Goal: Task Accomplishment & Management: Use online tool/utility

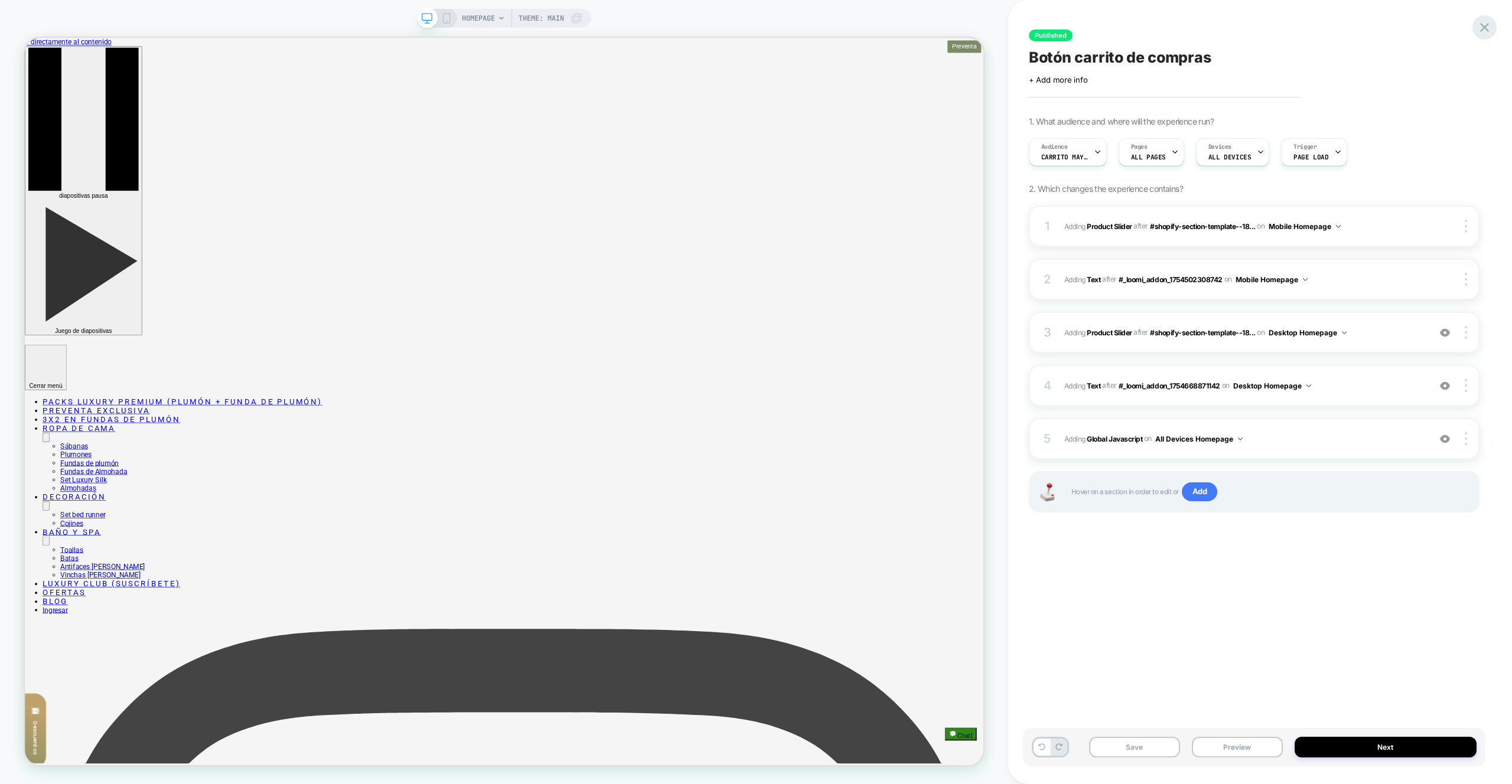
scroll to position [404, 0]
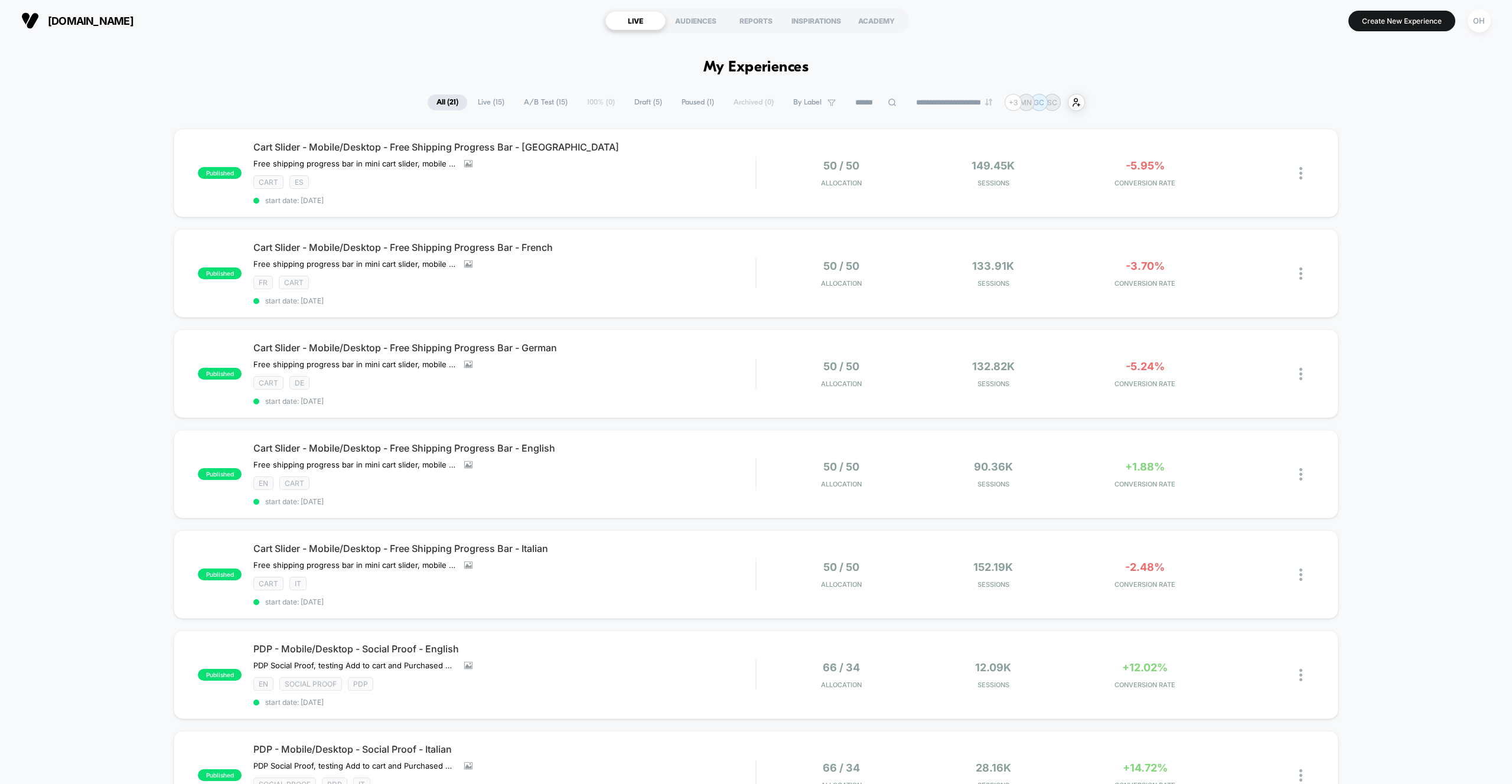
click at [1489, 28] on button "OH" at bounding box center [1479, 21] width 30 height 24
click at [1387, 100] on span "Connected Stores" at bounding box center [1408, 101] width 141 height 9
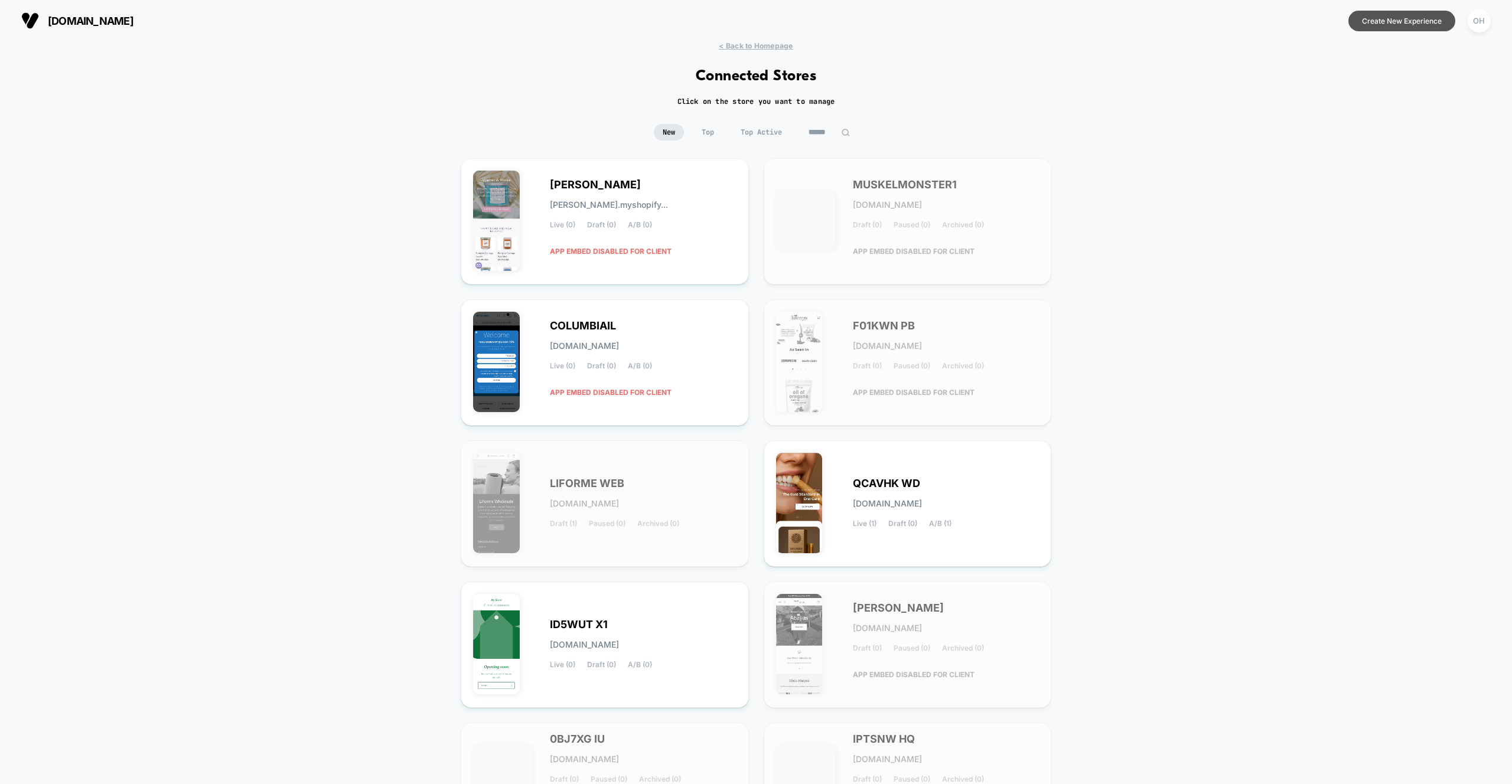
click at [1401, 14] on button "Create New Experience" at bounding box center [1402, 21] width 107 height 21
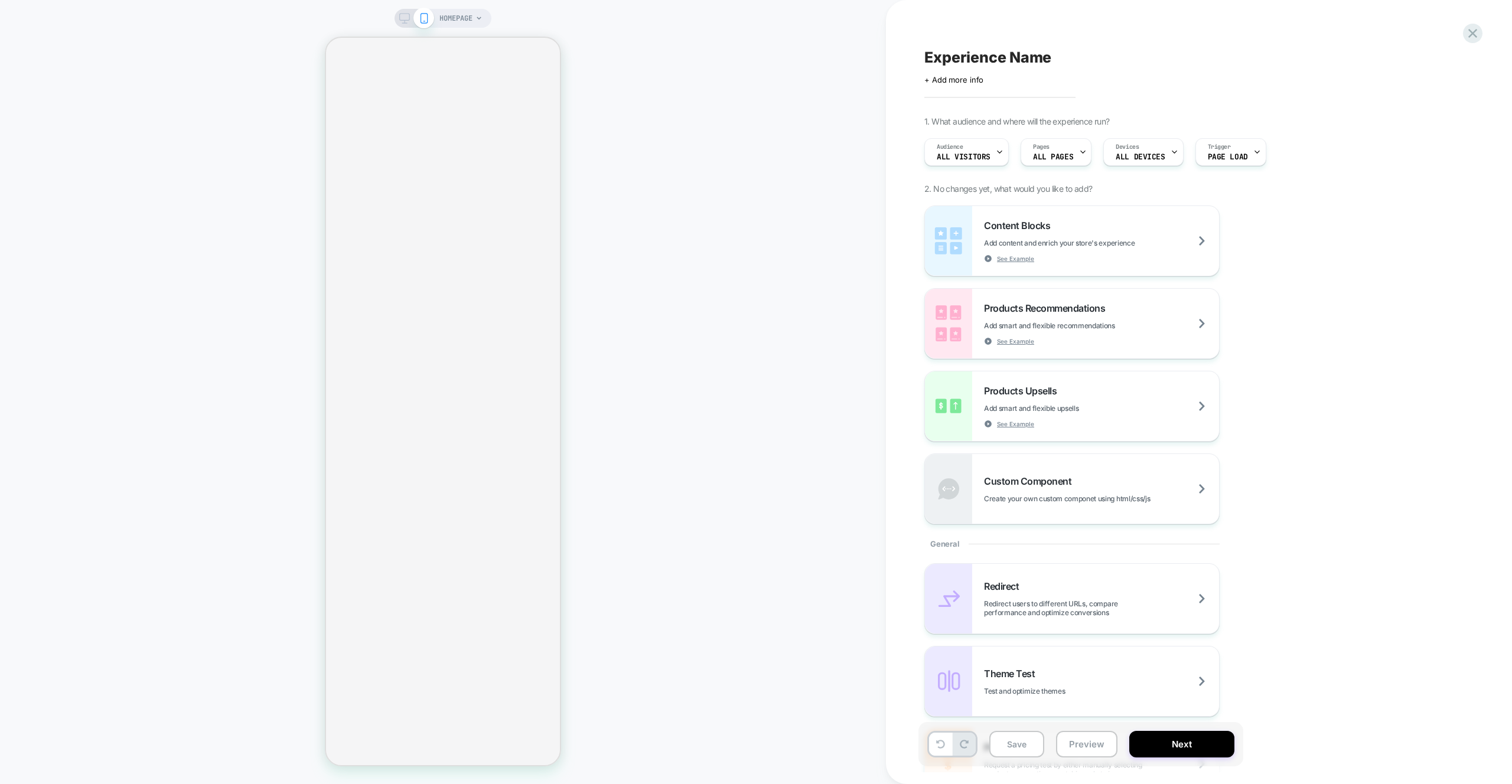
click at [1458, 39] on div "Experience Name Click to edit experience details + Add more info 1. What audien…" at bounding box center [1199, 392] width 626 height 784
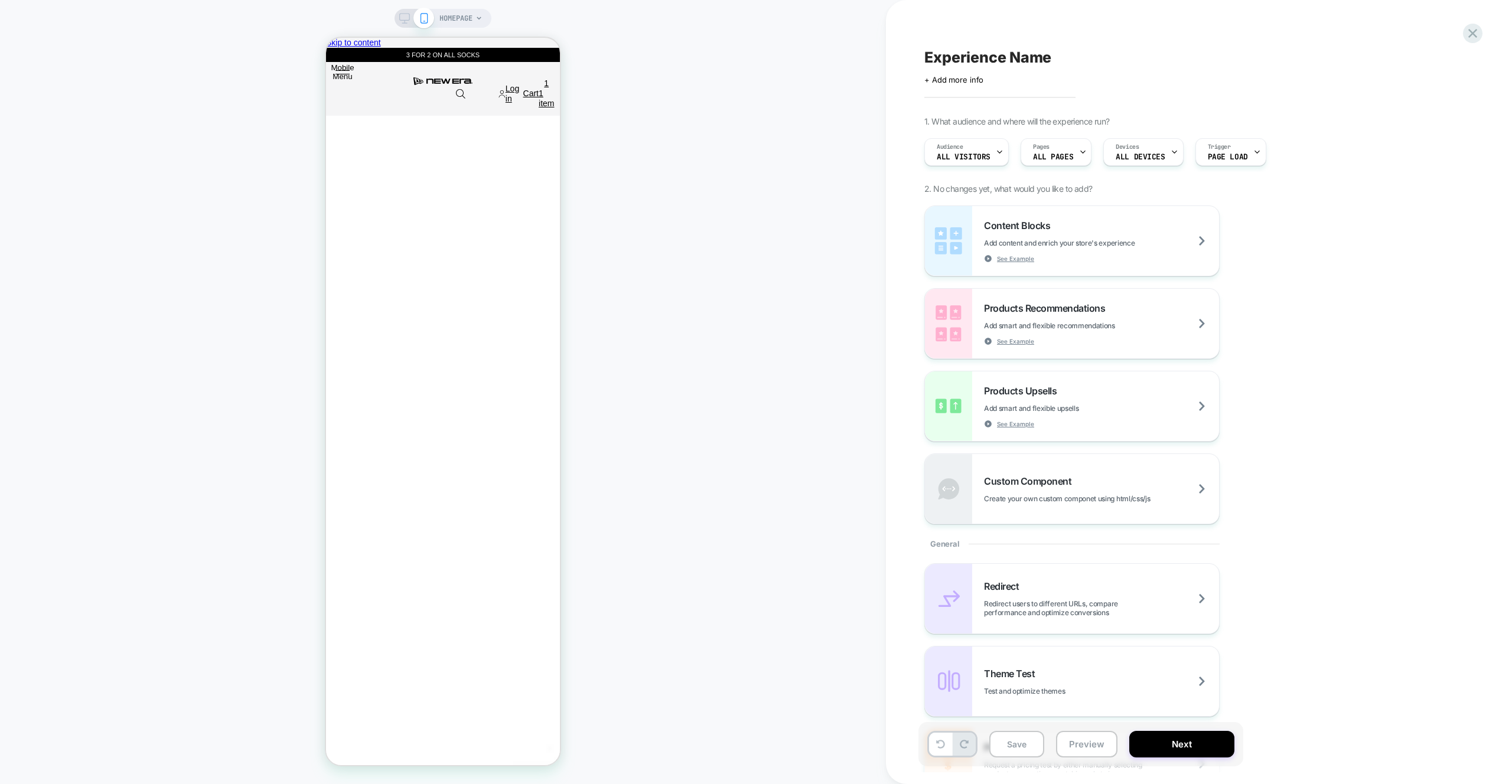
click at [1490, 29] on div "Experience Name Click to edit experience details + Add more info 1. What audien…" at bounding box center [1199, 392] width 626 height 784
click at [1465, 30] on icon at bounding box center [1473, 33] width 16 height 16
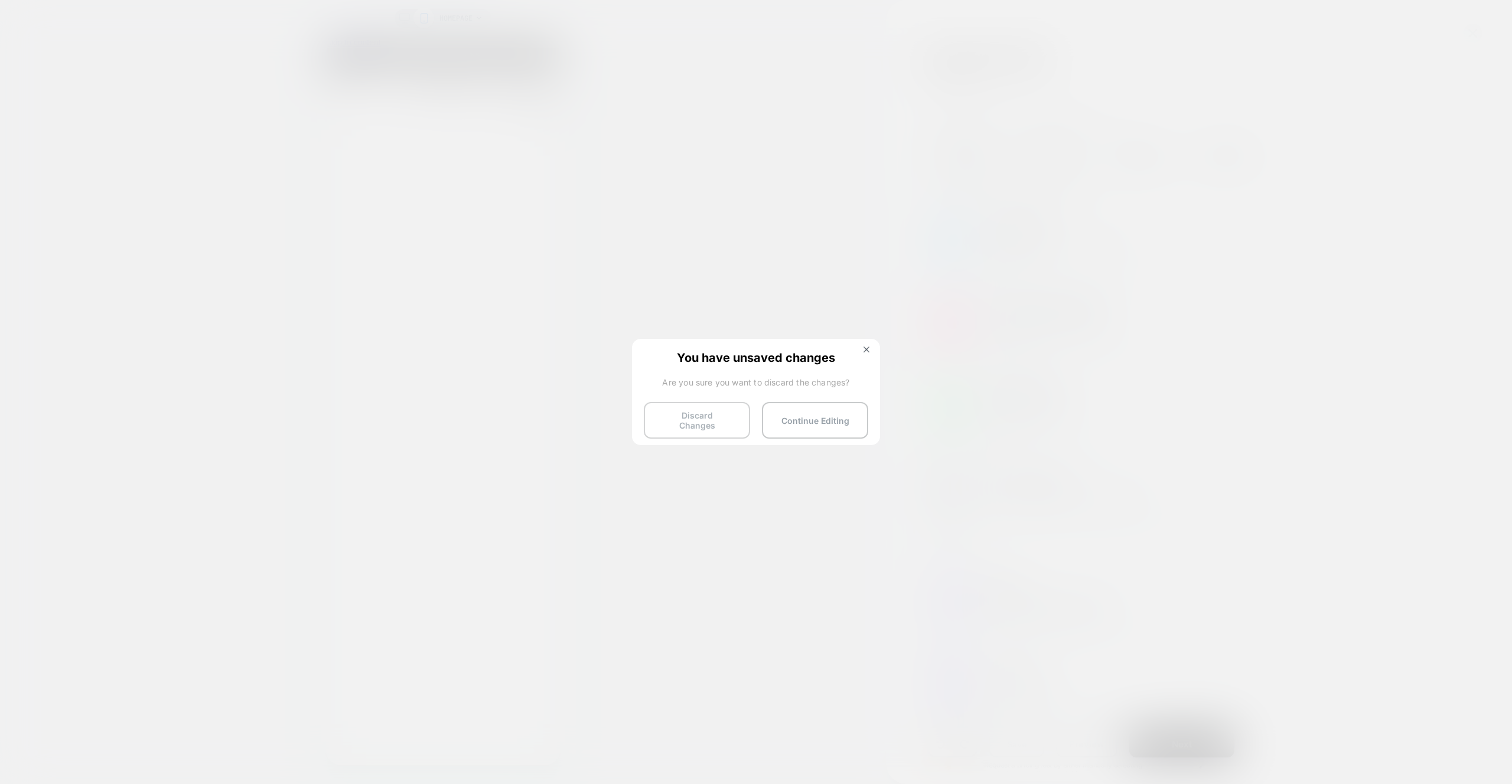
click at [720, 419] on button "Discard Changes" at bounding box center [696, 421] width 106 height 37
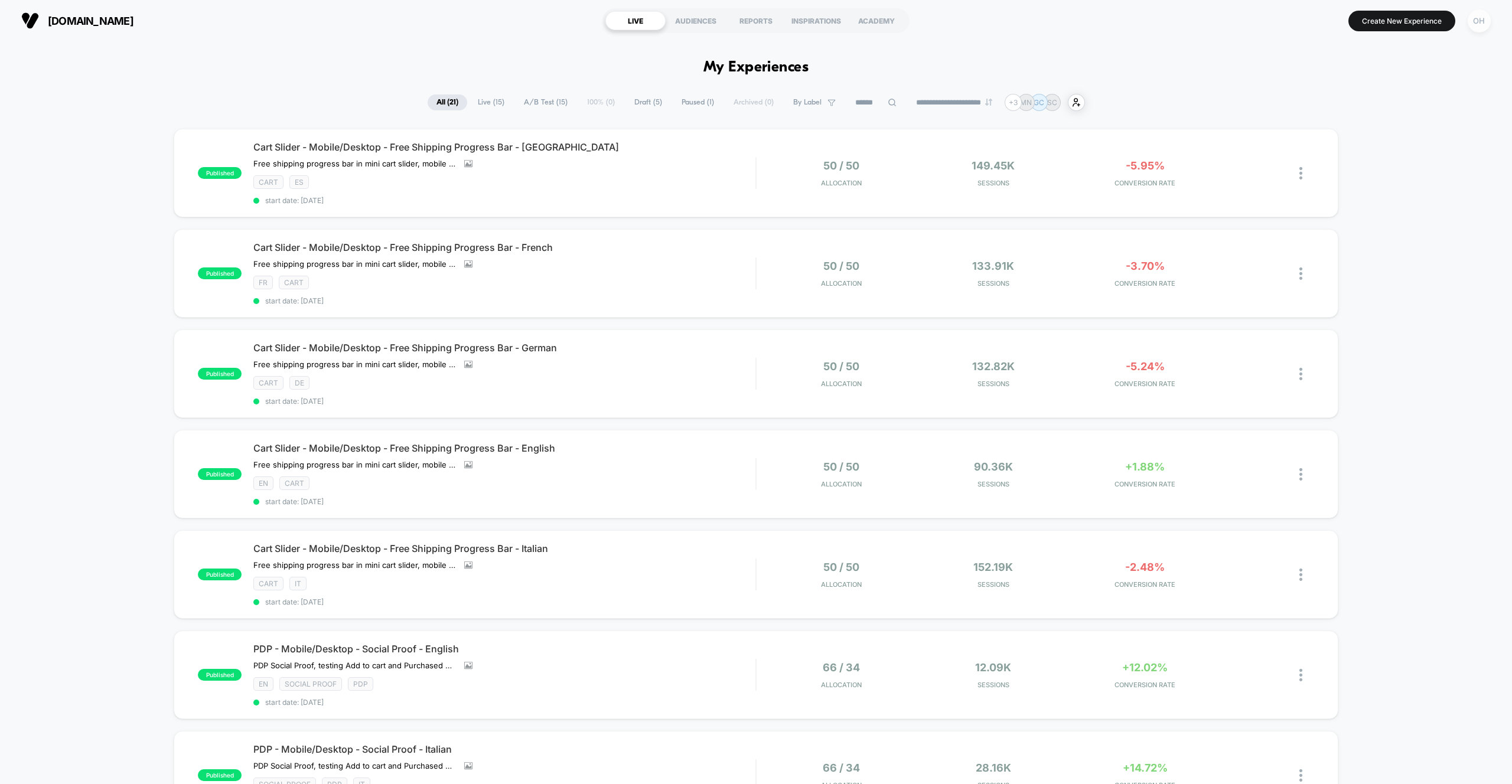
click at [1487, 27] on div "OH" at bounding box center [1479, 21] width 23 height 23
click at [1402, 107] on div "Or Hodeda or@visually.io Connected Stores" at bounding box center [1408, 82] width 176 height 74
click at [1397, 104] on span "Connected Stores" at bounding box center [1408, 101] width 141 height 9
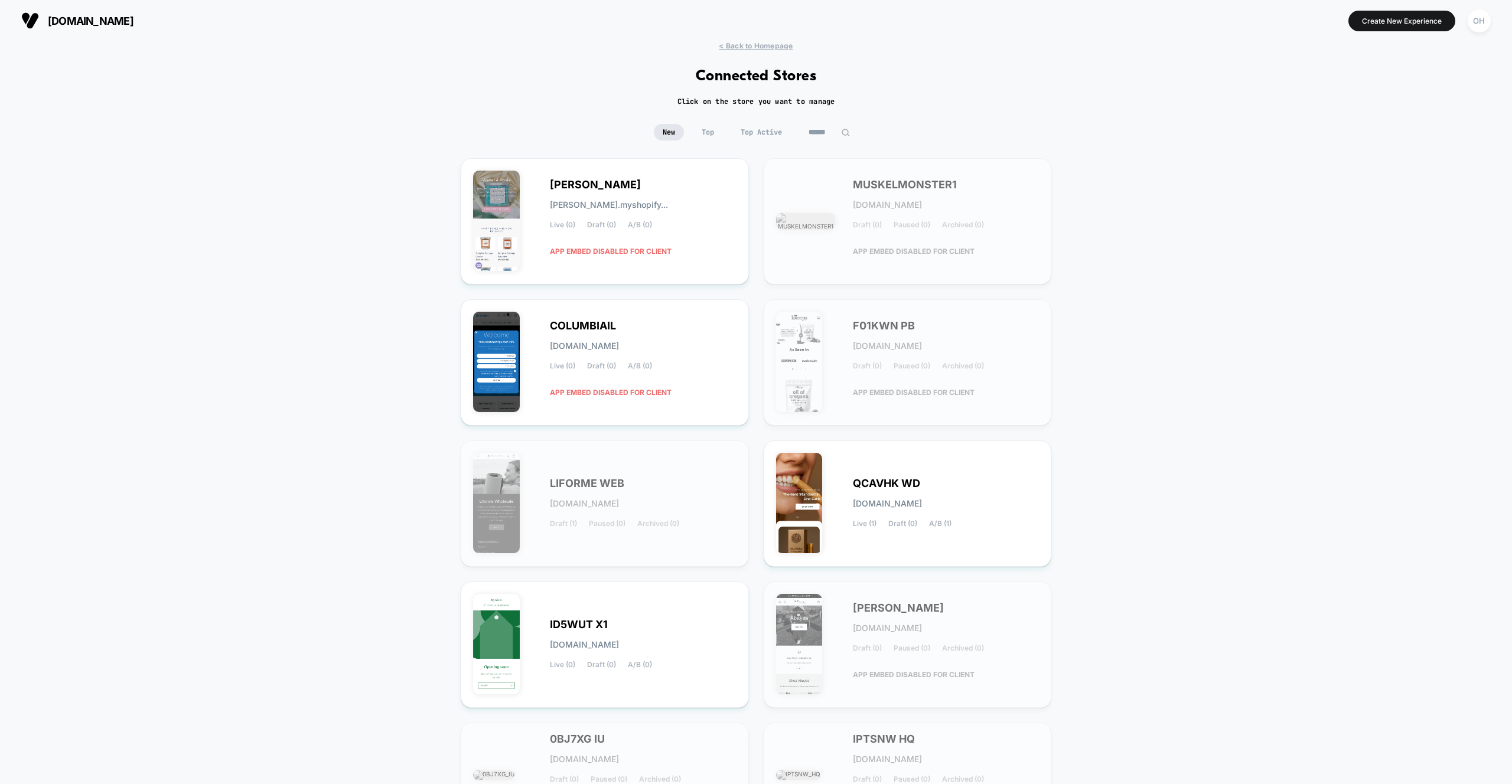
click at [828, 130] on input at bounding box center [829, 132] width 59 height 17
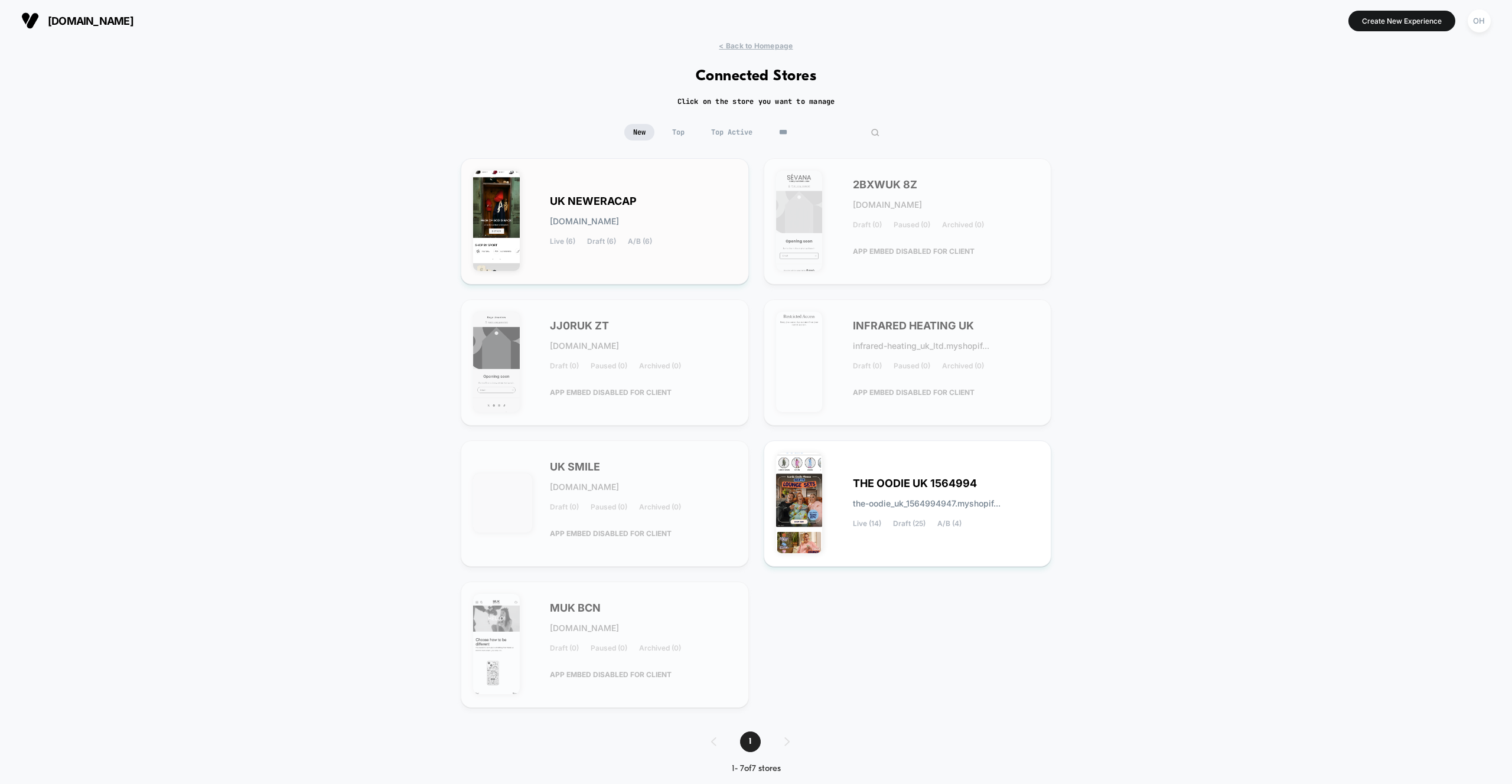
type input "***"
click at [695, 186] on div "UK NEWERACAP uk-neweracap.myshopify.com Live (6) Draft (6) A/B (6)" at bounding box center [604, 221] width 264 height 101
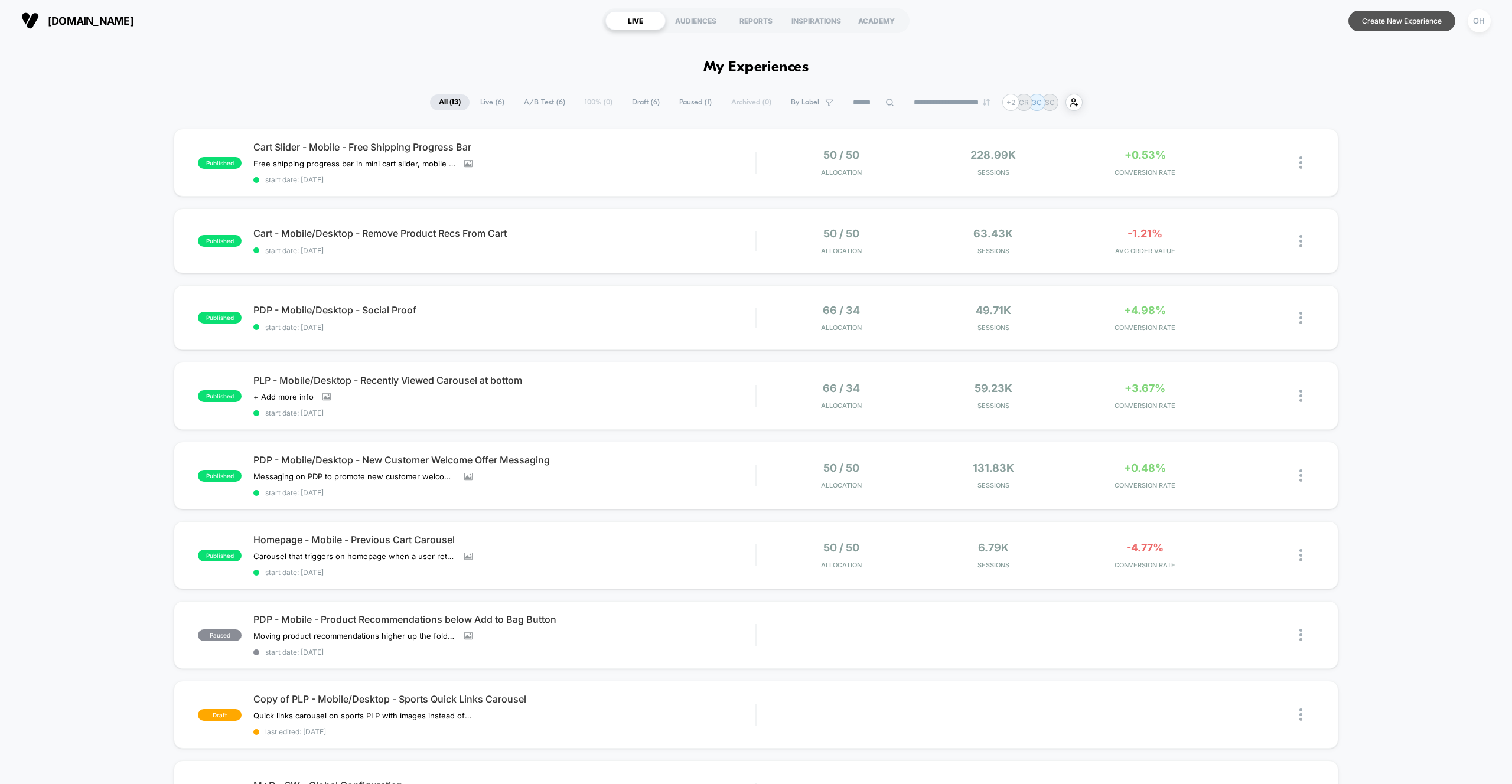
click at [1362, 23] on button "Create New Experience" at bounding box center [1402, 21] width 107 height 21
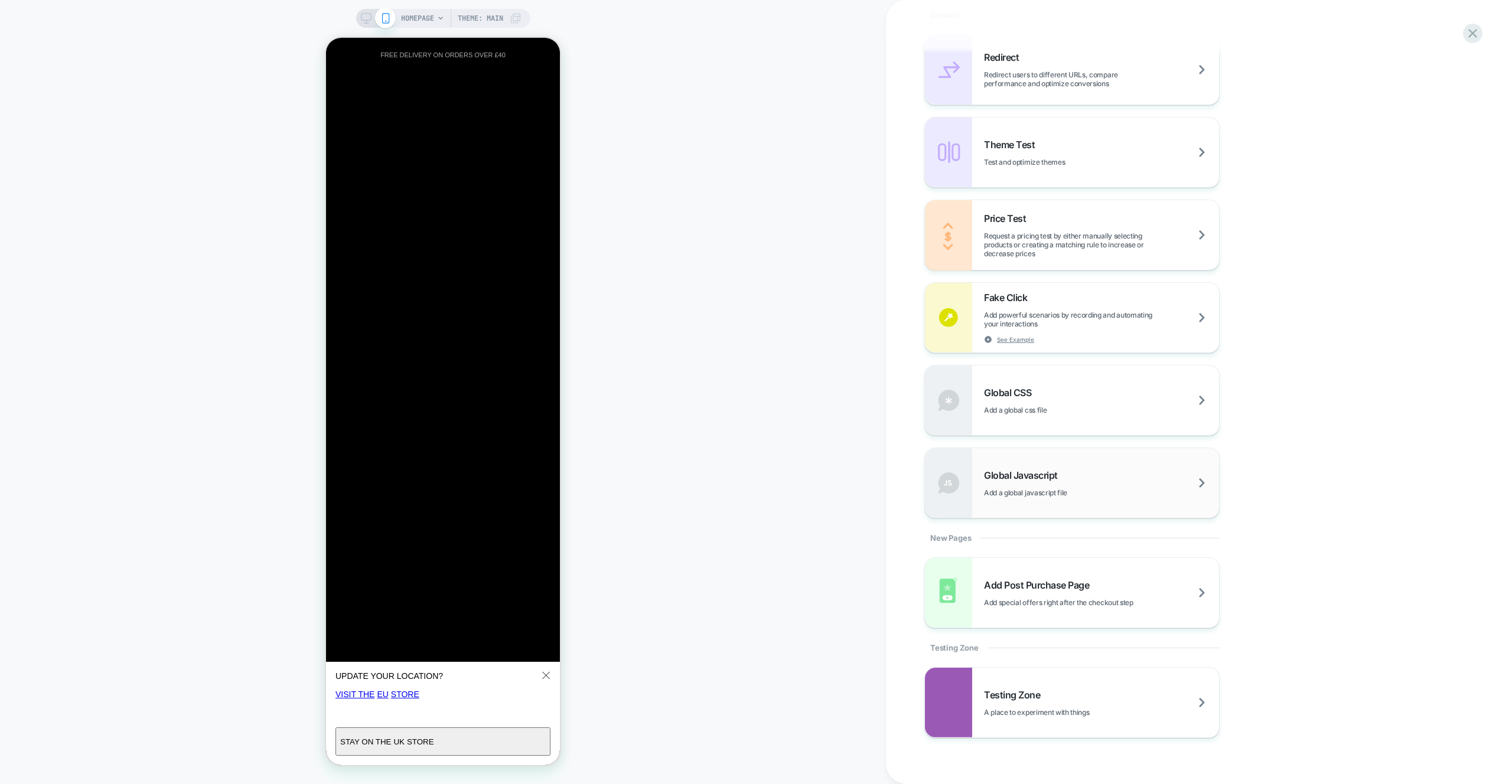
click at [1128, 477] on div "Global Javascript Add a global javascript file" at bounding box center [1101, 483] width 235 height 28
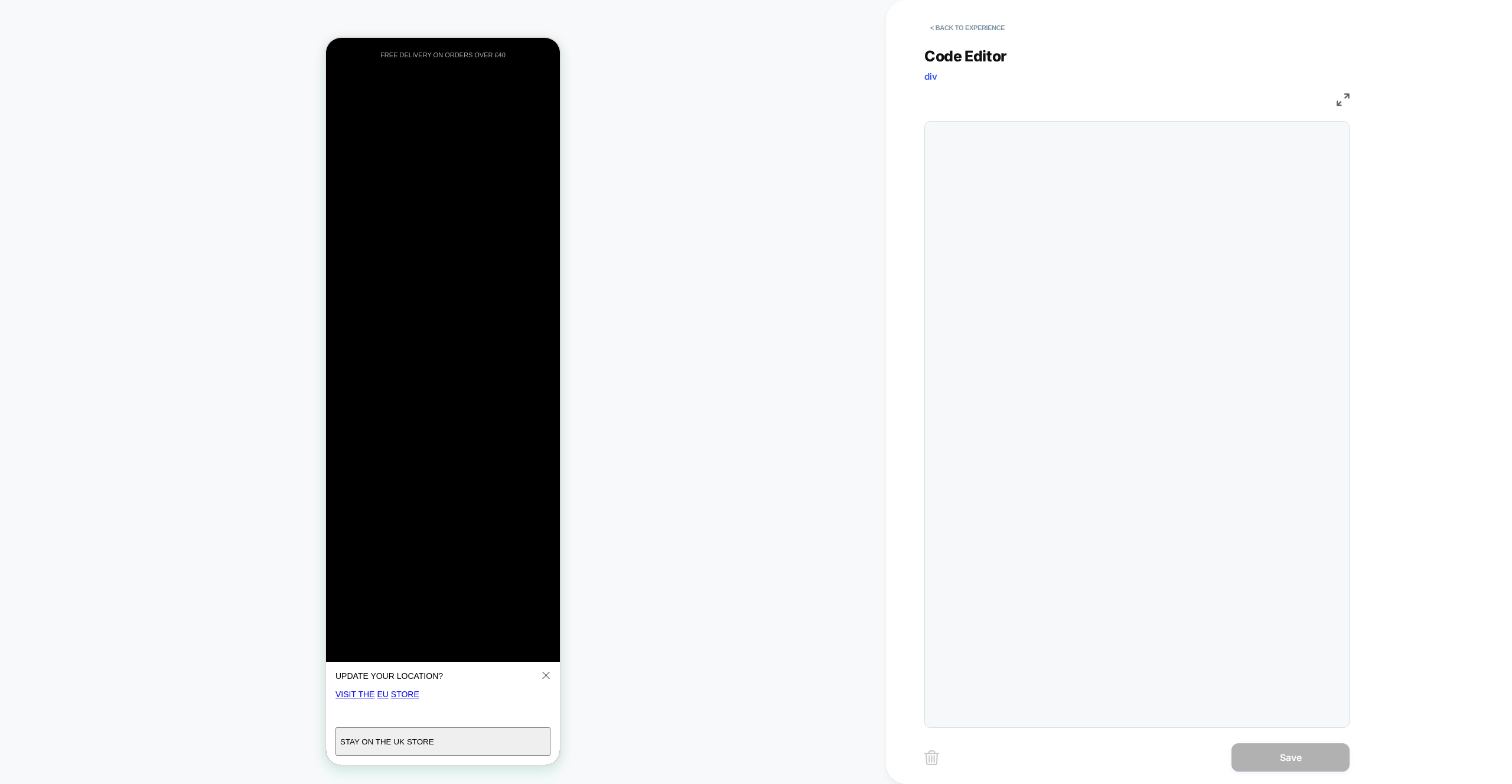
click at [1136, 228] on div at bounding box center [1137, 425] width 425 height 607
click at [1120, 188] on div at bounding box center [1161, 424] width 365 height 594
drag, startPoint x: 846, startPoint y: 174, endPoint x: 965, endPoint y: 69, distance: 158.7
click at [847, 174] on div "HOMEPAGE Theme: MAIN" at bounding box center [443, 392] width 886 height 761
click at [970, 57] on span "Code Editor" at bounding box center [966, 55] width 83 height 18
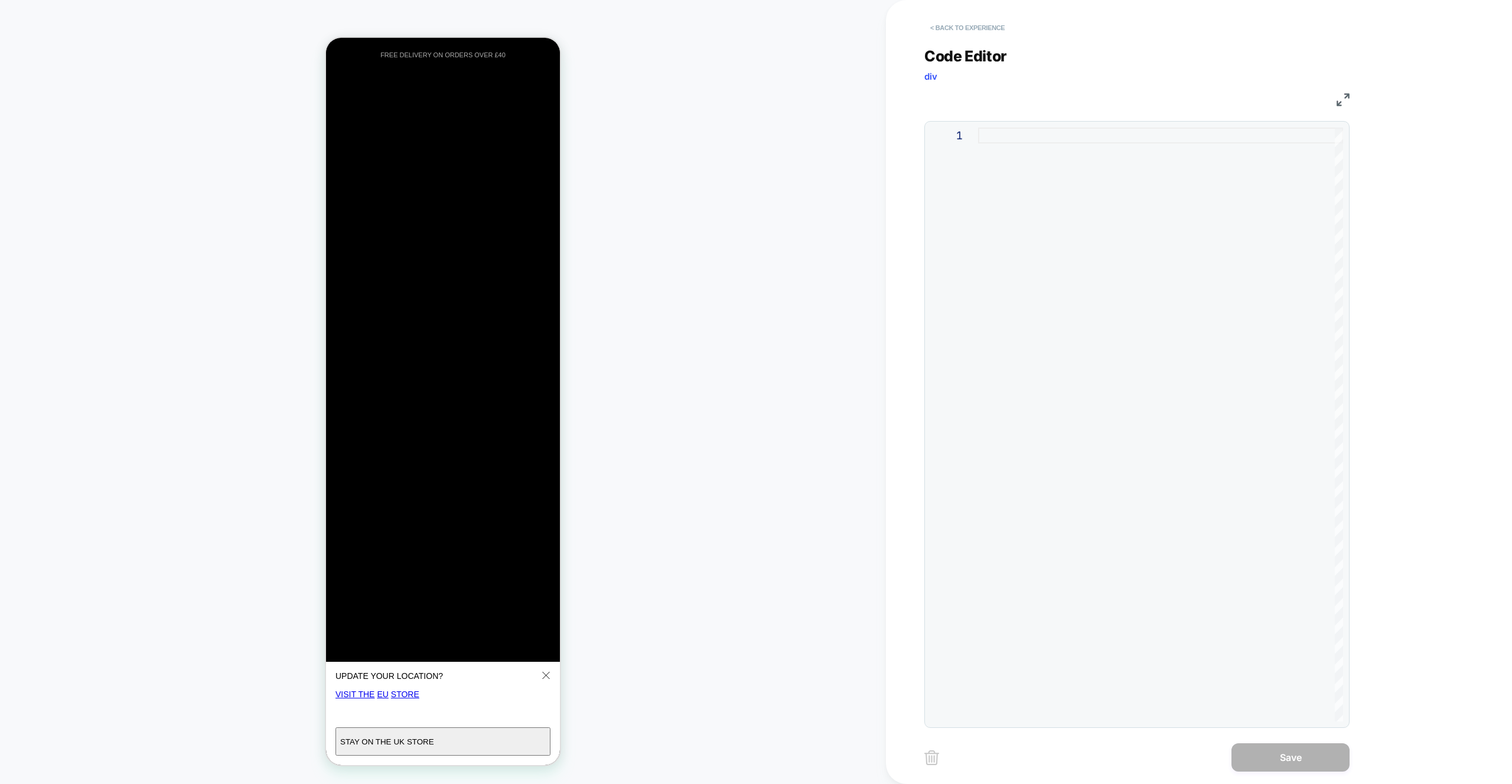
click at [964, 27] on button "< Back to experience" at bounding box center [967, 28] width 86 height 19
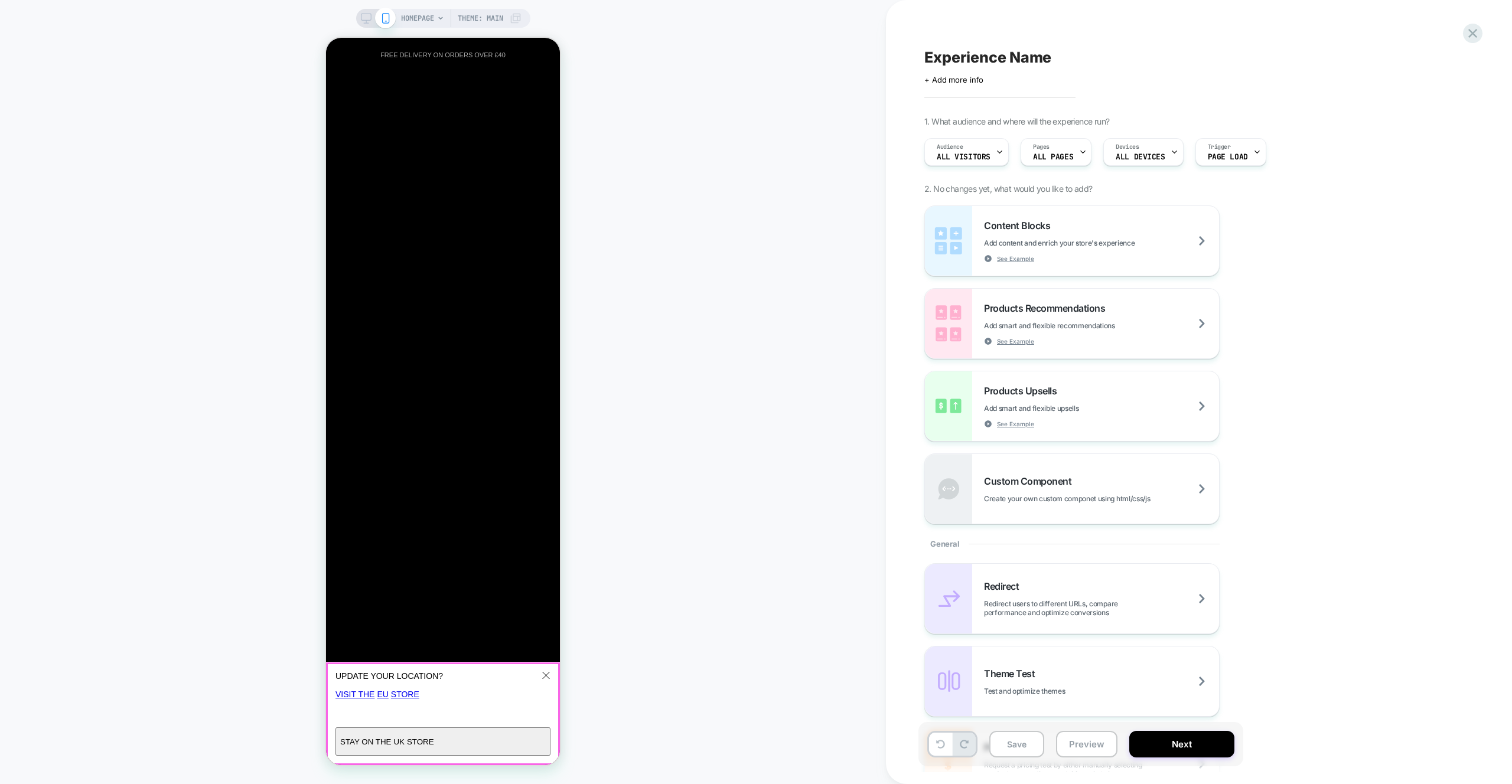
click at [541, 685] on button "Close" at bounding box center [546, 676] width 23 height 23
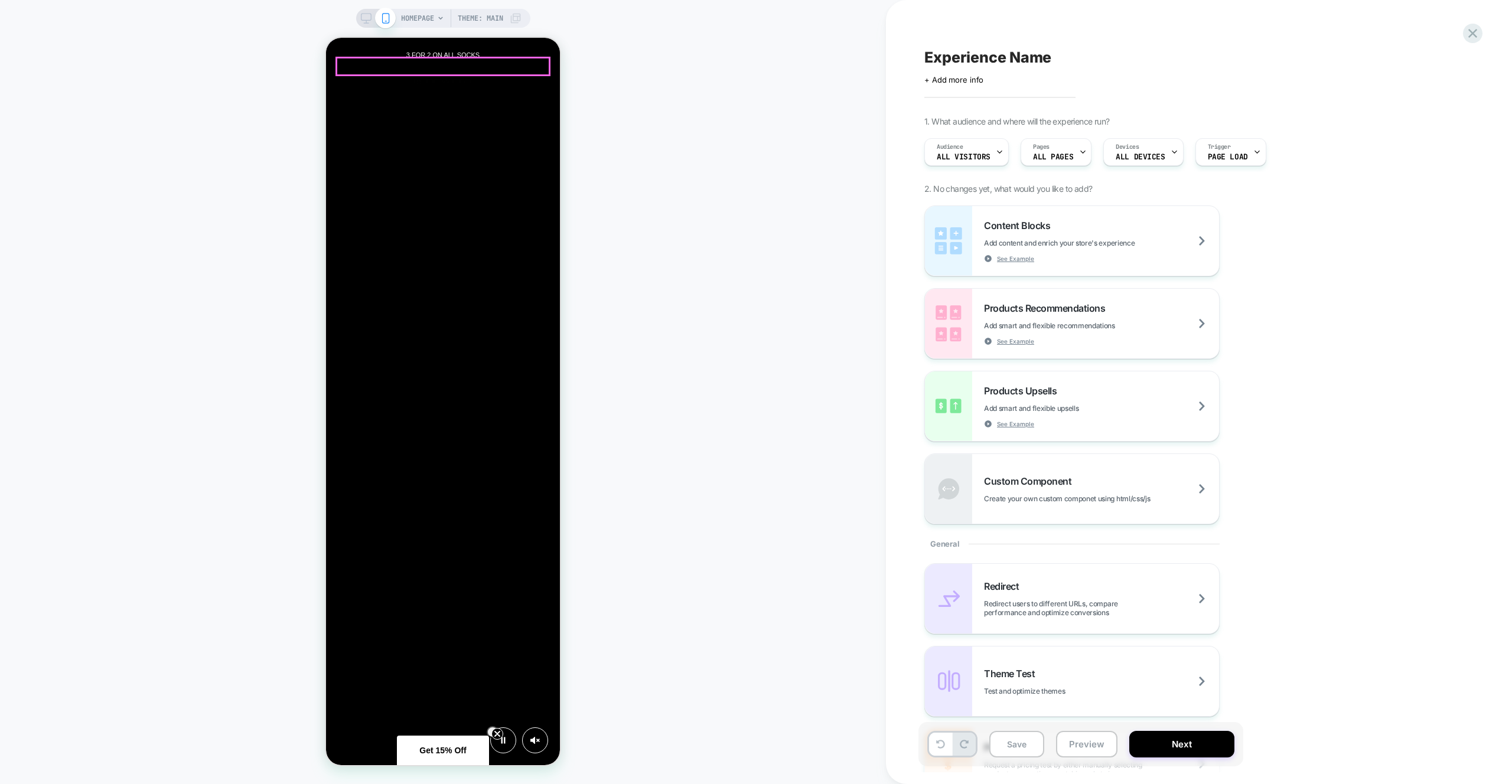
scroll to position [0, 468]
click at [419, 11] on span "HOMEPAGE" at bounding box center [418, 18] width 33 height 19
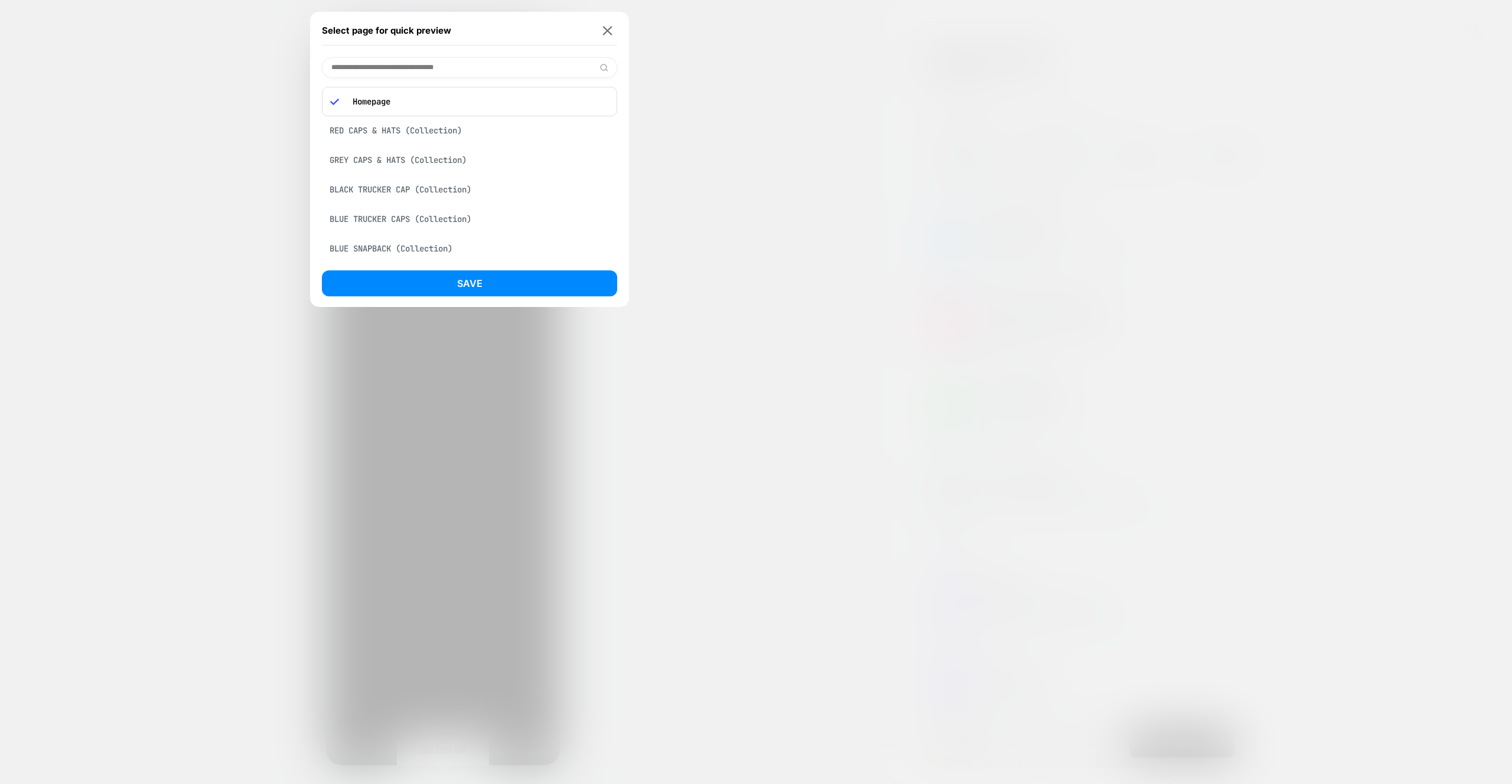
scroll to position [0, 234]
click at [602, 22] on div "Select page for quick preview" at bounding box center [469, 30] width 295 height 29
click at [368, 74] on input at bounding box center [469, 67] width 295 height 21
paste input "**********"
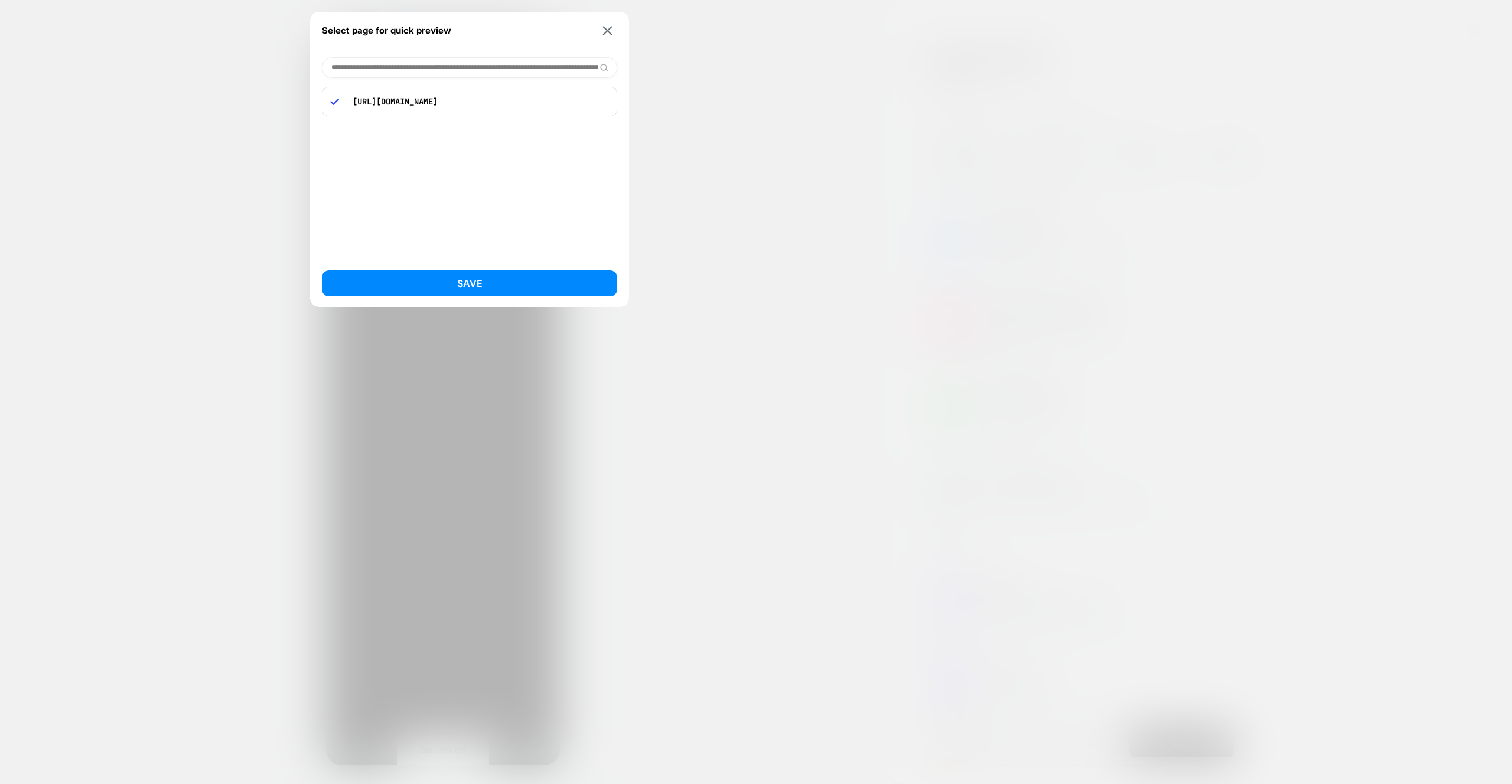
scroll to position [0, 468]
click at [475, 71] on input "**********" at bounding box center [469, 67] width 295 height 21
type input "**********"
click at [523, 146] on div "New York Yankees MLB Seasonal White and Dark Red Crew Socks [60595135] (Product)" at bounding box center [469, 144] width 295 height 33
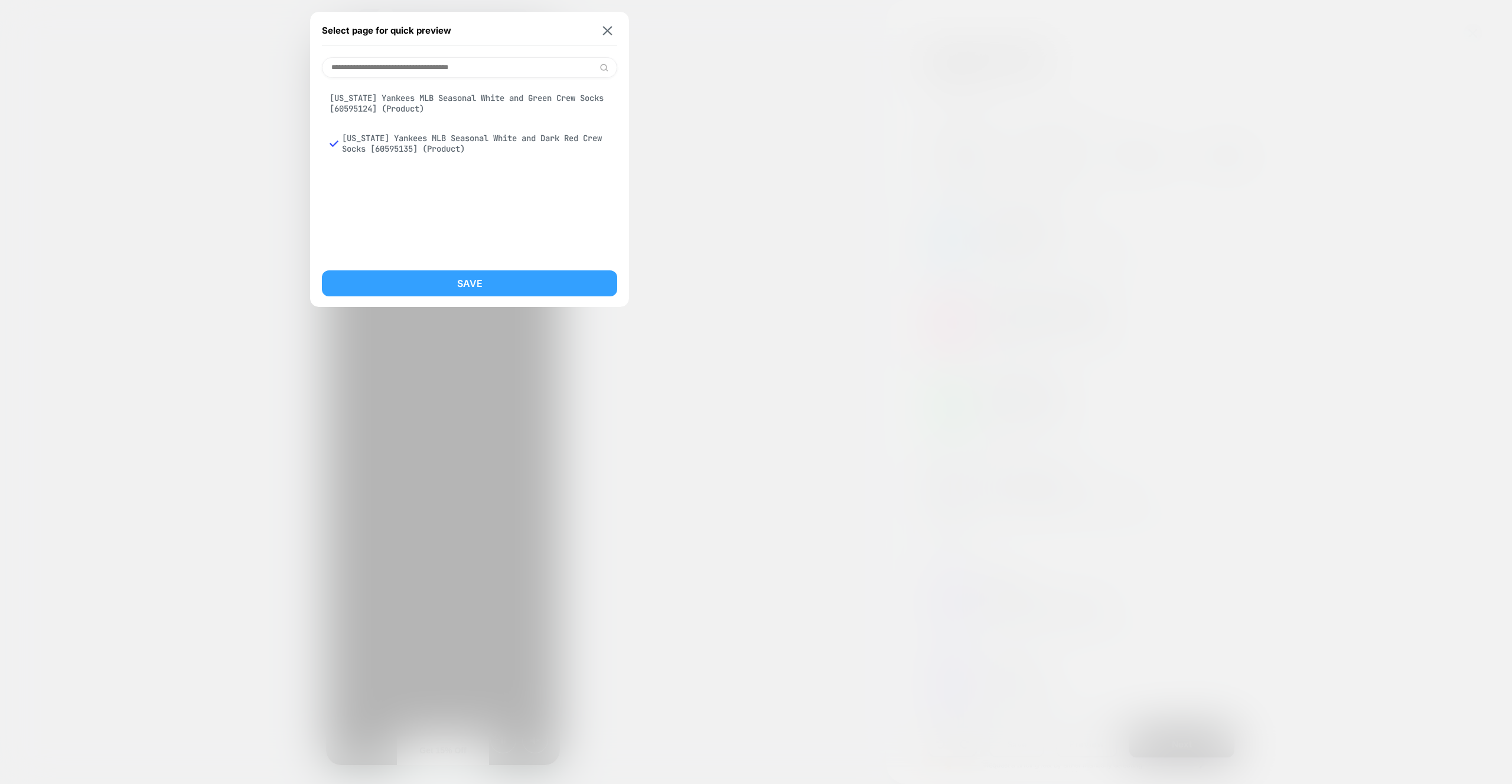
click at [527, 293] on button "Save" at bounding box center [469, 283] width 295 height 26
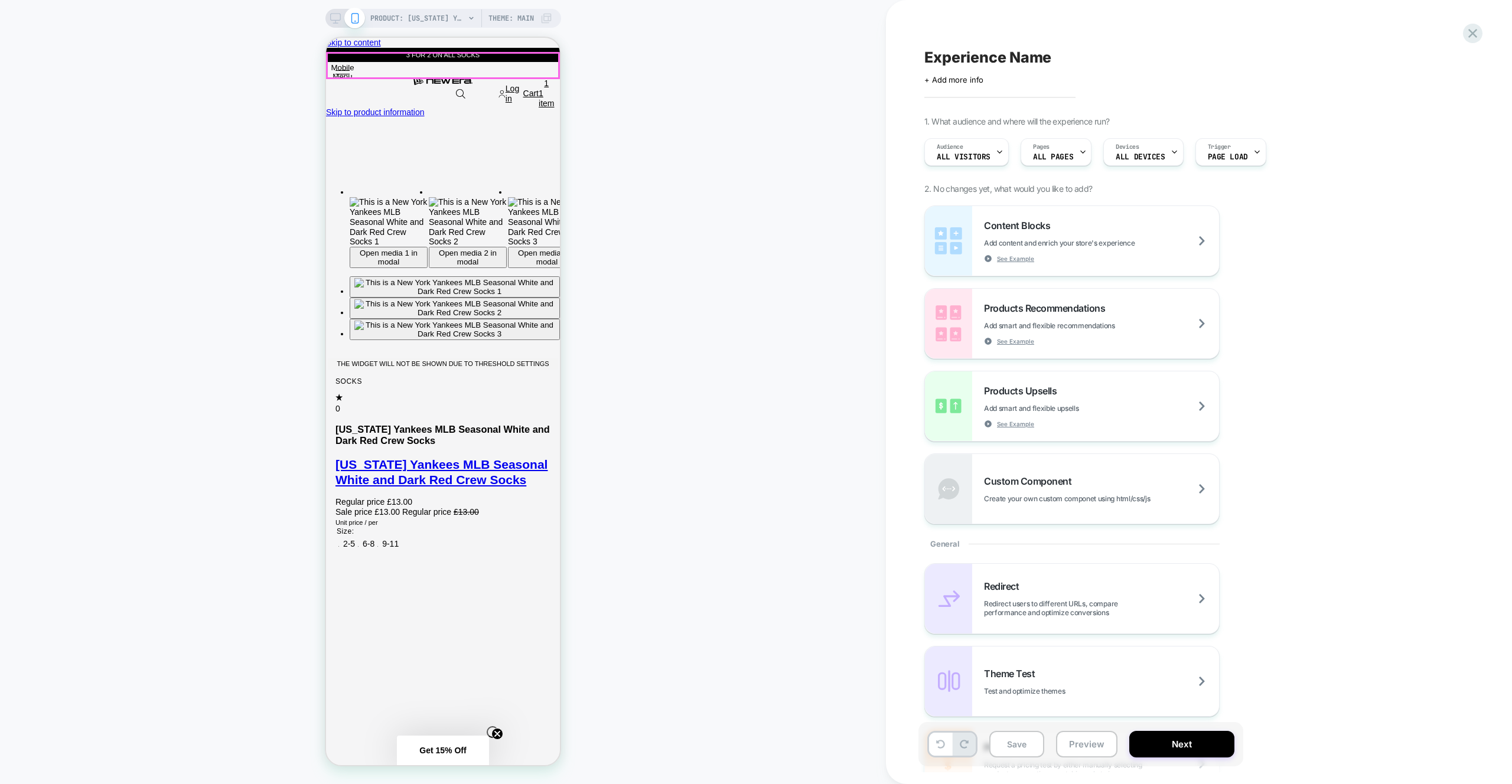
click at [338, 79] on header "Mobile Menu New in Headwear Clothing Accessories Sports Collections New Era Bra…" at bounding box center [443, 85] width 234 height 45
click at [332, 29] on div "PRODUCT: New York Yankees MLB Seasonal White and Dark Red Crew Socks [60595135]…" at bounding box center [443, 392] width 886 height 761
click at [331, 19] on icon at bounding box center [336, 18] width 11 height 11
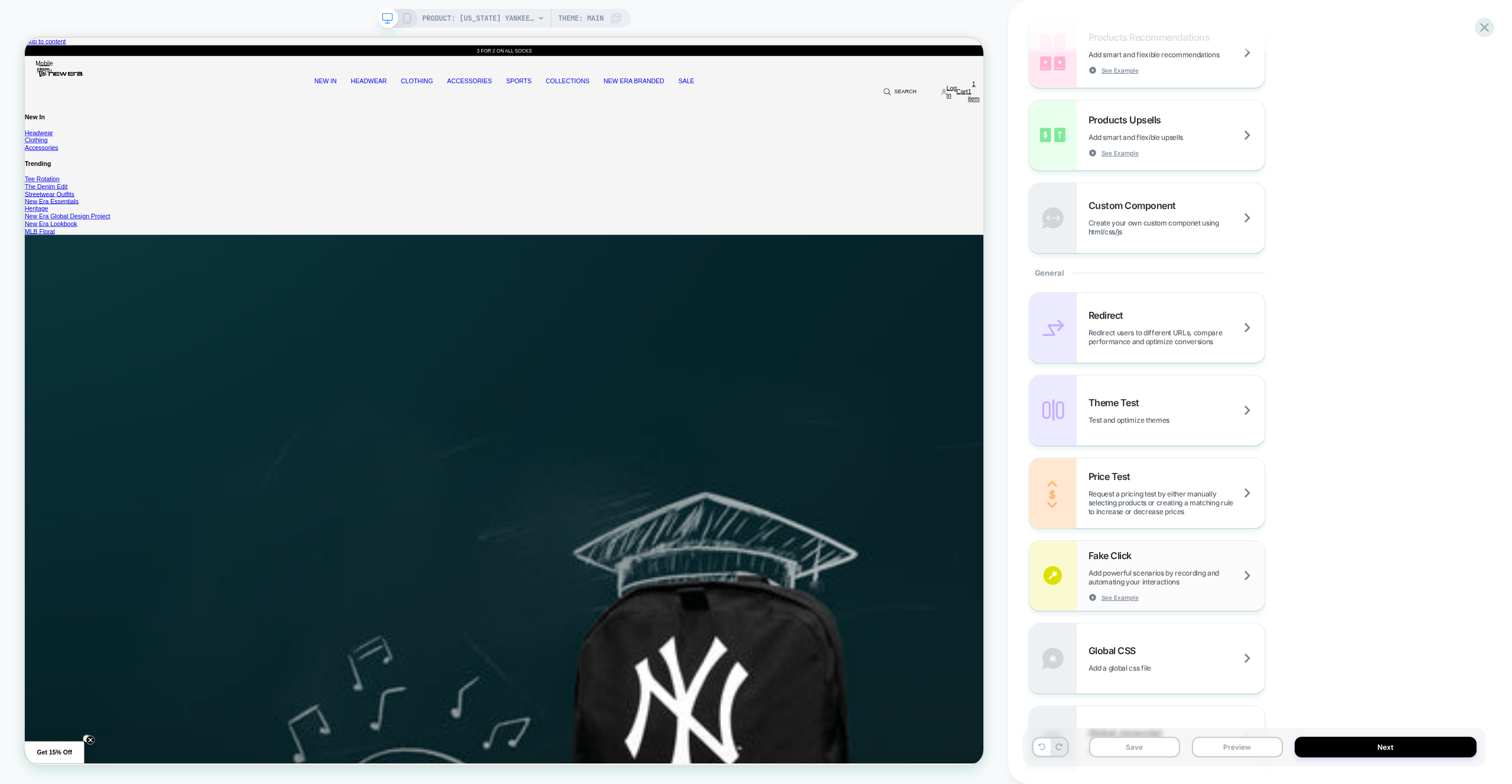
scroll to position [560, 0]
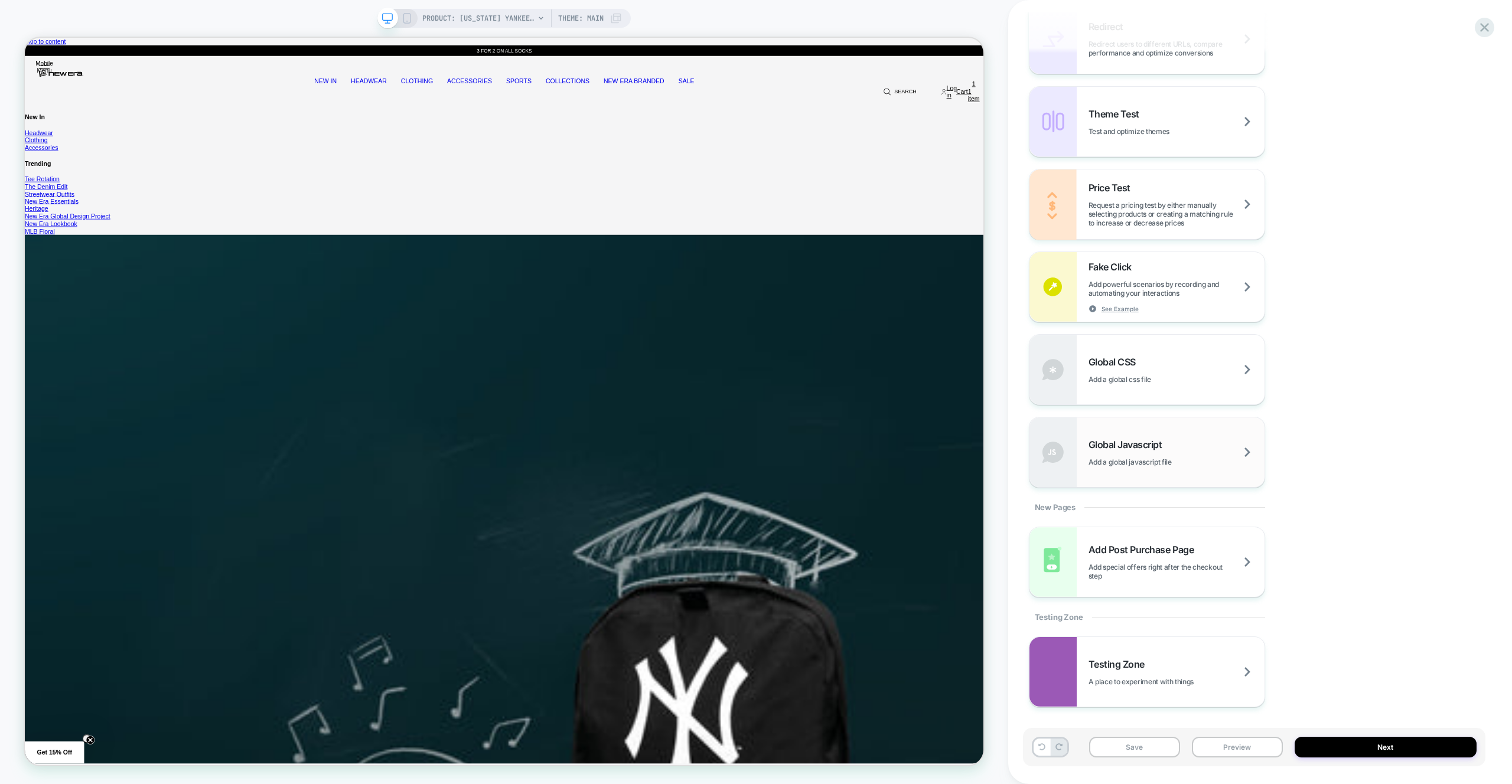
click at [1167, 477] on div "Global Javascript Add a global javascript file" at bounding box center [1146, 452] width 235 height 69
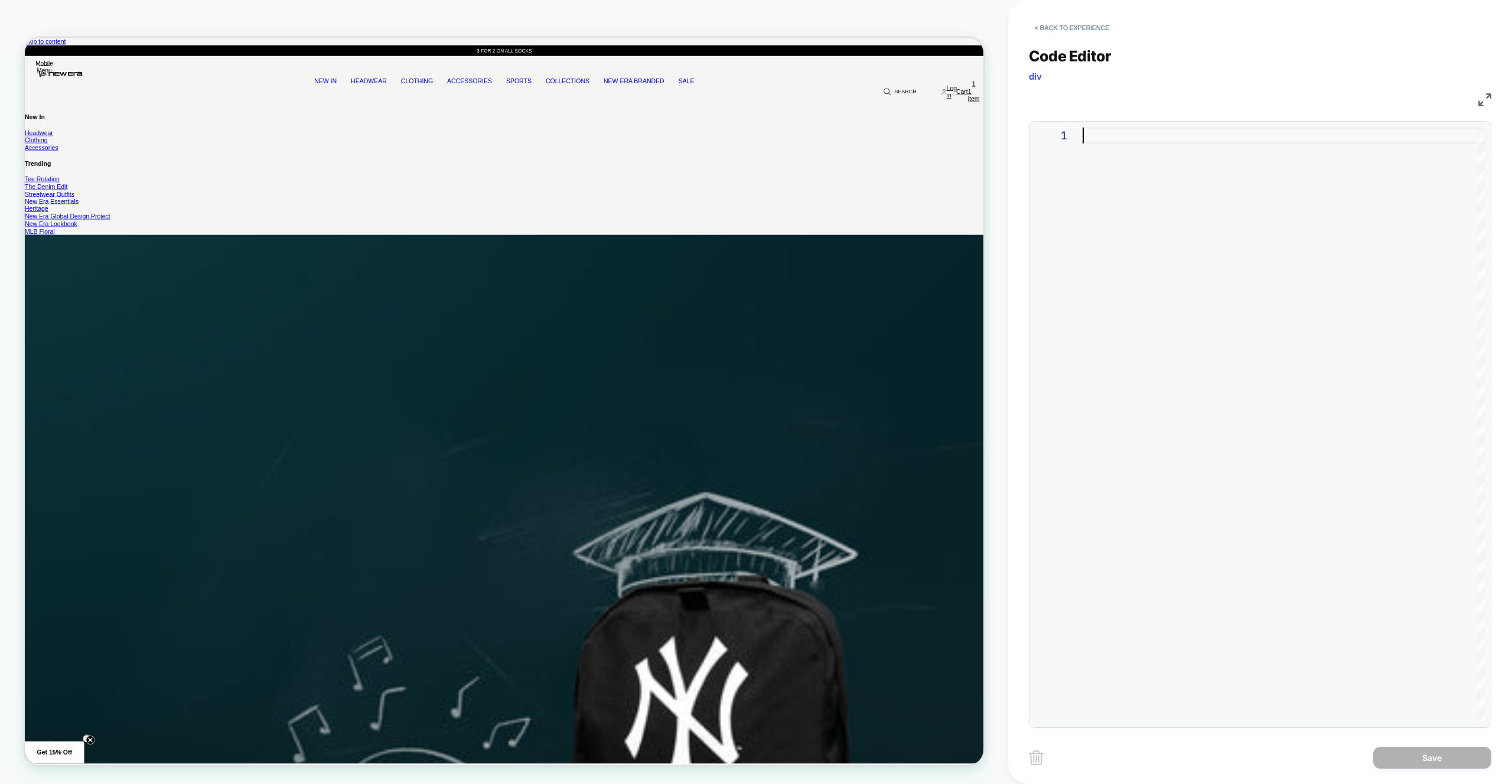
click at [1183, 392] on div at bounding box center [1284, 424] width 402 height 594
click at [1079, 27] on button "< Back to experience" at bounding box center [1072, 28] width 86 height 19
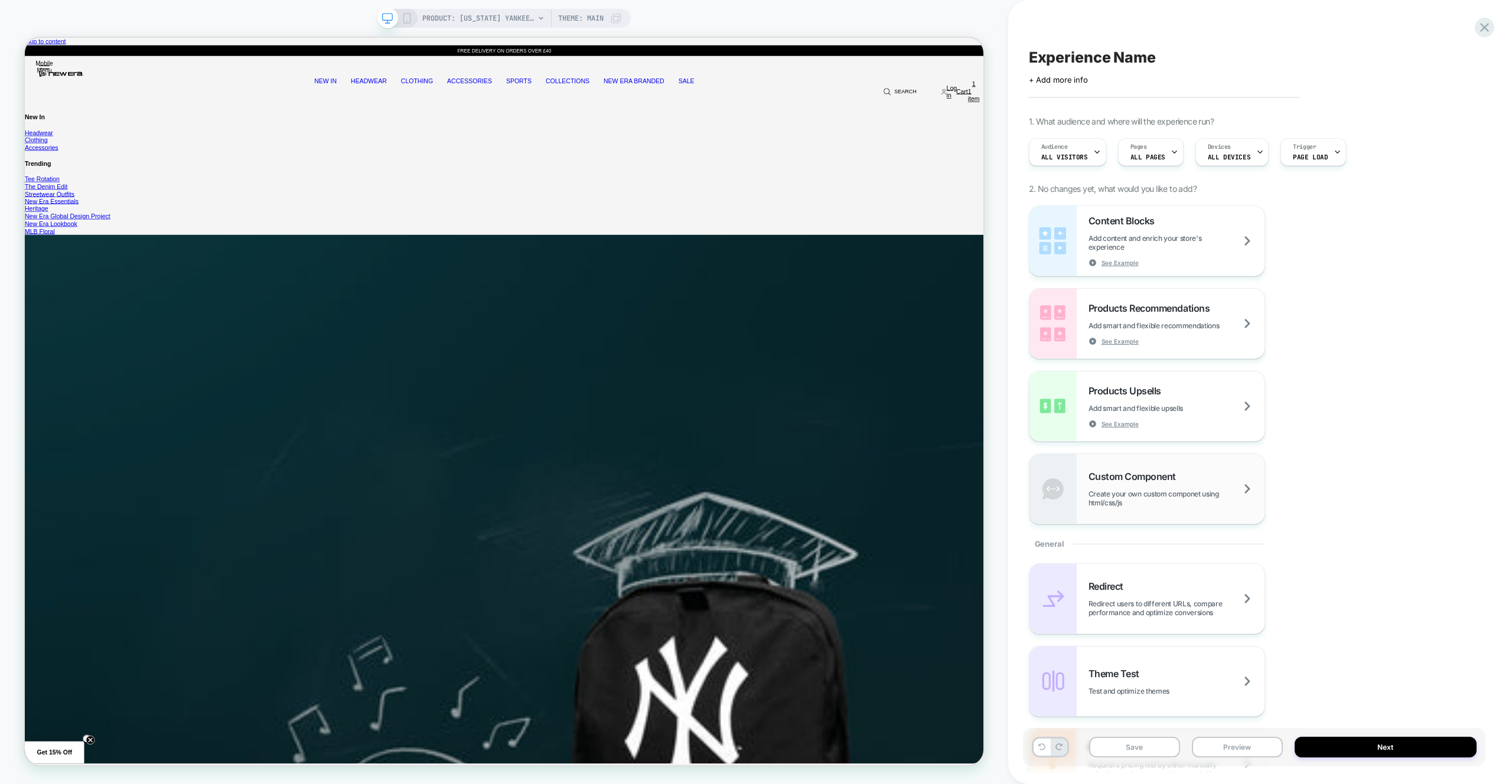
click at [1152, 504] on span "Create your own custom componet using html/css/js" at bounding box center [1176, 498] width 176 height 18
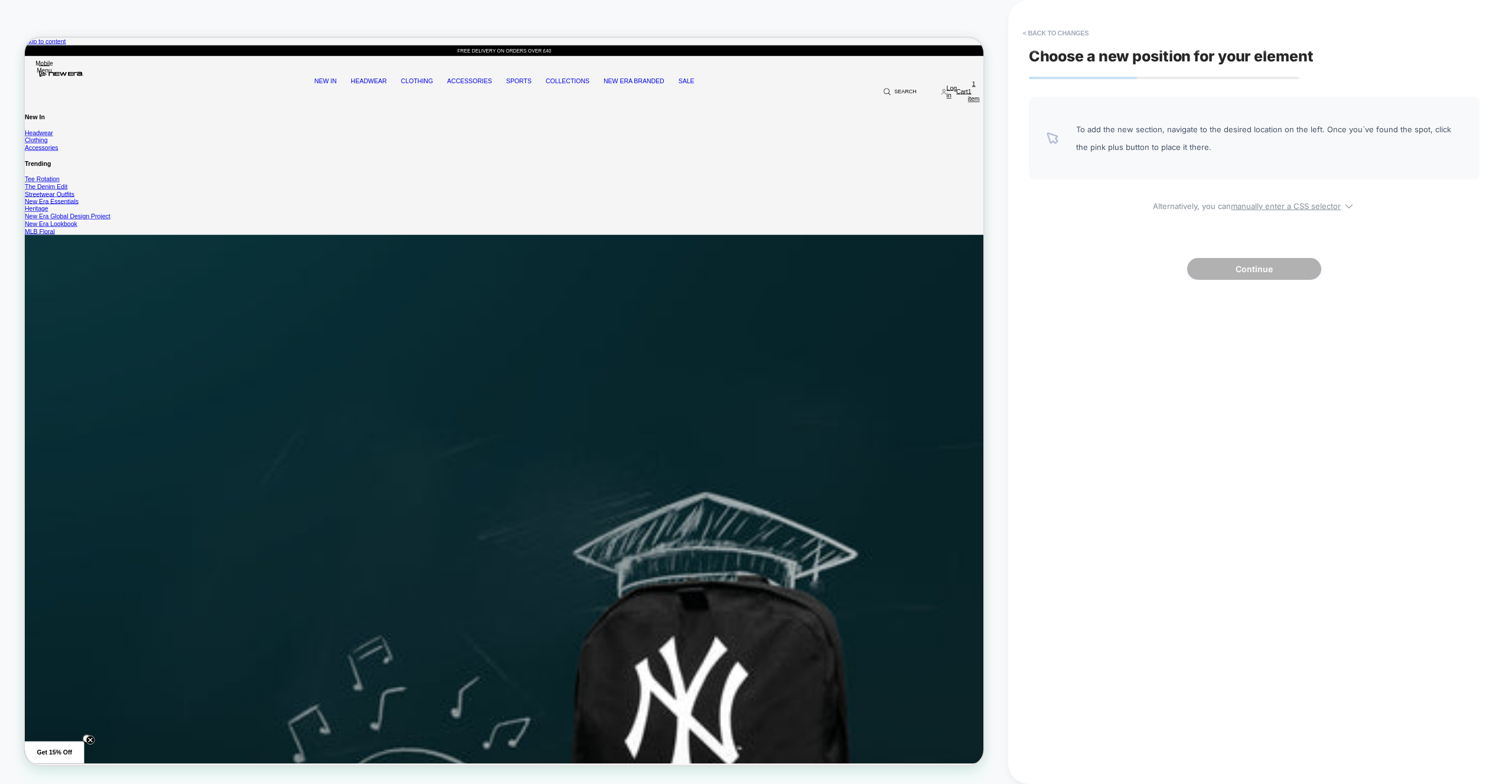
click at [1059, 44] on div "Choose a new position for your element To add the new section, navigate to the …" at bounding box center [1254, 392] width 463 height 761
click at [1059, 39] on button "< Back to changes" at bounding box center [1056, 33] width 78 height 19
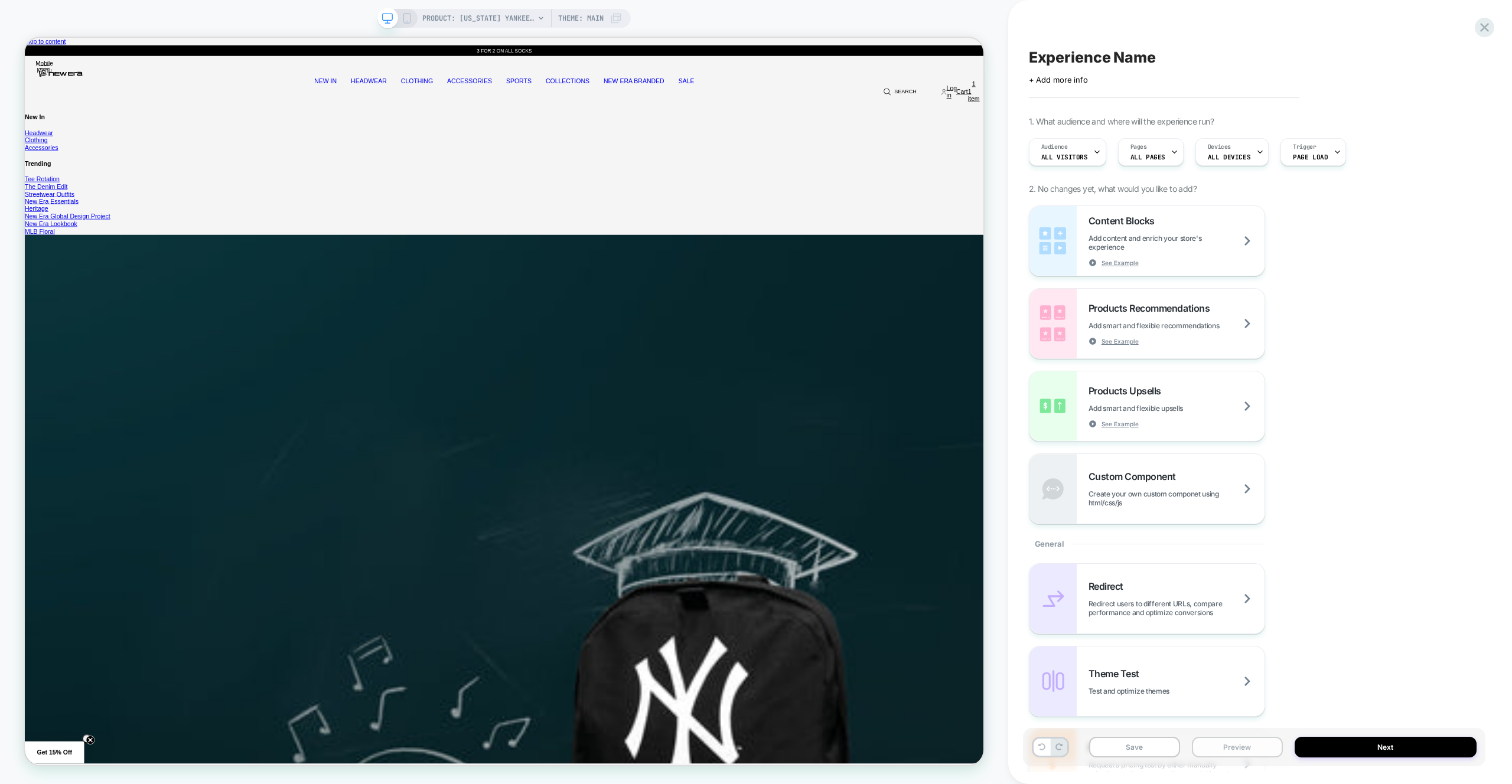
click at [1228, 753] on button "Preview" at bounding box center [1238, 747] width 91 height 21
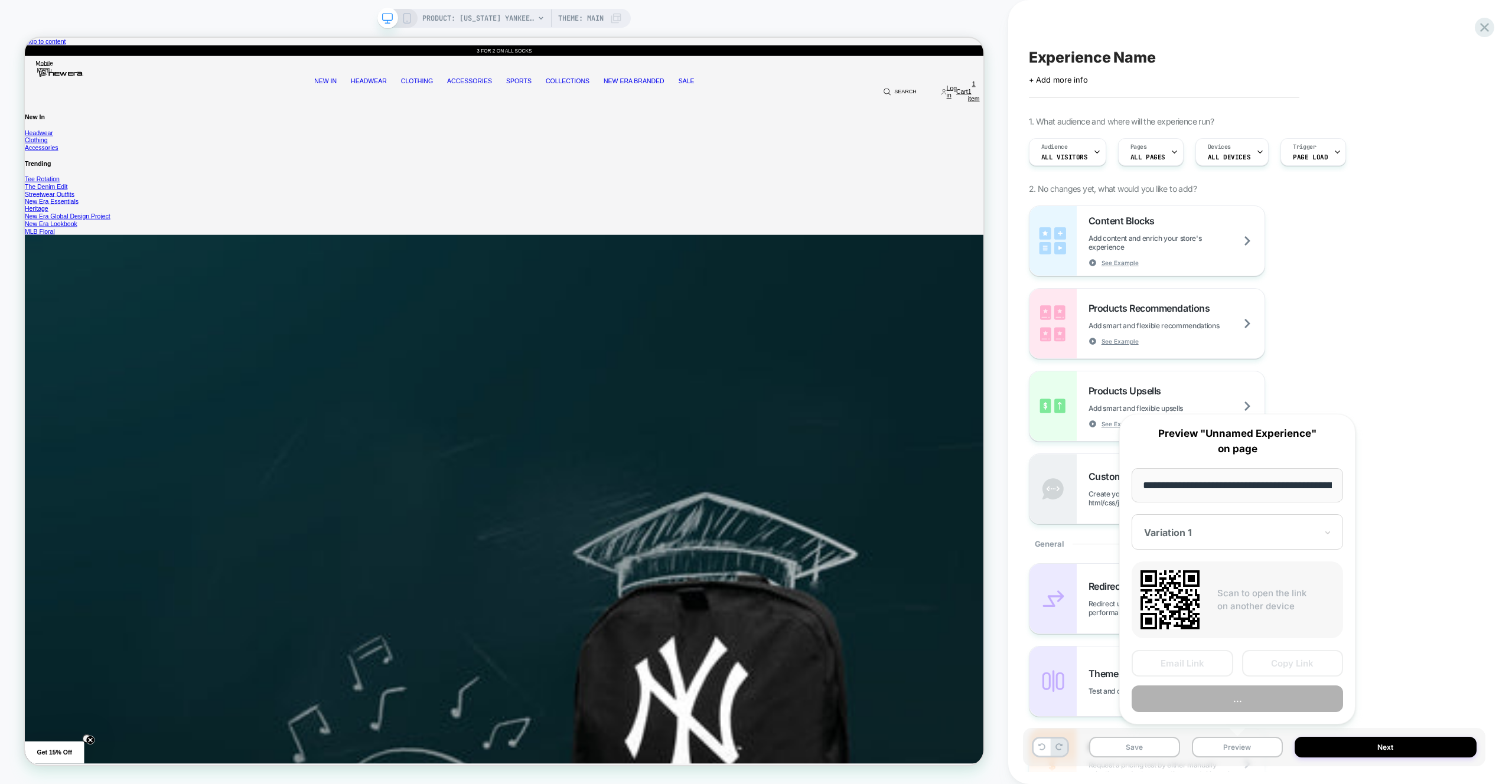
scroll to position [0, 447]
click at [1228, 708] on button "Preview" at bounding box center [1238, 699] width 212 height 27
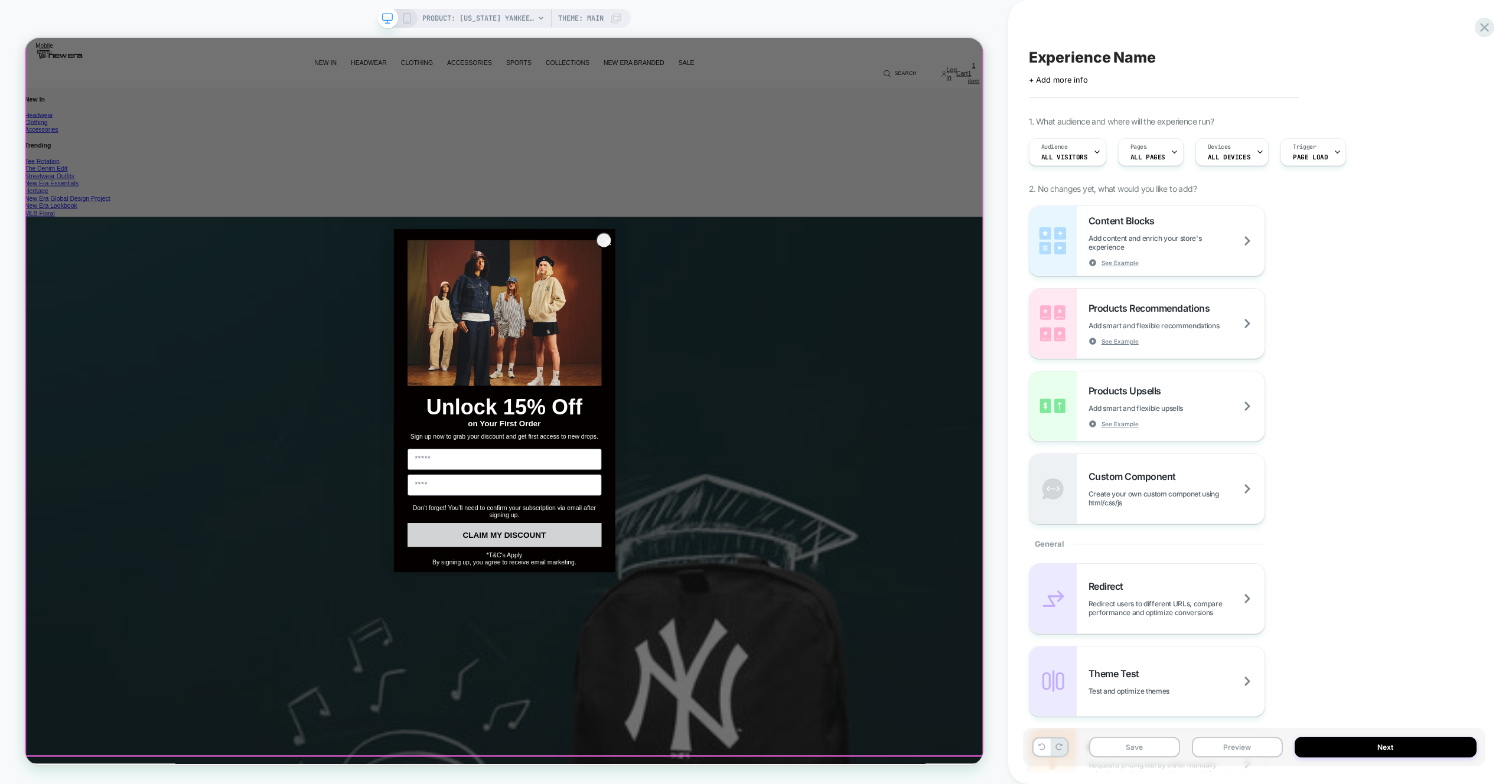
scroll to position [0, 0]
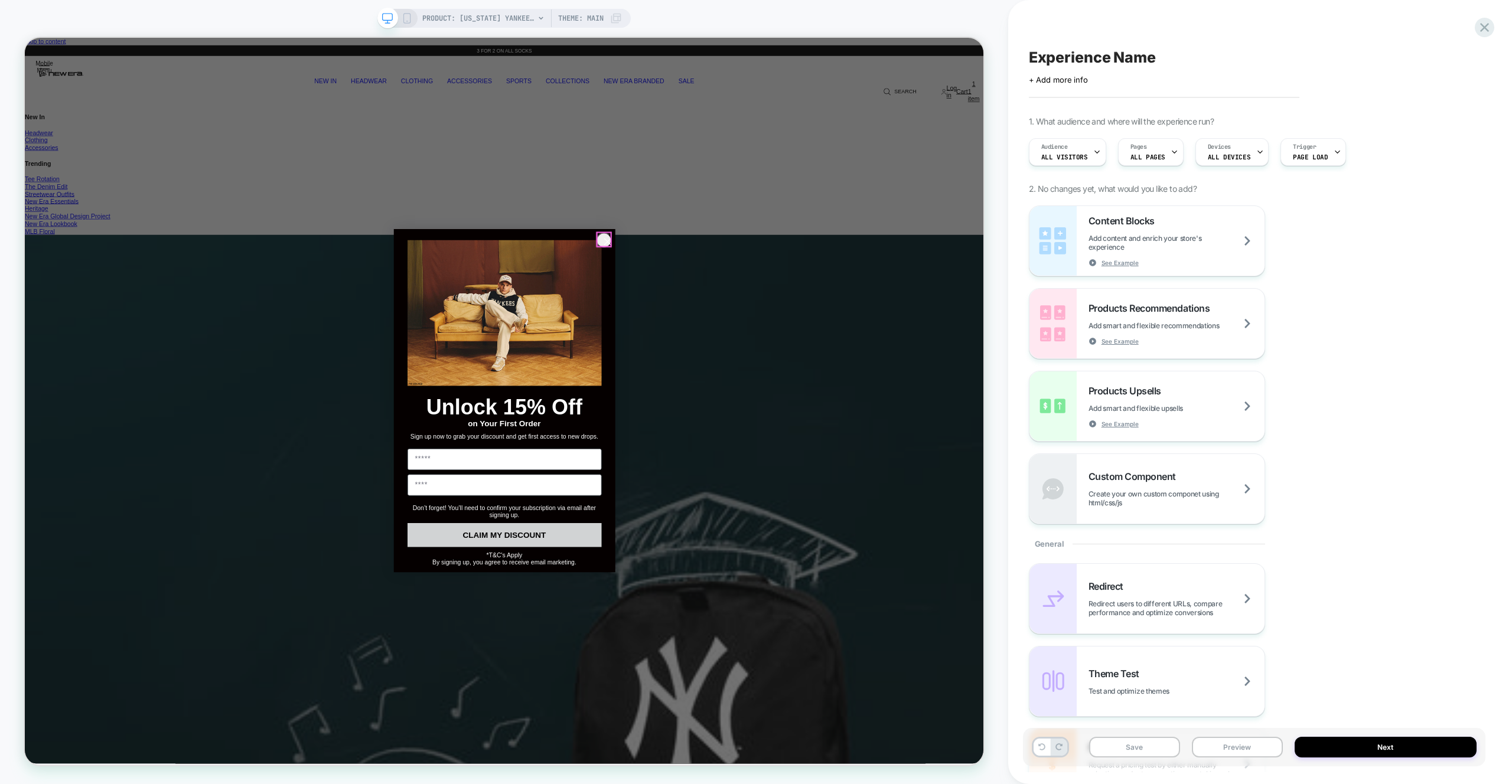
drag, startPoint x: 797, startPoint y: 305, endPoint x: 855, endPoint y: 306, distance: 58.0
click at [797, 305] on circle "Close dialog" at bounding box center [801, 310] width 19 height 19
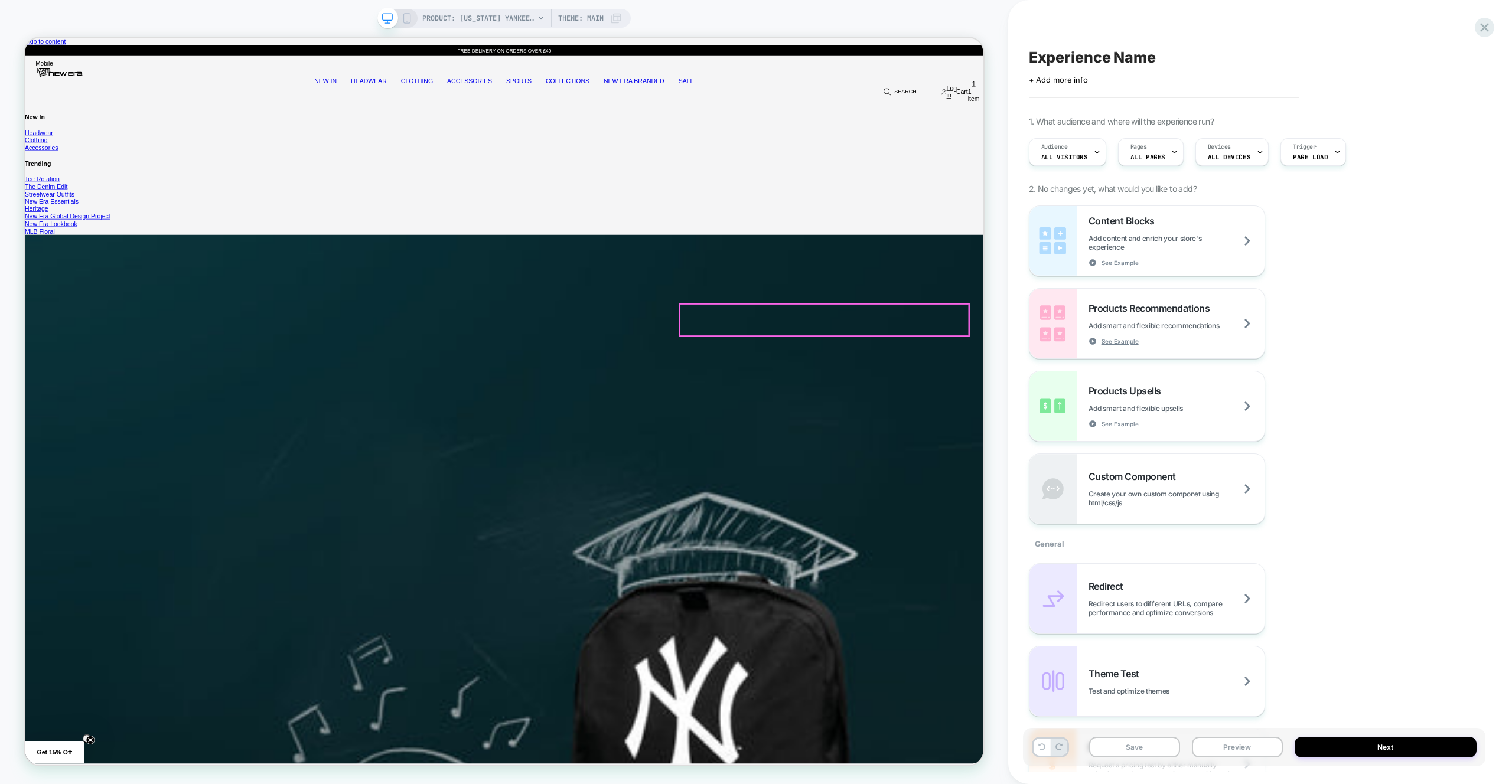
scroll to position [552, 0]
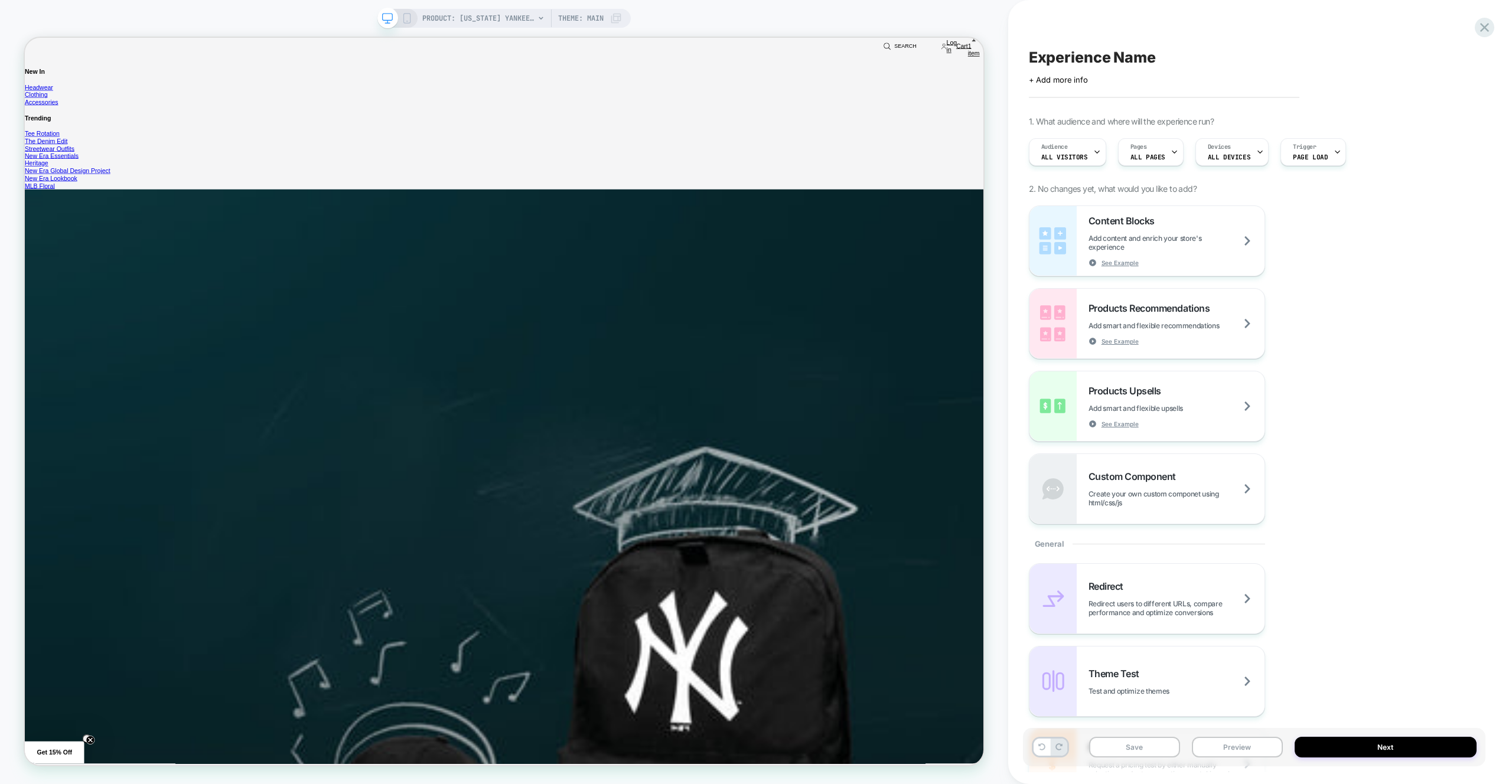
click at [1162, 276] on div "Content Blocks Add content and enrich your store's experience See Example Produ…" at bounding box center [1254, 365] width 451 height 319
click at [1161, 271] on div "Content Blocks Add content and enrich your store's experience See Example" at bounding box center [1146, 240] width 235 height 69
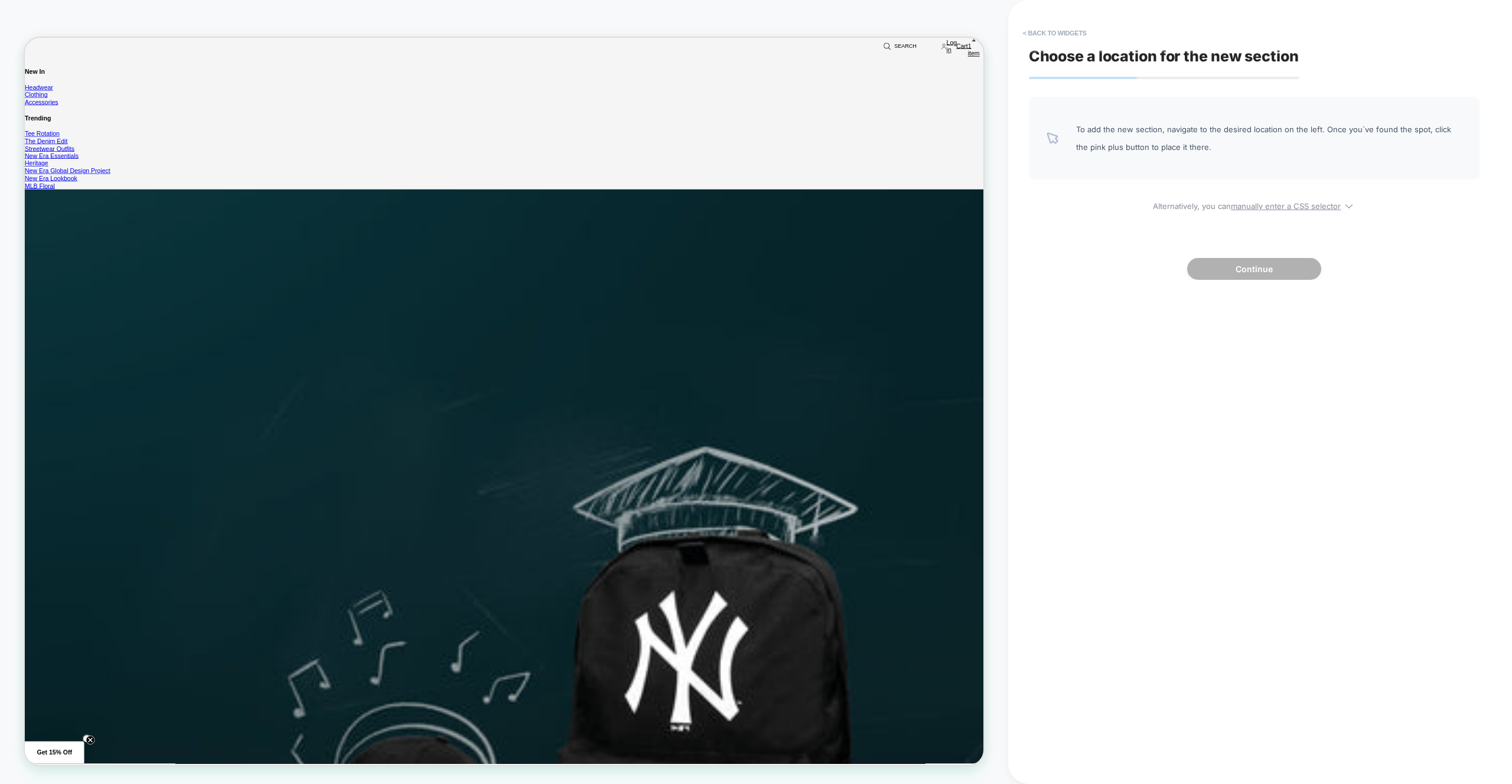
click at [1259, 213] on div "To add the new section, navigate to the desired location on the left. Once you`…" at bounding box center [1254, 188] width 451 height 183
click at [1253, 210] on u "manually enter a CSS selector" at bounding box center [1285, 206] width 110 height 9
select select "*******"
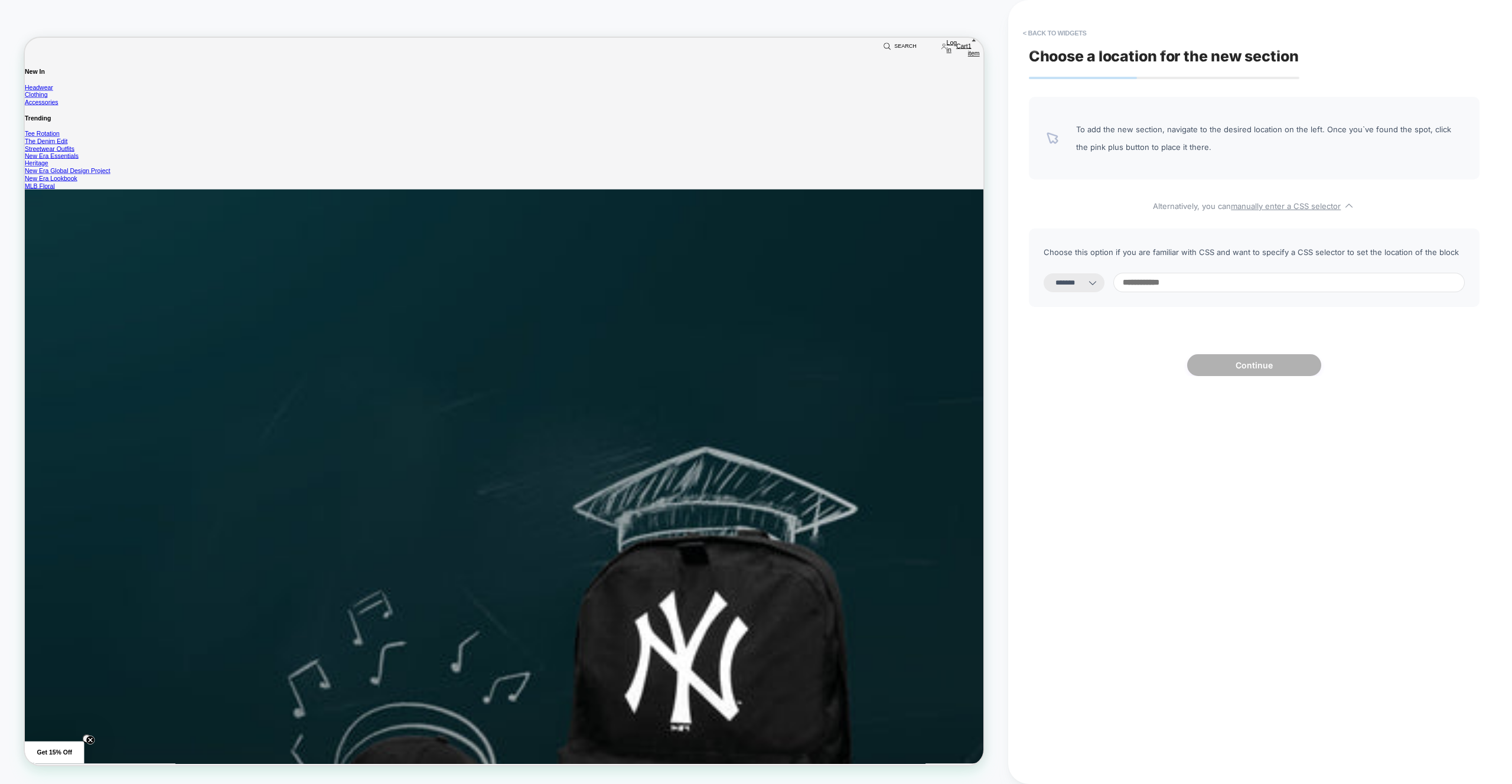
click at [1204, 284] on input at bounding box center [1289, 282] width 351 height 19
type input "******"
select select "*********"
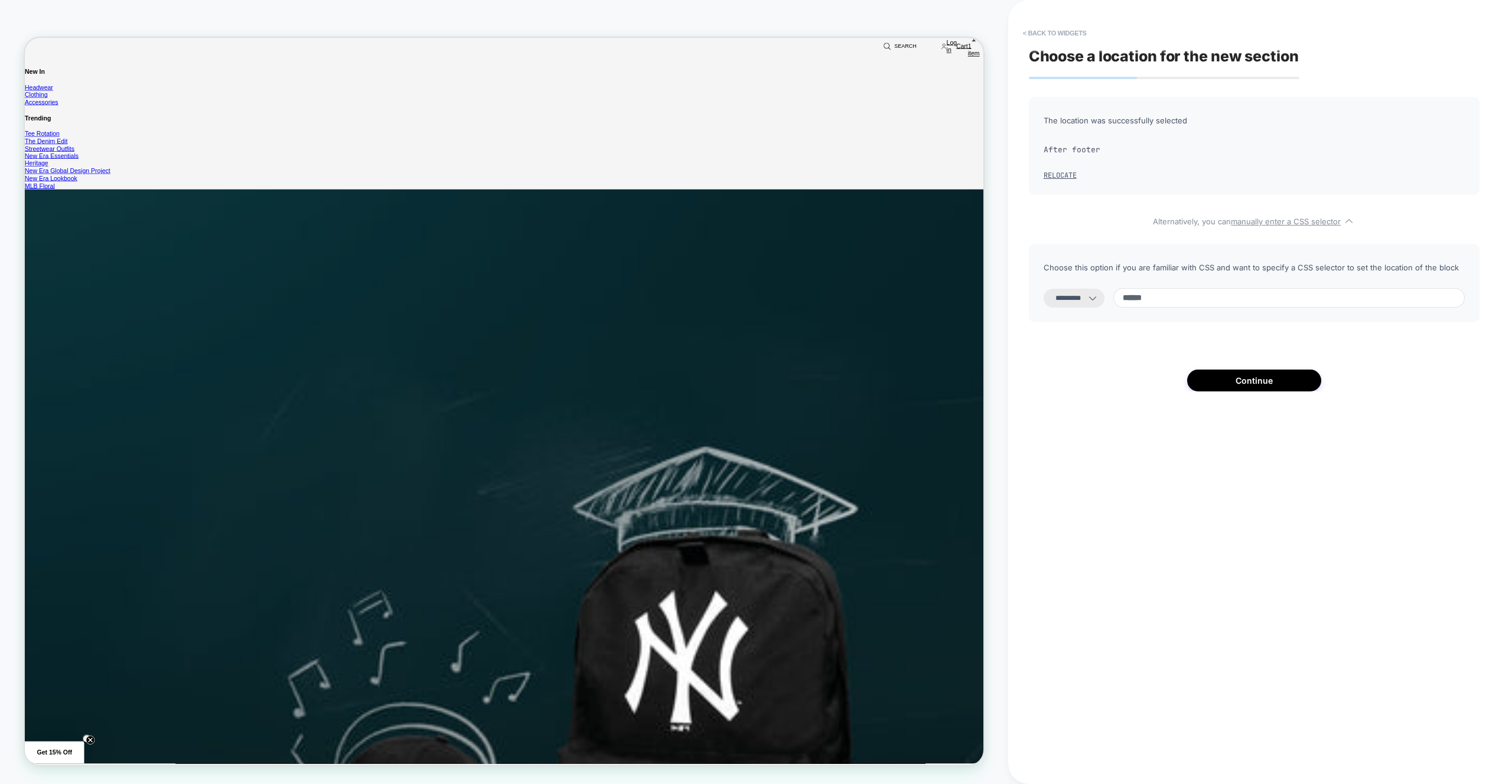
scroll to position [585, 0]
type input "******"
click at [1096, 305] on select "**********" at bounding box center [1074, 298] width 61 height 19
select select "**********"
click at [1249, 390] on button "Continue" at bounding box center [1254, 381] width 134 height 22
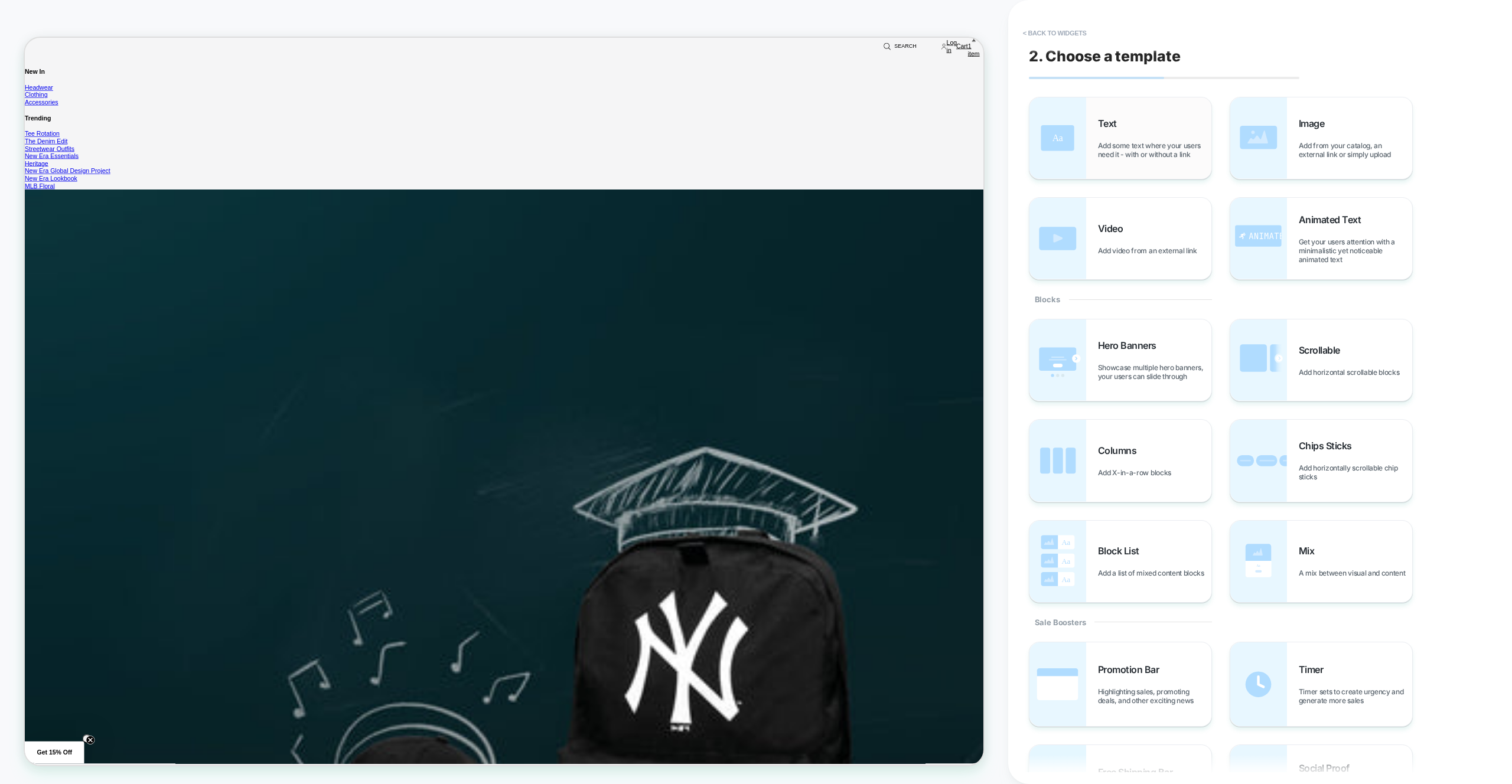
scroll to position [617, 0]
click at [1170, 150] on span "Add some text where your users need it - with or without a link" at bounding box center [1155, 150] width 114 height 18
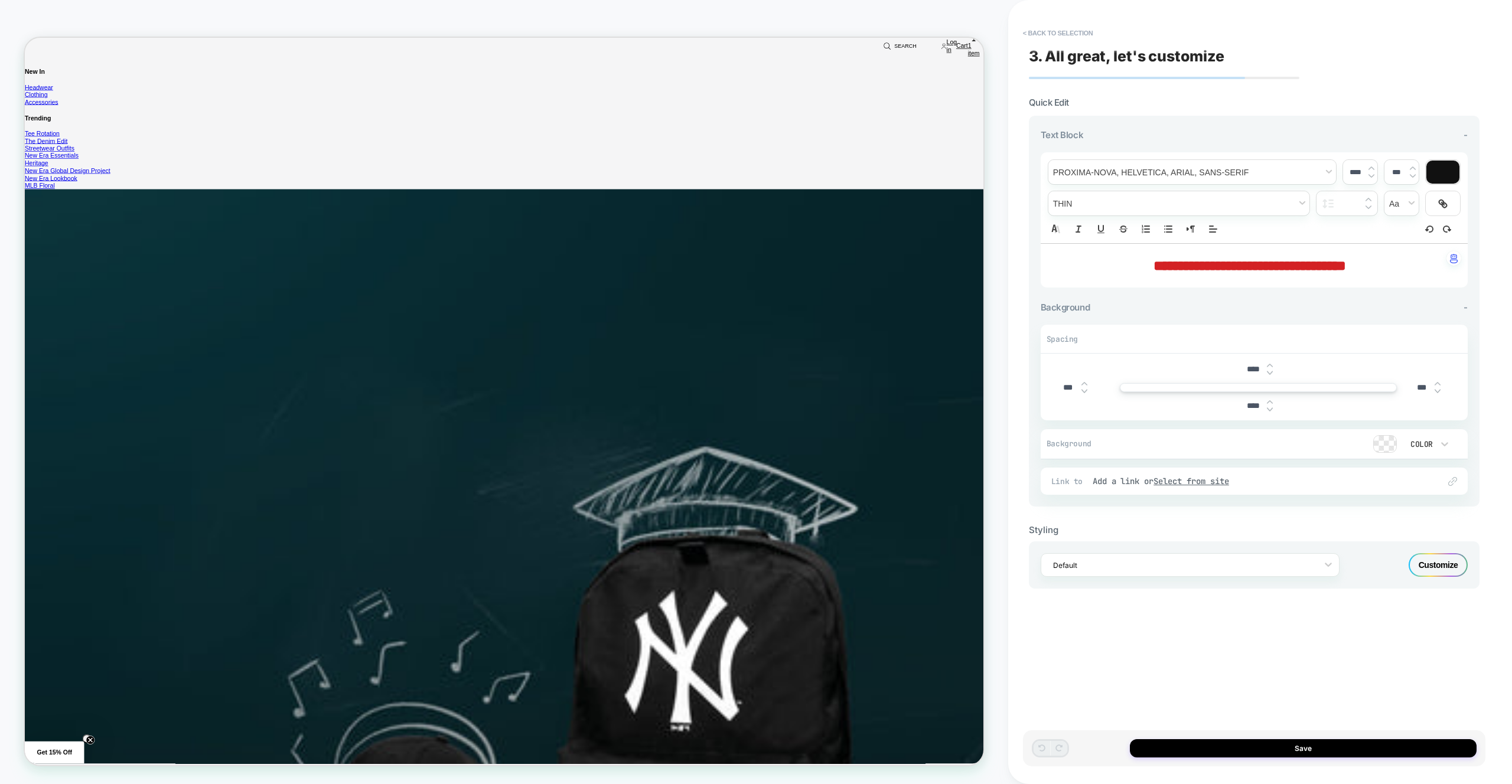
click at [1176, 259] on span "**********" at bounding box center [1250, 265] width 192 height 14
click at [1108, 264] on p "**********" at bounding box center [1250, 266] width 395 height 20
click at [1154, 266] on span "**********" at bounding box center [1250, 265] width 192 height 14
type input "****"
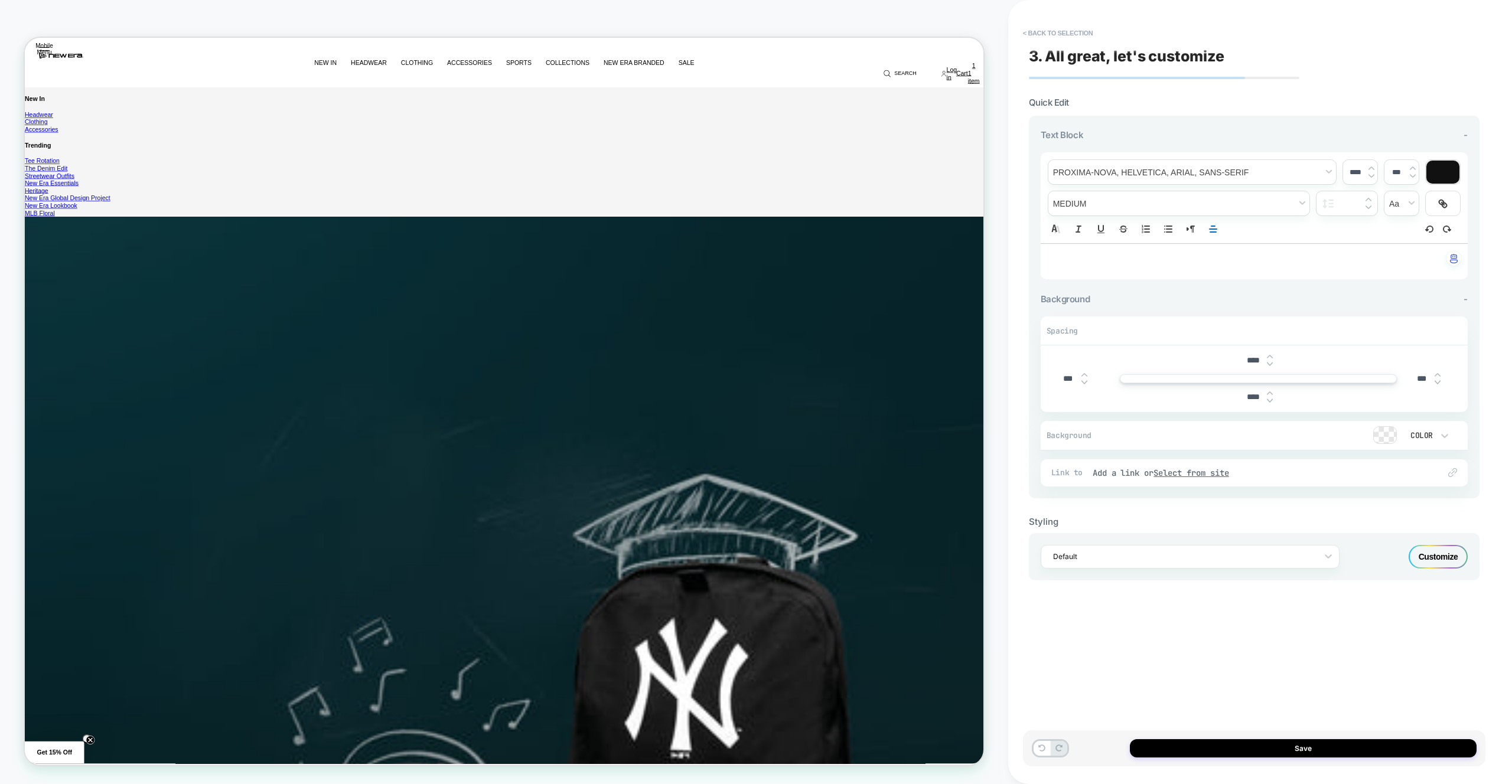
scroll to position [610, 0]
click at [1393, 755] on button "Save" at bounding box center [1303, 749] width 346 height 18
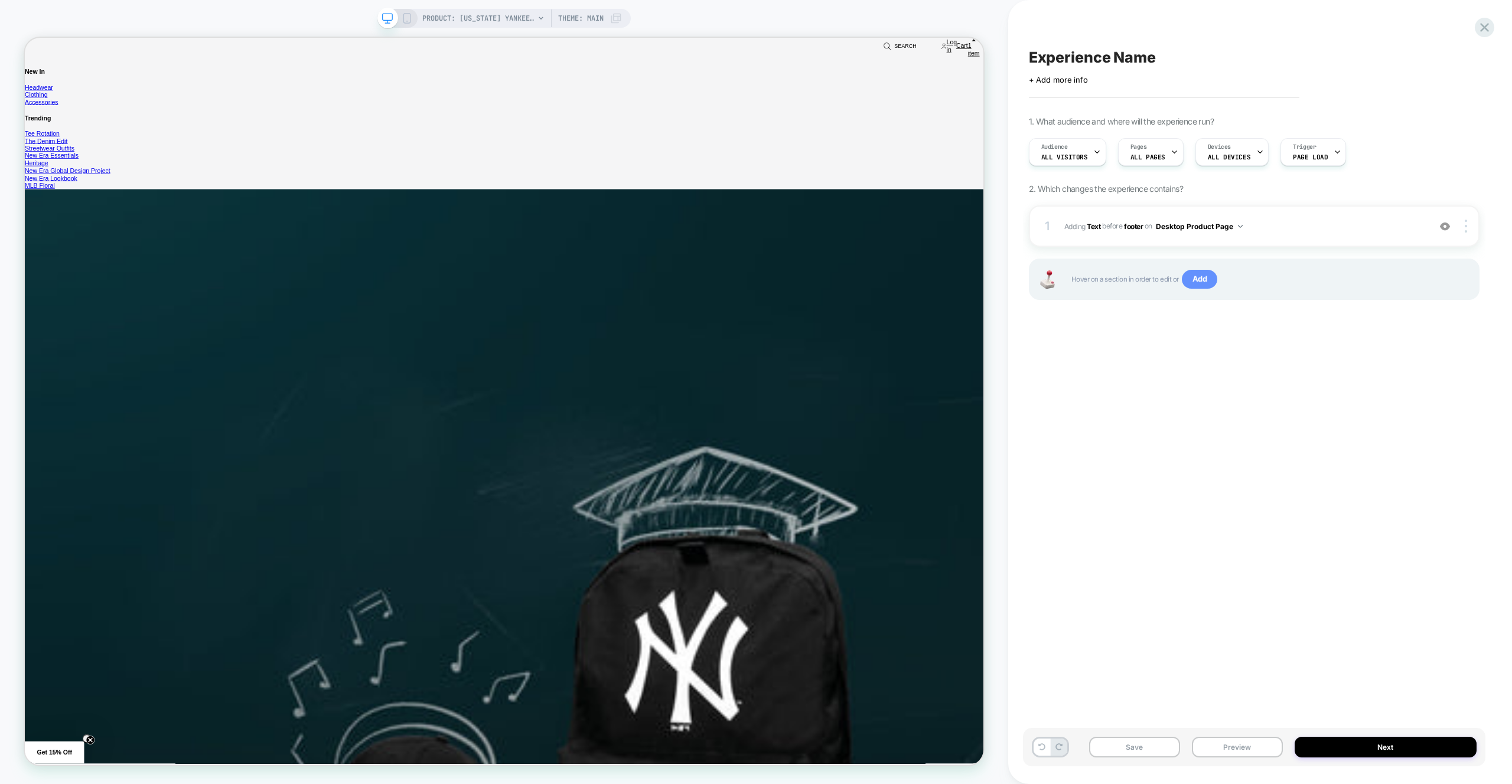
click at [1196, 284] on span "Add" at bounding box center [1200, 279] width 36 height 19
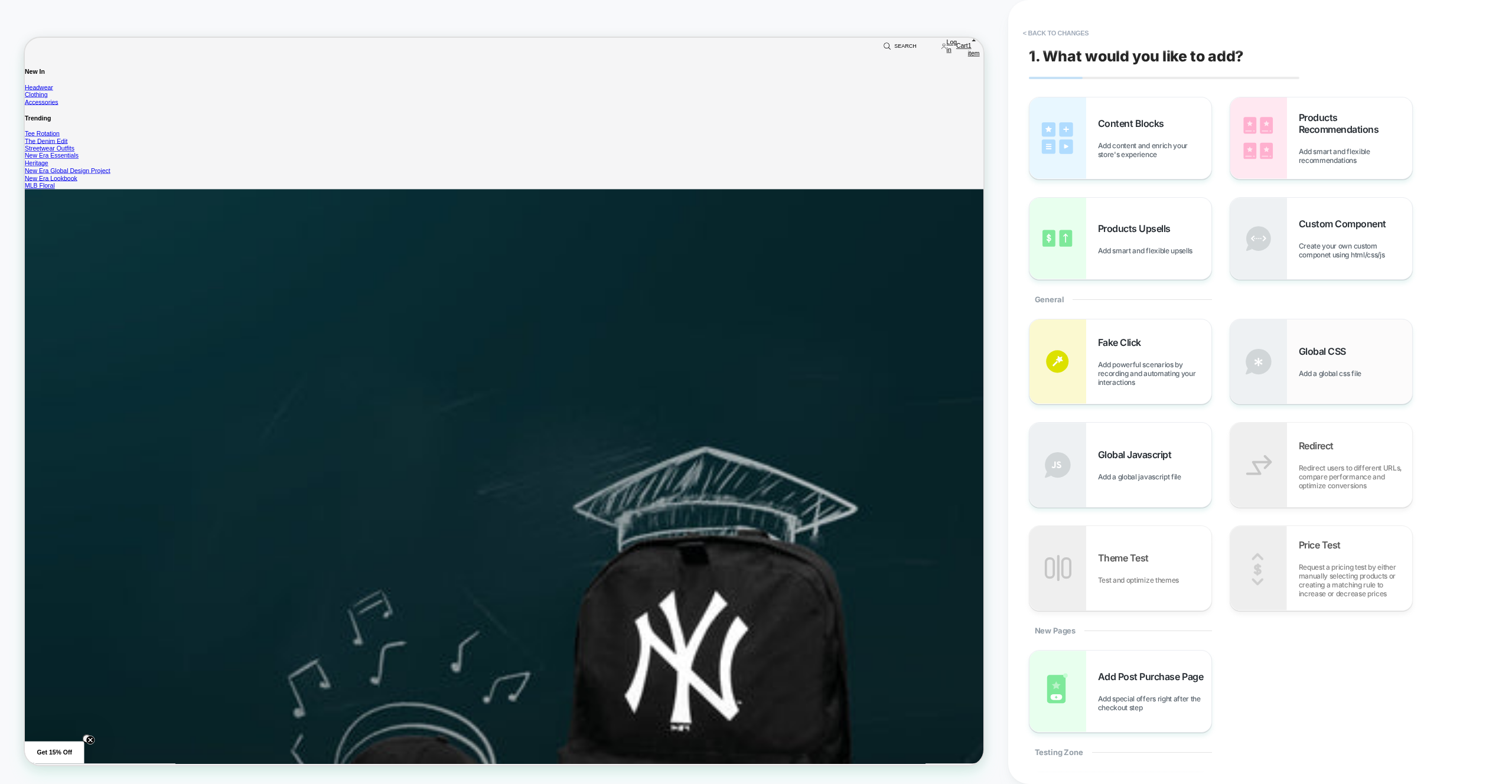
click at [1300, 337] on div "Global CSS Add a global css file" at bounding box center [1320, 361] width 182 height 85
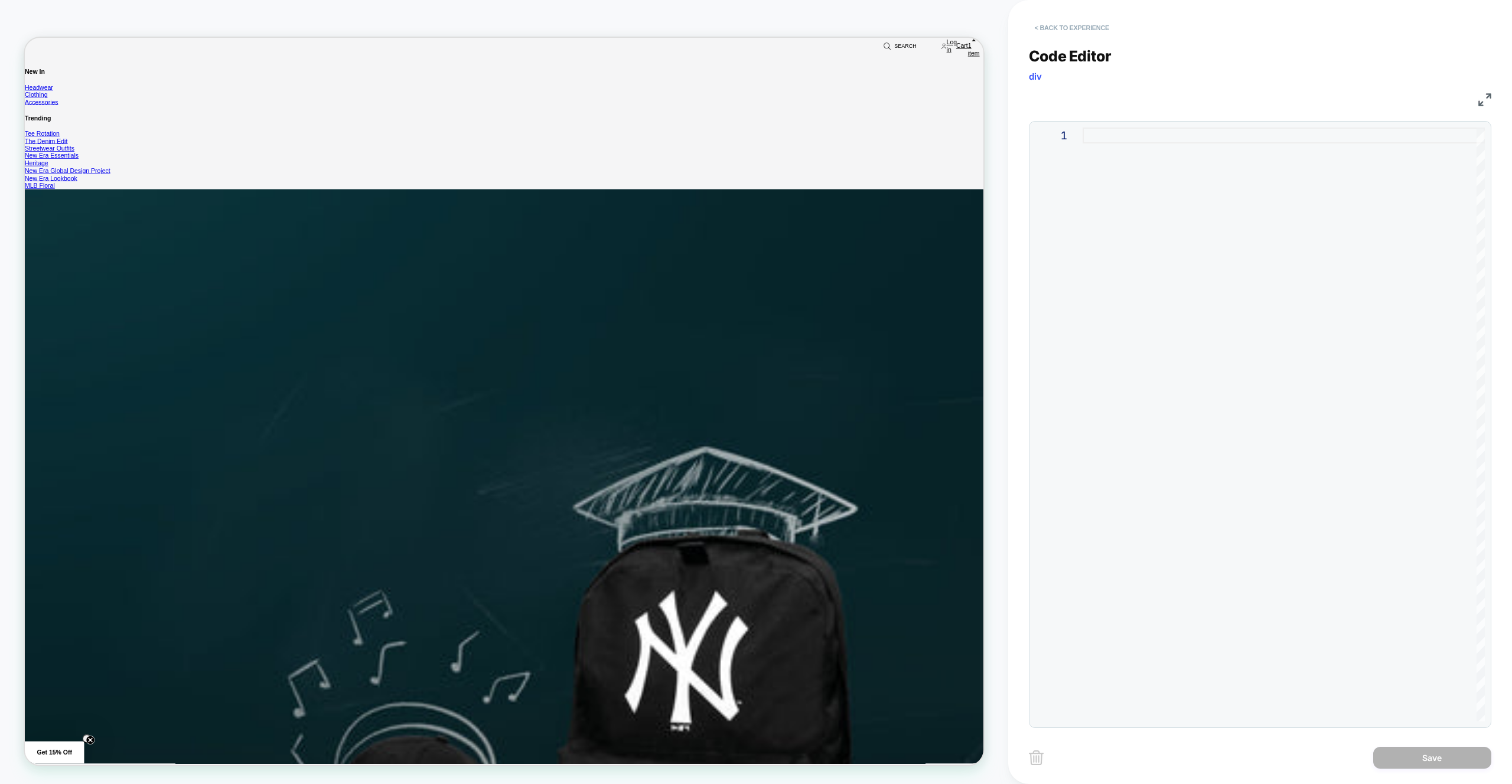
click at [1102, 21] on button "< Back to experience" at bounding box center [1072, 28] width 86 height 19
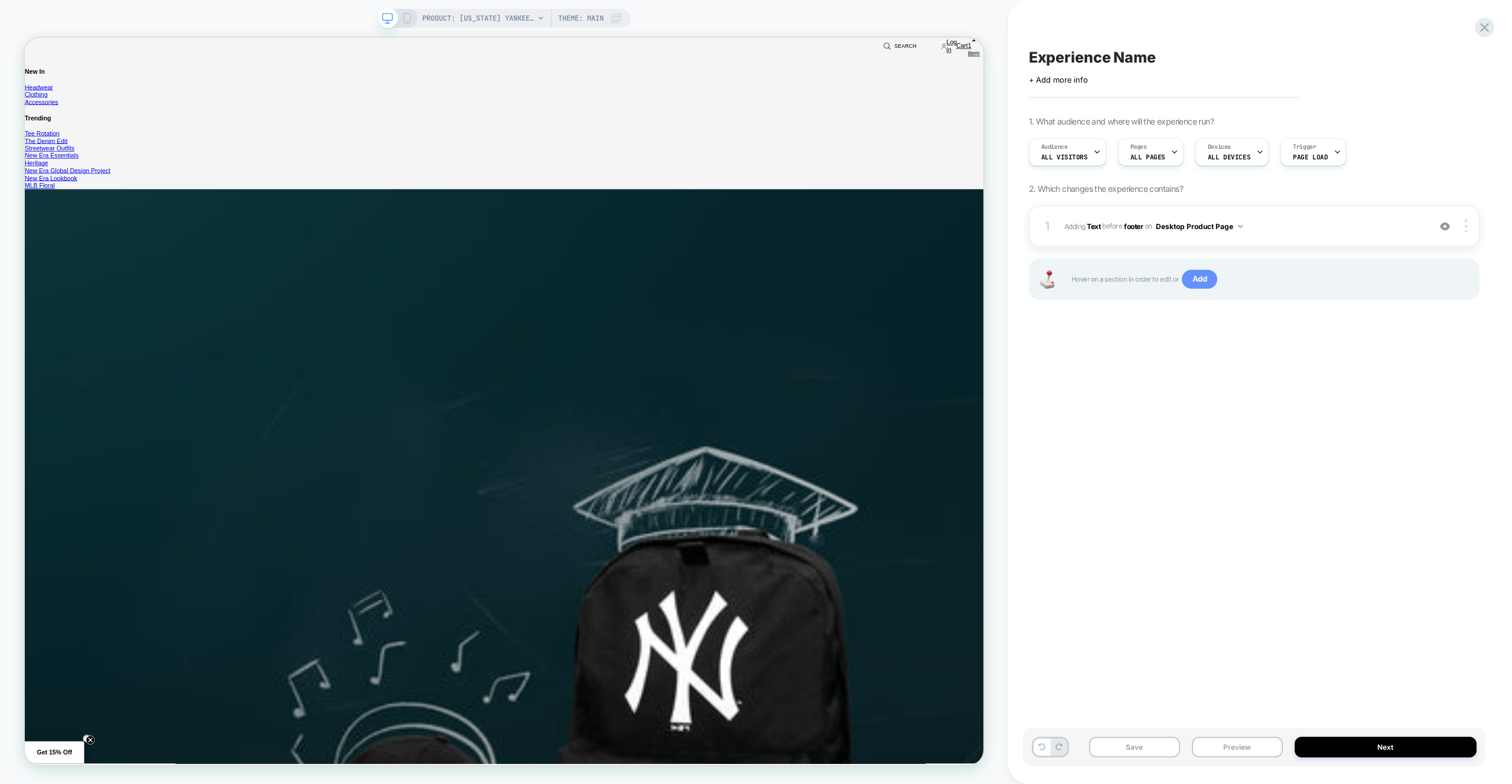
click at [1190, 280] on span "Add" at bounding box center [1200, 279] width 36 height 19
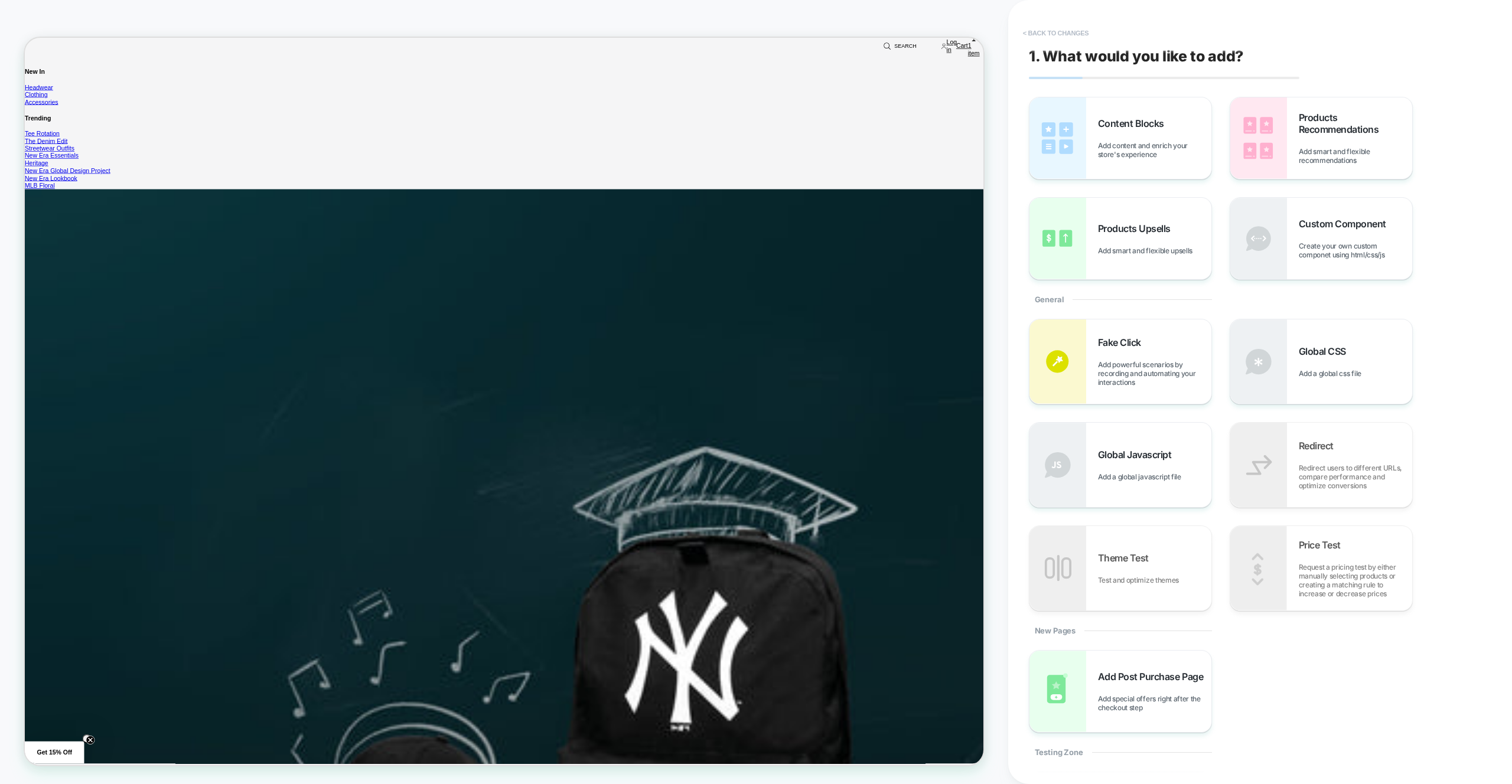
click at [1062, 34] on button "< Back to changes" at bounding box center [1056, 33] width 78 height 19
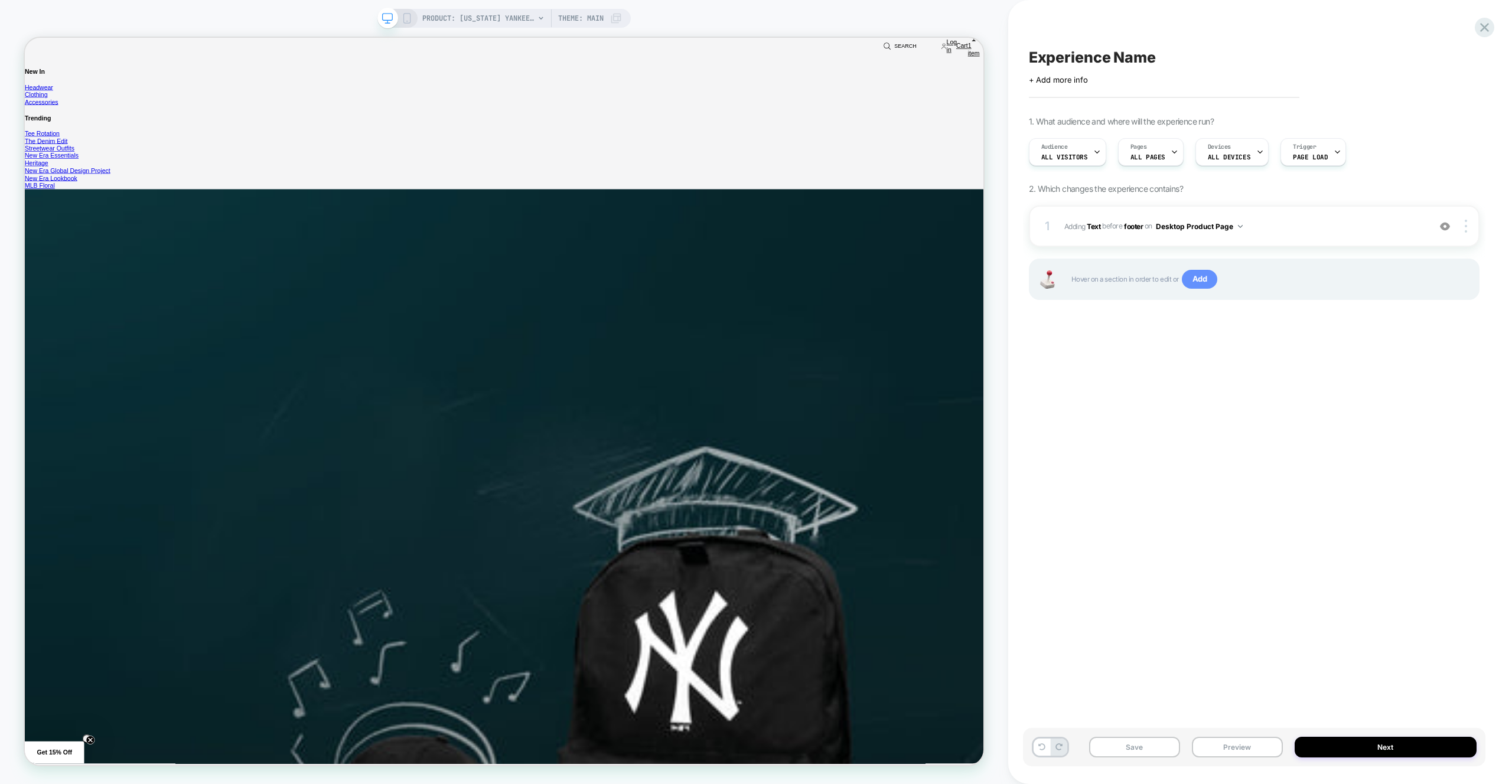
click at [1218, 276] on span "Add" at bounding box center [1200, 279] width 36 height 19
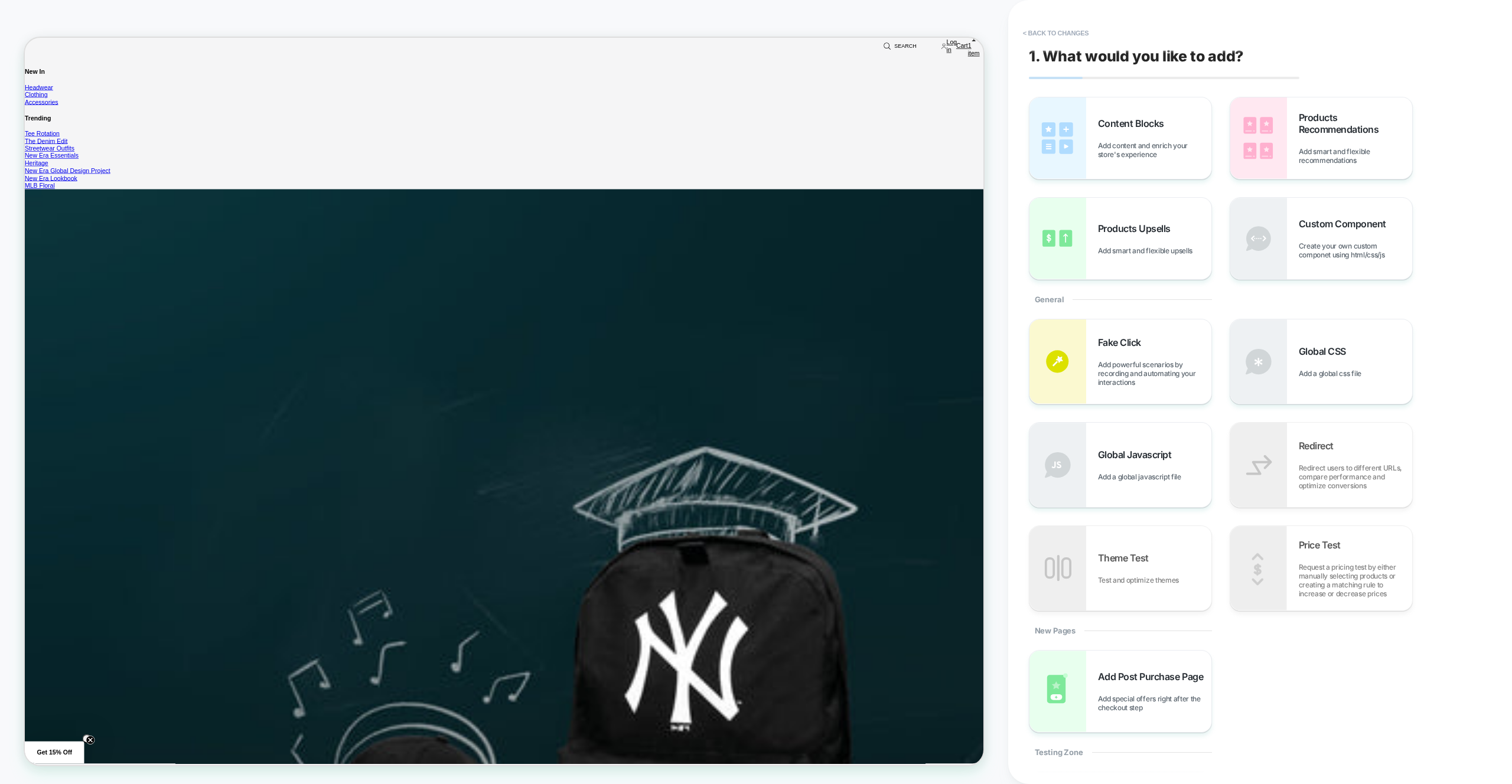
click at [1122, 141] on span "Add content and enrich your store's experience" at bounding box center [1155, 150] width 114 height 18
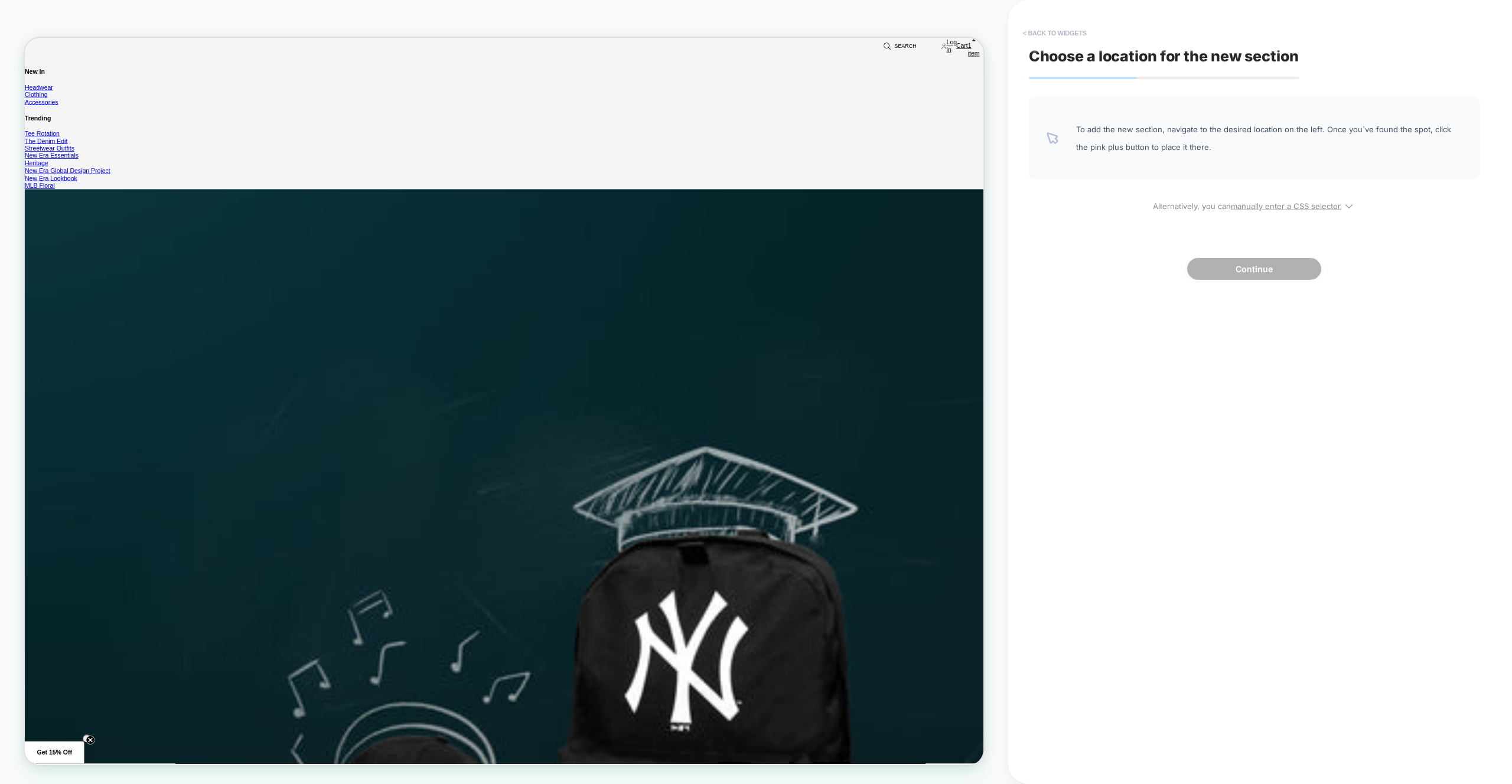
click at [1033, 31] on button "< Back to widgets" at bounding box center [1055, 33] width 75 height 19
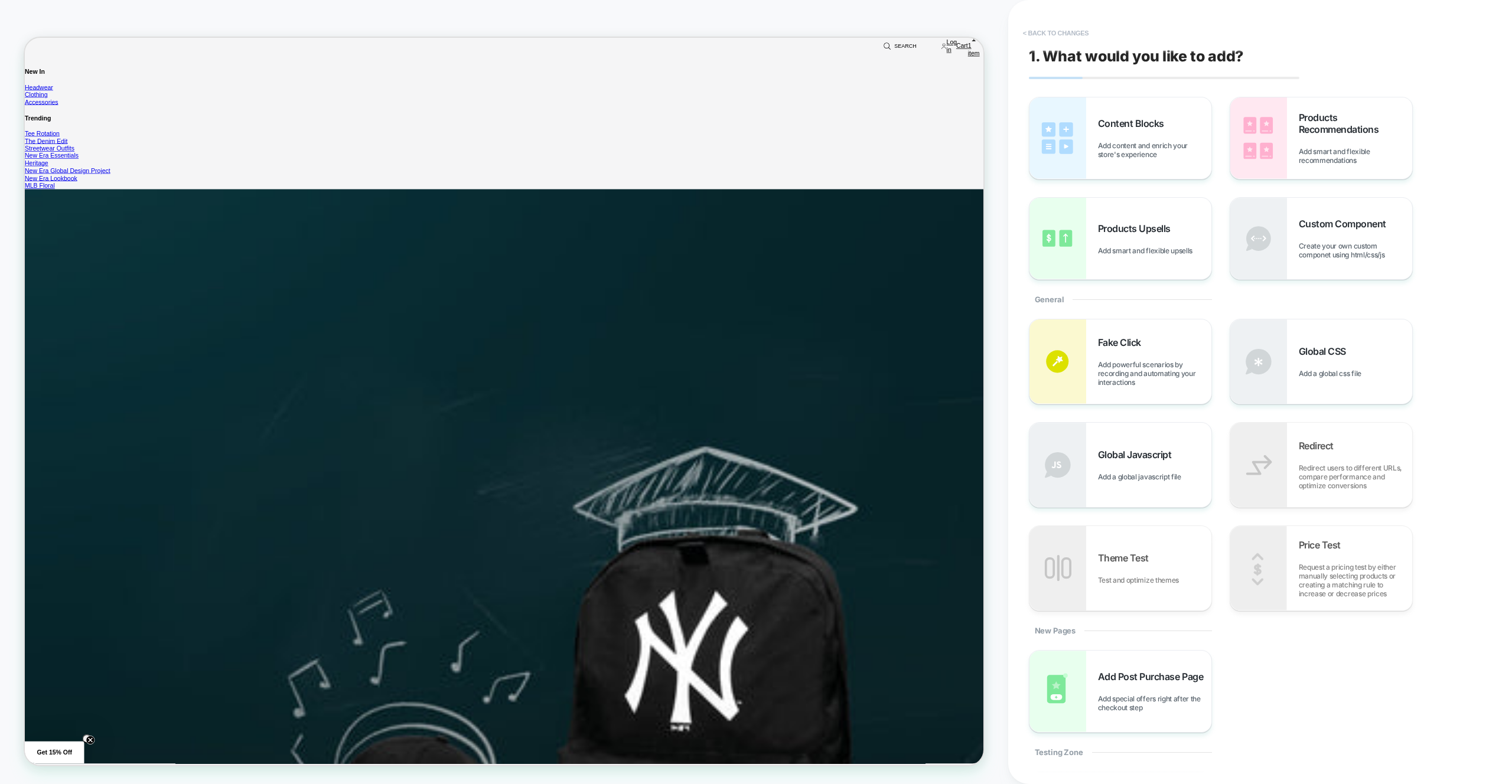
click at [1062, 29] on button "< Back to changes" at bounding box center [1056, 33] width 78 height 19
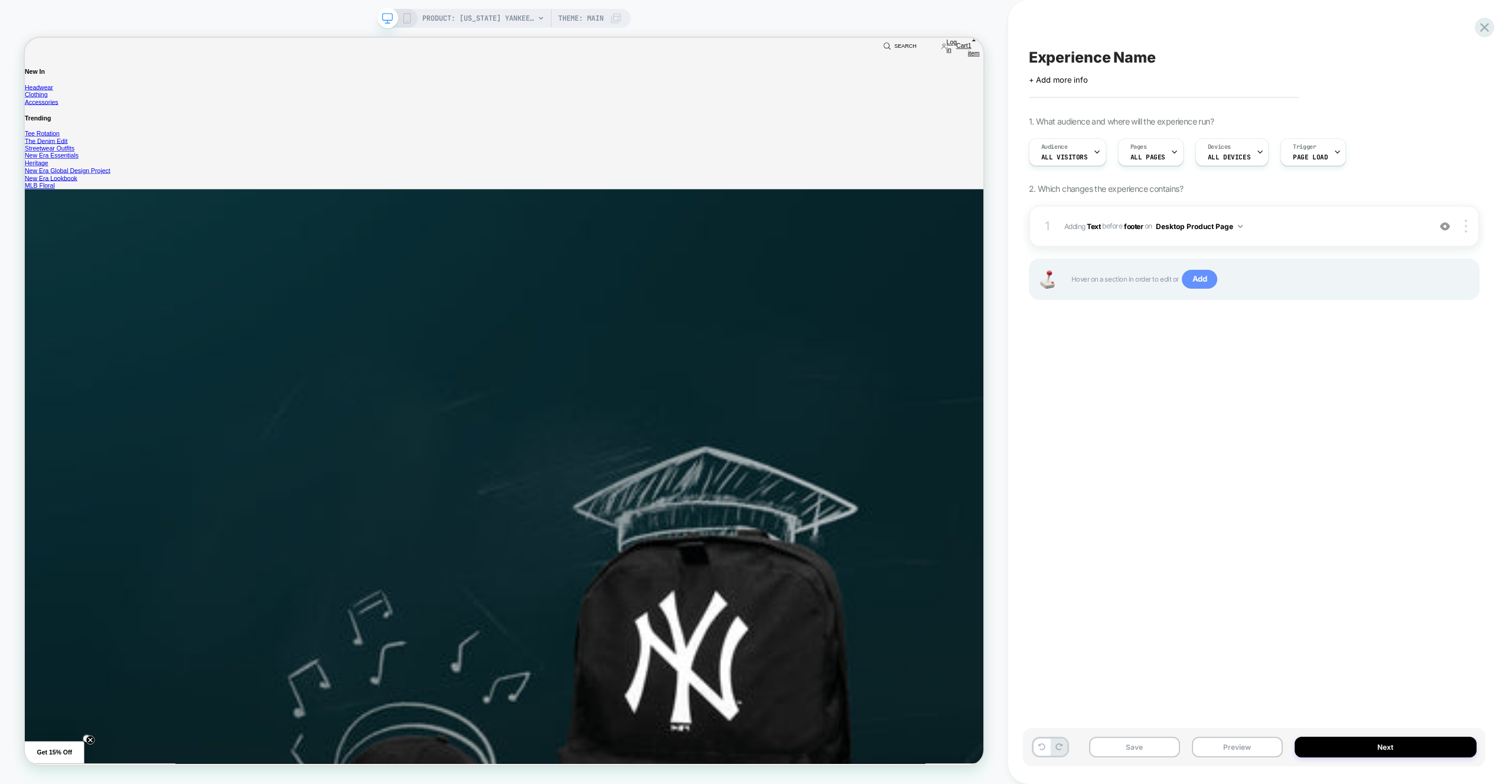
click at [1197, 277] on span "Add" at bounding box center [1200, 279] width 36 height 19
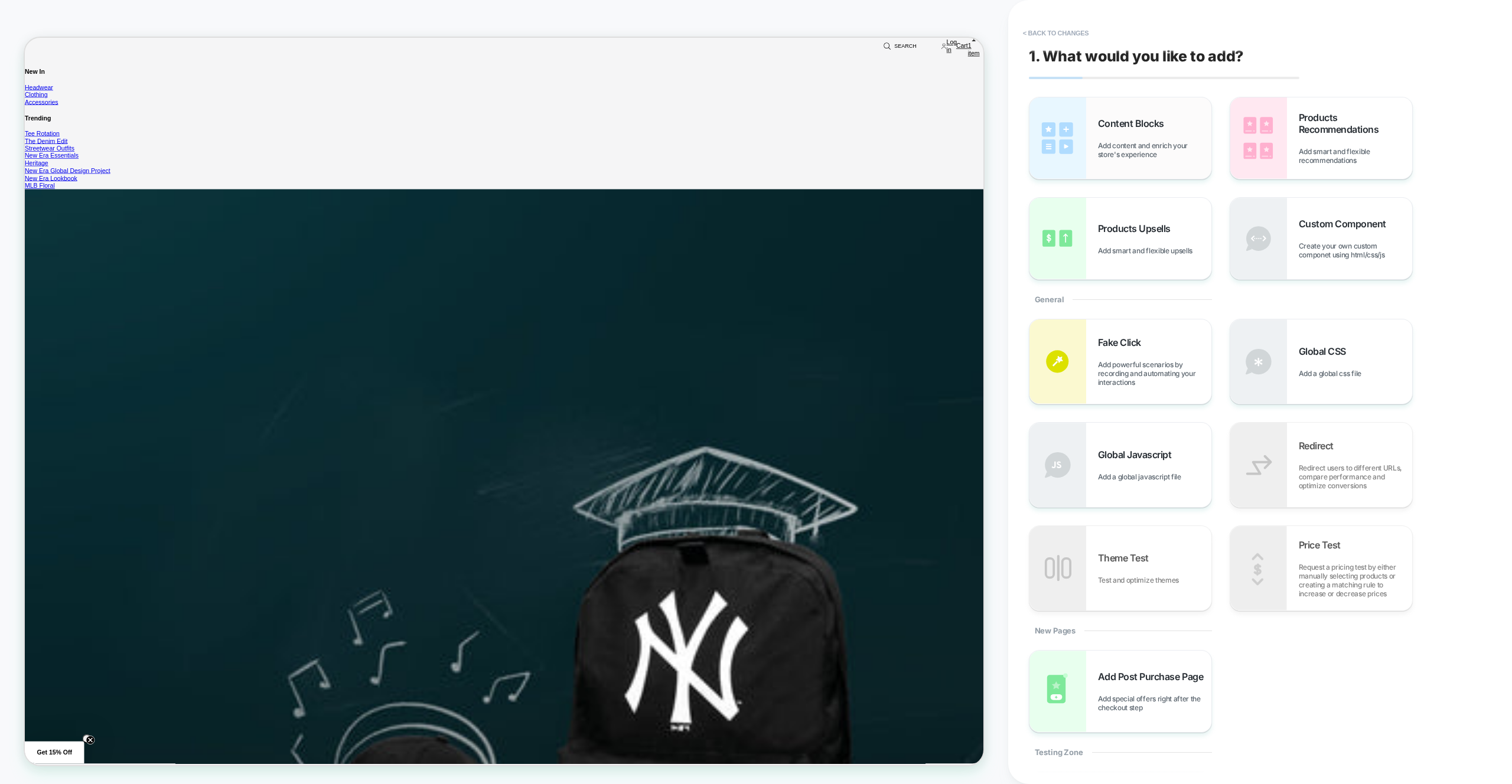
click at [1096, 115] on div "Content Blocks Add content and enrich your store's experience" at bounding box center [1120, 137] width 182 height 81
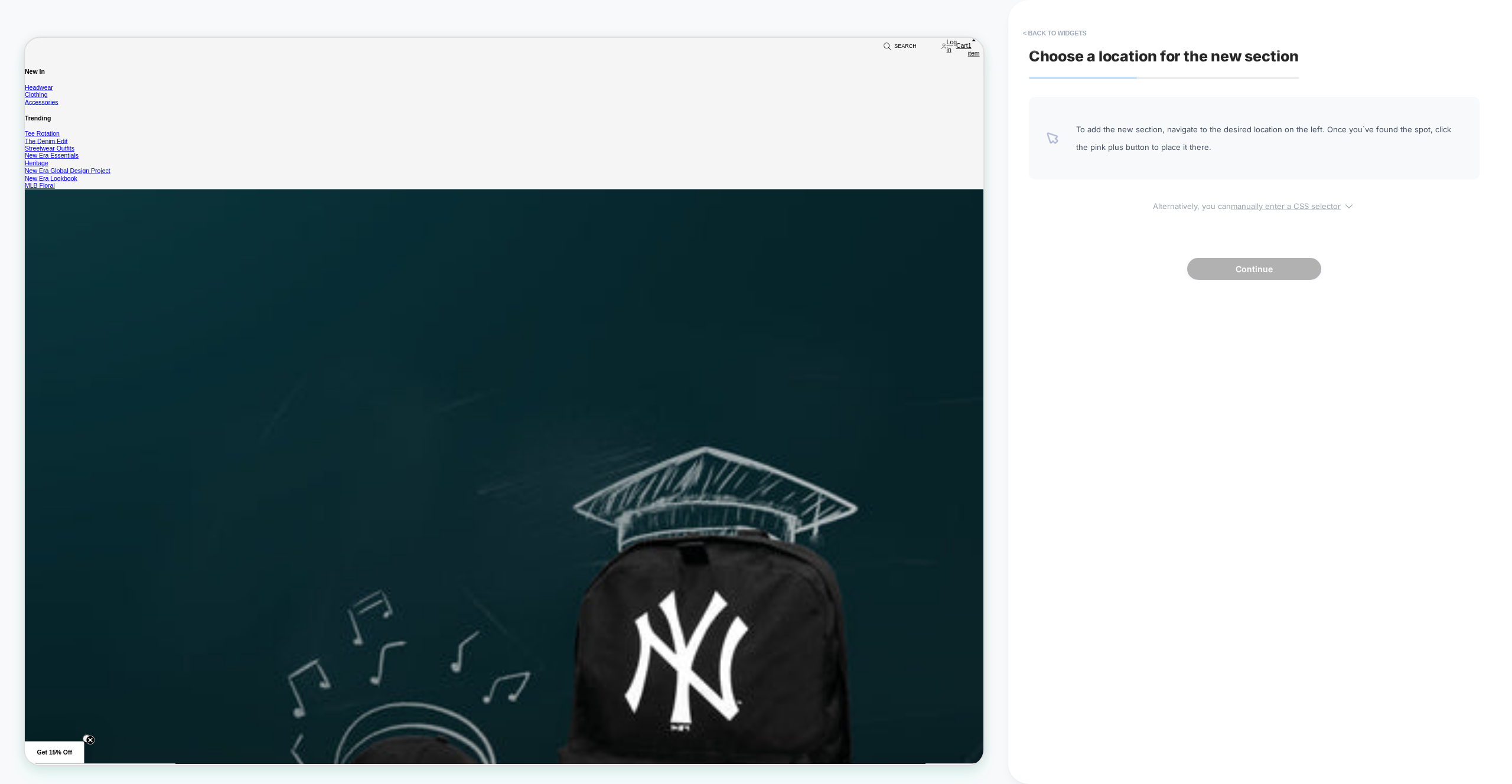
click at [1240, 209] on u "manually enter a CSS selector" at bounding box center [1285, 206] width 110 height 9
select select "*******"
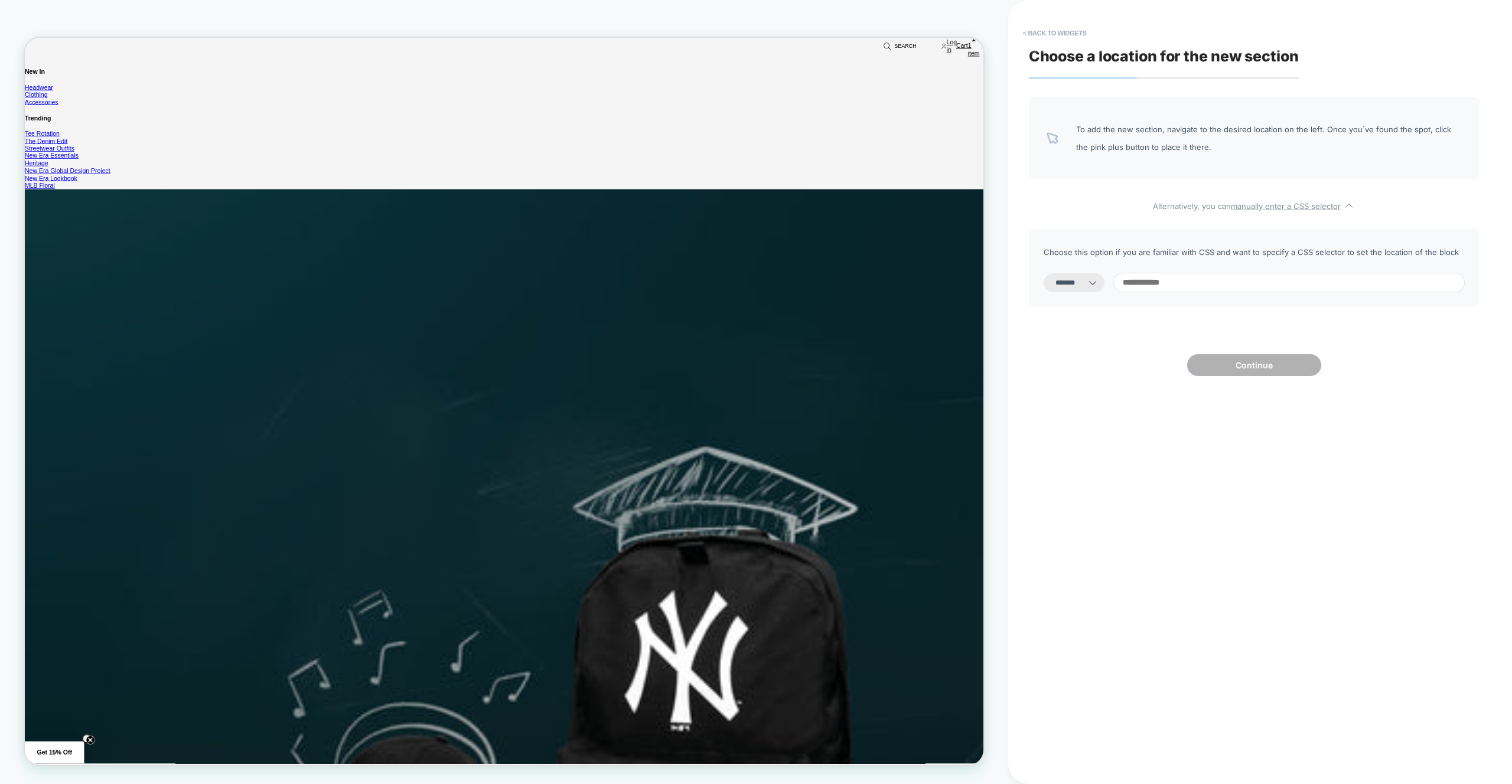
click at [1184, 273] on input at bounding box center [1289, 282] width 351 height 19
type input "******"
select select "*********"
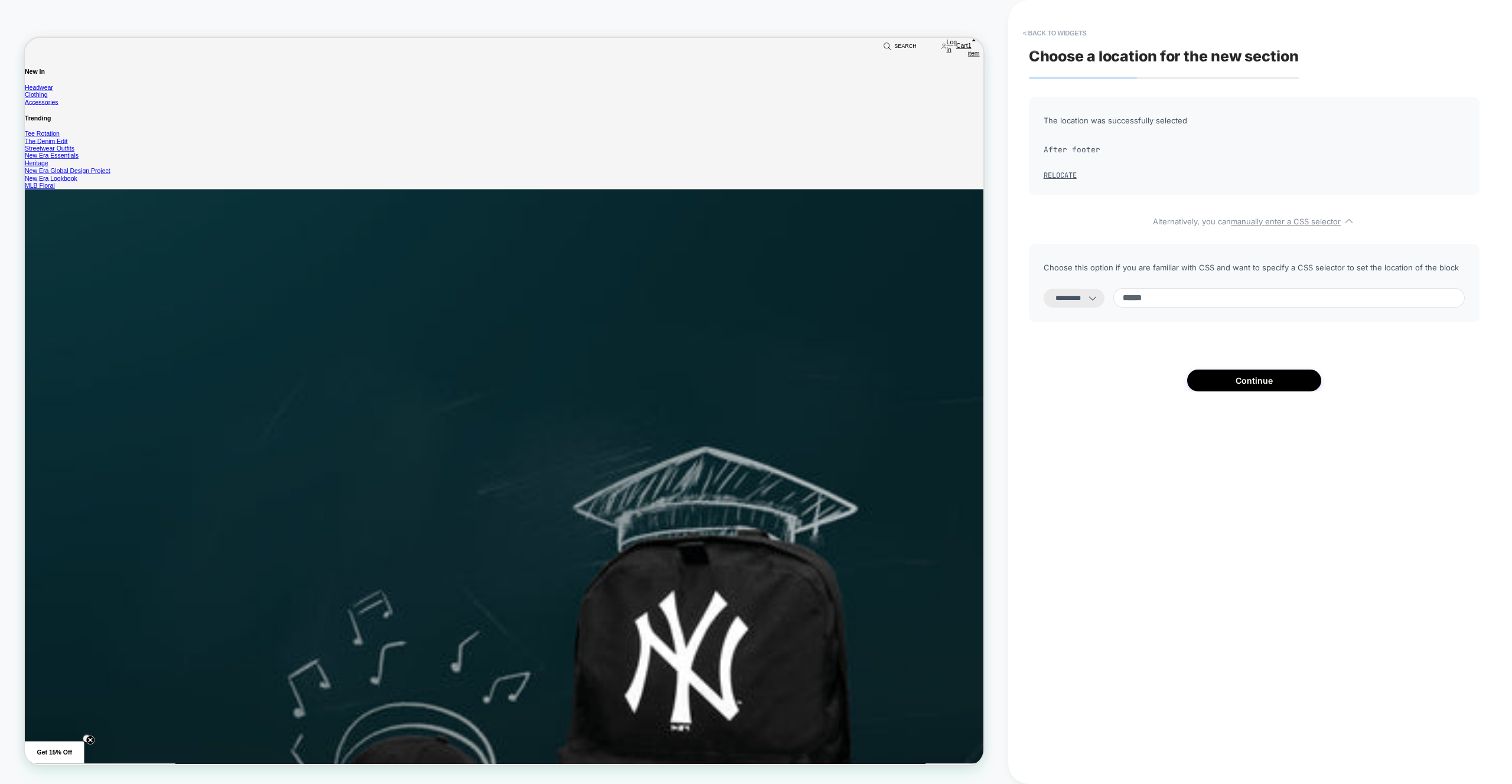
scroll to position [642, 0]
type input "******"
click at [1091, 305] on select "**********" at bounding box center [1074, 298] width 61 height 19
select select "**********"
click at [1264, 387] on button "Continue" at bounding box center [1254, 381] width 134 height 22
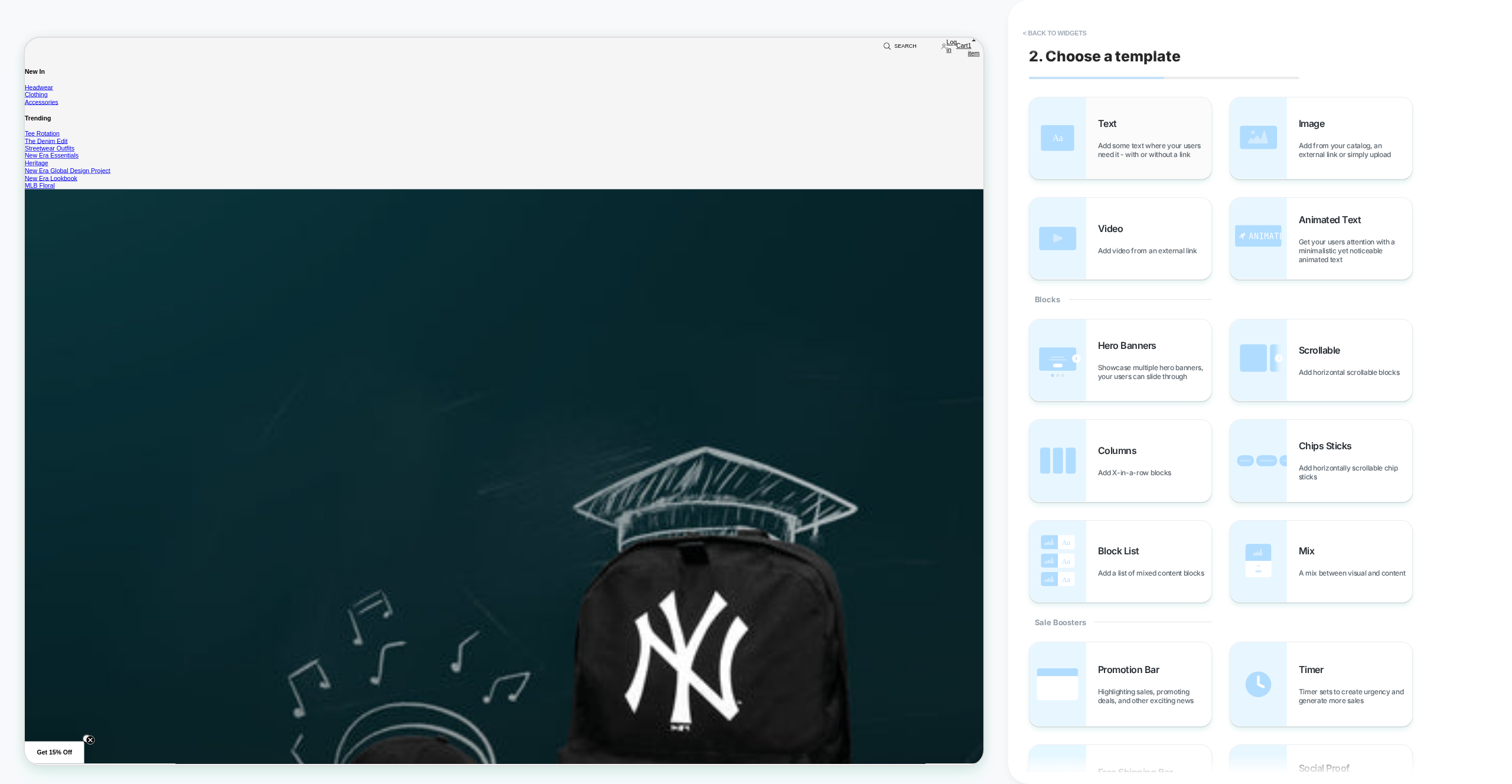
click at [1118, 126] on span "Text" at bounding box center [1110, 123] width 25 height 12
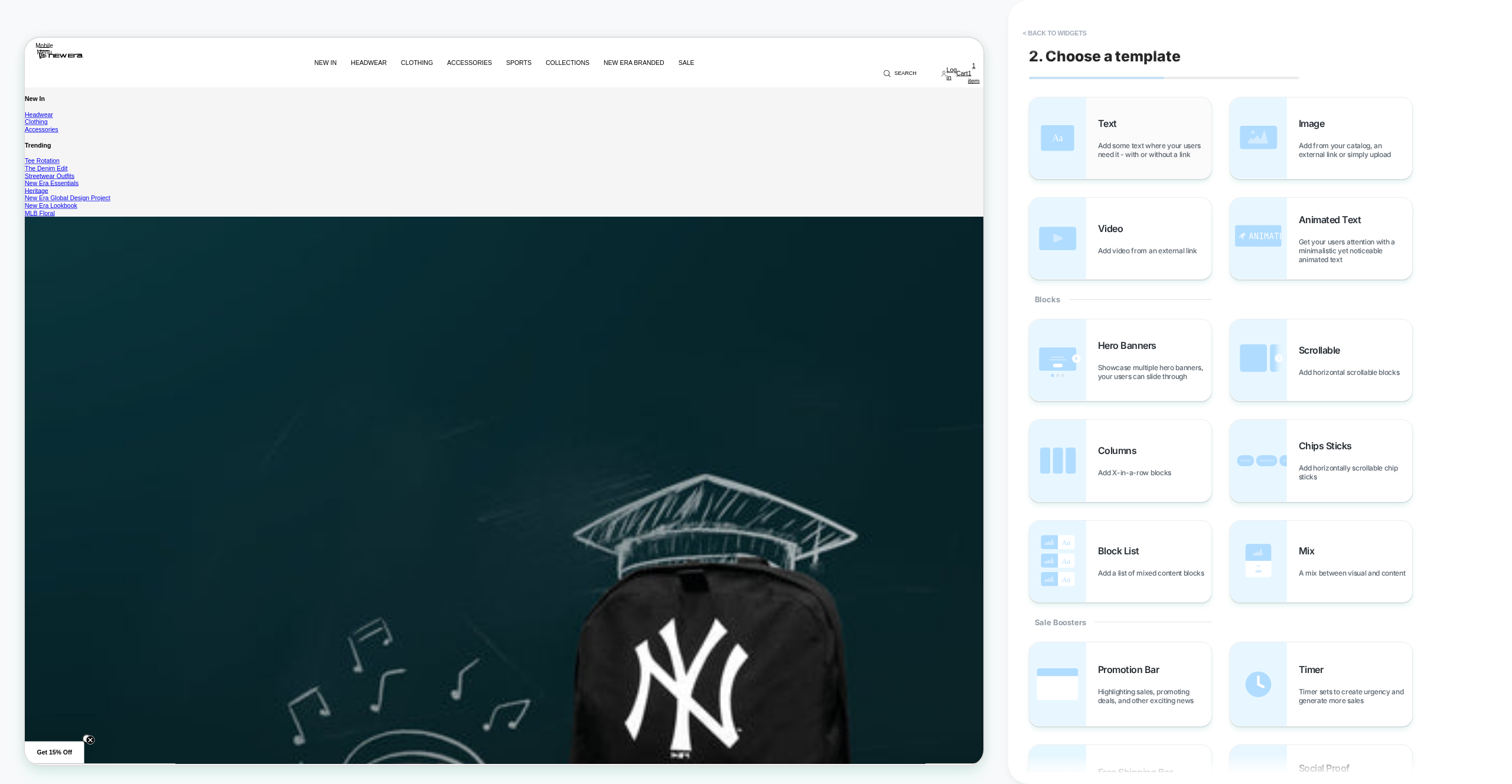
scroll to position [662, 0]
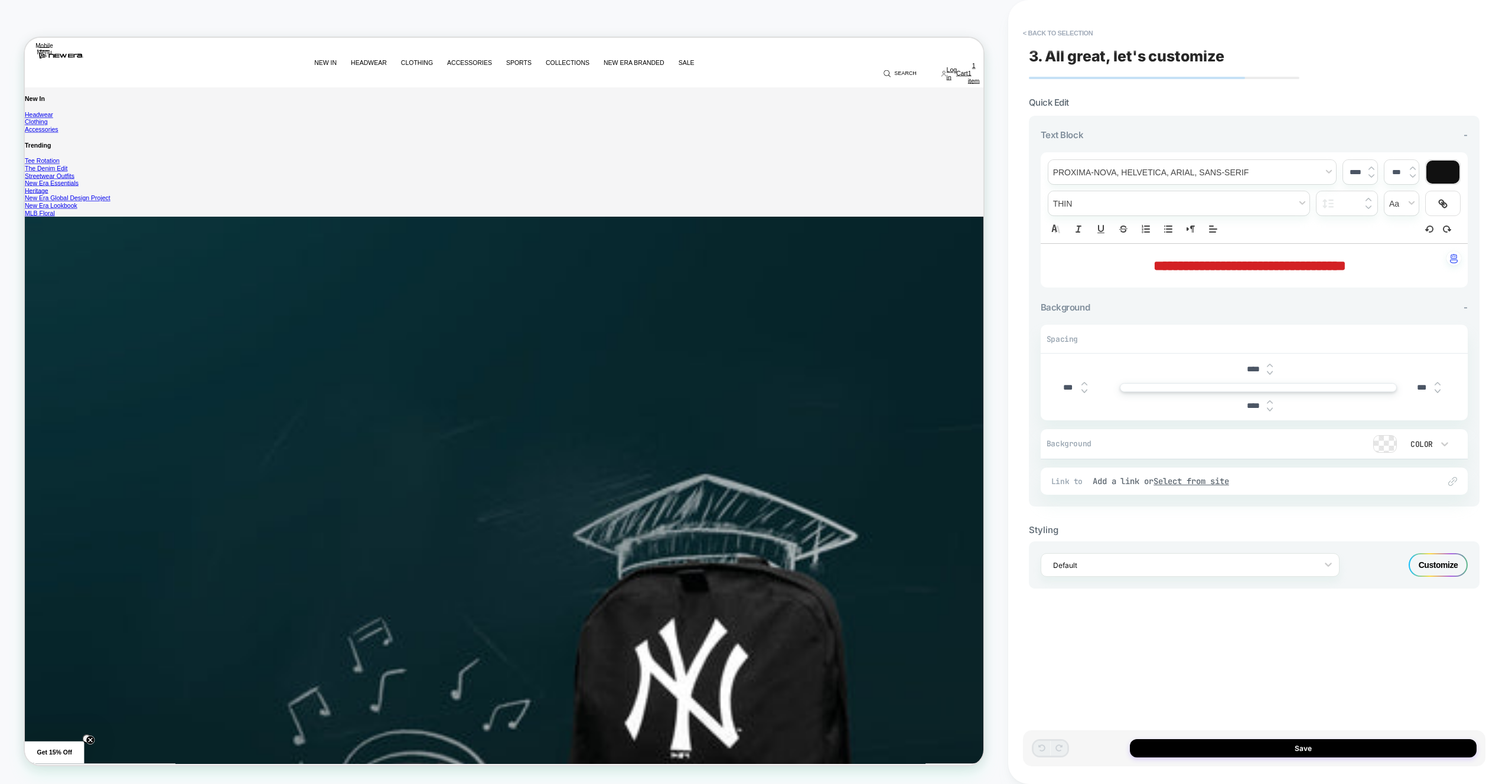
click at [1222, 262] on span "**********" at bounding box center [1250, 265] width 192 height 14
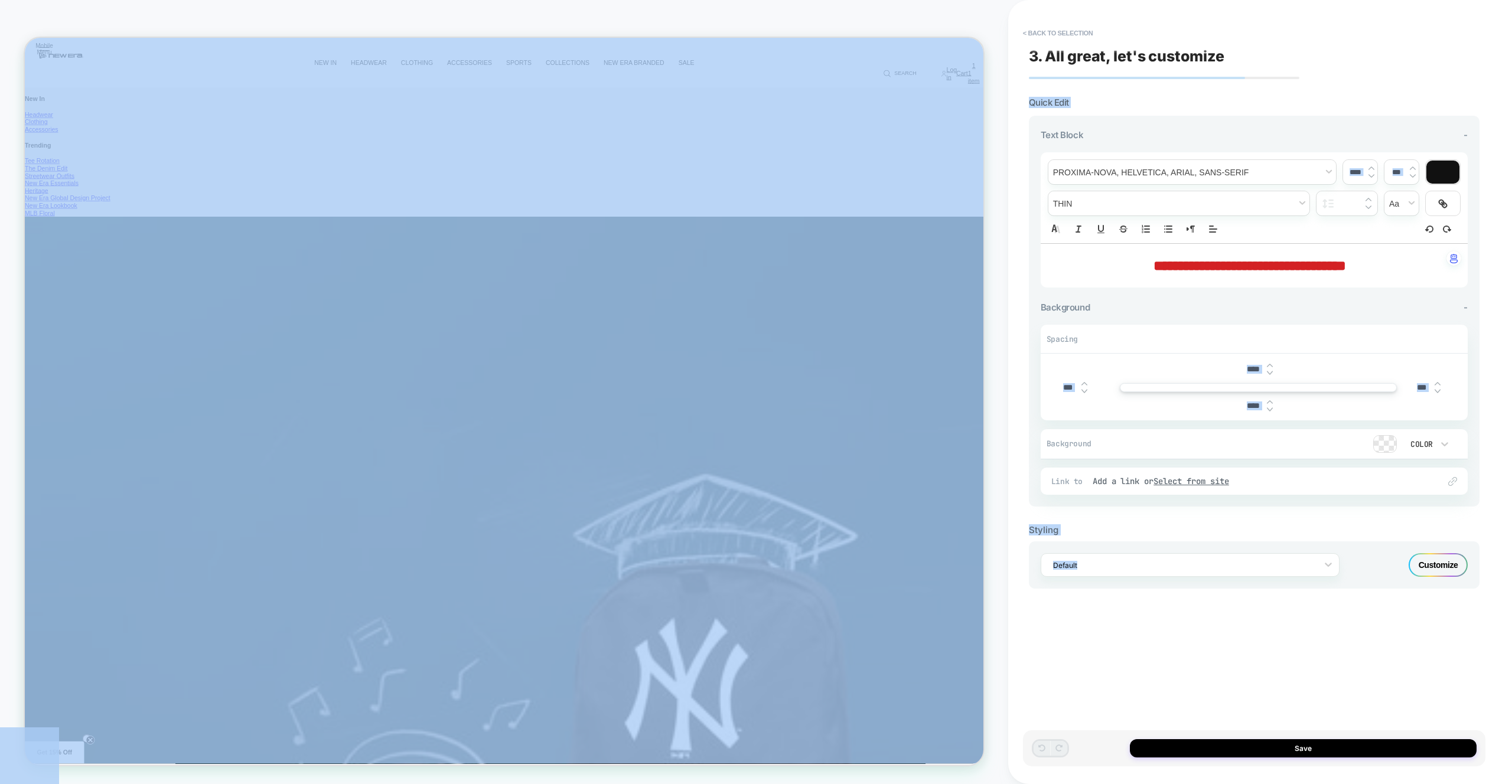
click at [1237, 266] on span "**********" at bounding box center [1250, 265] width 192 height 14
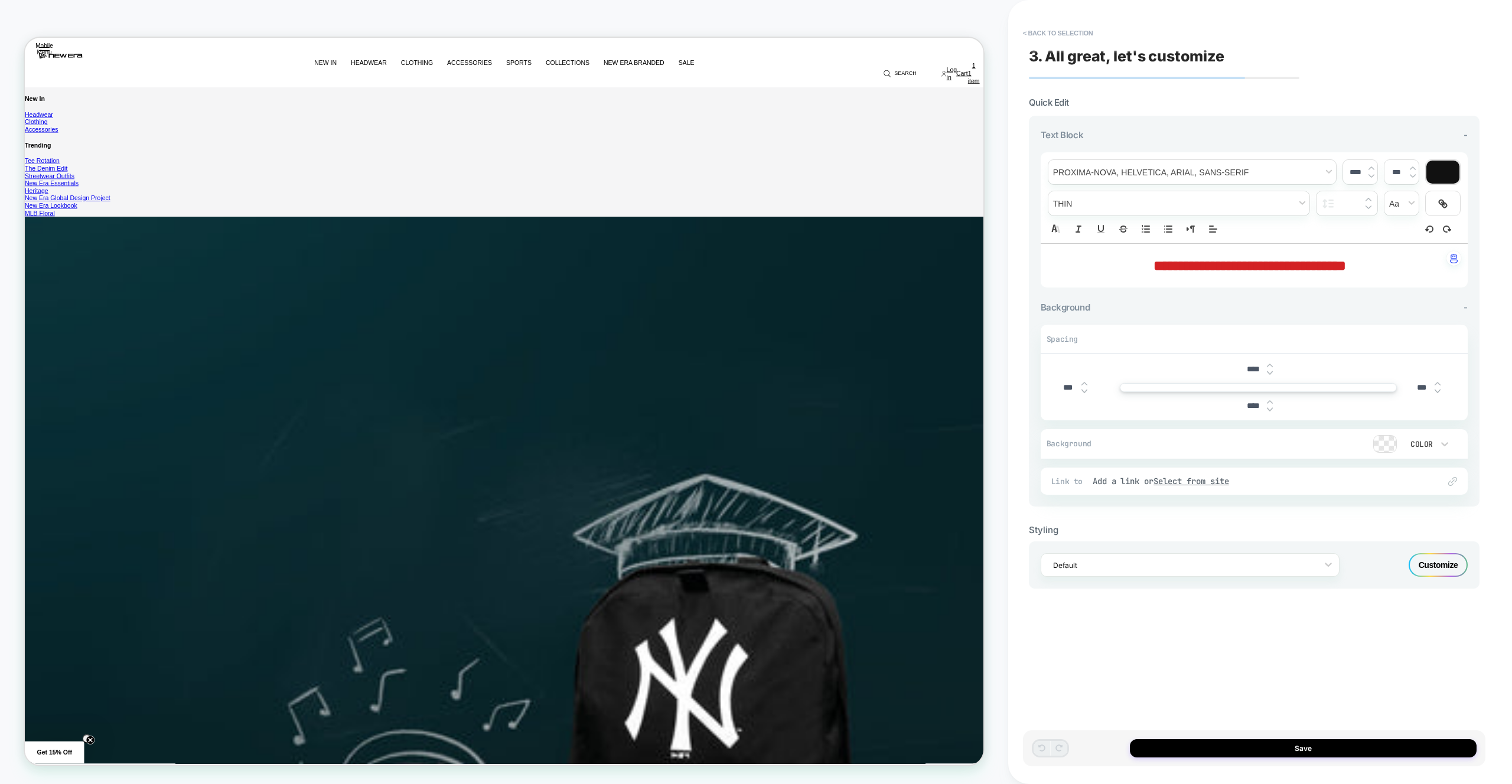
click at [1237, 266] on span "**********" at bounding box center [1250, 265] width 192 height 14
type input "****"
click at [1310, 748] on button "Save" at bounding box center [1303, 749] width 346 height 18
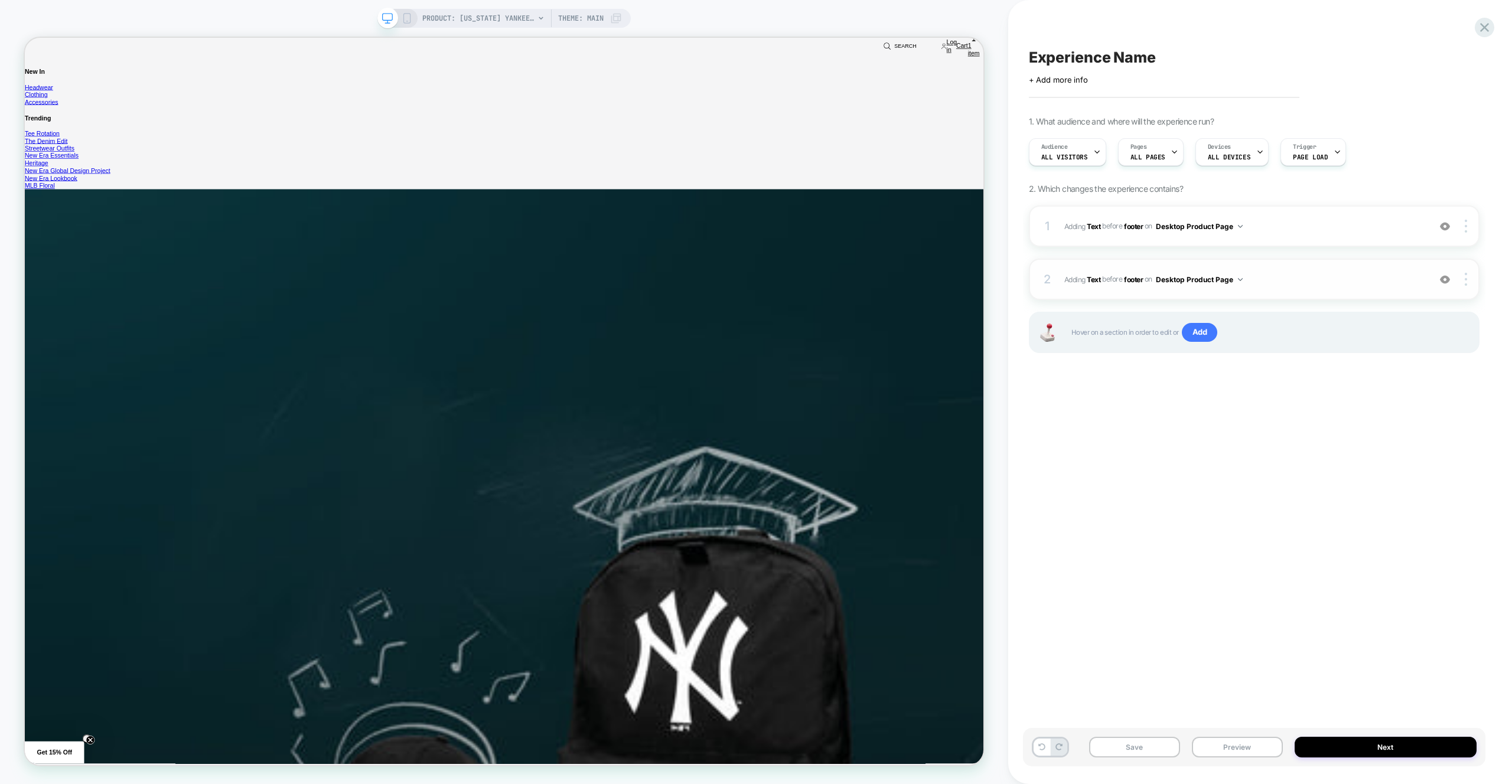
click at [1218, 273] on button "Desktop Product Page" at bounding box center [1200, 279] width 87 height 15
click at [1248, 334] on div "Desktop Collection Page" at bounding box center [1201, 331] width 148 height 25
click at [1256, 405] on div "Experience Name Click to edit experience details + Add more info 1. What audien…" at bounding box center [1254, 392] width 463 height 761
click at [1169, 372] on div "1 #_loomi_addon_1754918109226 Adding Text BEFORE footer footer on Desktop Produ…" at bounding box center [1254, 295] width 451 height 177
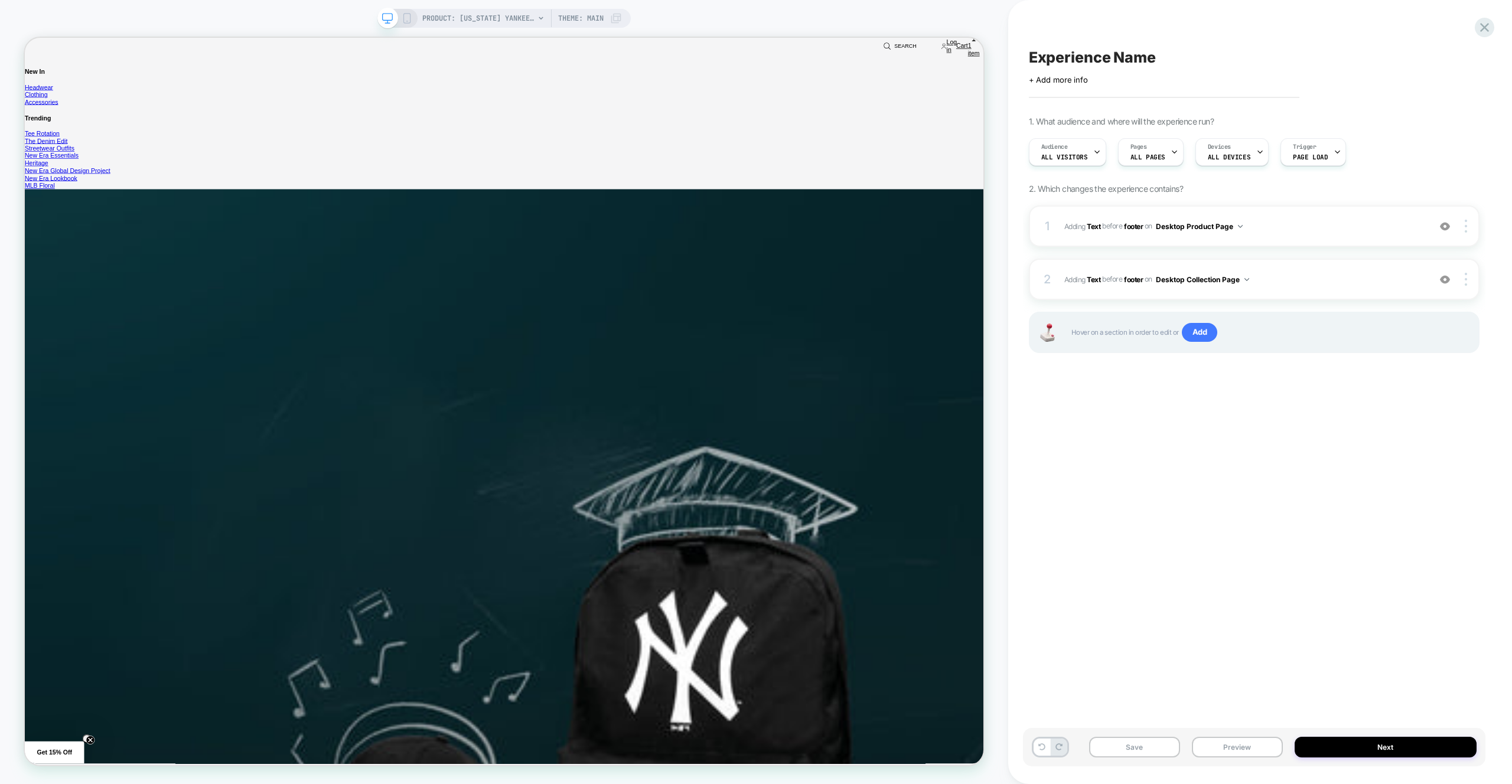
click at [1197, 350] on div "Hover on a section in order to edit or Add" at bounding box center [1254, 332] width 451 height 41
click at [1192, 331] on span "Add" at bounding box center [1200, 332] width 36 height 19
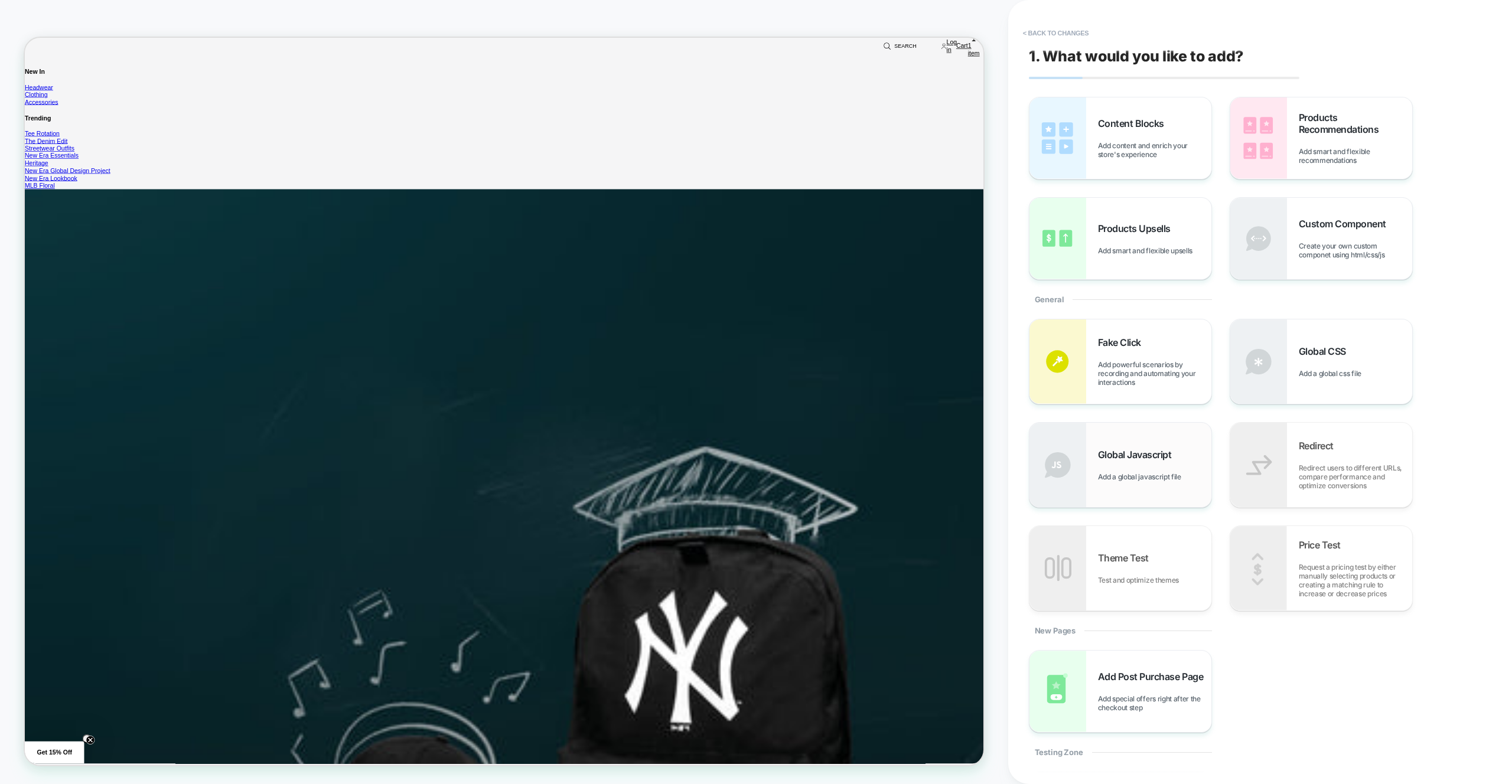
click at [1124, 441] on div "Global Javascript Add a global javascript file" at bounding box center [1120, 464] width 182 height 85
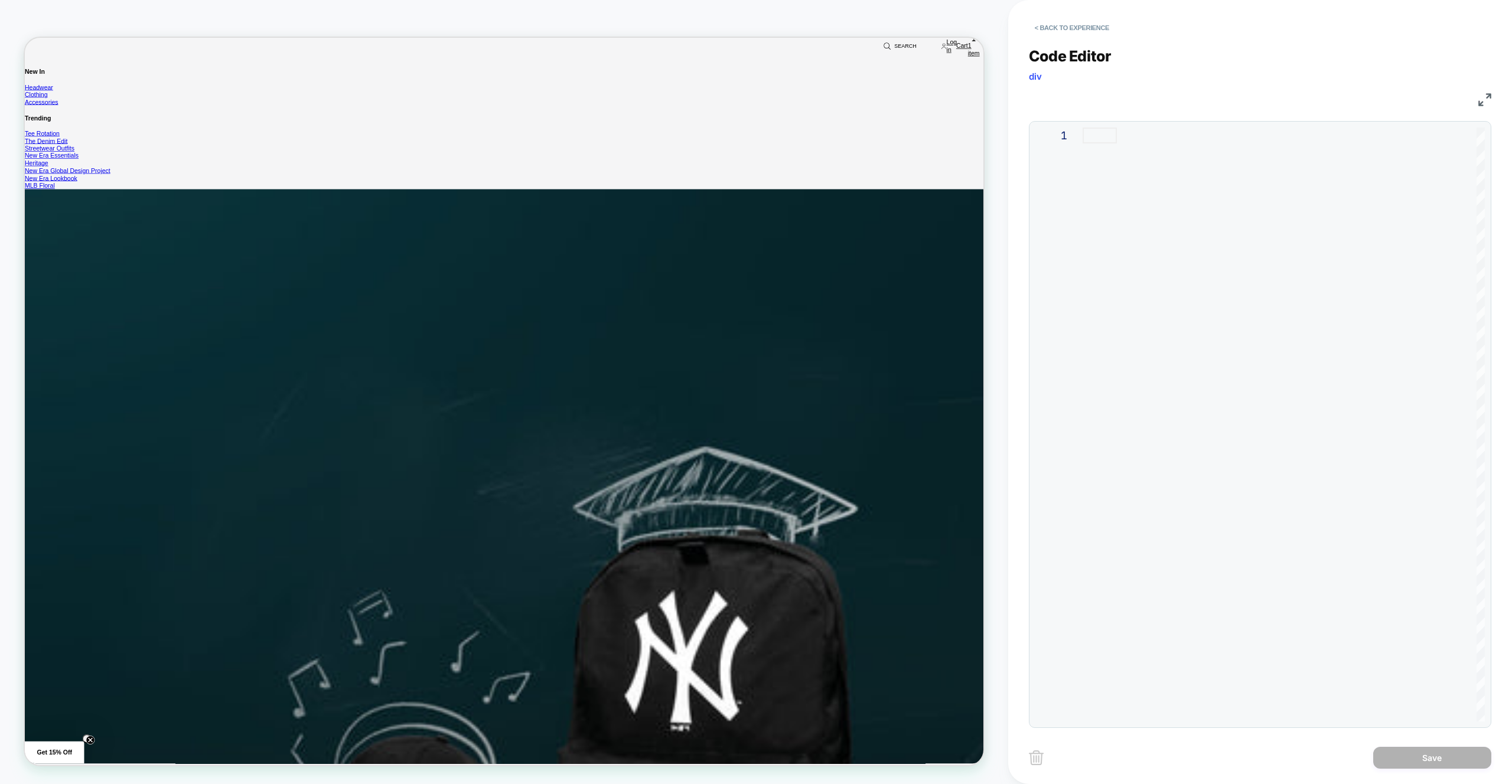
click at [1170, 144] on div at bounding box center [1284, 135] width 402 height 16
type textarea "**********"
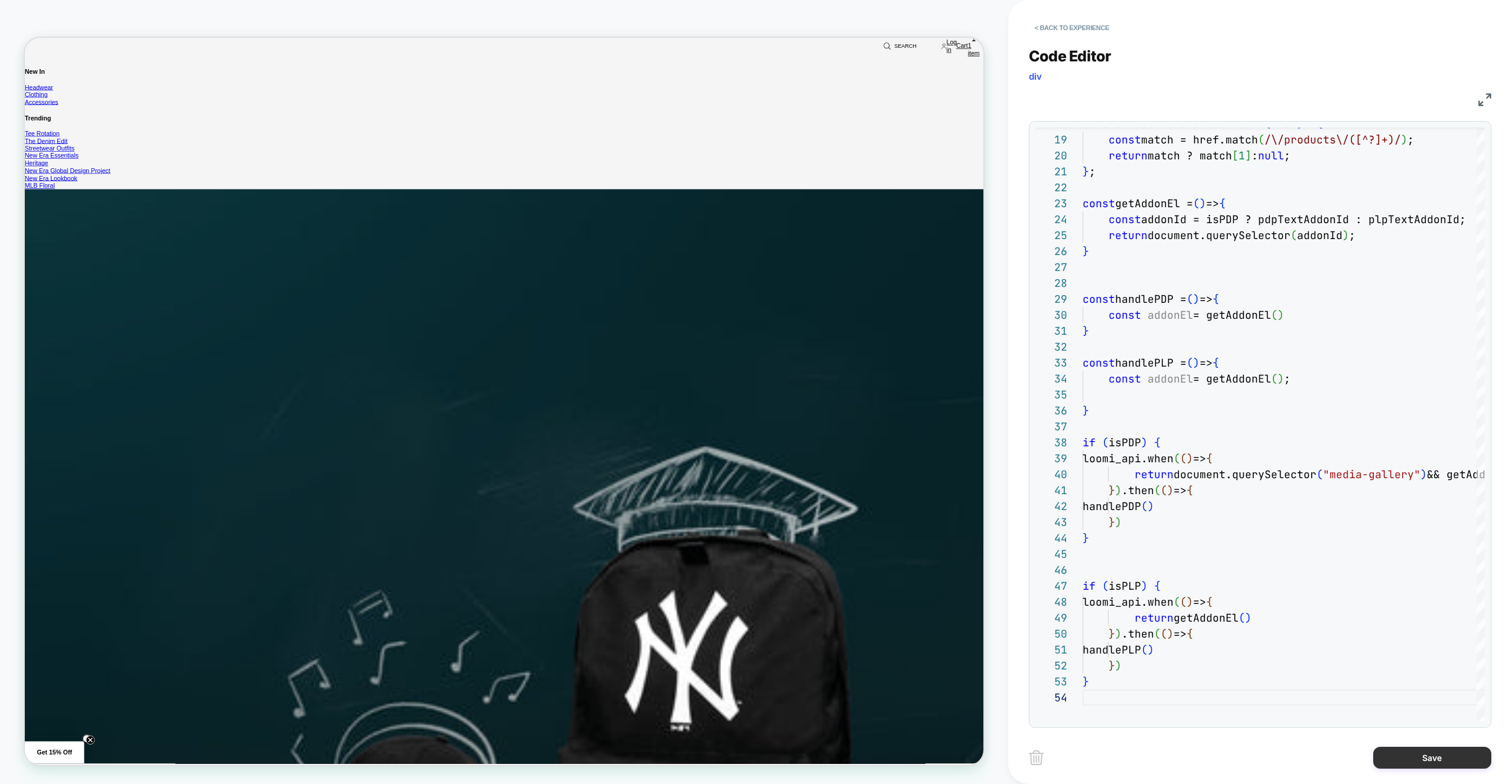
click at [1433, 757] on button "Save" at bounding box center [1432, 758] width 118 height 22
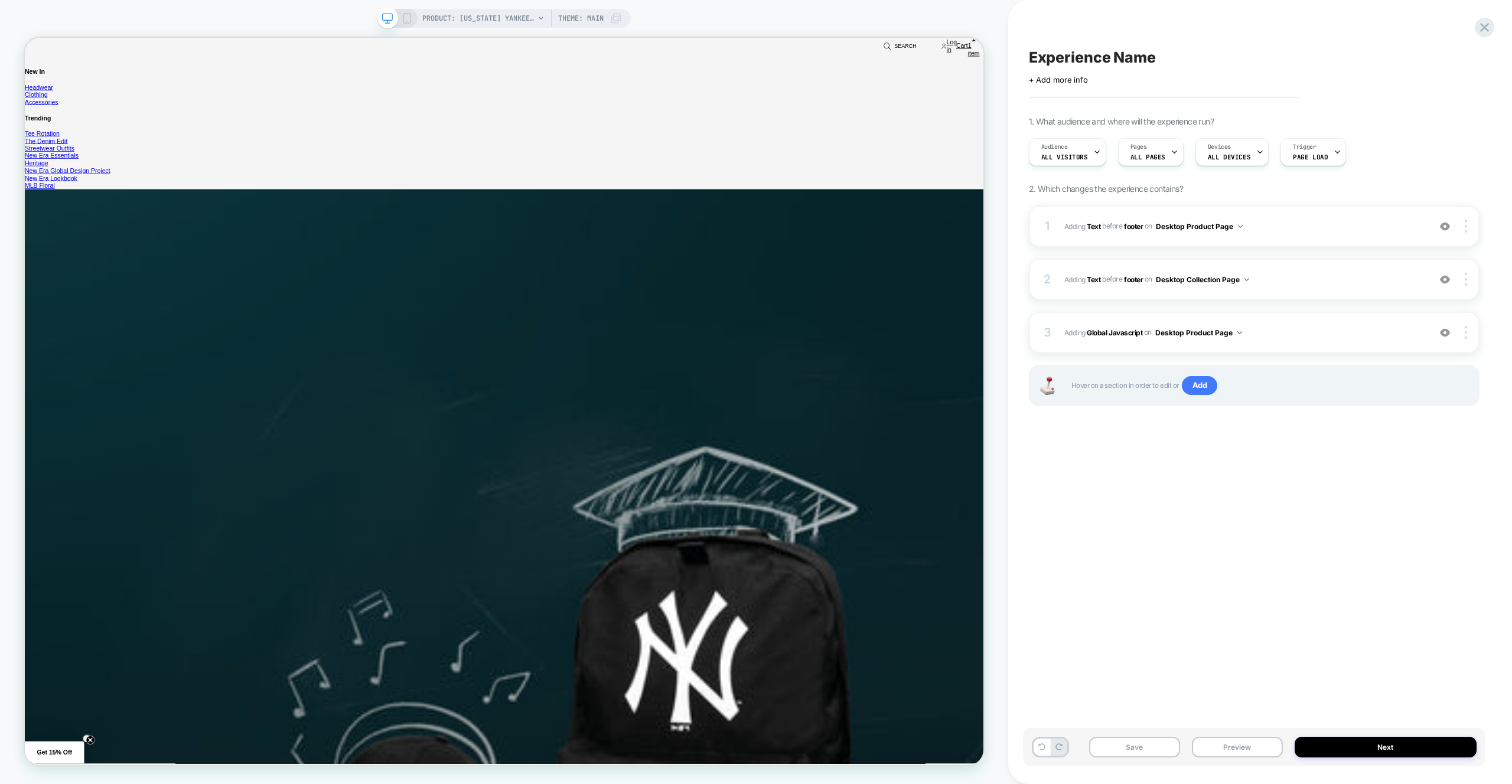
click at [464, 5] on div "PRODUCT: New York Yankees MLB Seasonal White and Dark Red Crew Socks [60595135]…" at bounding box center [504, 392] width 1008 height 784
click at [463, 9] on span "PRODUCT: New York Yankees MLB Seasonal White and Dark Red Crew Socks [60595135]" at bounding box center [479, 18] width 112 height 19
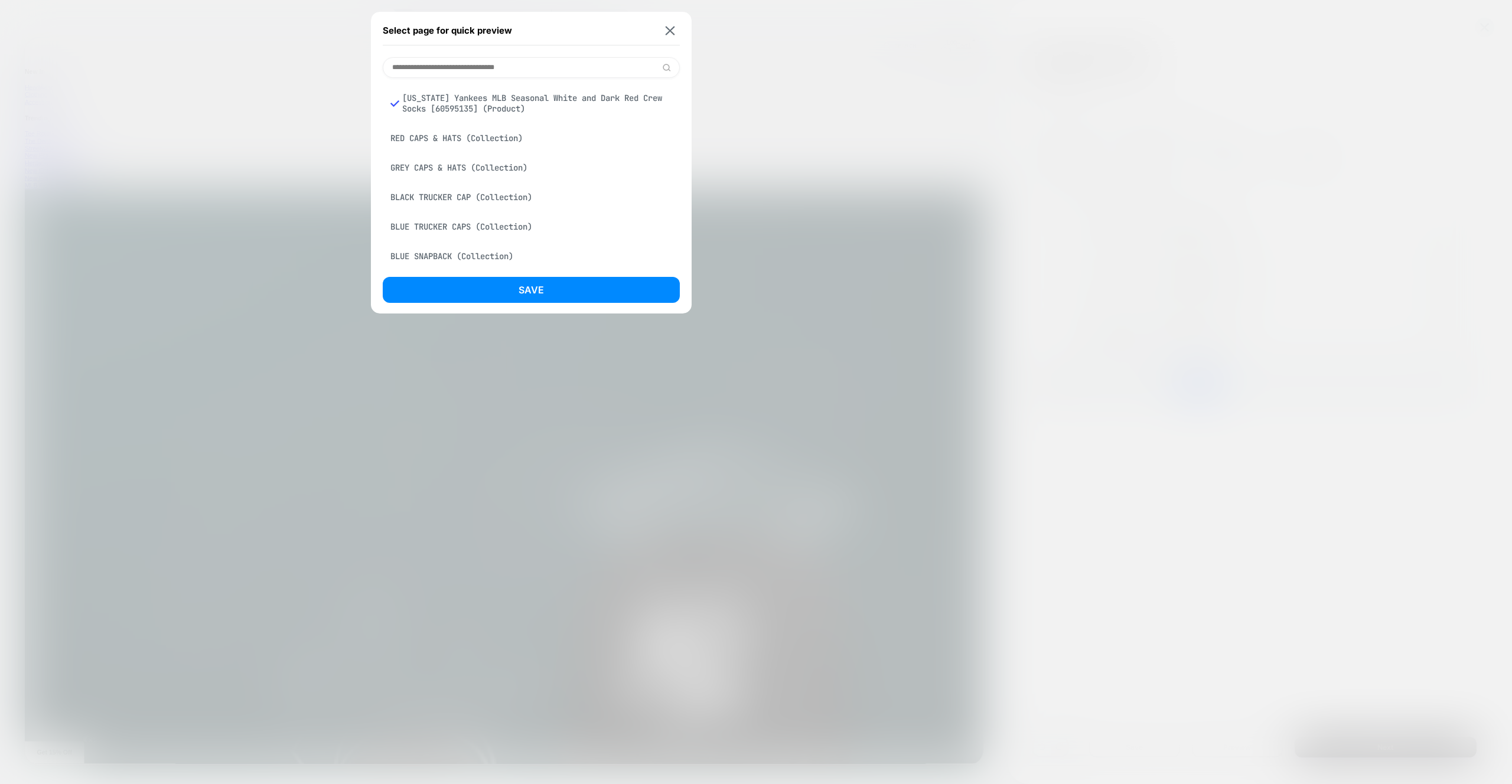
click at [461, 64] on input at bounding box center [530, 67] width 296 height 21
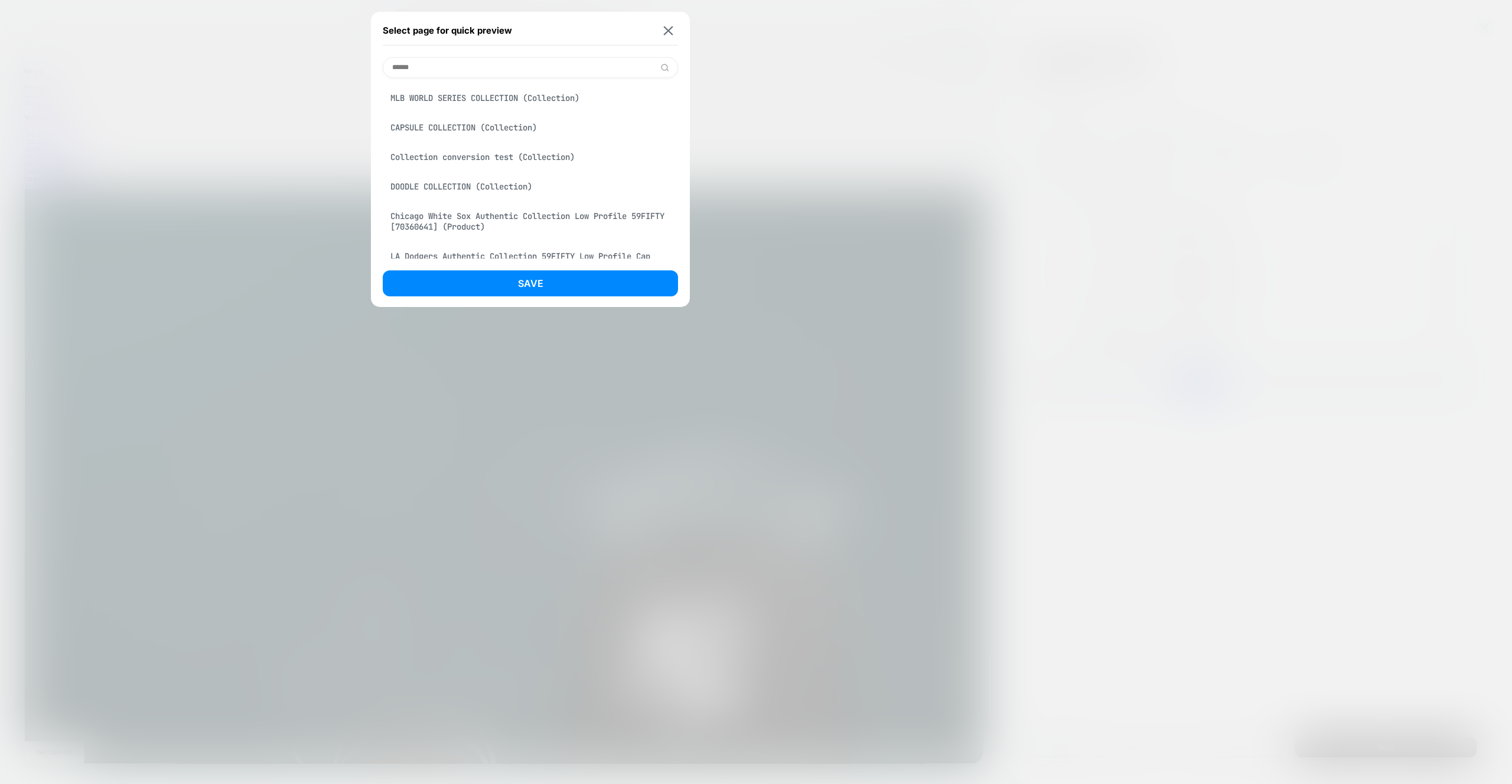
type input "******"
click at [474, 102] on div "MLB WORLD SERIES COLLECTION (Collection)" at bounding box center [530, 98] width 295 height 23
click at [540, 276] on button "Save" at bounding box center [530, 283] width 295 height 26
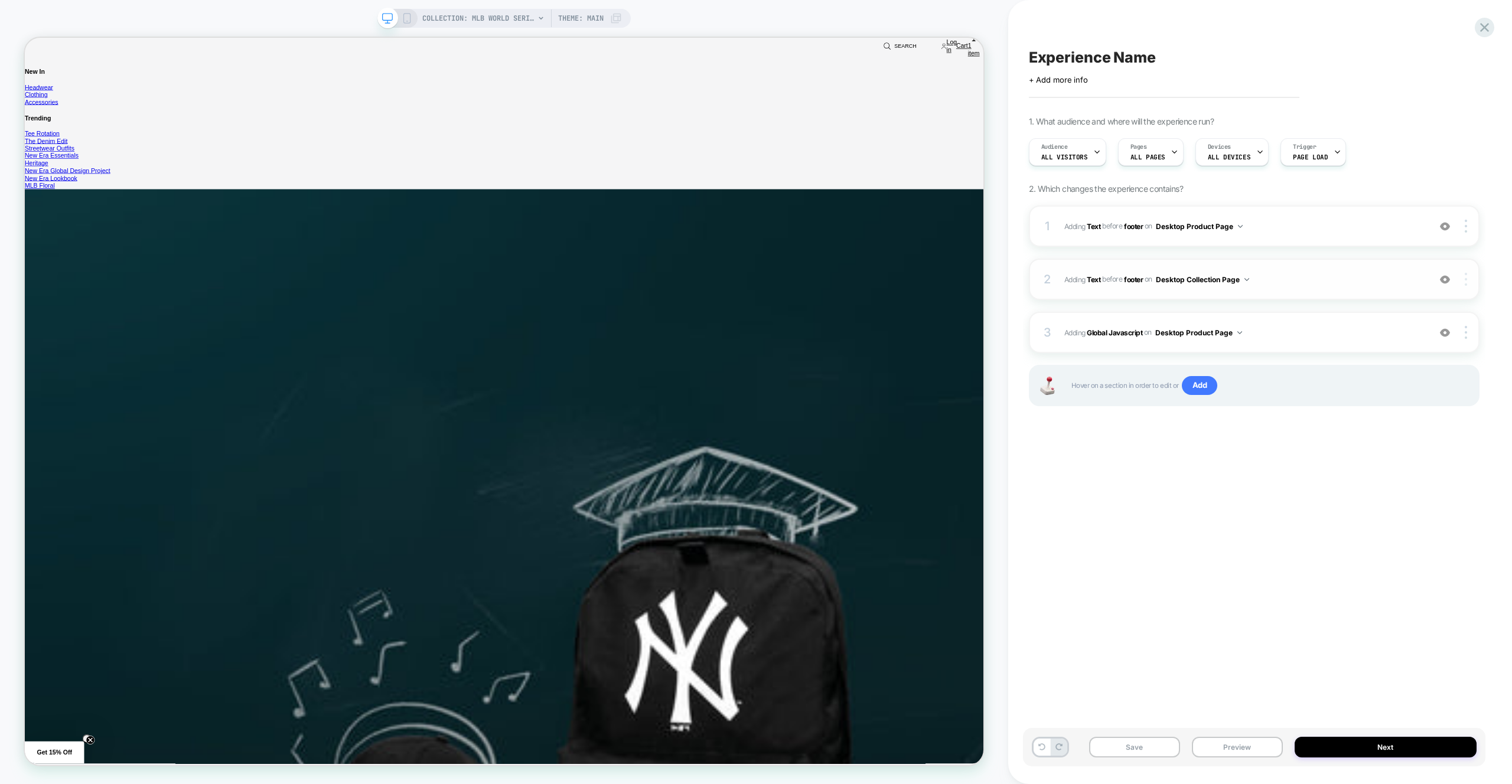
click at [1470, 282] on div at bounding box center [1467, 279] width 23 height 13
click at [1150, 442] on div "Experience Name Click to edit experience details + Add more info 1. What audien…" at bounding box center [1254, 392] width 463 height 761
click at [1286, 338] on span "Adding Global Javascript on Desktop Product Page" at bounding box center [1243, 333] width 359 height 15
click at [1187, 391] on span "Add" at bounding box center [1200, 386] width 36 height 19
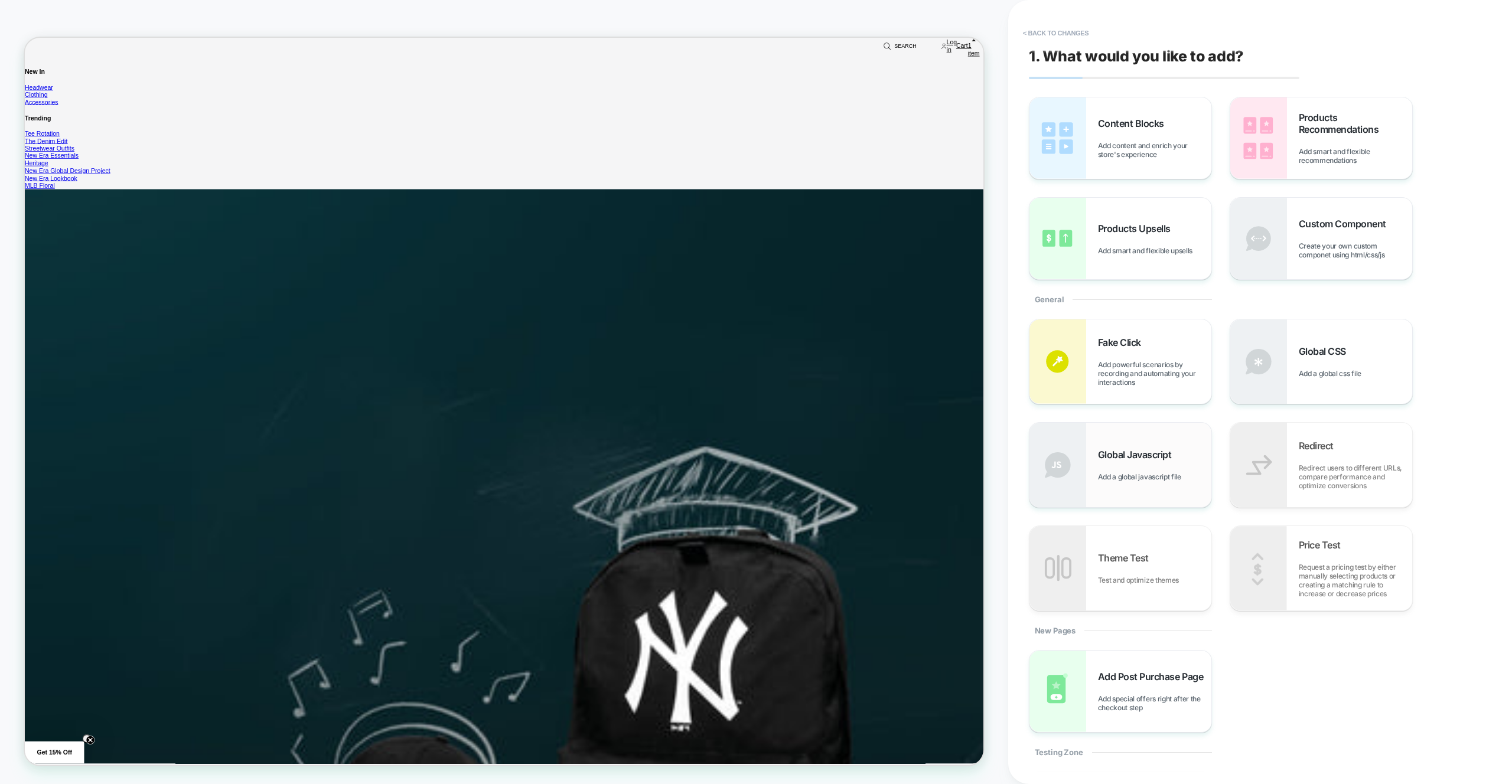
click at [1168, 453] on span "Global Javascript" at bounding box center [1137, 455] width 79 height 12
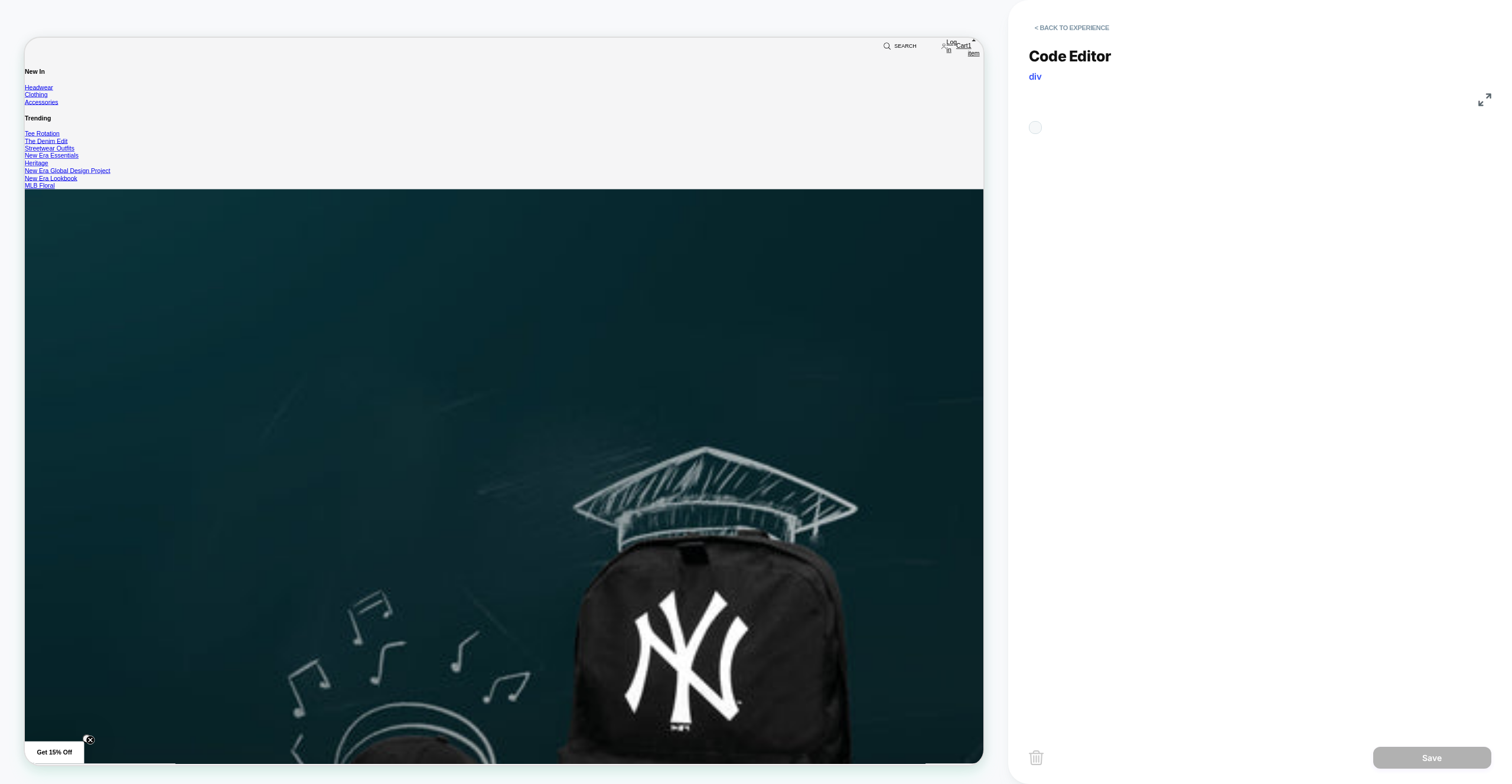
scroll to position [160, 0]
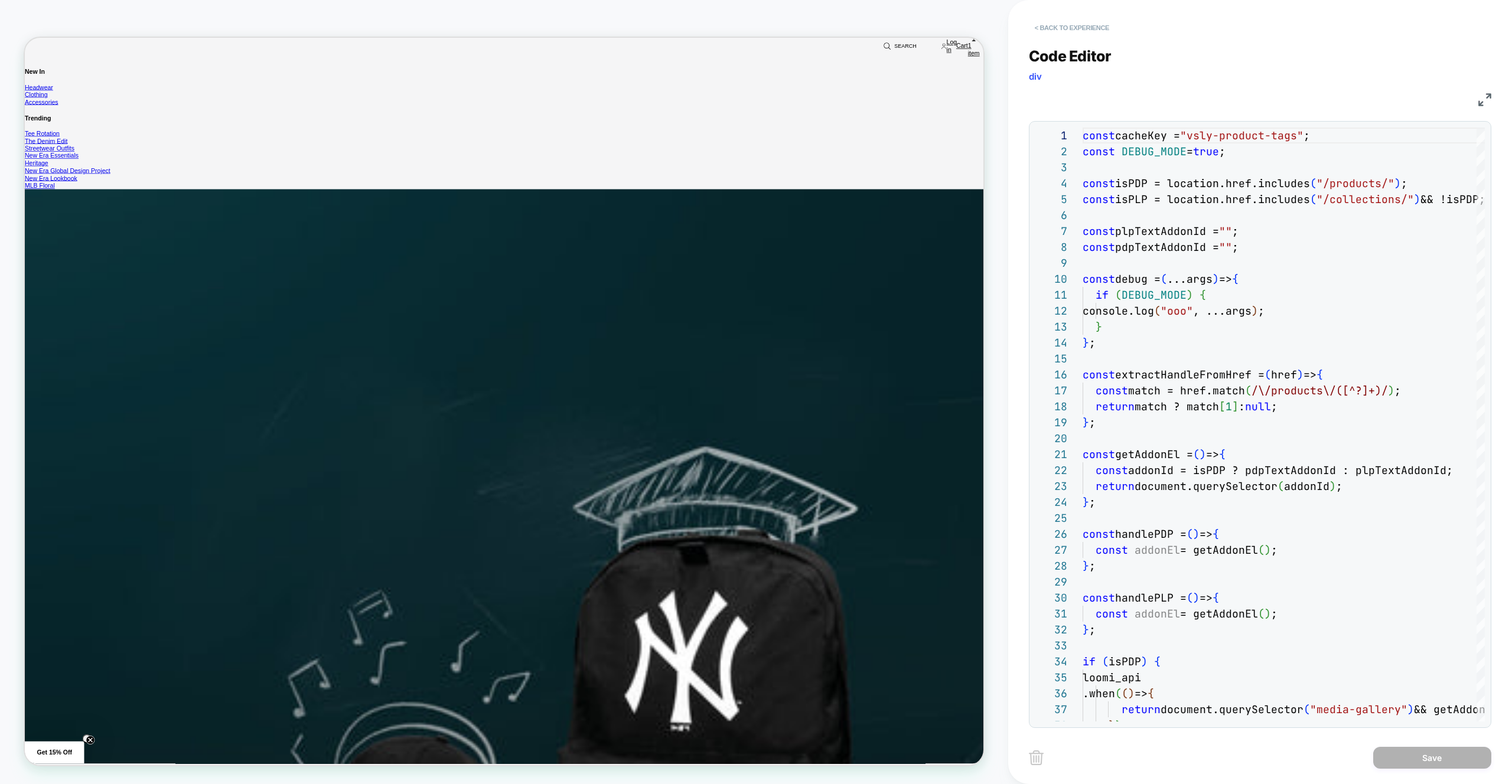
click at [1084, 29] on button "< Back to experience" at bounding box center [1072, 28] width 86 height 19
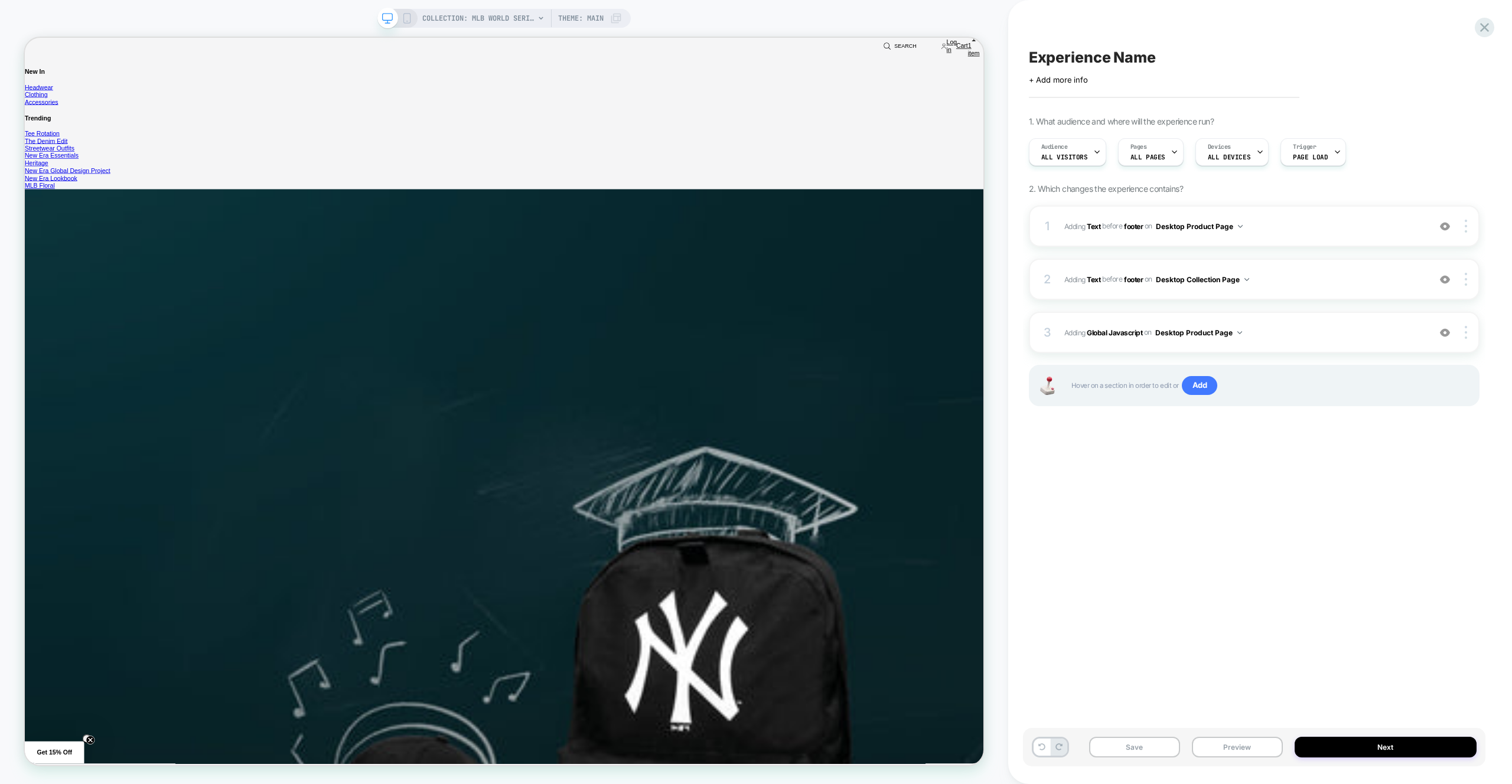
click at [1084, 29] on div "Experience Name Click to edit experience details + Add more info 1. What audien…" at bounding box center [1254, 392] width 463 height 761
click at [405, 19] on icon at bounding box center [407, 18] width 11 height 11
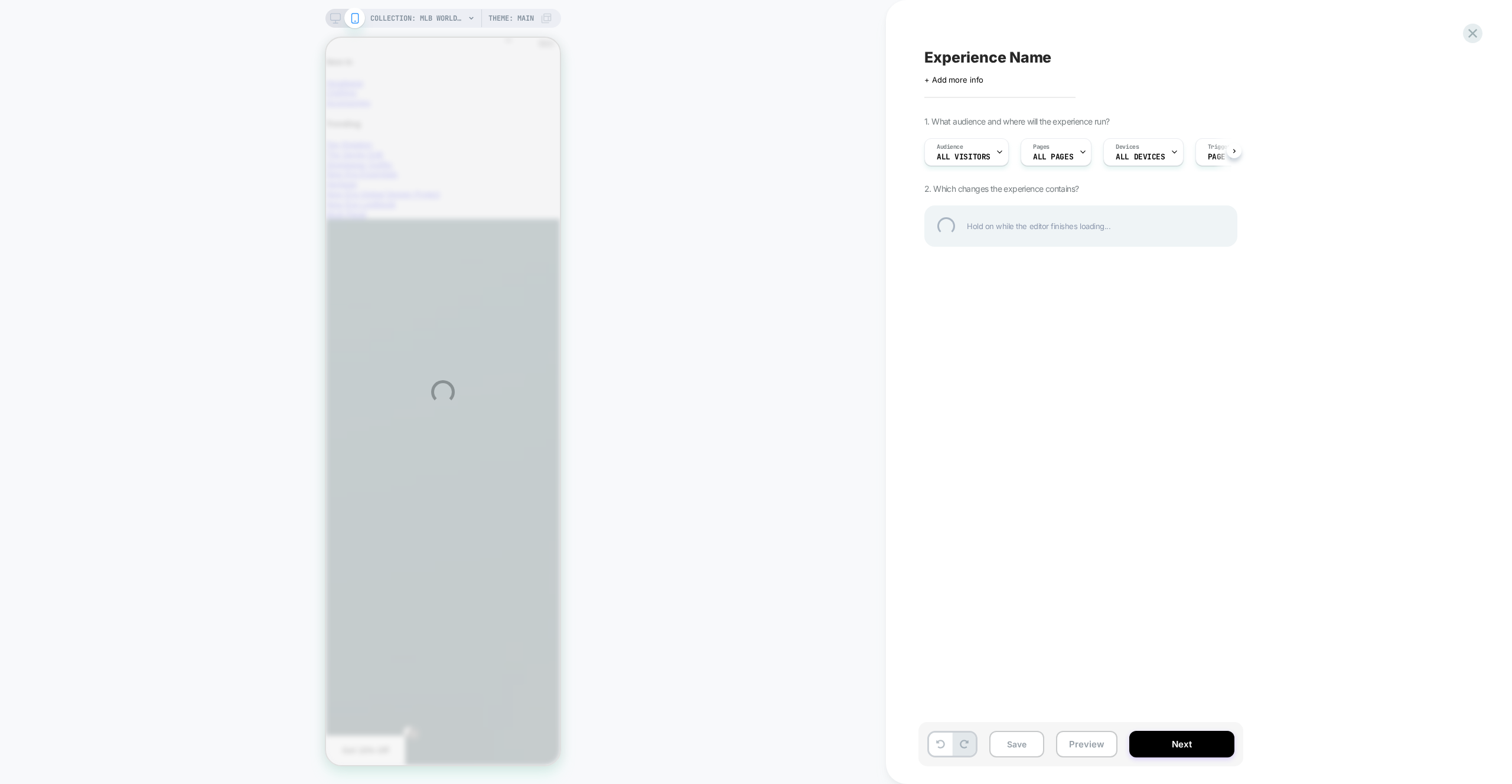
click at [332, 18] on div "COLLECTION: MLB WORLD SERIES COLLECTION (Category) COLLECTION: MLB WORLD SERIES…" at bounding box center [756, 392] width 1512 height 784
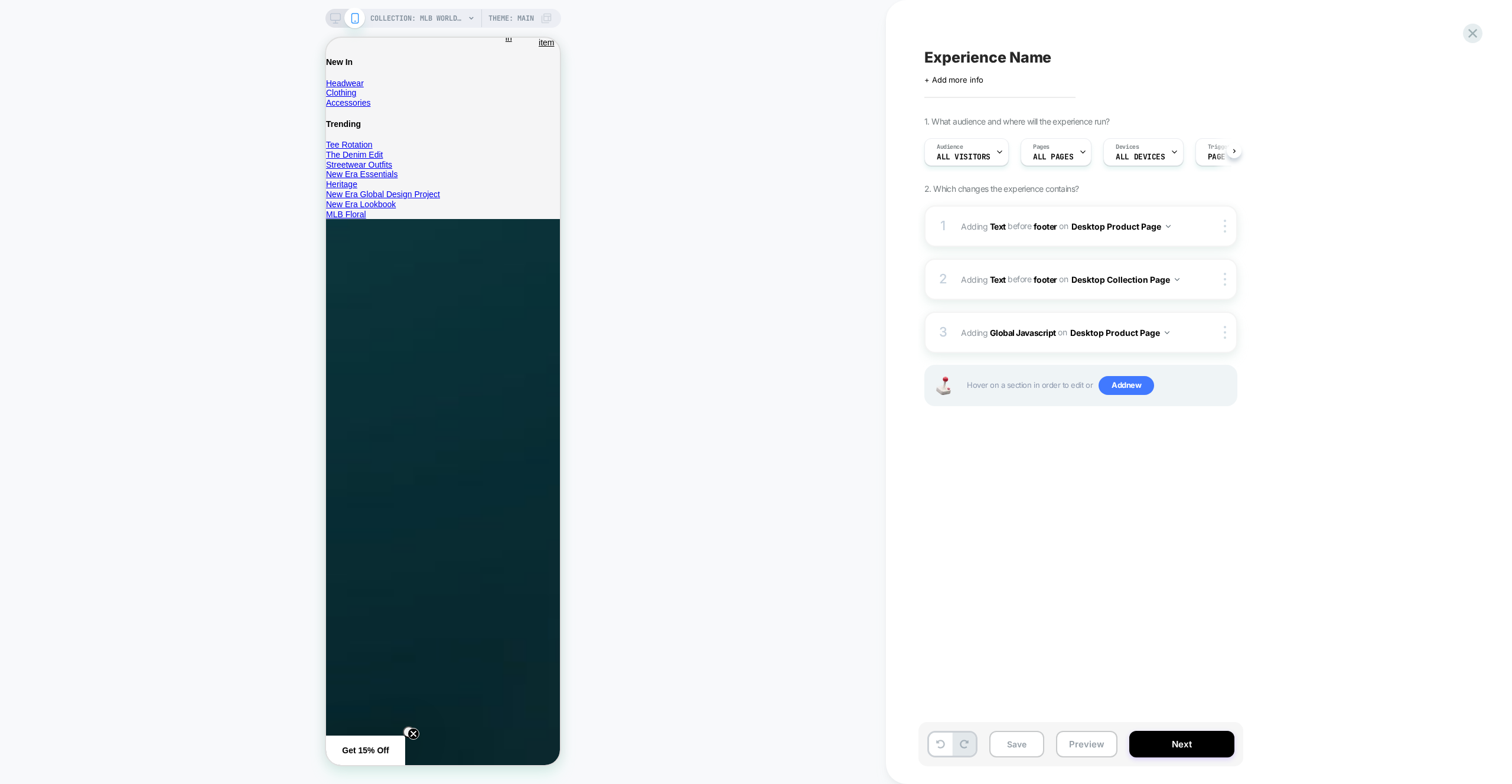
scroll to position [0, 1]
click at [331, 18] on icon at bounding box center [336, 18] width 11 height 11
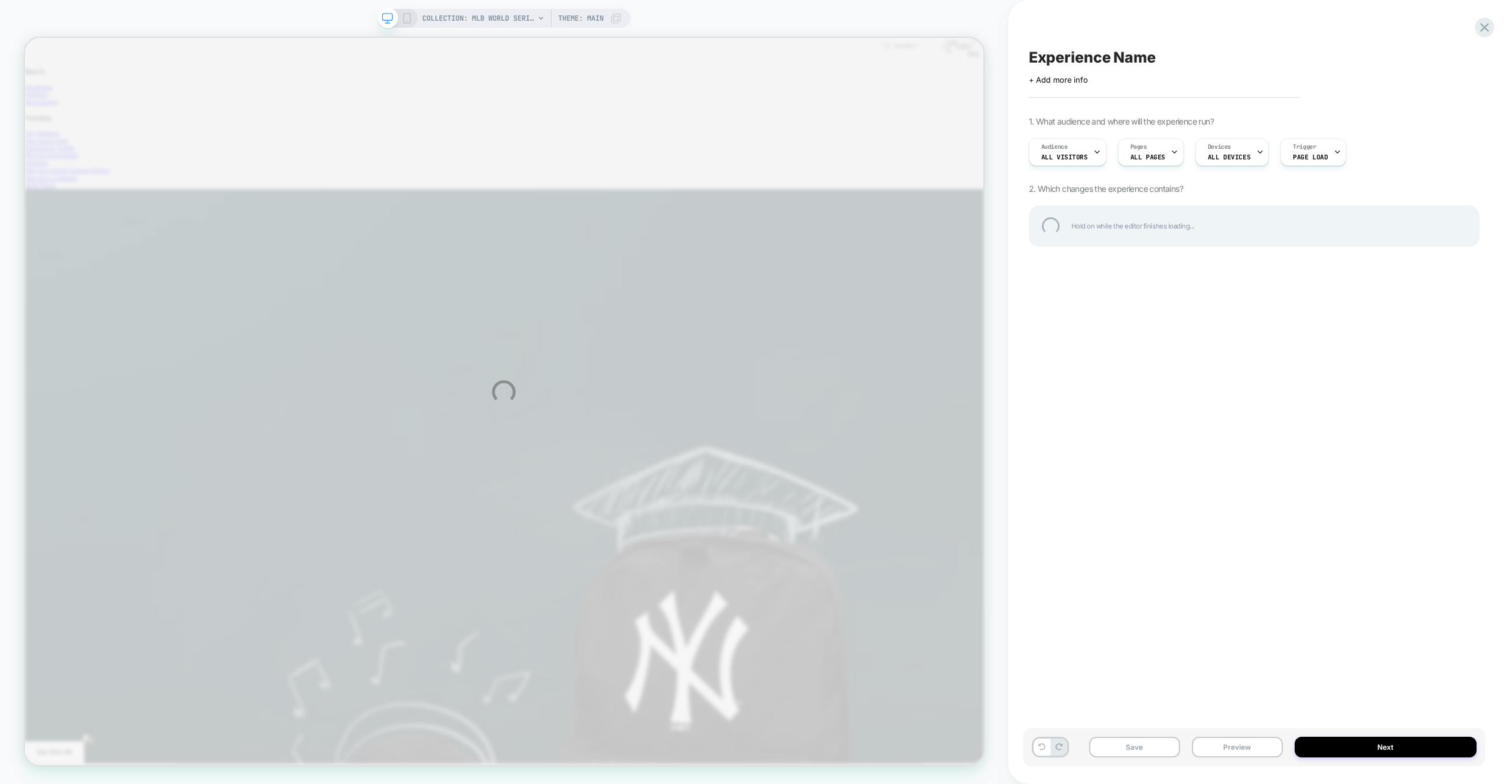
click at [1090, 29] on div "COLLECTION: MLB WORLD SERIES COLLECTION (Category) COLLECTION: MLB WORLD SERIES…" at bounding box center [756, 392] width 1512 height 784
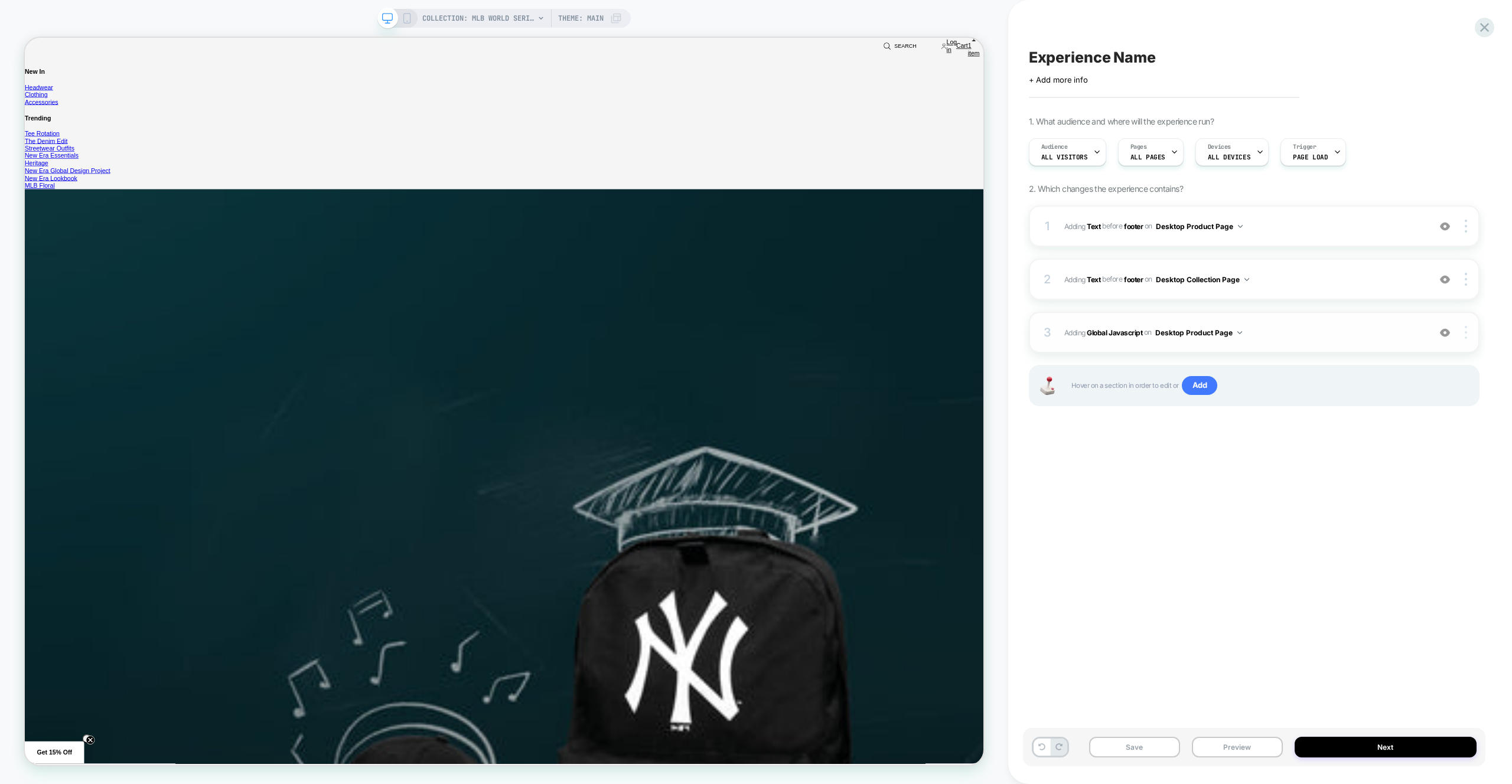
click at [1469, 332] on div at bounding box center [1467, 333] width 23 height 13
click at [1413, 359] on div "Delete" at bounding box center [1396, 365] width 105 height 32
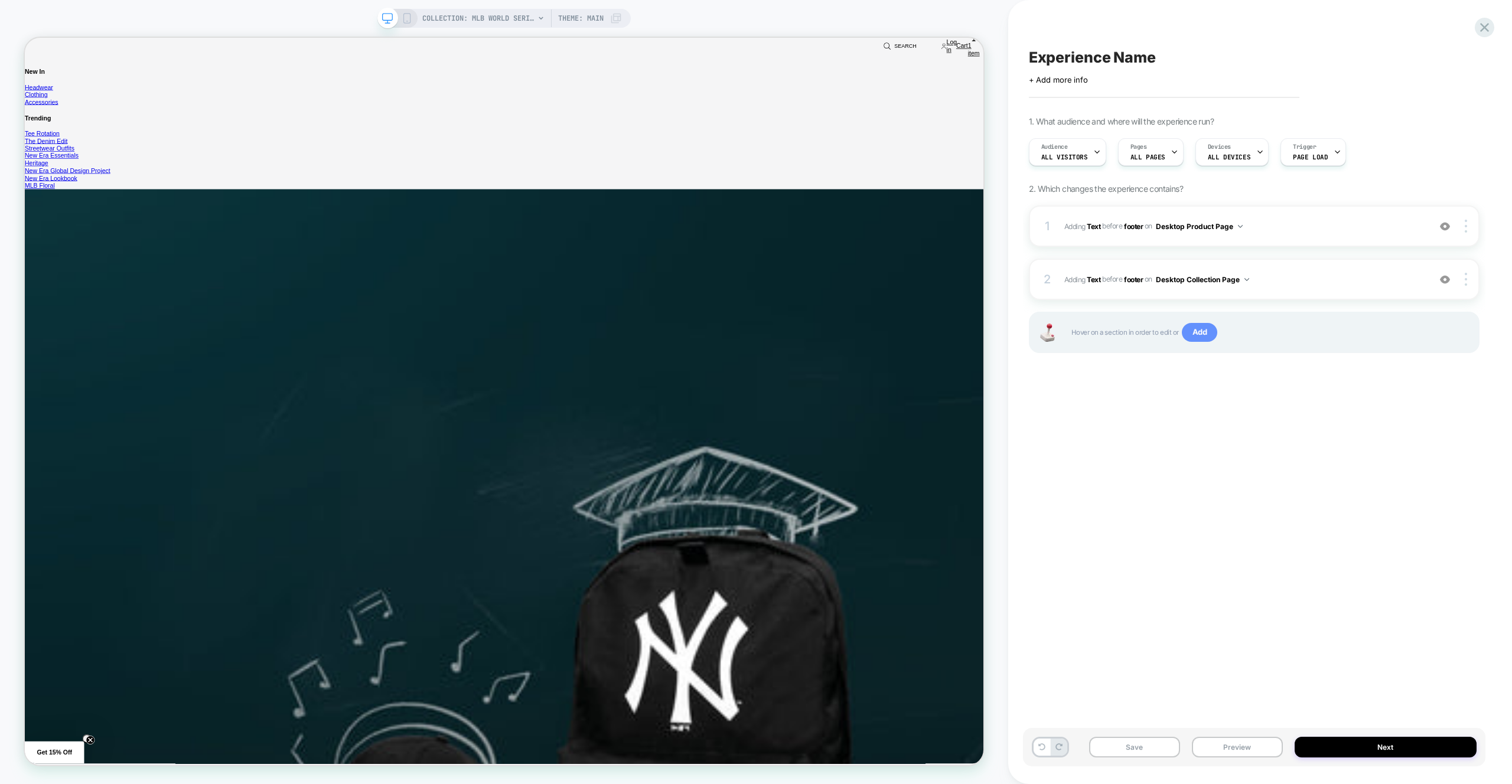
click at [1216, 333] on span "Add" at bounding box center [1200, 332] width 36 height 19
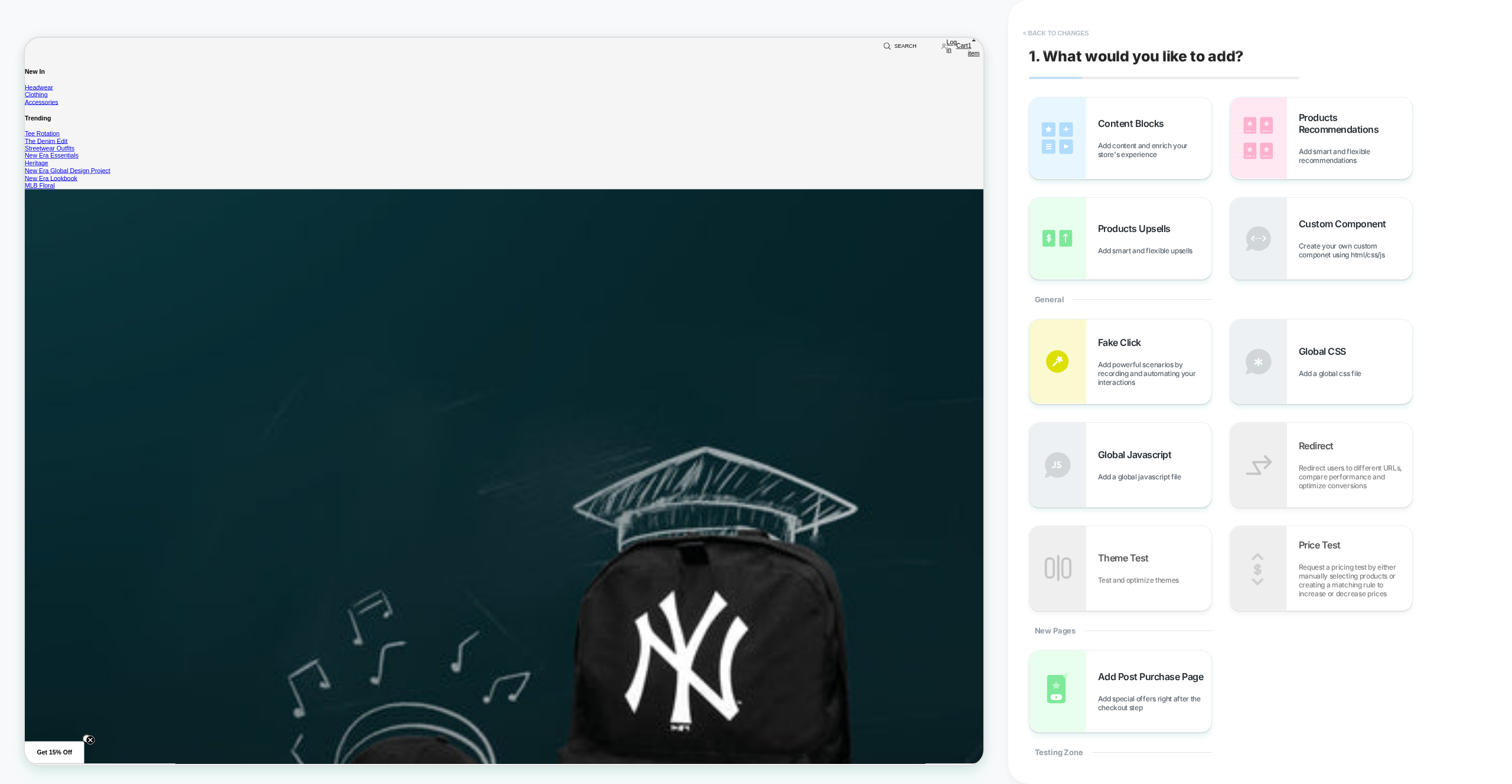
click at [1067, 36] on button "< Back to changes" at bounding box center [1056, 33] width 78 height 19
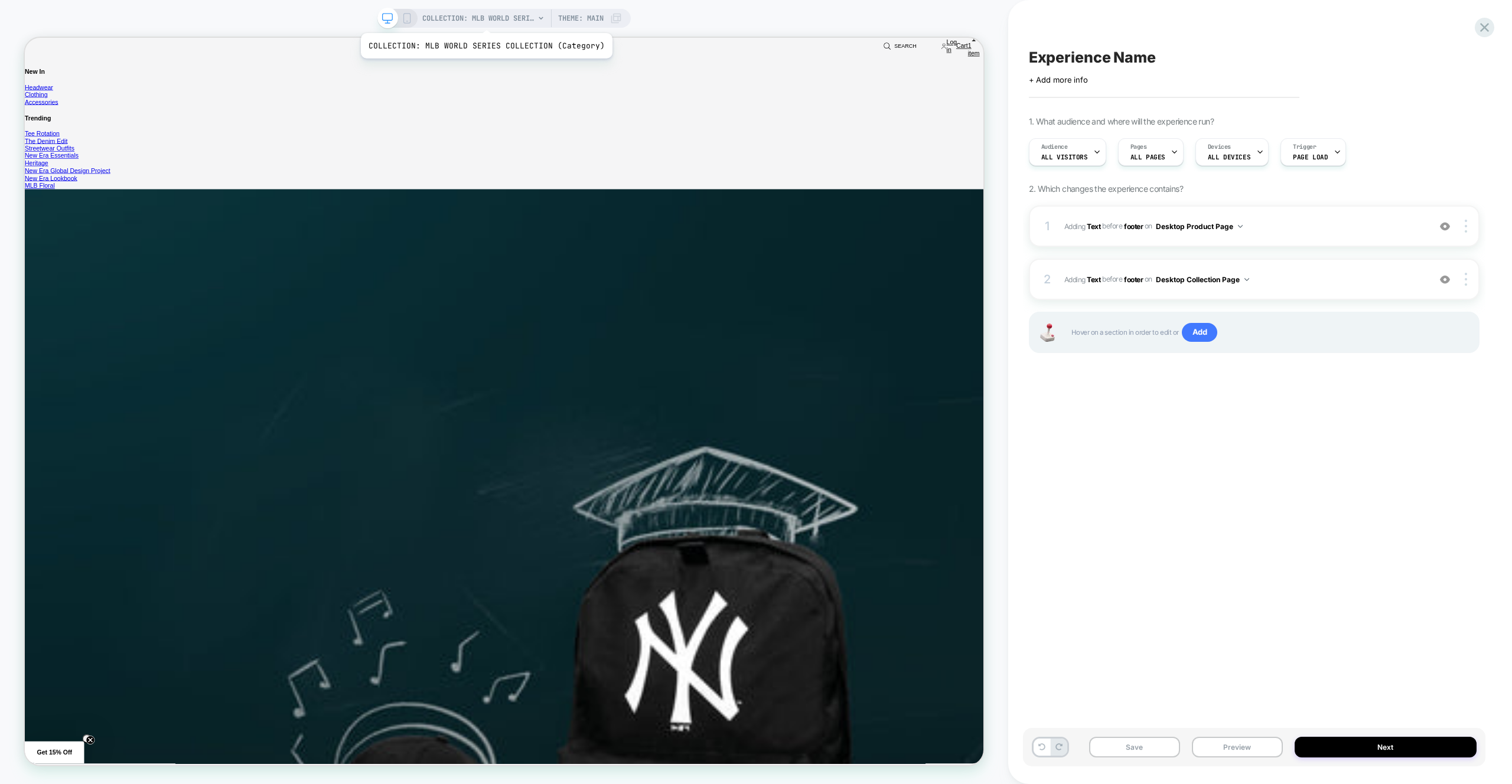
click at [478, 18] on span "COLLECTION: MLB WORLD SERIES COLLECTION (Category)" at bounding box center [479, 18] width 112 height 19
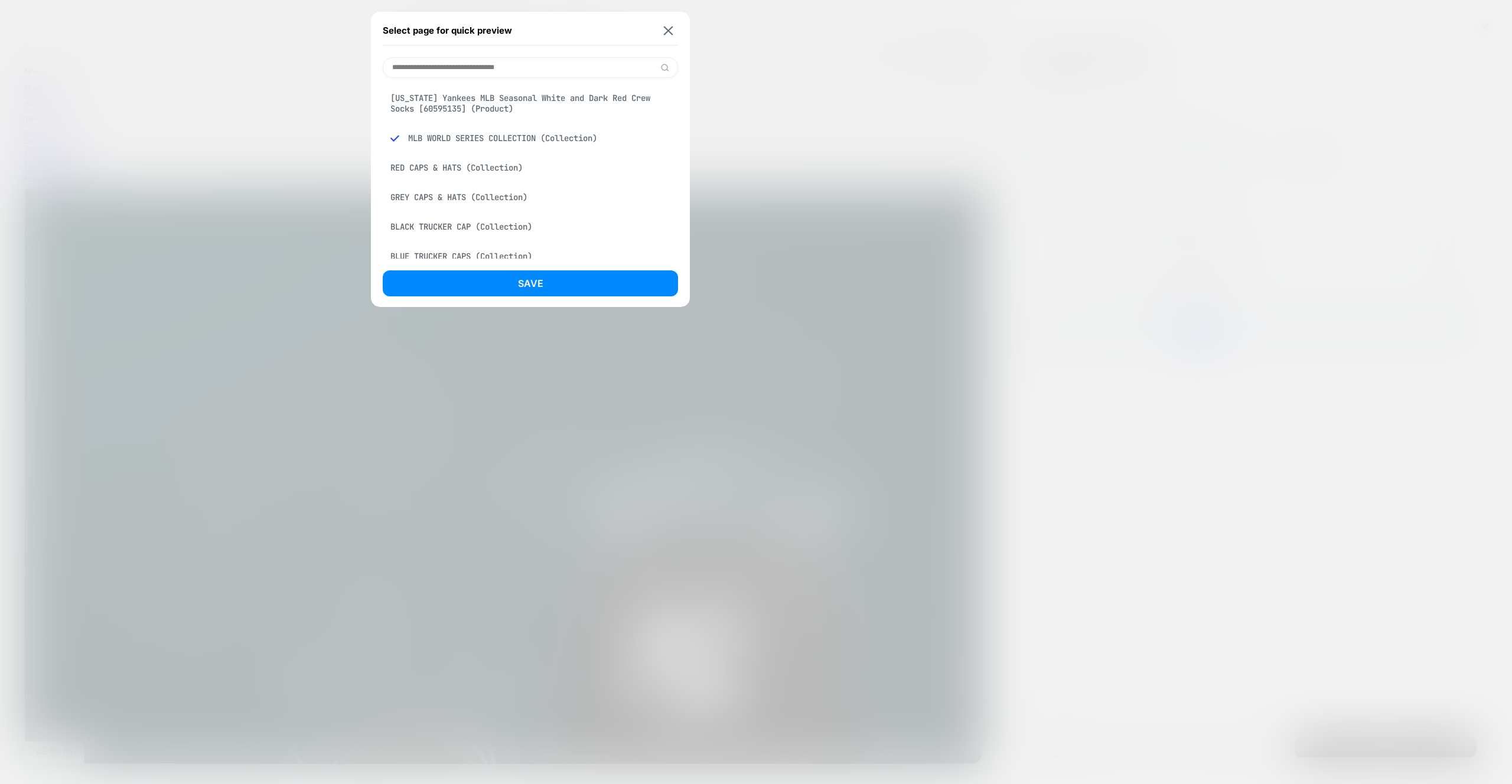
click at [533, 114] on div "New York Yankees MLB Seasonal White and Dark Red Crew Socks [60595135] (Product)" at bounding box center [530, 104] width 295 height 33
click at [546, 282] on button "Save" at bounding box center [530, 283] width 295 height 26
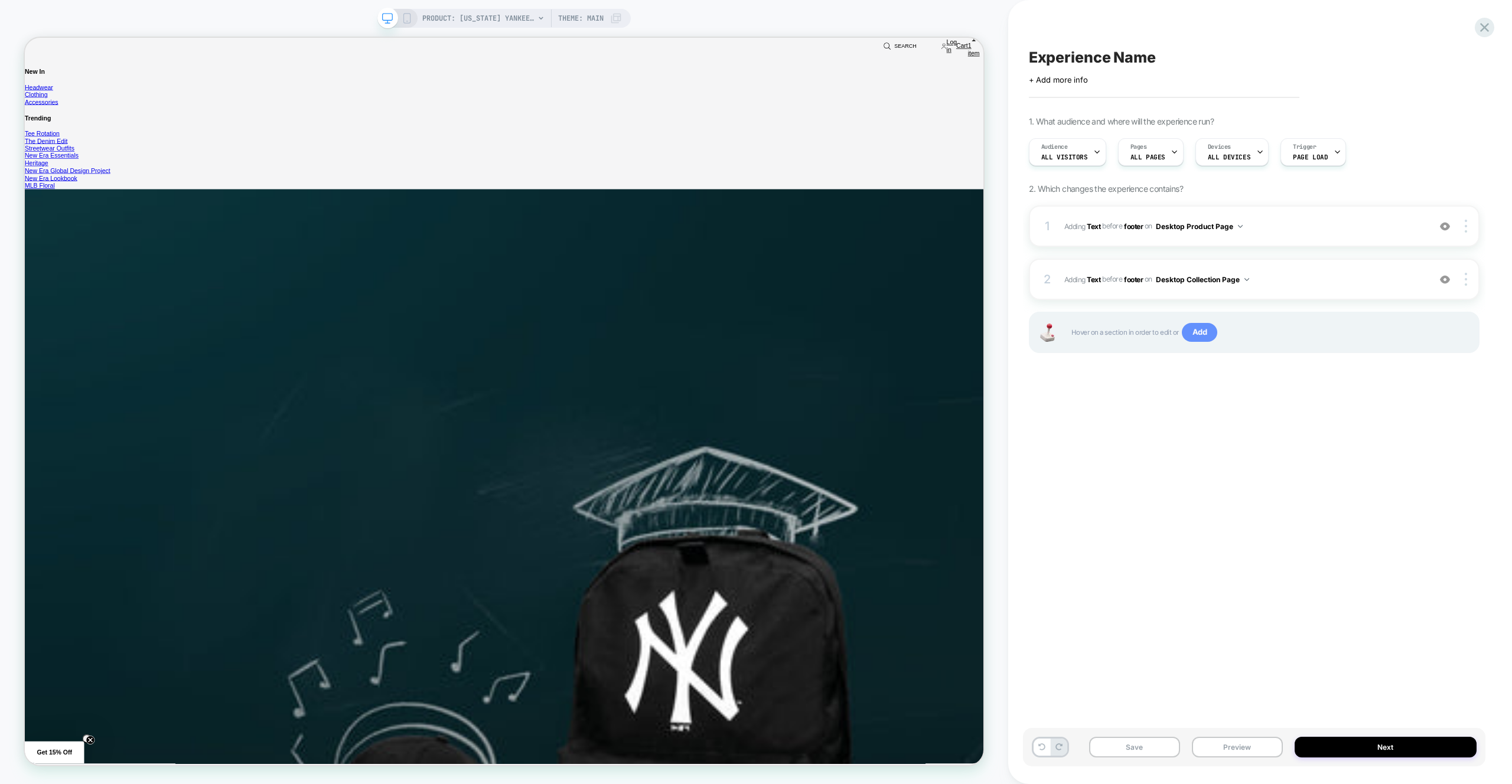
click at [1202, 337] on span "Add" at bounding box center [1200, 332] width 36 height 19
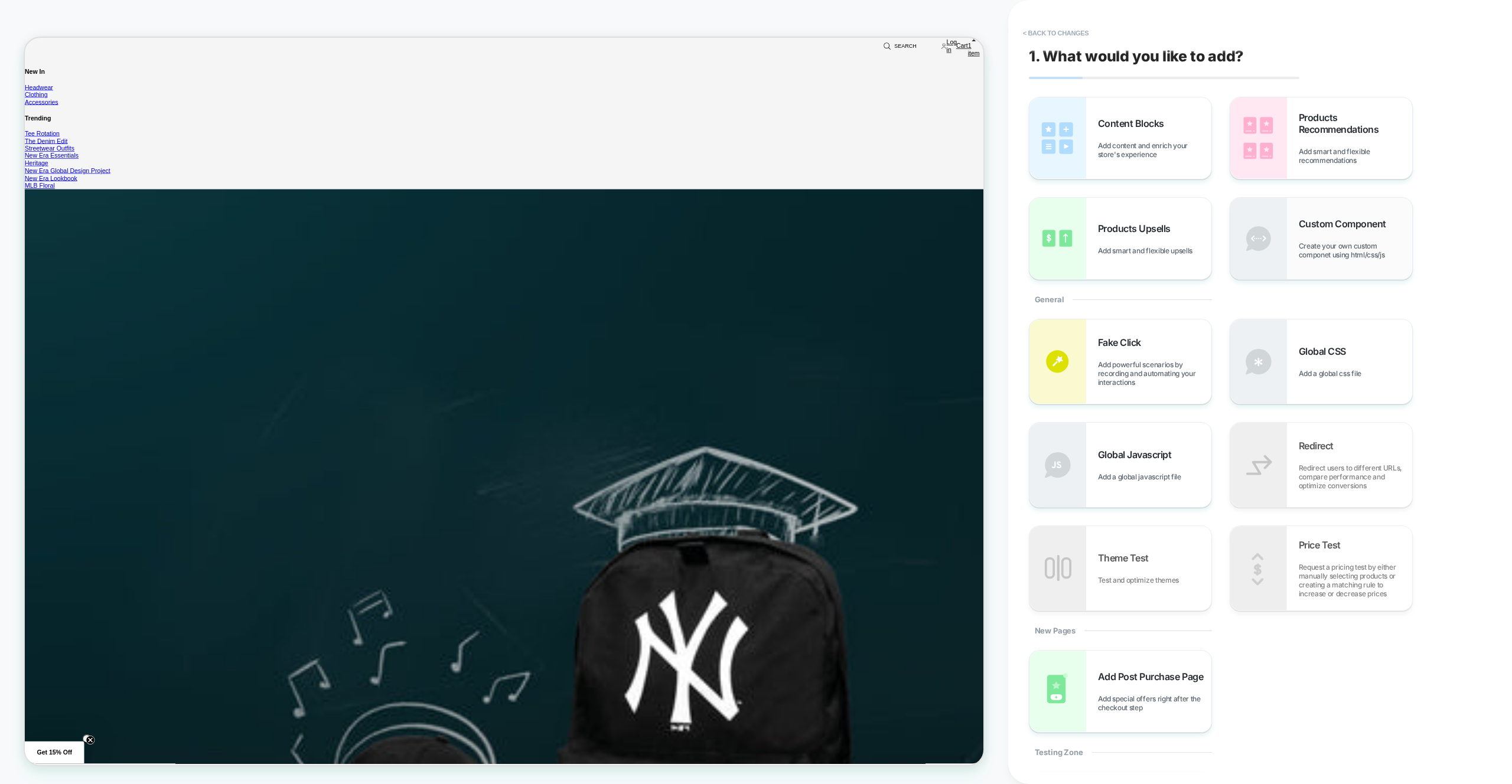
click at [1299, 222] on span "Custom Component" at bounding box center [1345, 223] width 94 height 12
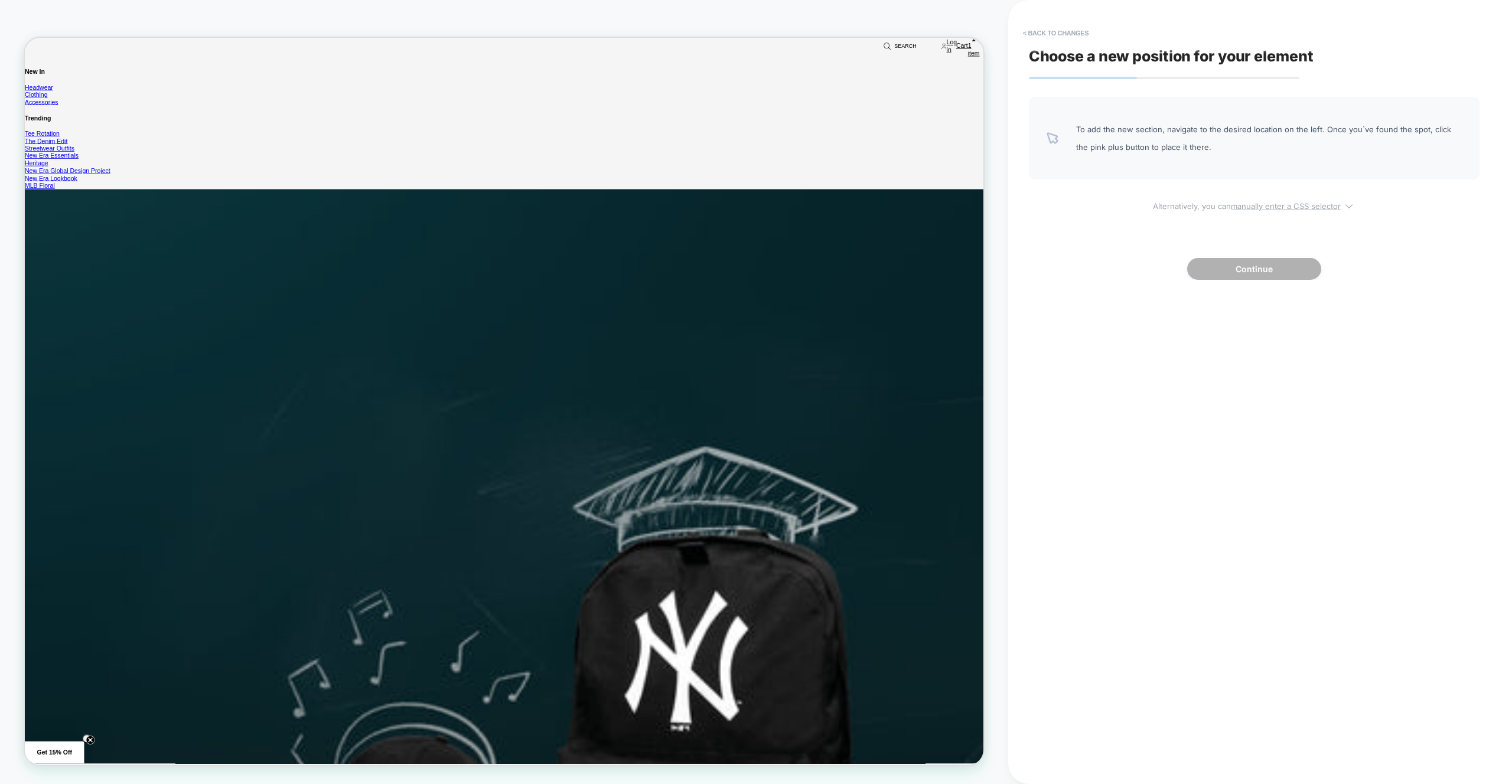
click at [1265, 200] on span "Alternatively, you can manually enter a CSS selector" at bounding box center [1254, 204] width 451 height 13
select select "*******"
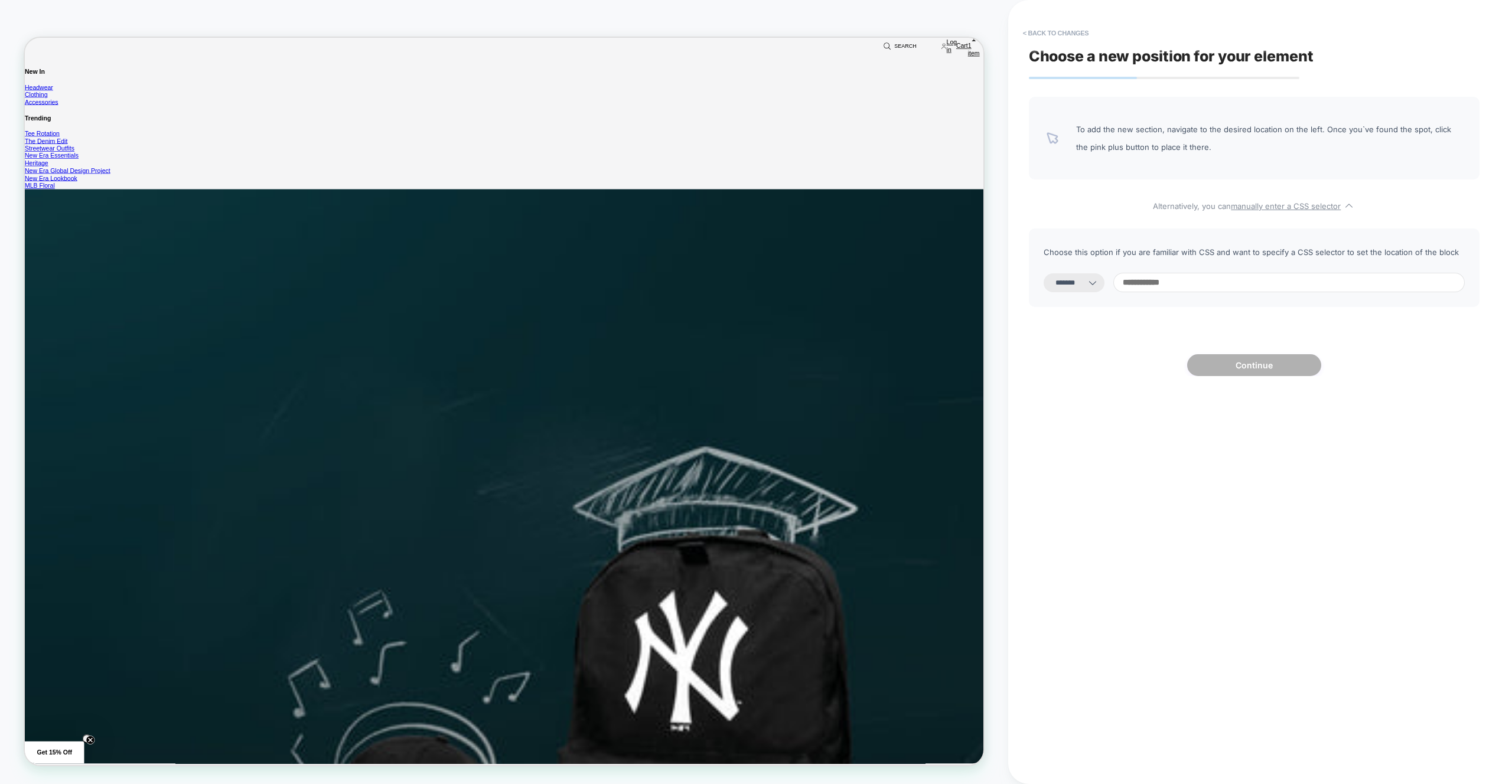
click at [1222, 279] on input at bounding box center [1289, 282] width 351 height 19
type input "******"
select select "*********"
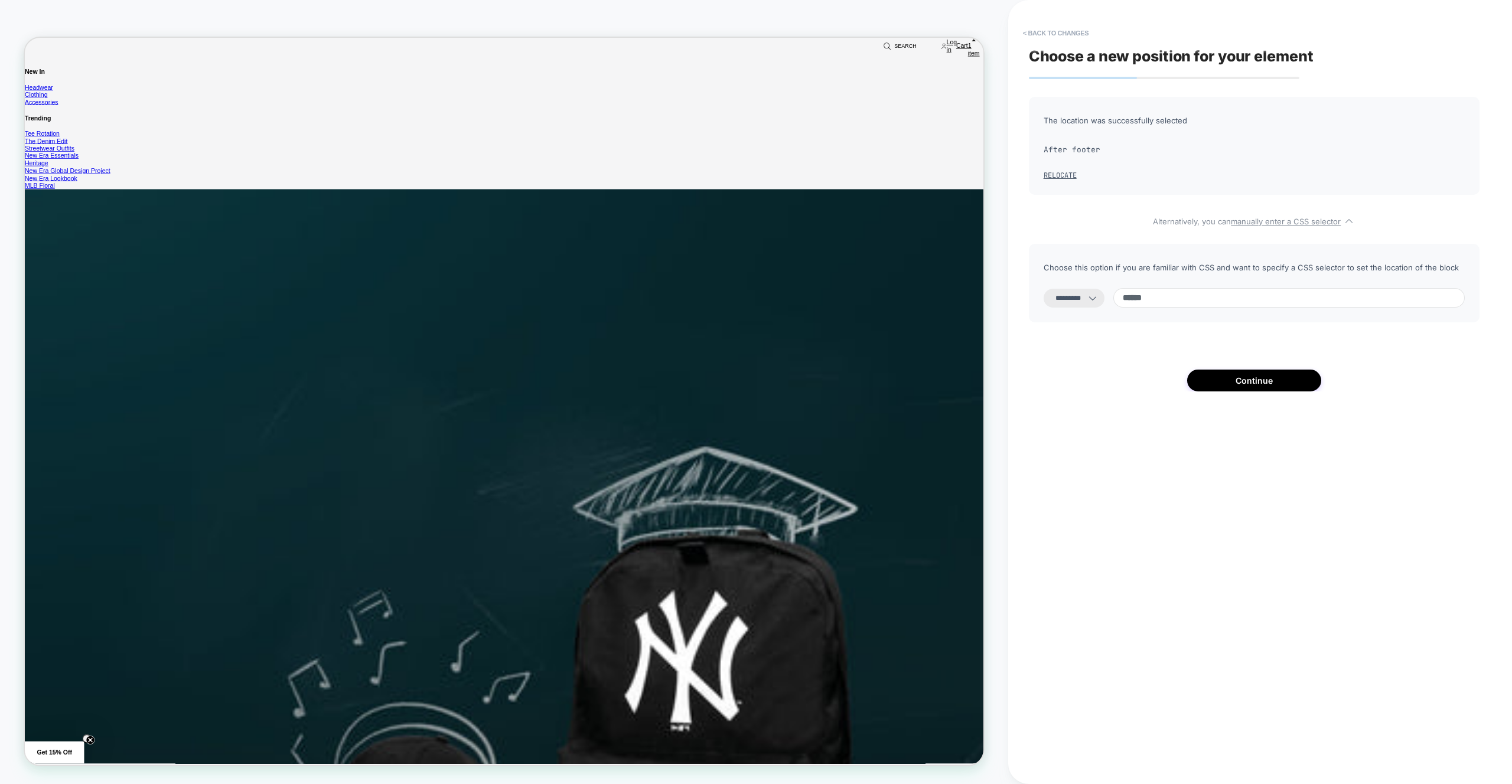
type input "******"
click at [1092, 307] on select "**********" at bounding box center [1074, 298] width 61 height 19
select select "**********"
click at [1216, 382] on button "Continue" at bounding box center [1254, 381] width 134 height 22
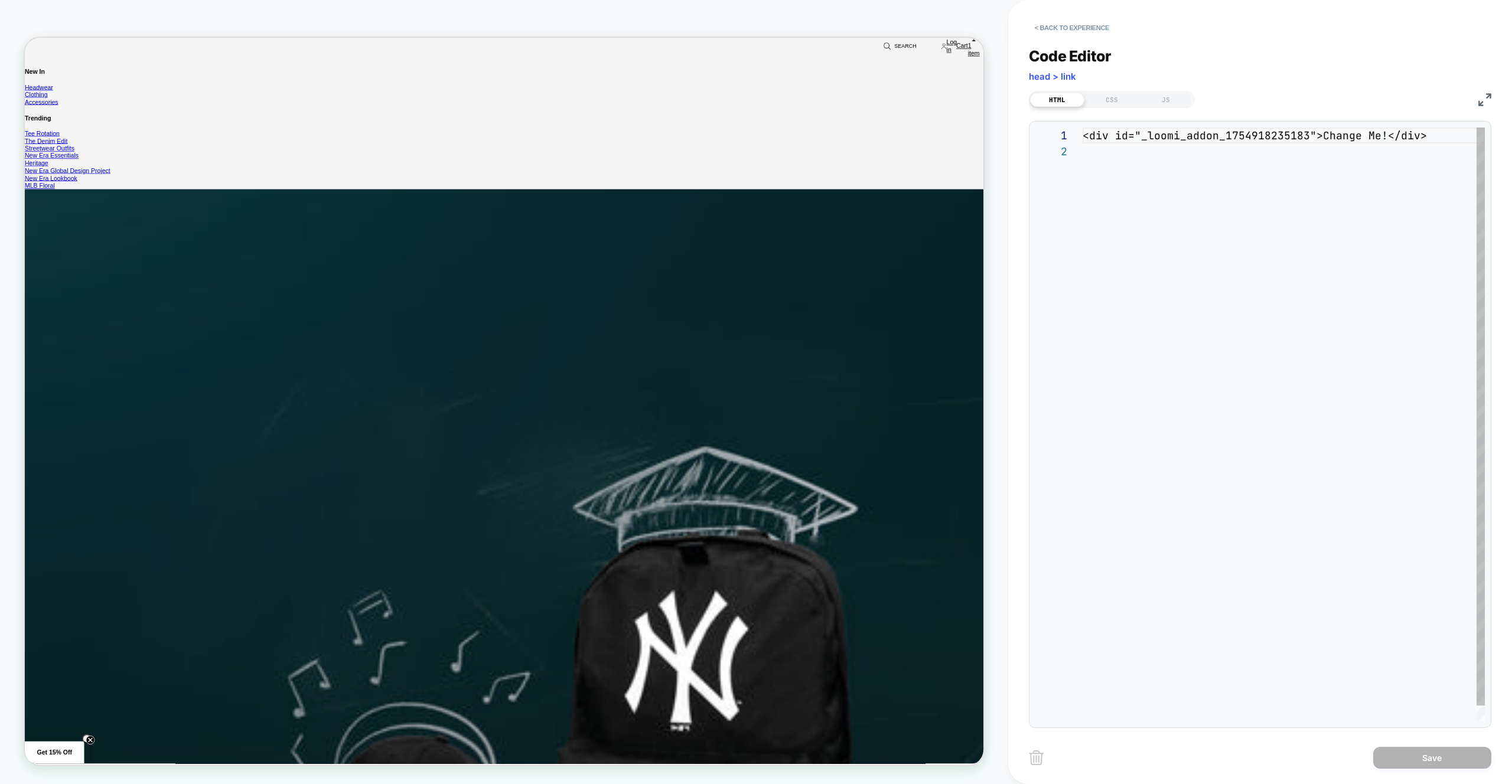
scroll to position [16, 0]
drag, startPoint x: 1319, startPoint y: 139, endPoint x: 1348, endPoint y: 140, distance: 29.0
click at [1319, 139] on div "< div id = "_loomi_addon_1754918235183" > Change Me! </ div >" at bounding box center [1284, 432] width 402 height 610
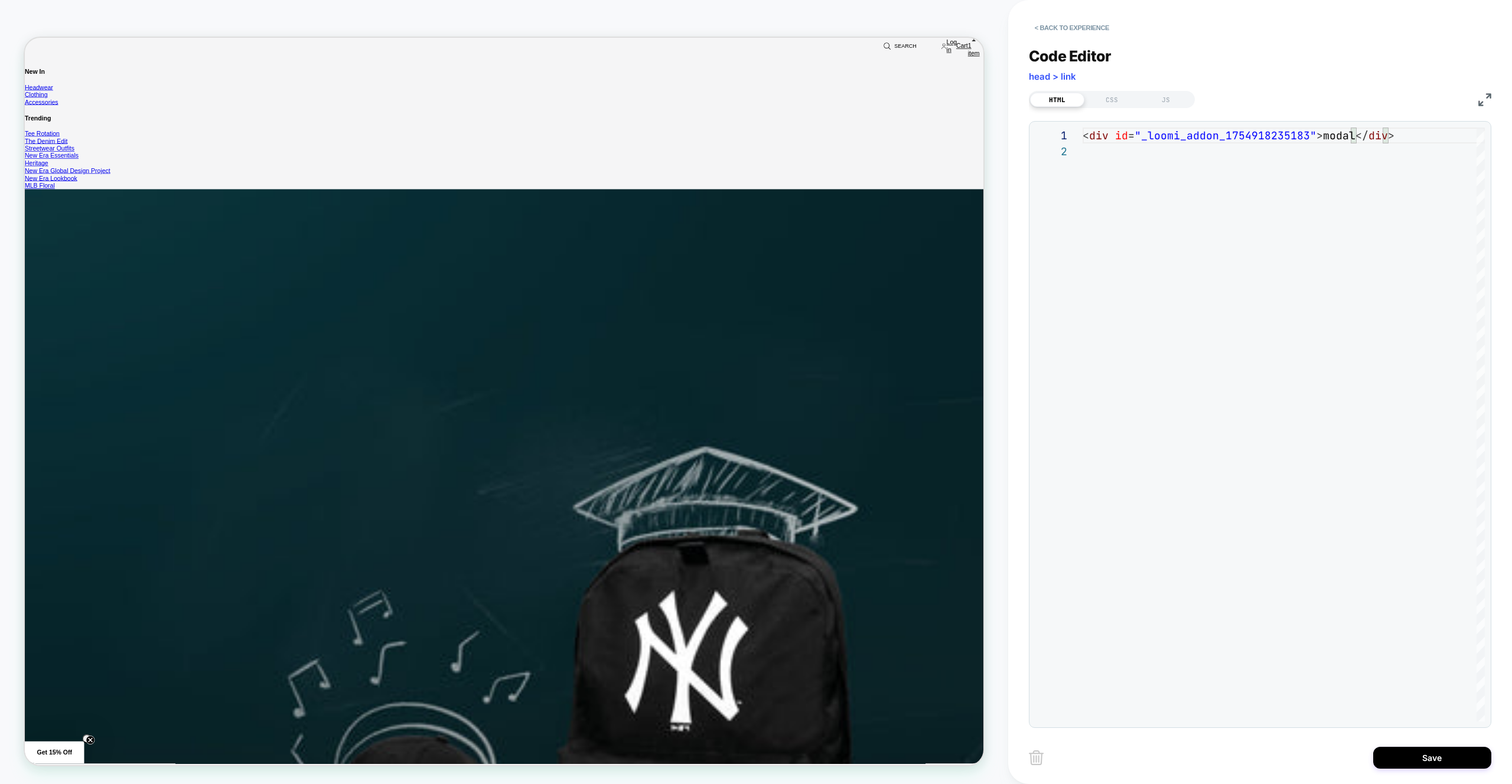
type textarea "**********"
drag, startPoint x: 1078, startPoint y: 8, endPoint x: 1078, endPoint y: 28, distance: 20.0
click at [1078, 8] on div "< Back to experience" at bounding box center [1281, 18] width 504 height 35
click at [1078, 28] on button "< Back to experience" at bounding box center [1072, 28] width 86 height 19
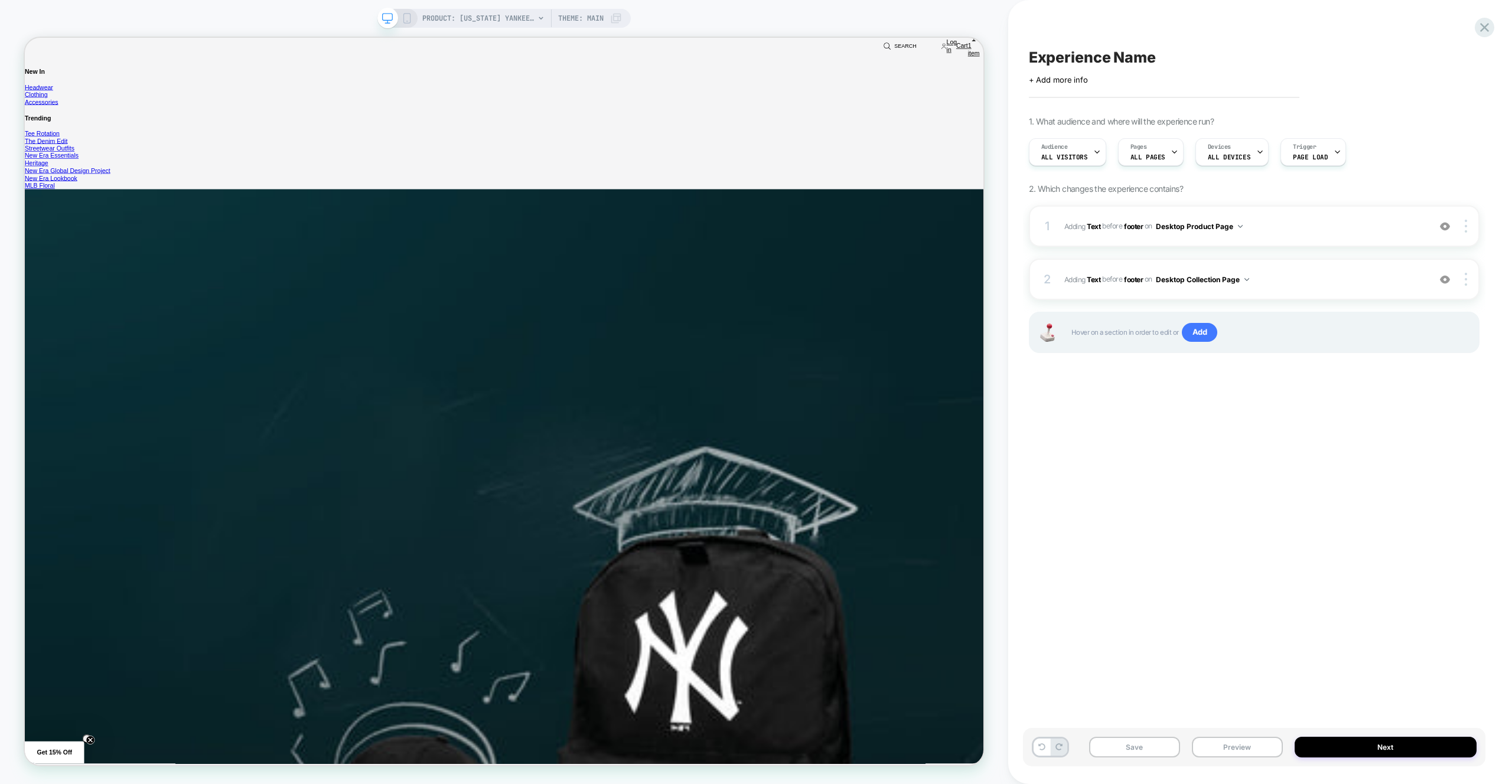
click at [1172, 348] on div "Hover on a section in order to edit or Add" at bounding box center [1254, 332] width 451 height 41
click at [1207, 331] on span "Add" at bounding box center [1200, 332] width 36 height 19
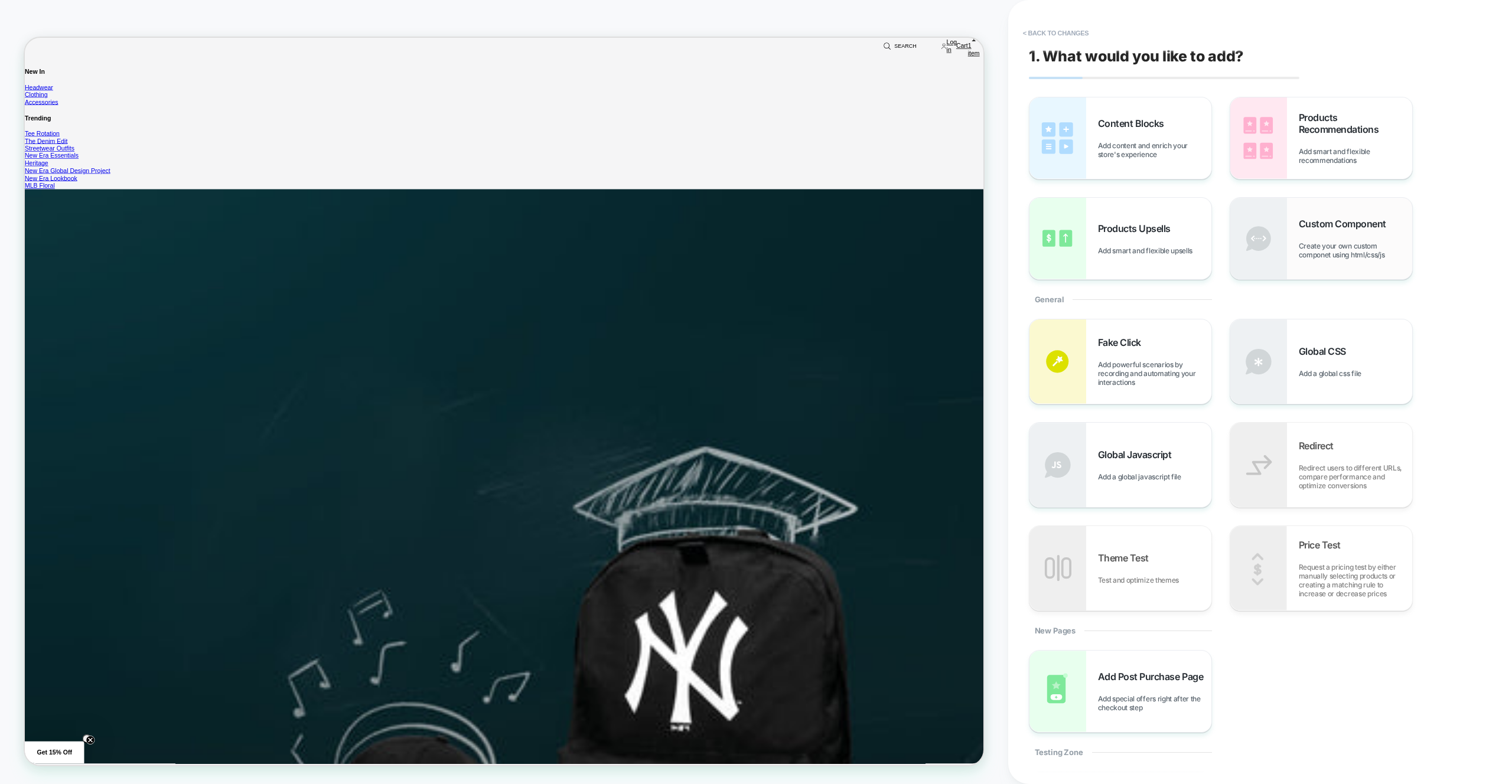
click at [1322, 270] on div "Custom Component Create your own custom componet using html/css/js" at bounding box center [1320, 238] width 182 height 81
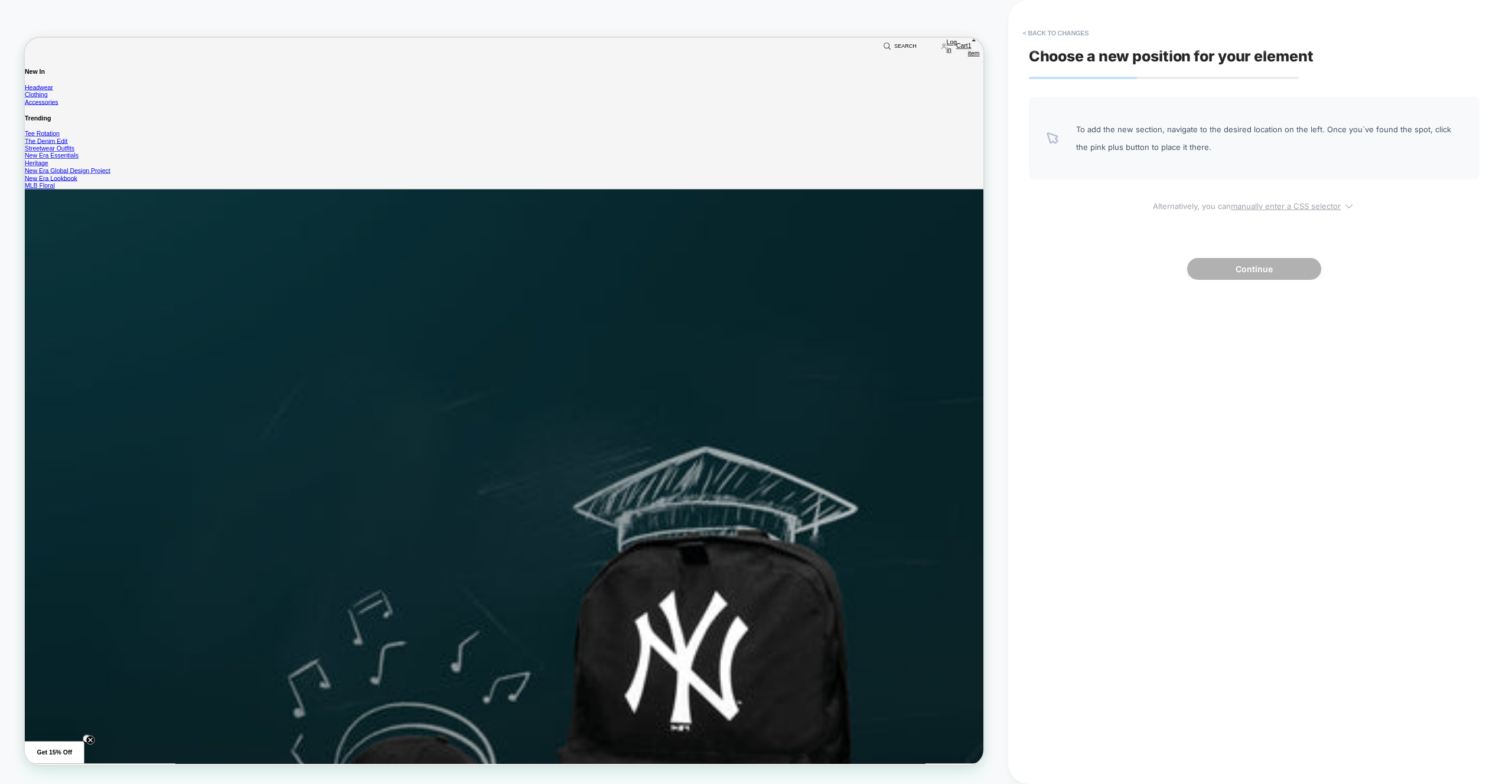
click at [1254, 208] on u "manually enter a CSS selector" at bounding box center [1285, 206] width 110 height 9
select select "*******"
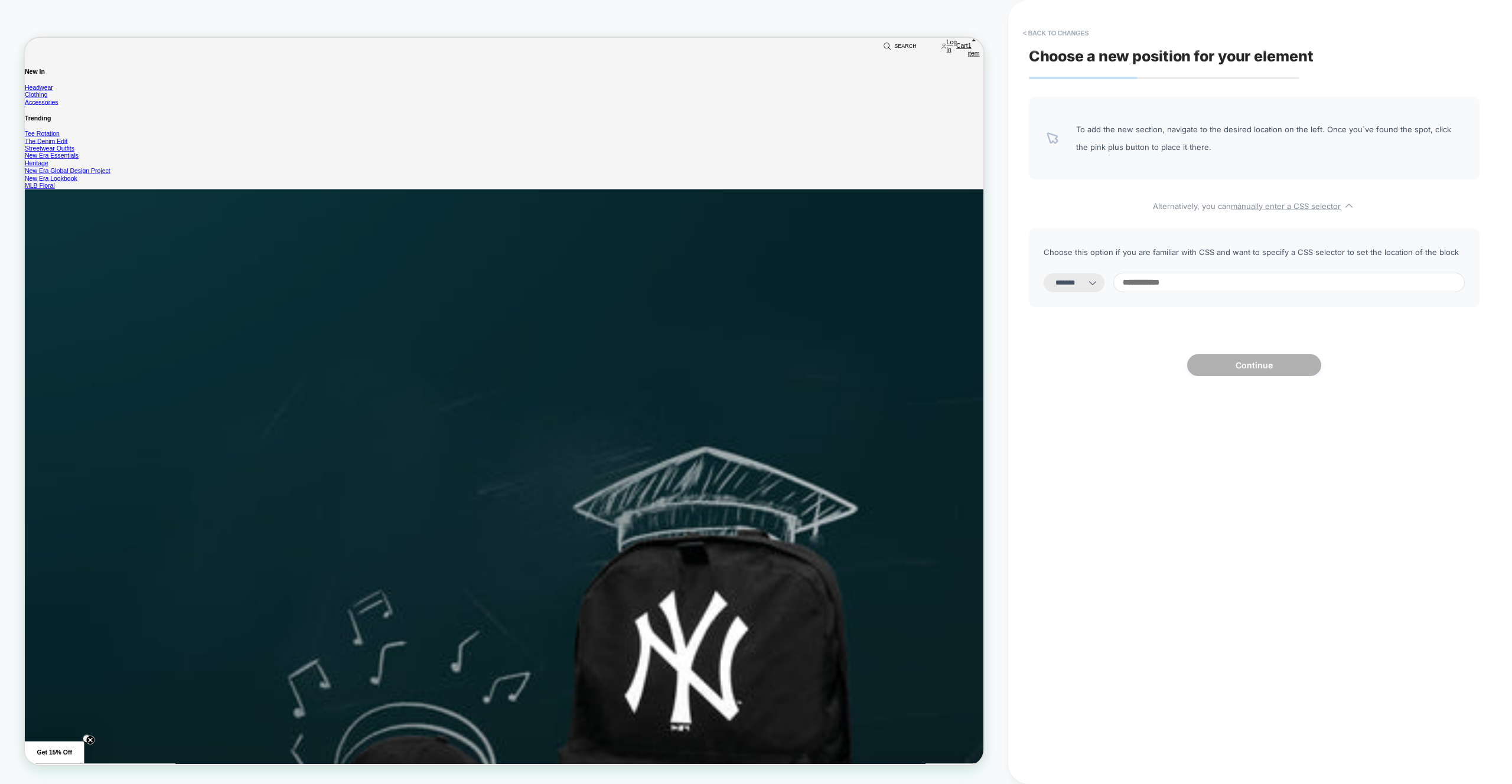
click at [1182, 285] on input at bounding box center [1289, 282] width 351 height 19
type input "*"
type input "******"
select select "*********"
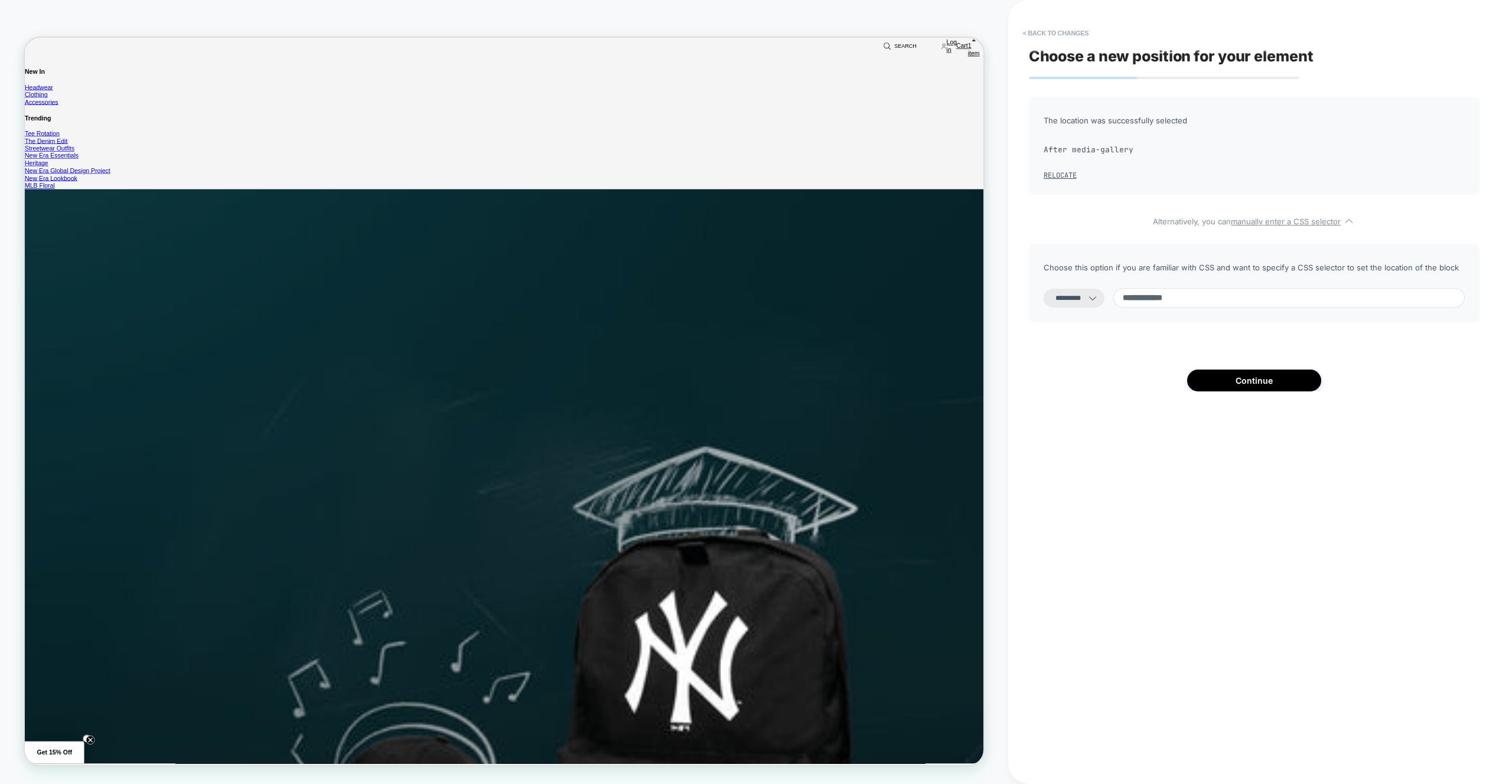
type input "**********"
click at [1099, 299] on icon at bounding box center [1093, 298] width 12 height 12
click at [1086, 295] on select "**********" at bounding box center [1074, 298] width 61 height 19
select select "**********"
click at [1263, 382] on button "Continue" at bounding box center [1254, 381] width 134 height 22
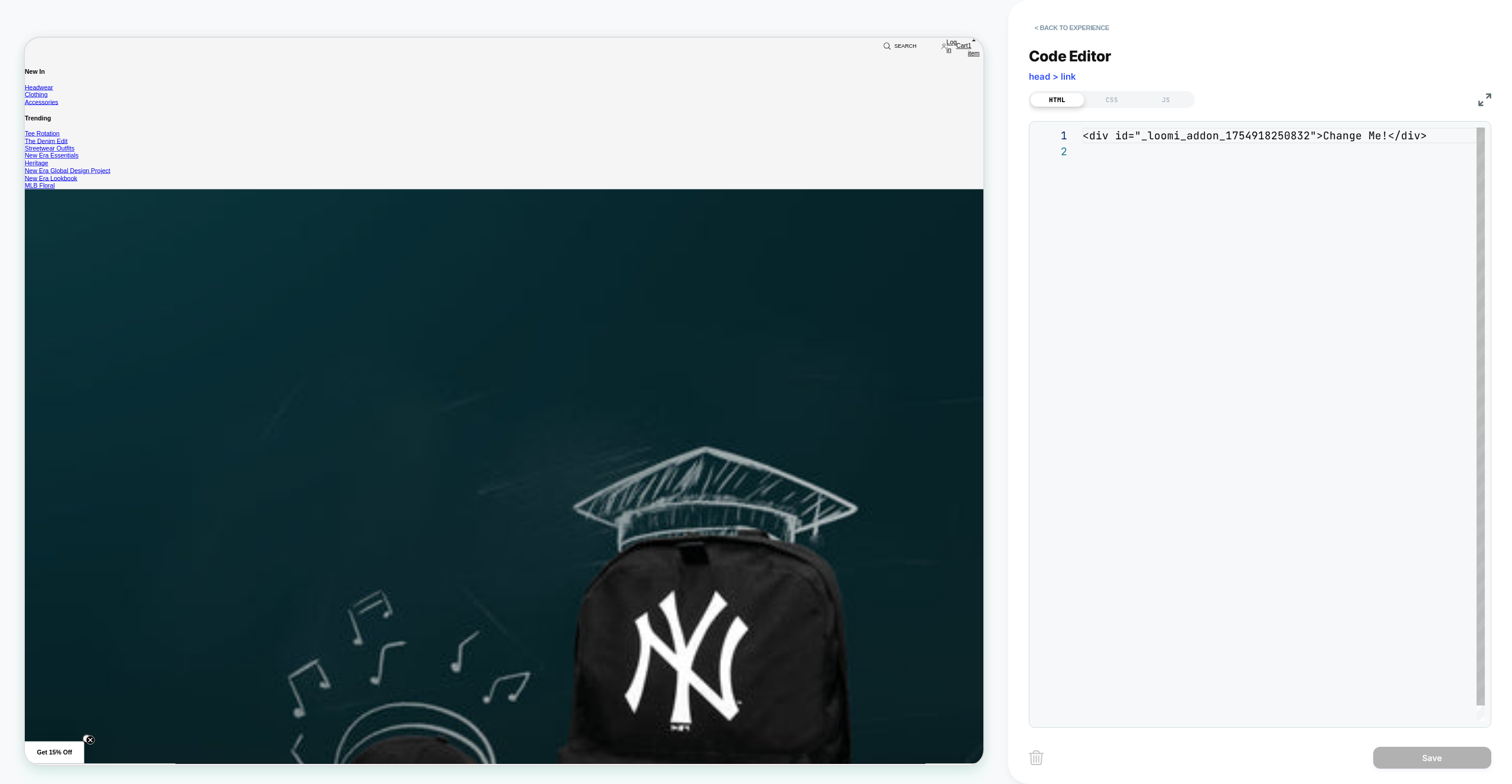
scroll to position [16, 0]
click at [1381, 141] on div "< div id = "_loomi_addon_1754918250832" > Change Me! </ div >" at bounding box center [1284, 432] width 402 height 610
type textarea "**********"
click at [1258, 137] on div "< div id = "_loomi_addon_1754918250832" ></ div >" at bounding box center [1284, 432] width 402 height 610
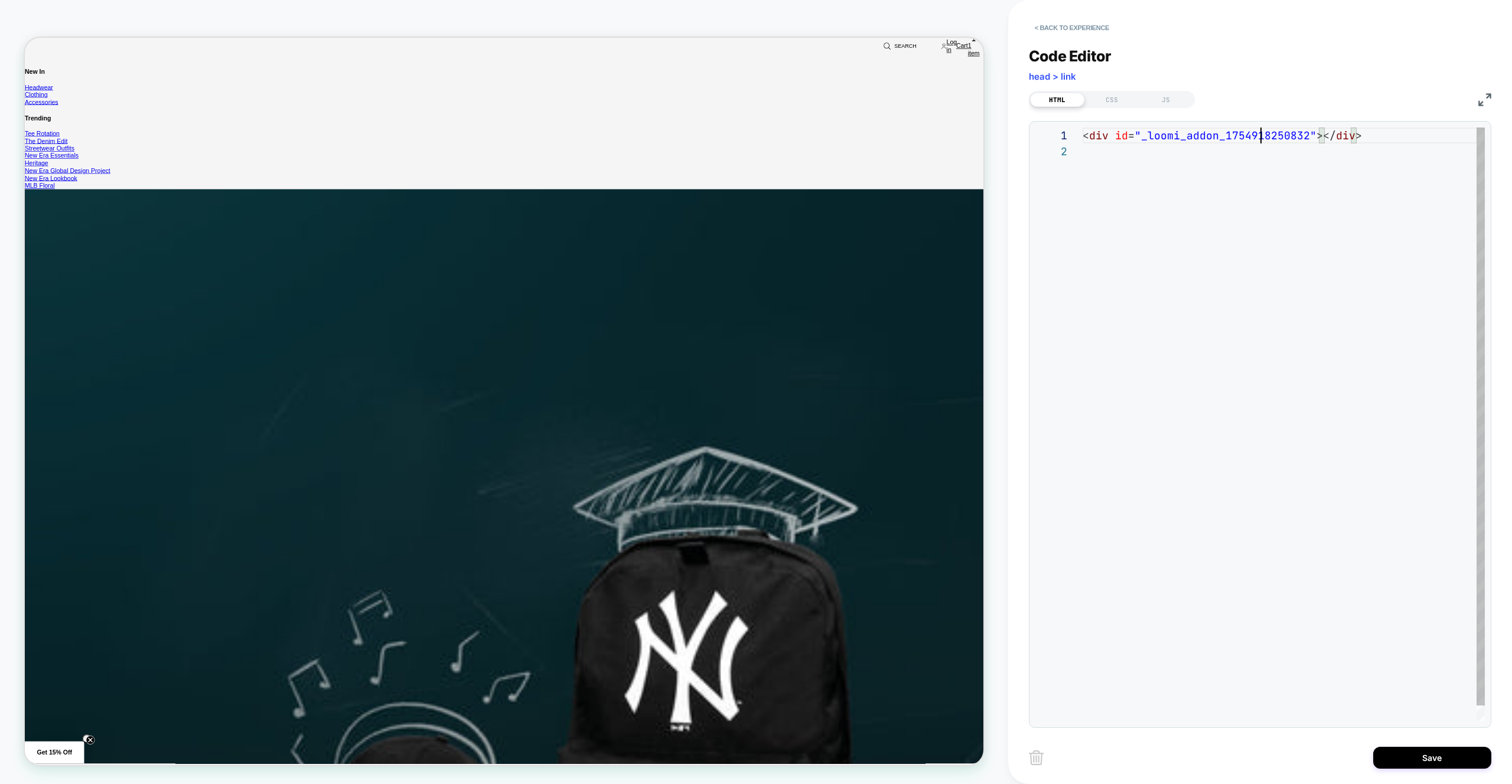
click at [1258, 137] on div "< div id = "_loomi_addon_1754918250832" ></ div >" at bounding box center [1284, 432] width 402 height 610
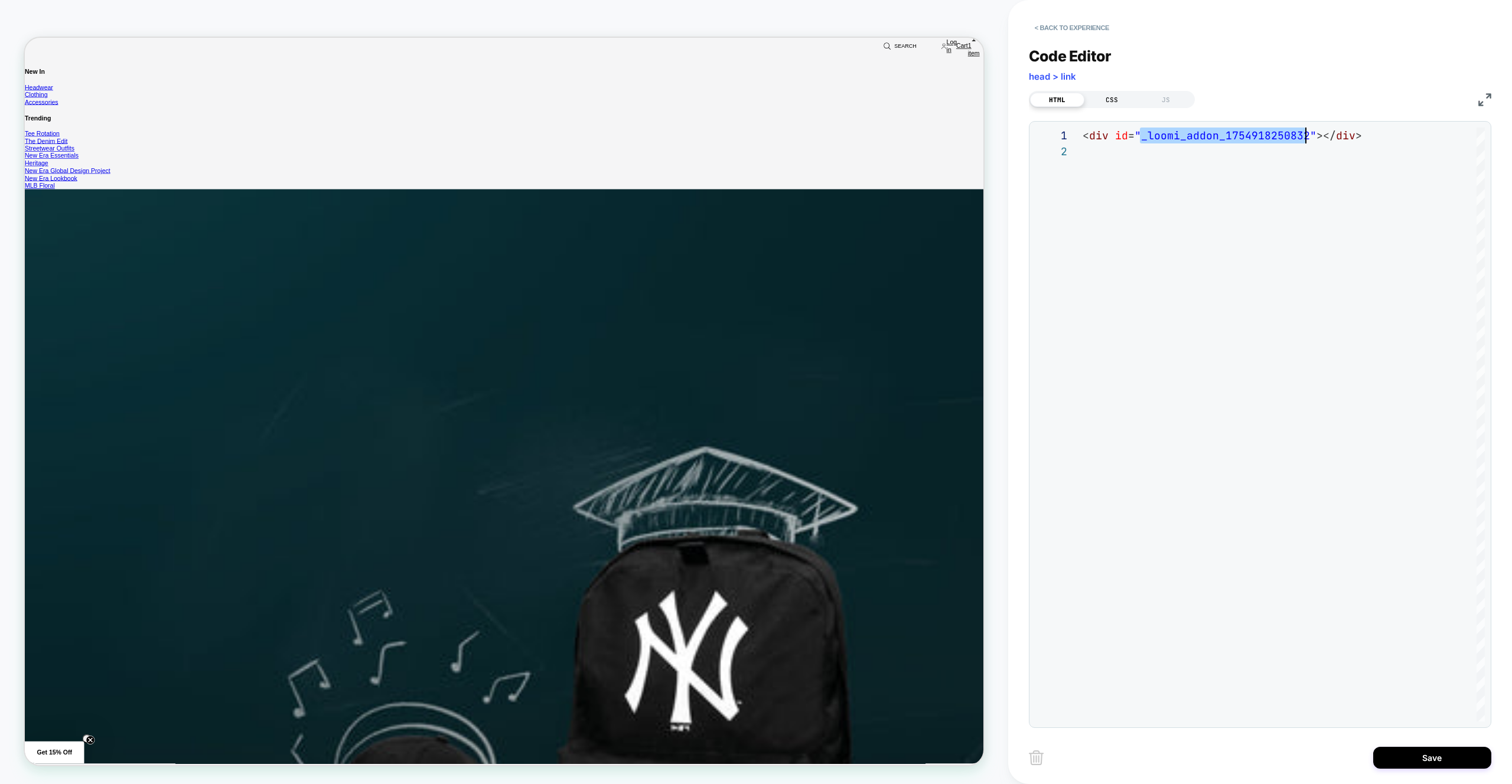
click at [1097, 104] on div "CSS" at bounding box center [1111, 100] width 54 height 14
click at [1164, 144] on div at bounding box center [1284, 424] width 402 height 594
click at [1187, 191] on div at bounding box center [1284, 424] width 402 height 594
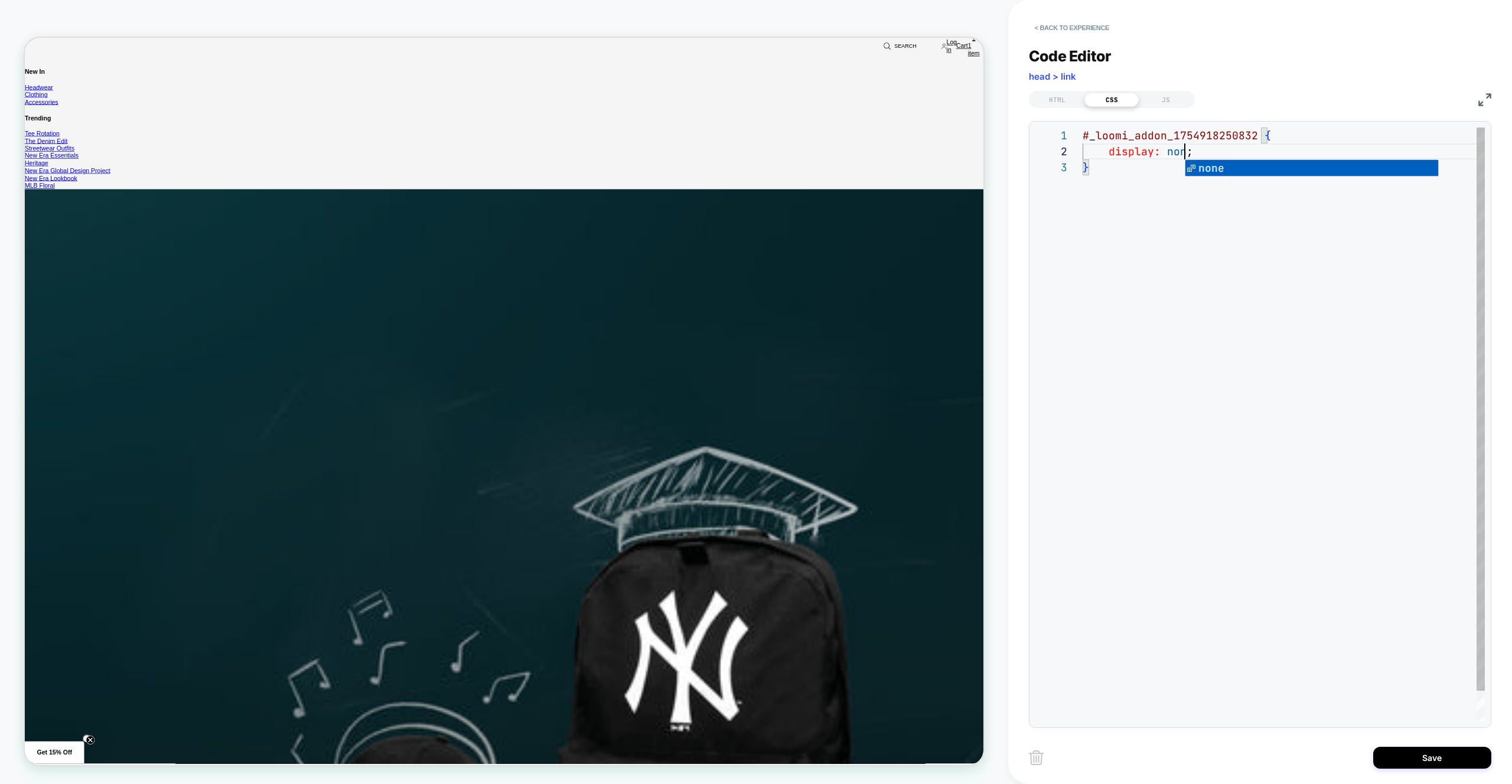
scroll to position [16, 109]
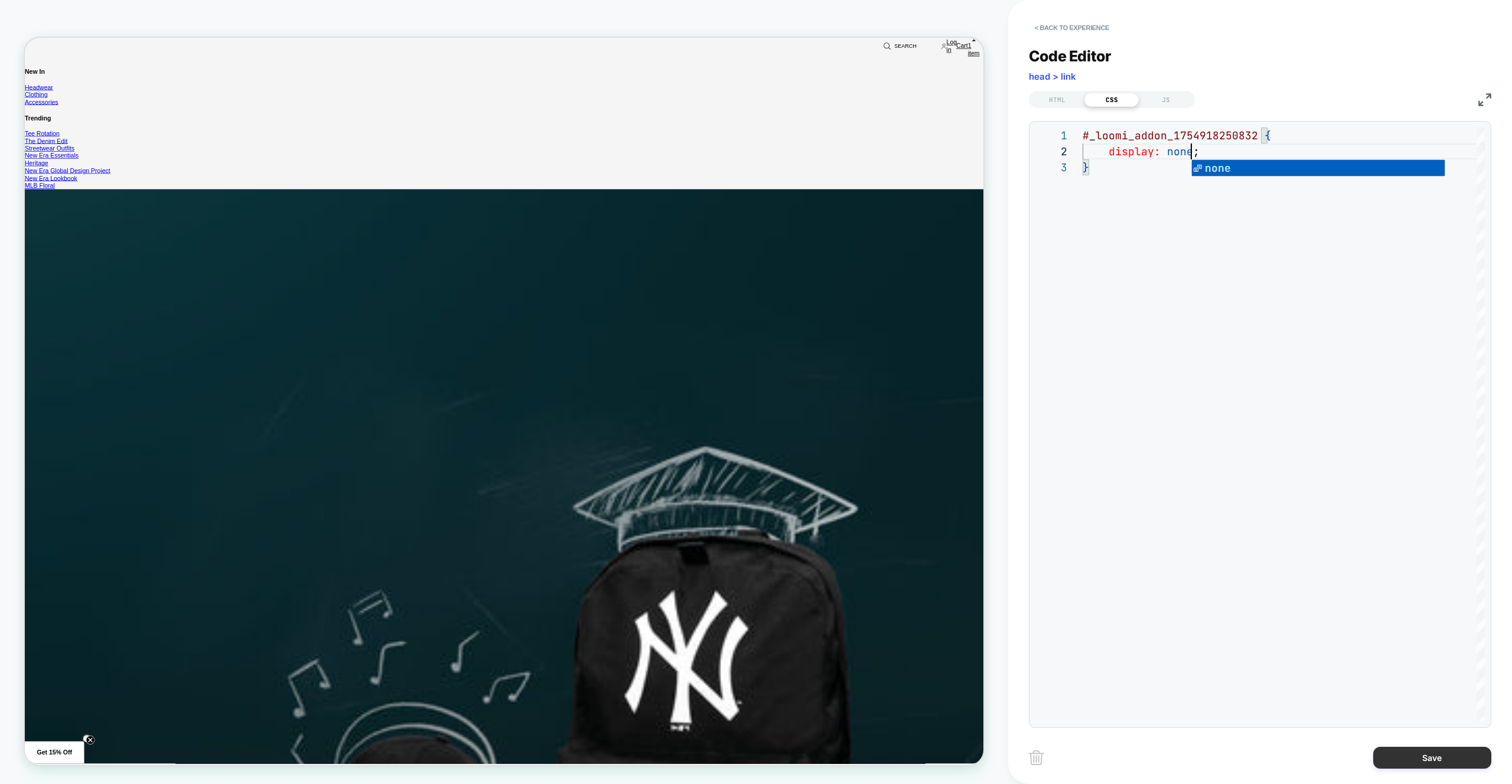
type textarea "**********"
click at [1393, 756] on button "Save" at bounding box center [1432, 758] width 118 height 22
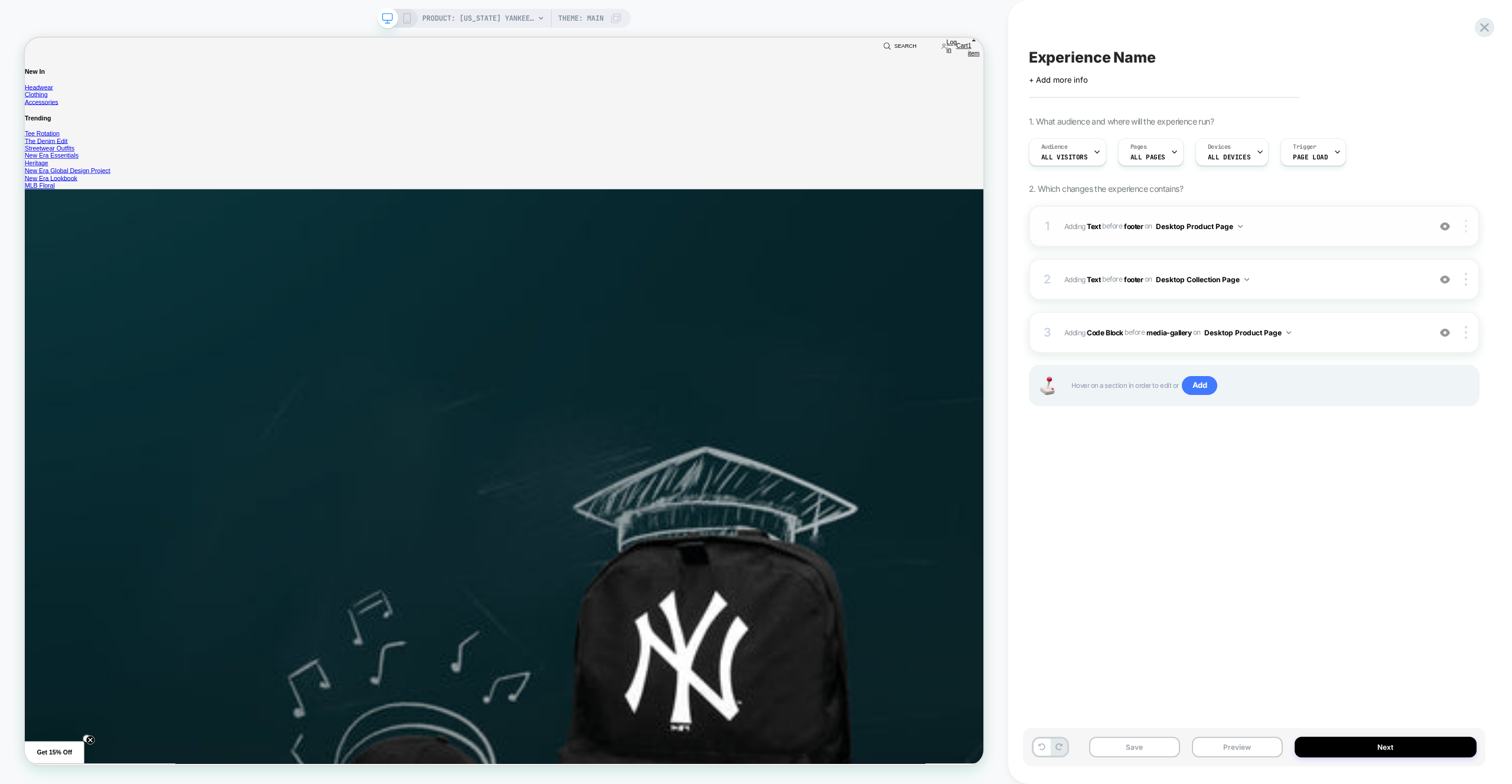
click at [1469, 229] on div at bounding box center [1467, 227] width 23 height 13
drag, startPoint x: 1297, startPoint y: 461, endPoint x: 1307, endPoint y: 455, distance: 11.7
click at [1297, 460] on div "Experience Name Click to edit experience details + Add more info 1. What audien…" at bounding box center [1254, 392] width 463 height 761
click at [1463, 335] on div at bounding box center [1467, 333] width 23 height 13
click at [1413, 371] on div "Rename" at bounding box center [1396, 365] width 105 height 33
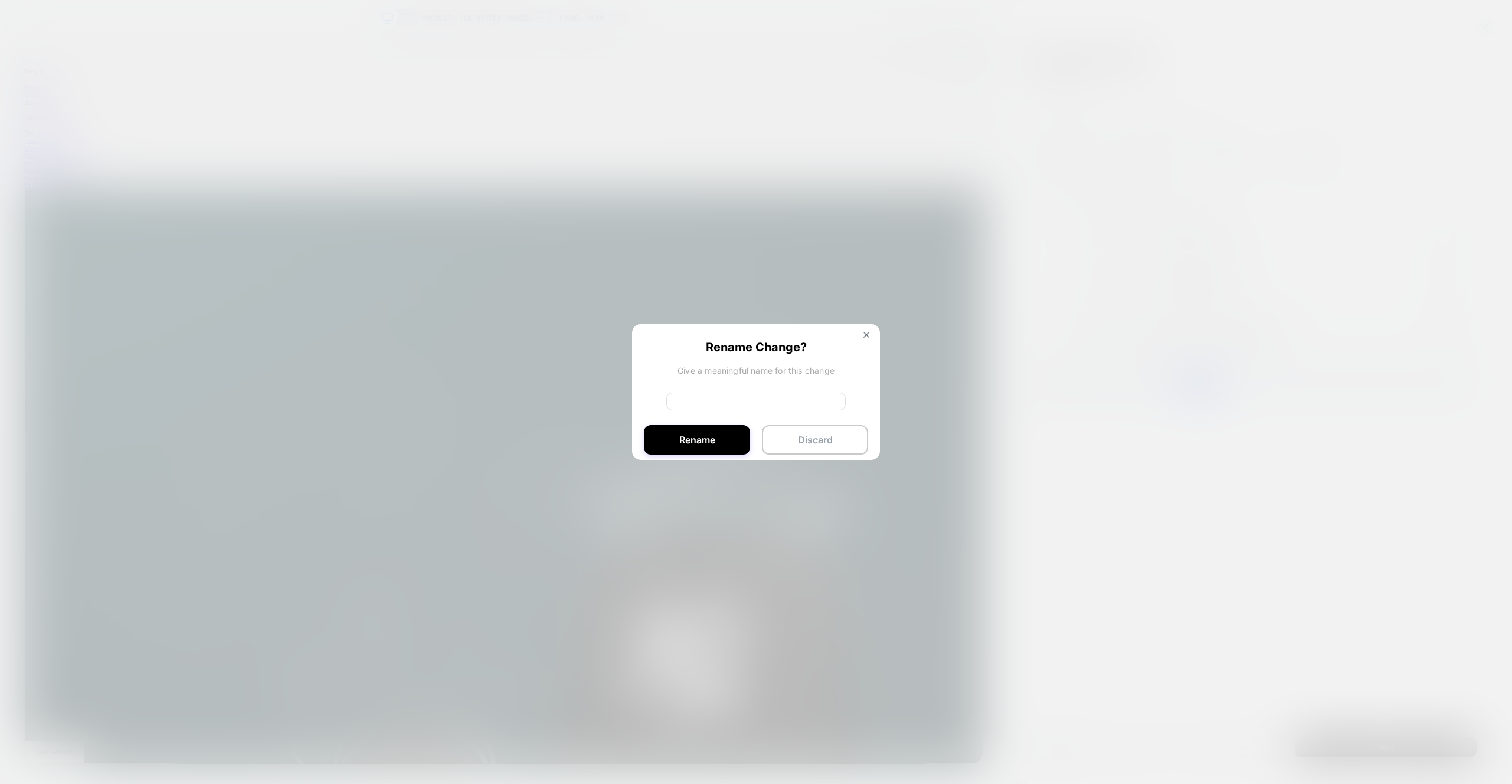
click at [797, 391] on div "Rename Change? Give a meaningful name for this change Rename Discard" at bounding box center [756, 395] width 248 height 141
click at [791, 398] on input at bounding box center [756, 401] width 180 height 18
type input "*"
type input "**********"
click at [718, 445] on button "Rename" at bounding box center [696, 439] width 106 height 29
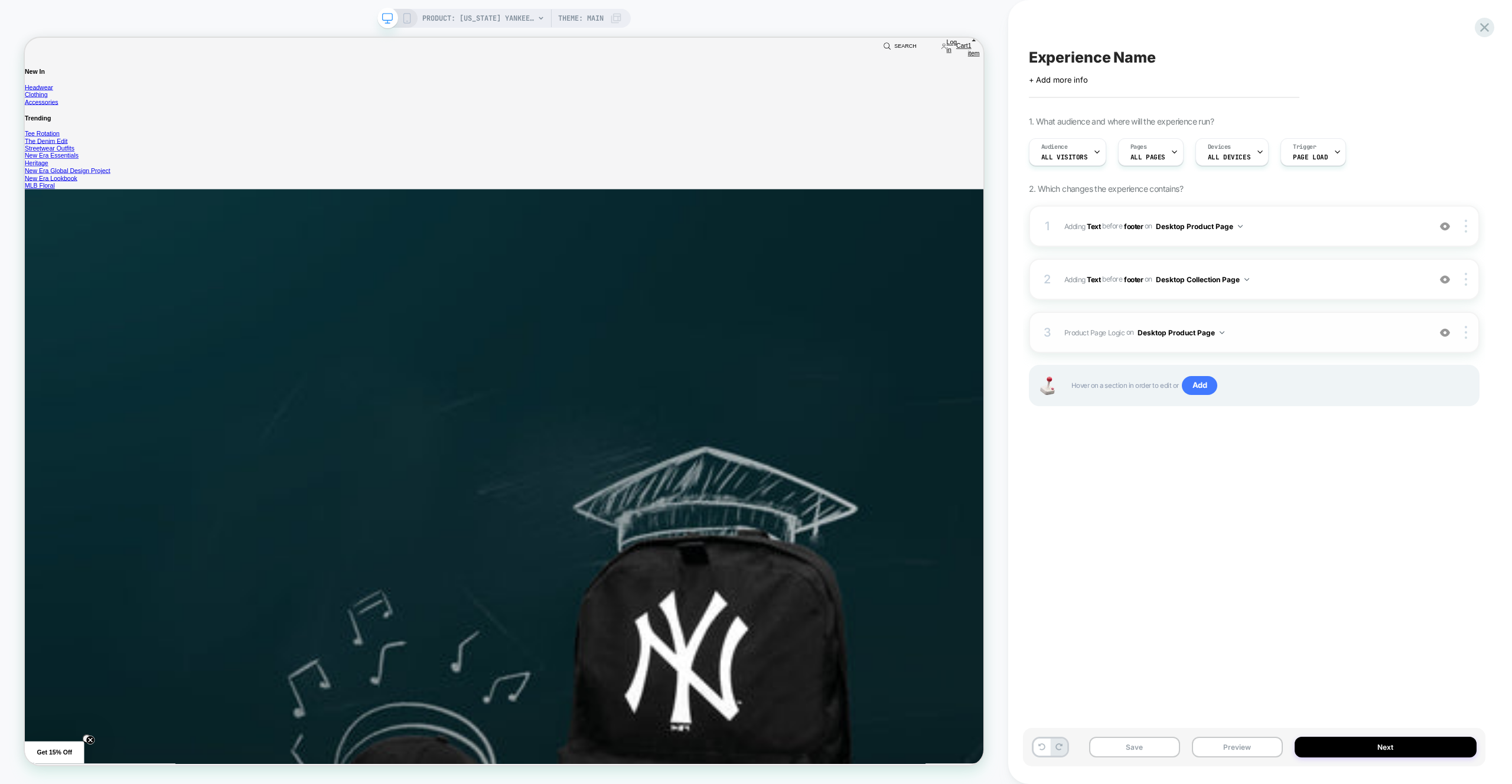
click at [1304, 486] on div "Experience Name Click to edit experience details + Add more info 1. What audien…" at bounding box center [1254, 392] width 463 height 761
click at [1465, 223] on img at bounding box center [1466, 227] width 3 height 13
click at [1387, 256] on div "Rename" at bounding box center [1396, 259] width 105 height 33
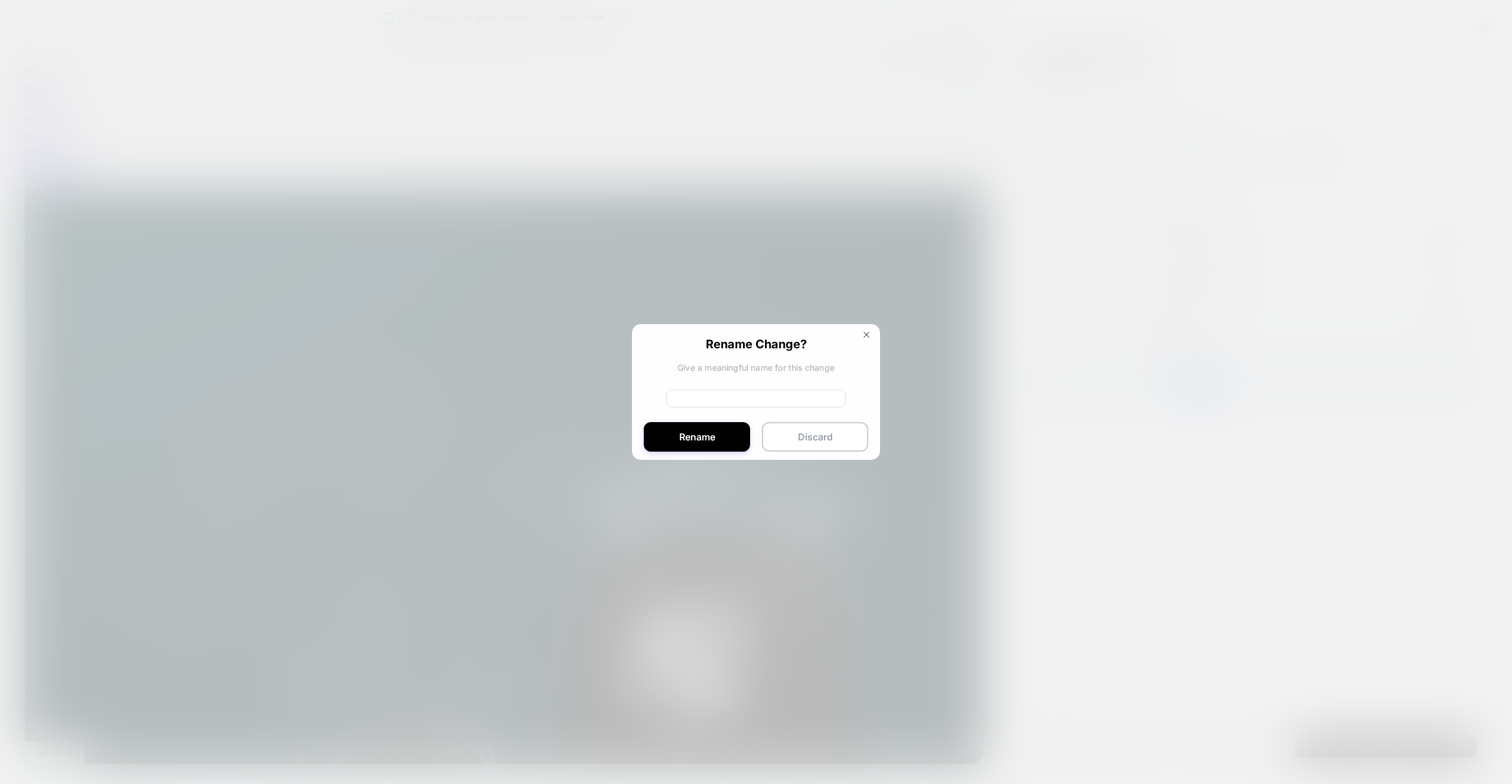
click at [741, 398] on input at bounding box center [756, 398] width 180 height 18
type input "**********"
click at [709, 436] on button "Rename" at bounding box center [696, 439] width 106 height 29
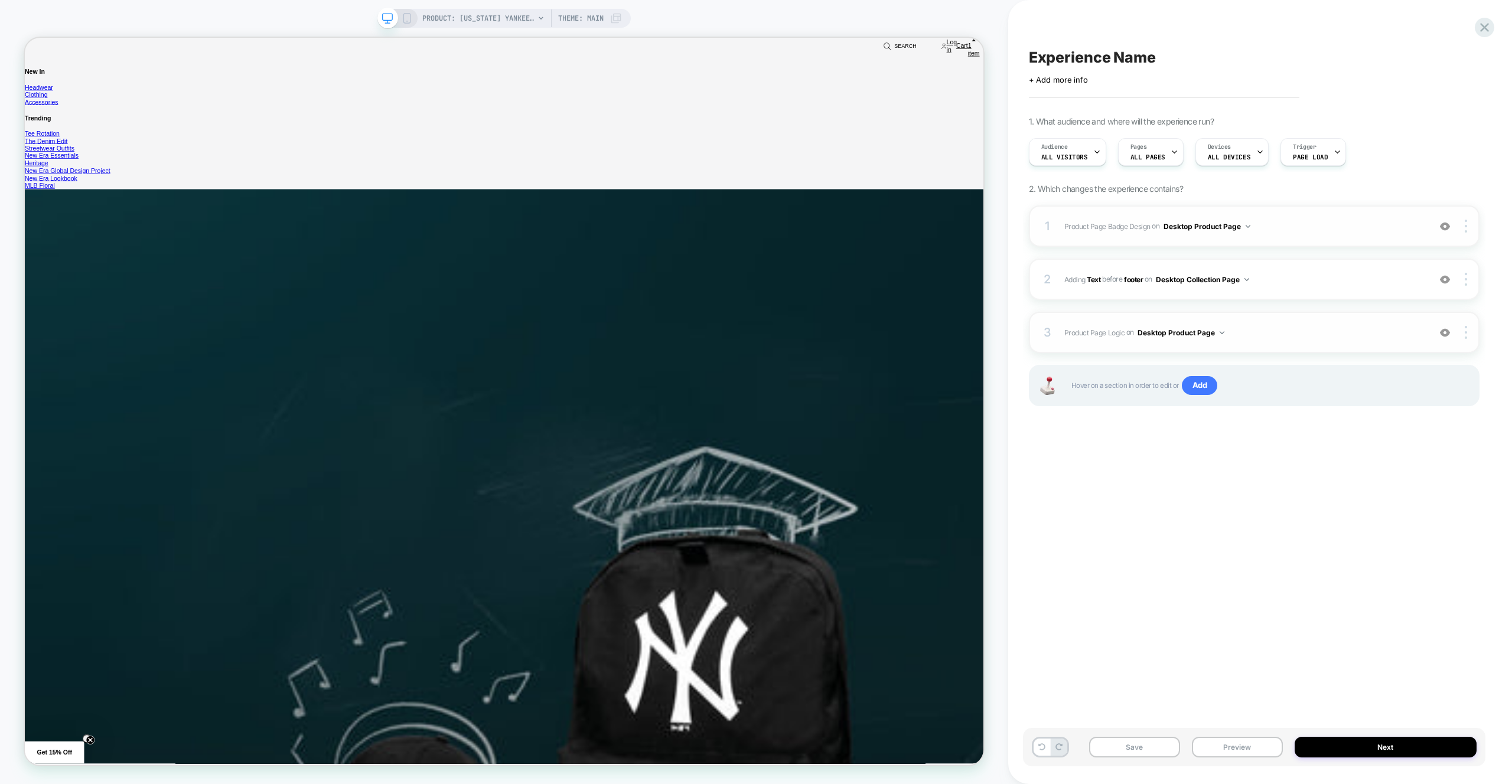
click at [1371, 446] on div "Experience Name Click to edit experience details + Add more info 1. What audien…" at bounding box center [1254, 392] width 463 height 761
click at [1465, 274] on img at bounding box center [1466, 279] width 3 height 13
click at [1401, 248] on div "Rename" at bounding box center [1396, 247] width 105 height 33
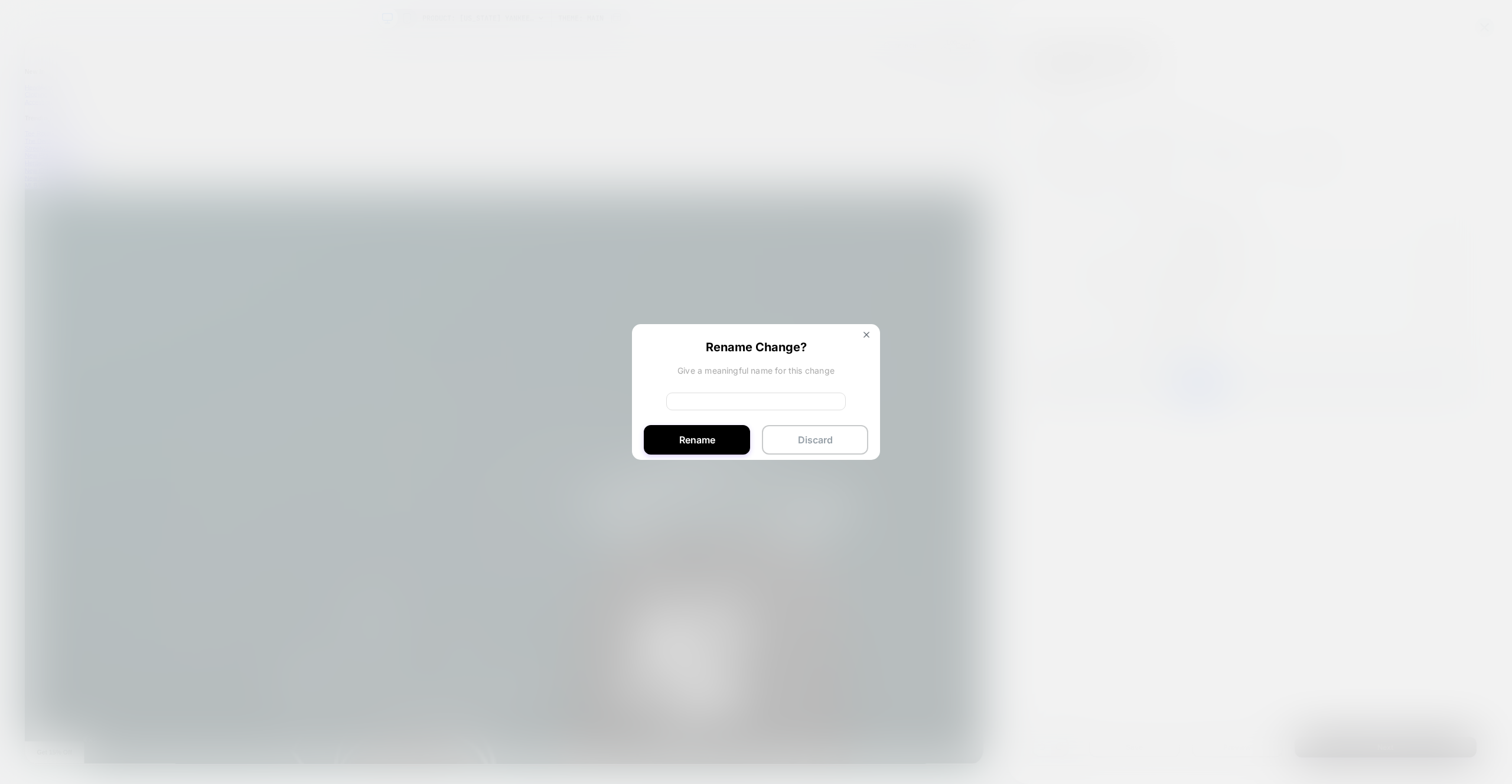
click at [719, 404] on input at bounding box center [756, 401] width 180 height 18
type input "**********"
click at [687, 445] on button "Rename" at bounding box center [696, 439] width 106 height 29
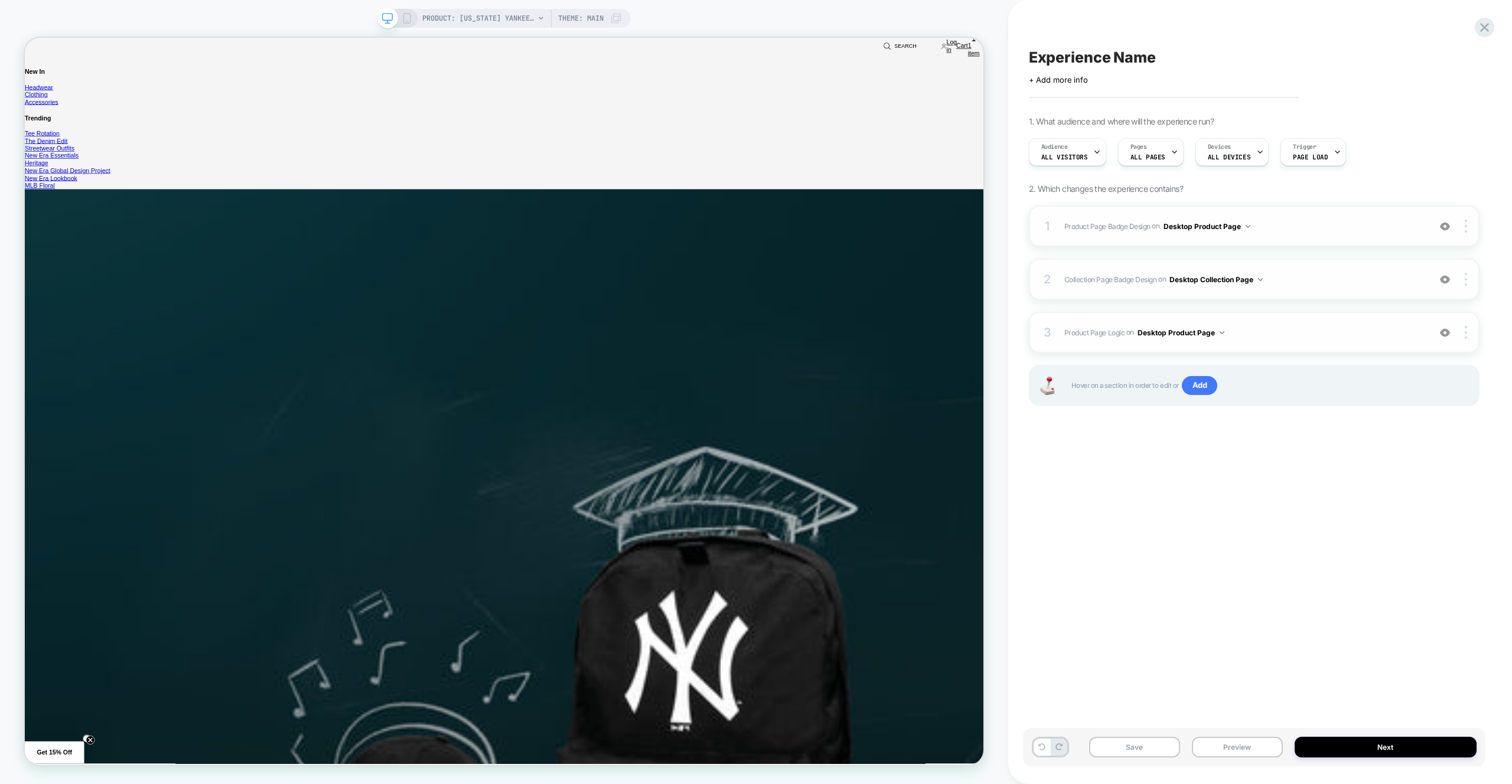
click at [1310, 453] on div "Experience Name Click to edit experience details + Add more info 1. What audien…" at bounding box center [1254, 392] width 463 height 761
click at [1270, 336] on span "Product Page Logic Adding Code Block BEFORE media-gallery on Desktop Product Pa…" at bounding box center [1243, 333] width 359 height 15
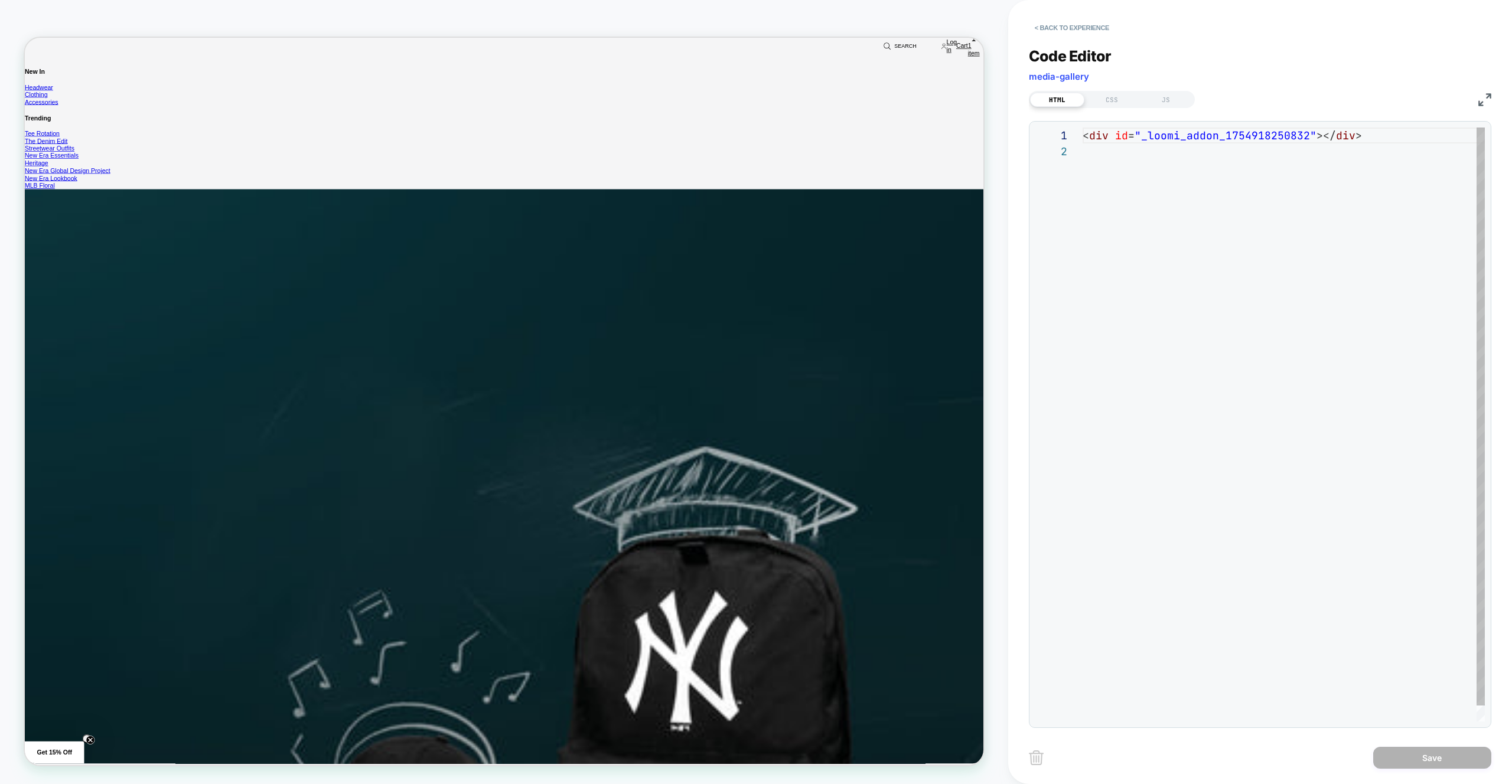
scroll to position [16, 0]
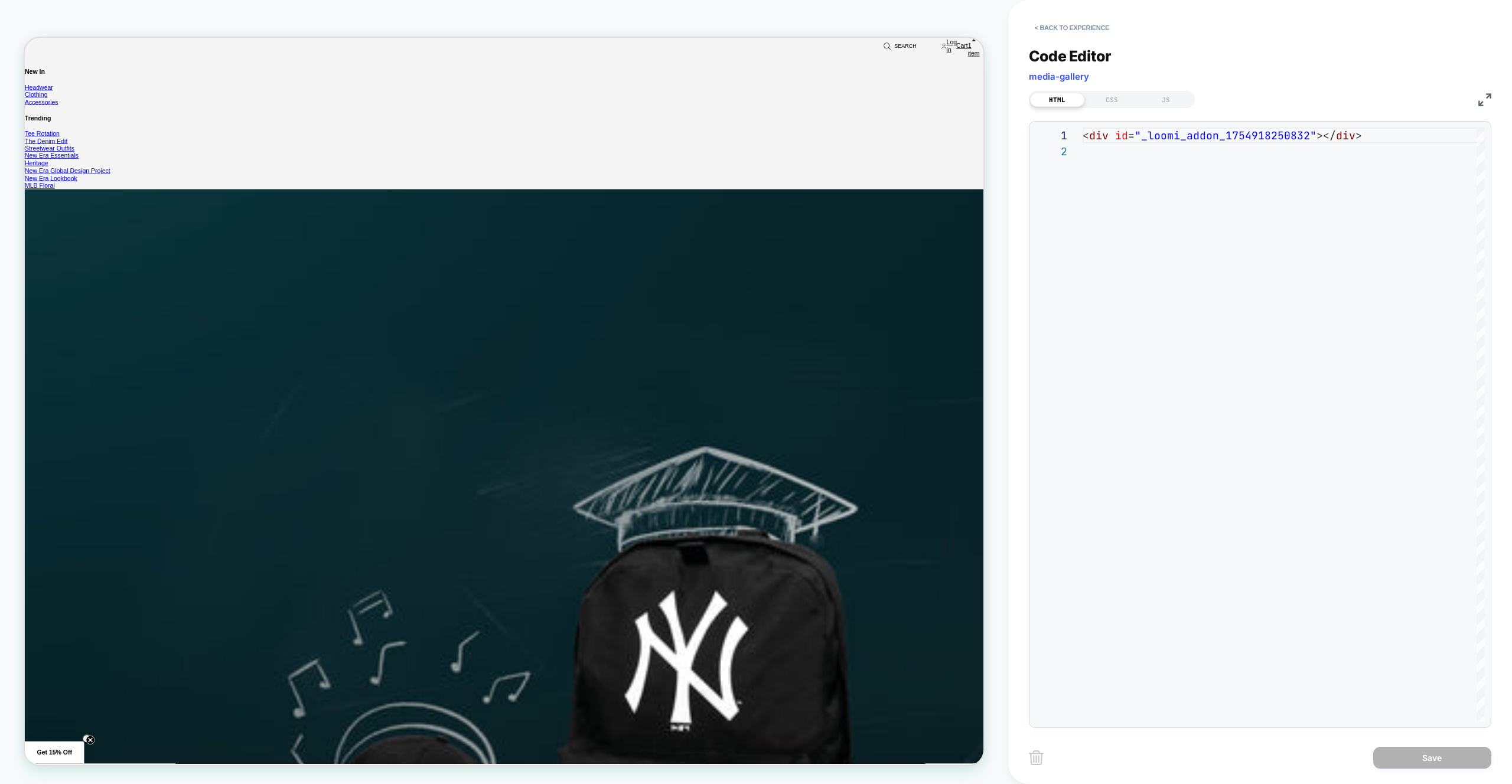
click at [1089, 40] on div "**********" at bounding box center [1260, 381] width 463 height 696
click at [1161, 93] on div "HTML CSS JS" at bounding box center [1112, 100] width 166 height 17
click at [1165, 104] on div "JS" at bounding box center [1166, 100] width 54 height 14
click at [1094, 31] on button "< Back to experience" at bounding box center [1072, 28] width 86 height 19
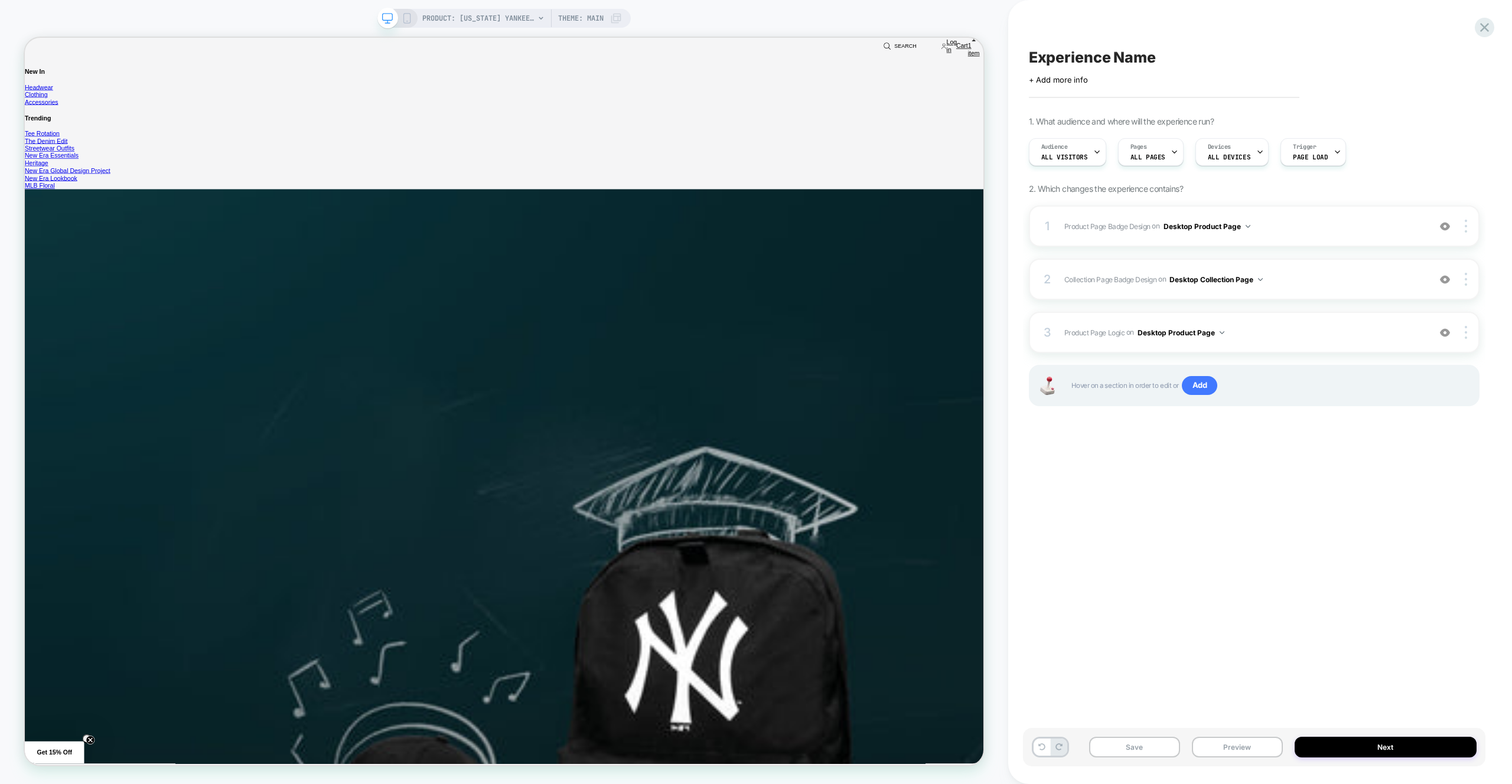
click at [1094, 30] on div "Experience Name Click to edit experience details + Add more info 1. What audien…" at bounding box center [1254, 392] width 463 height 761
click at [1213, 336] on button "Desktop Product Page" at bounding box center [1181, 333] width 87 height 15
click at [1218, 507] on div "Desktop All Pages" at bounding box center [1180, 511] width 148 height 25
click at [1230, 499] on div "Experience Name Click to edit experience details + Add more info 1. What audien…" at bounding box center [1254, 392] width 463 height 761
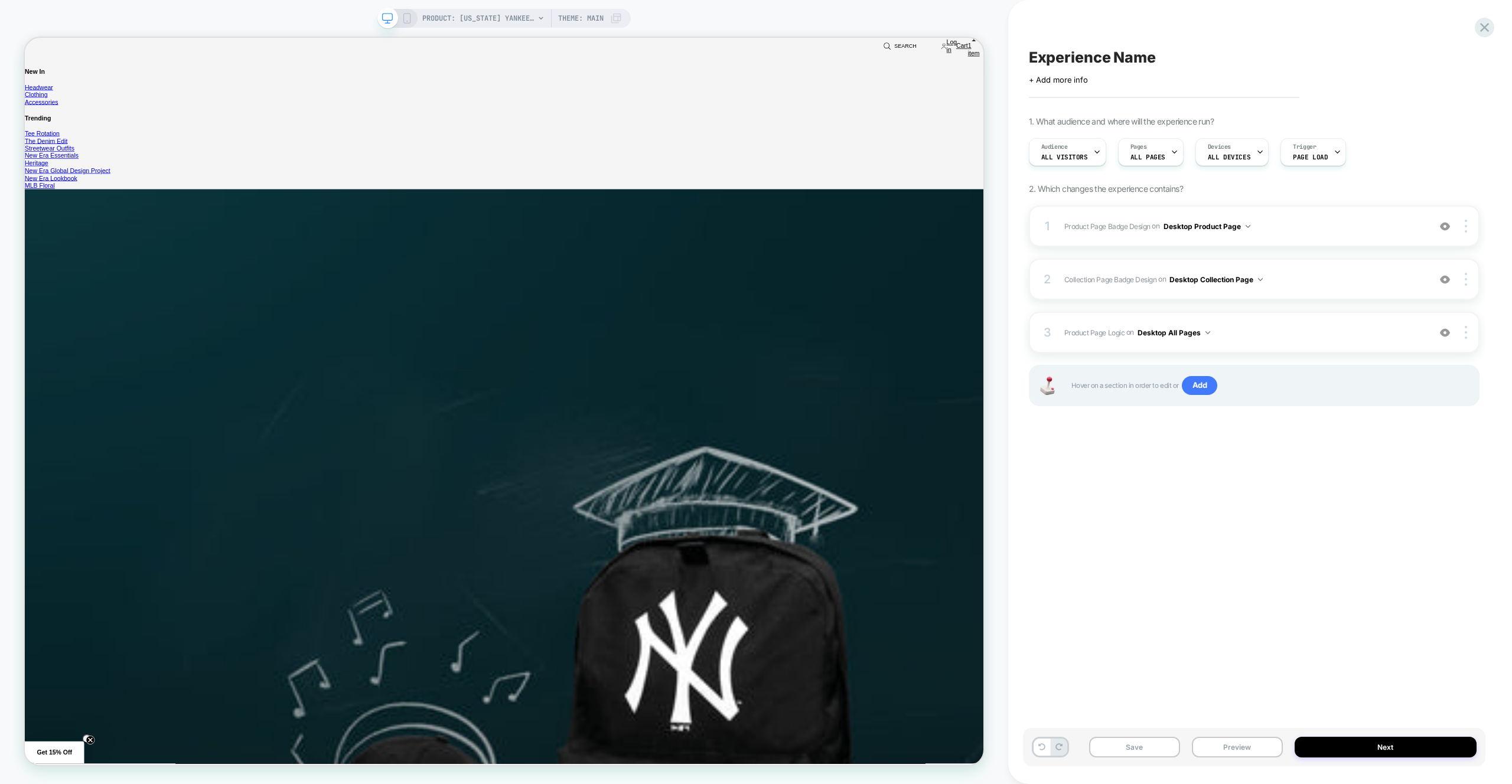
click at [1230, 499] on div "Experience Name Click to edit experience details + Add more info 1. What audien…" at bounding box center [1254, 392] width 463 height 761
click at [1208, 154] on span "ALL DEVICES" at bounding box center [1229, 157] width 43 height 8
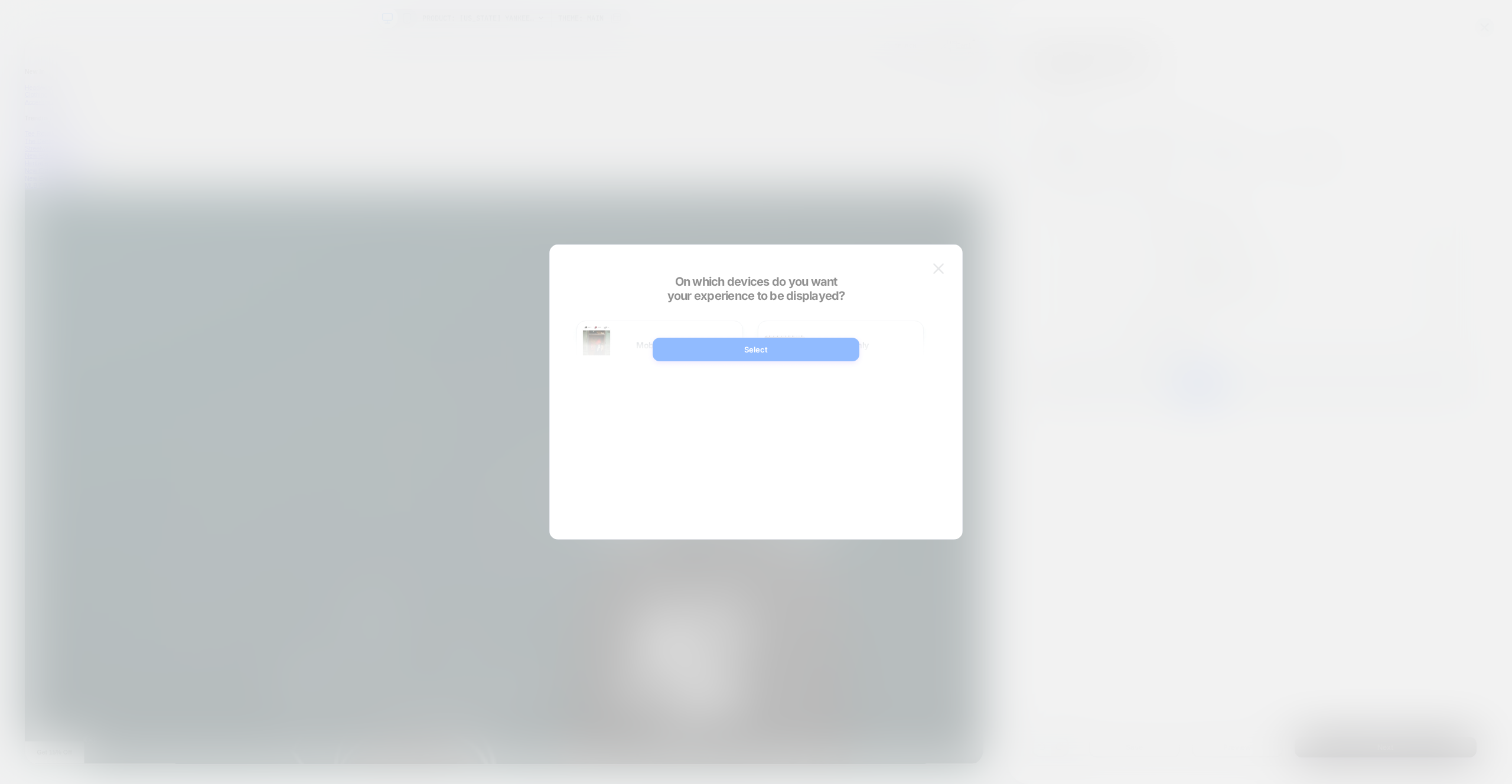
click at [1102, 154] on div at bounding box center [756, 392] width 1512 height 784
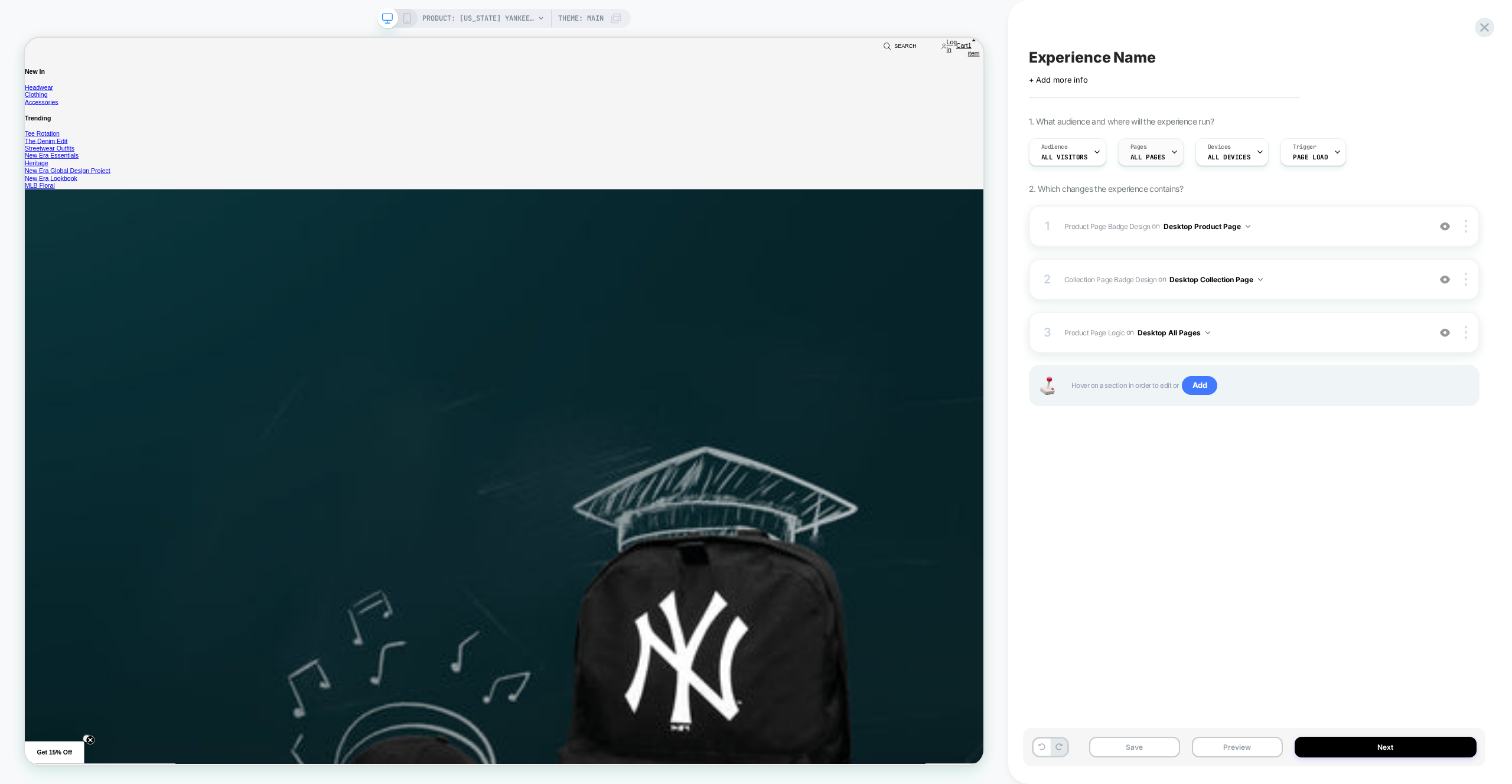
click at [1122, 155] on div "Pages ALL PAGES" at bounding box center [1148, 152] width 59 height 27
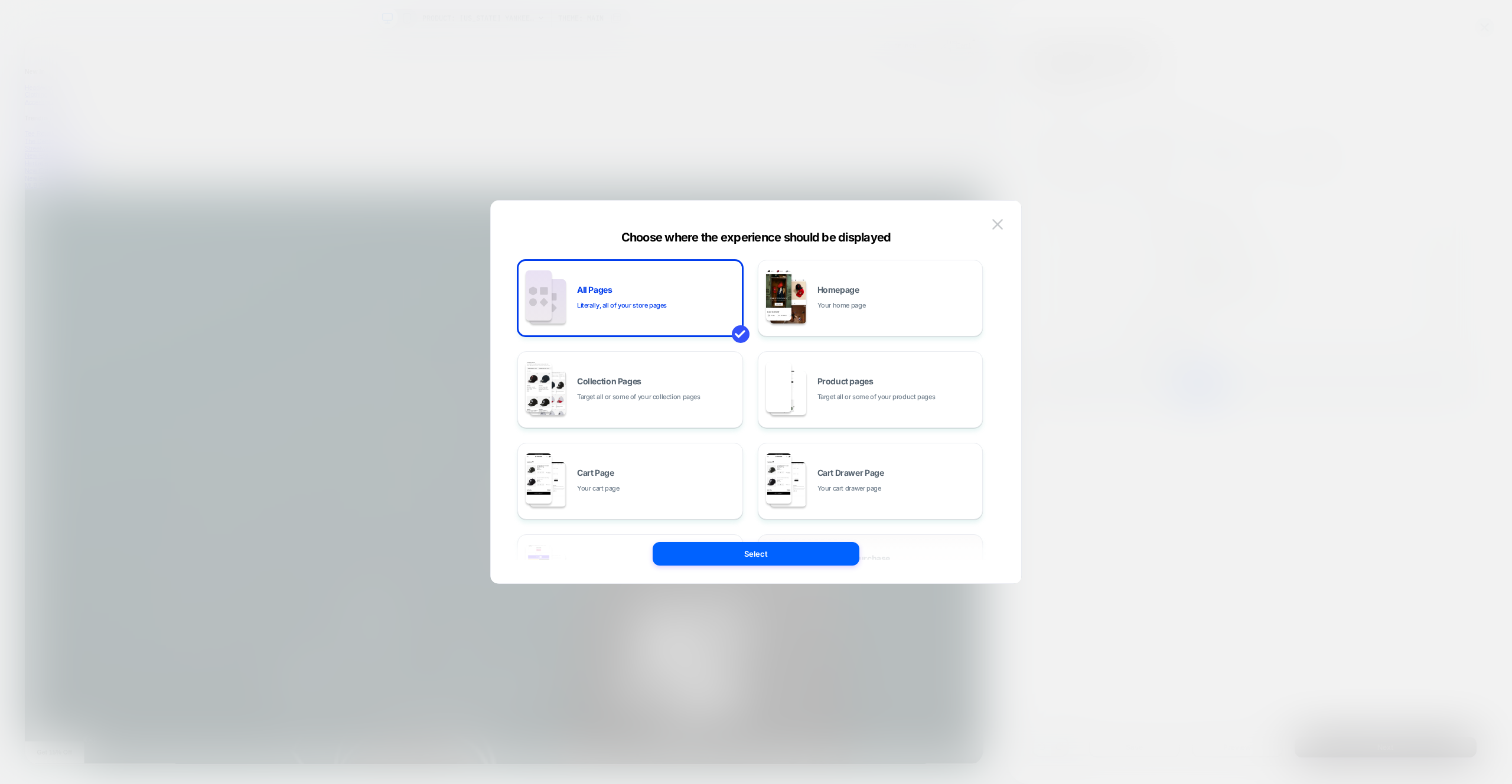
scroll to position [178, 0]
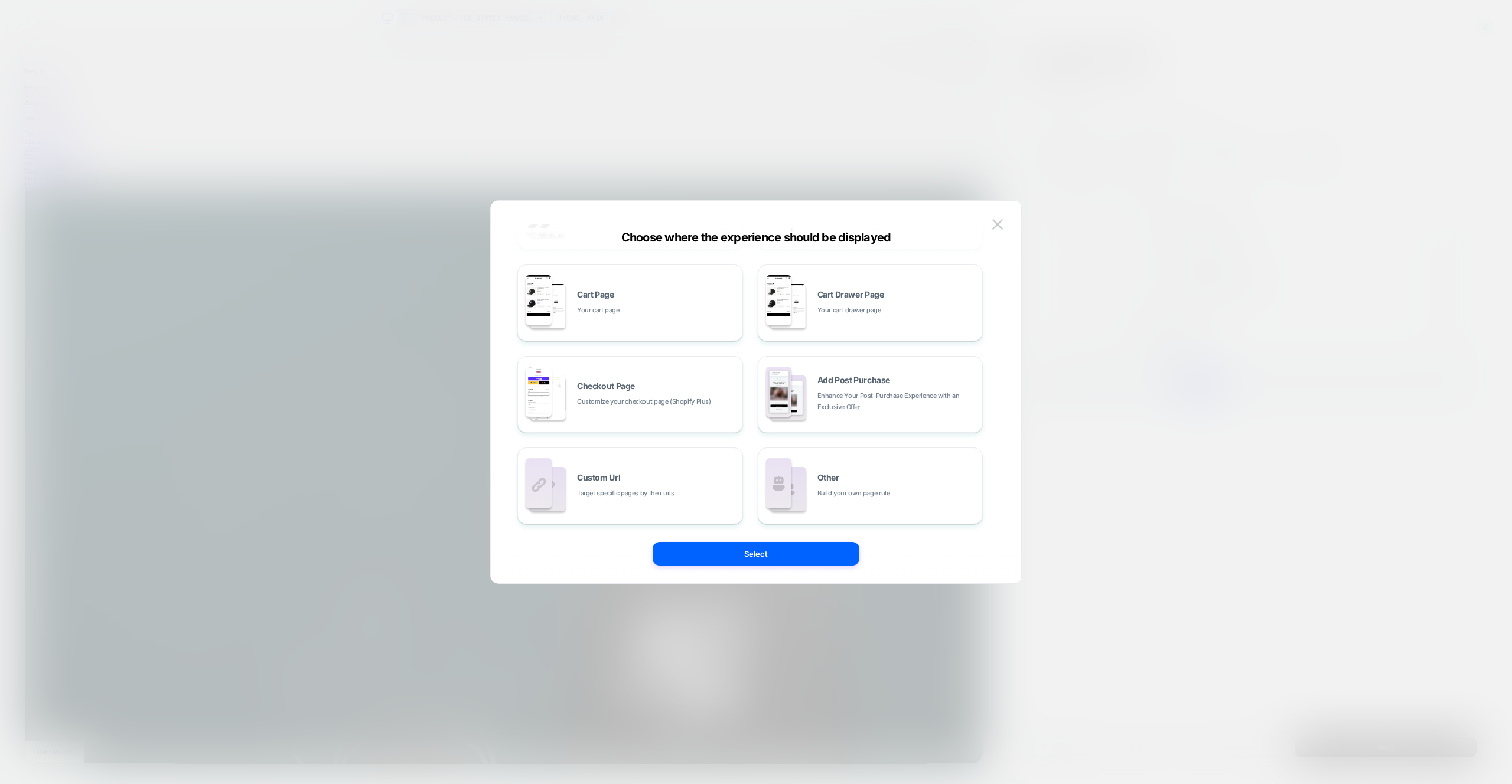
click at [771, 475] on img at bounding box center [779, 484] width 26 height 50
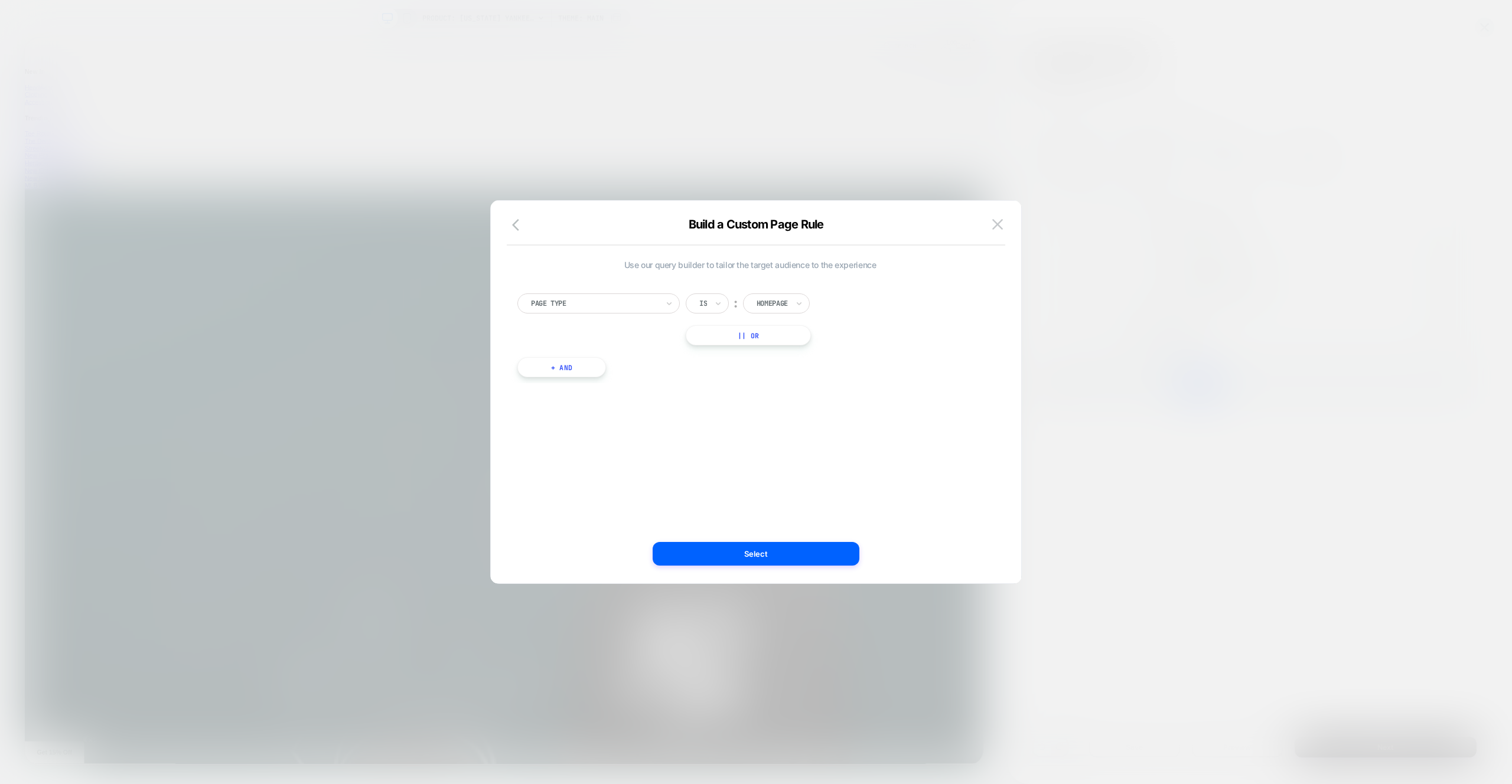
scroll to position [0, 0]
click at [771, 307] on div at bounding box center [771, 303] width 31 height 11
click at [789, 407] on div "Product" at bounding box center [792, 412] width 77 height 19
click at [784, 345] on button "|| Or" at bounding box center [748, 336] width 124 height 20
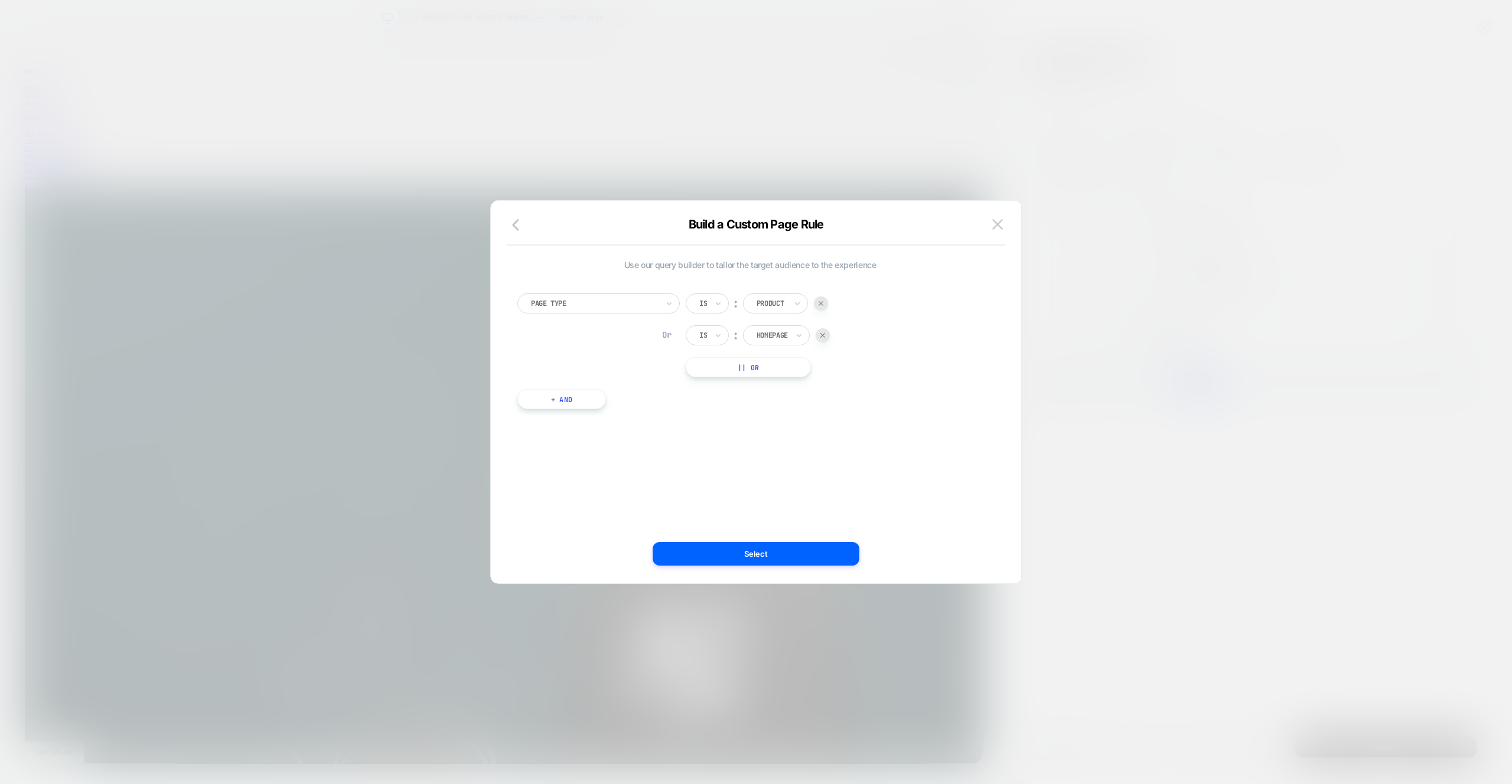
click at [785, 340] on div at bounding box center [771, 336] width 31 height 11
click at [796, 407] on div "Checkout" at bounding box center [793, 406] width 77 height 19
click at [787, 346] on div "Is ︰ Product Or Is ︰ Checkout || Or" at bounding box center [758, 336] width 144 height 84
click at [791, 339] on div "Checkout" at bounding box center [777, 336] width 67 height 20
click at [797, 428] on div "Collection" at bounding box center [793, 424] width 77 height 19
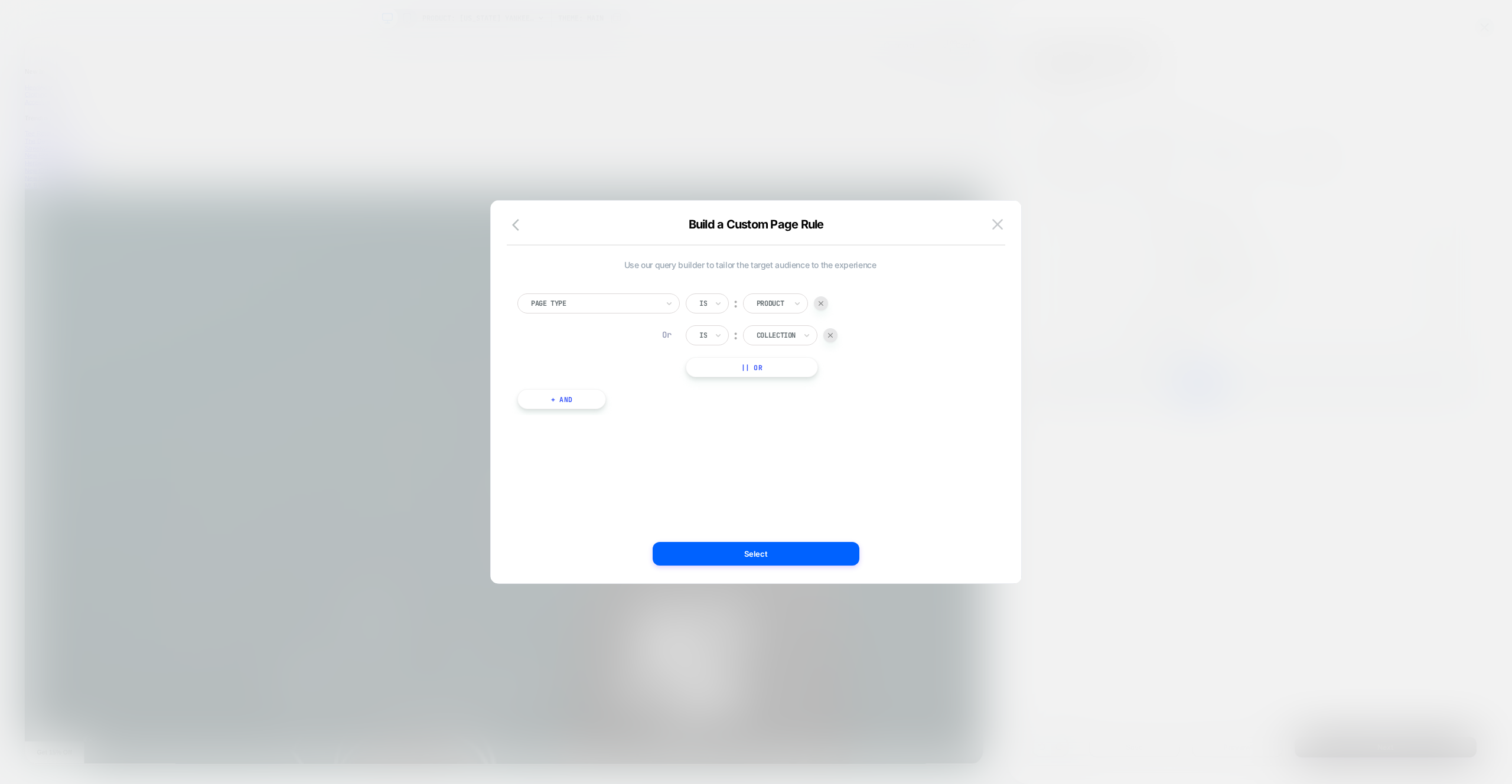
click at [819, 563] on button "Select" at bounding box center [756, 554] width 207 height 23
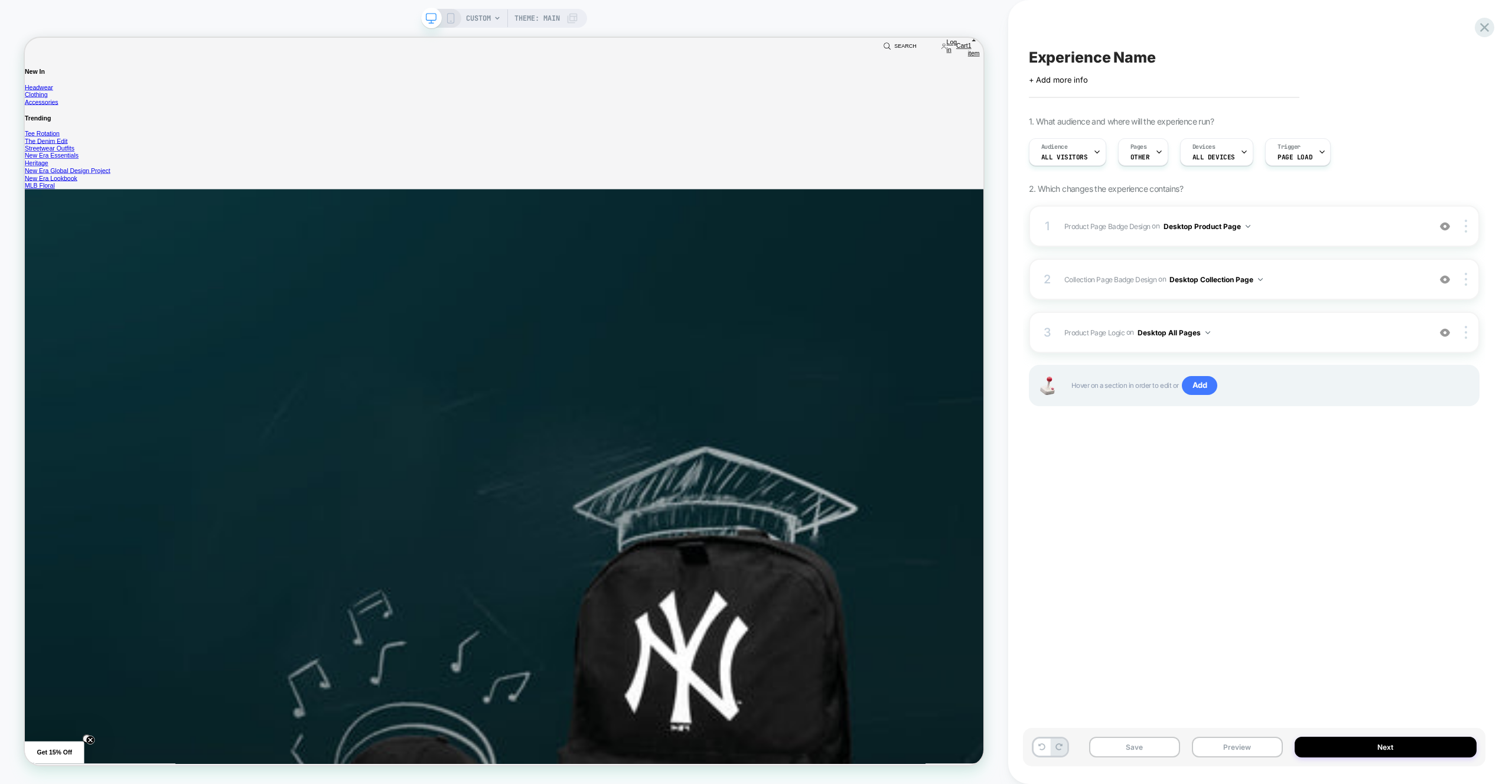
click at [488, 17] on span "CUSTOM" at bounding box center [479, 18] width 25 height 19
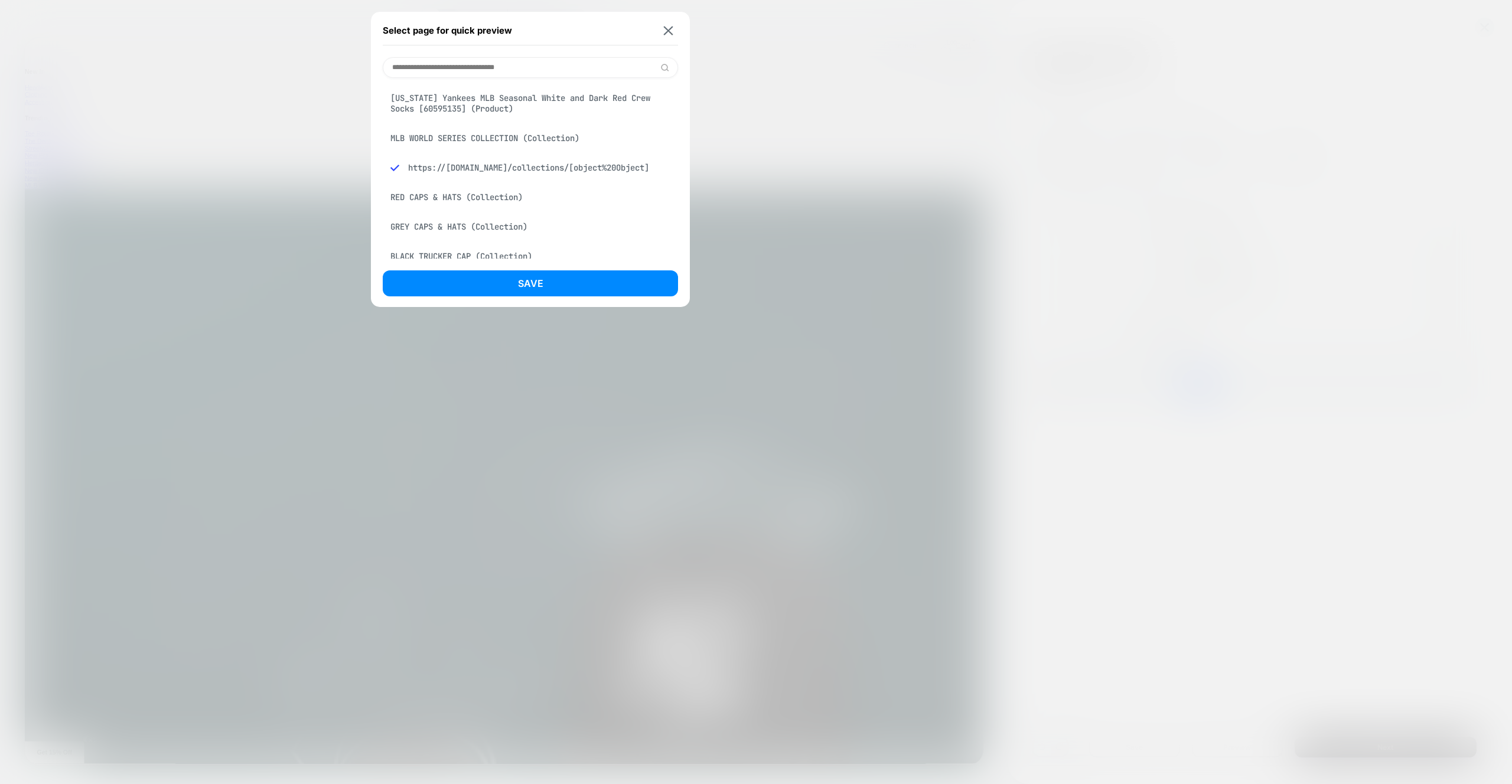
drag, startPoint x: 516, startPoint y: 108, endPoint x: 519, endPoint y: 120, distance: 12.4
click at [516, 108] on div "New York Yankees MLB Seasonal White and Dark Red Crew Socks [60595135] (Product)" at bounding box center [530, 104] width 295 height 33
click at [528, 292] on button "Save" at bounding box center [530, 283] width 295 height 26
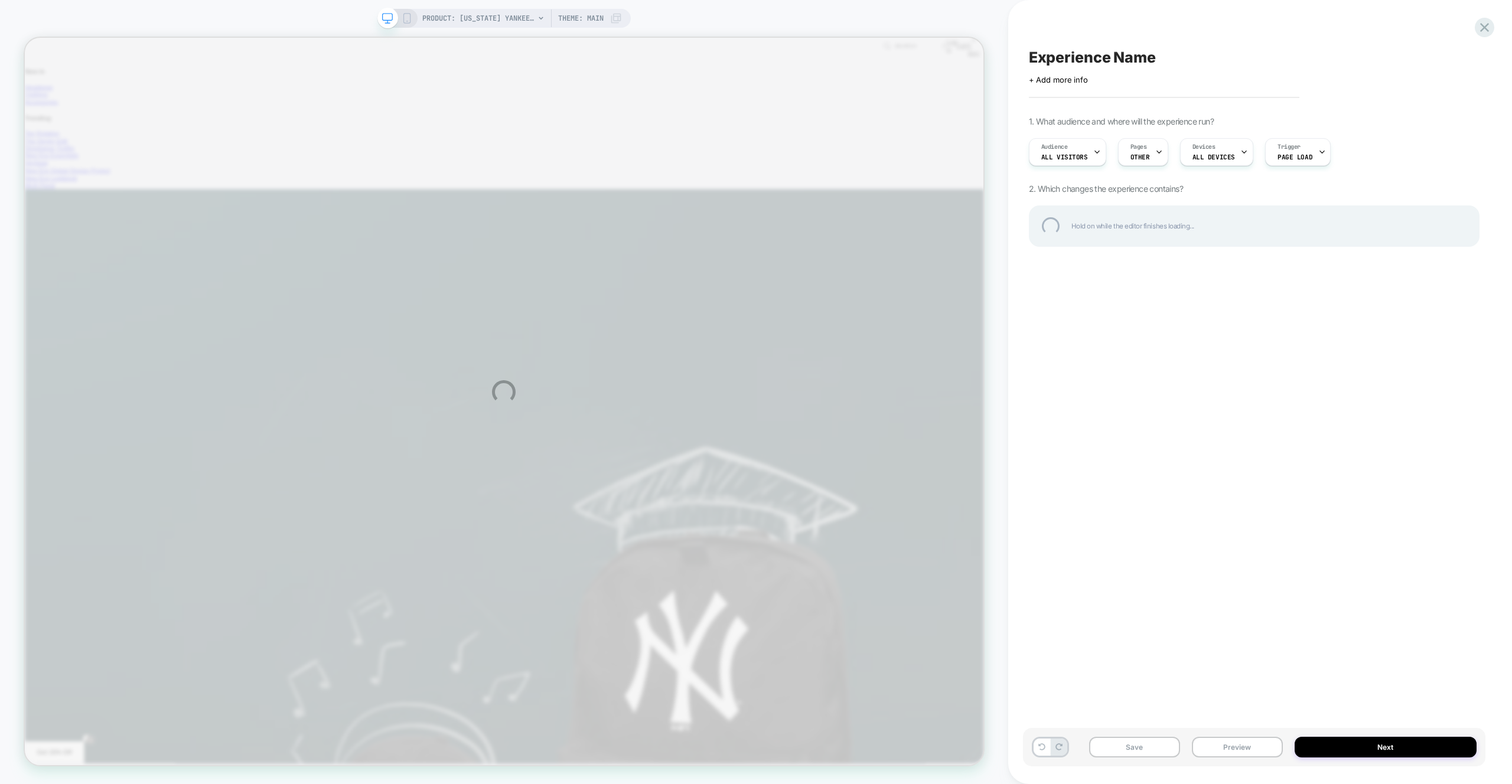
click at [1017, 18] on div "PRODUCT: New York Yankees MLB Seasonal White and Dark Red Crew Socks [60595135]…" at bounding box center [756, 392] width 1512 height 784
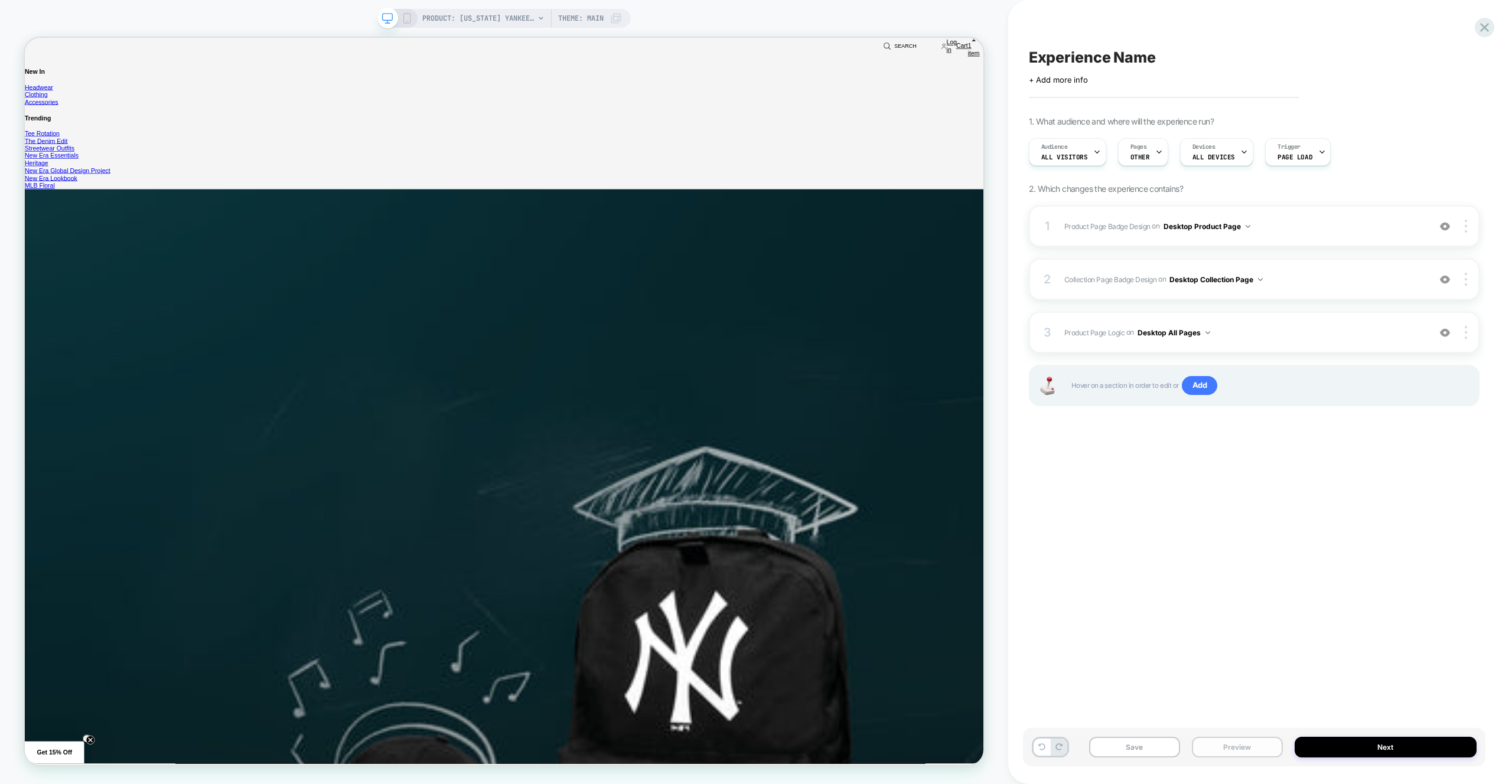
click at [1215, 742] on button "Preview" at bounding box center [1238, 747] width 91 height 21
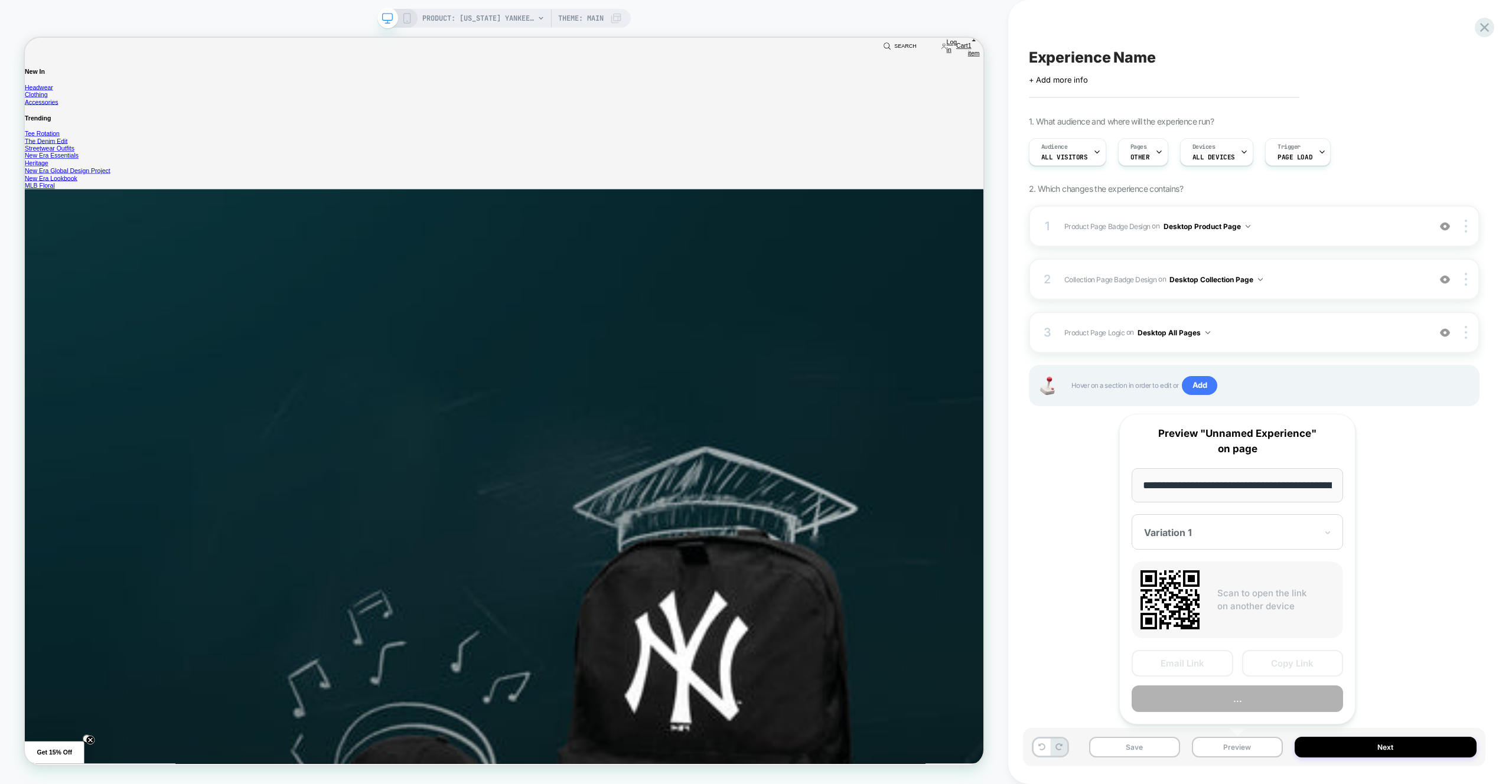
scroll to position [0, 447]
click at [1220, 696] on button "Preview" at bounding box center [1238, 699] width 212 height 27
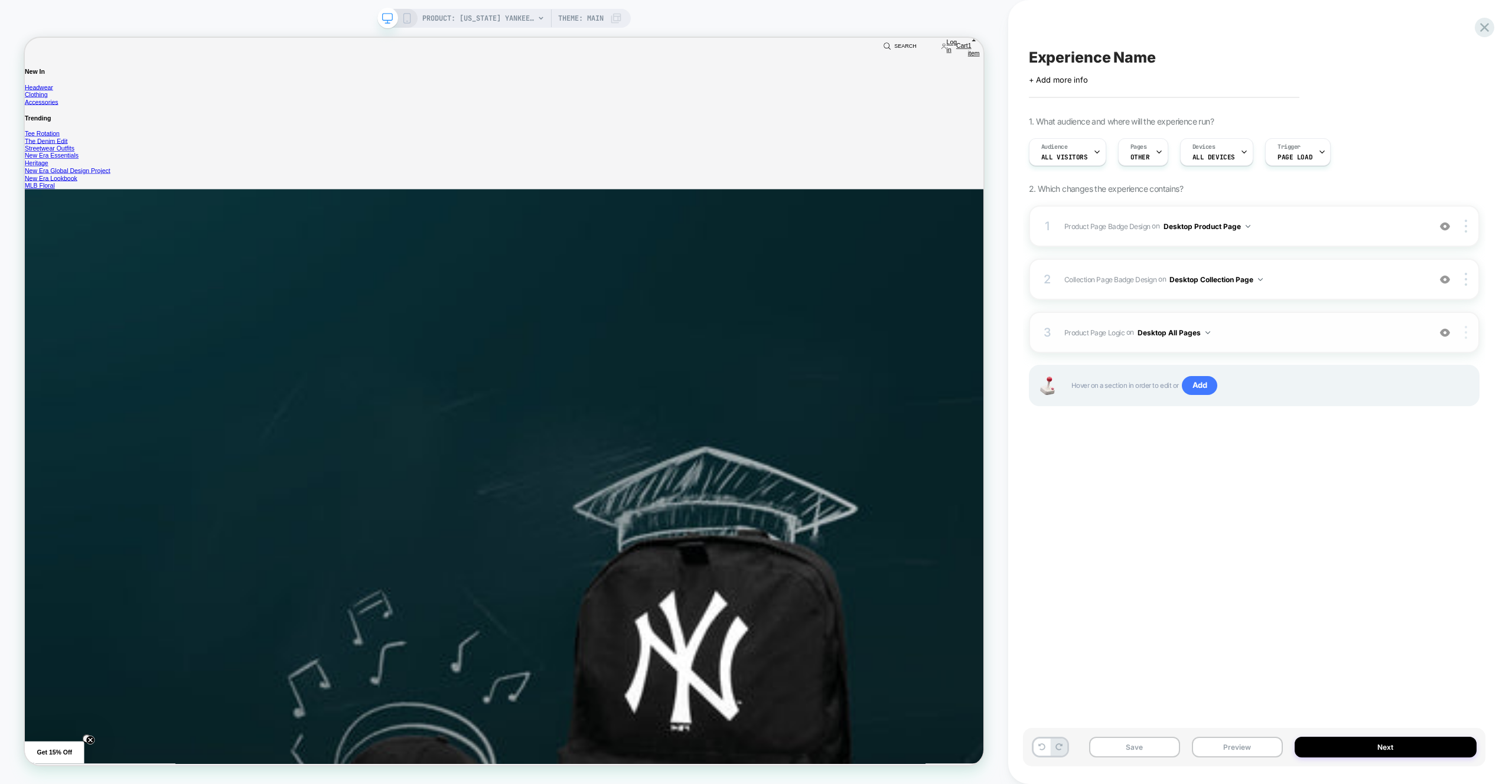
click at [1466, 332] on img at bounding box center [1466, 333] width 3 height 13
click at [1422, 371] on div "Rename" at bounding box center [1396, 365] width 105 height 33
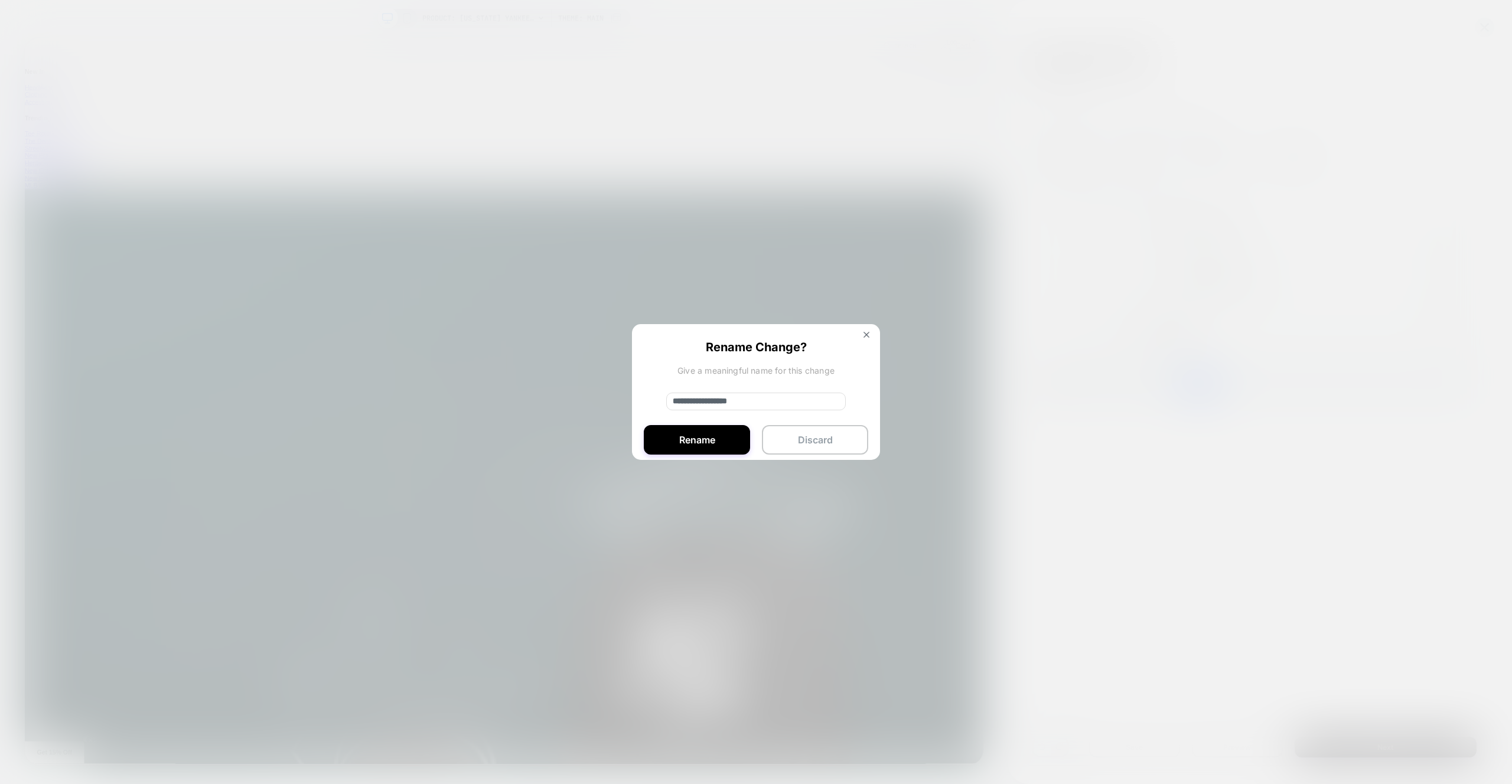
click at [749, 417] on div "**********" at bounding box center [756, 395] width 248 height 141
click at [792, 403] on input "**********" at bounding box center [756, 401] width 180 height 18
type input "*****"
click at [706, 441] on button "Rename" at bounding box center [696, 439] width 106 height 29
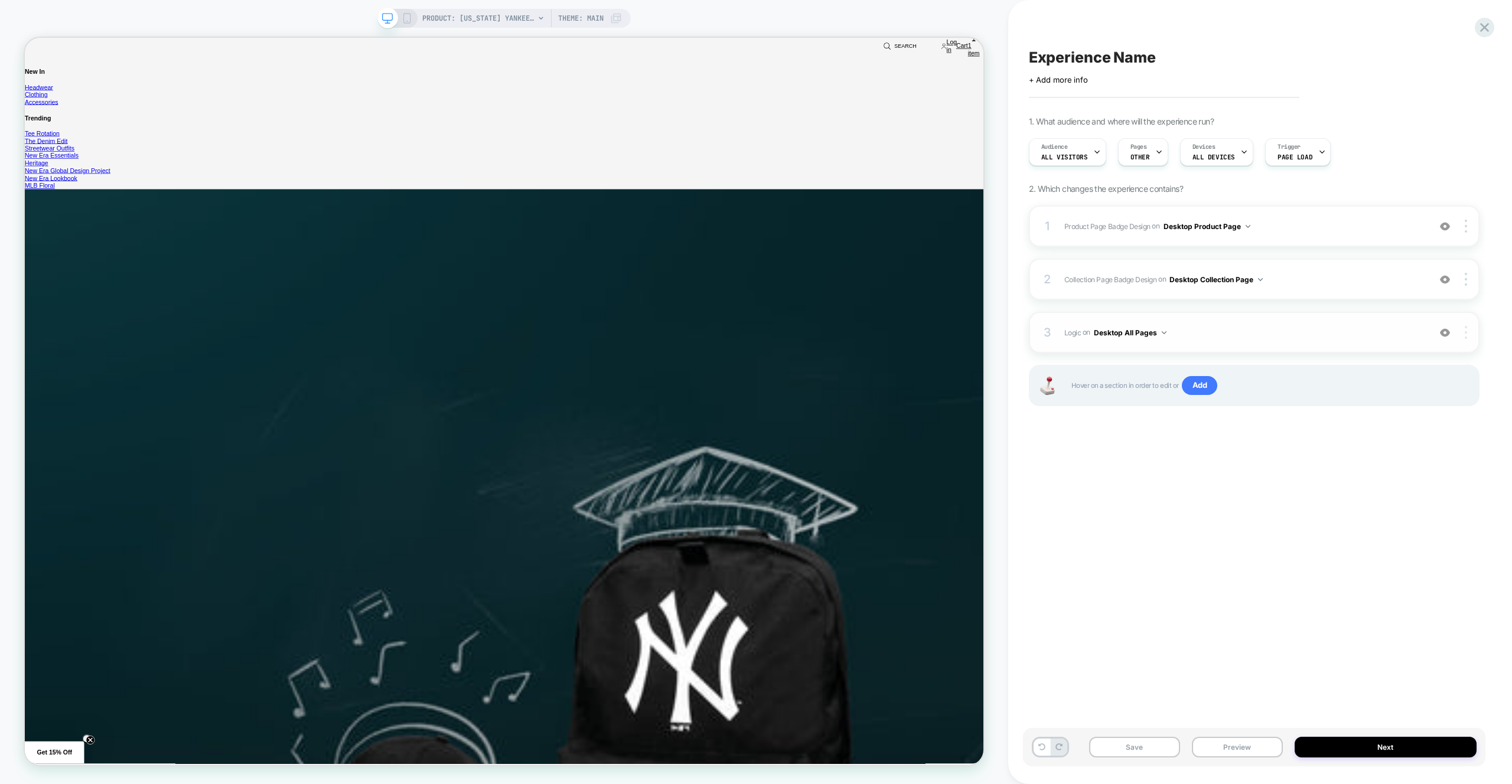
click at [1465, 332] on img at bounding box center [1466, 333] width 3 height 13
drag, startPoint x: 1427, startPoint y: 427, endPoint x: 1471, endPoint y: 291, distance: 142.9
click at [1427, 427] on div "Target All Devices" at bounding box center [1396, 431] width 105 height 33
click at [1470, 276] on div at bounding box center [1467, 279] width 23 height 13
click at [1440, 318] on div "Target All Devices" at bounding box center [1396, 312] width 105 height 33
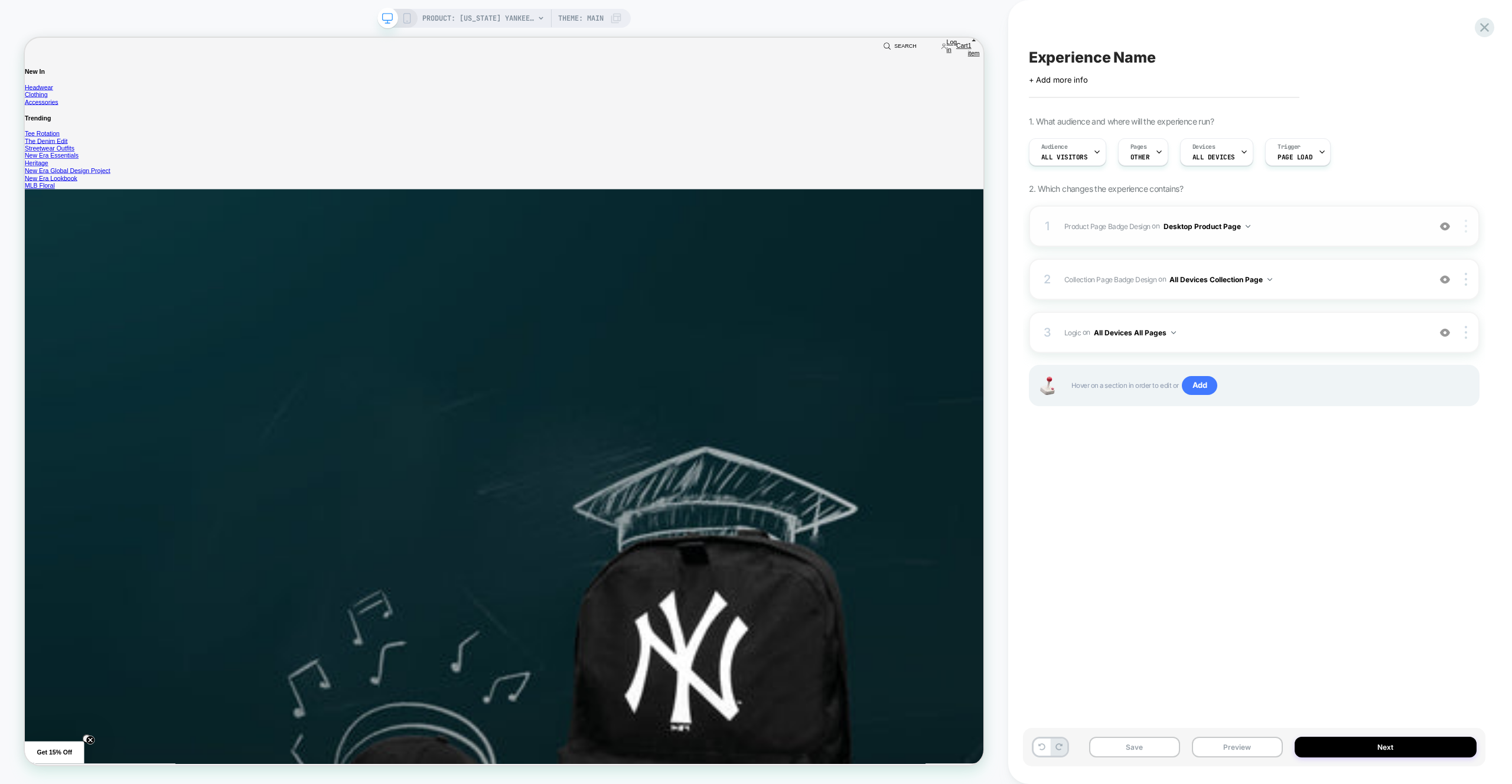
drag, startPoint x: 1466, startPoint y: 229, endPoint x: 1457, endPoint y: 230, distance: 9.1
click at [1466, 229] on img at bounding box center [1466, 227] width 3 height 13
click at [1422, 321] on div "Target All Devices" at bounding box center [1396, 324] width 105 height 33
drag, startPoint x: 1271, startPoint y: 500, endPoint x: 1263, endPoint y: 483, distance: 18.8
click at [1271, 500] on div "Experience Name Click to edit experience details + Add more info 1. What audien…" at bounding box center [1254, 392] width 463 height 761
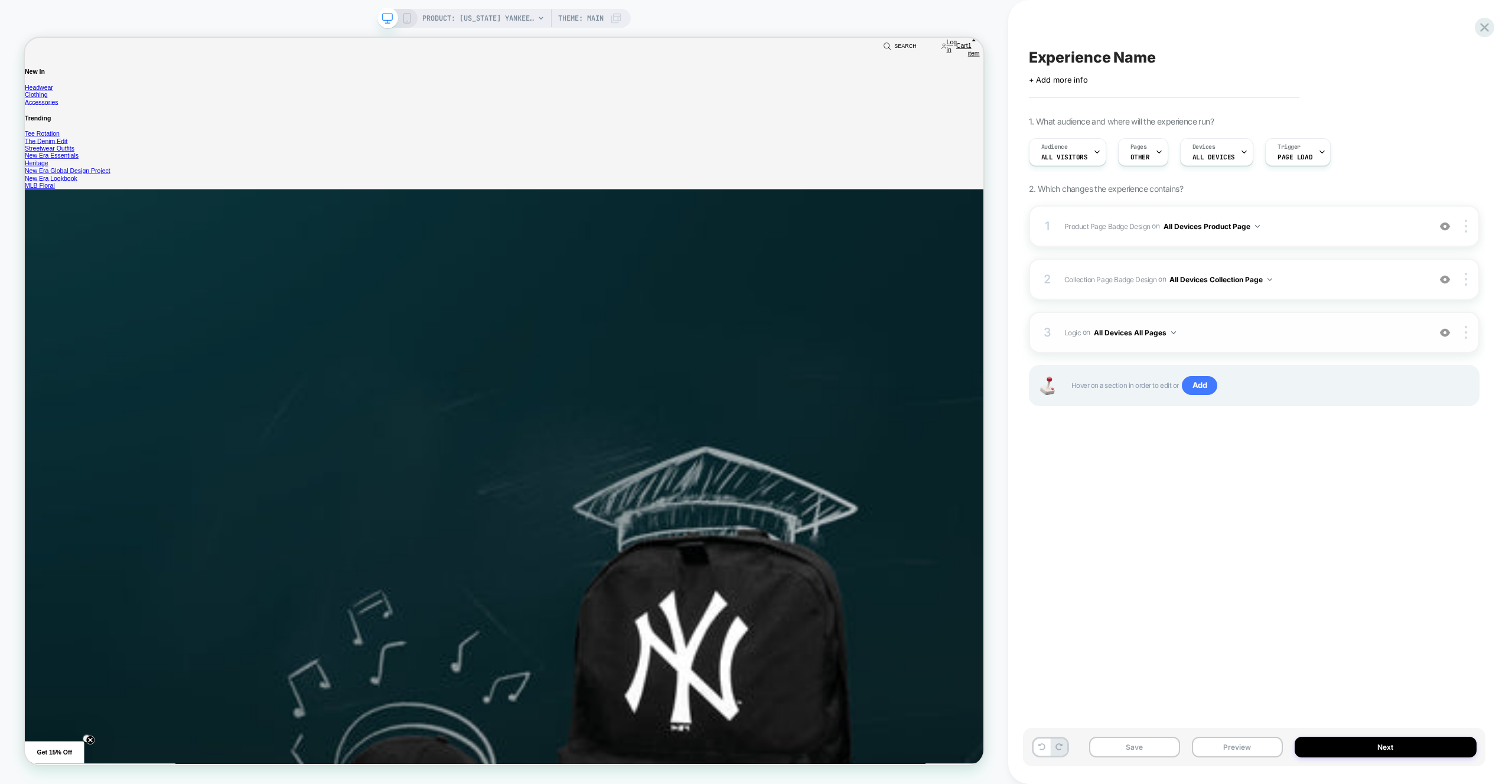
click at [1258, 339] on span "Logic Adding Code Block BEFORE media-gallery on All Devices All Pages" at bounding box center [1243, 333] width 359 height 15
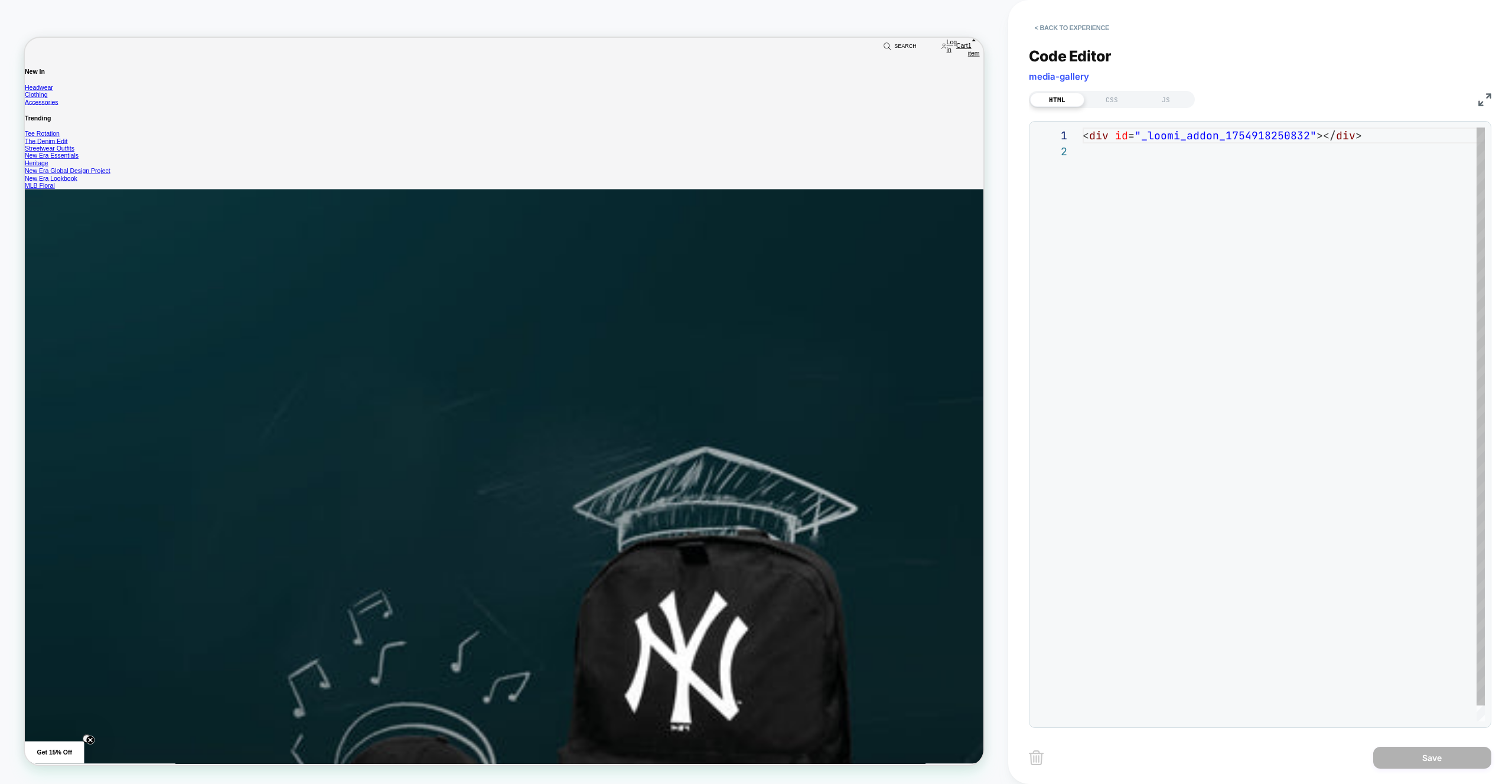
scroll to position [16, 0]
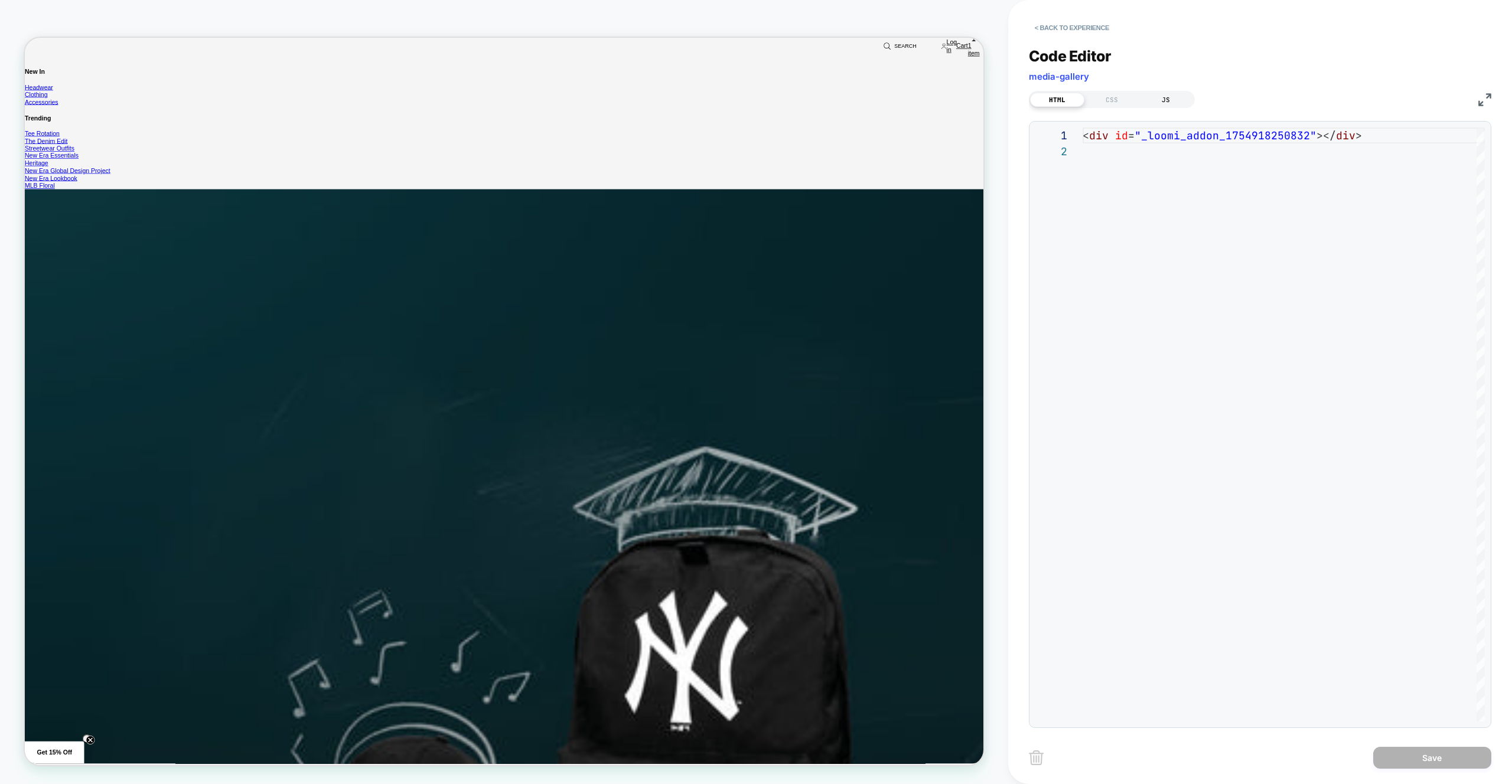
click at [1163, 103] on div "JS" at bounding box center [1166, 100] width 54 height 14
click at [1130, 102] on div "CSS" at bounding box center [1111, 100] width 54 height 14
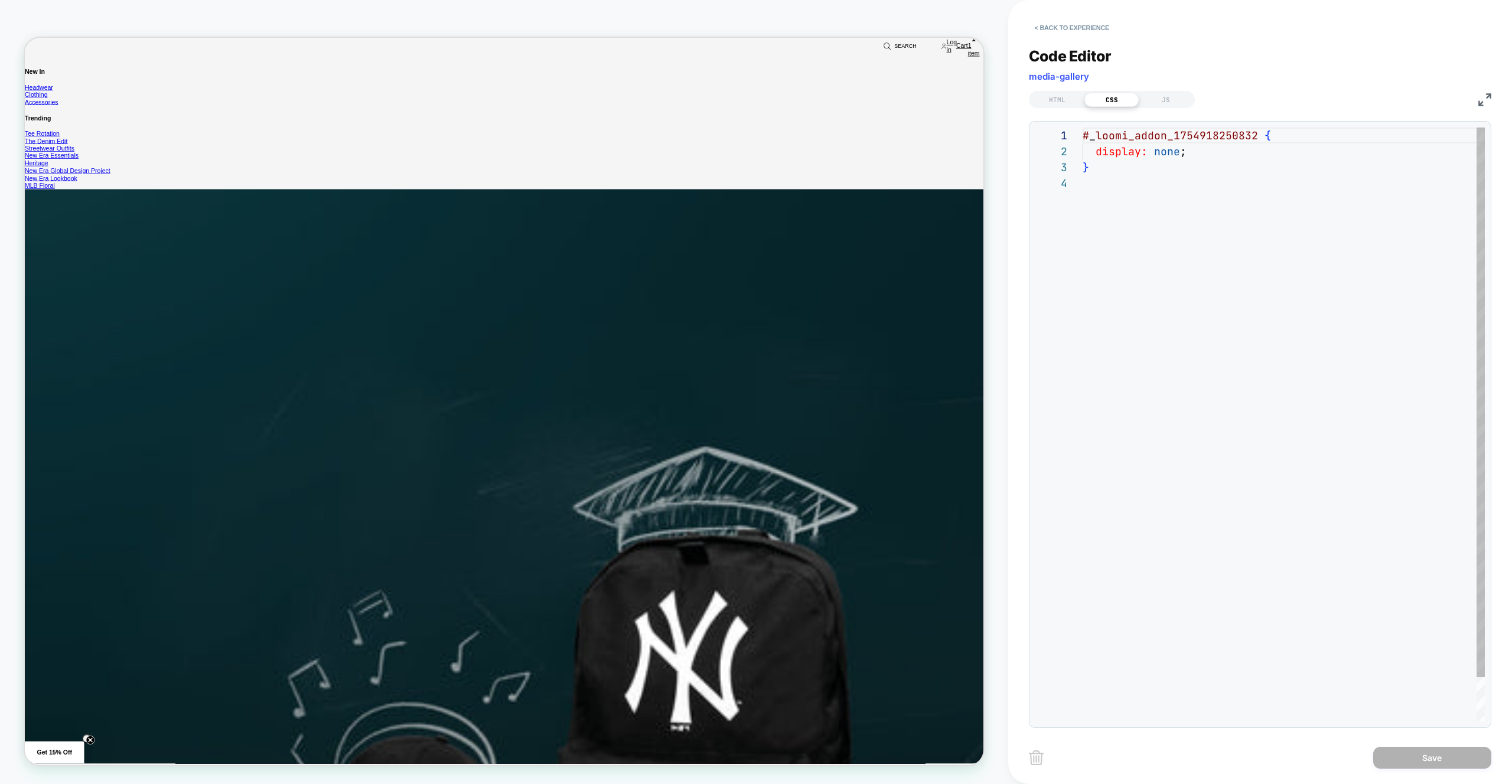
scroll to position [48, 0]
click at [1058, 15] on div "< Back to experience" at bounding box center [1281, 18] width 504 height 35
click at [1059, 22] on button "< Back to experience" at bounding box center [1072, 28] width 86 height 19
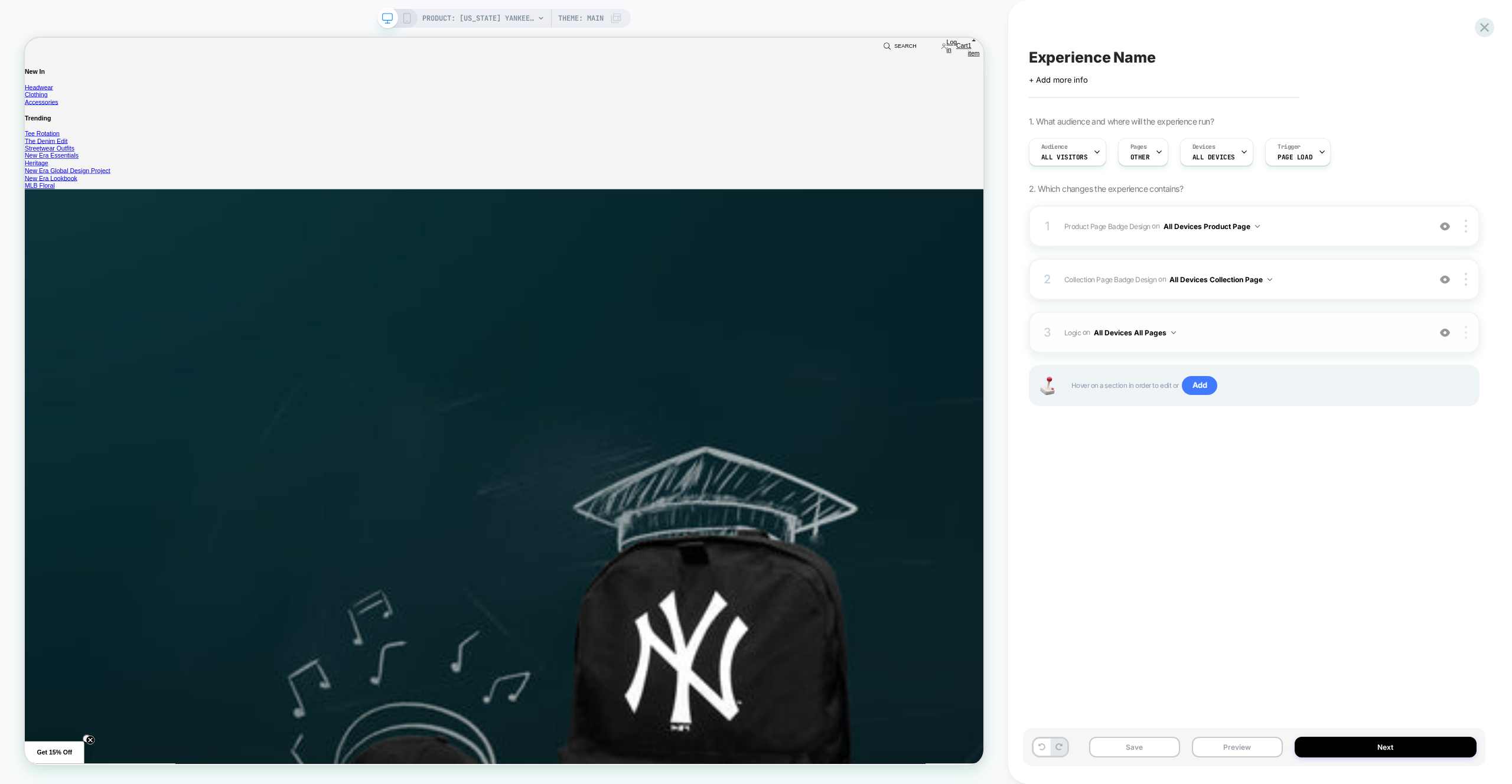
click at [1467, 338] on img at bounding box center [1466, 333] width 3 height 13
click at [1425, 318] on div "Replace Position" at bounding box center [1396, 316] width 105 height 33
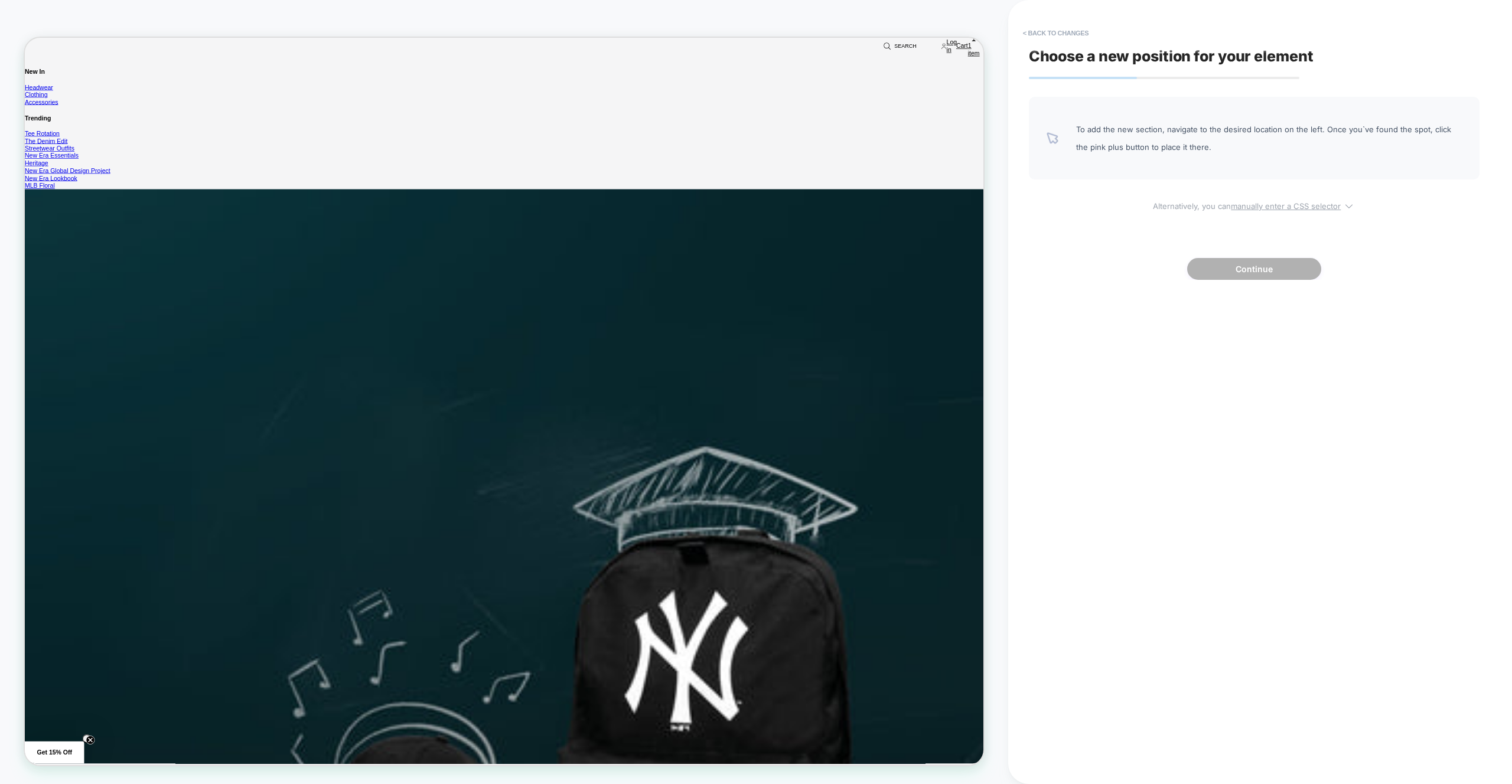
click at [1243, 212] on div "To add the new section, navigate to the desired location on the left. Once you`…" at bounding box center [1254, 188] width 451 height 183
click at [1243, 210] on u "manually enter a CSS selector" at bounding box center [1285, 206] width 110 height 9
select select "*******"
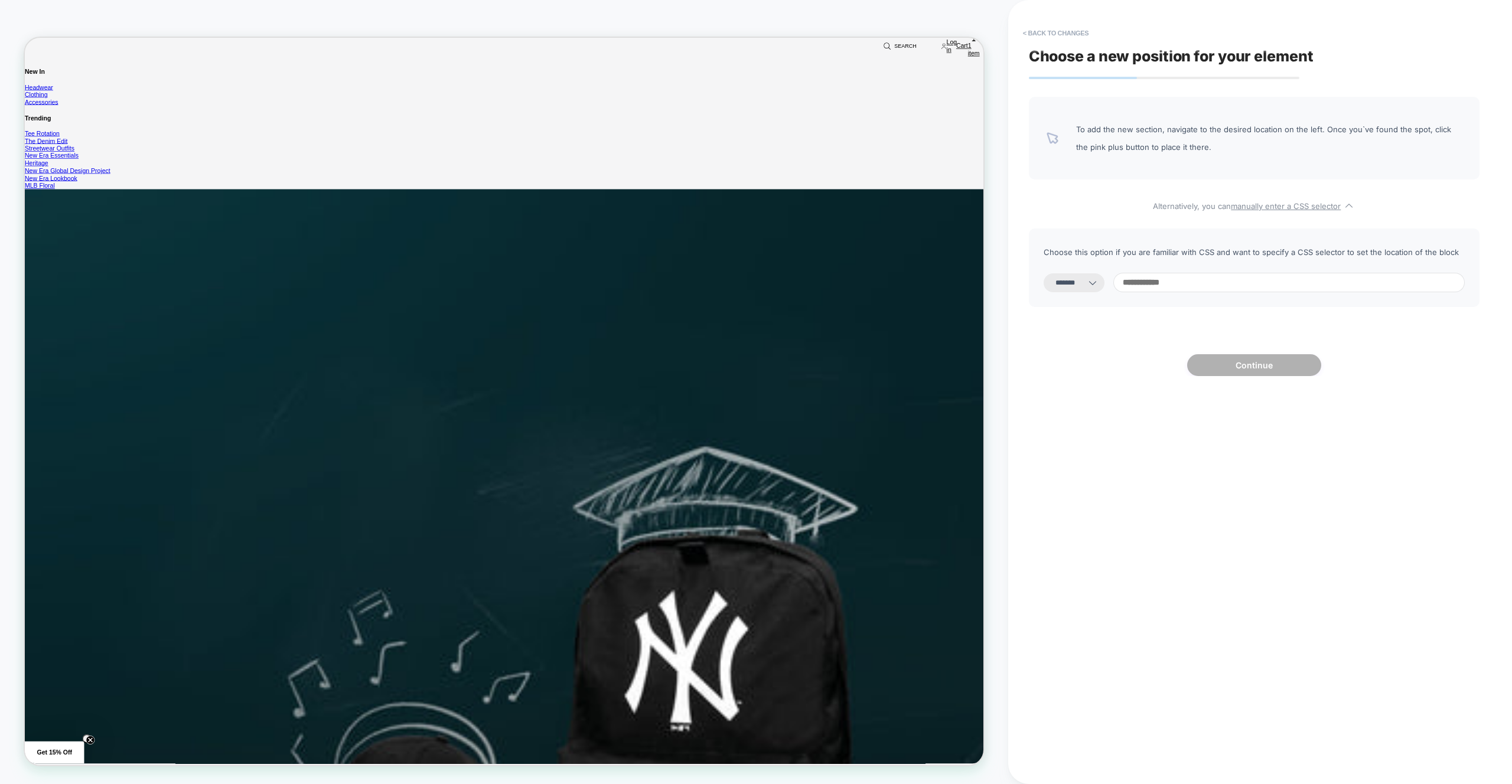
click at [1238, 282] on input at bounding box center [1289, 282] width 351 height 19
type input "******"
select select "*********"
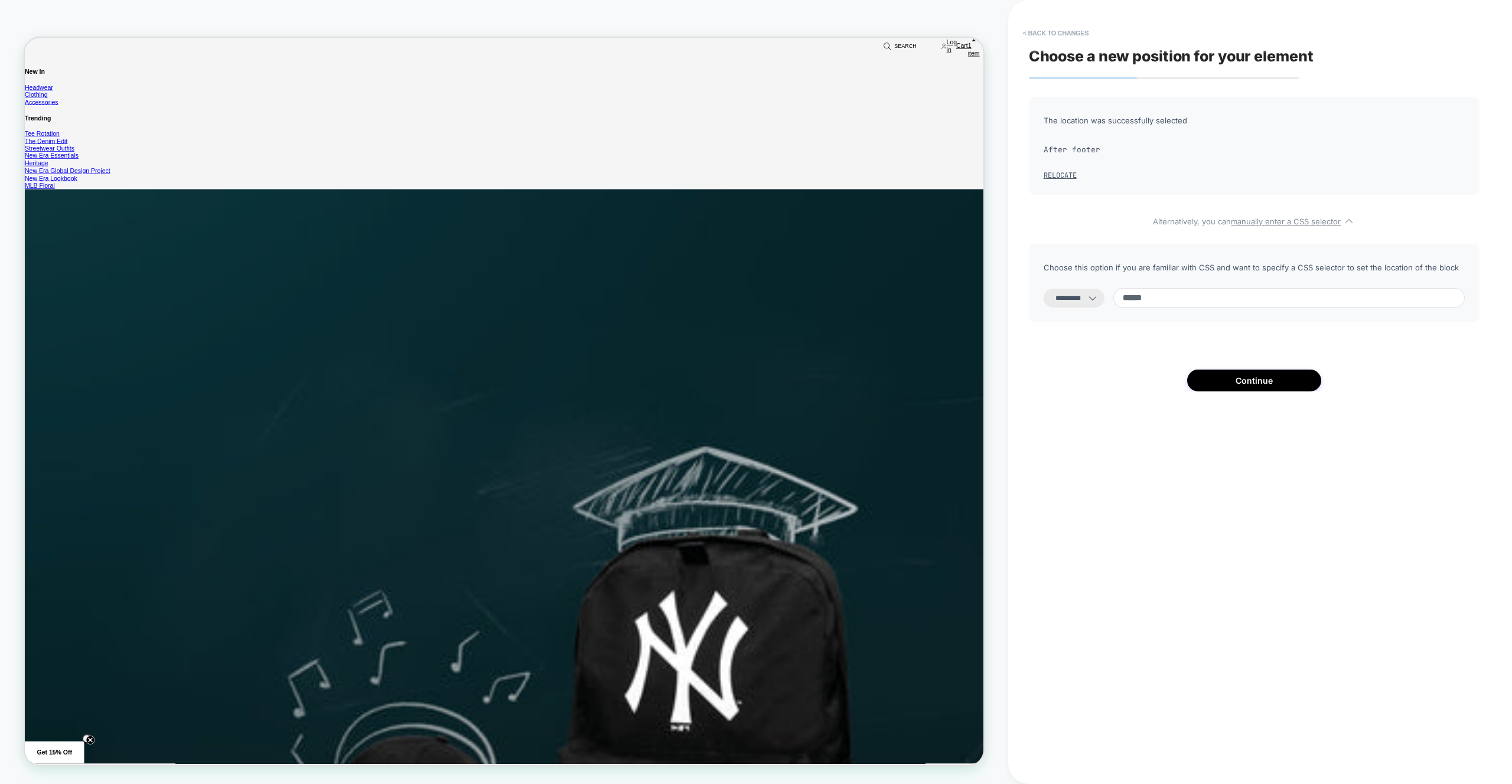
type input "******"
click at [1073, 308] on select "**********" at bounding box center [1074, 298] width 61 height 19
select select "**********"
click at [1264, 379] on button "Continue" at bounding box center [1254, 381] width 134 height 22
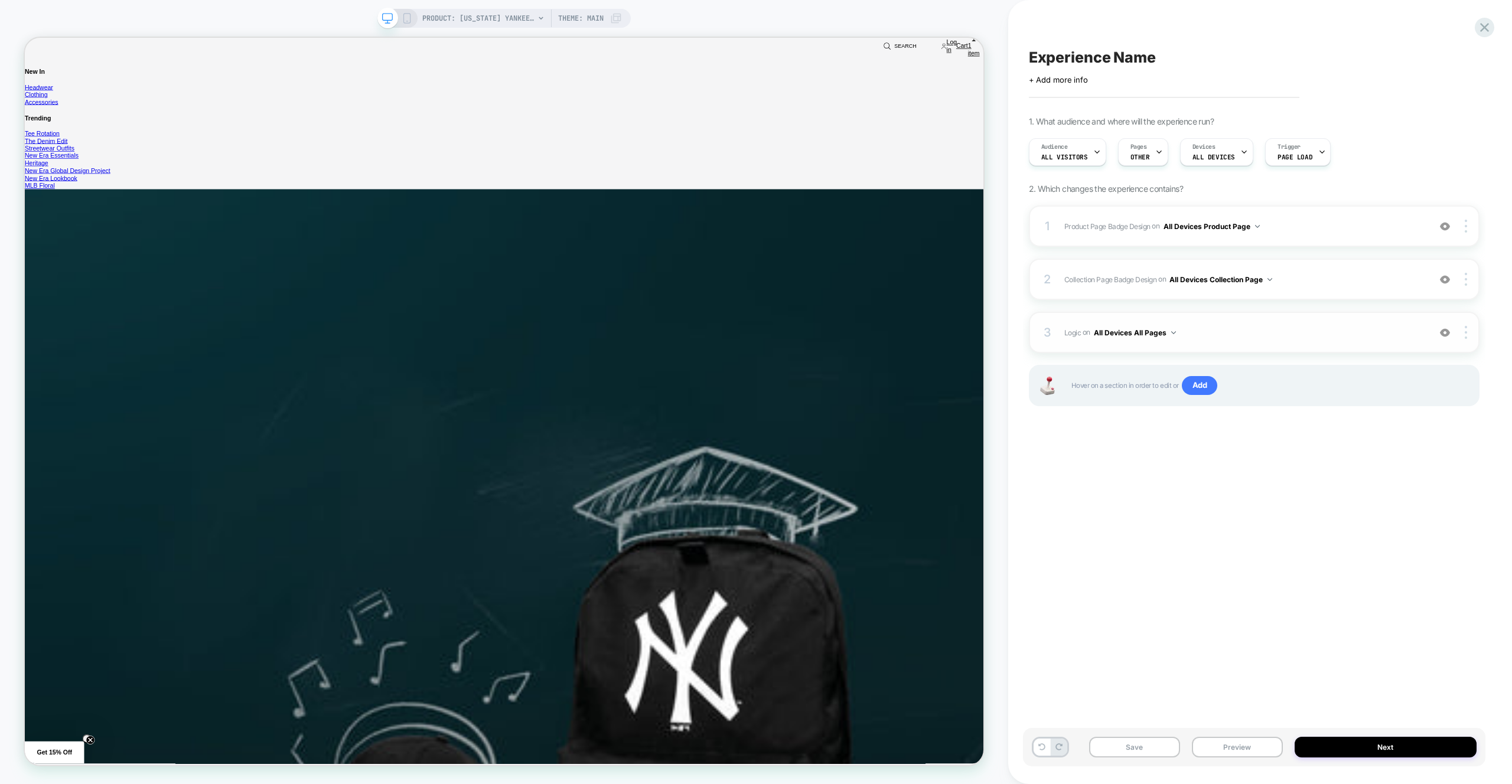
click at [1253, 331] on span "Logic Adding Code Block BEFORE footer on All Devices All Pages" at bounding box center [1243, 333] width 359 height 15
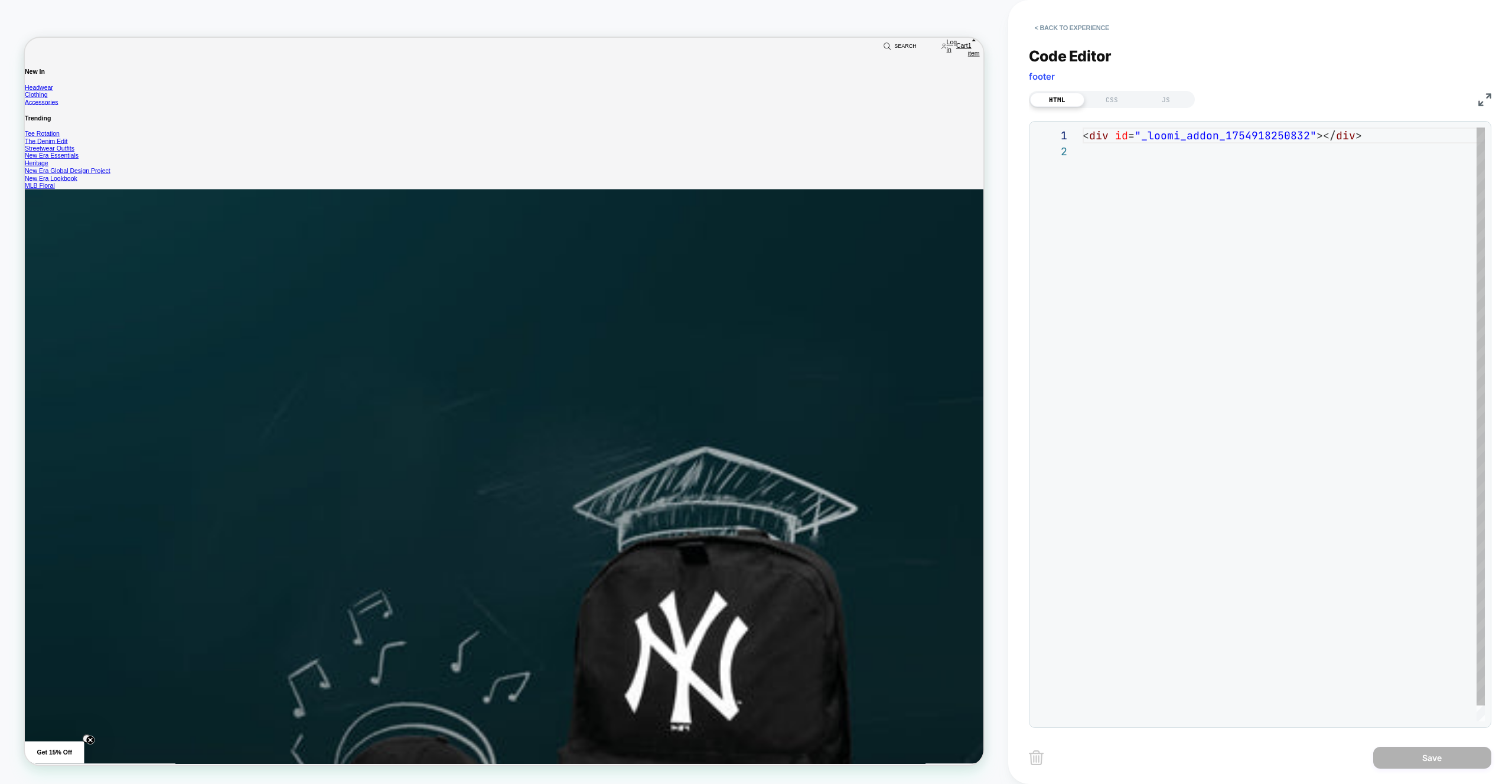
scroll to position [16, 0]
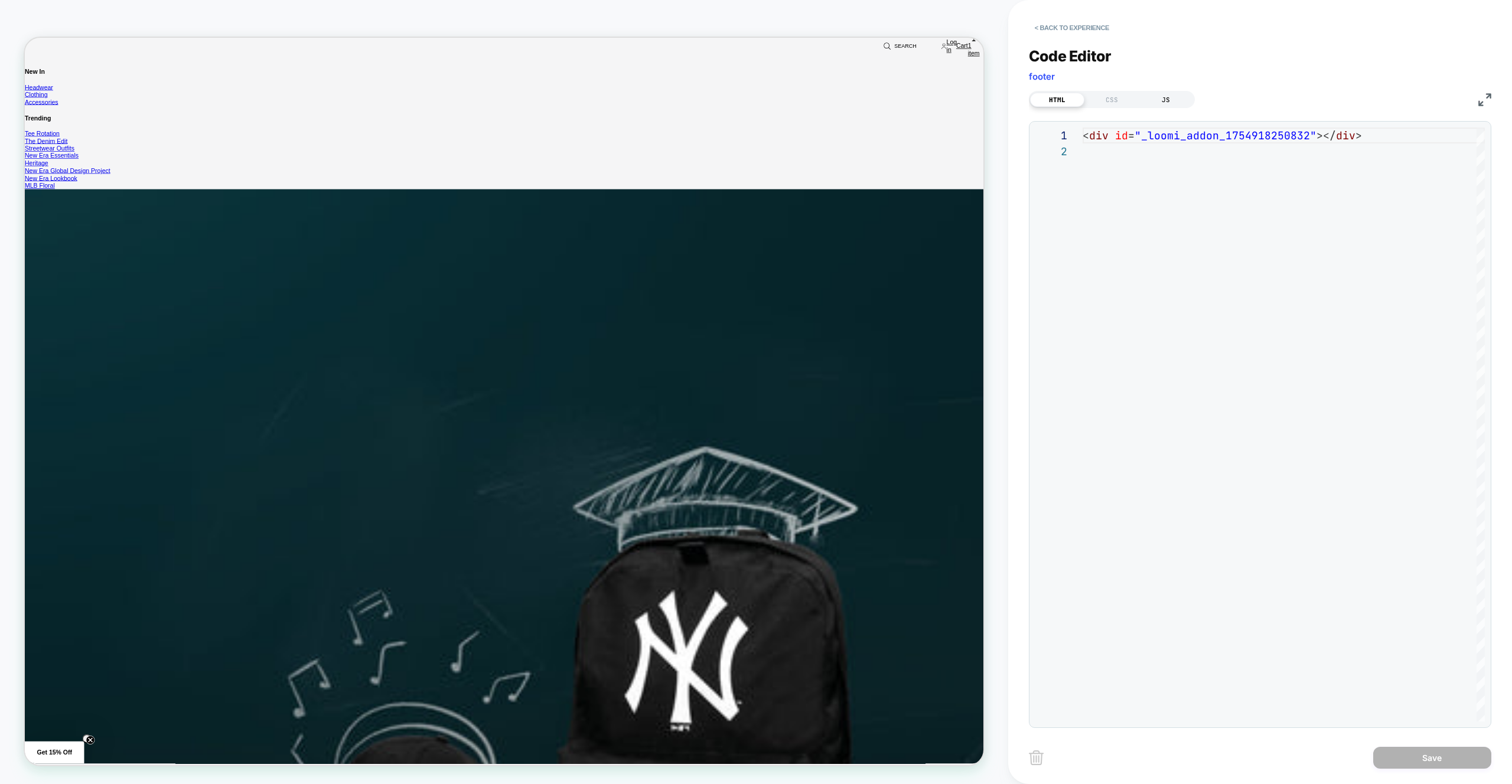
drag, startPoint x: 1166, startPoint y: 104, endPoint x: 1198, endPoint y: 121, distance: 36.2
click at [1166, 104] on div "JS" at bounding box center [1166, 100] width 54 height 14
click at [1347, 282] on div at bounding box center [1284, 424] width 402 height 594
type textarea "**********"
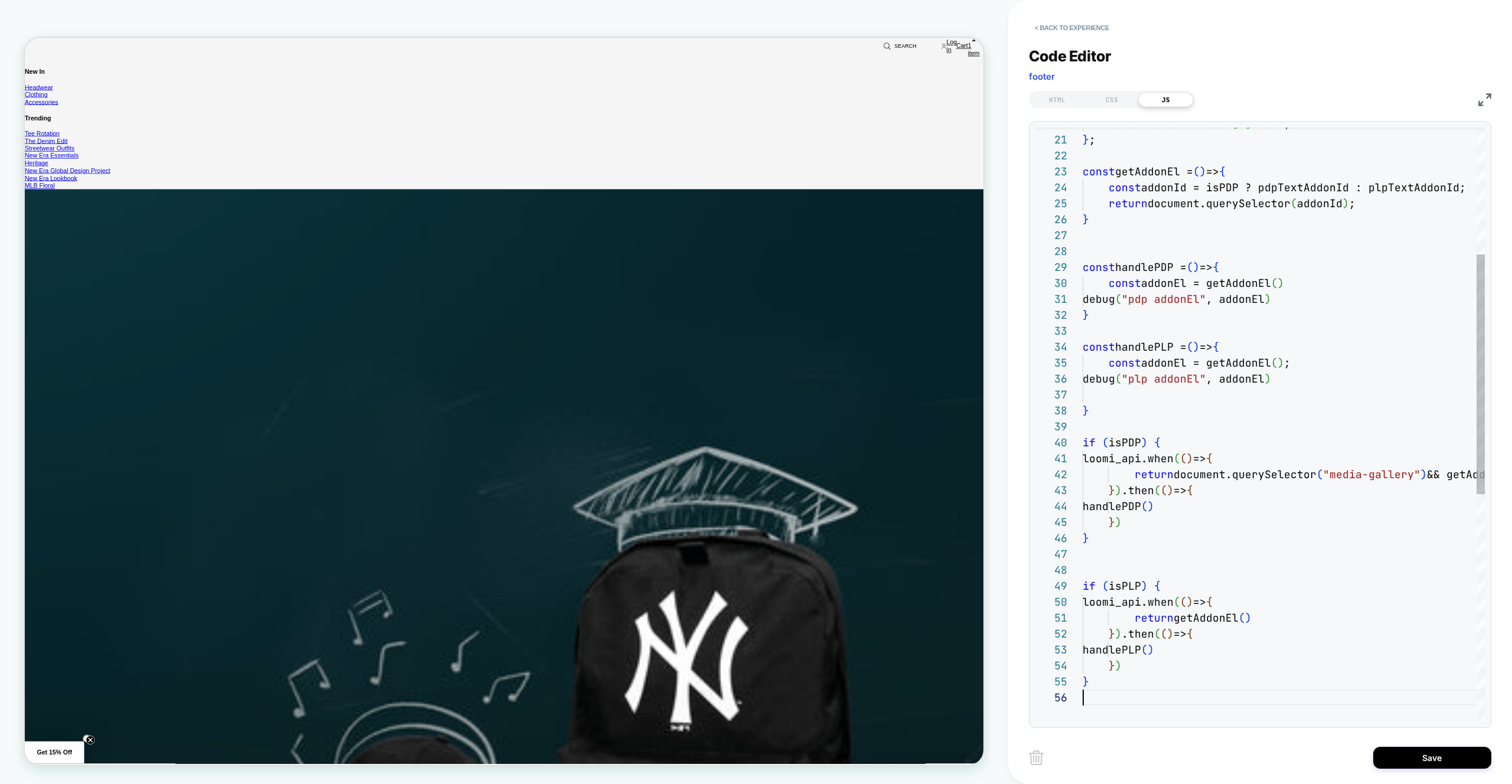
drag, startPoint x: 1426, startPoint y: 752, endPoint x: 1353, endPoint y: 744, distance: 73.4
click at [1426, 752] on button "Save" at bounding box center [1432, 758] width 118 height 22
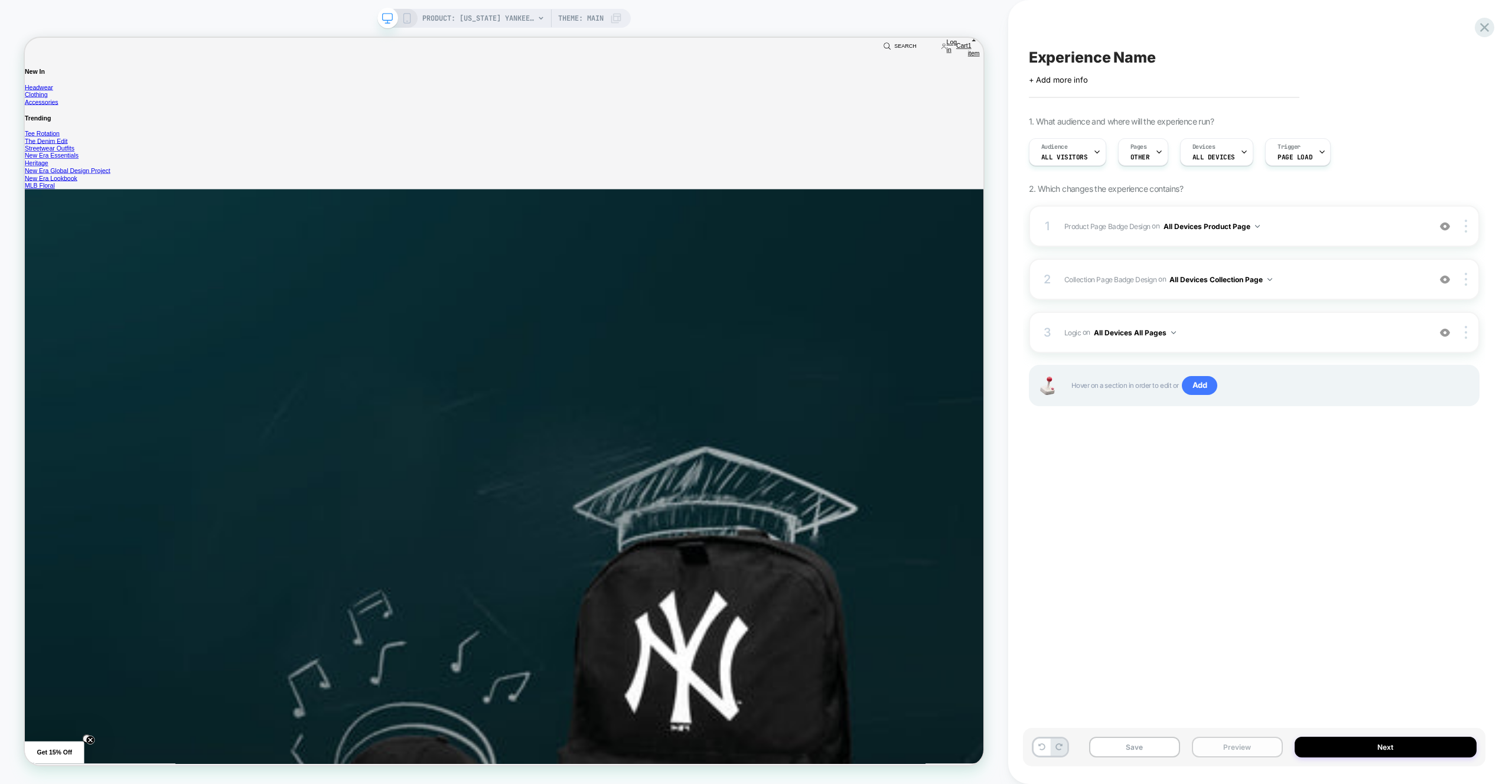
click at [1237, 744] on button "Preview" at bounding box center [1238, 747] width 91 height 21
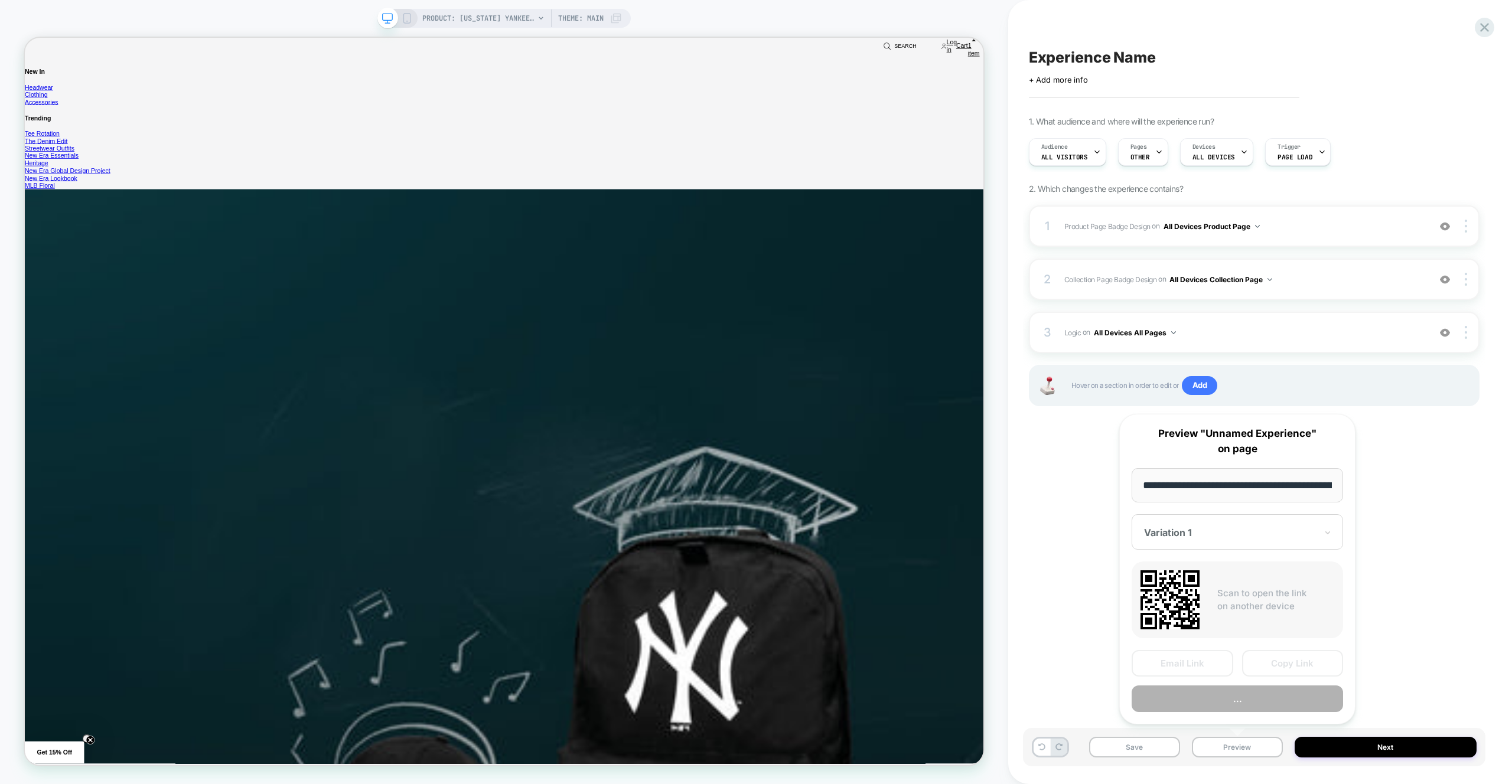
click at [1241, 716] on div "**********" at bounding box center [1238, 569] width 236 height 310
click at [1246, 704] on button "Preview" at bounding box center [1238, 699] width 212 height 27
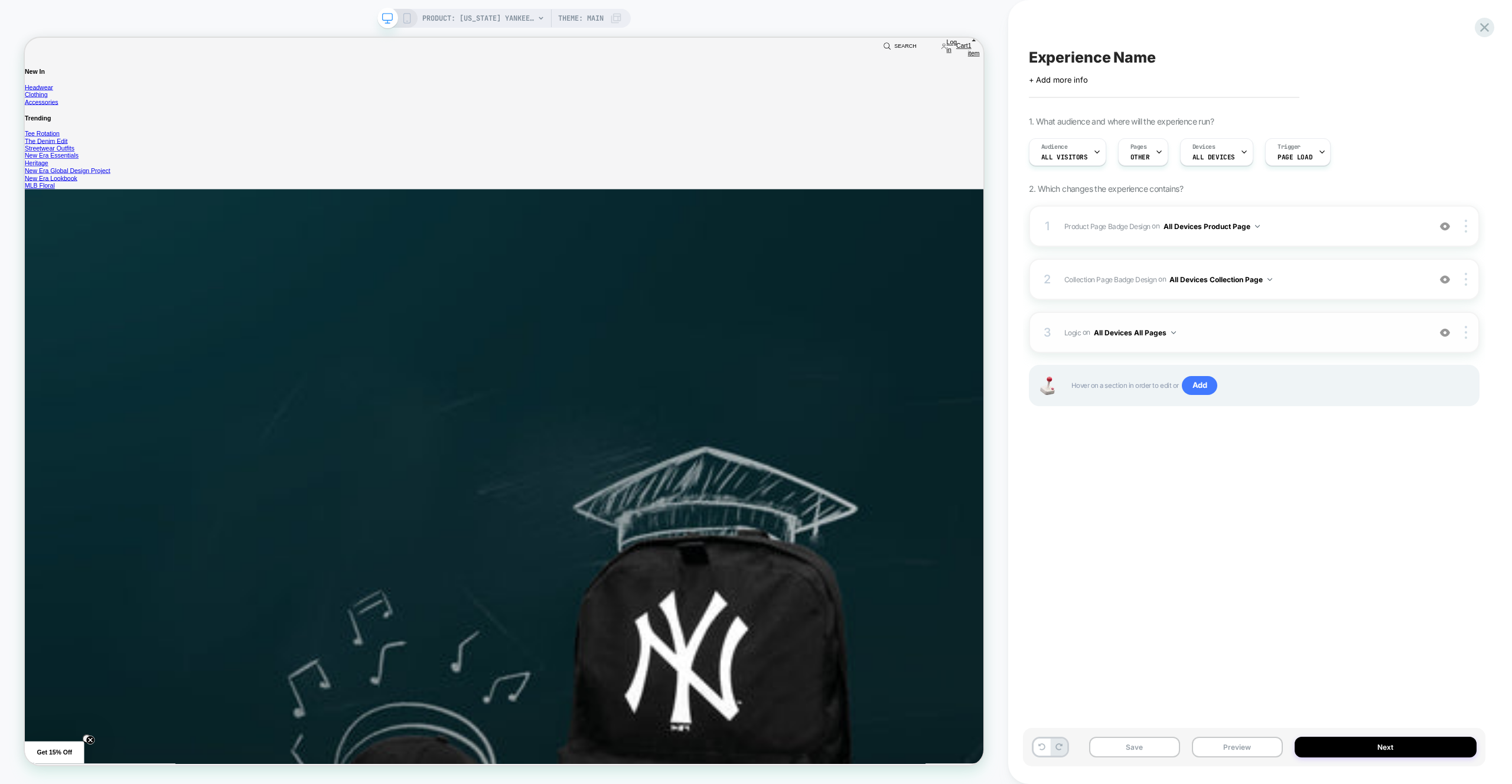
click at [1242, 350] on div "3 Logic Adding Code Block BEFORE footer on All Devices All Pages Add Before Add…" at bounding box center [1254, 332] width 451 height 41
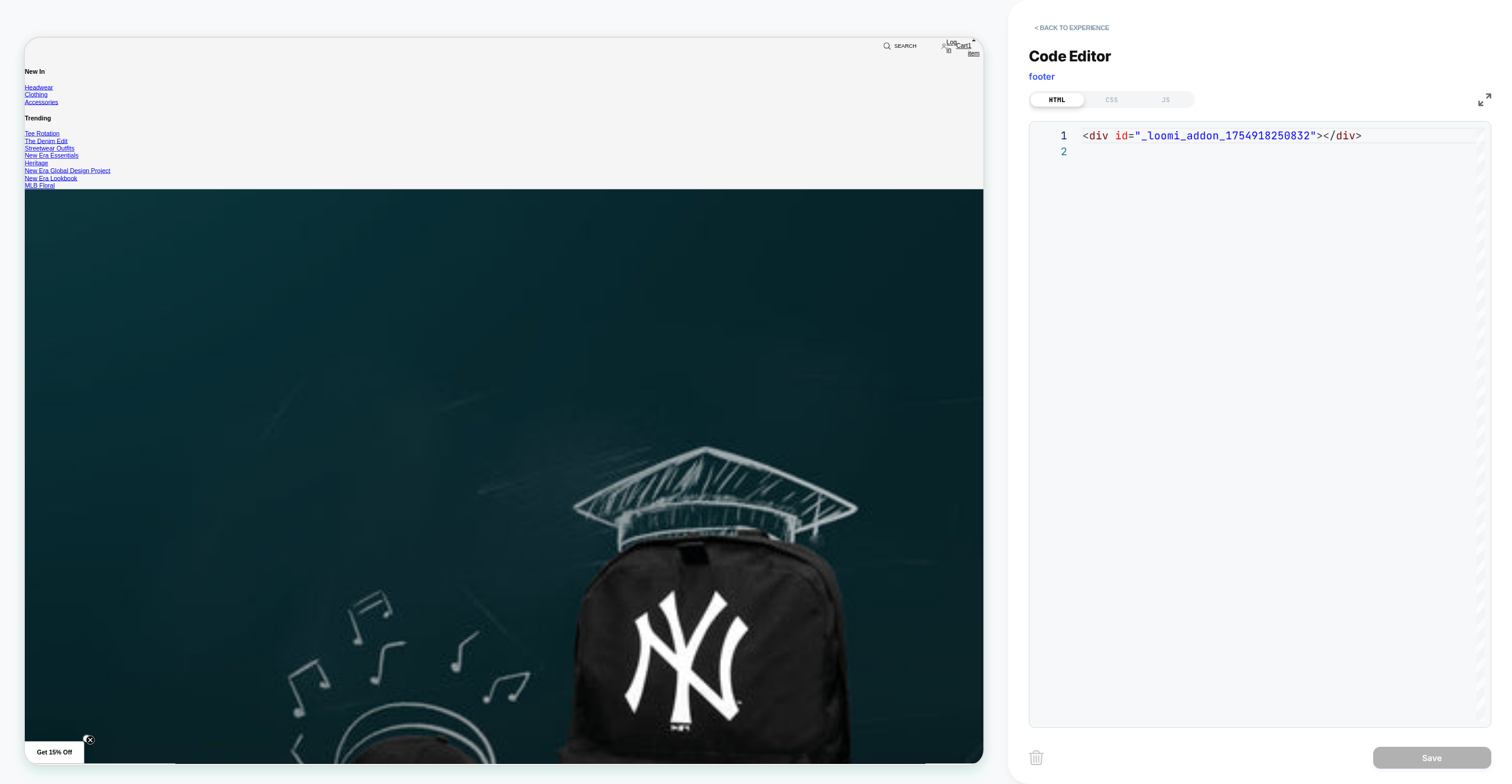
scroll to position [16, 0]
drag, startPoint x: 1152, startPoint y: 95, endPoint x: 1166, endPoint y: 100, distance: 14.9
click at [1152, 95] on div "JS" at bounding box center [1166, 100] width 54 height 14
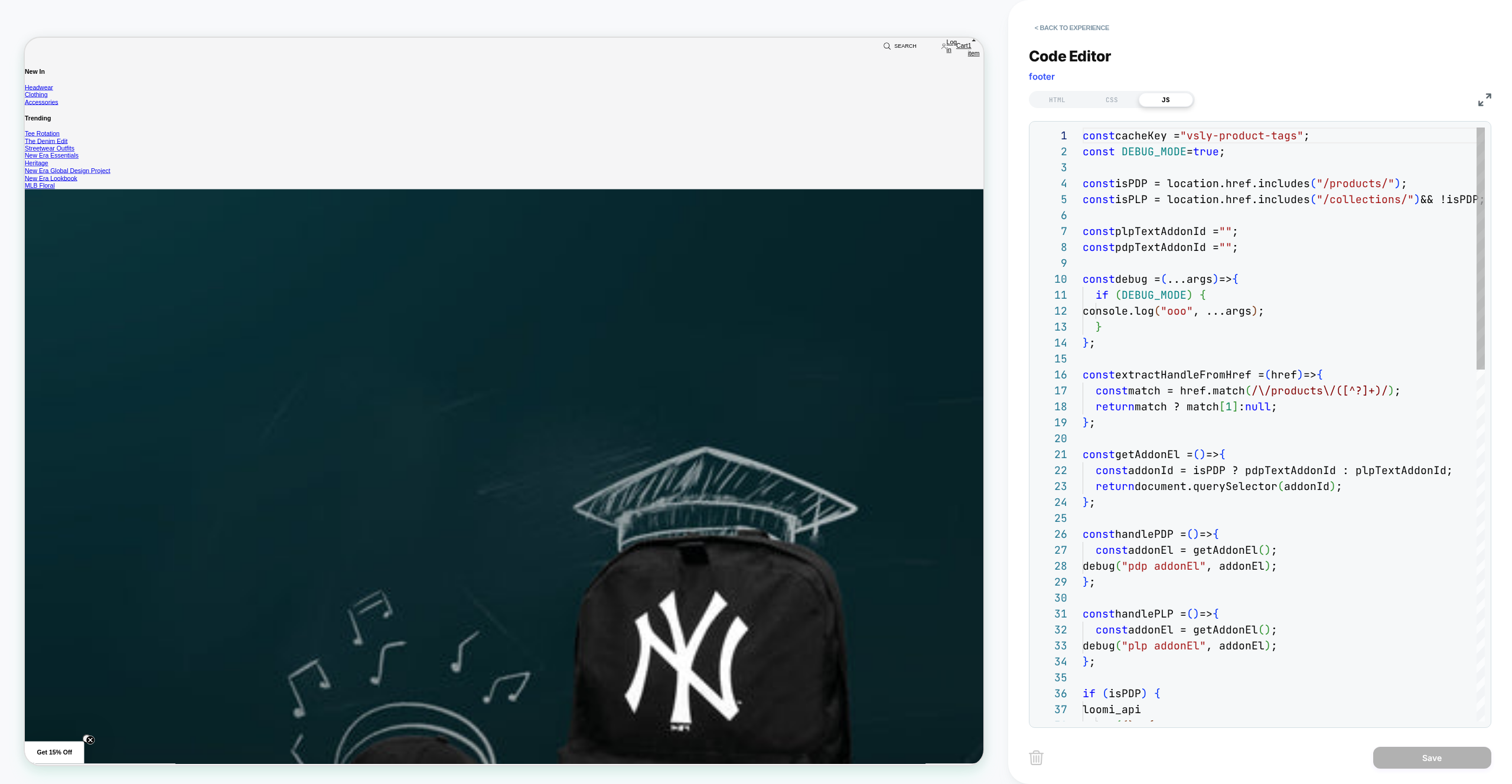
scroll to position [0, 121]
drag, startPoint x: 1382, startPoint y: 299, endPoint x: 1383, endPoint y: 341, distance: 42.0
type textarea "**********"
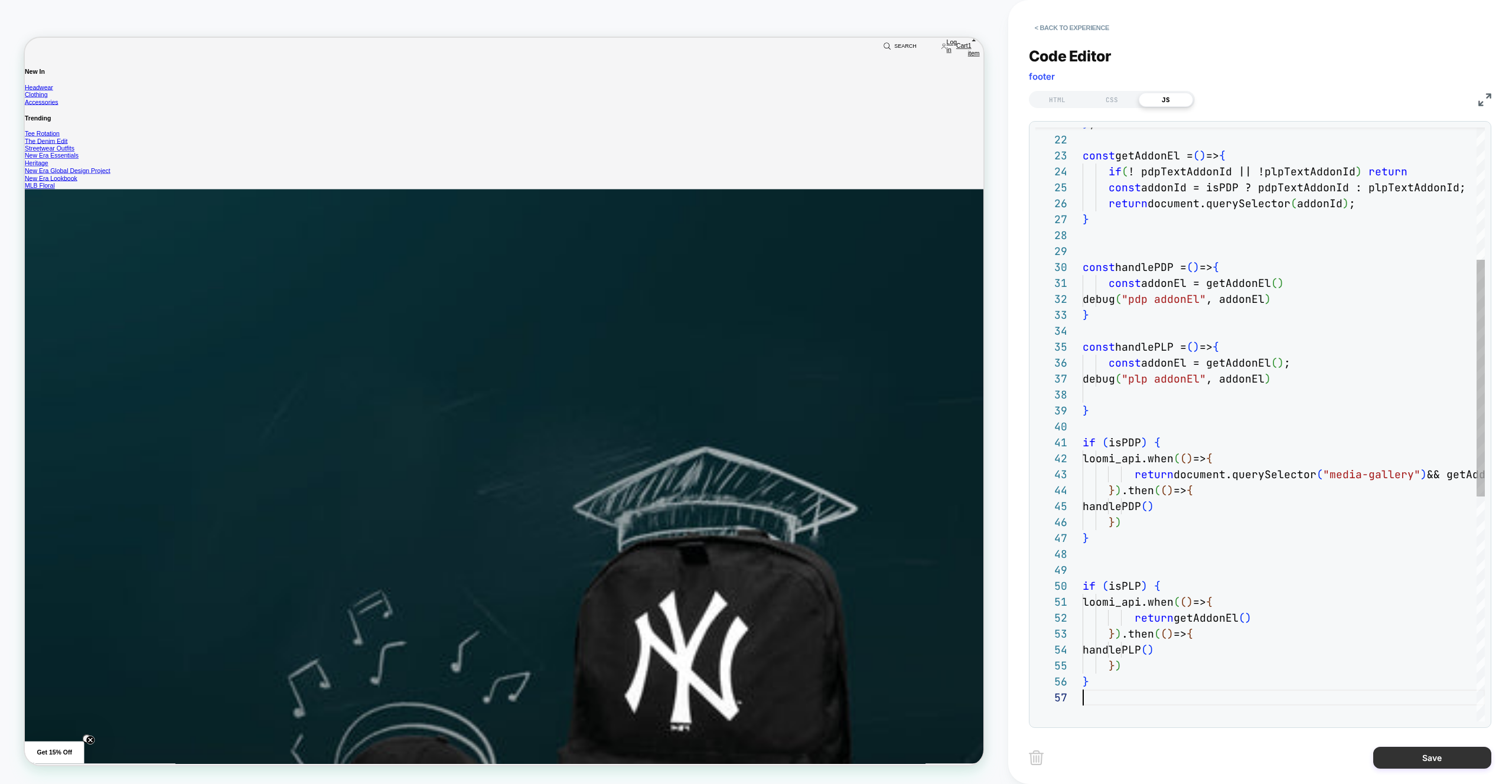
scroll to position [95, 0]
click at [1380, 747] on button "Save" at bounding box center [1432, 758] width 118 height 22
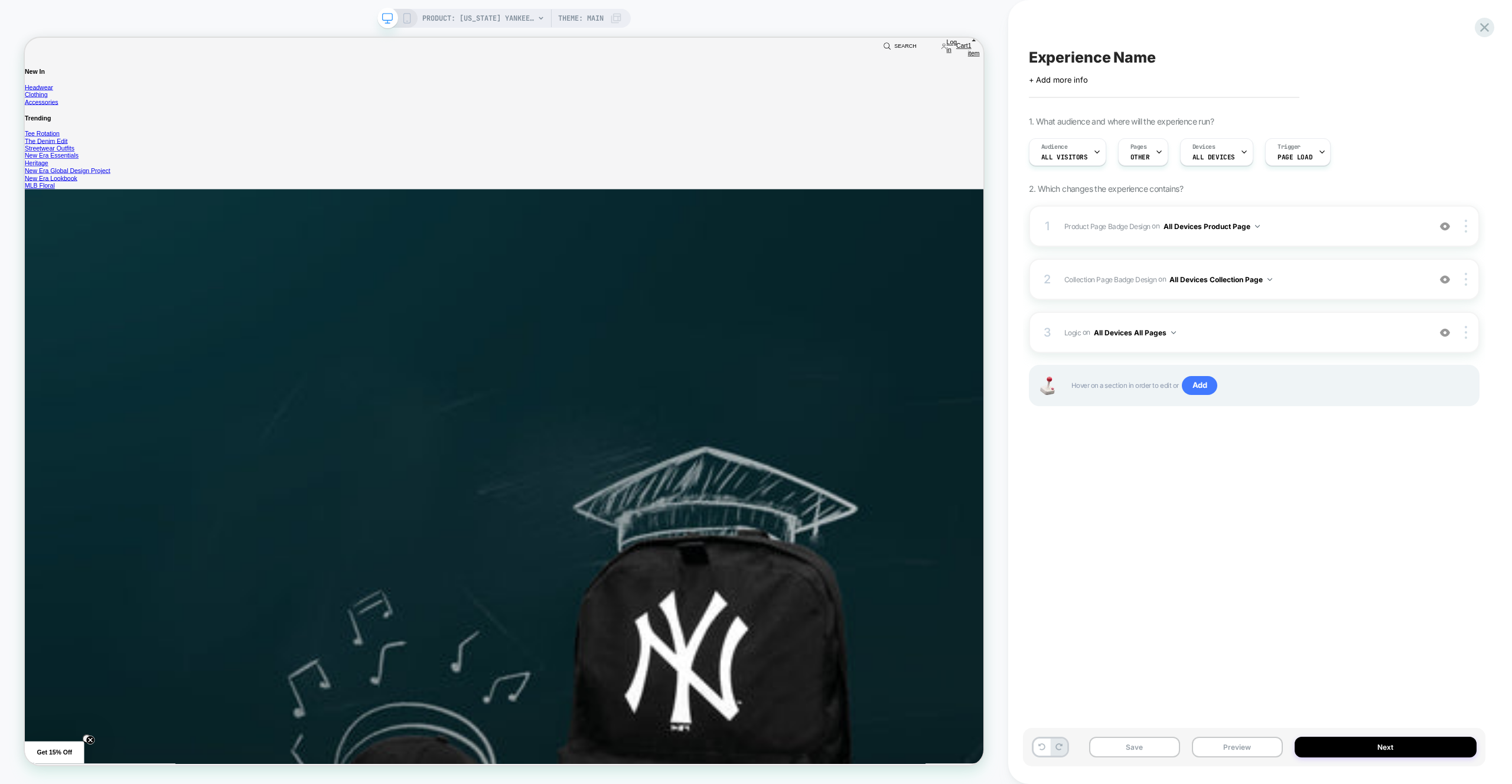
drag, startPoint x: 1214, startPoint y: 748, endPoint x: 1218, endPoint y: 715, distance: 33.2
click at [1214, 748] on button "Preview" at bounding box center [1238, 747] width 91 height 21
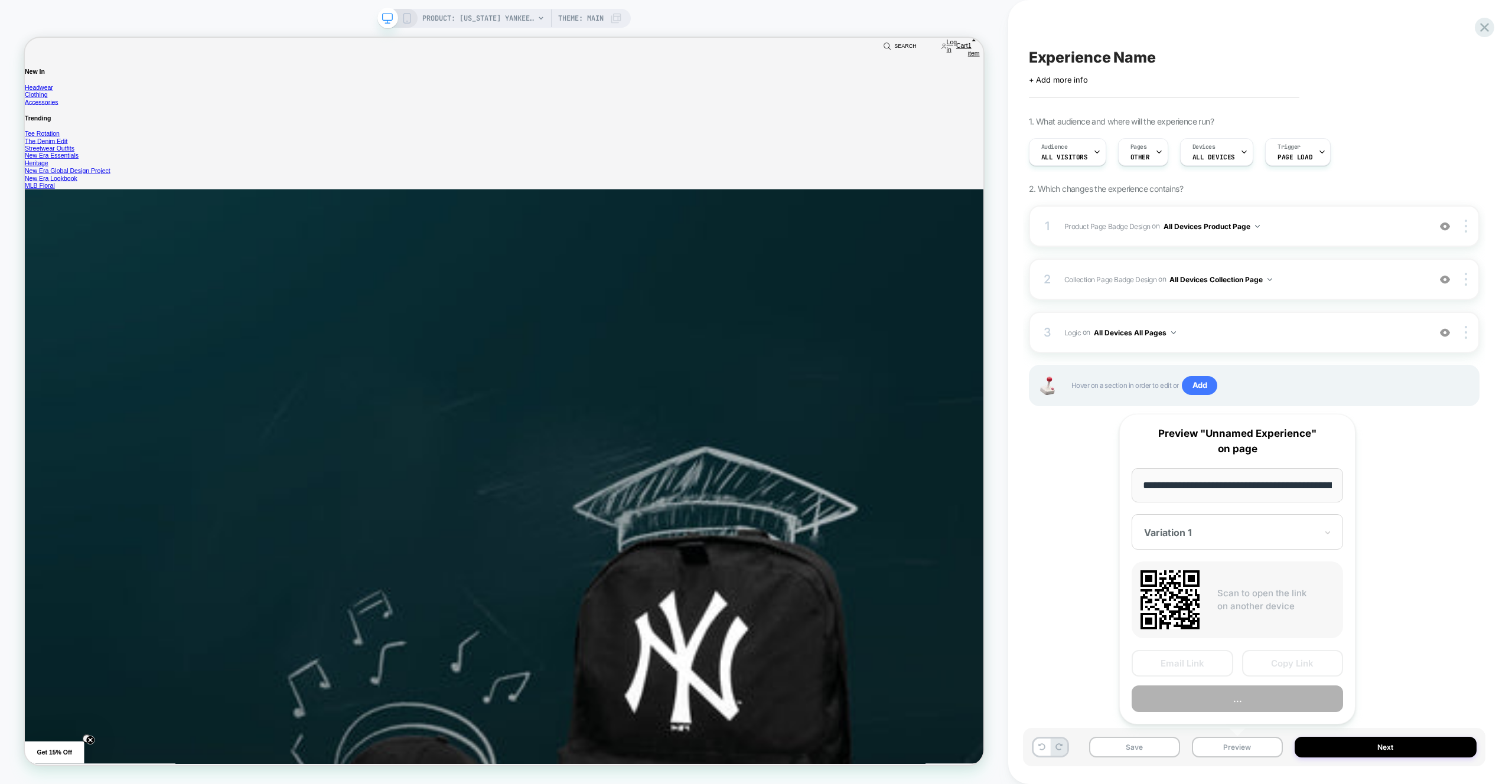
scroll to position [0, 447]
click at [1222, 696] on button "Preview" at bounding box center [1238, 699] width 212 height 27
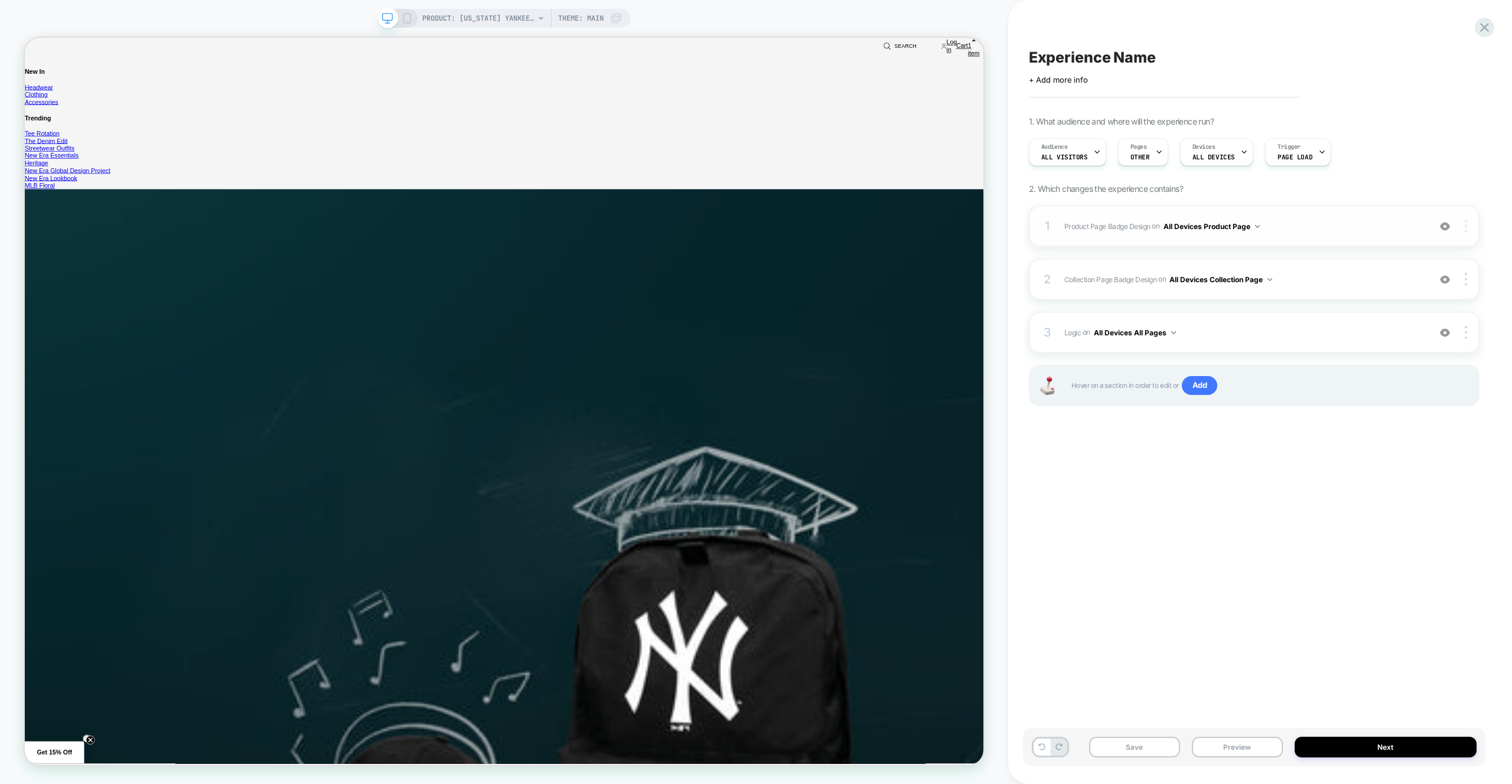
click at [1468, 232] on div at bounding box center [1467, 227] width 23 height 13
click at [1431, 248] on div "Copy Widget Id" at bounding box center [1396, 243] width 105 height 33
click at [1463, 273] on div at bounding box center [1467, 279] width 23 height 13
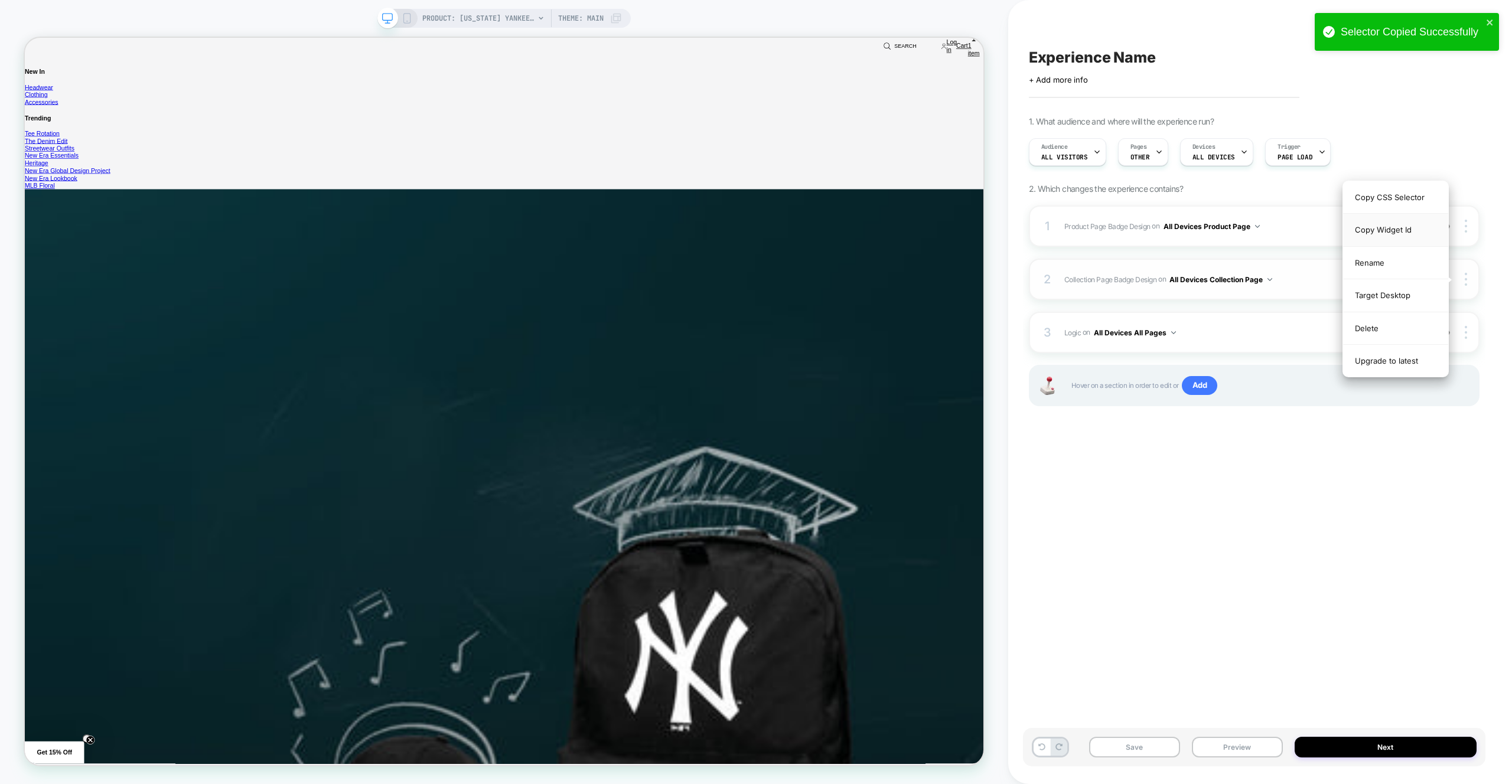
click at [1421, 238] on div "Copy Widget Id" at bounding box center [1396, 230] width 105 height 33
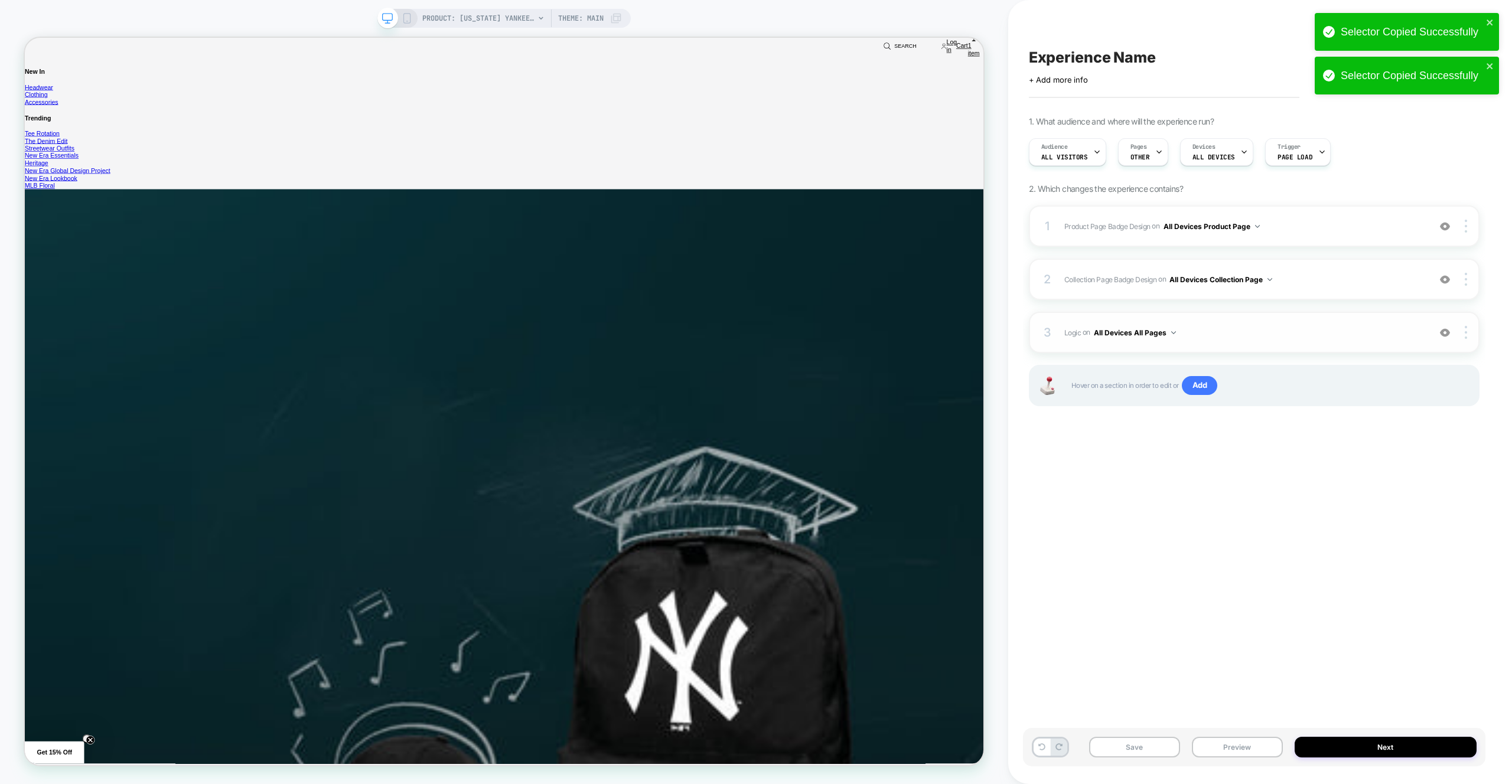
click at [1287, 331] on span "Logic Adding Code Block BEFORE footer on All Devices All Pages" at bounding box center [1243, 333] width 359 height 15
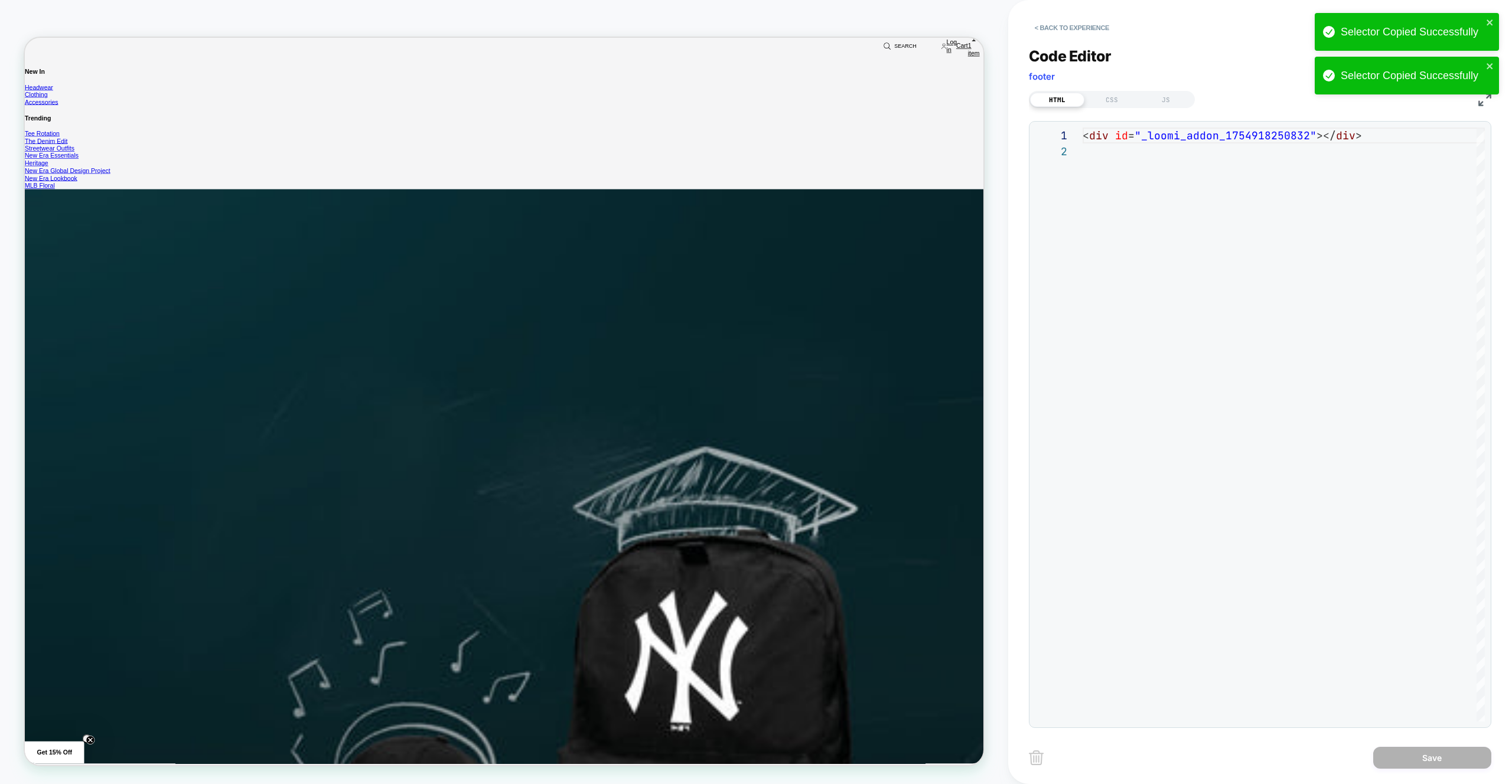
scroll to position [16, 0]
click at [1162, 95] on div "JS" at bounding box center [1166, 100] width 54 height 14
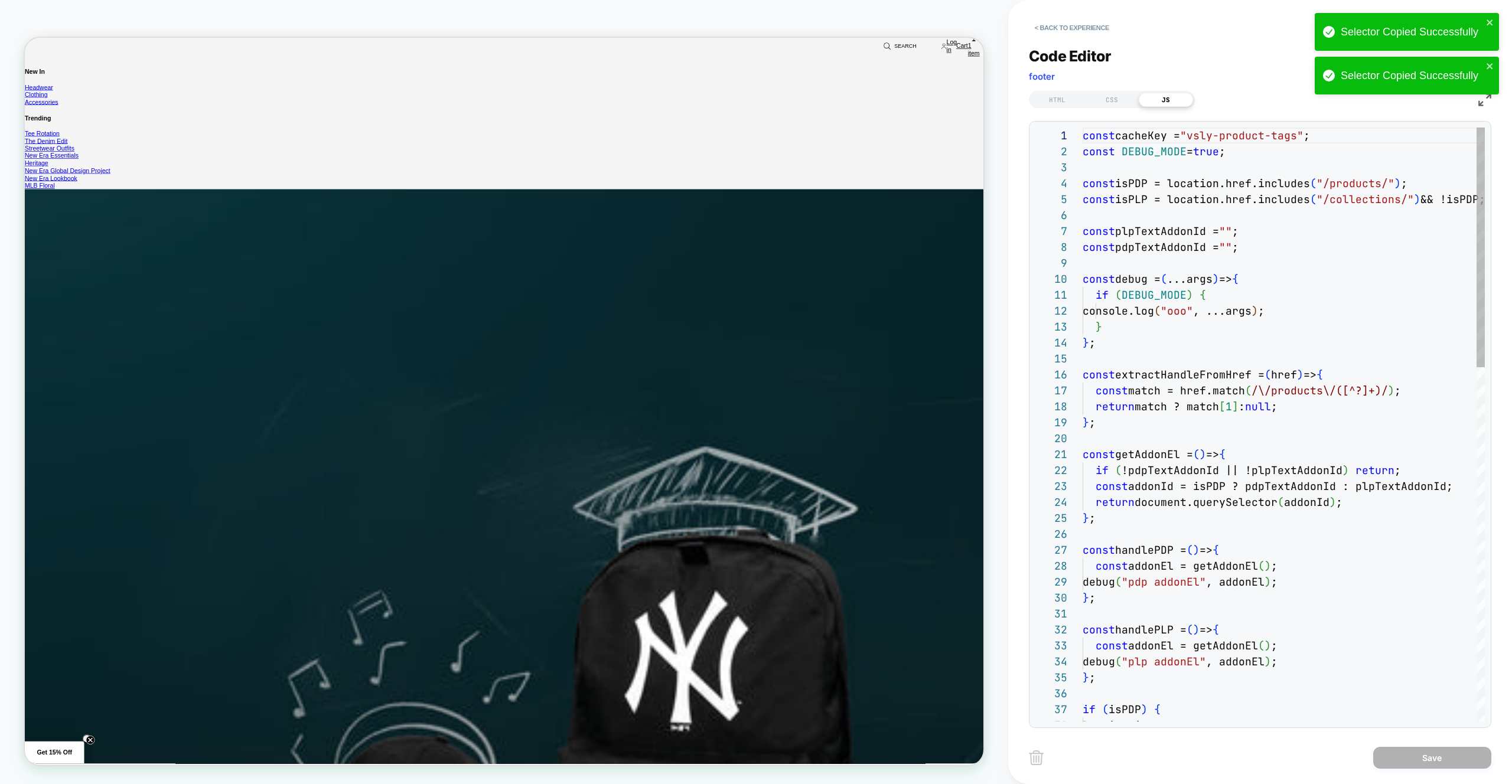
drag, startPoint x: 1174, startPoint y: 101, endPoint x: 1376, endPoint y: 469, distance: 419.8
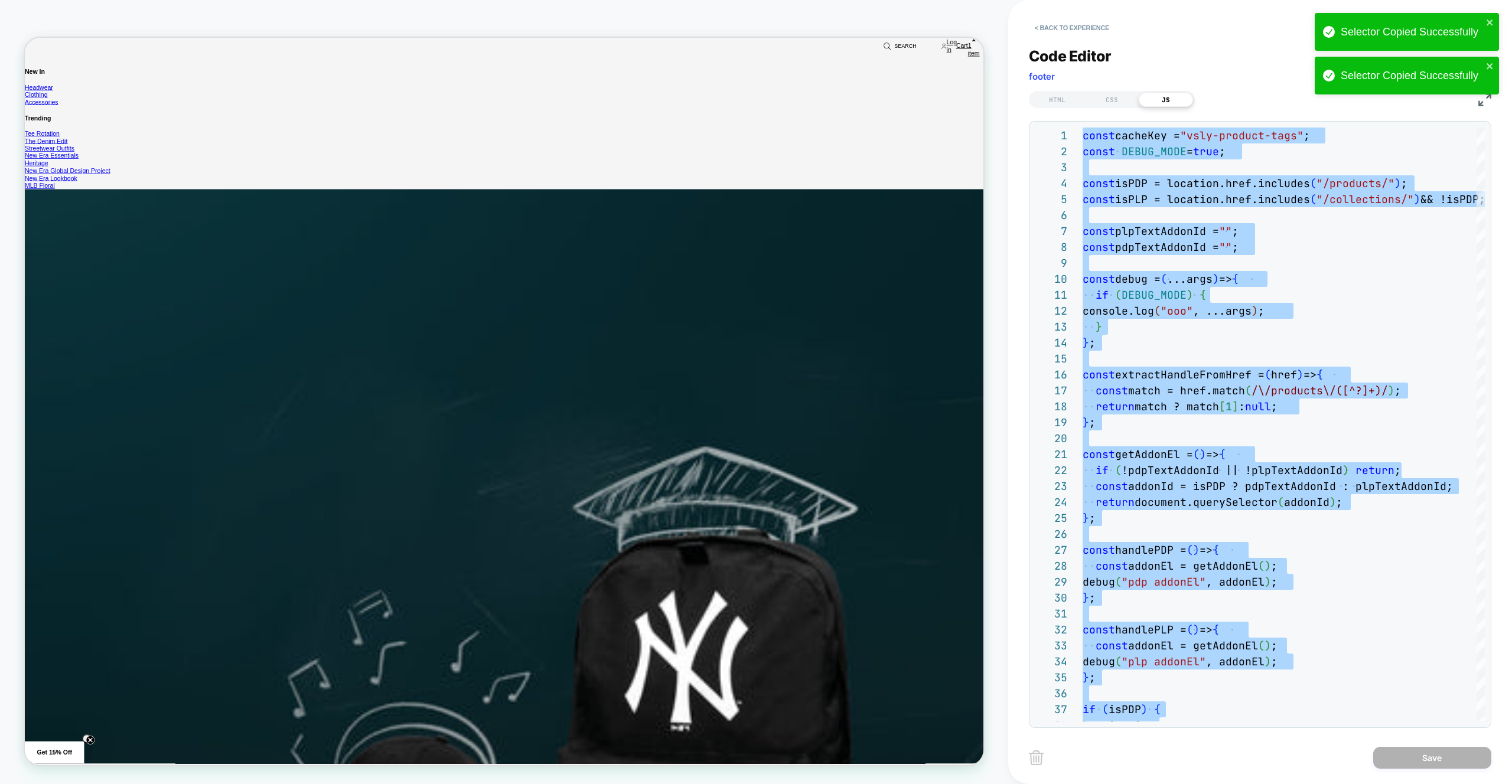
type textarea "**********"
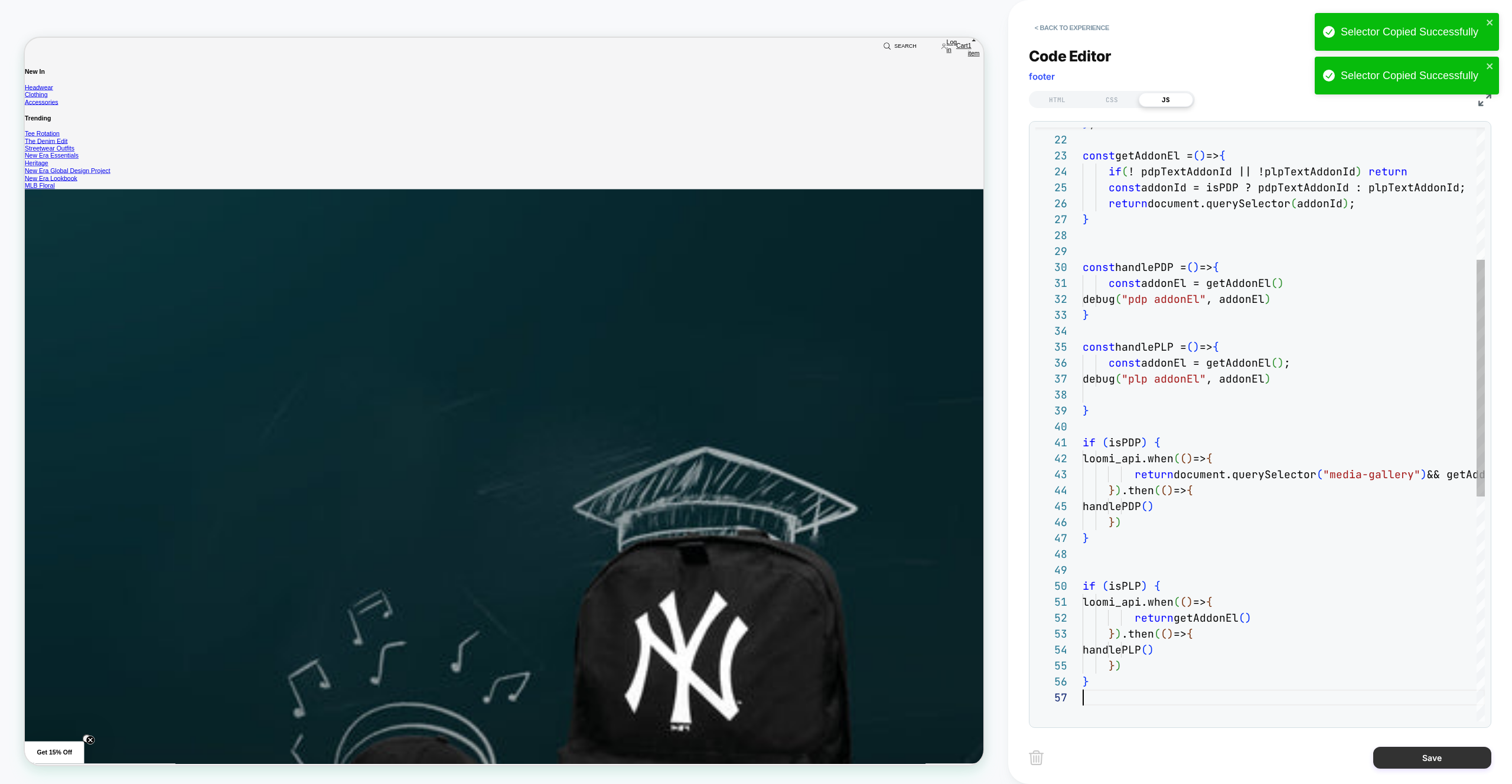
click at [1379, 761] on button "Save" at bounding box center [1432, 758] width 118 height 22
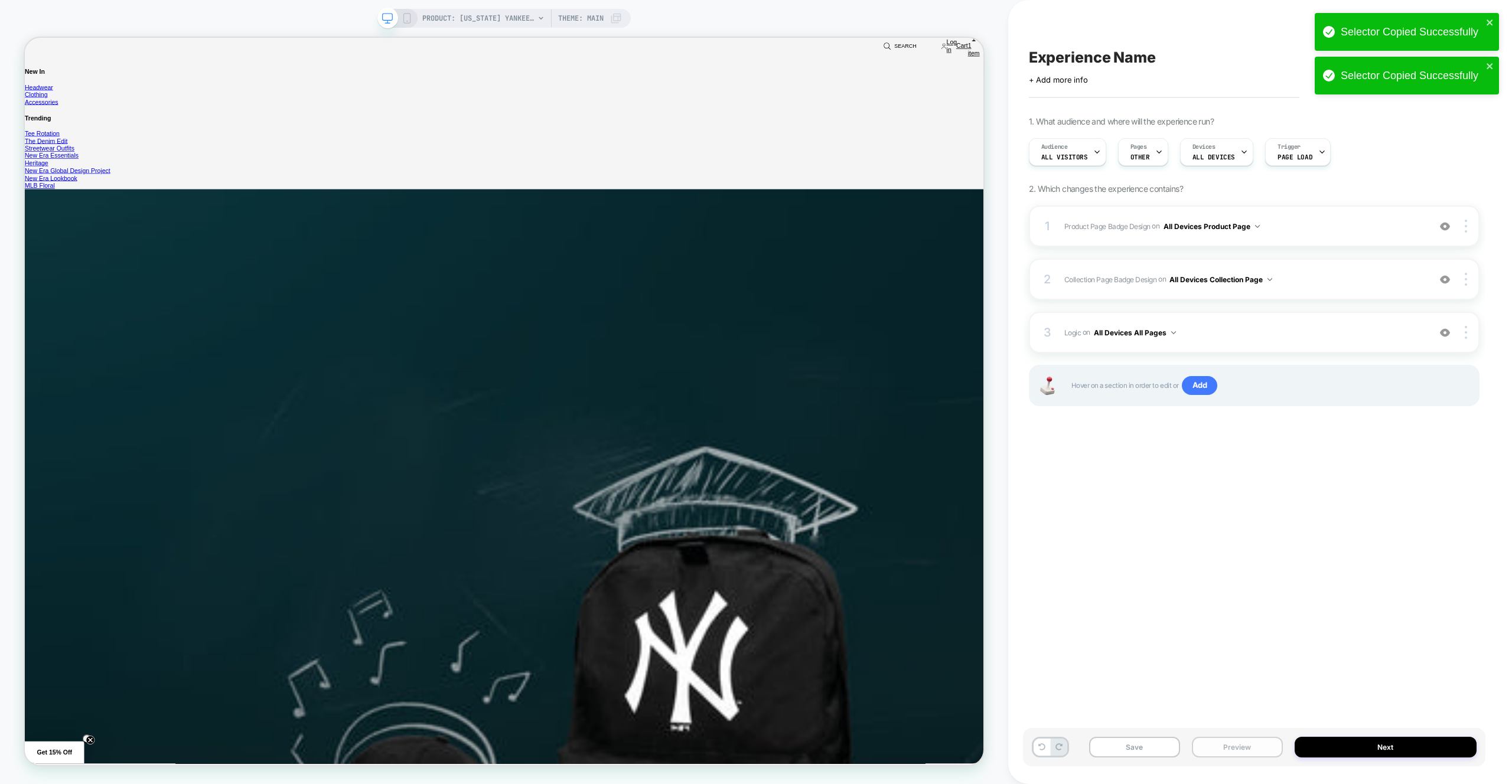
click at [1260, 746] on button "Preview" at bounding box center [1238, 747] width 91 height 21
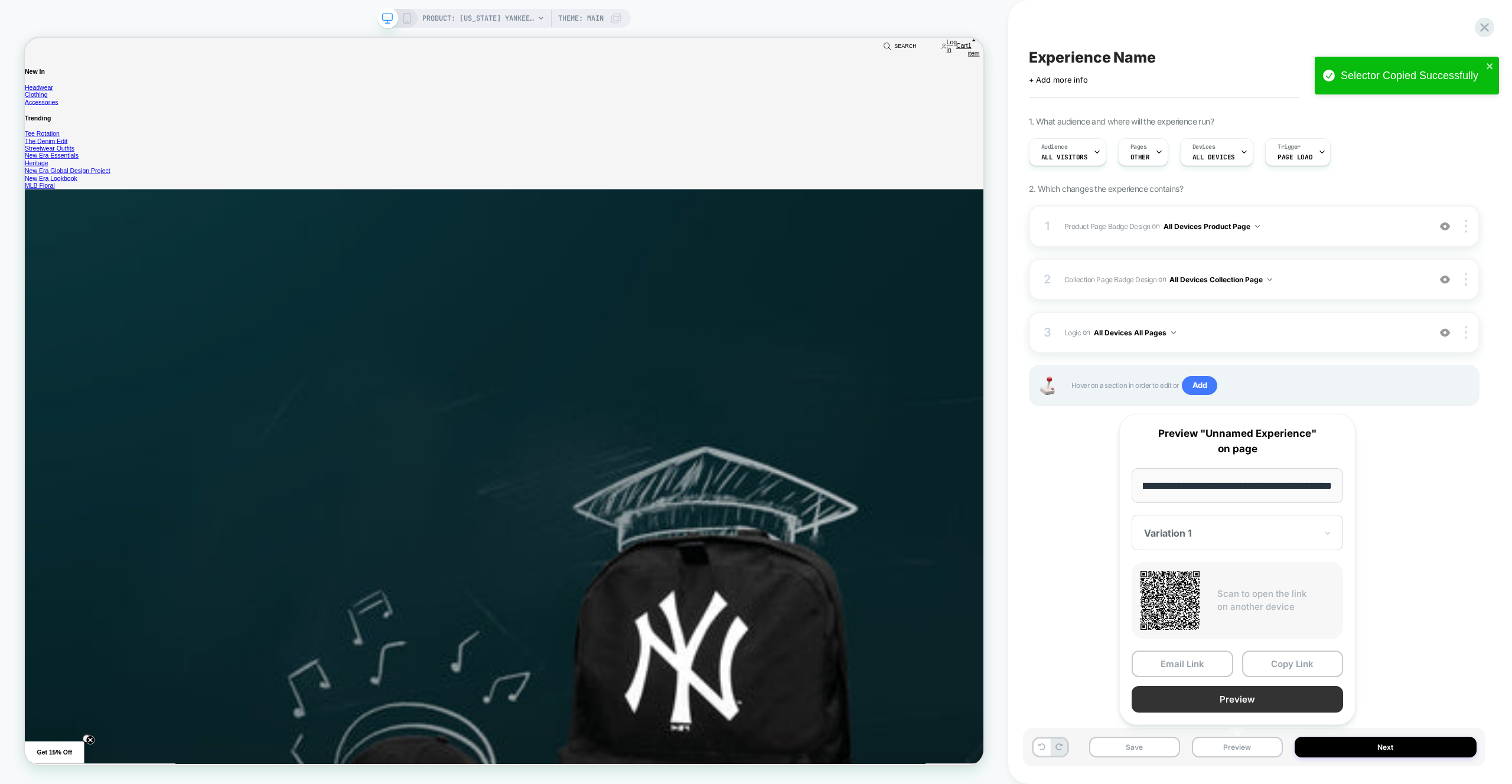
scroll to position [0, 0]
click at [1263, 707] on button "Preview" at bounding box center [1238, 699] width 212 height 27
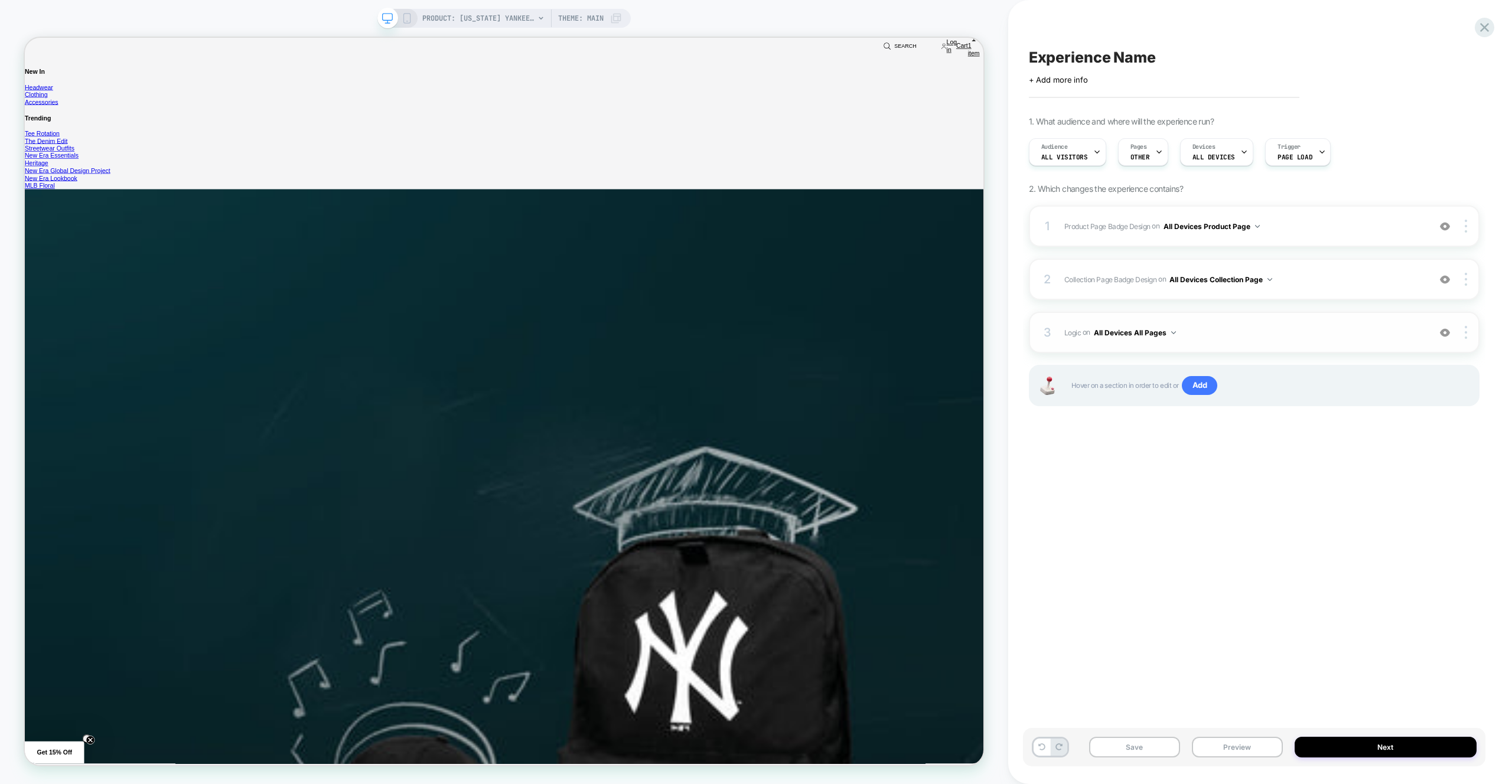
click at [1267, 328] on span "Logic Adding Code Block BEFORE footer on All Devices All Pages" at bounding box center [1243, 333] width 359 height 15
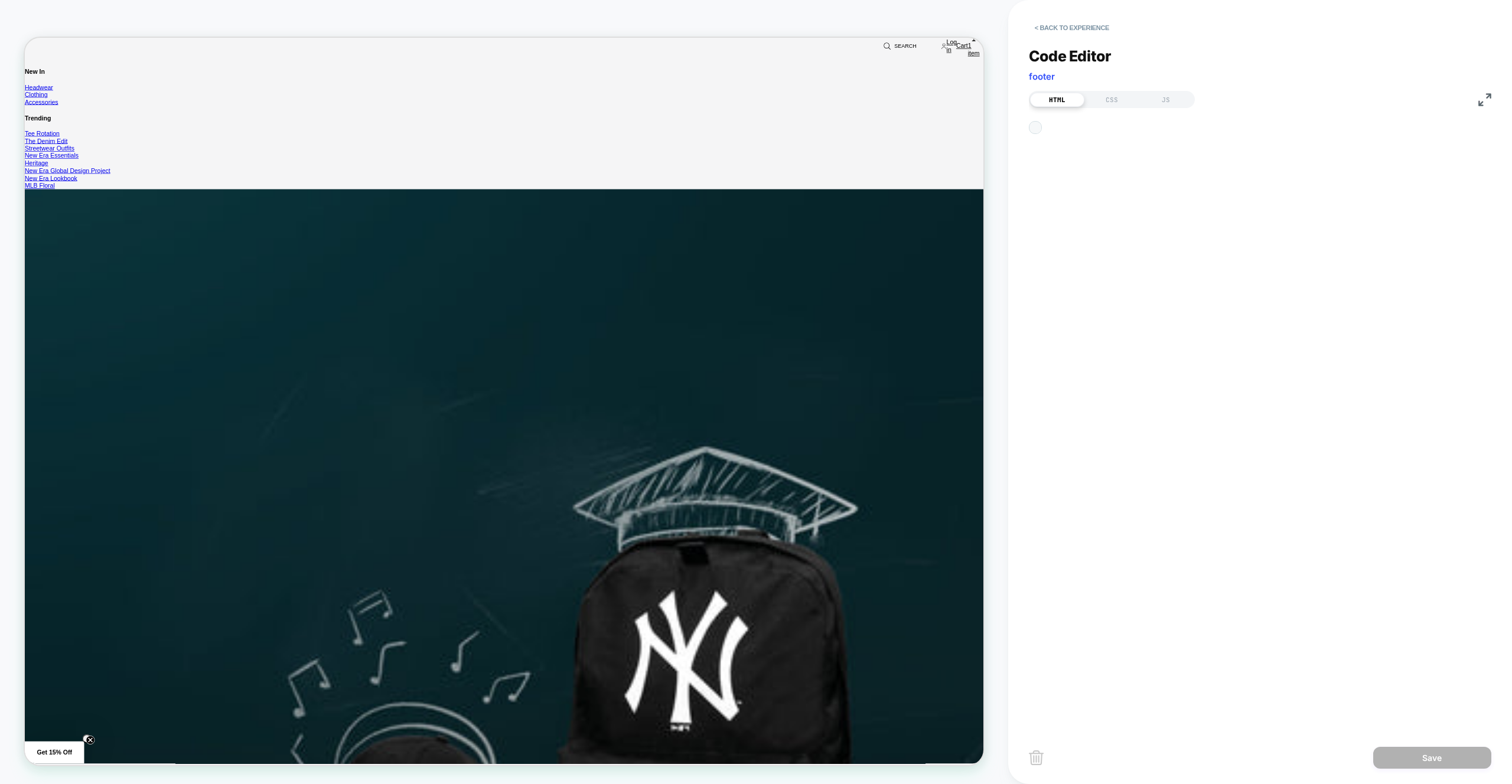
scroll to position [16, 0]
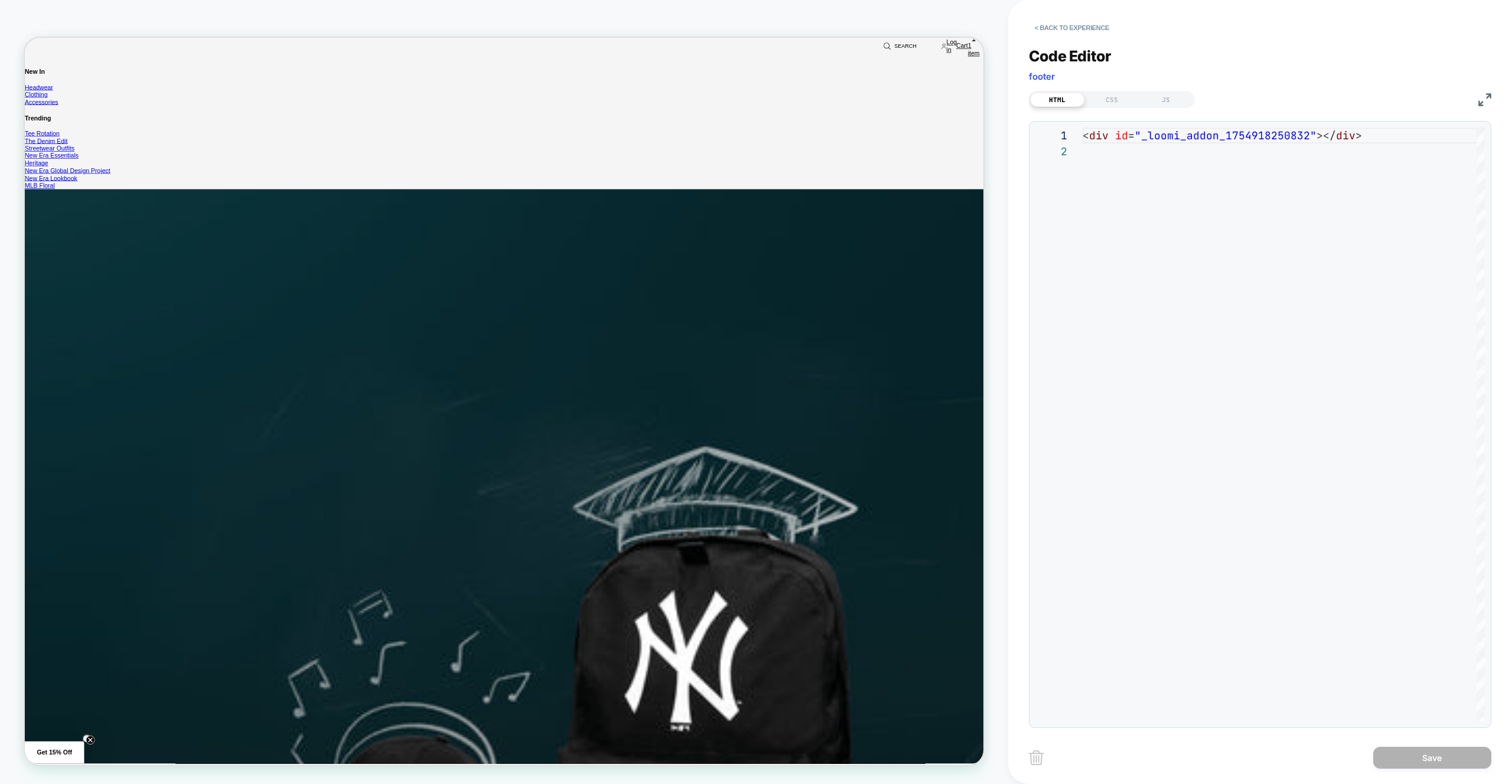
drag, startPoint x: 1180, startPoint y: 99, endPoint x: 1192, endPoint y: 110, distance: 16.3
click at [1180, 99] on div "JS" at bounding box center [1166, 100] width 54 height 14
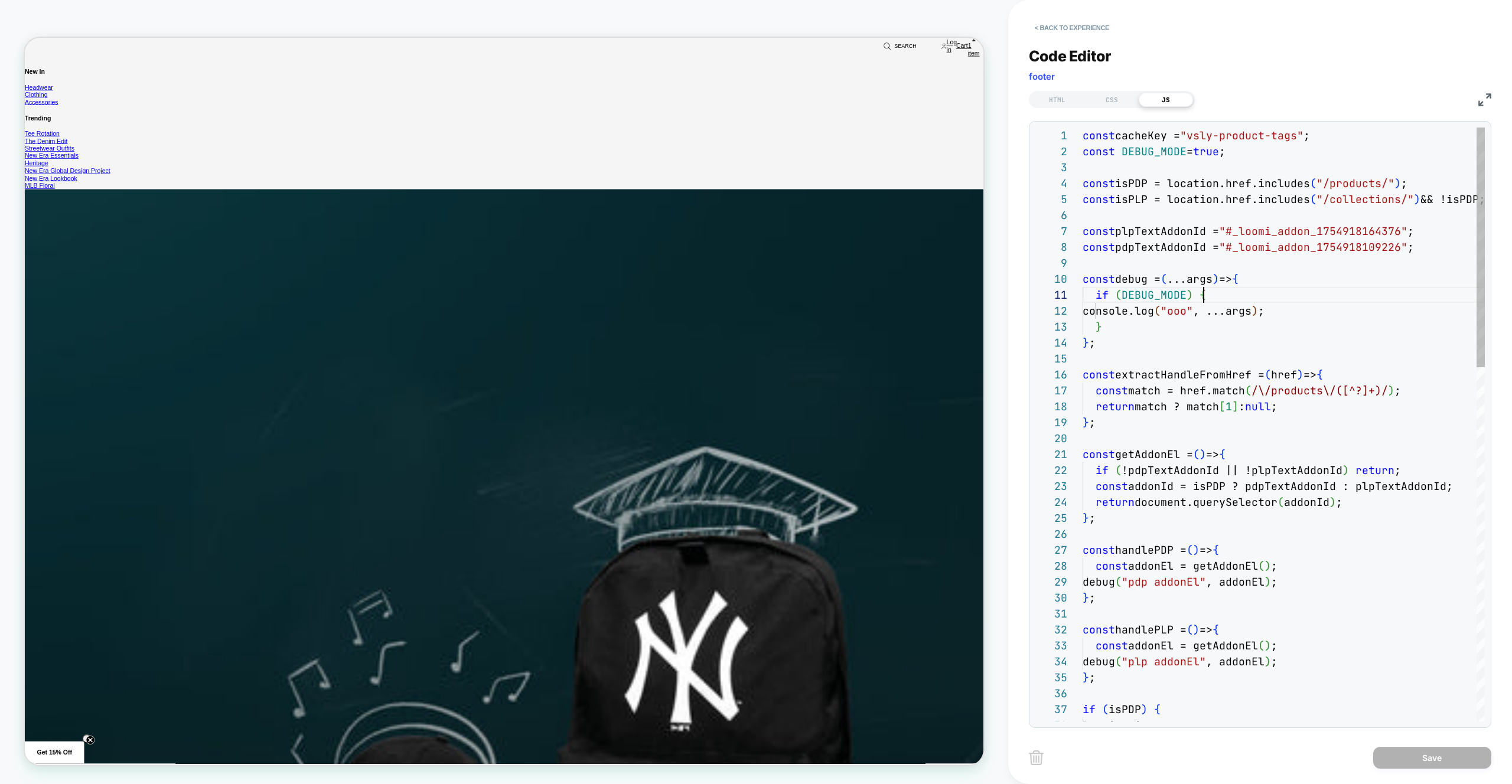
click at [1298, 295] on div "if ( DEBUG_MODE ) {" at bounding box center [1284, 295] width 402 height 16
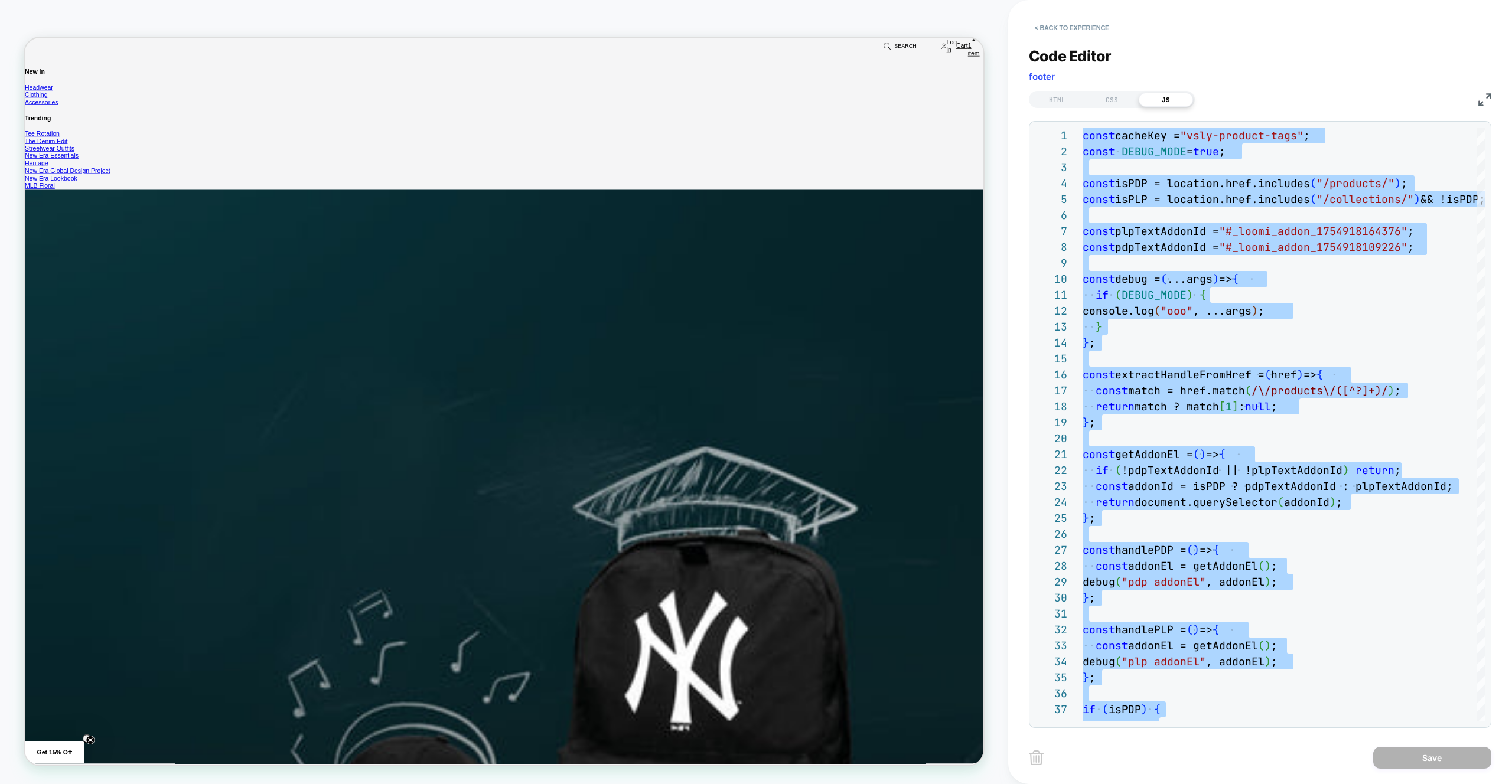
type textarea "**********"
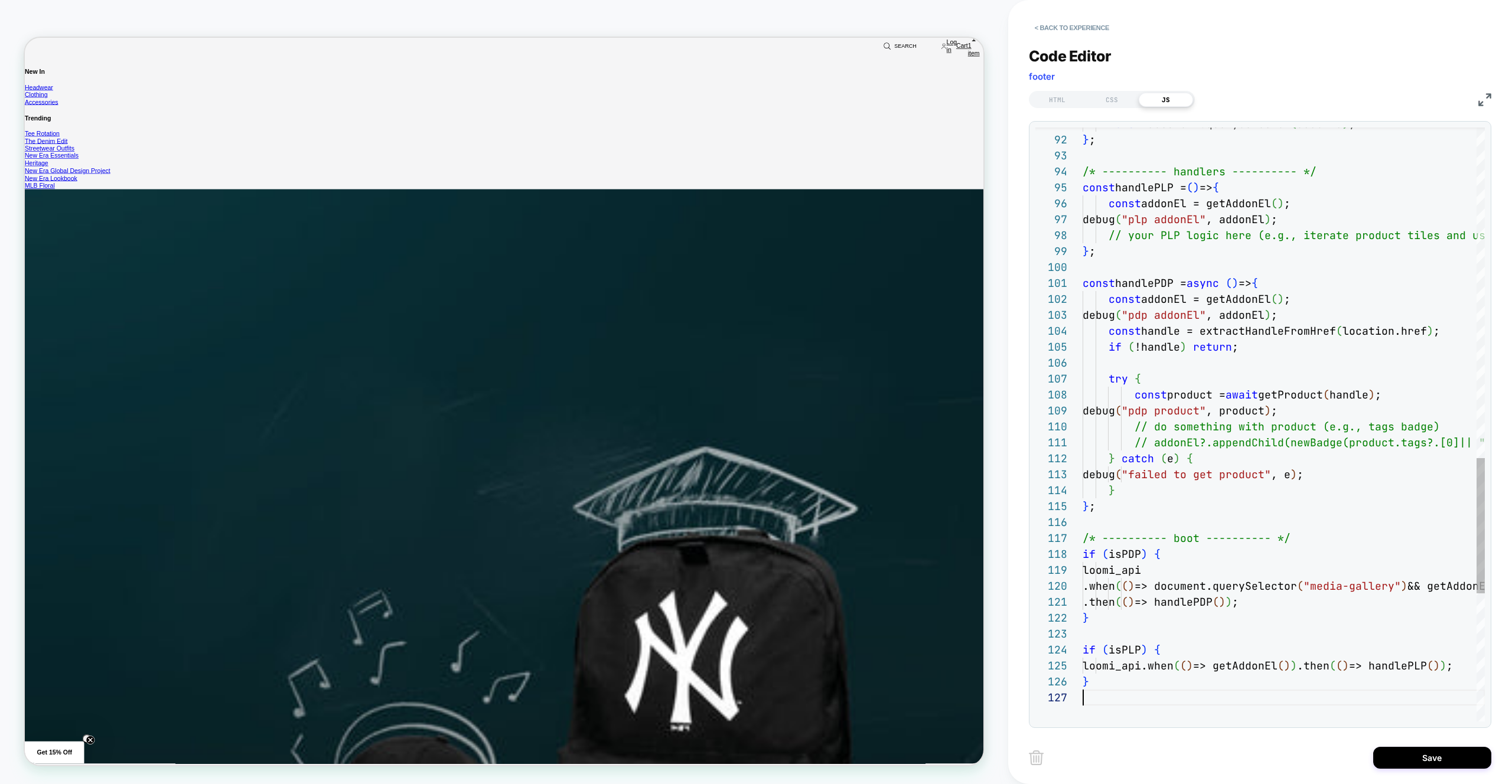
click at [1436, 746] on div "Save" at bounding box center [1260, 757] width 463 height 29
click at [1391, 754] on button "Save" at bounding box center [1432, 758] width 118 height 22
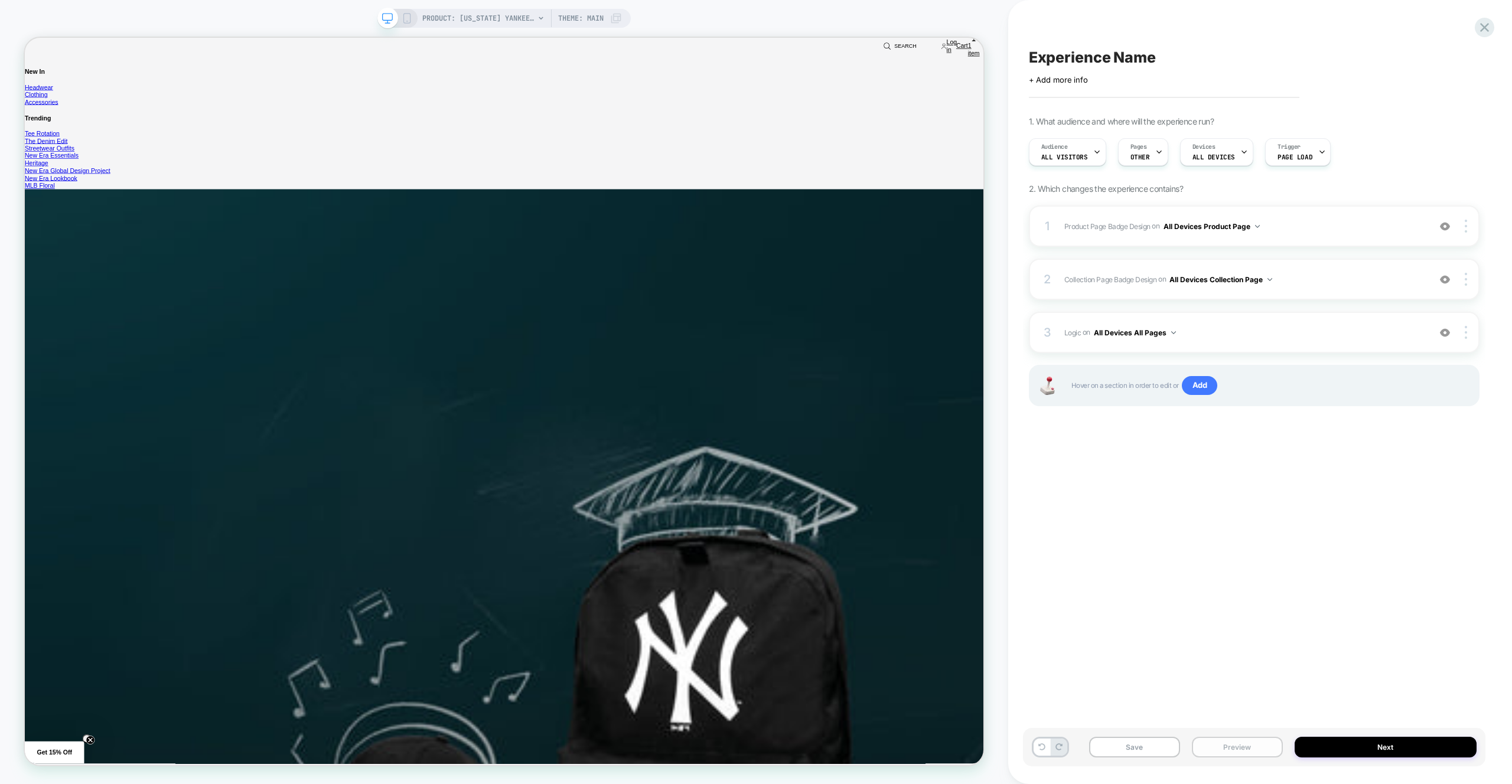
click at [1230, 746] on button "Preview" at bounding box center [1238, 747] width 91 height 21
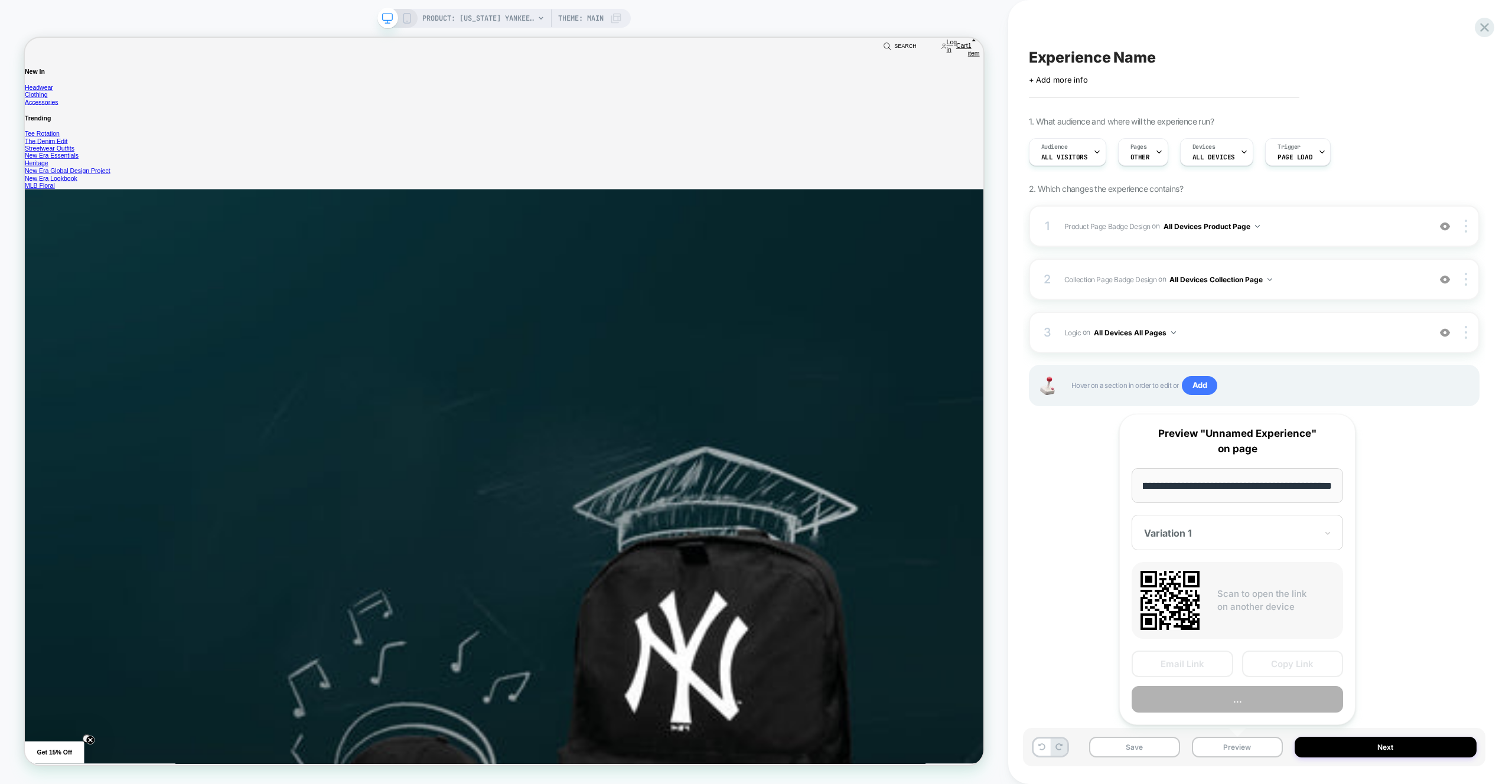
scroll to position [0, 0]
click at [1243, 699] on button "Preview" at bounding box center [1238, 699] width 212 height 27
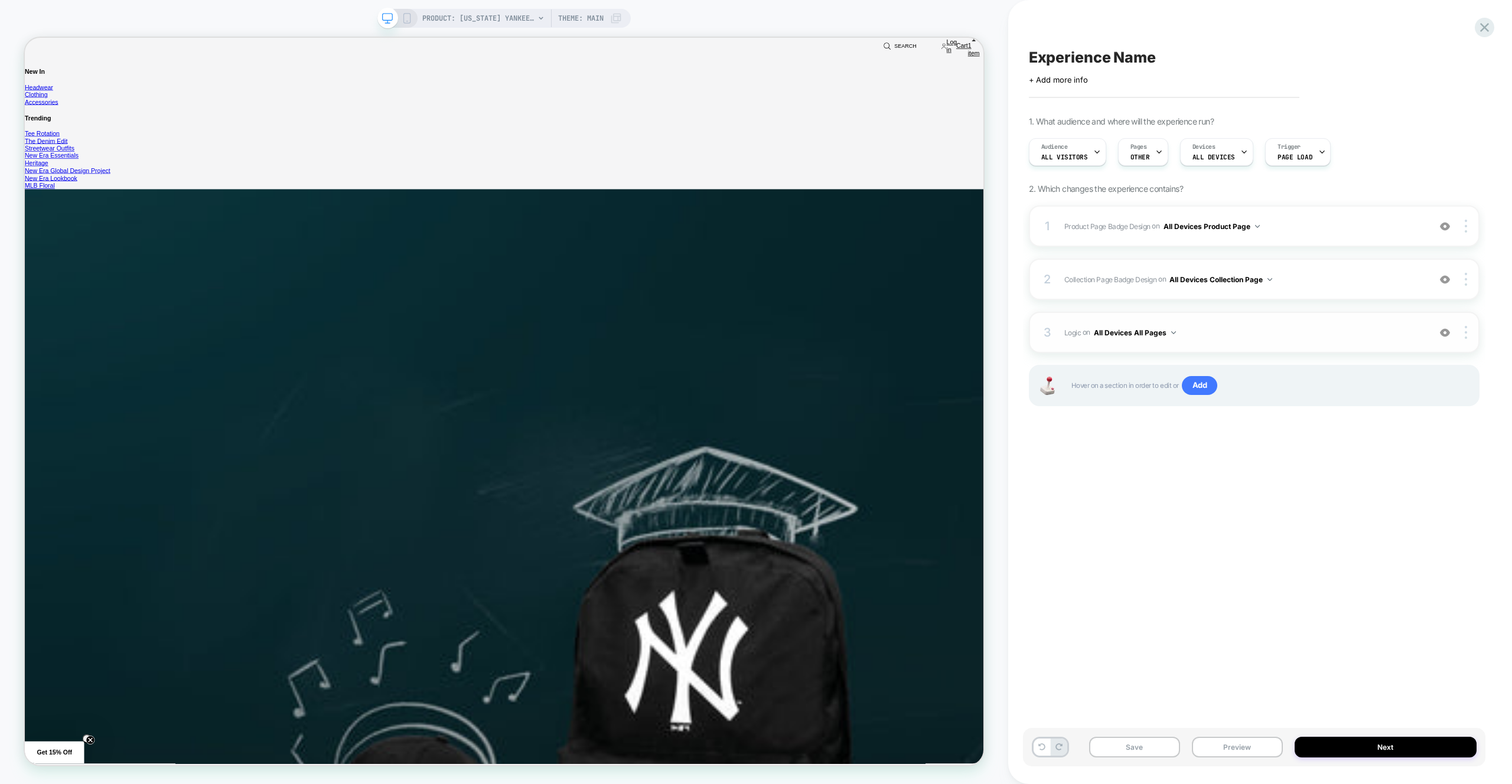
click at [1240, 341] on div "3 Logic Adding Code Block BEFORE footer on All Devices All Pages Add Before Add…" at bounding box center [1254, 332] width 451 height 41
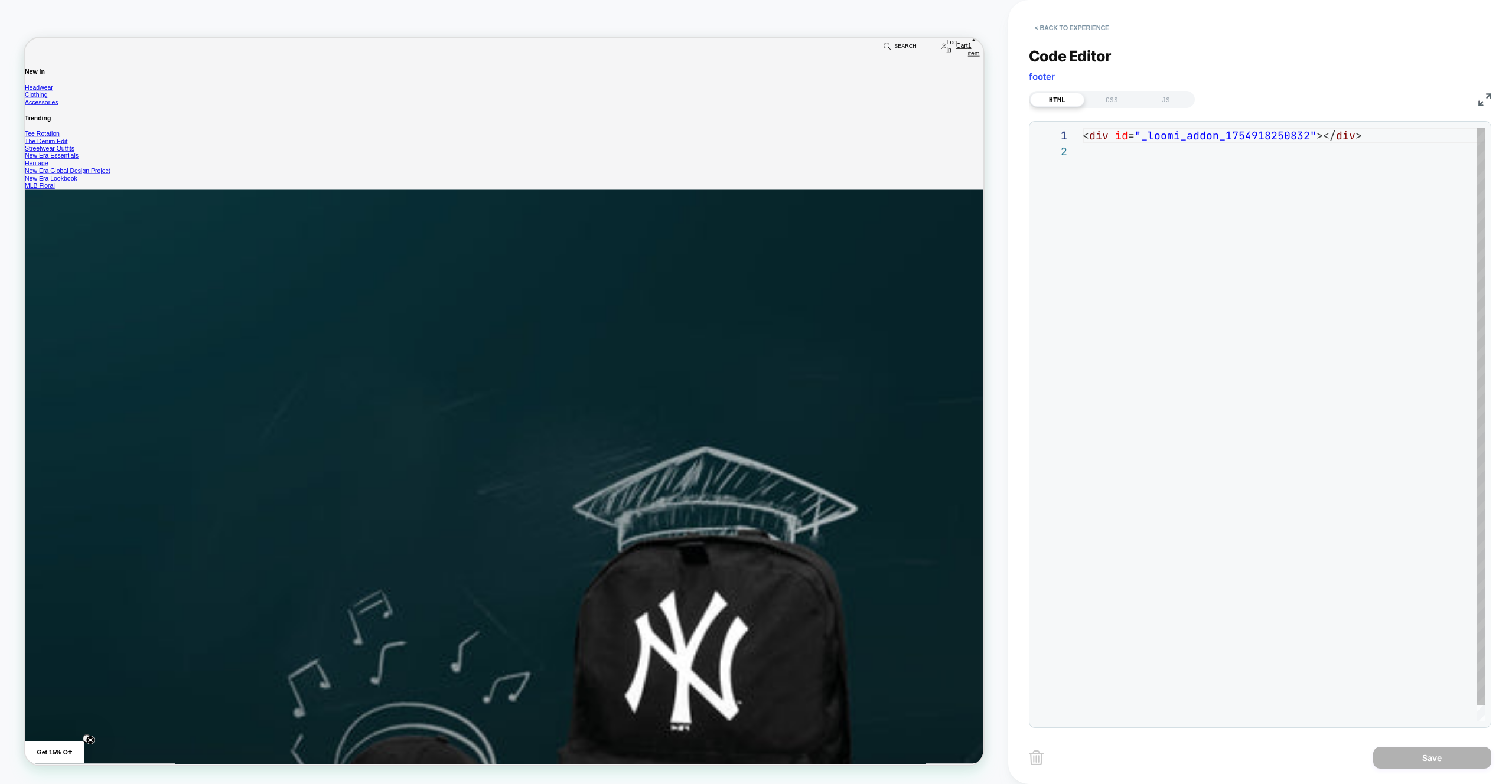
scroll to position [16, 0]
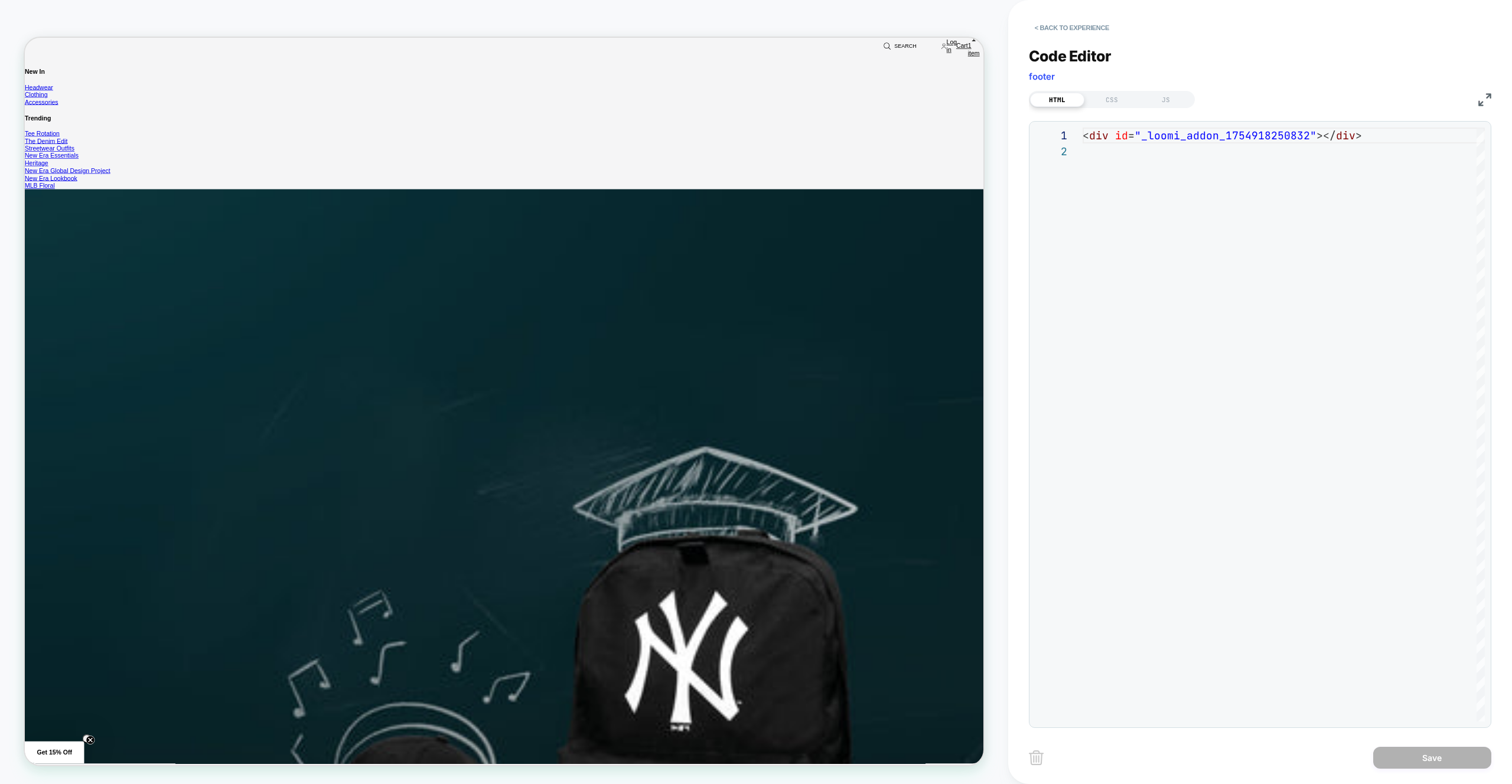
click at [1165, 90] on div "HTML CSS JS" at bounding box center [1260, 98] width 463 height 20
drag, startPoint x: 1166, startPoint y: 95, endPoint x: 1171, endPoint y: 100, distance: 7.1
click at [1166, 95] on div "JS" at bounding box center [1166, 100] width 54 height 14
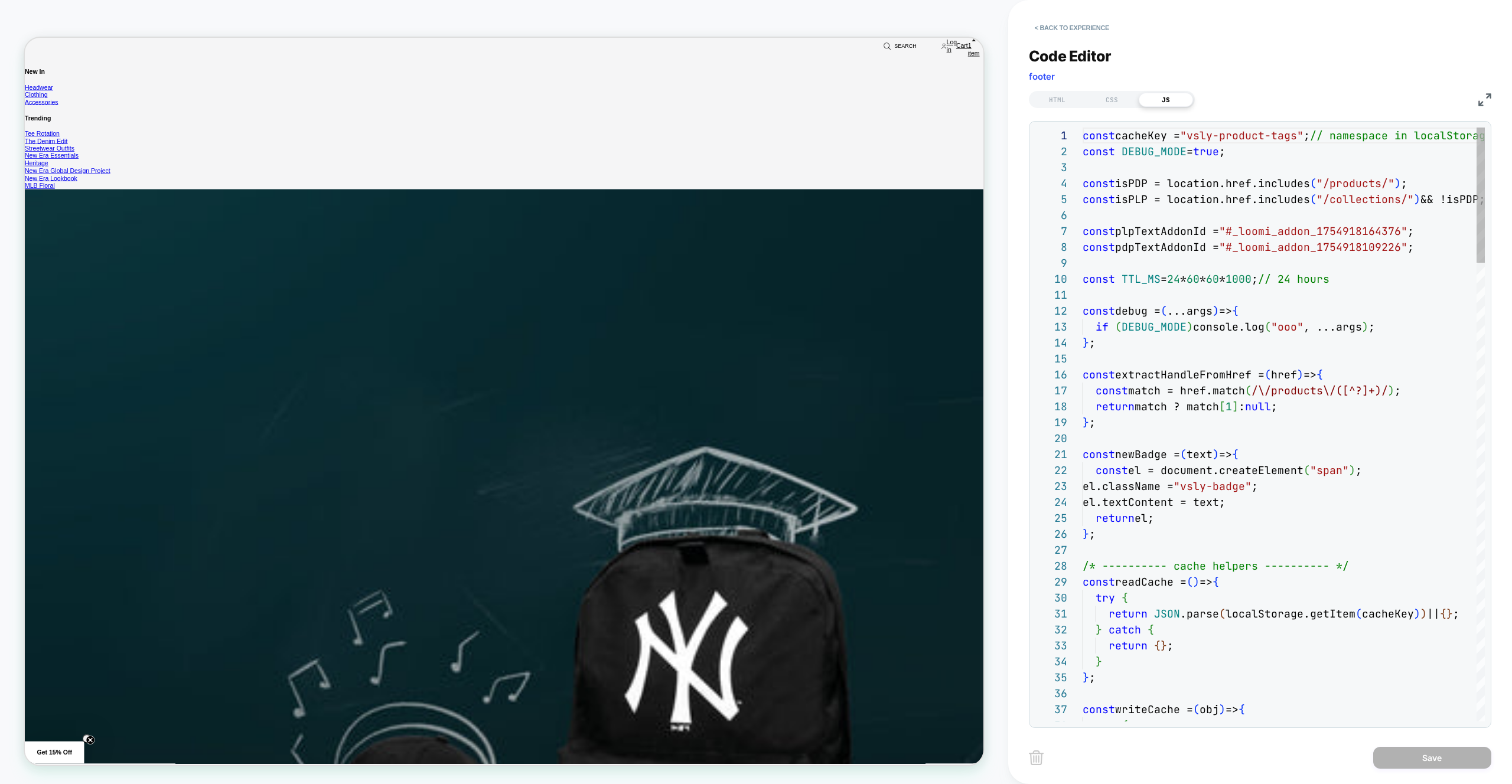
scroll to position [32, 274]
type textarea "**********"
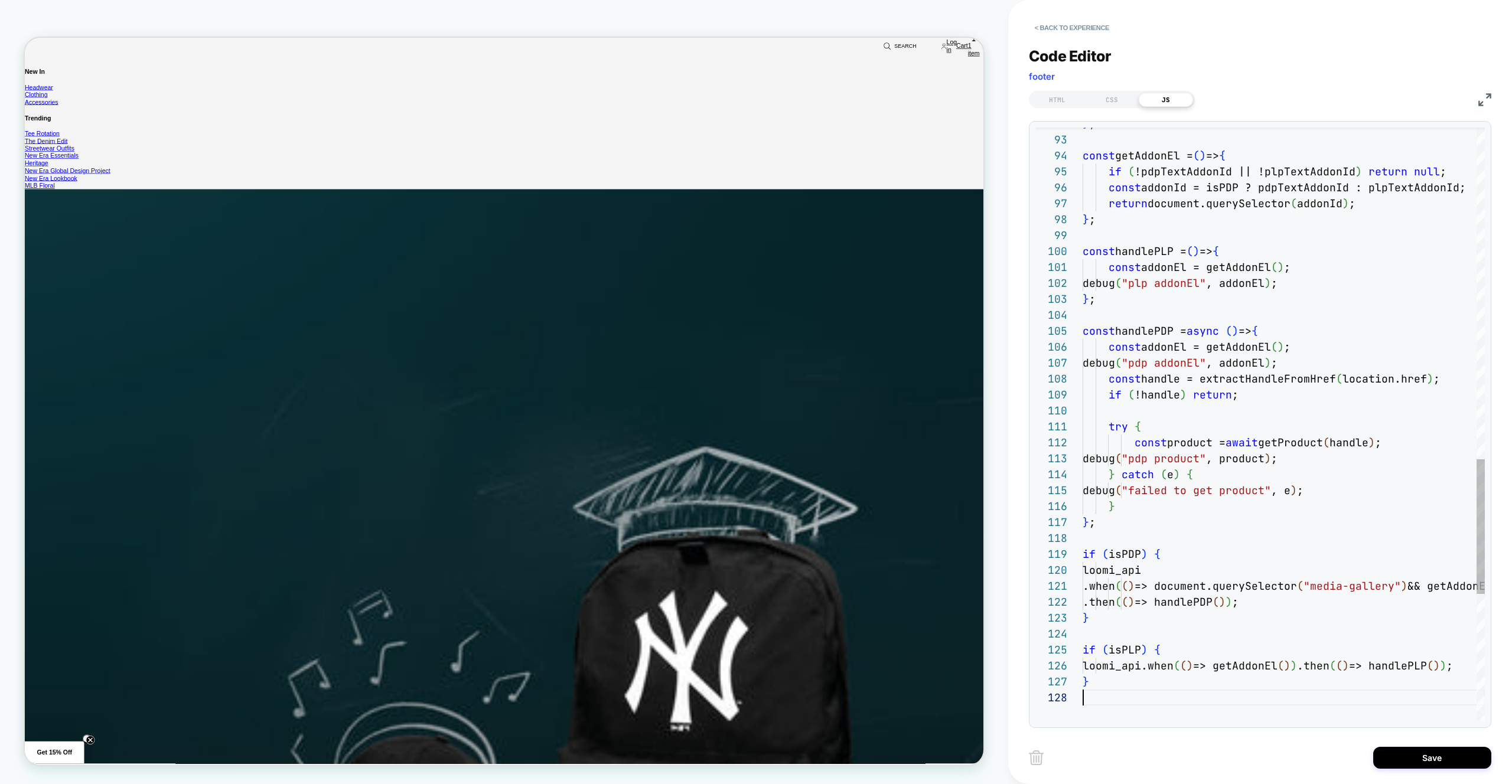
scroll to position [111, 0]
click at [1438, 741] on div "< Back to experience Code Editor footer HTML CSS JS 92 93 94 95 96 97 98 99 100…" at bounding box center [1260, 392] width 463 height 784
drag, startPoint x: 1424, startPoint y: 752, endPoint x: 1398, endPoint y: 755, distance: 26.2
click at [1424, 753] on button "Save" at bounding box center [1432, 758] width 118 height 22
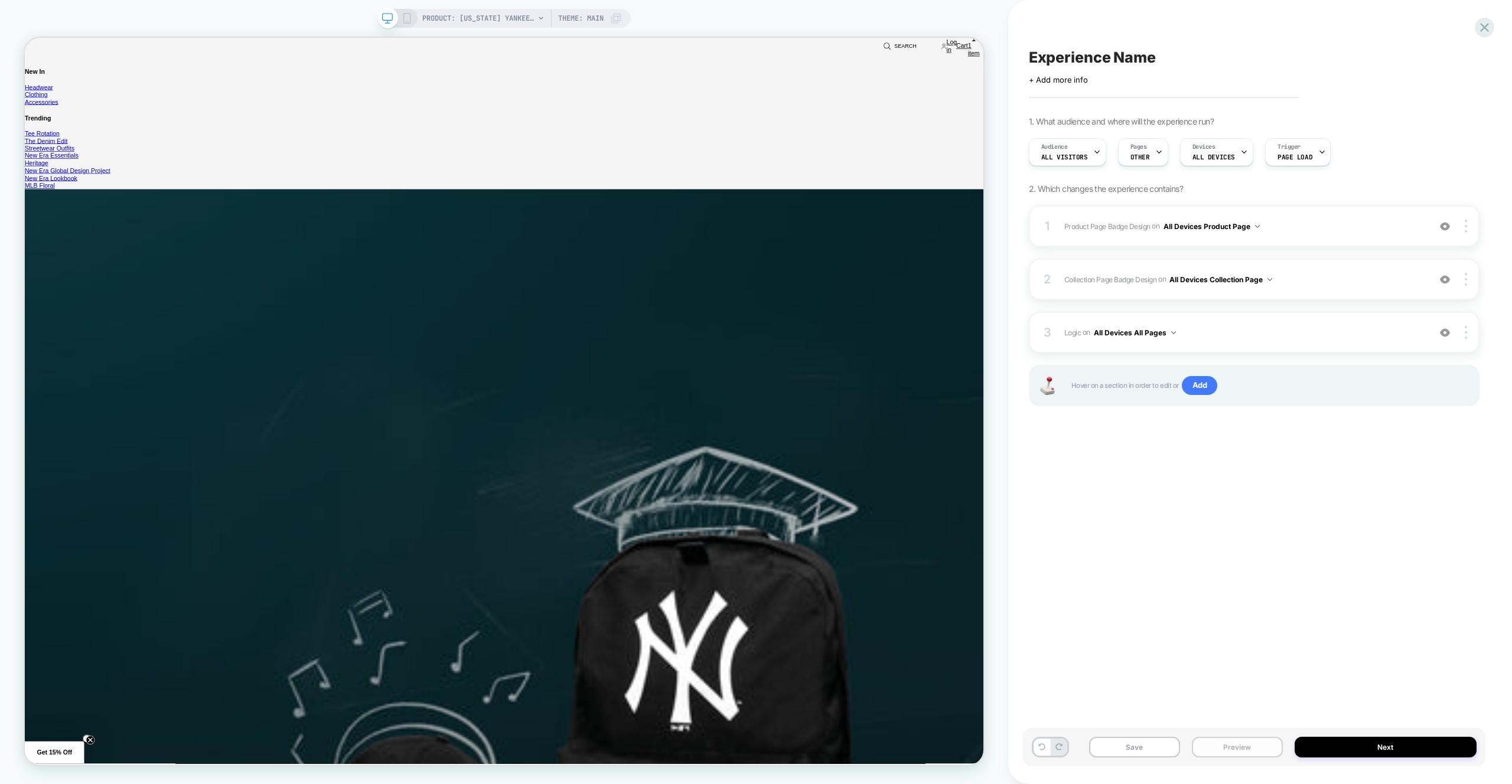
drag, startPoint x: 1246, startPoint y: 752, endPoint x: 1250, endPoint y: 740, distance: 12.6
click at [1246, 752] on button "Preview" at bounding box center [1238, 747] width 91 height 21
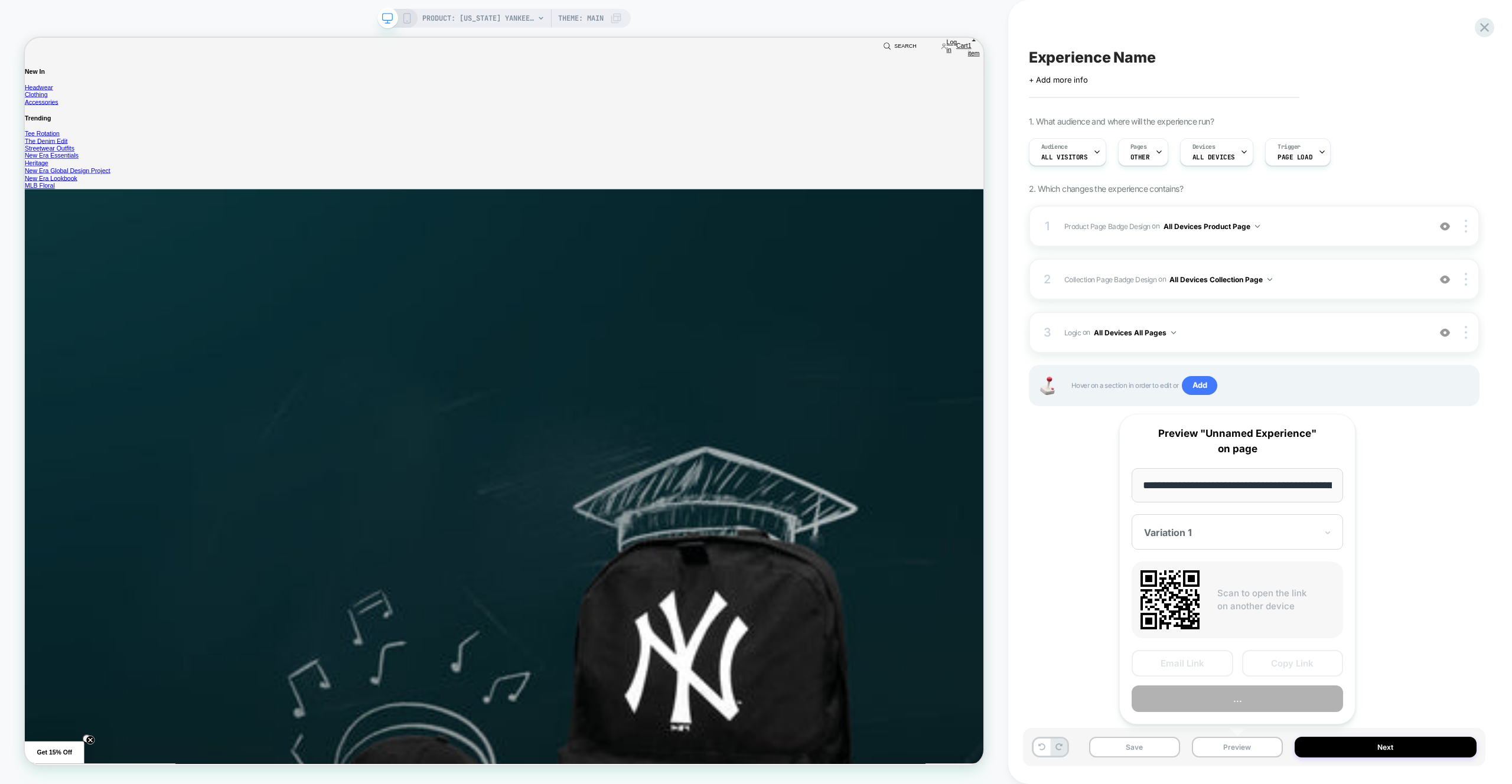
scroll to position [0, 447]
click at [1254, 705] on button "Preview" at bounding box center [1238, 699] width 212 height 27
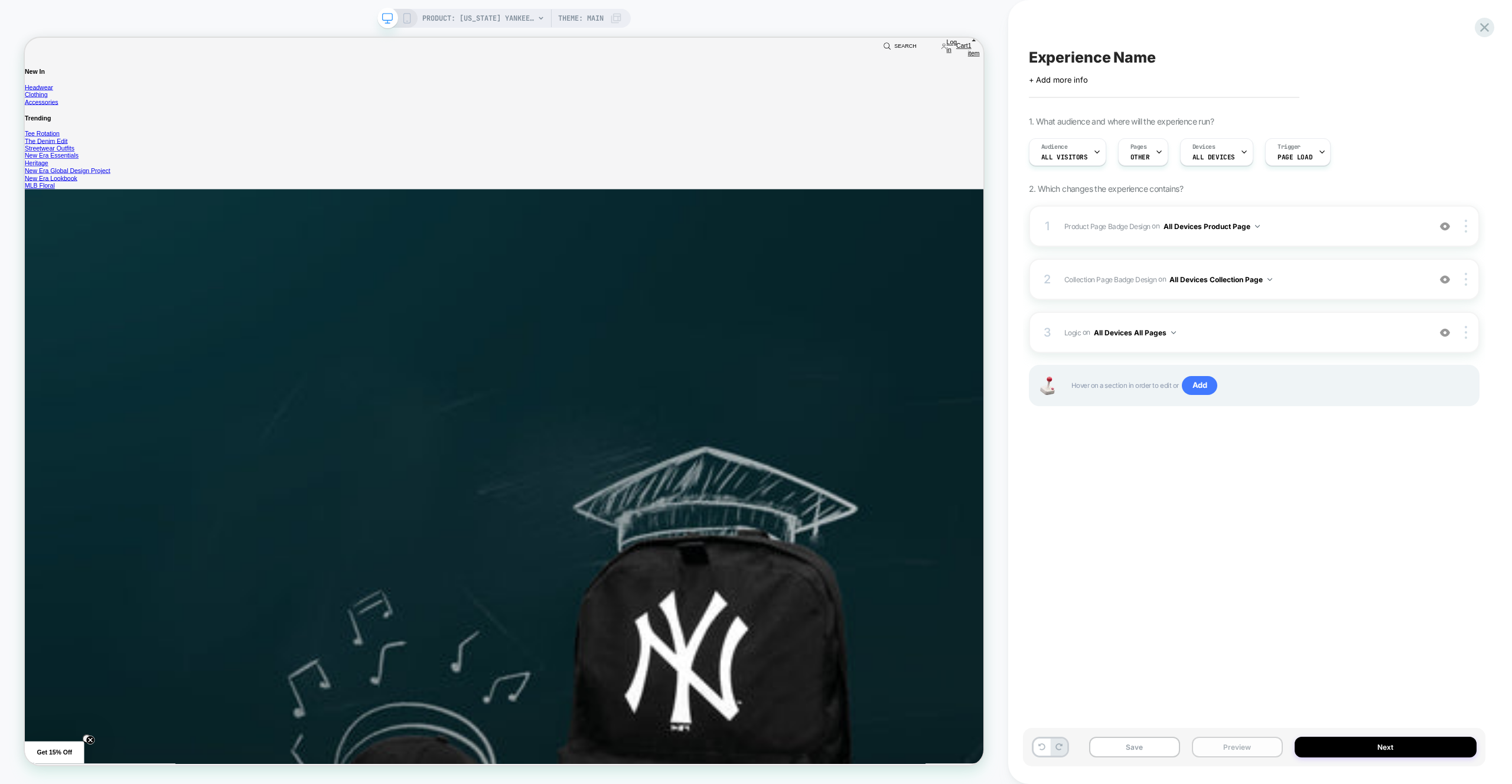
click at [1246, 742] on button "Preview" at bounding box center [1238, 747] width 91 height 21
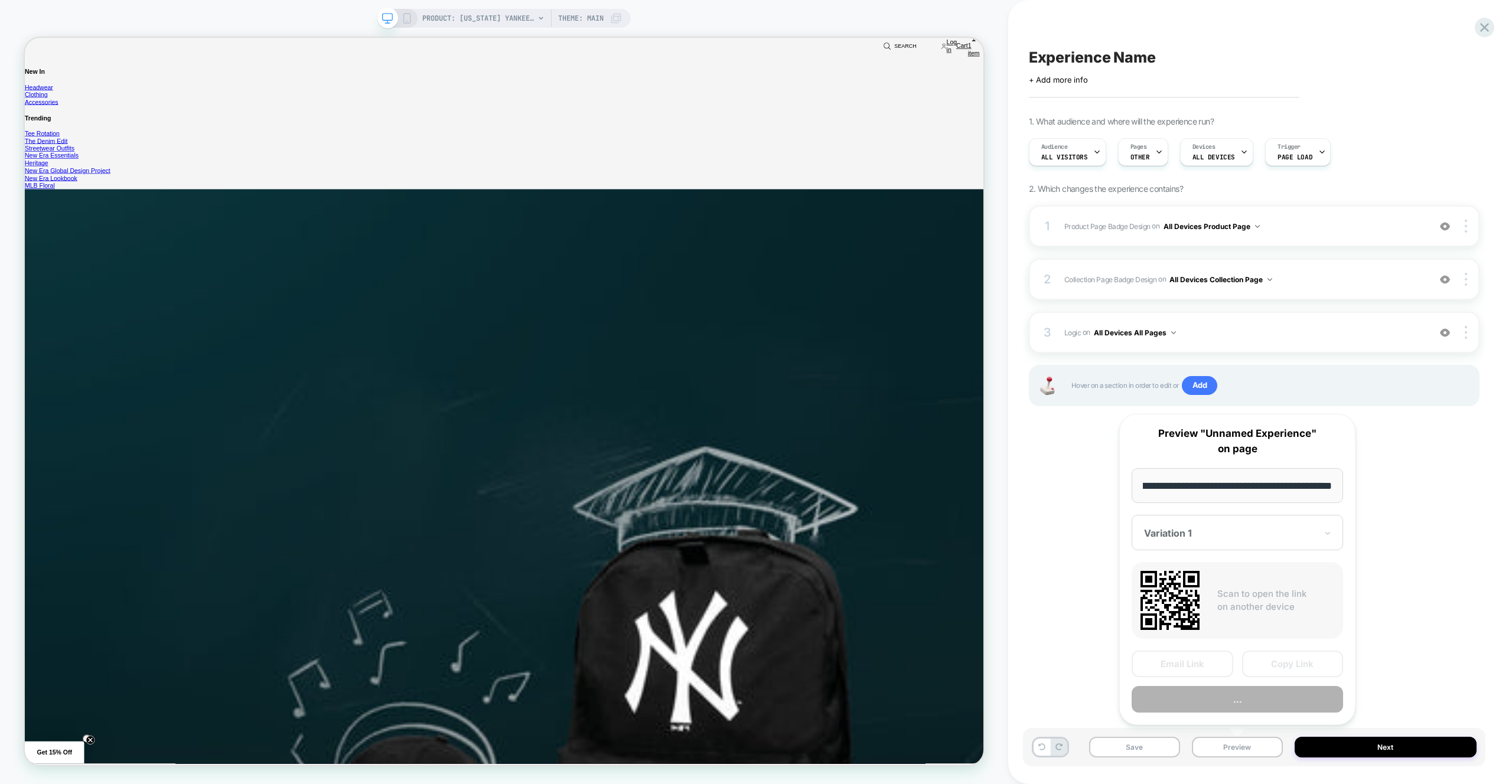
scroll to position [0, 0]
click at [1245, 706] on button "Preview" at bounding box center [1238, 699] width 212 height 27
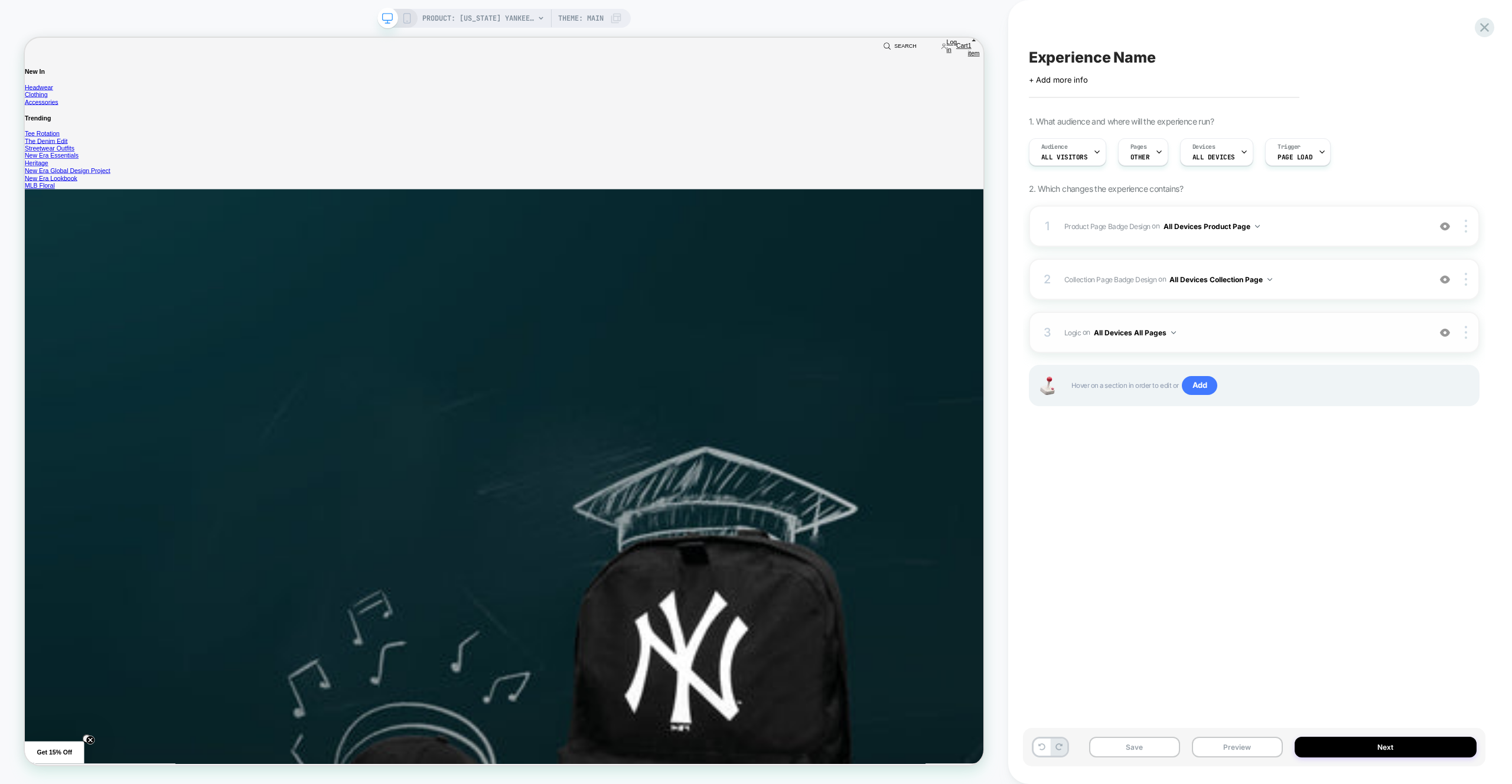
click at [1266, 330] on span "Logic Adding Code Block BEFORE footer on All Devices All Pages" at bounding box center [1243, 333] width 359 height 15
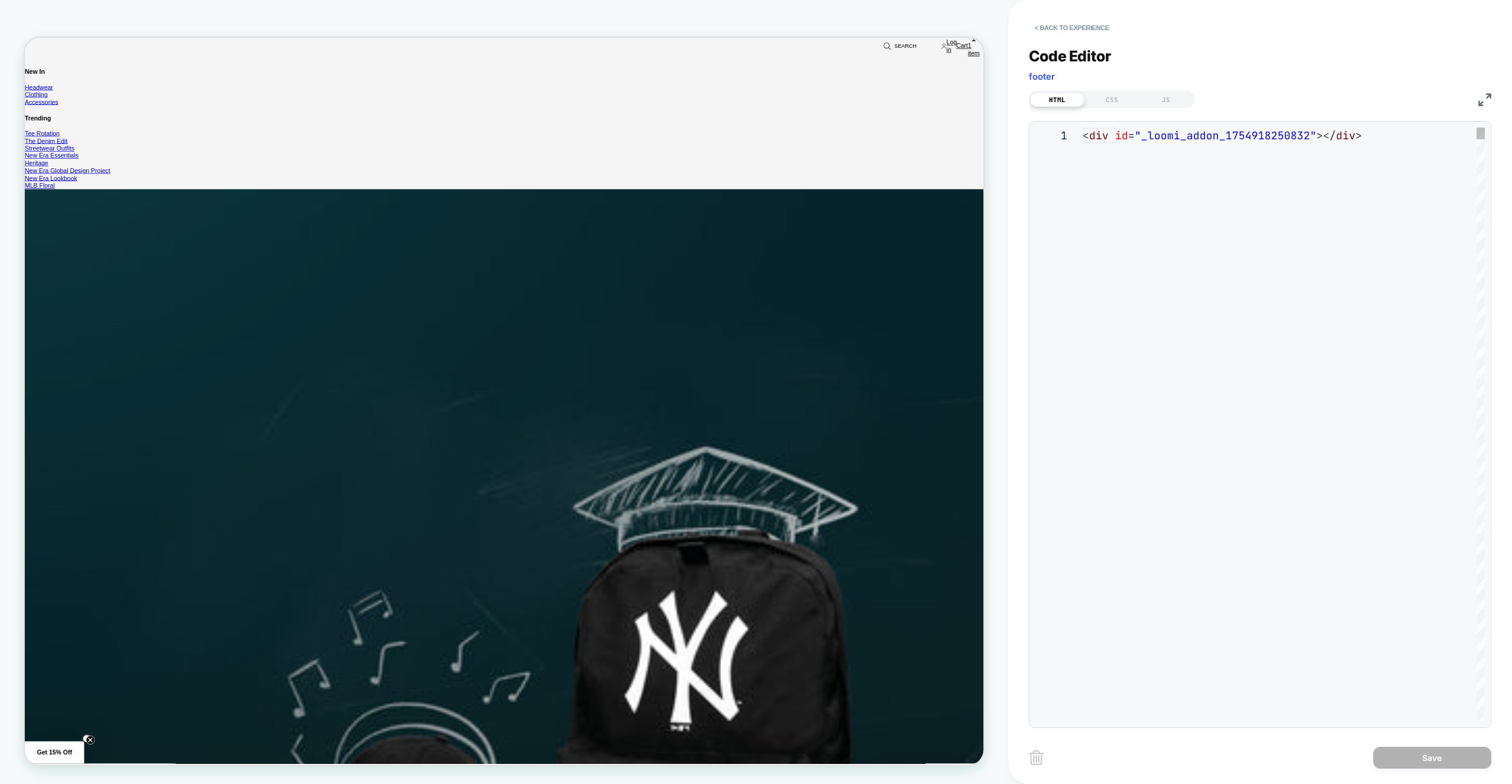
scroll to position [16, 0]
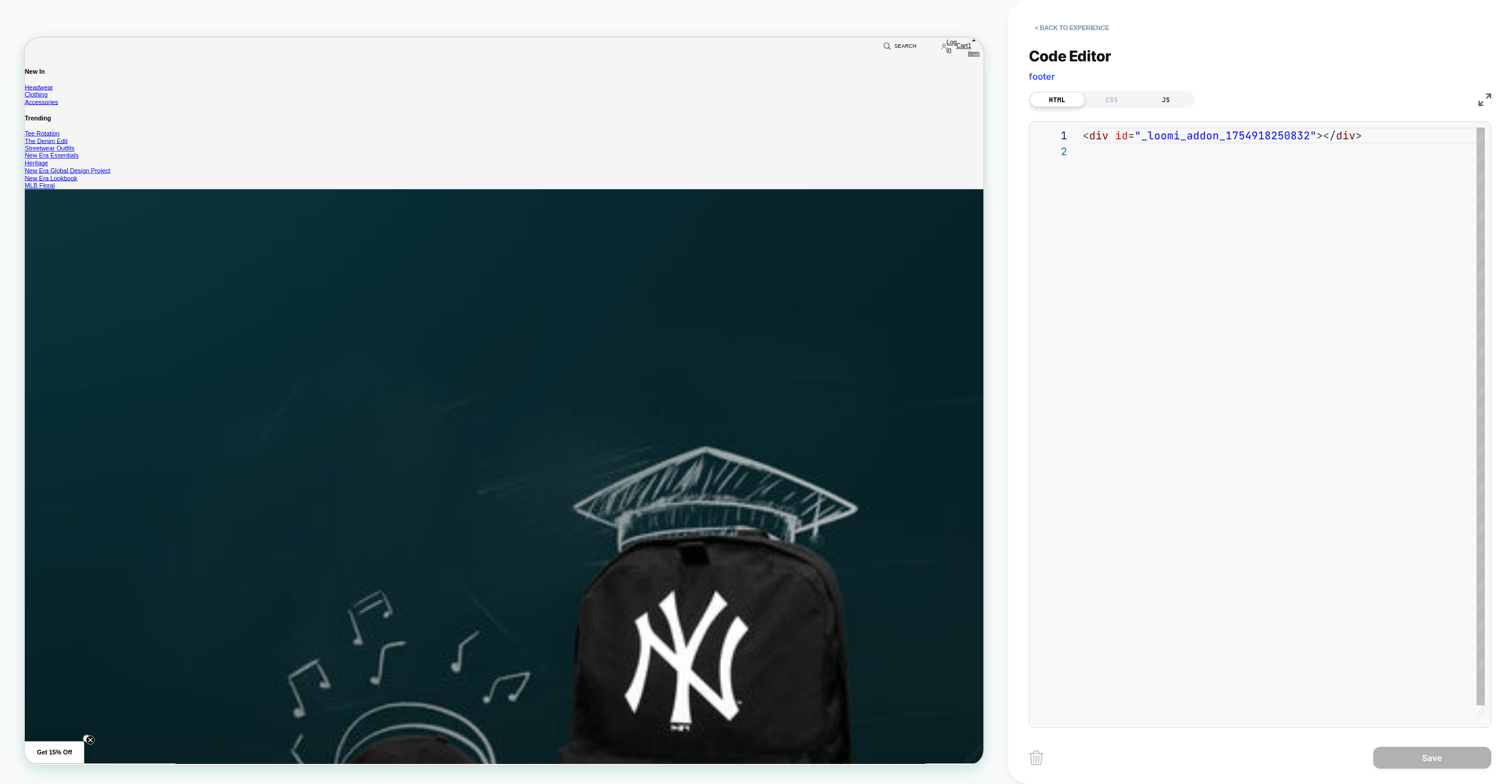
click at [1176, 100] on div "JS" at bounding box center [1166, 100] width 54 height 14
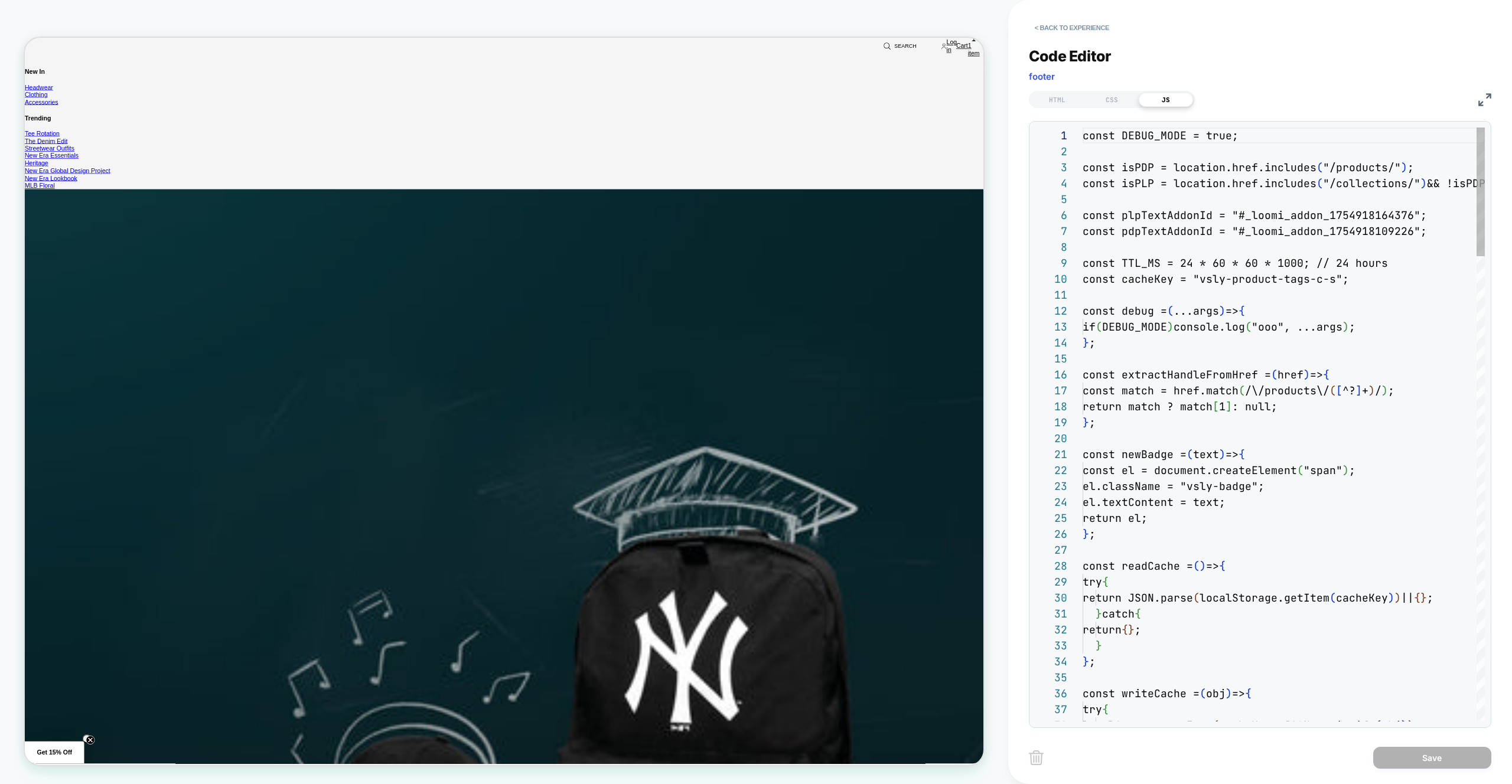
scroll to position [160, 0]
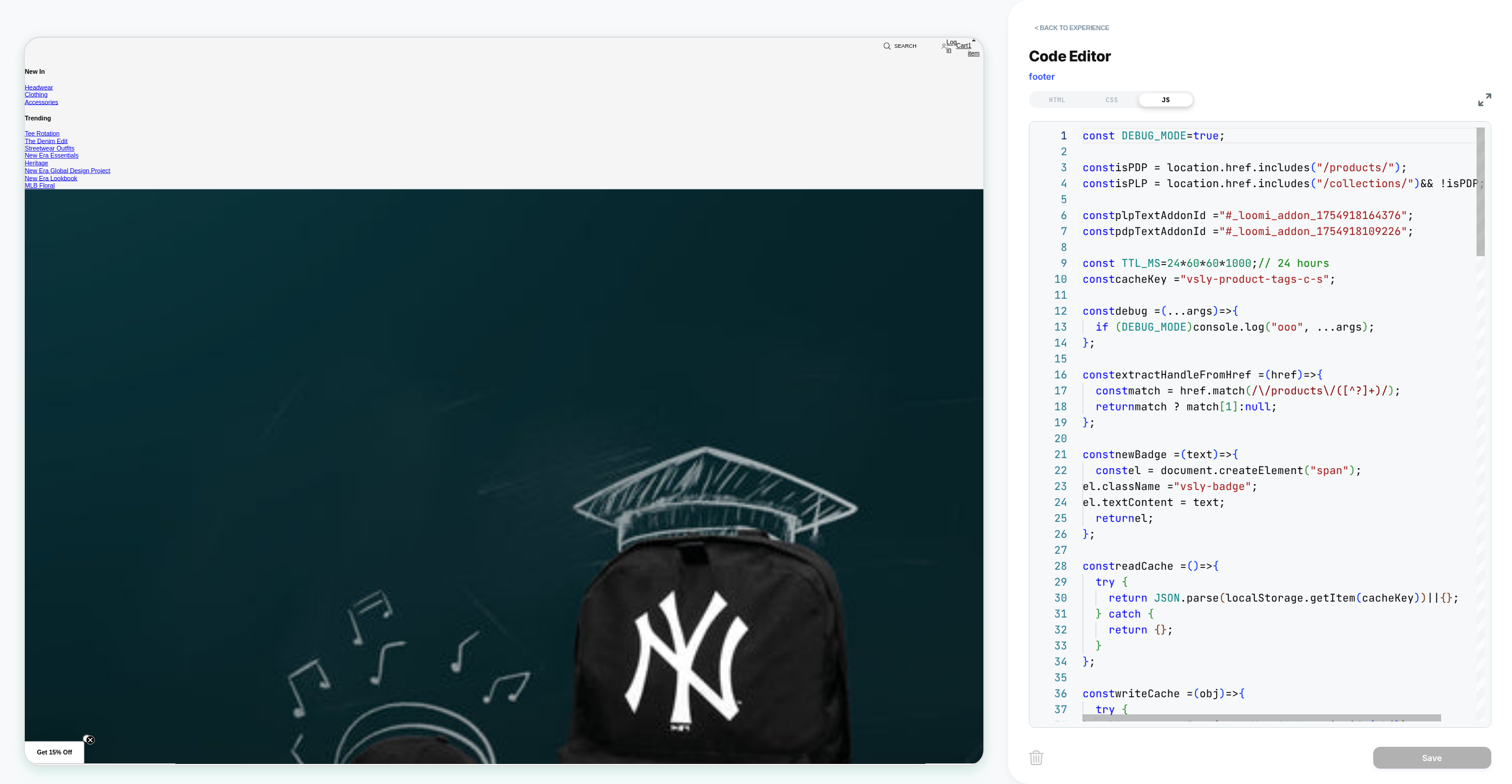
drag, startPoint x: 1211, startPoint y: 146, endPoint x: 1425, endPoint y: 784, distance: 672.9
type textarea "**********"
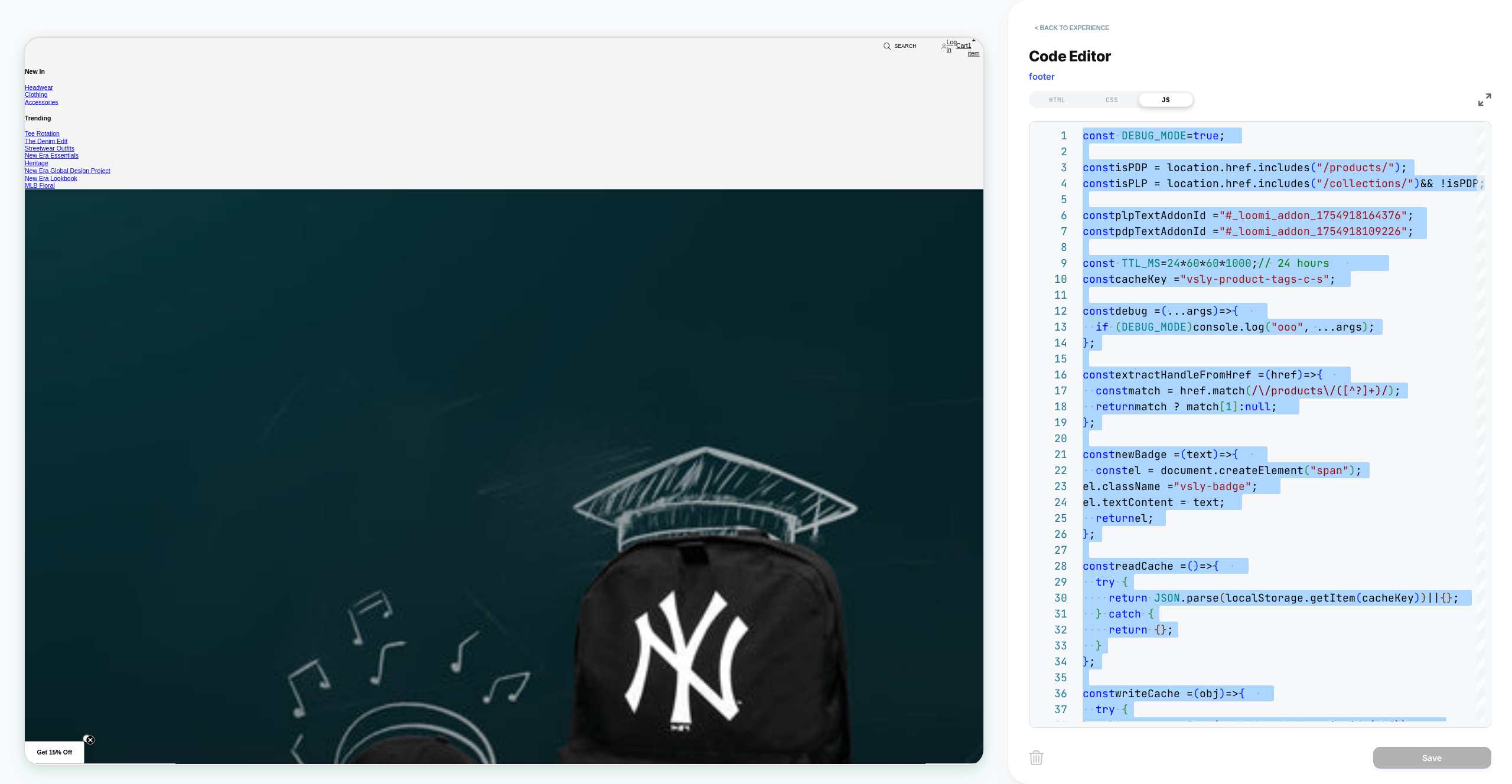
scroll to position [0, 0]
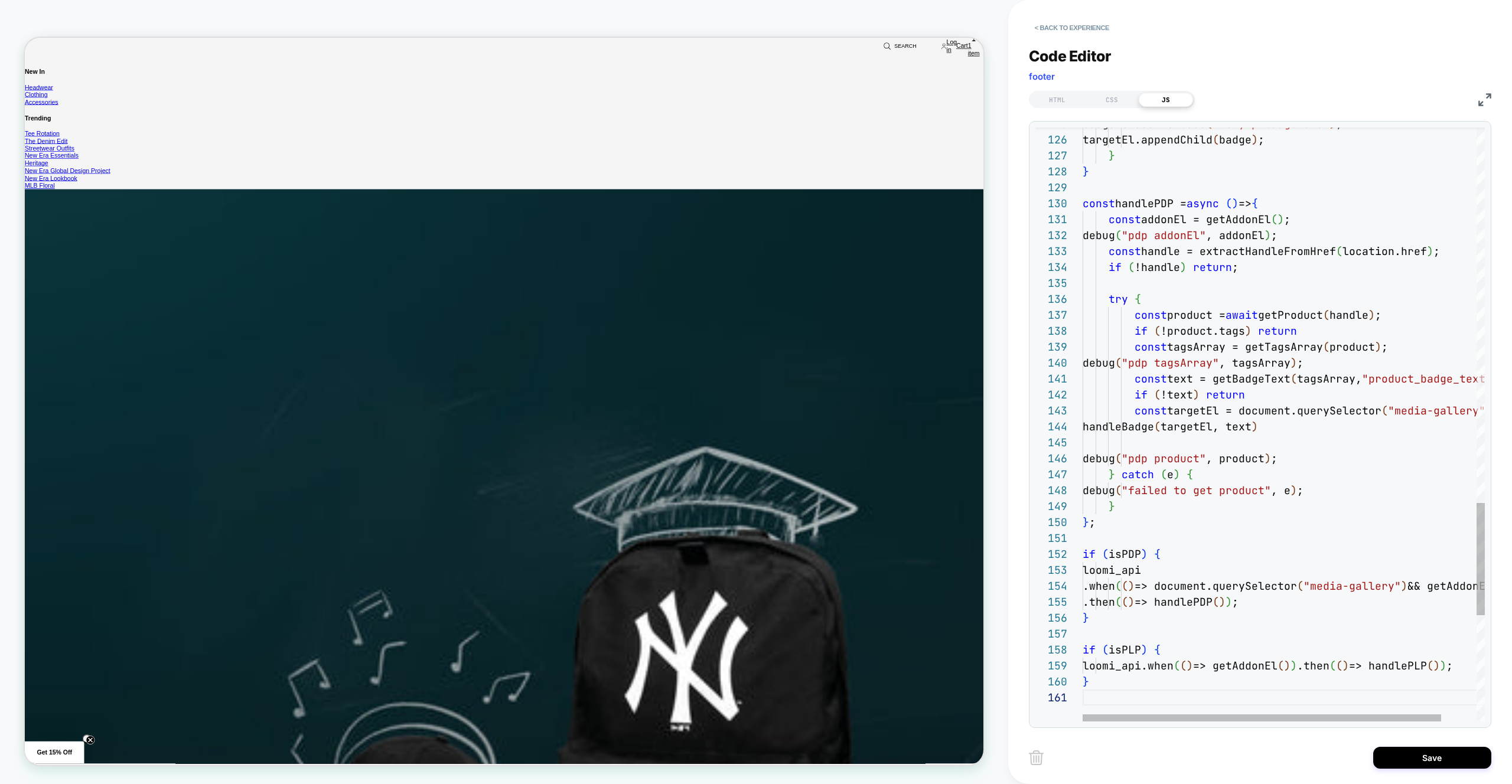
click at [1448, 744] on div "Save" at bounding box center [1260, 757] width 463 height 29
click at [1380, 754] on button "Save" at bounding box center [1432, 758] width 118 height 22
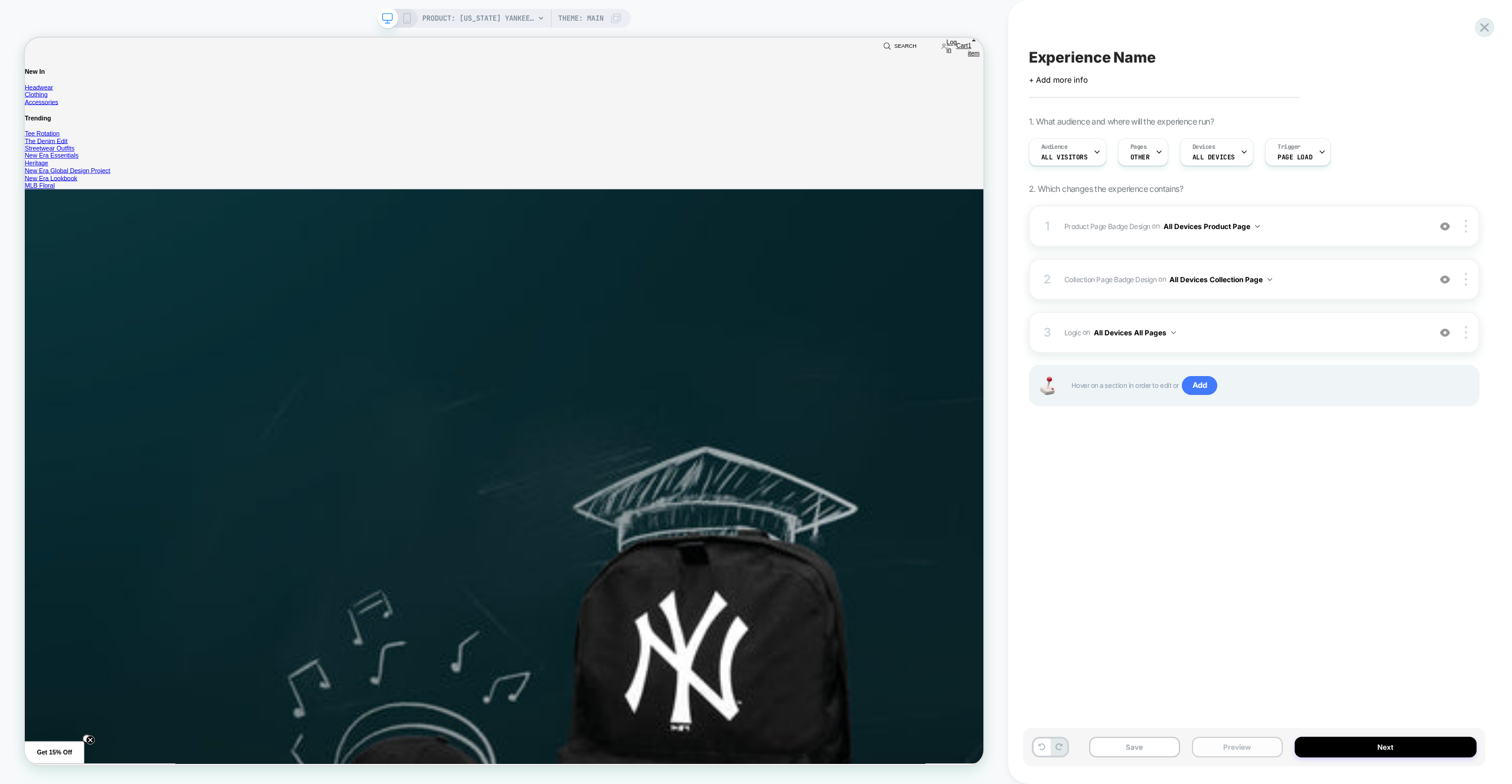
click at [1252, 751] on button "Preview" at bounding box center [1238, 747] width 91 height 21
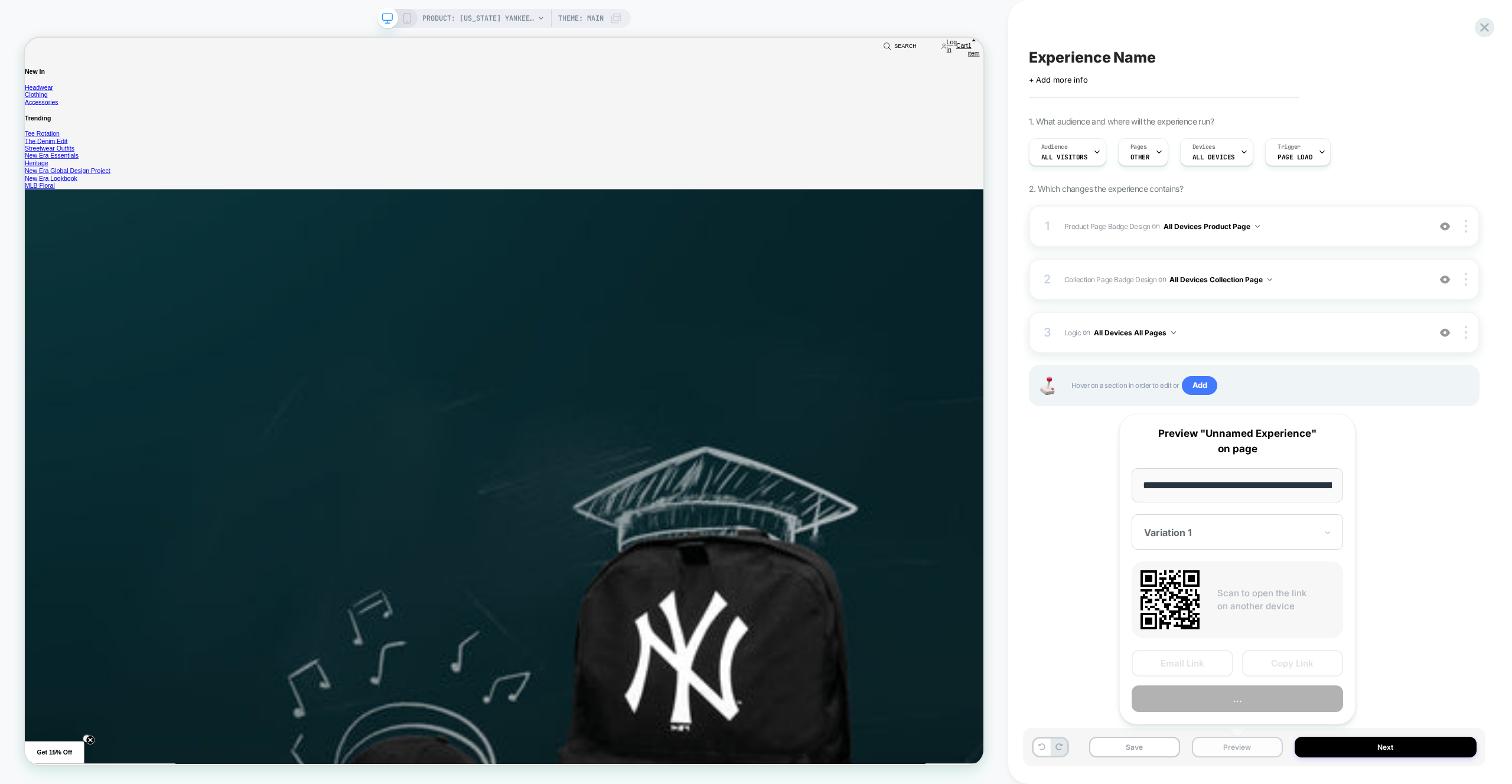
scroll to position [0, 447]
click at [1253, 707] on button "Preview" at bounding box center [1238, 699] width 212 height 27
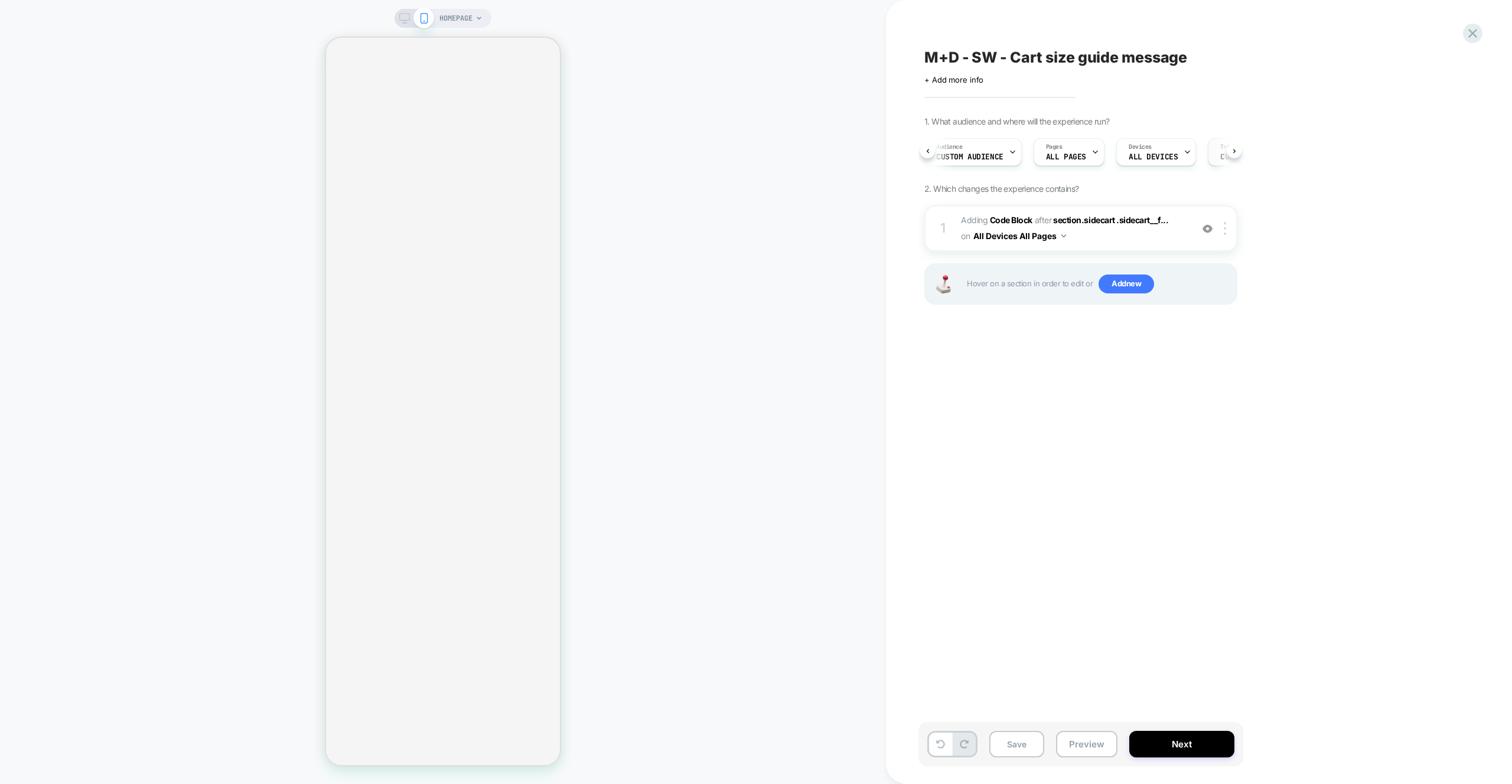
scroll to position [0, 81]
click at [1165, 153] on span "Custom Code" at bounding box center [1164, 157] width 49 height 8
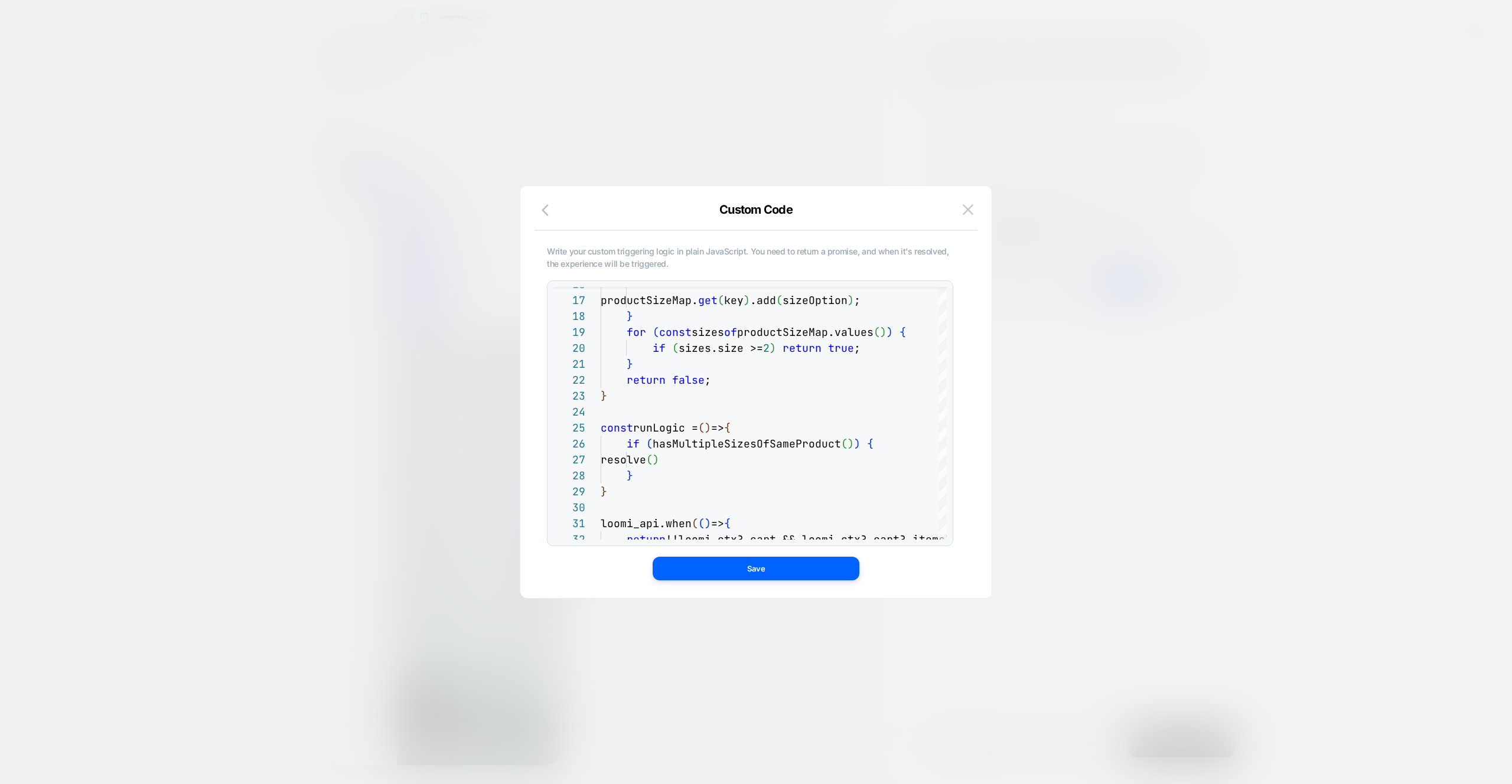
scroll to position [0, 0]
click at [965, 207] on img at bounding box center [968, 209] width 11 height 10
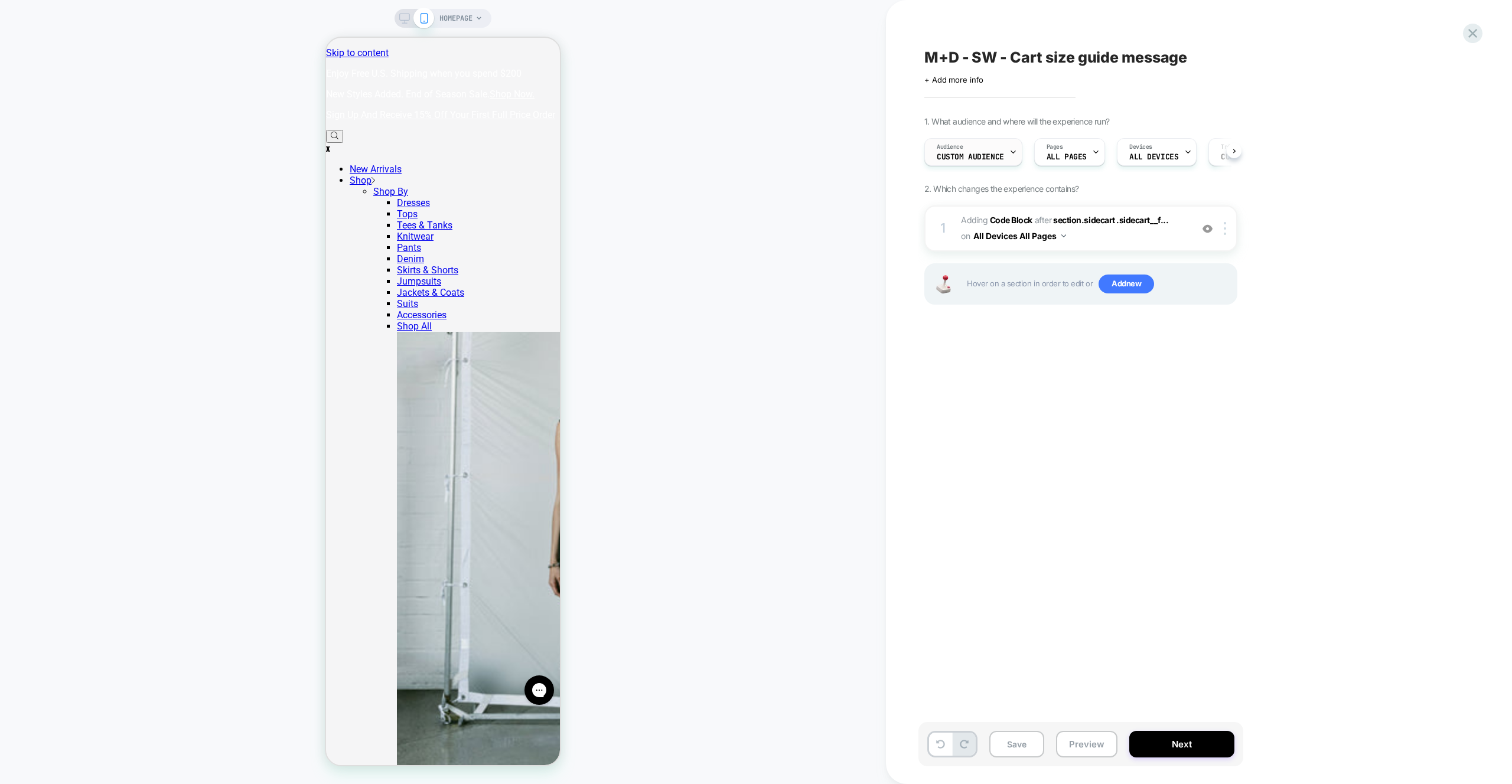
click at [979, 161] on span "Custom Audience" at bounding box center [971, 157] width 67 height 8
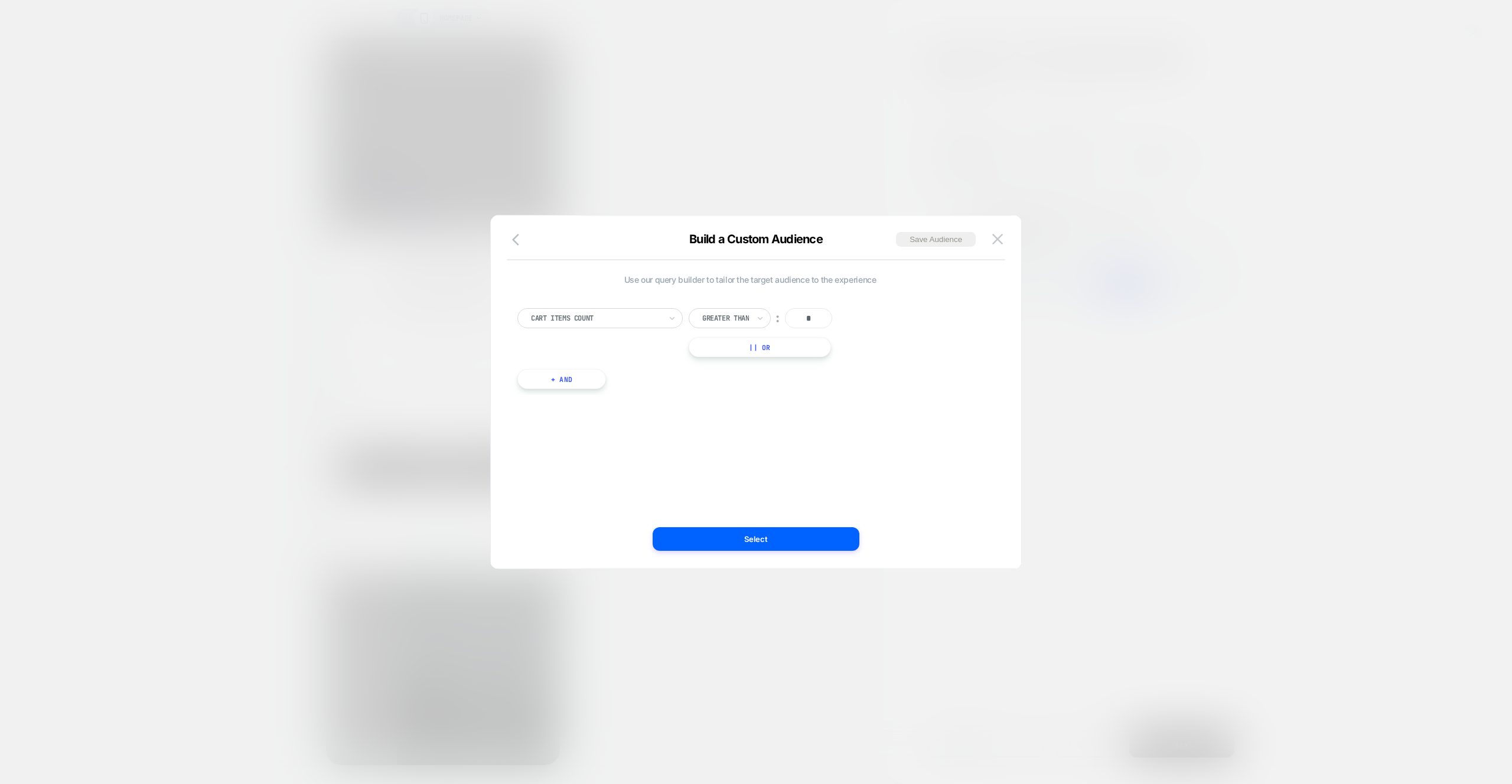
click at [1002, 238] on img at bounding box center [997, 239] width 11 height 10
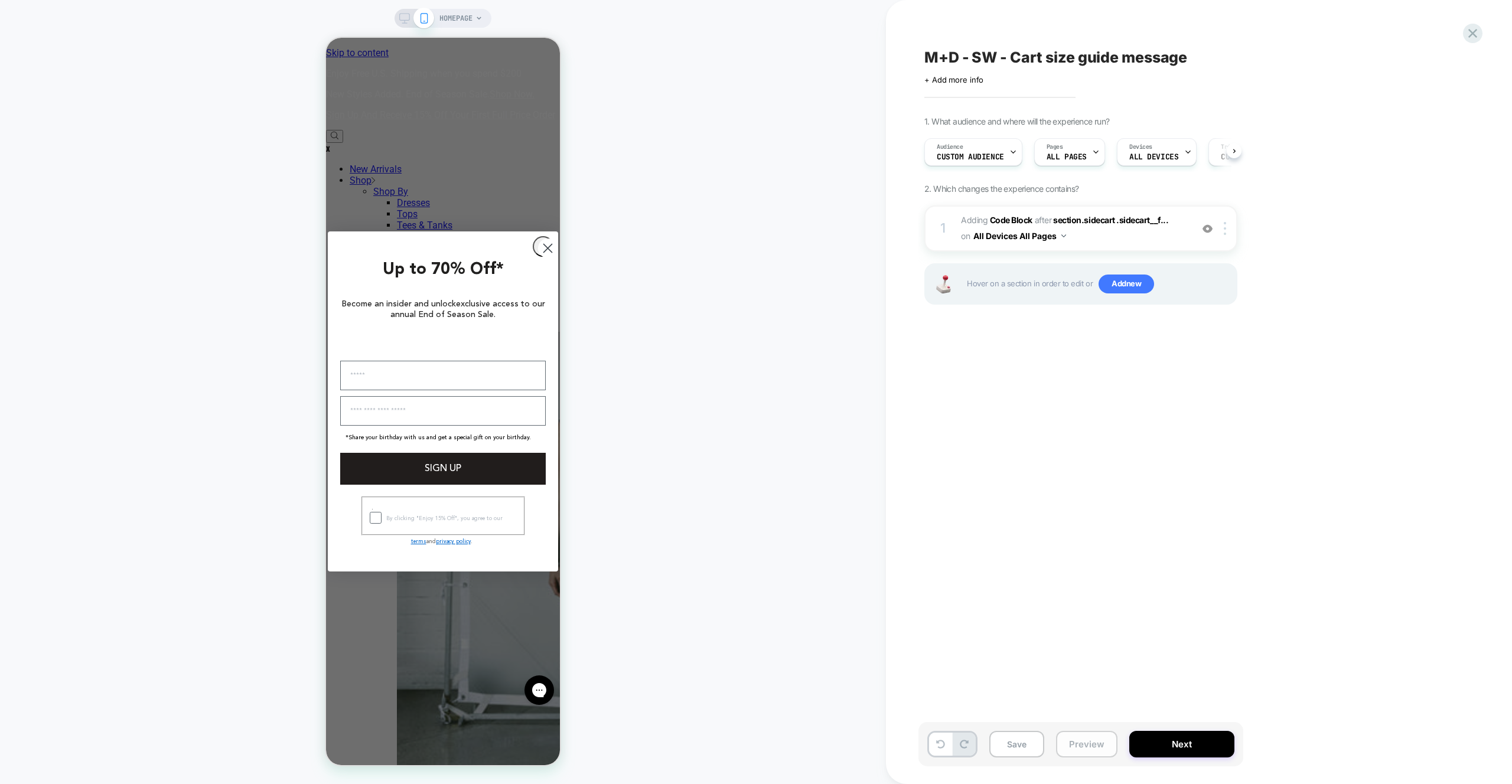
click at [1095, 733] on button "Preview" at bounding box center [1086, 745] width 61 height 27
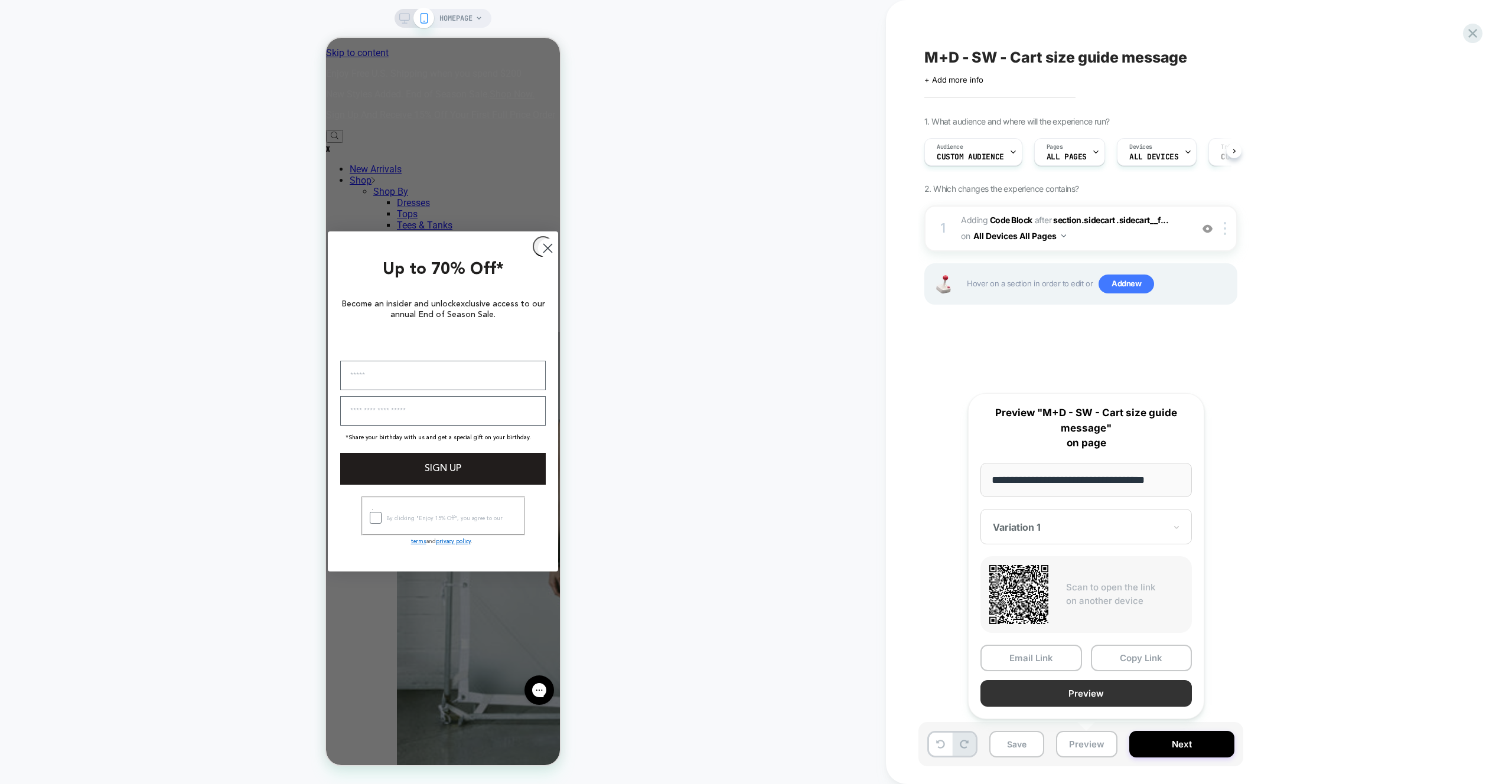
click at [1087, 692] on button "Preview" at bounding box center [1086, 694] width 212 height 27
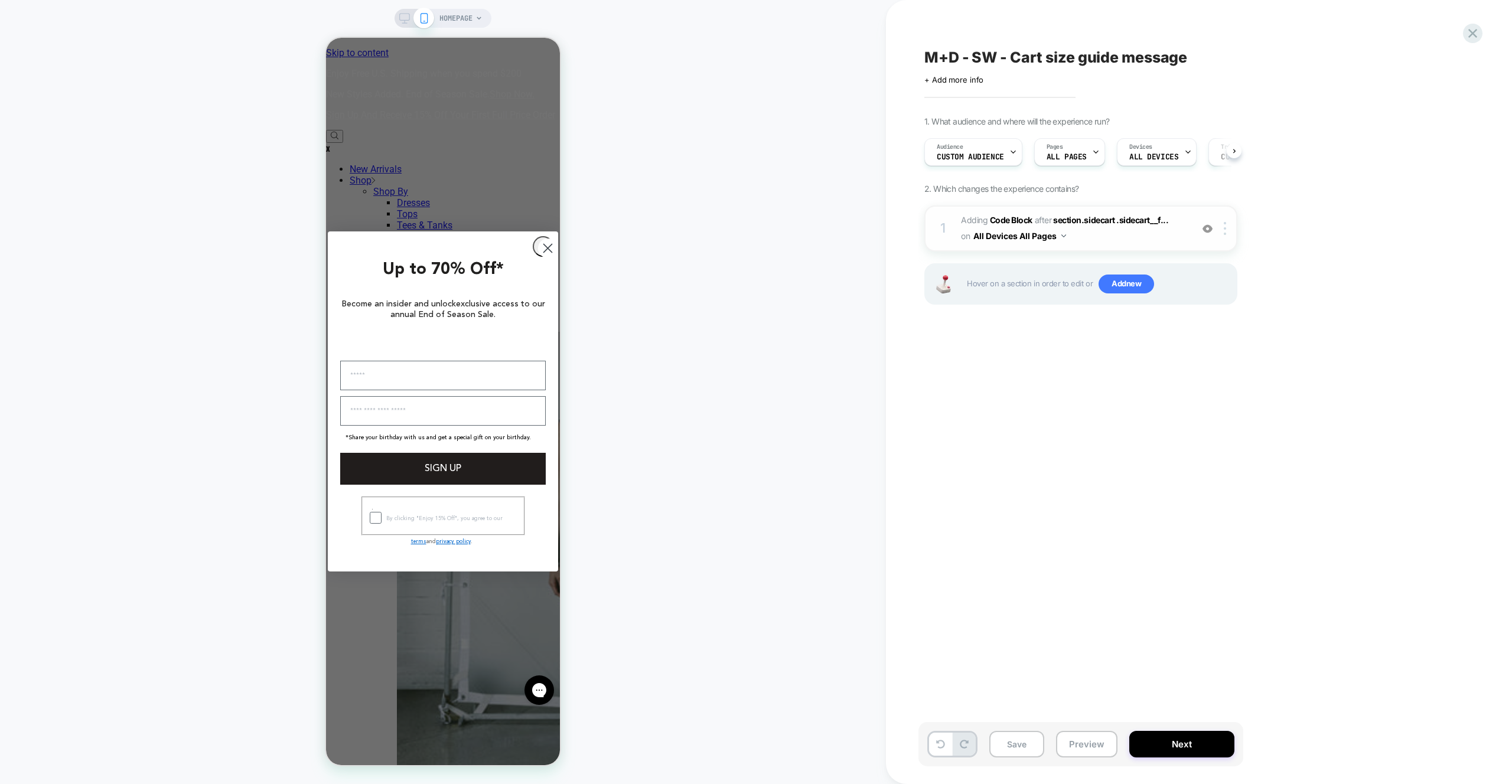
click at [1130, 239] on span "Adding Code Block AFTER section.sidecart .sidecart__f... section.sidecart .side…" at bounding box center [1074, 228] width 225 height 32
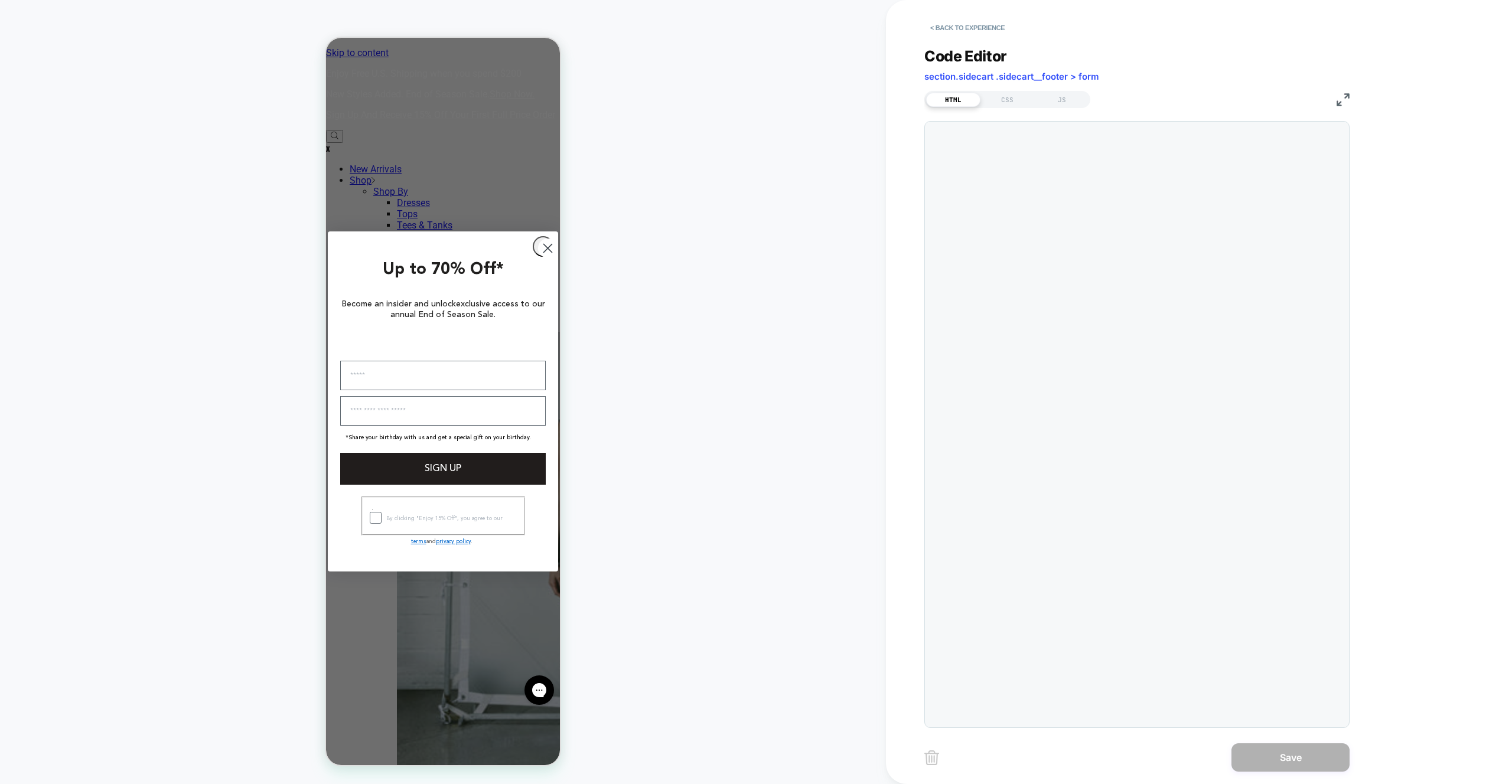
scroll to position [160, 0]
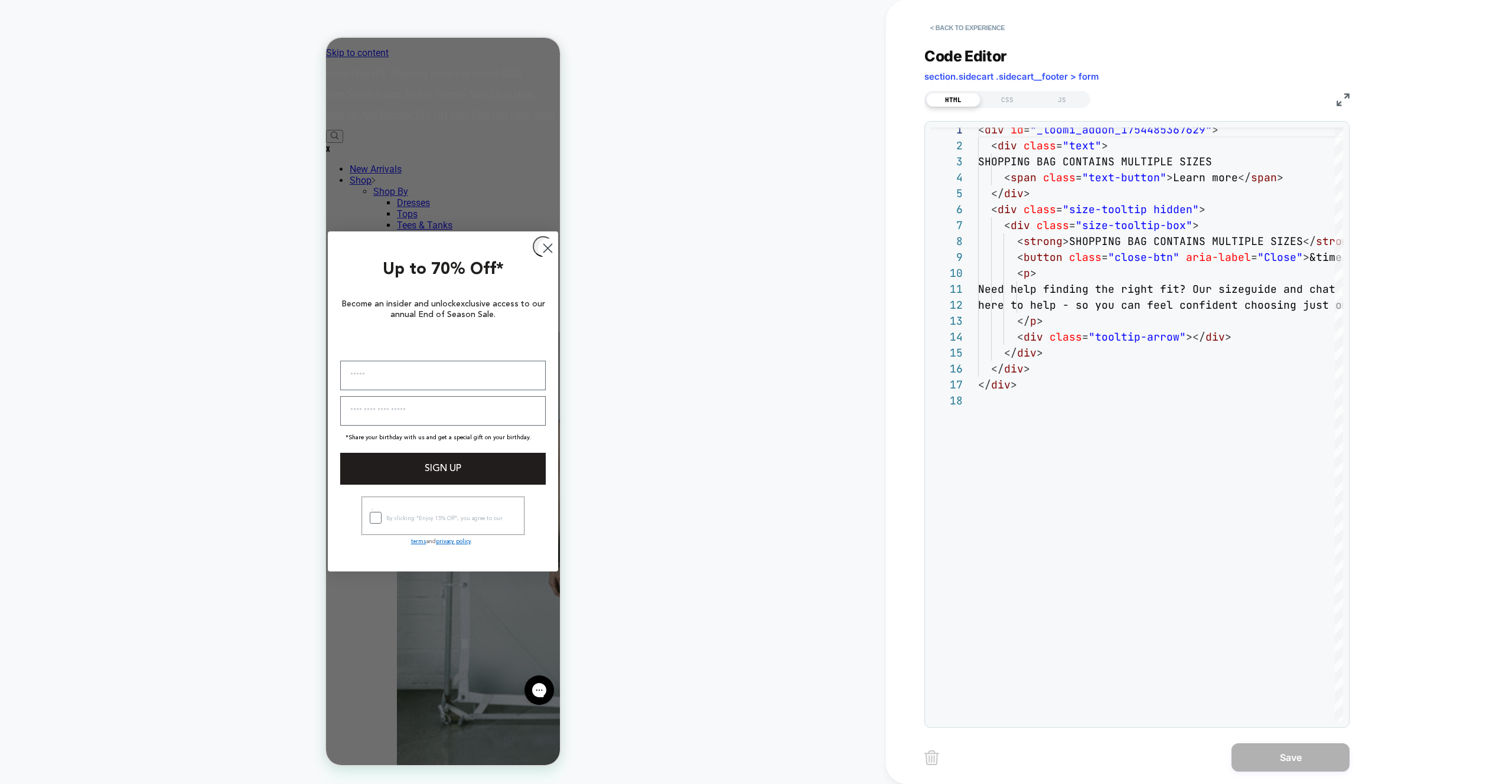
click at [1069, 110] on div "Code Editor section.sidecart .sidecart__footer > form HTML CSS JS 1 2 3 4 5 6 7…" at bounding box center [1137, 381] width 425 height 696
click at [1068, 93] on div "JS" at bounding box center [1062, 100] width 54 height 14
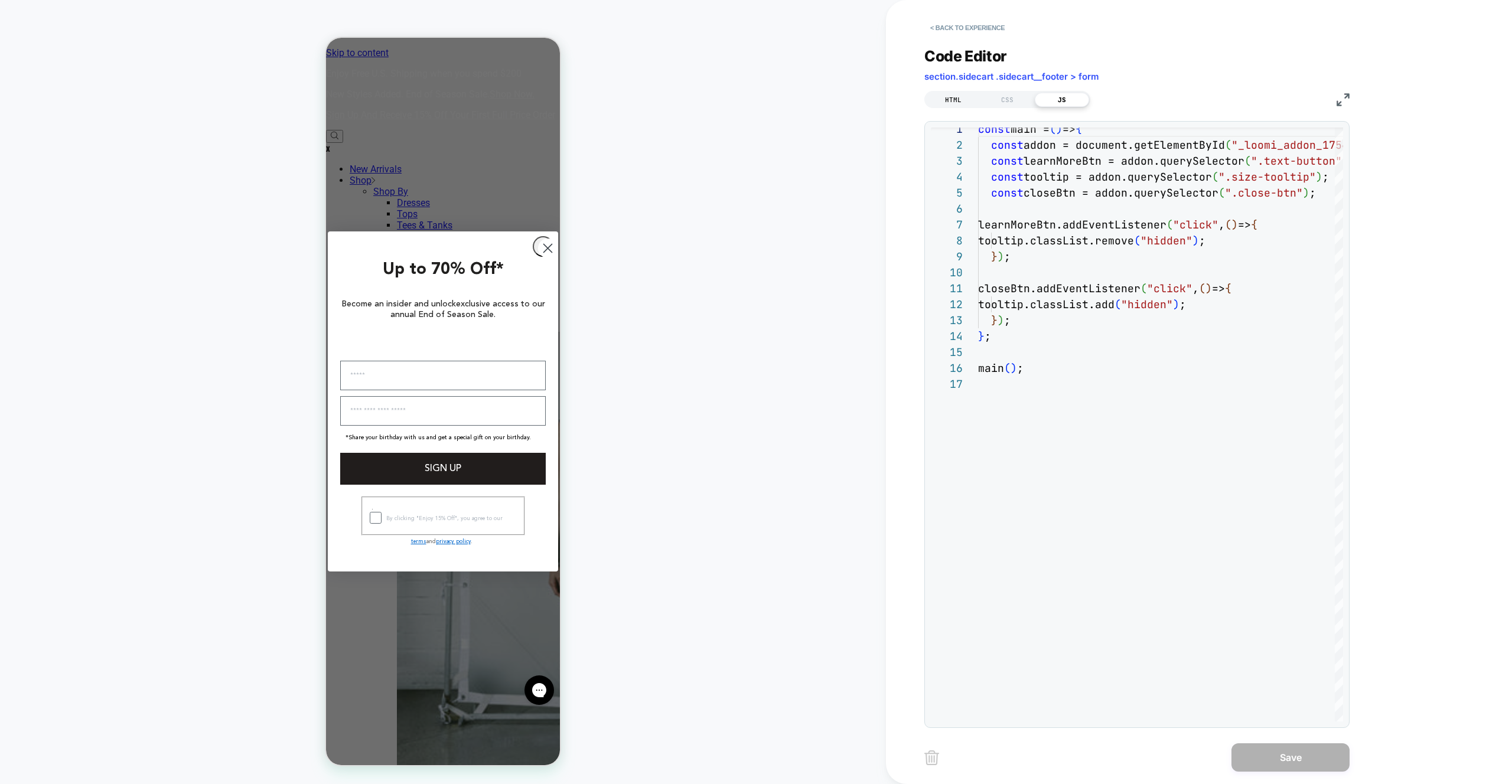
click at [964, 97] on div "HTML" at bounding box center [953, 100] width 54 height 14
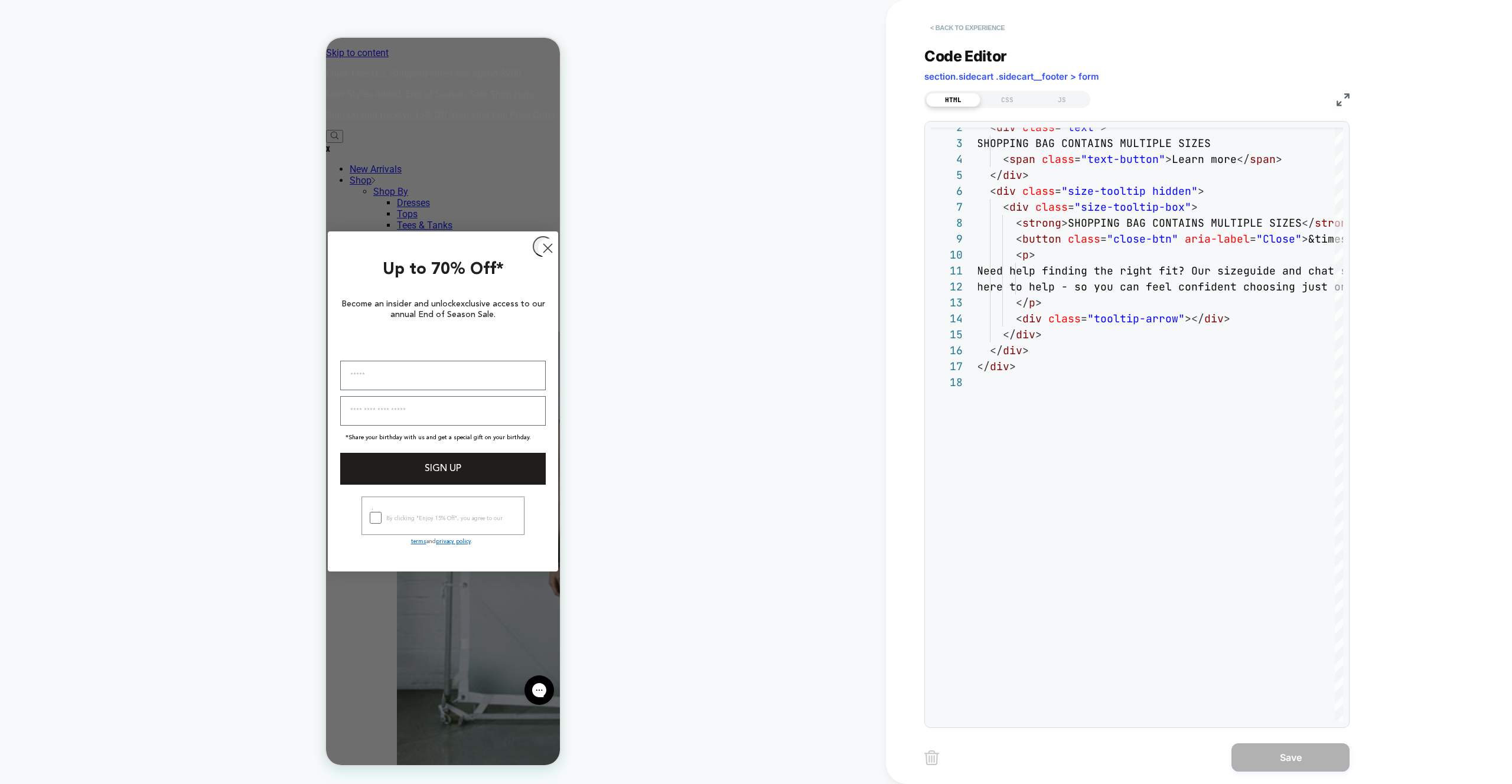
click at [947, 29] on button "< Back to experience" at bounding box center [967, 28] width 86 height 19
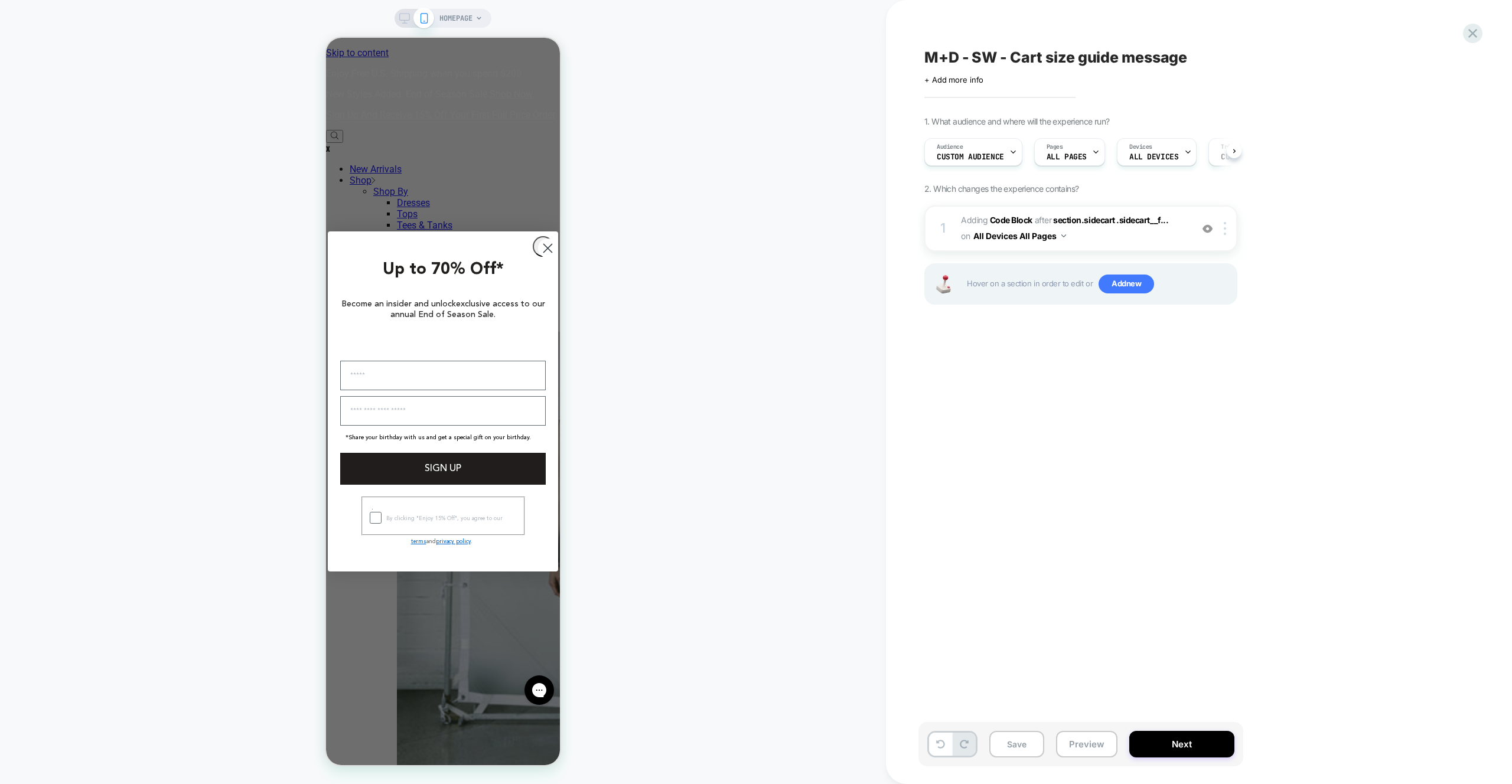
scroll to position [0, 1]
click at [1151, 736] on button "Next" at bounding box center [1182, 745] width 105 height 27
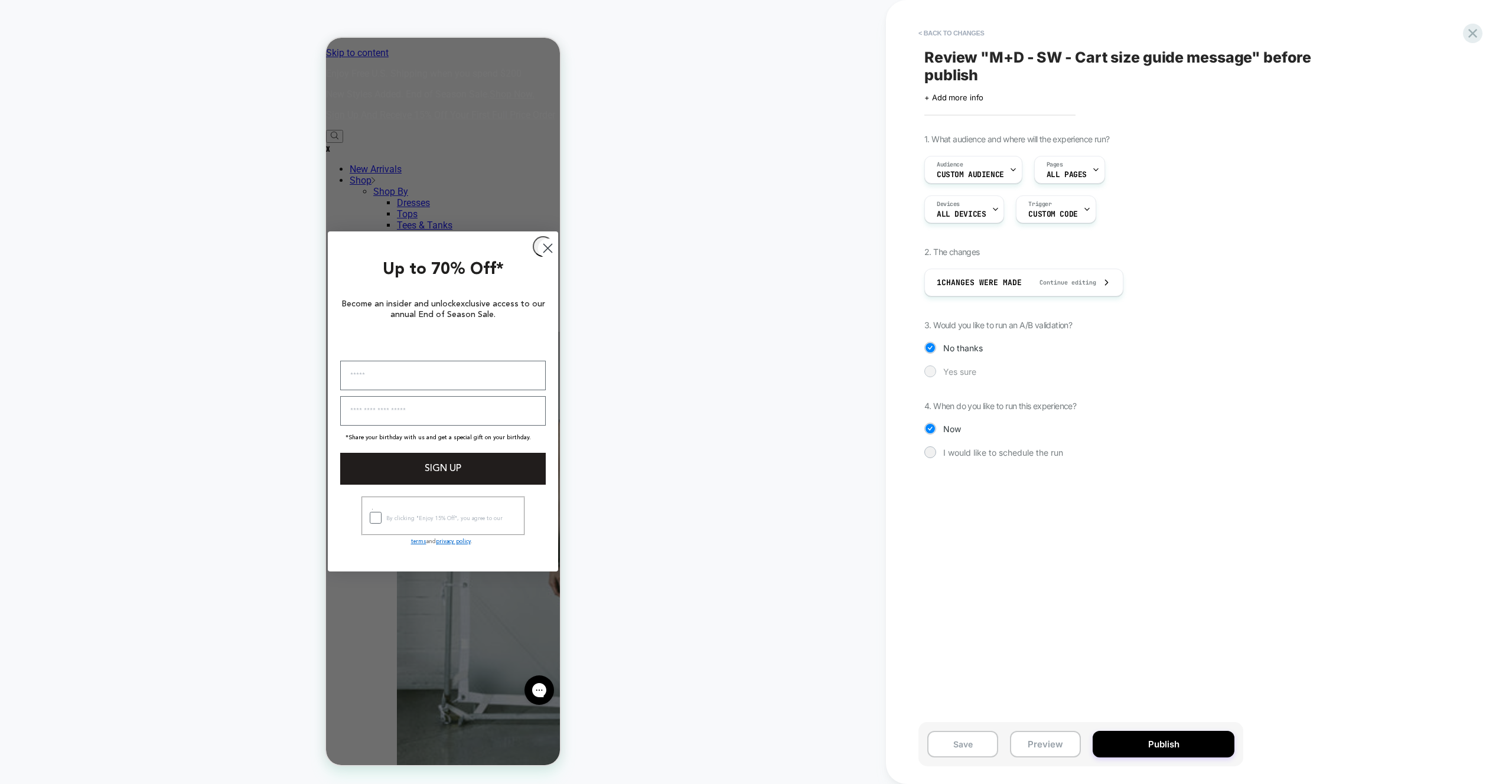
click at [950, 366] on span "Yes sure" at bounding box center [960, 372] width 33 height 10
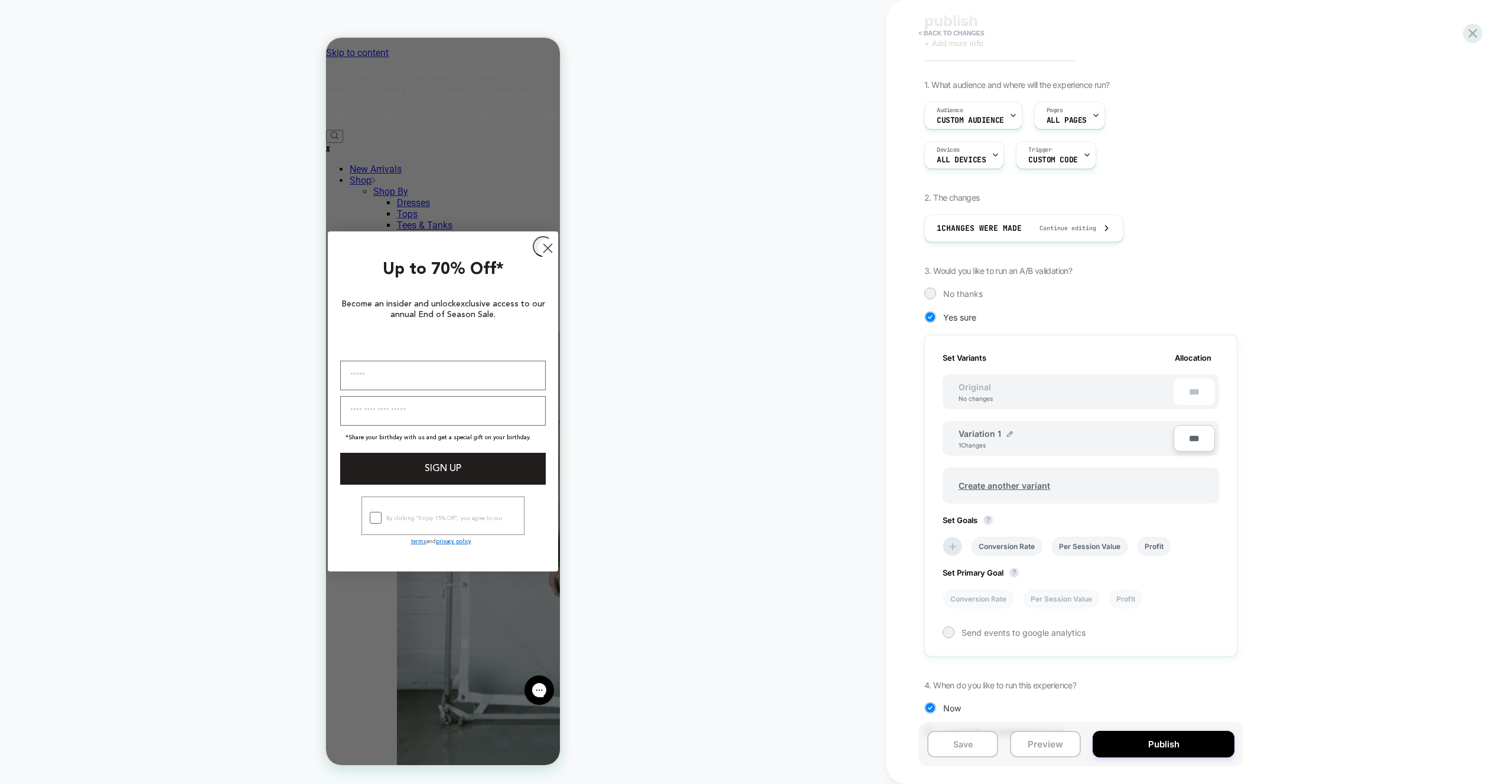
scroll to position [85, 0]
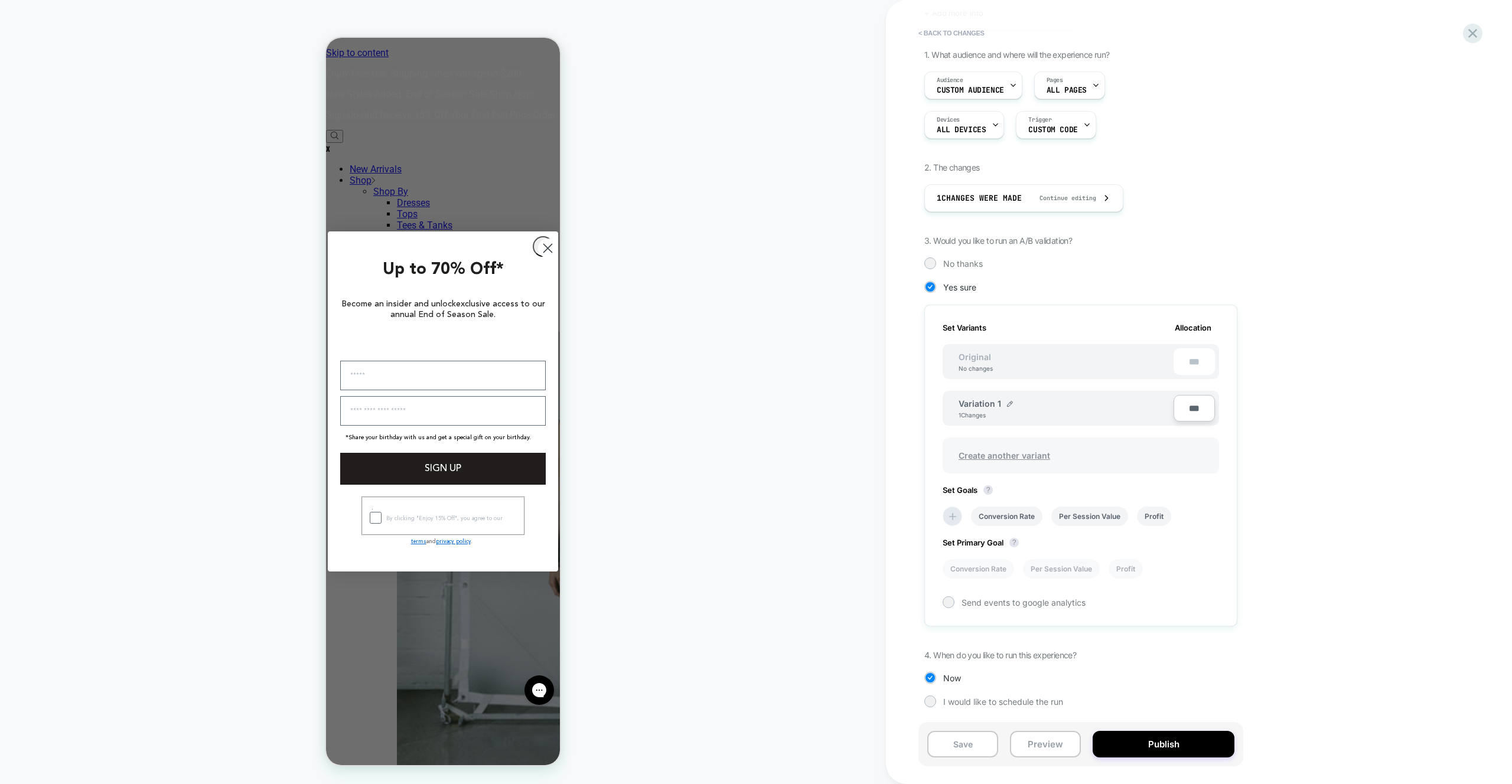
click at [1012, 464] on span "Create another variant" at bounding box center [1005, 455] width 115 height 28
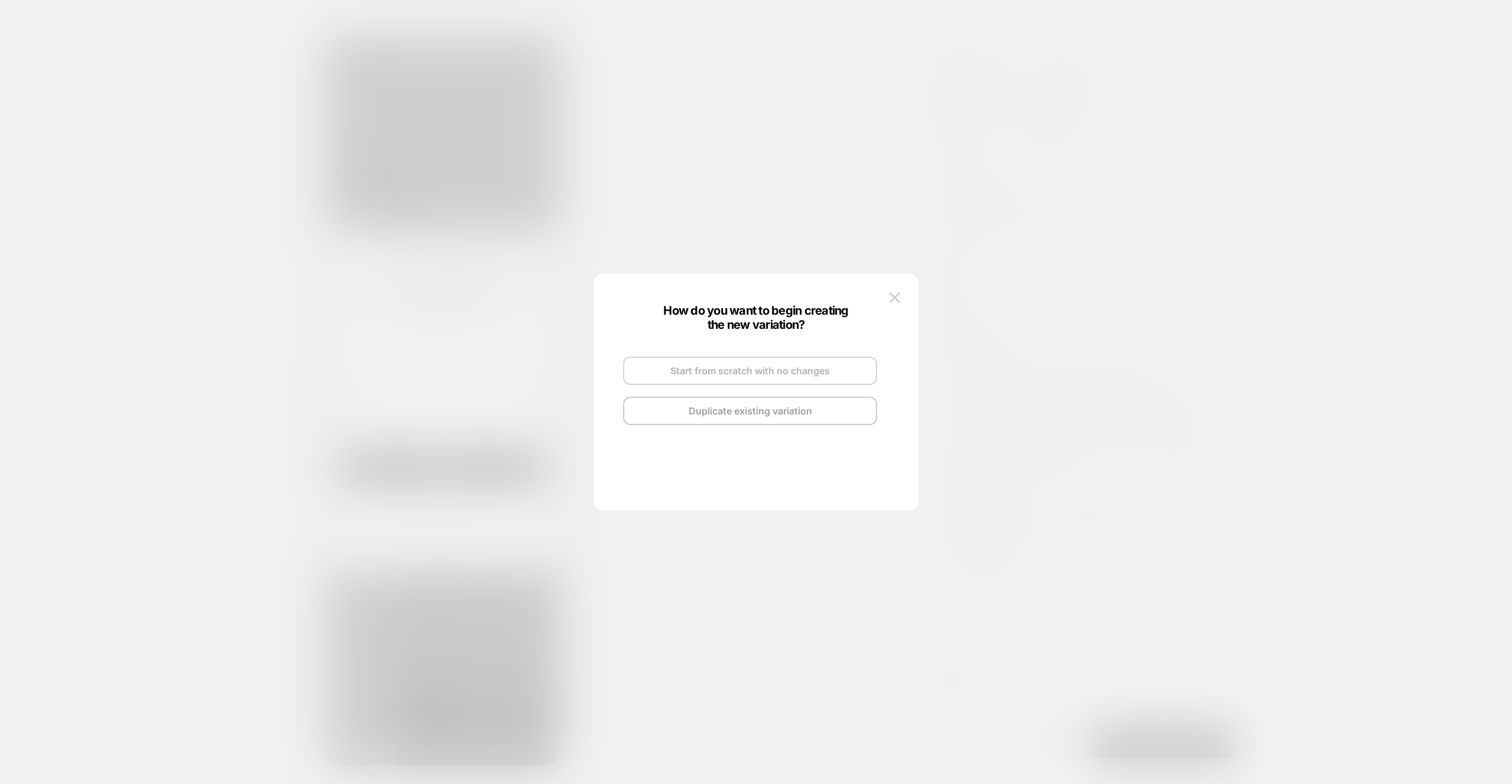
click at [800, 380] on button "Start from scratch with no changes" at bounding box center [751, 371] width 254 height 28
click at [791, 364] on div "Variation 2 Go and Edit the New Variation Back to Review Screen" at bounding box center [751, 391] width 278 height 140
click at [785, 356] on img at bounding box center [786, 357] width 6 height 6
click at [761, 362] on input "**********" at bounding box center [735, 357] width 85 height 23
type input "**********"
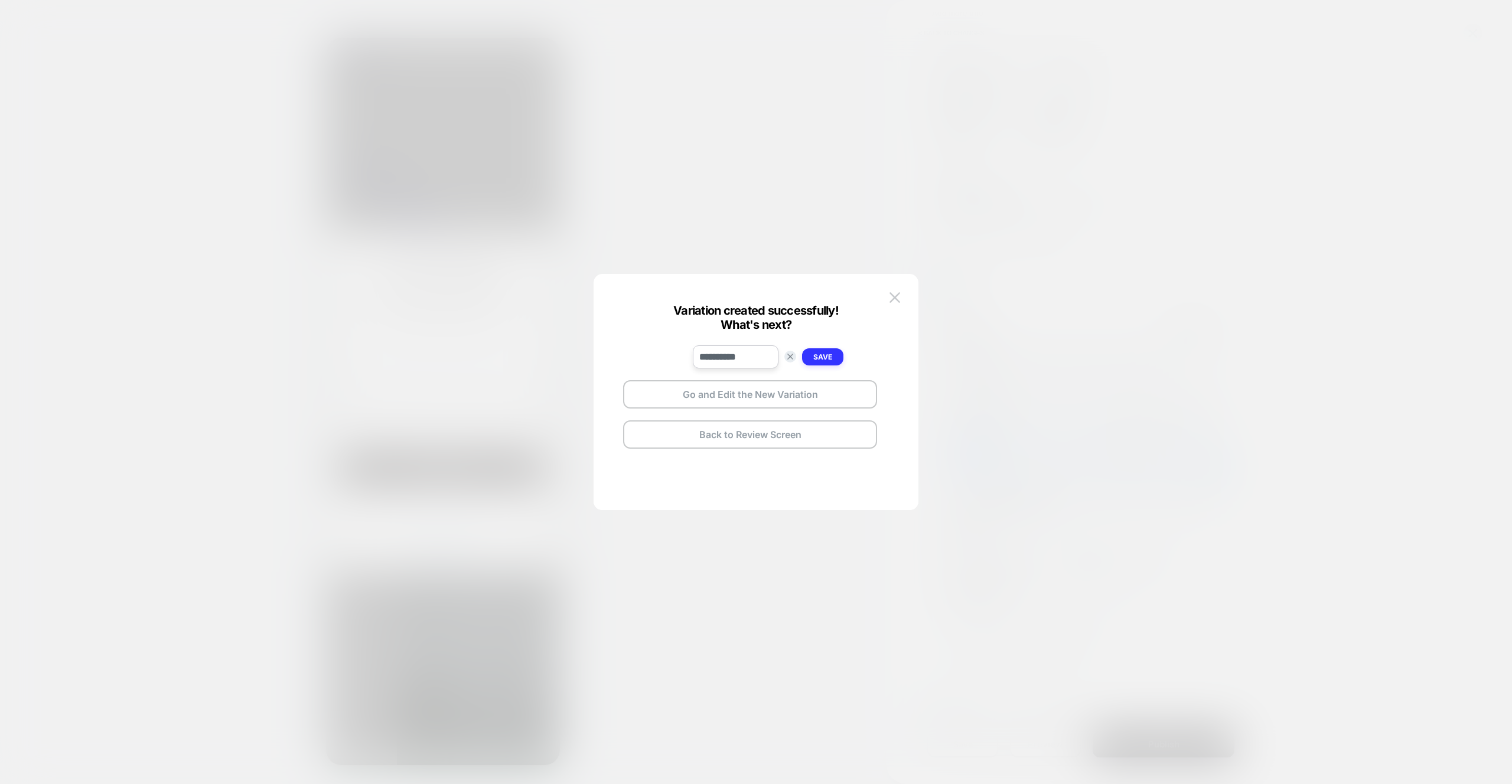
click at [811, 356] on button "Save" at bounding box center [823, 357] width 41 height 17
click at [778, 390] on button "Go and Edit the New Variation" at bounding box center [751, 395] width 254 height 28
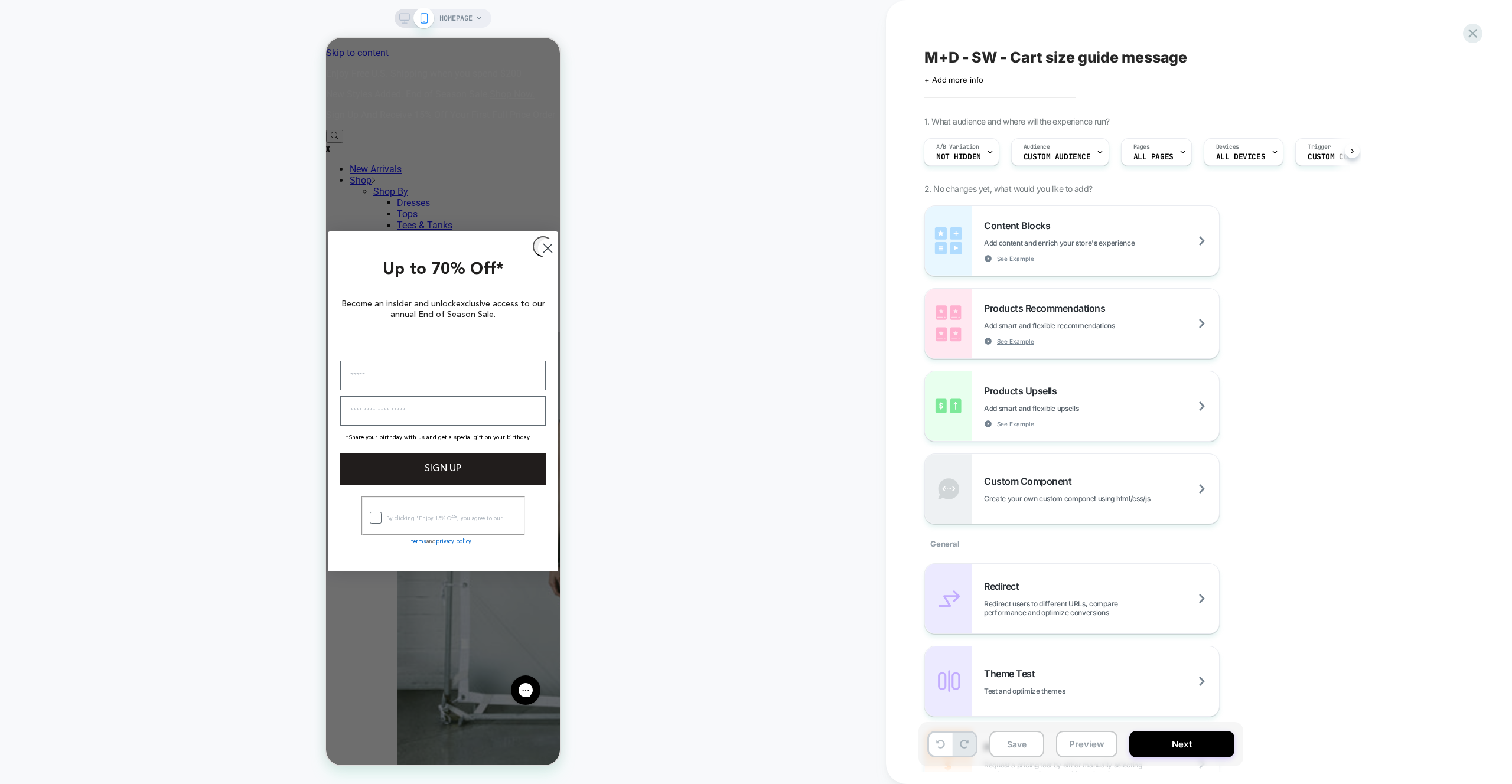
scroll to position [3, 0]
click at [983, 140] on div "A/B Variation not hidden" at bounding box center [959, 150] width 69 height 27
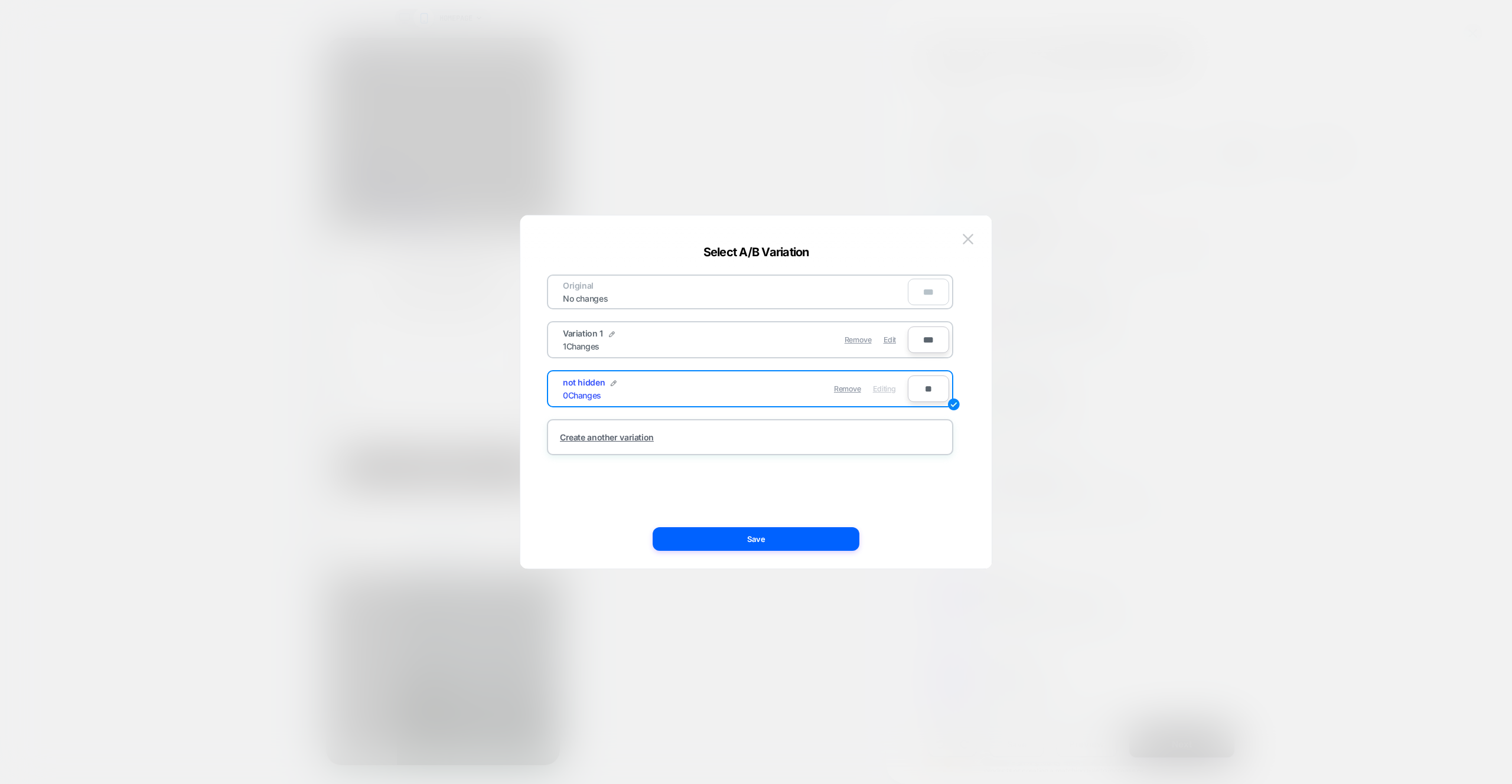
click at [975, 243] on button at bounding box center [967, 238] width 18 height 18
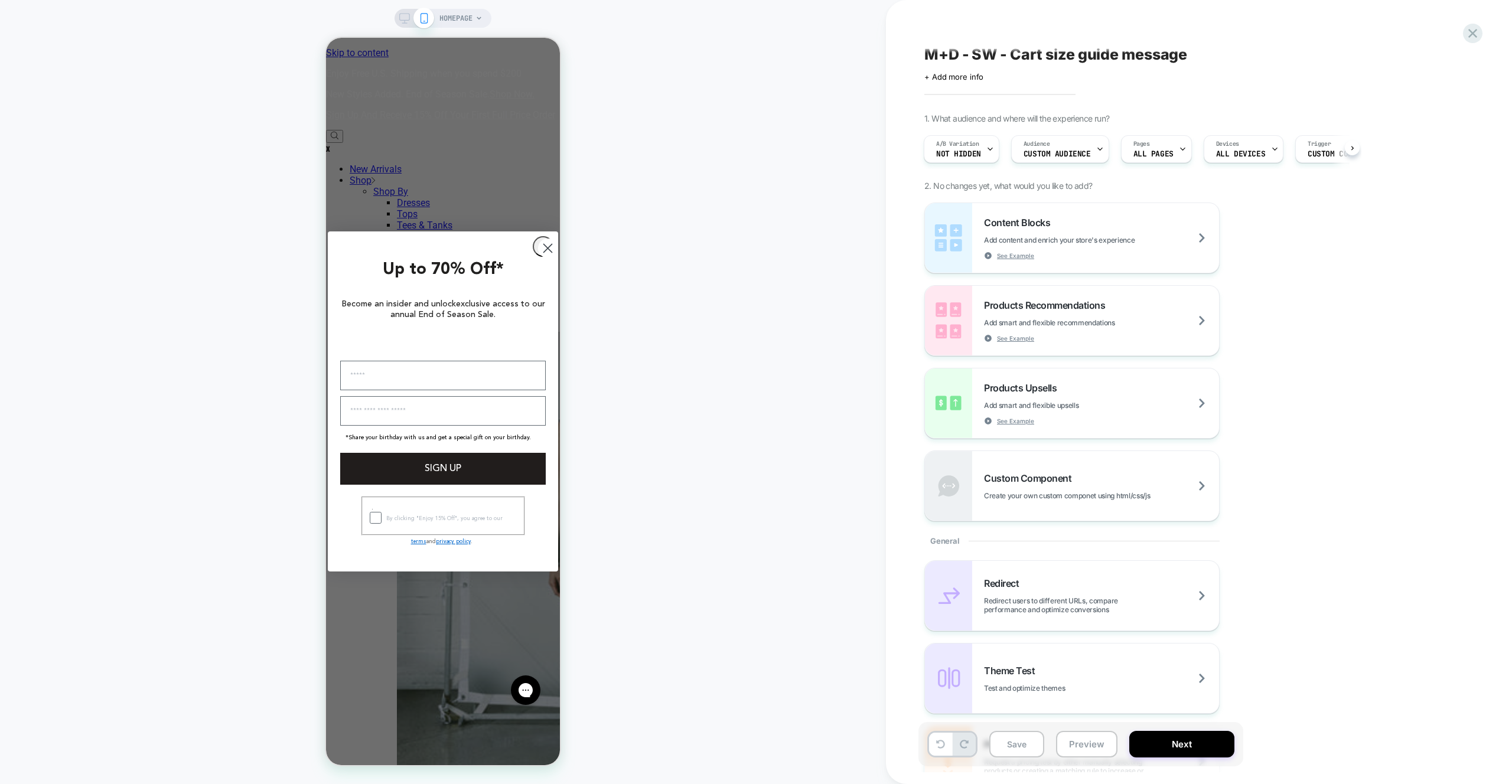
click at [1484, 29] on div "M+D - SW - Cart size guide message Click to edit experience details + Add more …" at bounding box center [1199, 392] width 626 height 784
click at [1478, 27] on icon at bounding box center [1473, 33] width 16 height 16
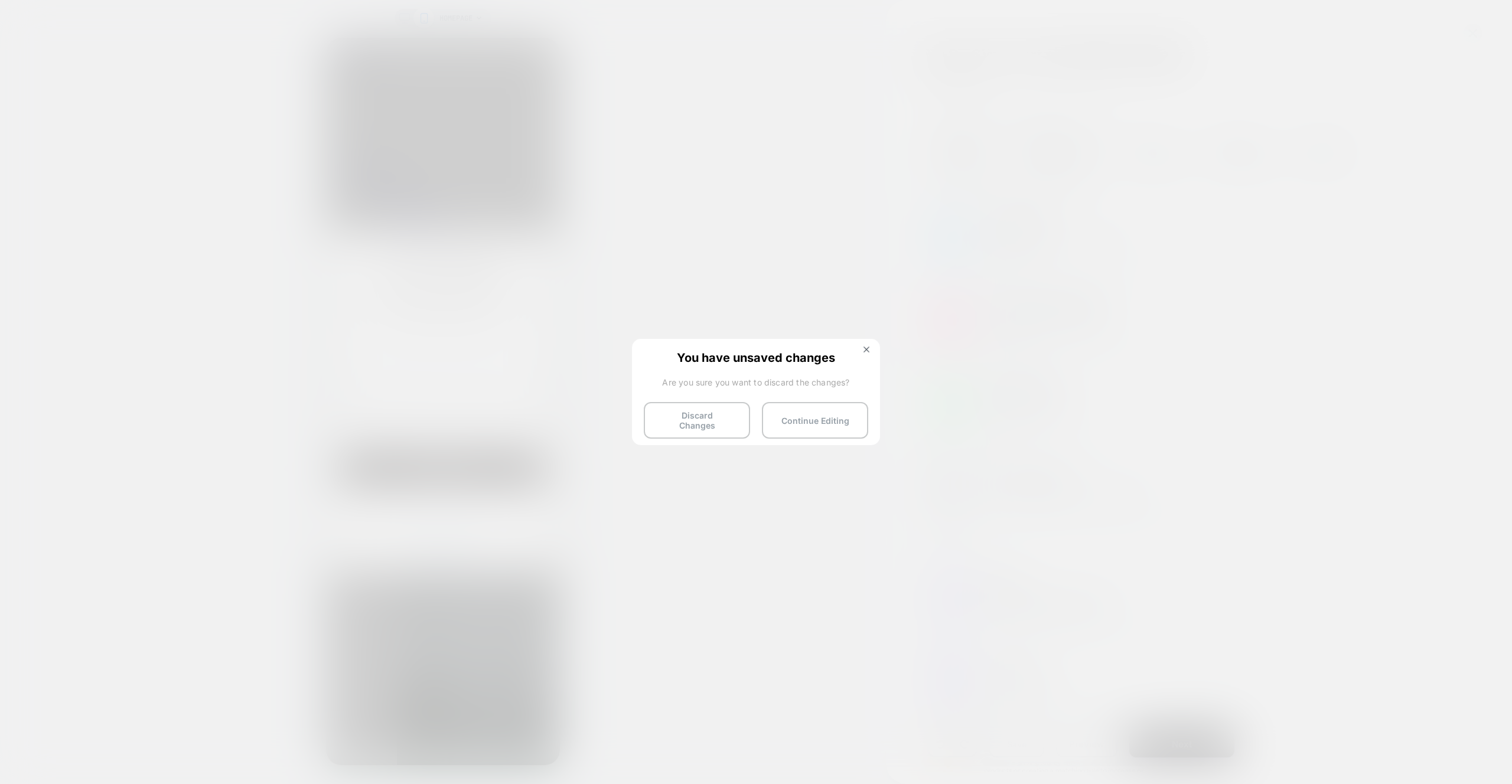
click at [704, 419] on button "Discard Changes" at bounding box center [696, 421] width 106 height 37
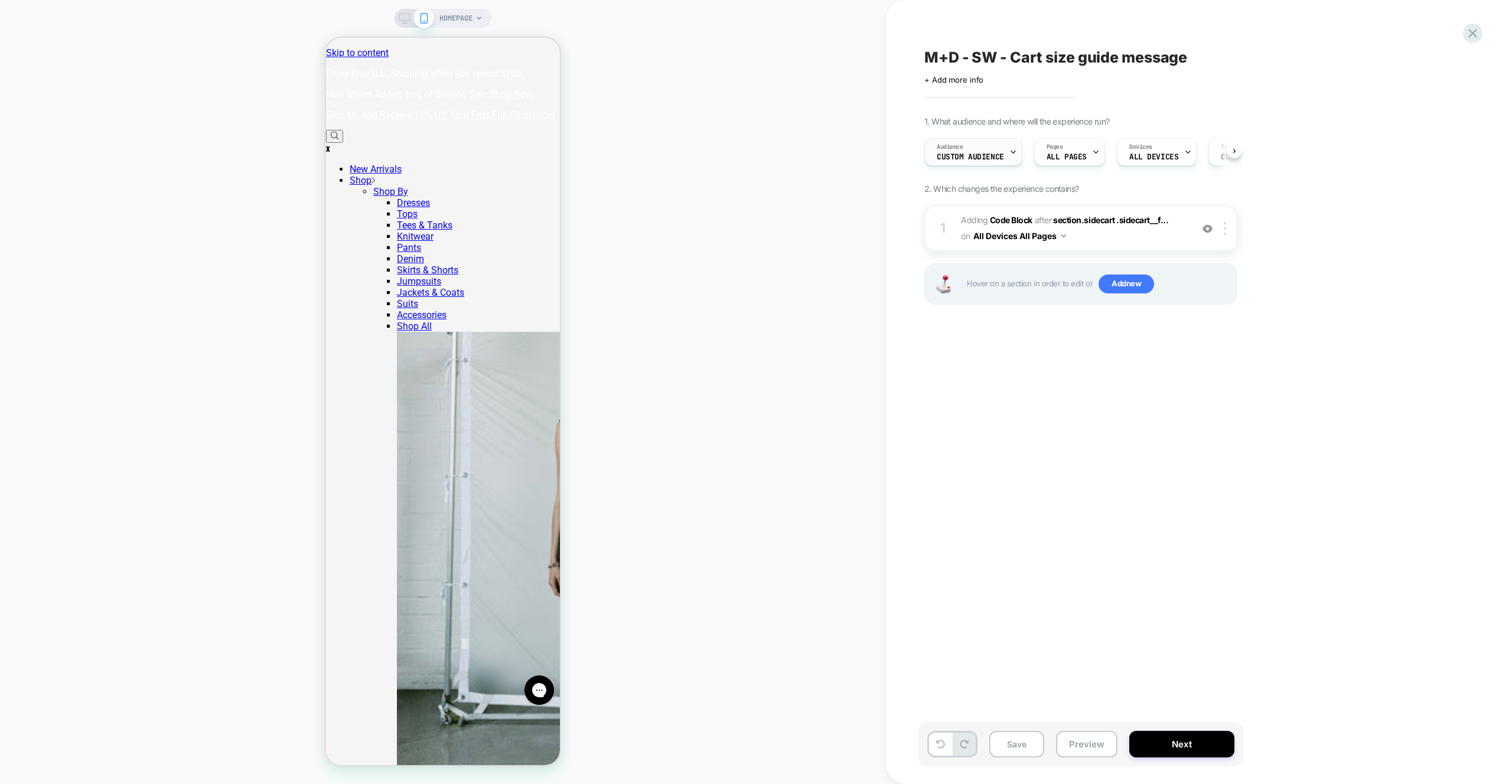
scroll to position [0, 1]
click at [1168, 734] on button "Next" at bounding box center [1182, 745] width 105 height 27
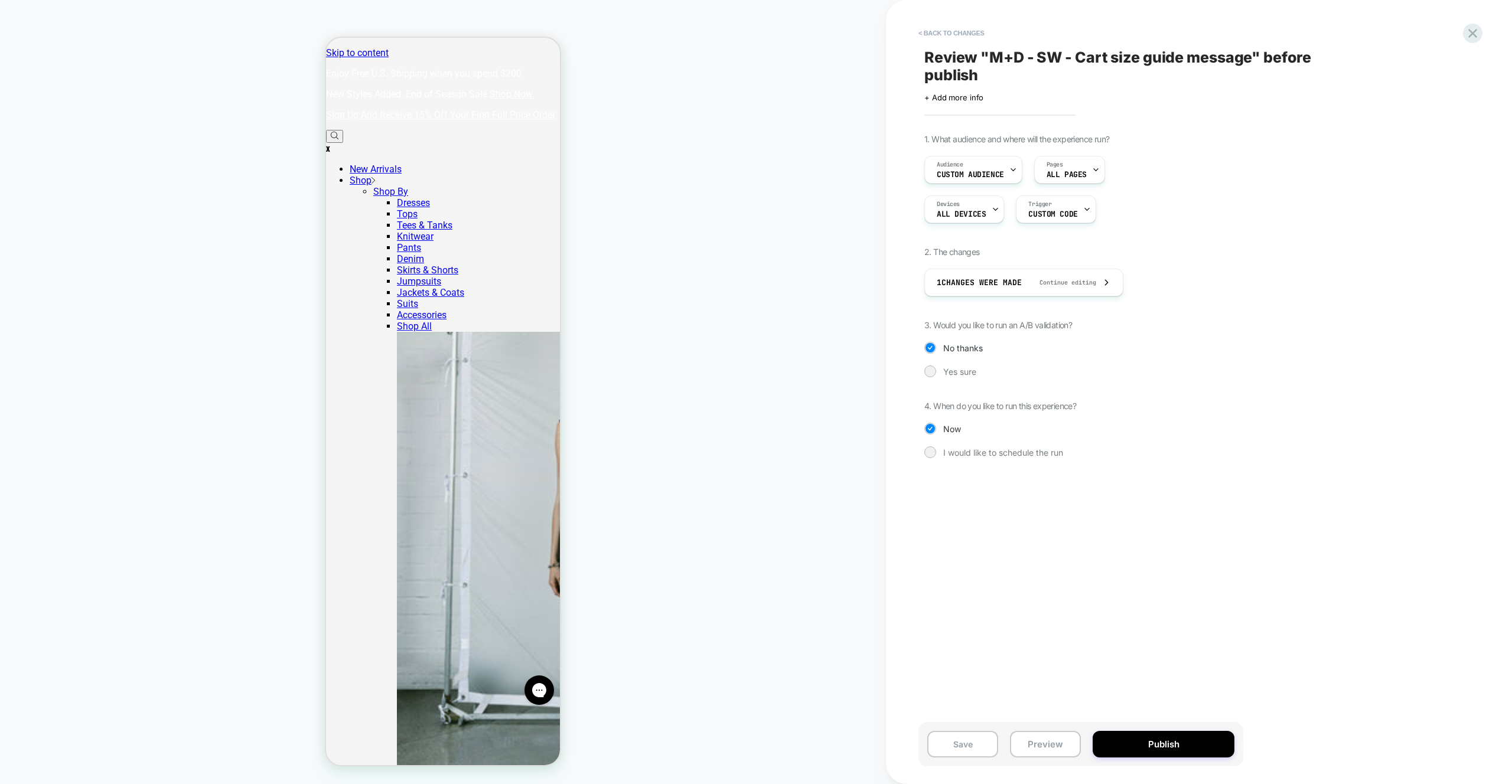
click at [958, 379] on div "1. What audience and where will the experience run? Audience Custom Audience Pa…" at bounding box center [1140, 305] width 431 height 342
click at [953, 373] on span "Yes sure" at bounding box center [960, 372] width 33 height 10
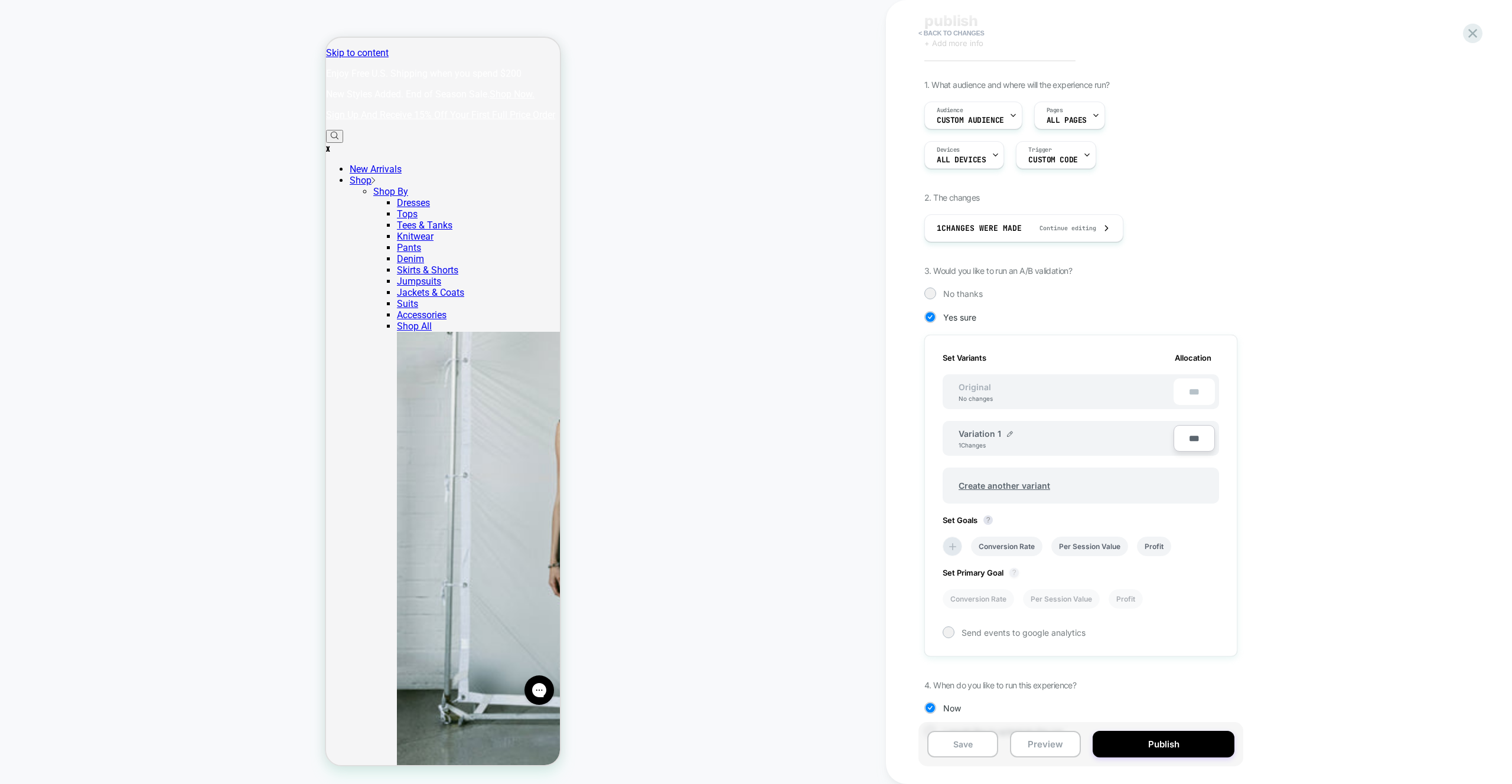
scroll to position [85, 0]
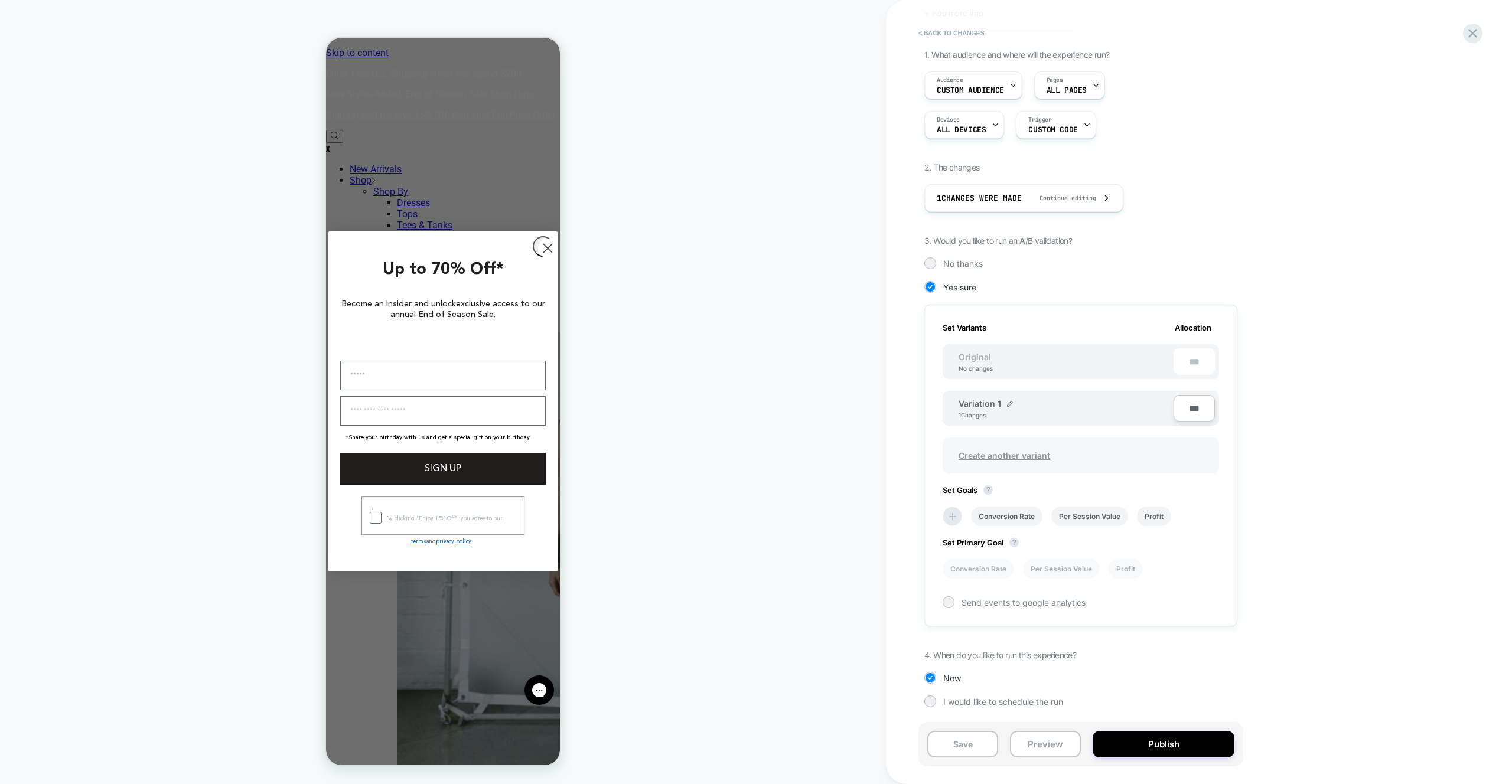
click at [1007, 445] on span "Create another variant" at bounding box center [1005, 455] width 115 height 28
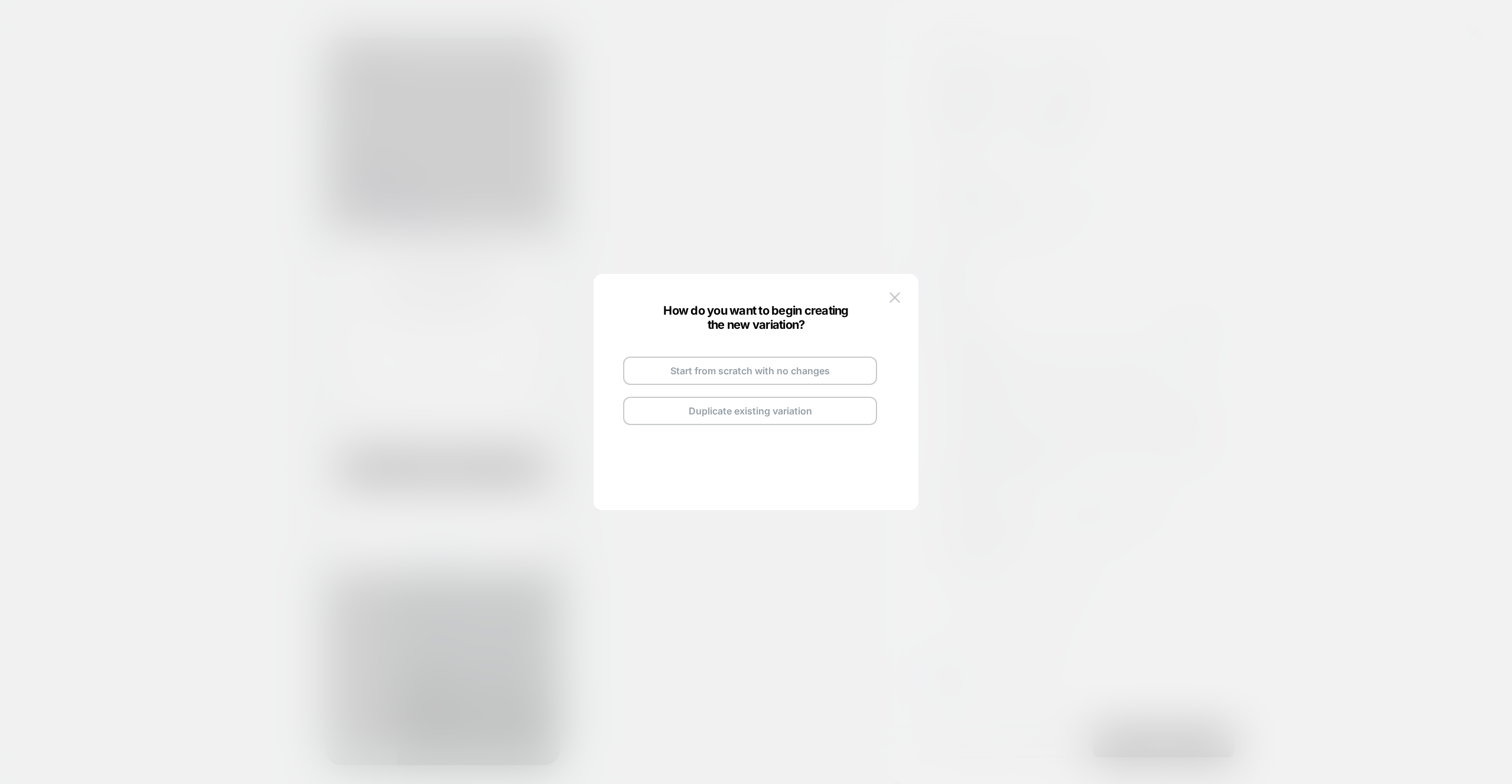
click at [811, 412] on button "Duplicate existing variation" at bounding box center [751, 411] width 254 height 28
click at [841, 443] on button "Back to Review Screen" at bounding box center [751, 435] width 254 height 28
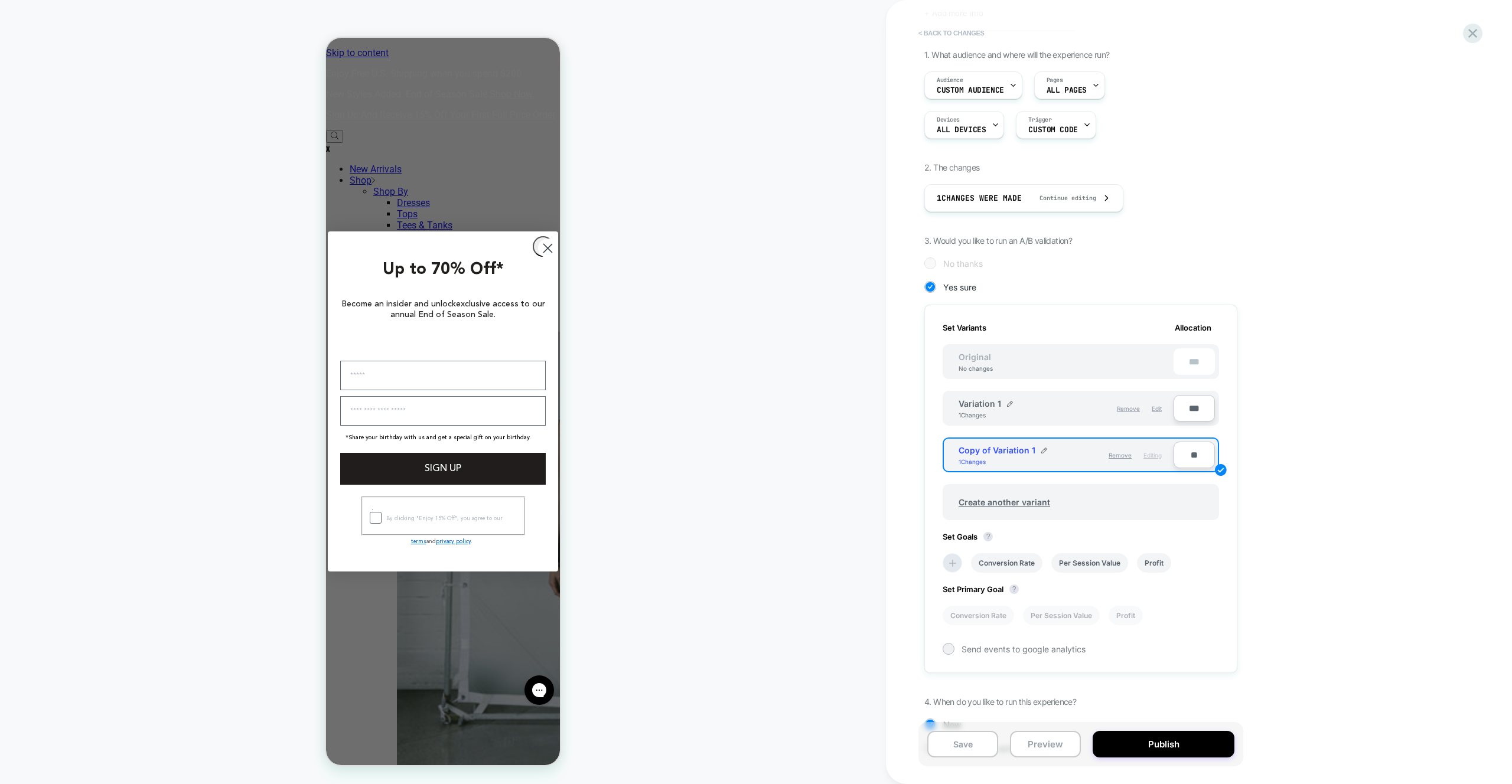
click at [955, 26] on button "< Back to changes" at bounding box center [951, 33] width 78 height 19
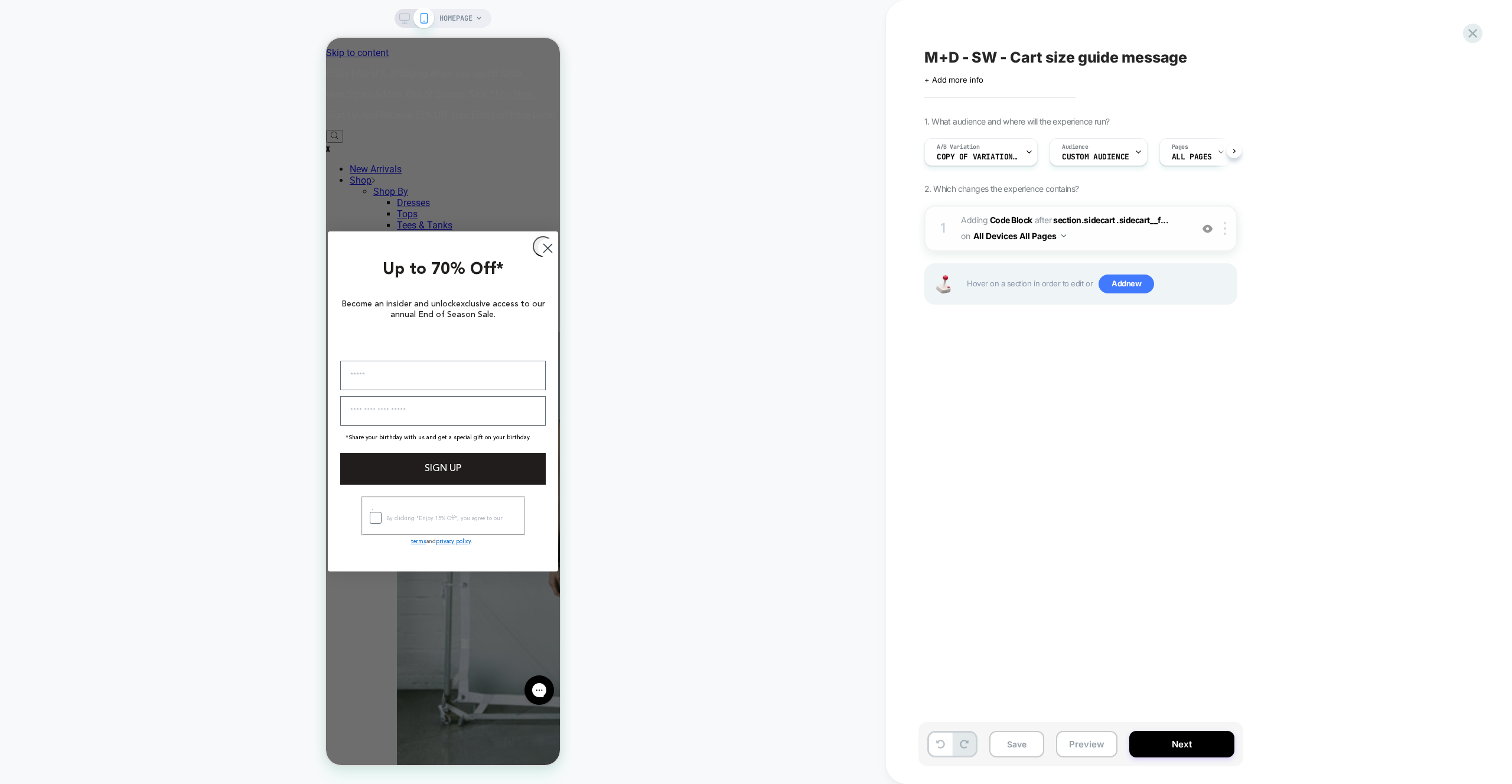
scroll to position [0, 1]
click at [979, 151] on div "A/B Variation Copy of Variation 1" at bounding box center [977, 152] width 106 height 27
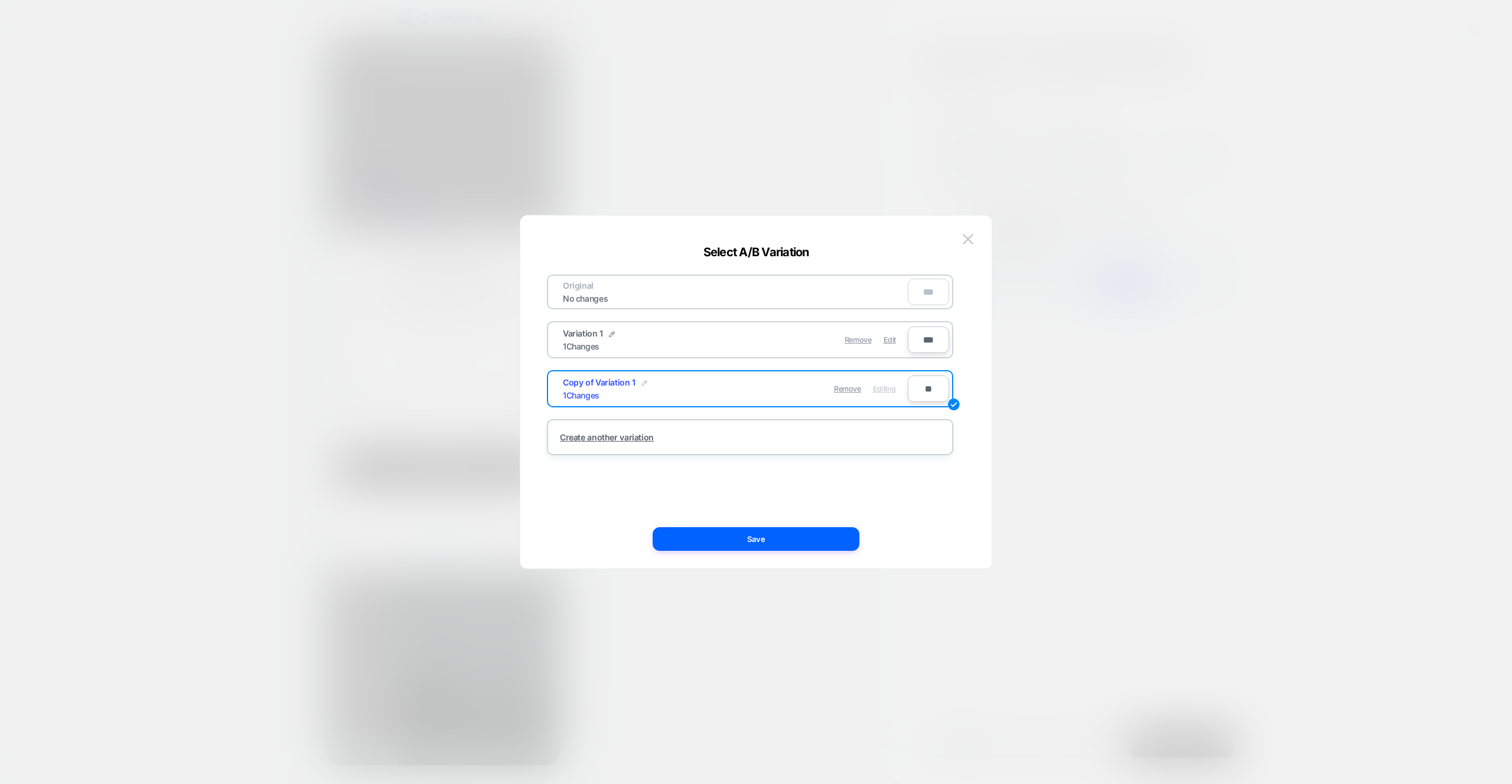
click at [642, 385] on img at bounding box center [644, 383] width 6 height 6
click at [636, 388] on input "**********" at bounding box center [606, 389] width 85 height 23
type input "**********"
click at [691, 392] on strong "Save" at bounding box center [693, 389] width 19 height 9
click at [784, 554] on div "Original No changes *** Variation 1 1 Changes Remove Edit *** not hidden 1 Chan…" at bounding box center [756, 398] width 436 height 341
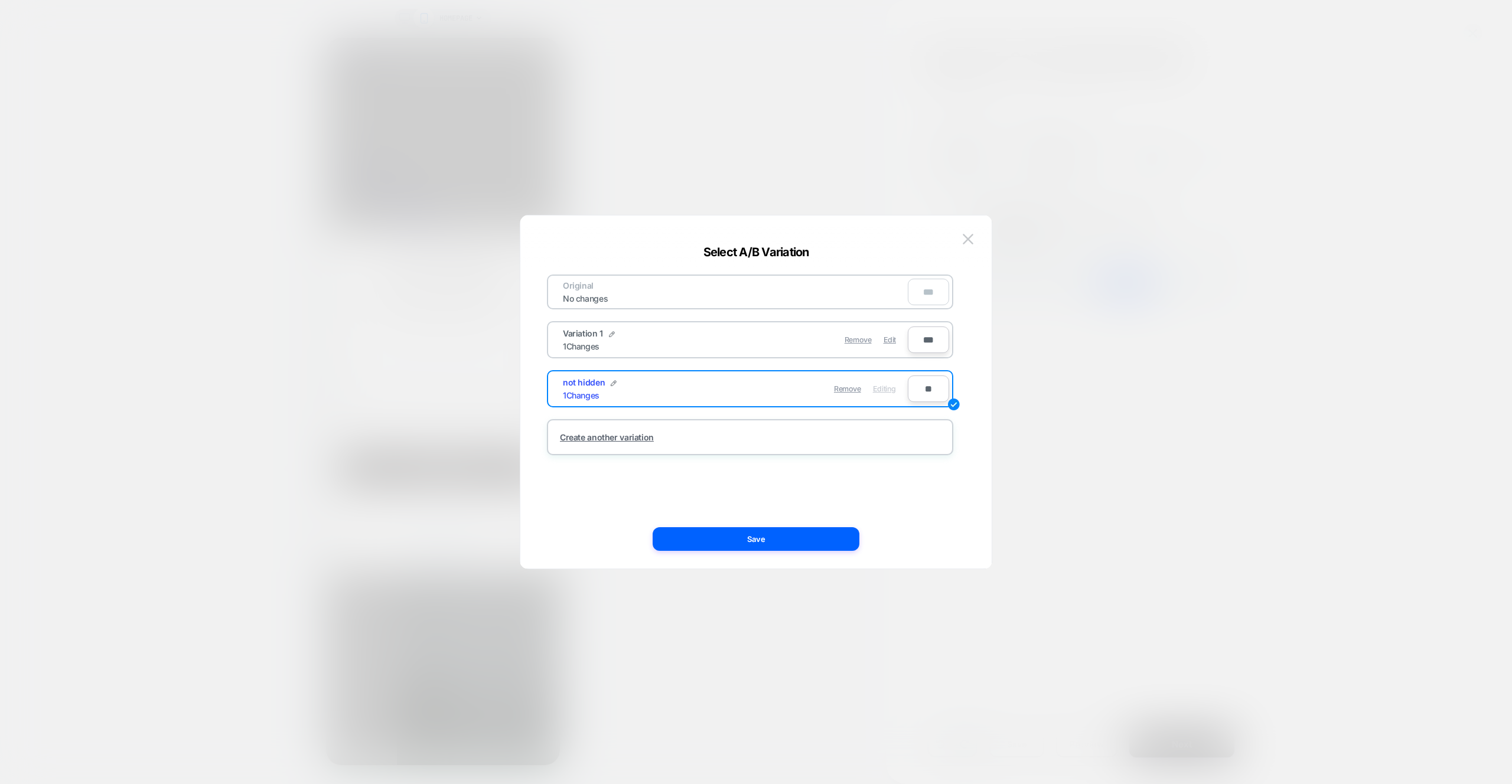
click at [784, 548] on button "Save" at bounding box center [756, 539] width 207 height 23
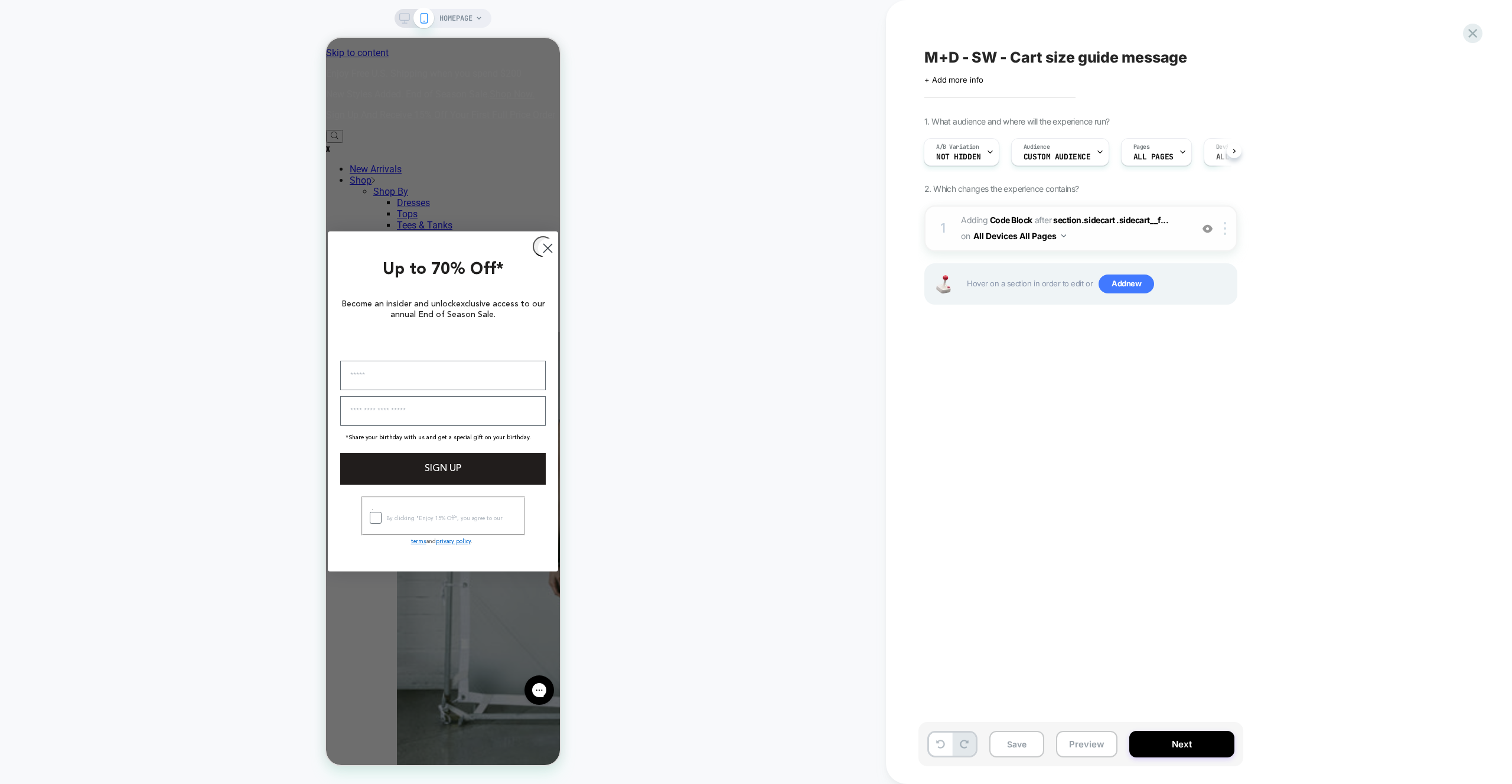
click at [1105, 249] on div "1 Adding Code Block AFTER section.sidecart .sidecart__f... section.sidecart .si…" at bounding box center [1081, 228] width 313 height 46
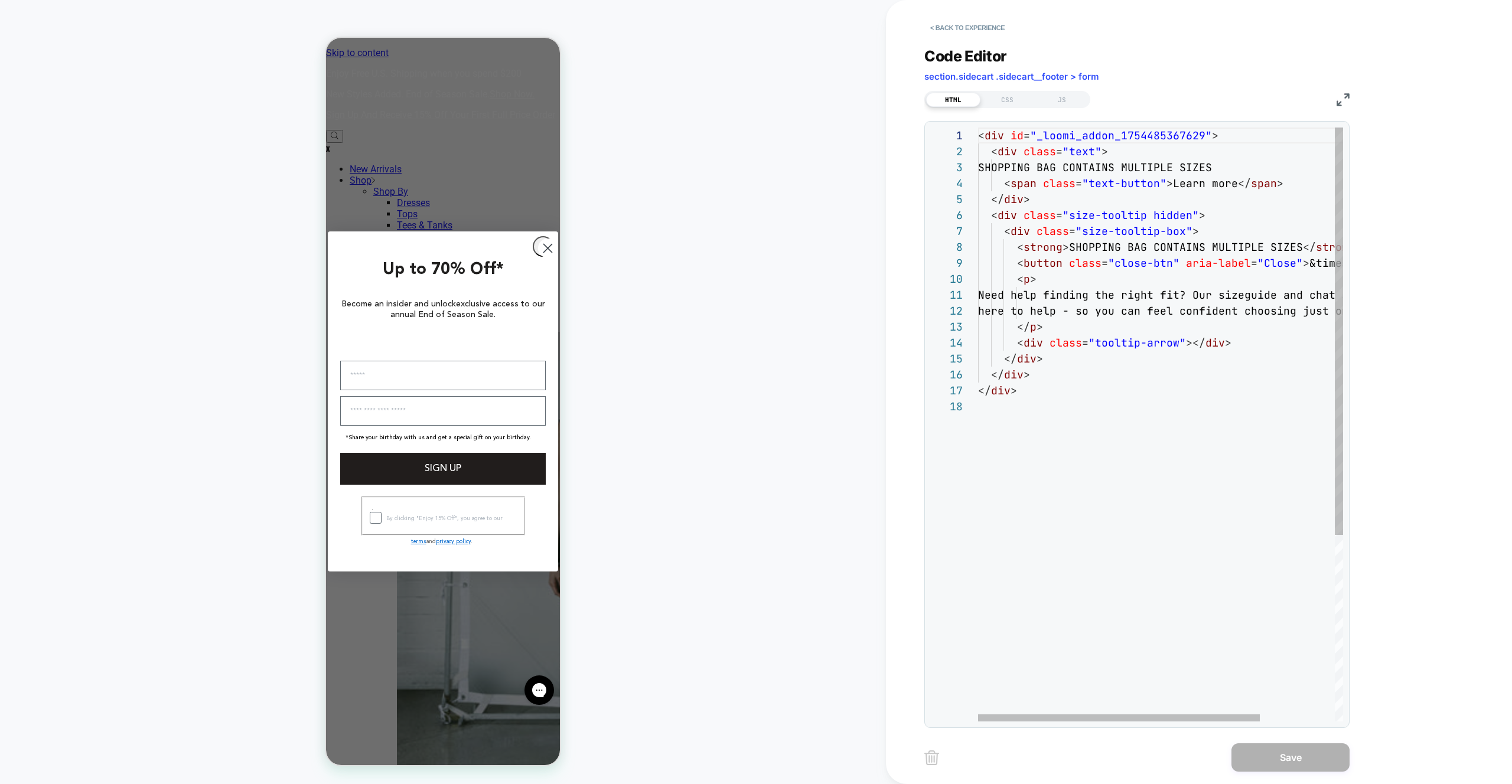
scroll to position [160, 0]
click at [1162, 222] on div "< div id = "_loomi_addon_1754485367629" > < div class = "text" > SHOPPING BAG C…" at bounding box center [1238, 560] width 519 height 865
type textarea "**********"
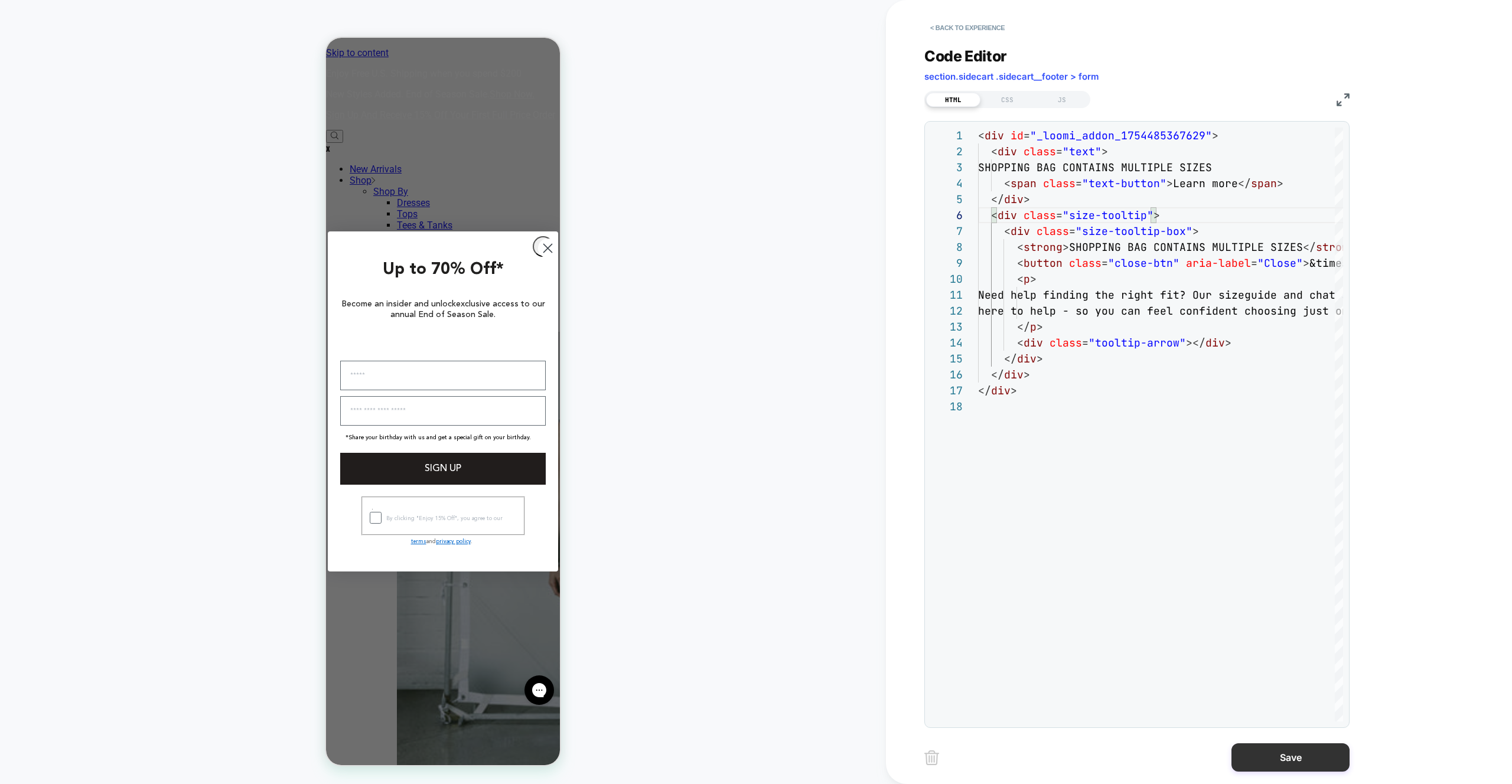
drag, startPoint x: 1295, startPoint y: 761, endPoint x: 1287, endPoint y: 761, distance: 8.0
click at [1295, 761] on button "Save" at bounding box center [1290, 758] width 118 height 28
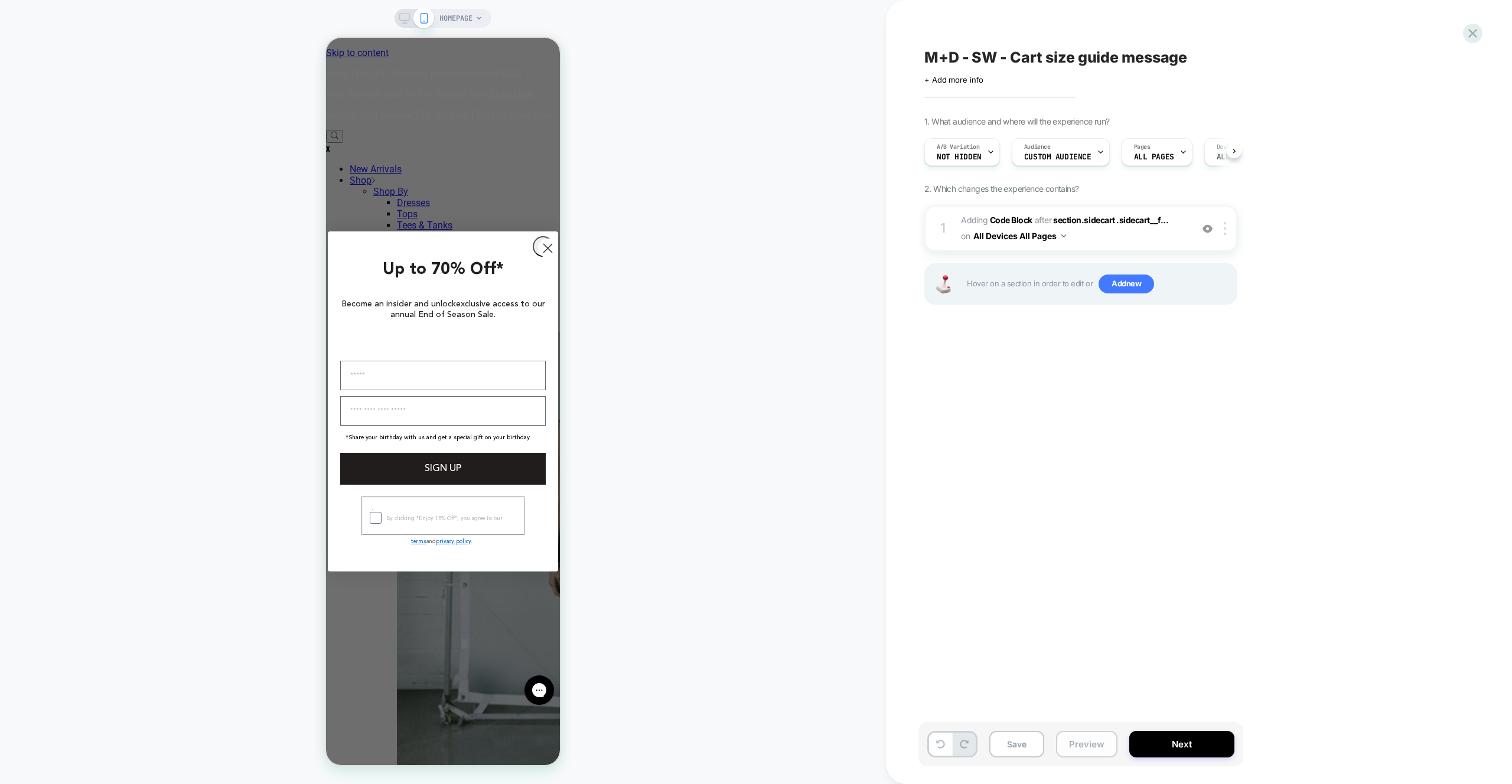
drag, startPoint x: 1101, startPoint y: 749, endPoint x: 1099, endPoint y: 733, distance: 16.1
click at [1101, 749] on button "Preview" at bounding box center [1086, 745] width 61 height 27
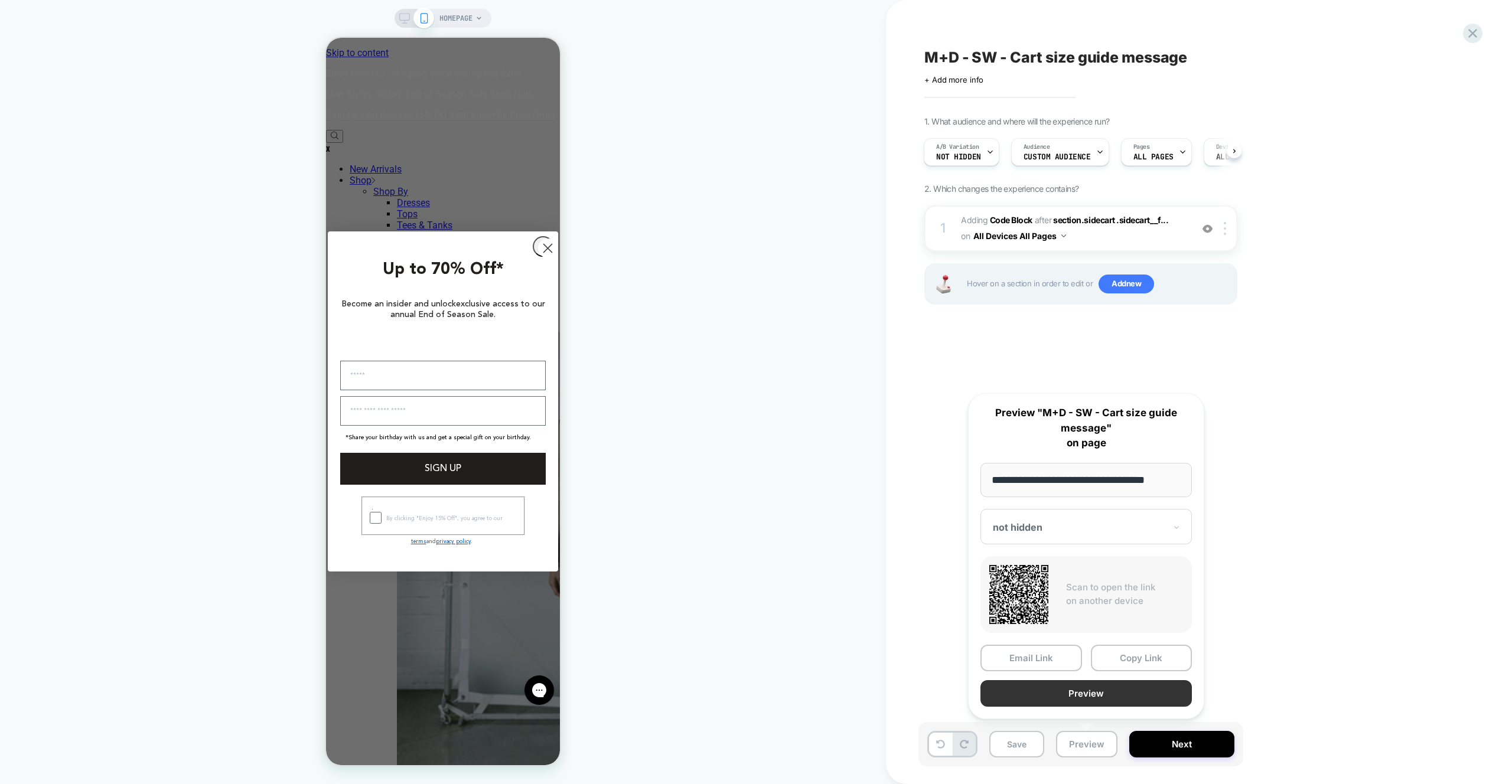
click at [1094, 698] on button "Preview" at bounding box center [1086, 694] width 212 height 27
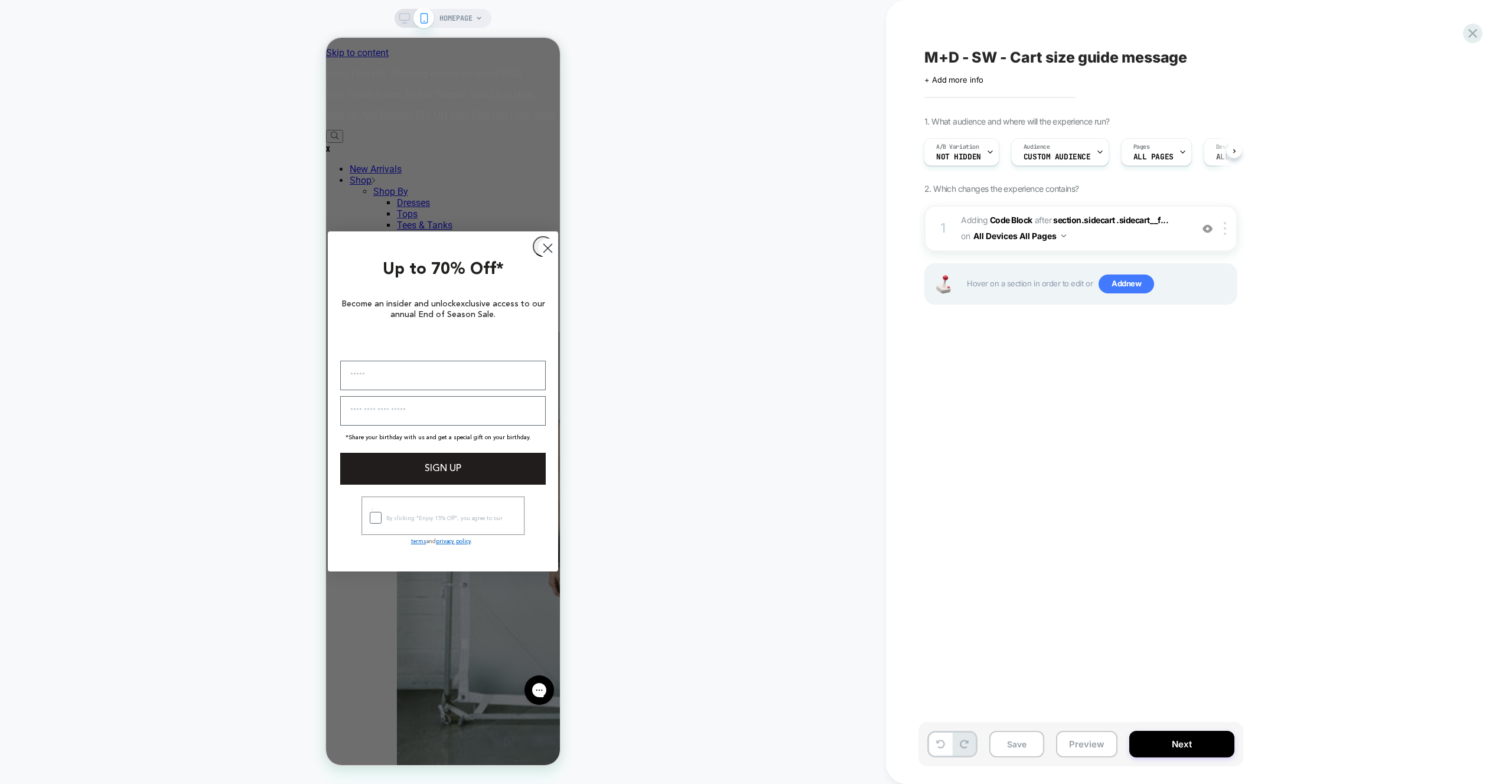
click at [941, 423] on div "M+D - SW - Cart size guide message Click to edit experience details + Add more …" at bounding box center [1140, 392] width 443 height 761
click at [1032, 736] on button "Save" at bounding box center [1017, 745] width 55 height 27
click at [1471, 33] on icon at bounding box center [1473, 33] width 9 height 9
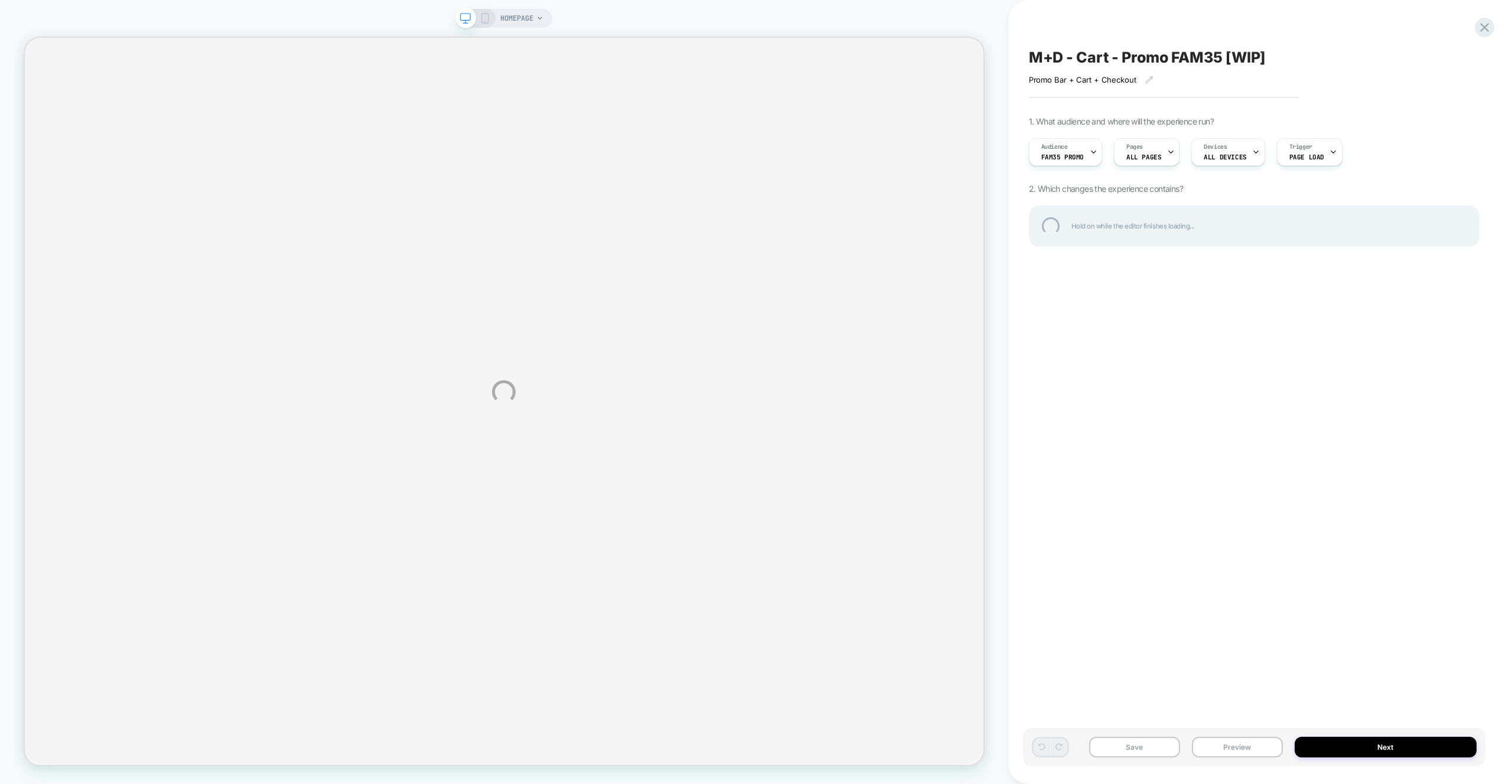
click at [1061, 16] on div "HOMEPAGE M+D - Cart - Promo FAM35 [WIP] Promo Bar + Cart + Checkout Click to ed…" at bounding box center [756, 392] width 1512 height 784
click at [1060, 17] on div "HOMEPAGE M+D - Cart - Promo FAM35 [WIP] Promo Bar + Cart + Checkout Click to ed…" at bounding box center [756, 392] width 1512 height 784
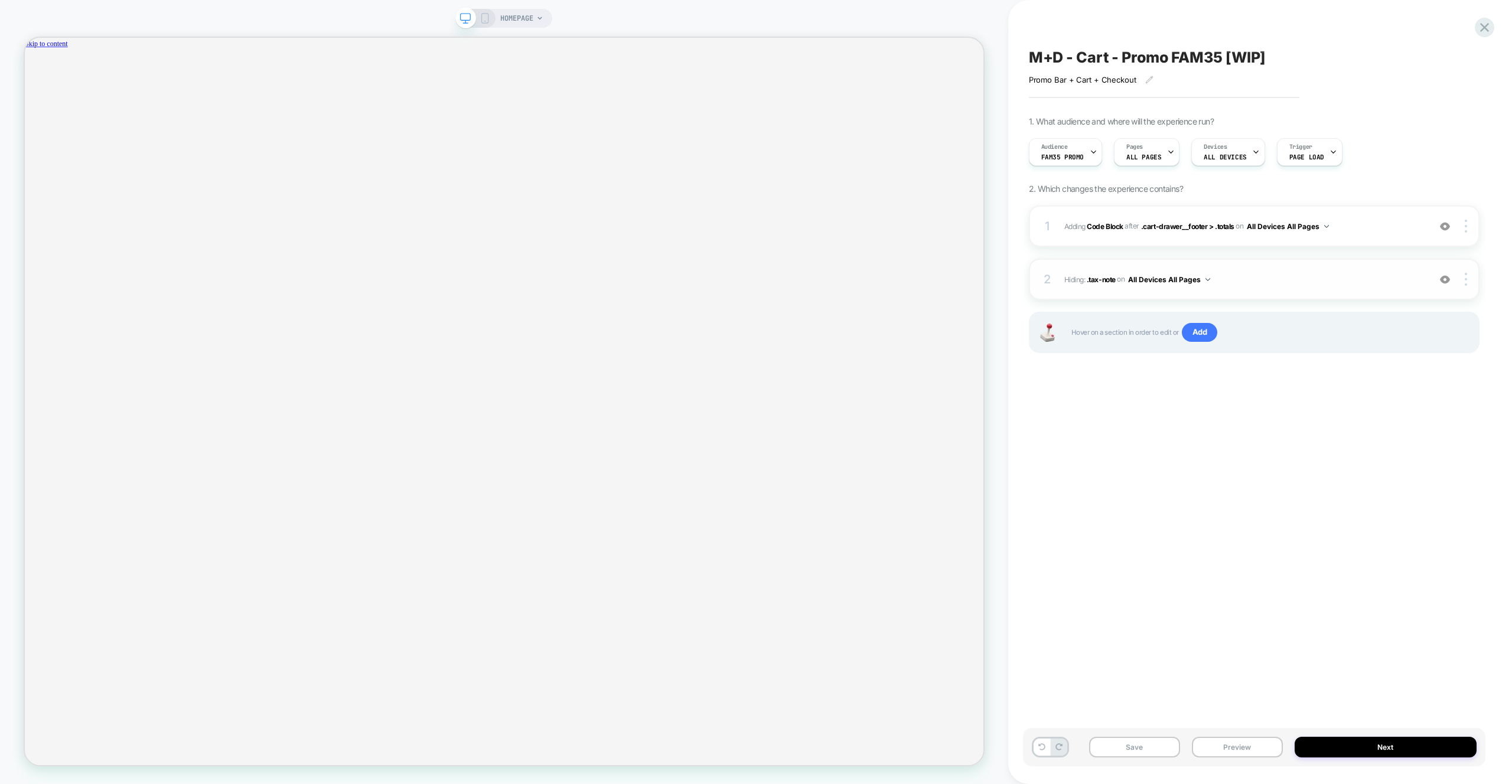
click at [1294, 263] on div "2 Hiding : .tax-note .tax-note on All Devices All Pages Add Before Add After Co…" at bounding box center [1254, 279] width 451 height 41
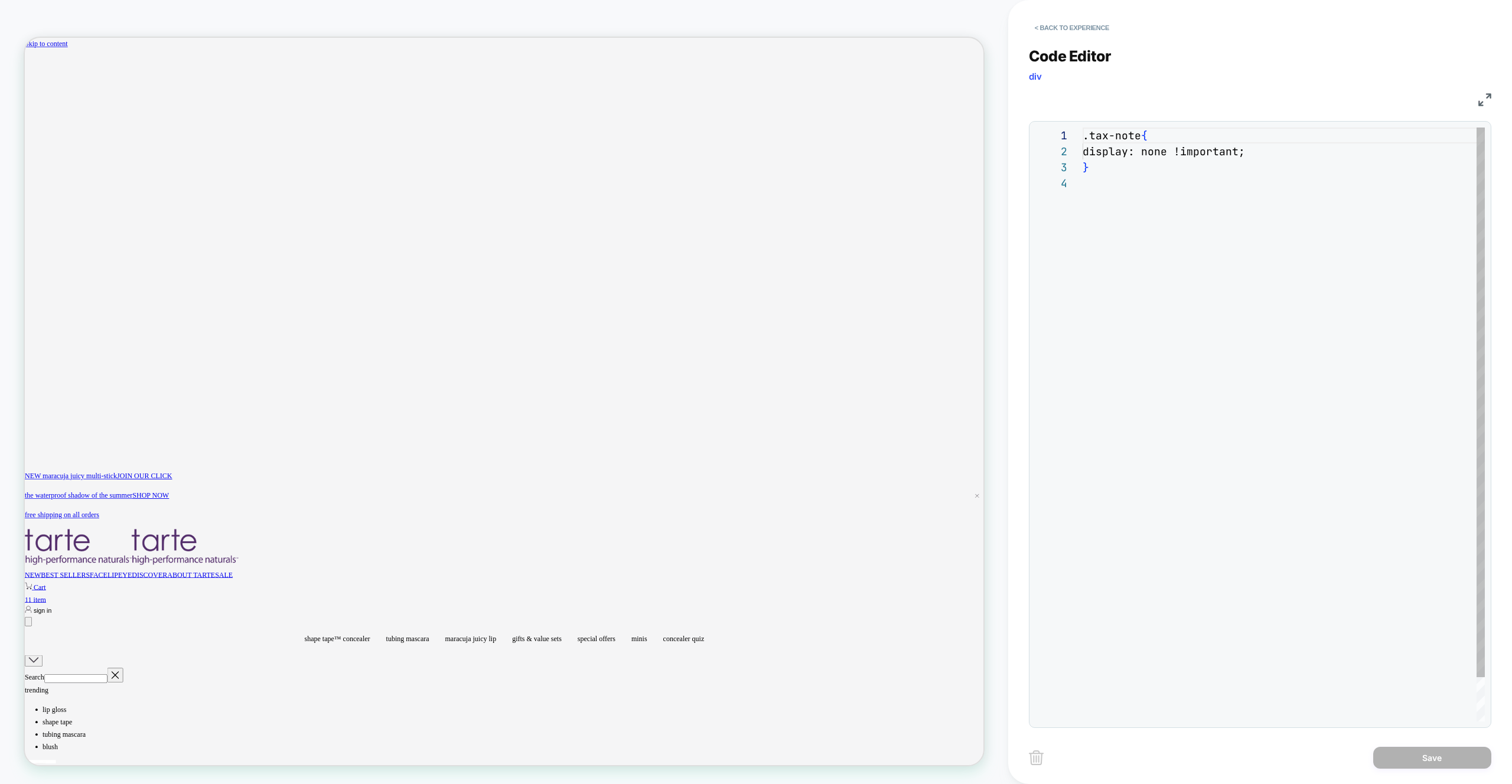
scroll to position [48, 0]
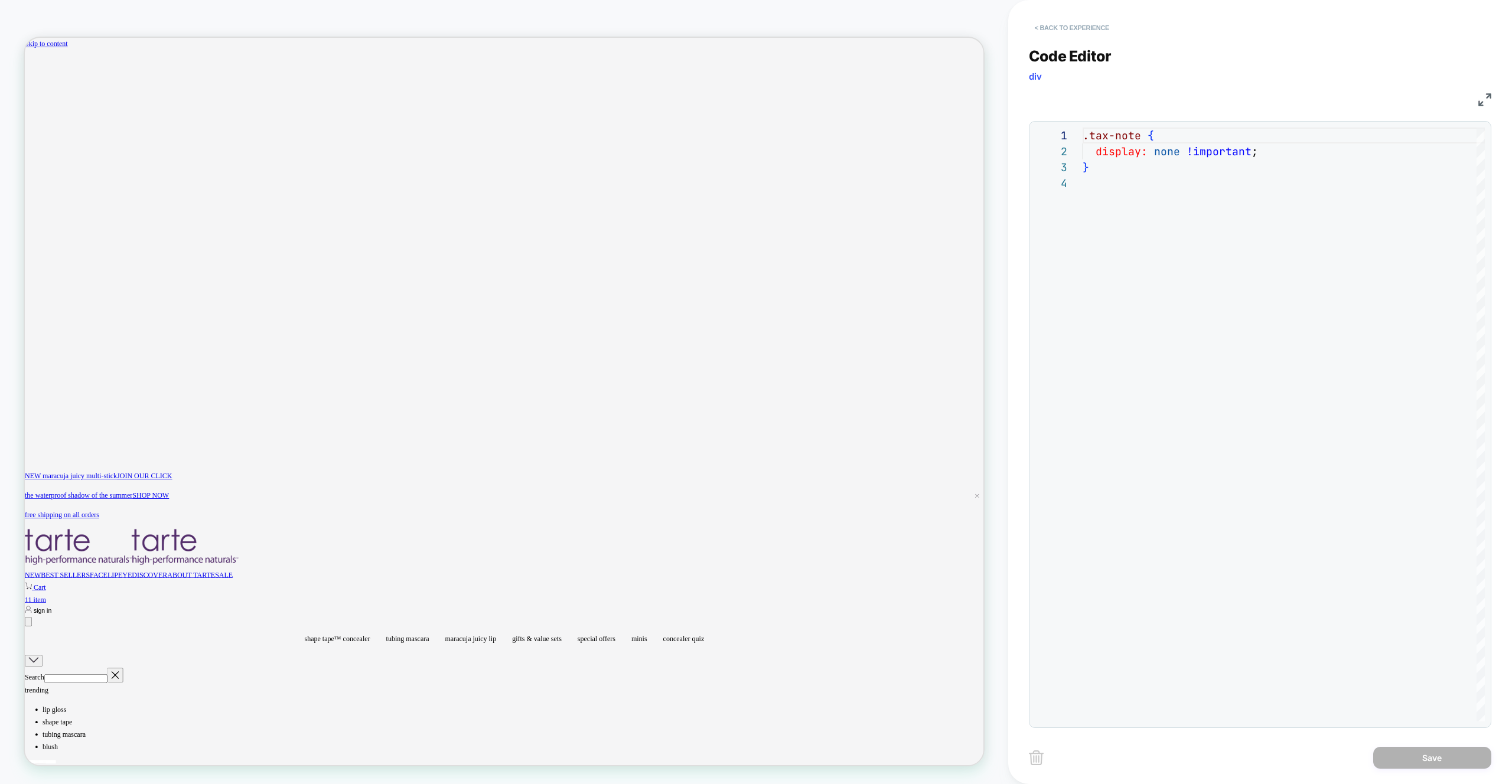
click at [1095, 23] on button "< Back to experience" at bounding box center [1072, 28] width 86 height 19
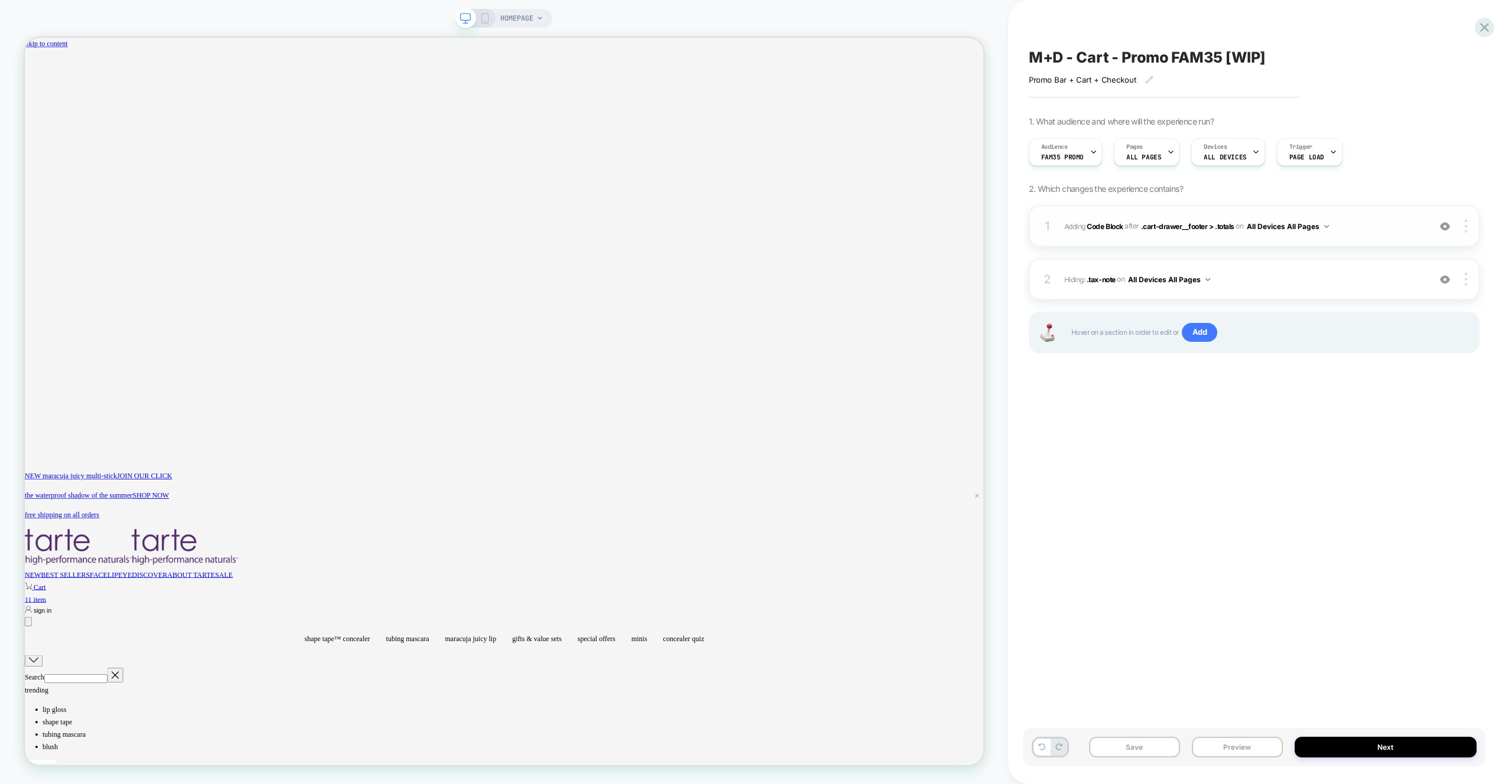
click at [1409, 228] on span "Adding Code Block AFTER .cart-drawer__footer > .totals .cart-drawer__footer > .…" at bounding box center [1243, 227] width 359 height 15
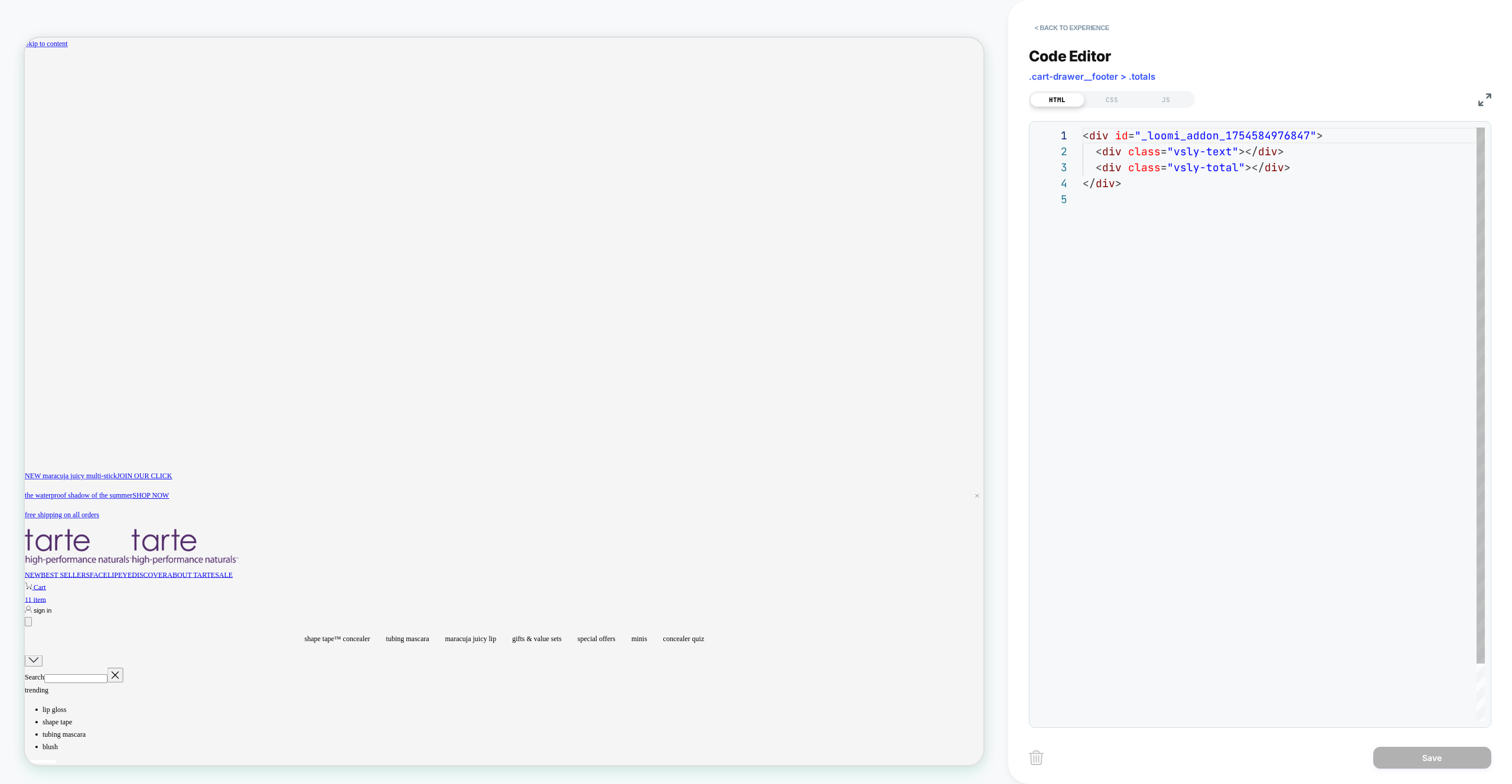
scroll to position [0, 1824]
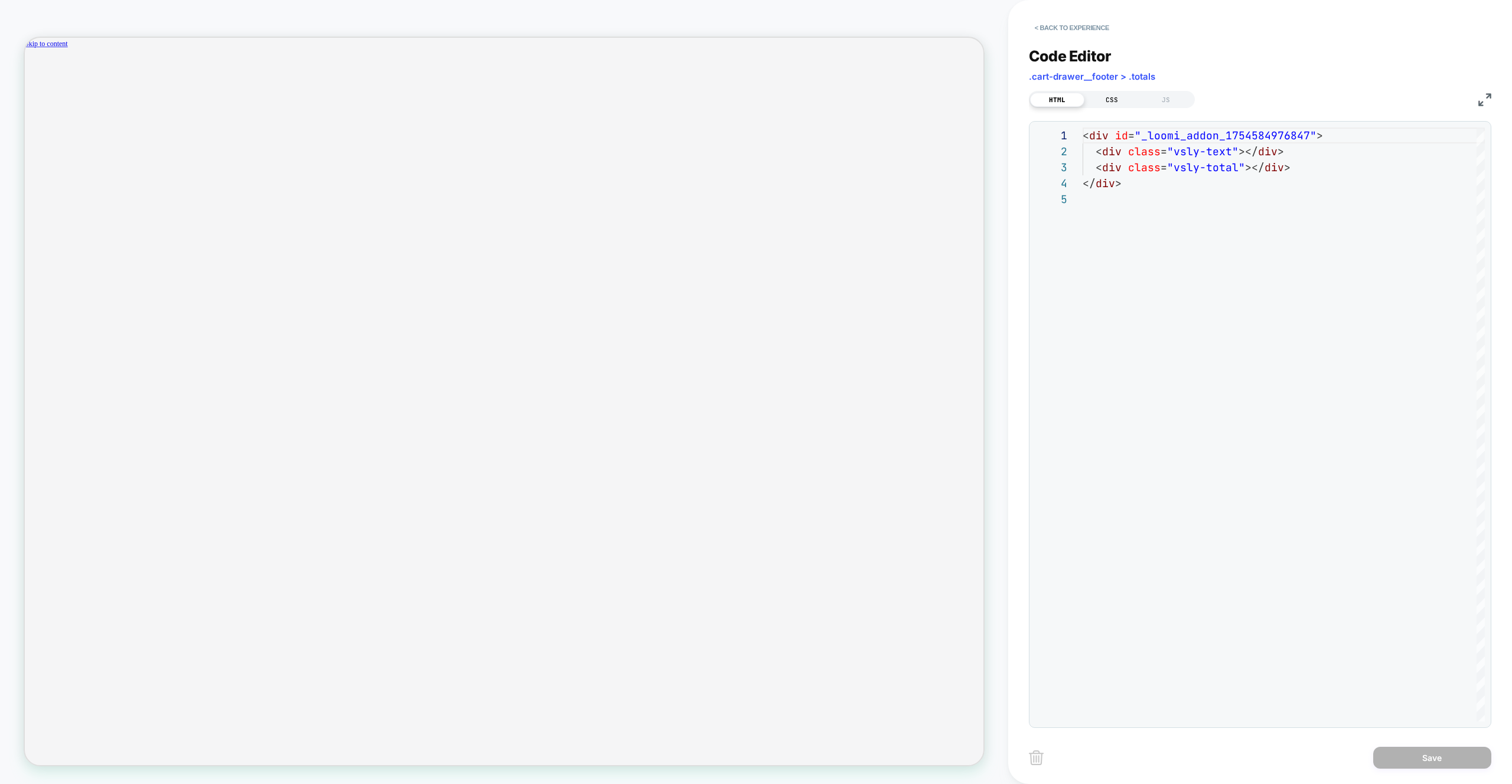
click at [1125, 95] on div "CSS" at bounding box center [1111, 100] width 54 height 14
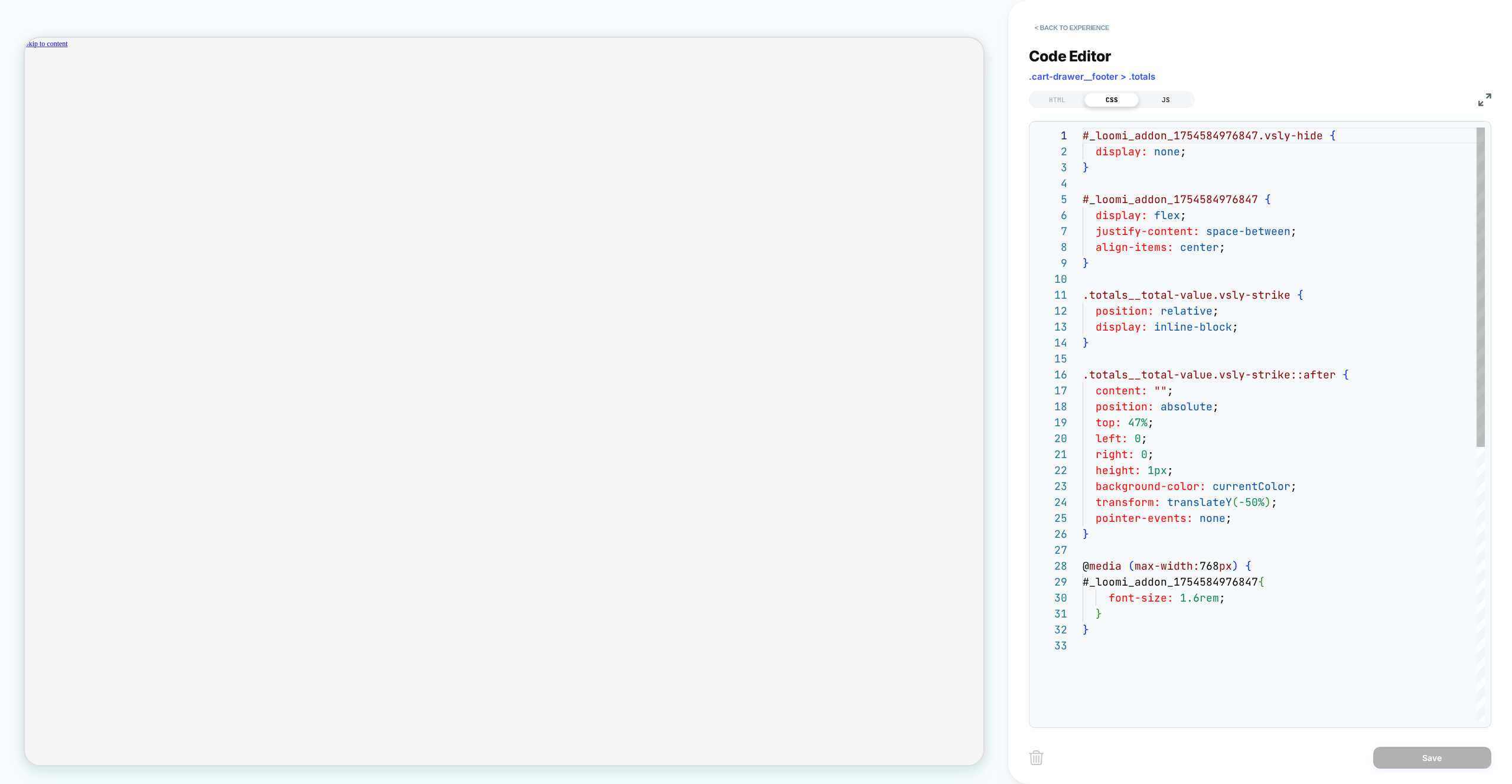
scroll to position [160, 0]
click at [1160, 105] on div "JS" at bounding box center [1166, 100] width 54 height 14
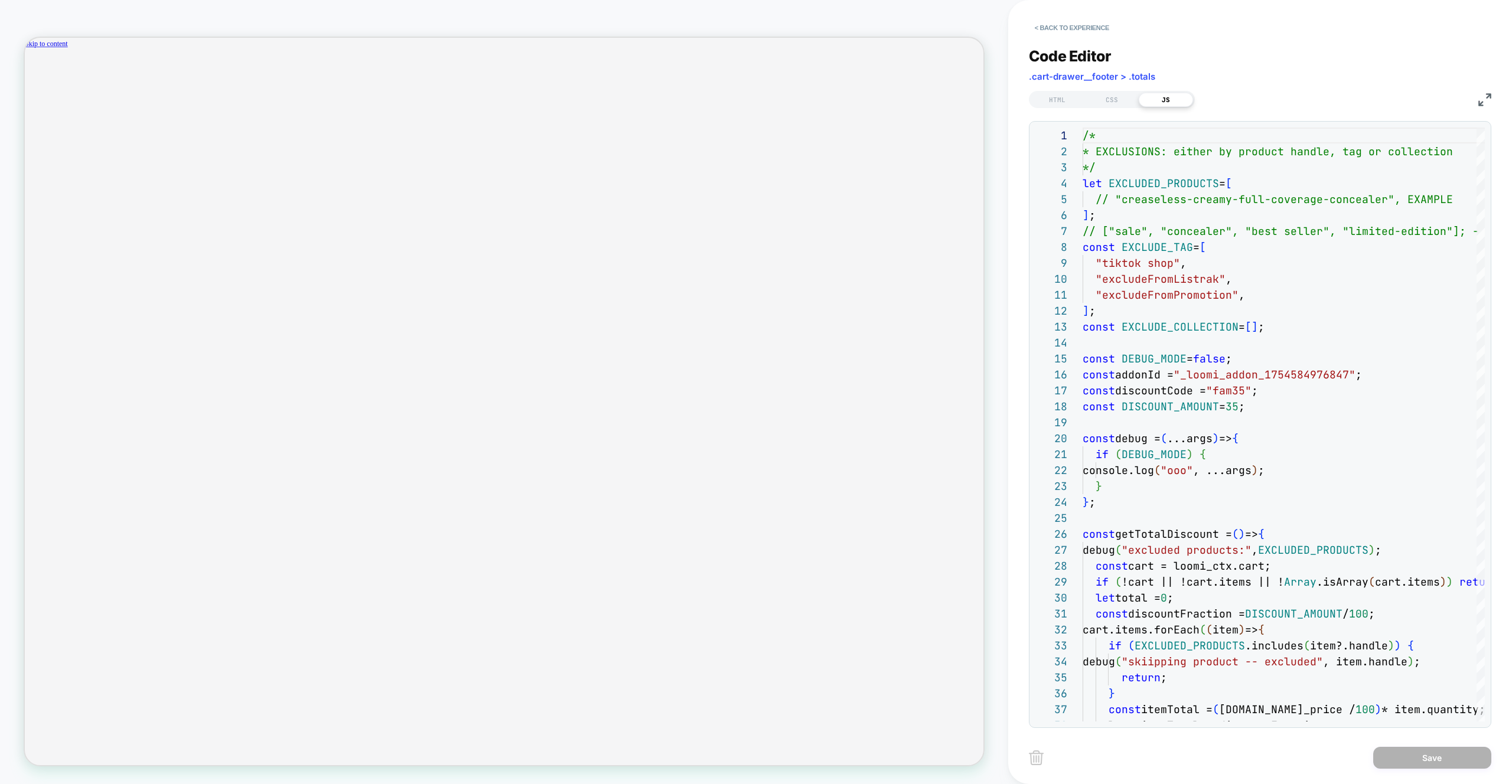
click at [1491, 94] on img at bounding box center [1485, 100] width 13 height 13
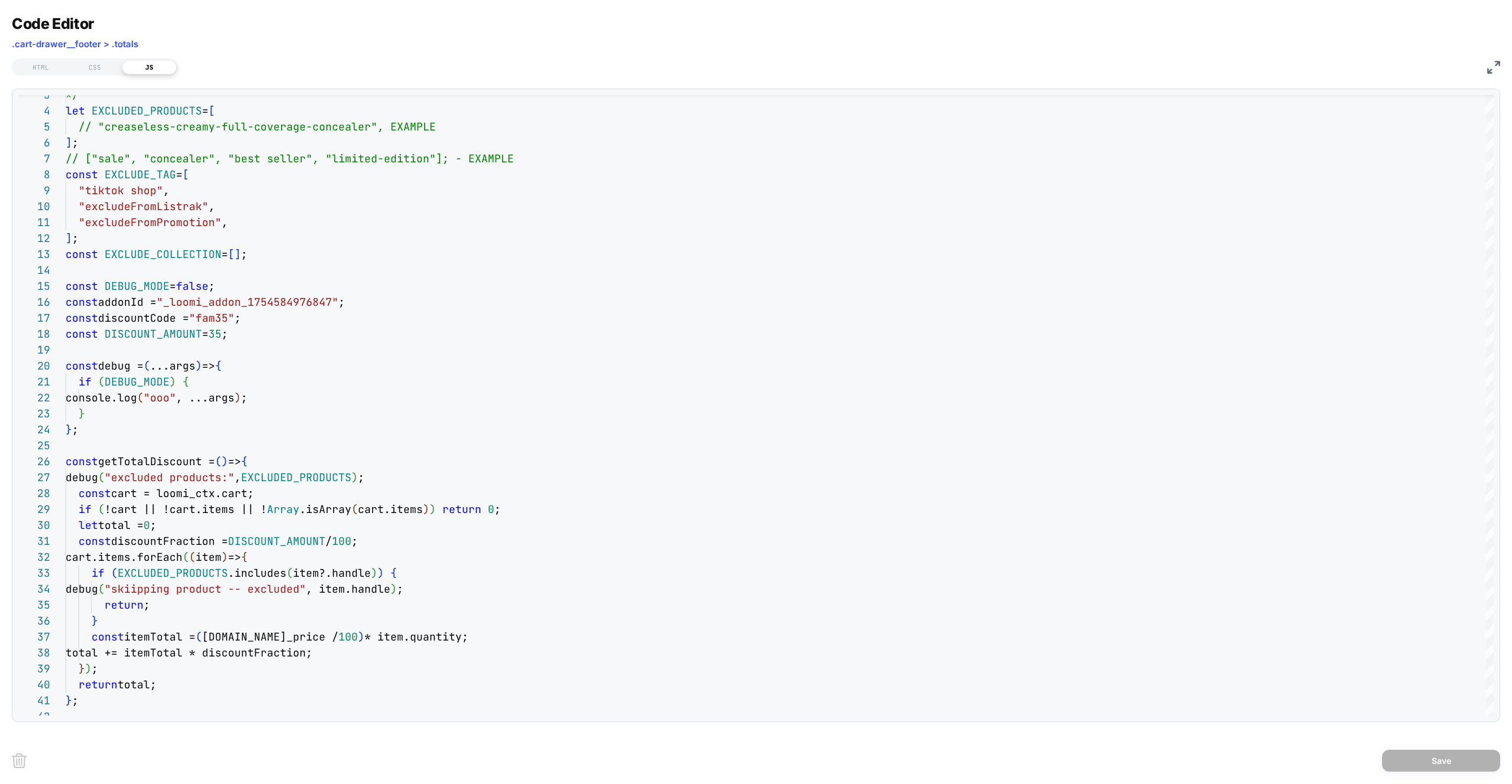
scroll to position [0, 0]
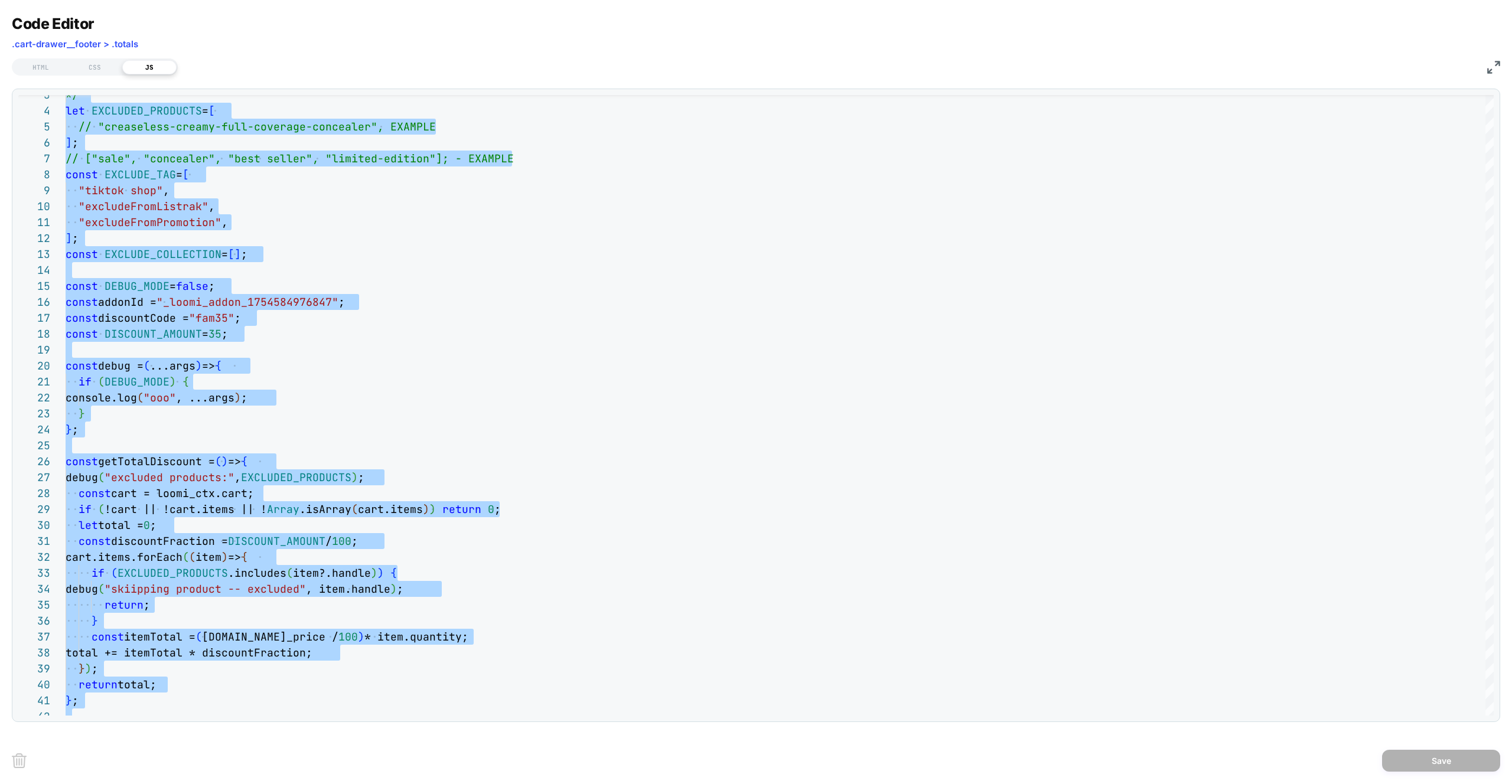
scroll to position [0, 1824]
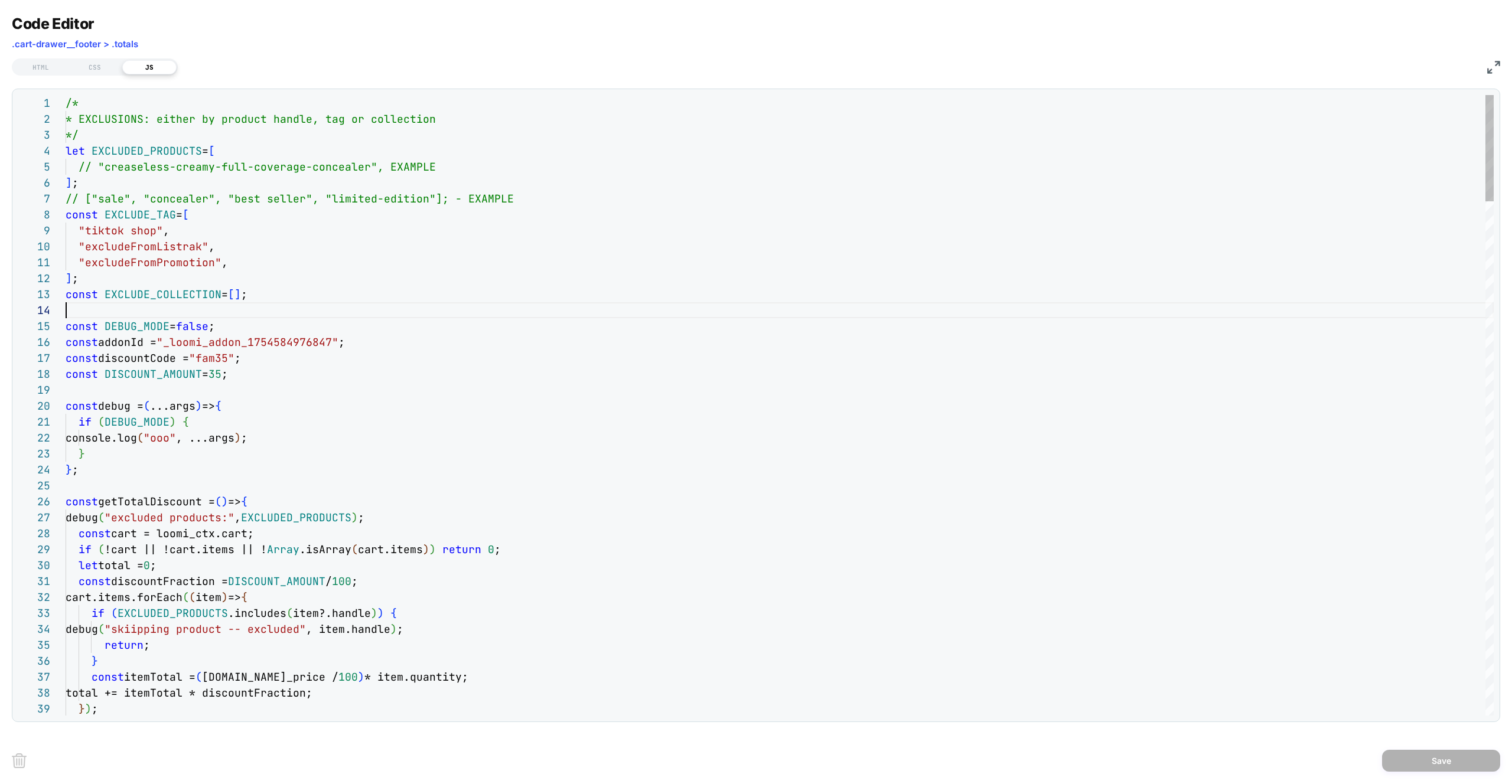
type textarea "**********"
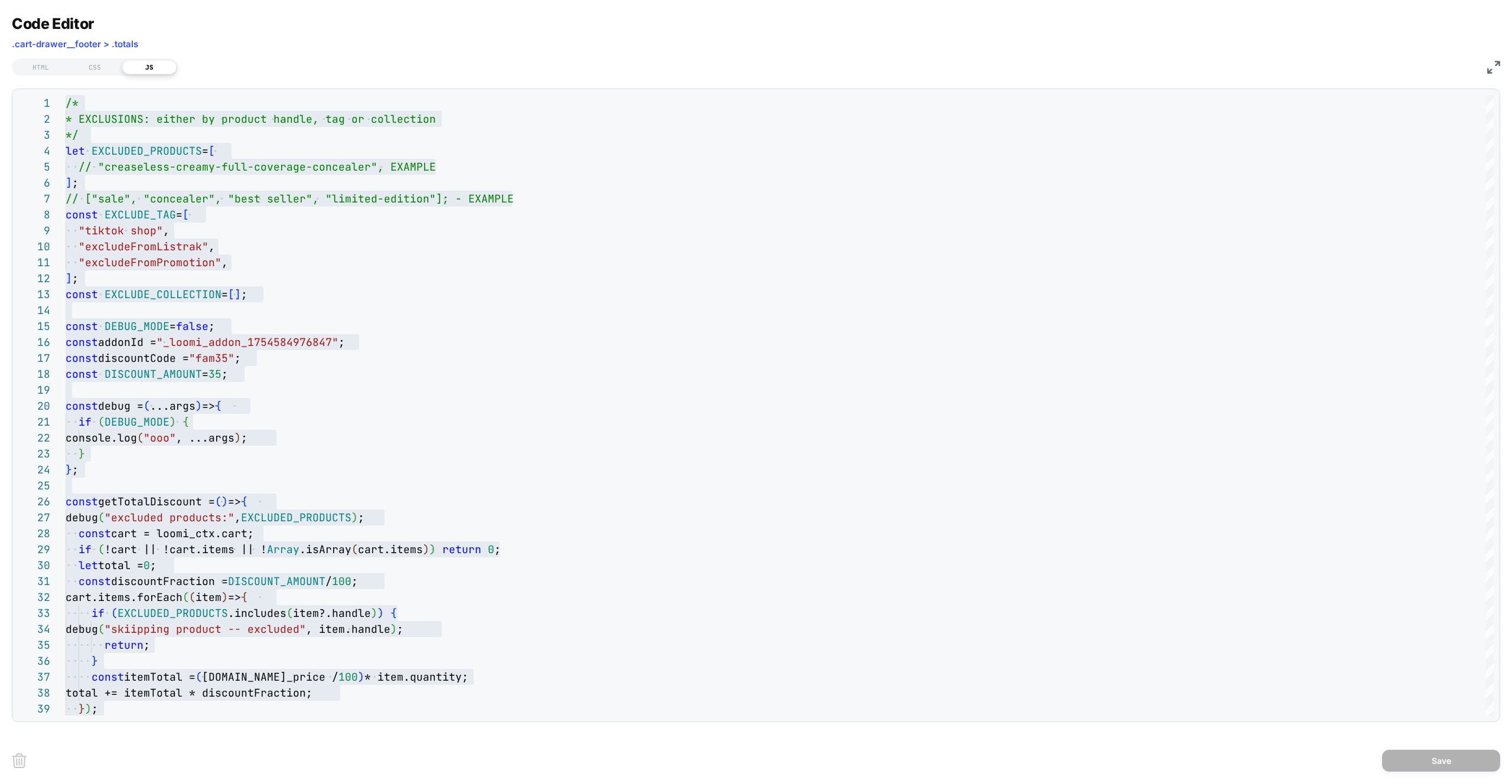
click at [1495, 69] on img at bounding box center [1494, 68] width 13 height 13
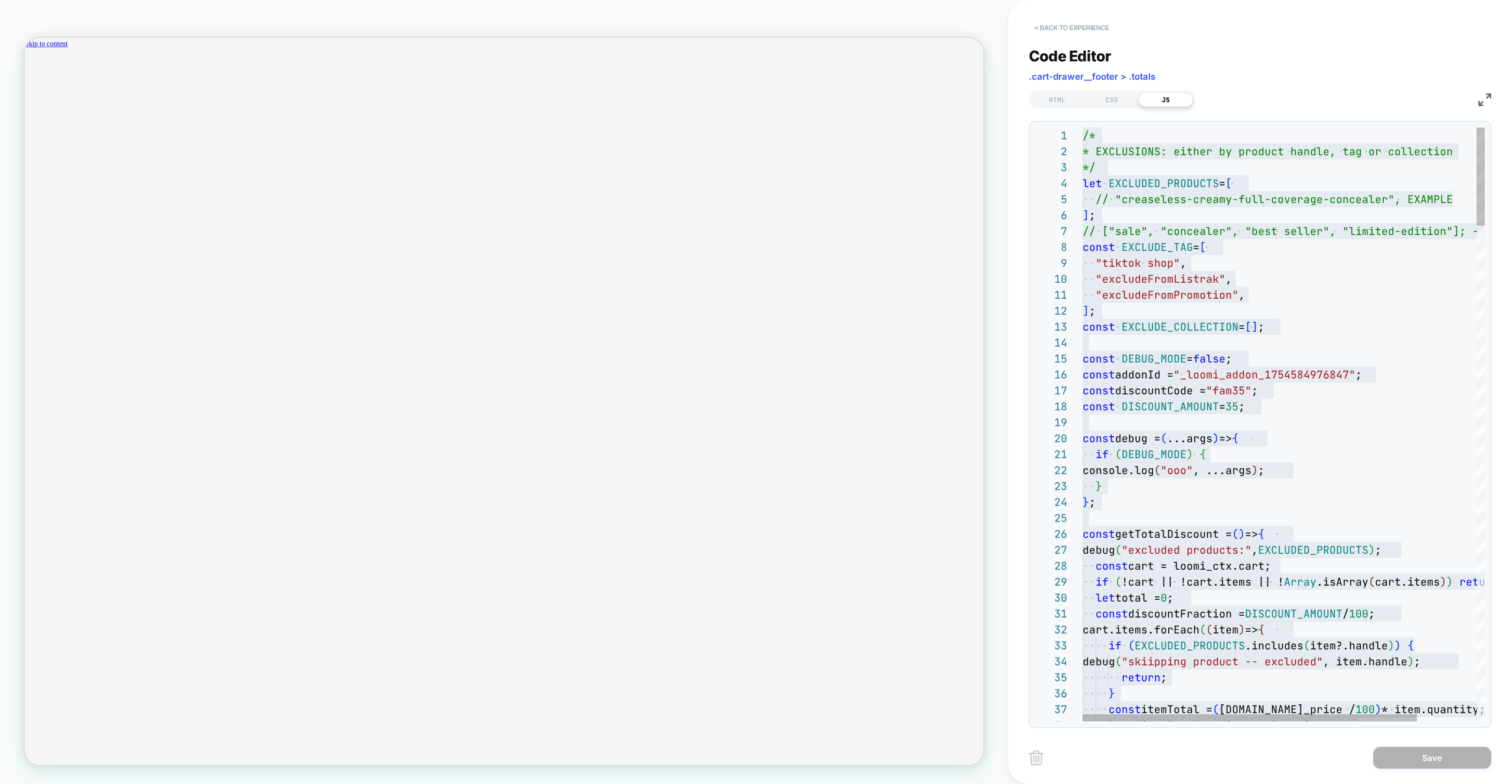
click at [1070, 29] on button "< Back to experience" at bounding box center [1072, 28] width 86 height 19
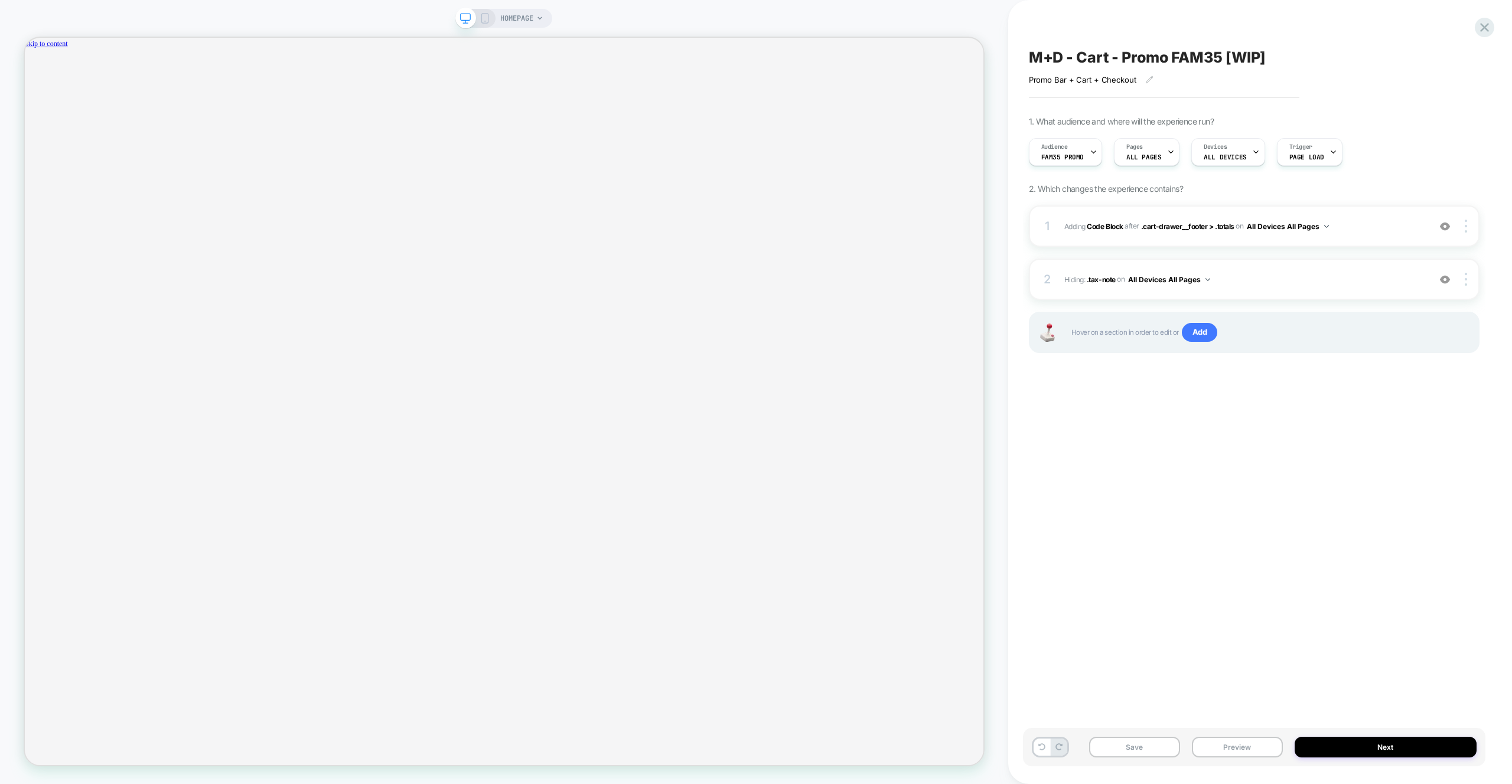
drag, startPoint x: 1138, startPoint y: 481, endPoint x: 1164, endPoint y: 544, distance: 68.2
click at [1138, 481] on div "M+D - Cart - Promo FAM35 [WIP] Promo Bar + Cart + Checkout Click to edit experi…" at bounding box center [1254, 392] width 463 height 761
click at [1255, 756] on button "Preview" at bounding box center [1238, 747] width 91 height 21
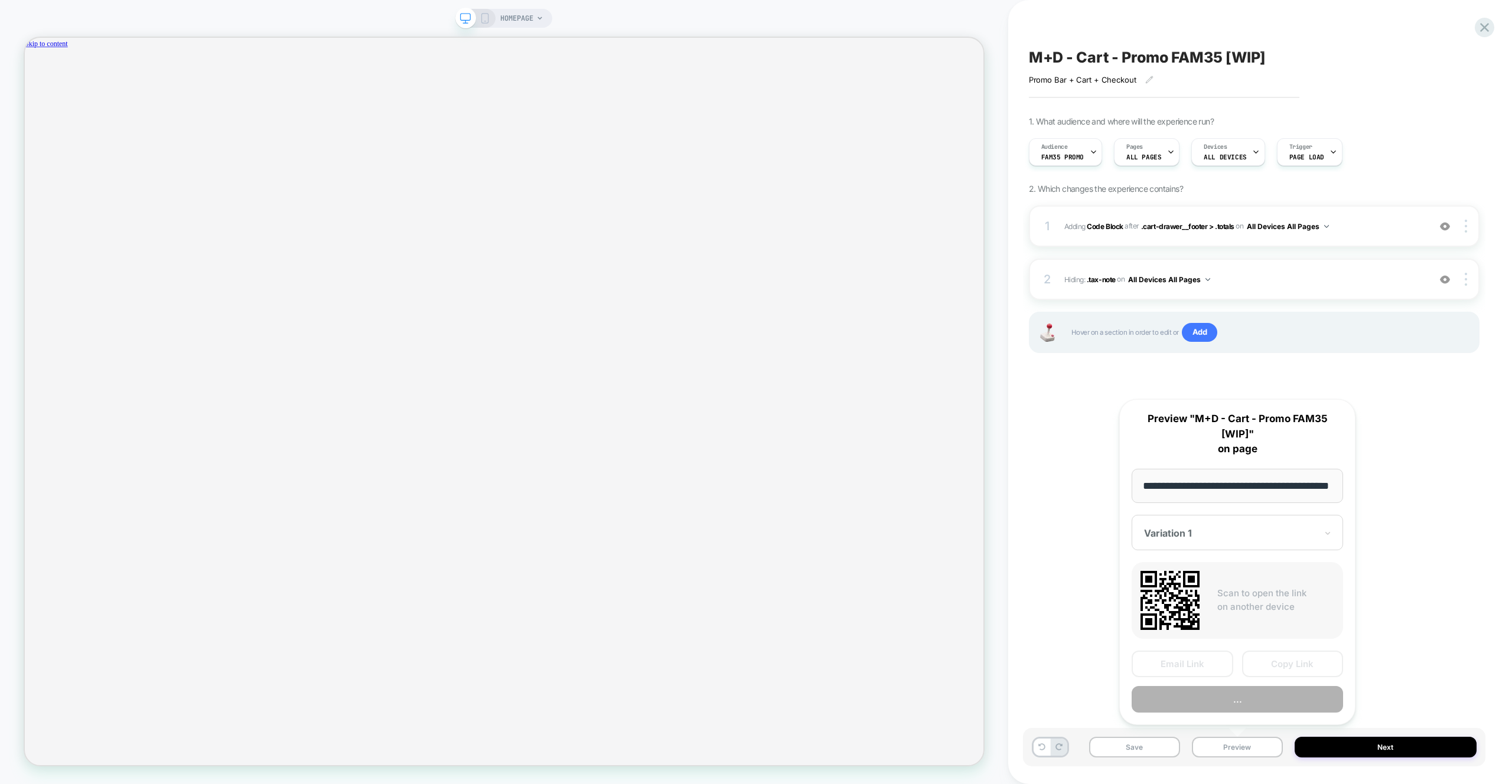
scroll to position [0, 36]
click at [1245, 700] on button "Preview" at bounding box center [1238, 700] width 212 height 27
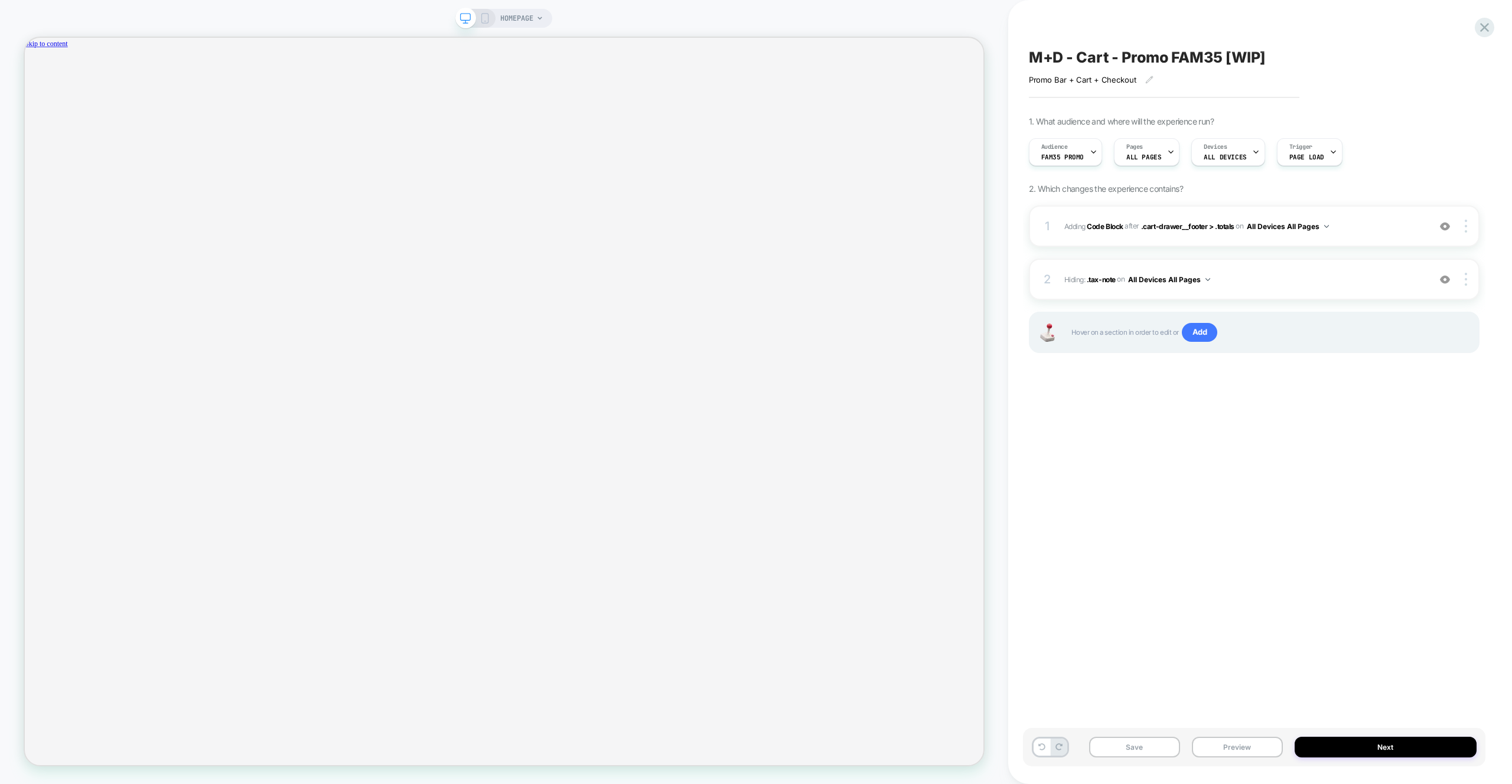
scroll to position [0, 1824]
drag, startPoint x: 1045, startPoint y: 134, endPoint x: 1050, endPoint y: 142, distance: 9.4
click at [1045, 134] on div "Audience Fam35 Promo Pages ALL PAGES Devices ALL DEVICES Trigger Page Load" at bounding box center [1248, 151] width 451 height 39
drag, startPoint x: 1253, startPoint y: 473, endPoint x: 1310, endPoint y: 337, distance: 147.5
click at [1253, 473] on div "M+D - Cart - Promo FAM35 [WIP] Promo Bar + Cart + Checkout Click to edit experi…" at bounding box center [1254, 392] width 463 height 761
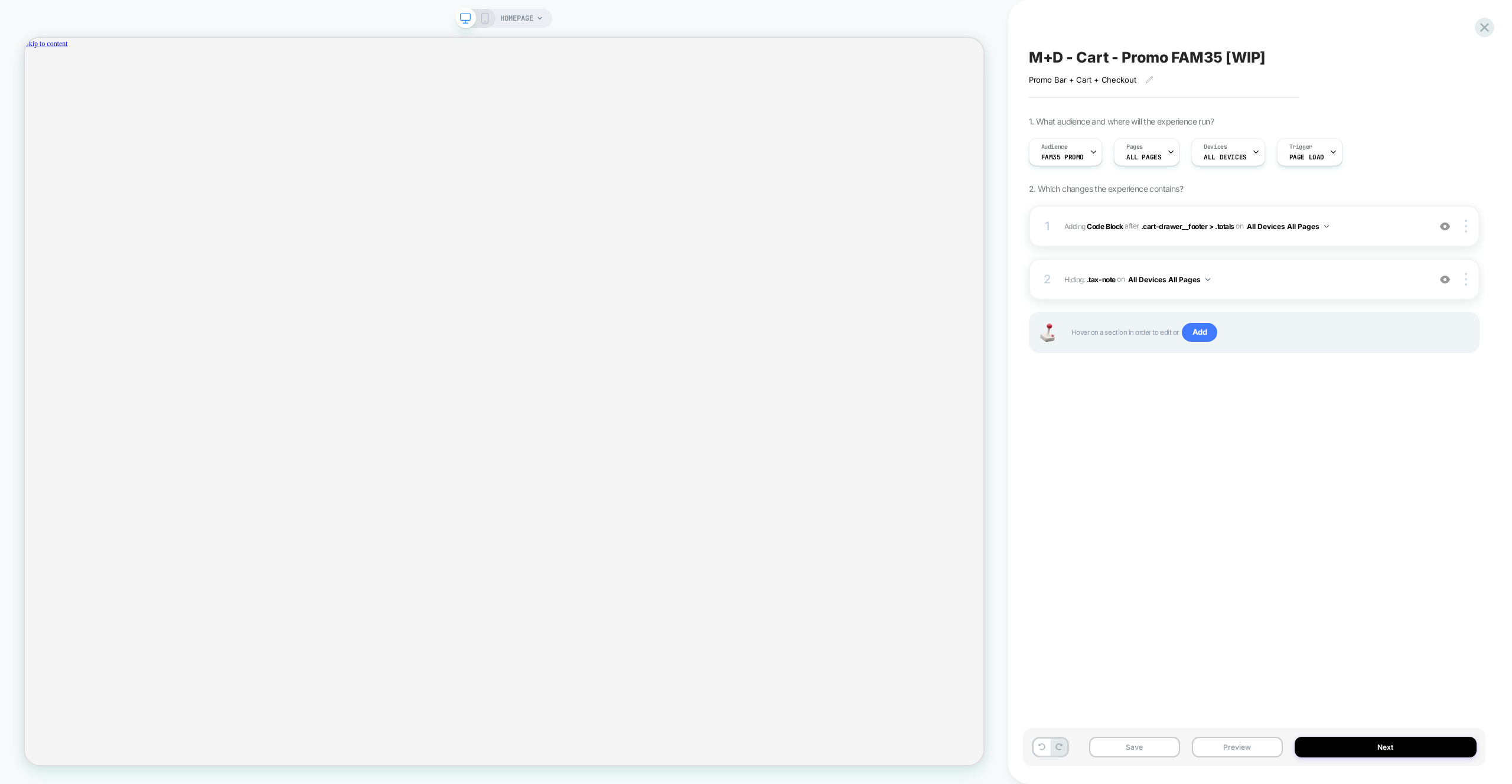
scroll to position [0, 912]
click at [1356, 746] on button "Next" at bounding box center [1385, 747] width 182 height 21
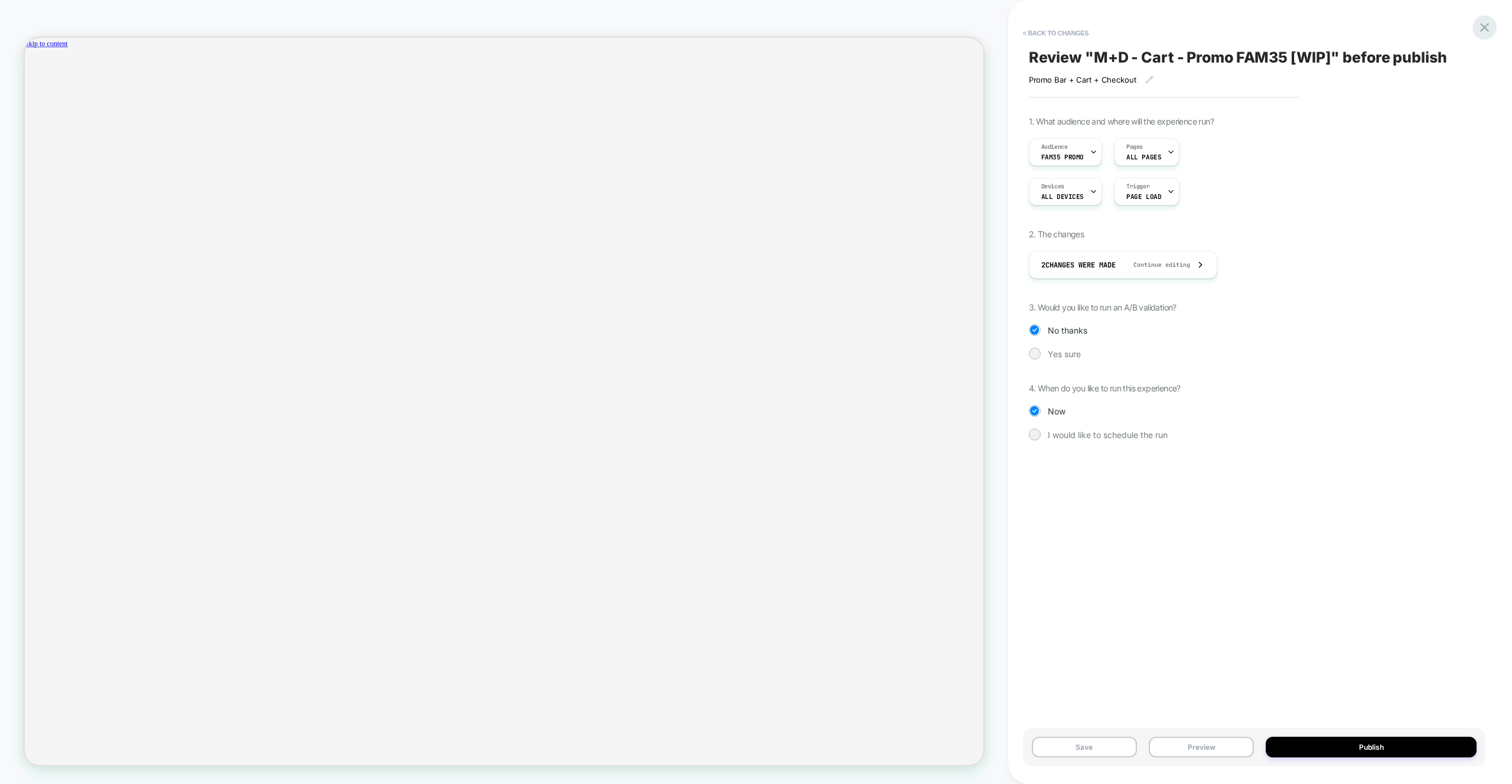
click at [1489, 27] on icon at bounding box center [1484, 27] width 16 height 16
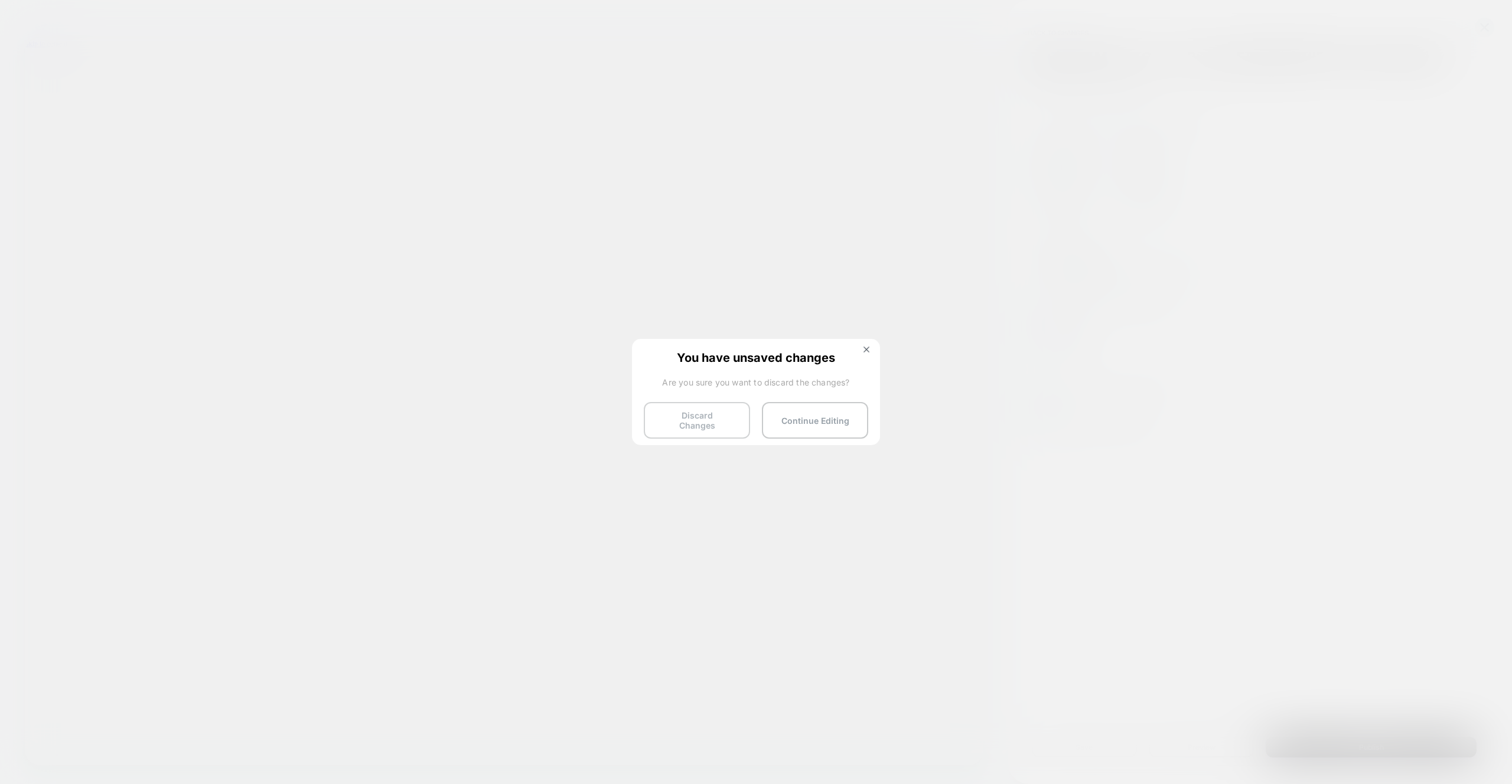
click at [691, 428] on button "Discard Changes" at bounding box center [696, 421] width 106 height 37
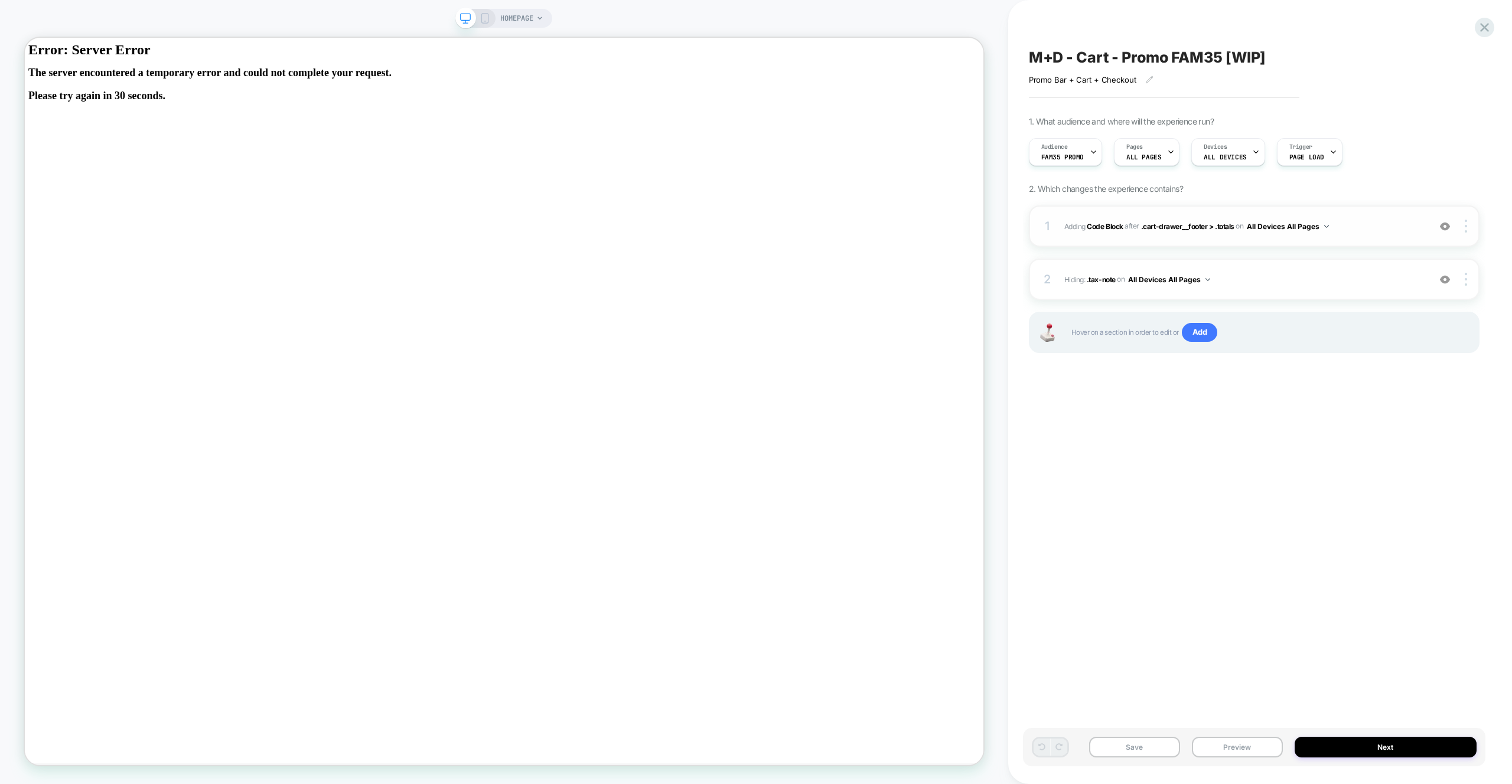
click at [1405, 215] on div "1 Adding Code Block AFTER .cart-drawer__footer > .totals .cart-drawer__footer >…" at bounding box center [1254, 226] width 451 height 41
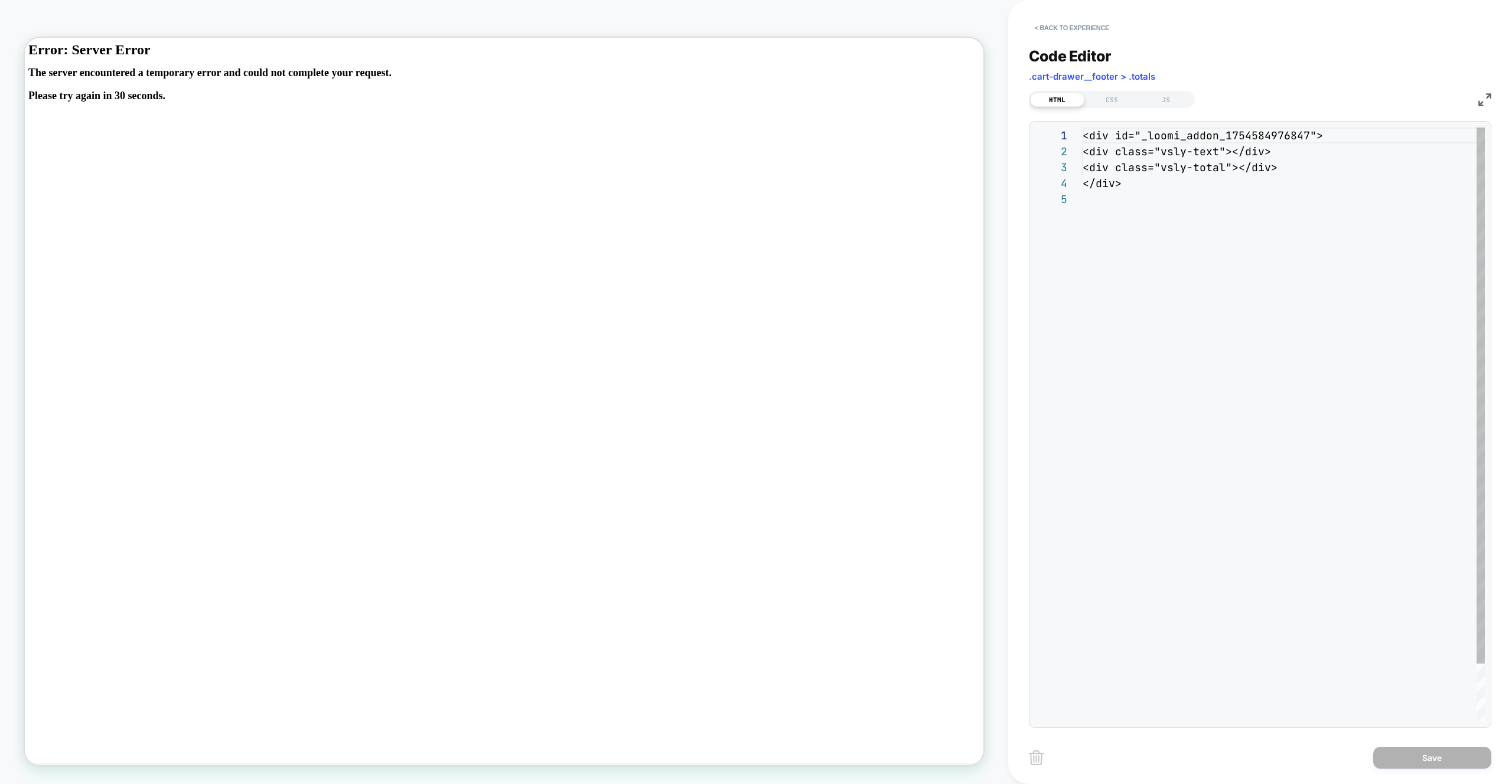
scroll to position [64, 0]
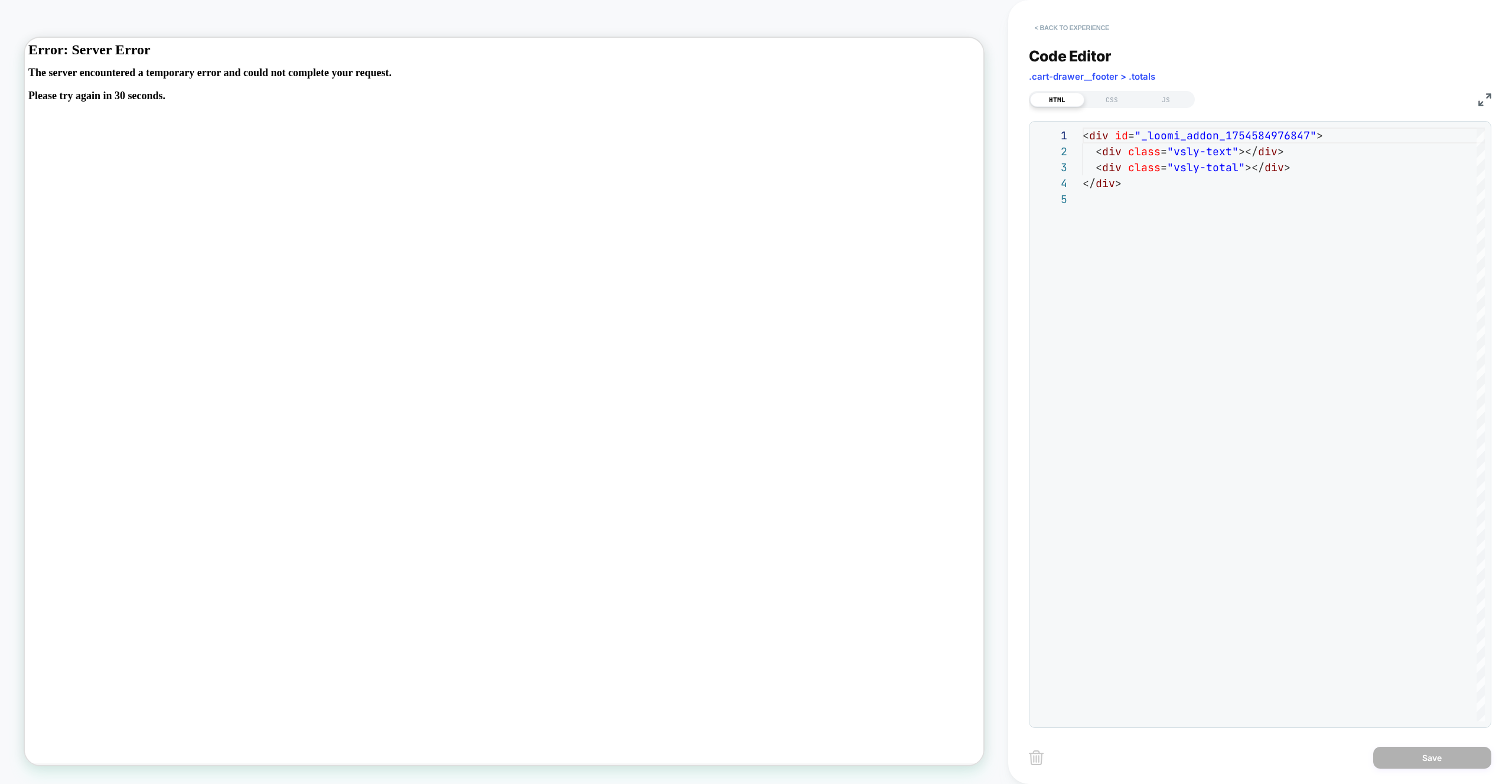
click at [1079, 25] on button "< Back to experience" at bounding box center [1072, 28] width 86 height 19
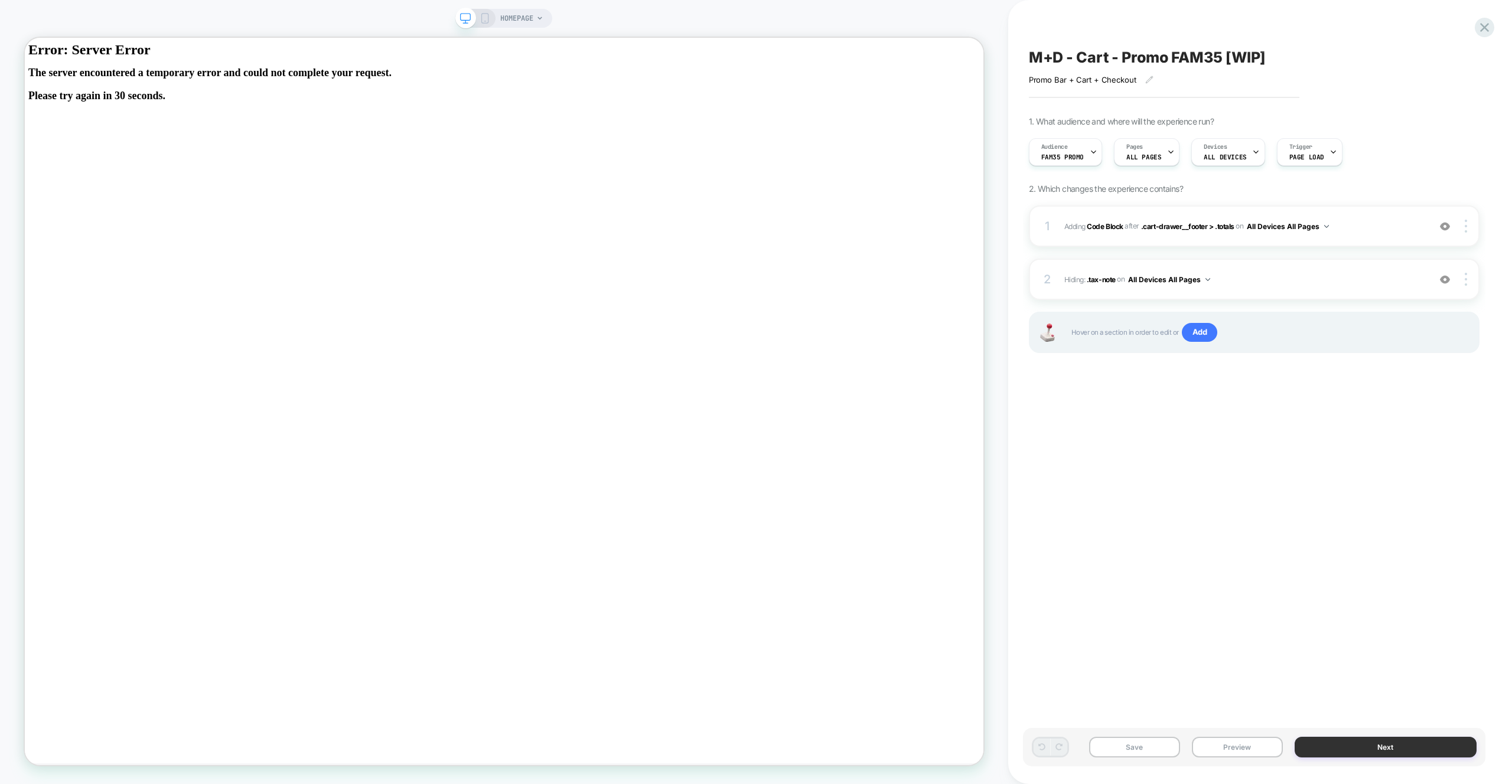
click at [1425, 745] on button "Next" at bounding box center [1385, 747] width 182 height 21
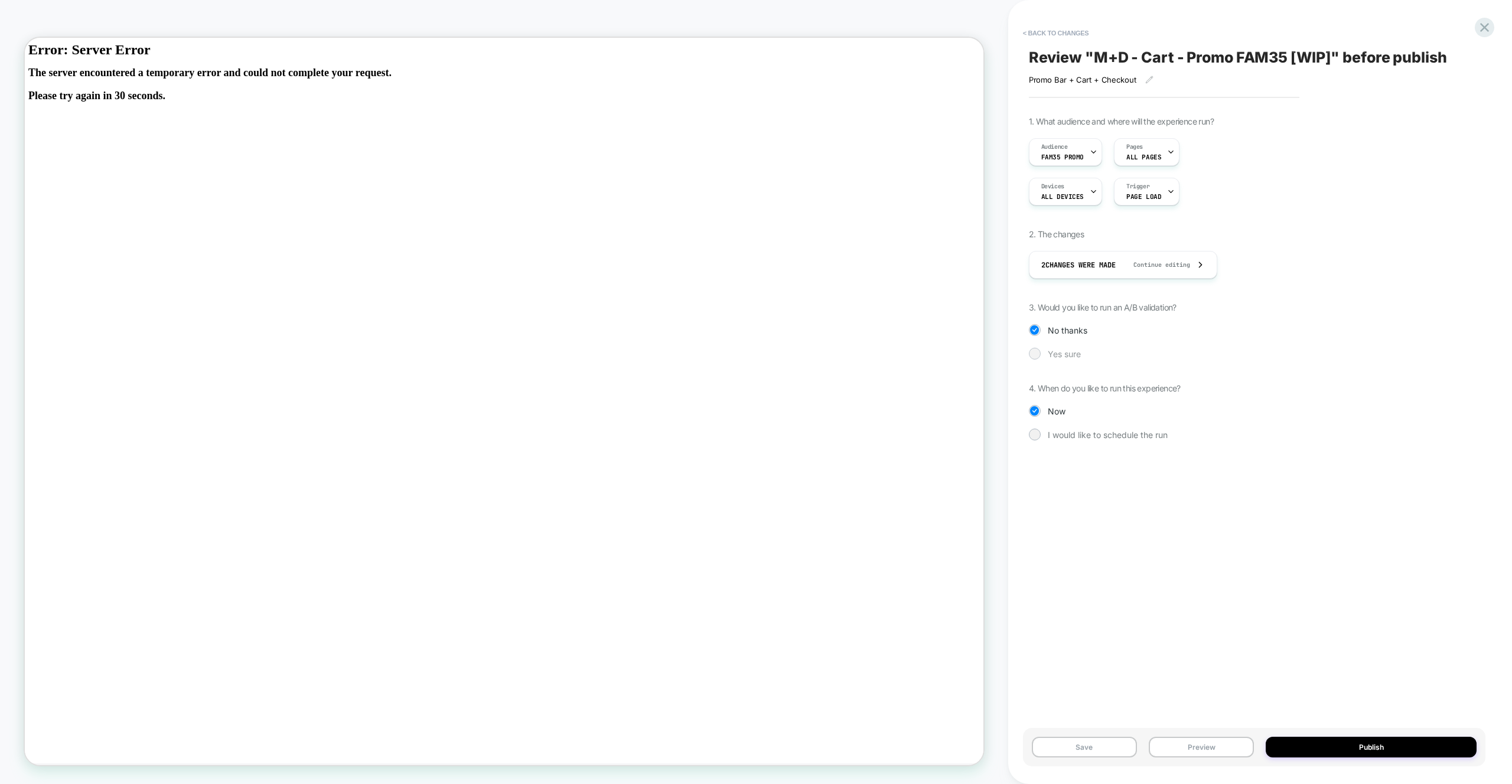
click at [1049, 353] on span "Yes sure" at bounding box center [1064, 354] width 33 height 10
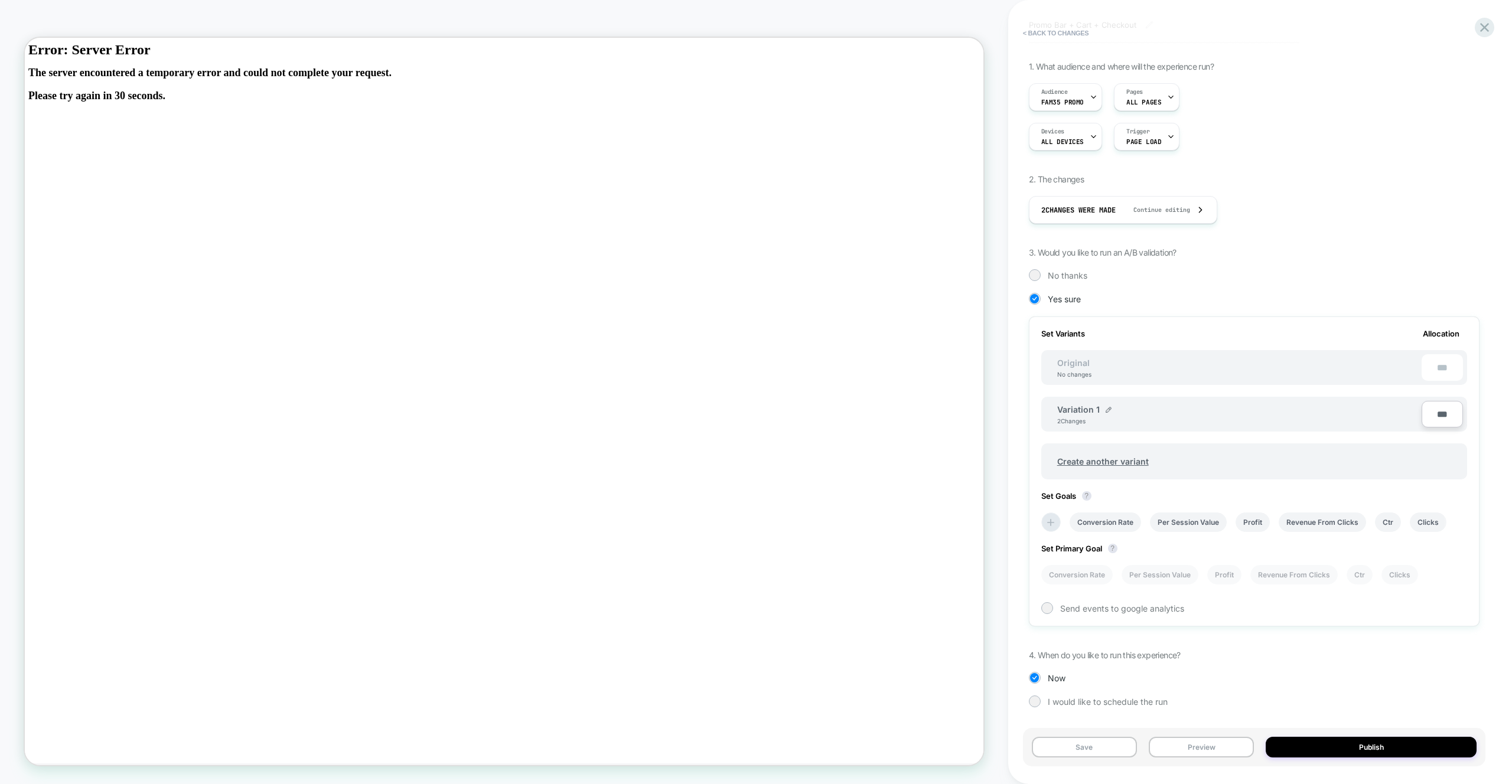
scroll to position [0, 1]
click at [1101, 456] on span "Create another variant" at bounding box center [1104, 461] width 115 height 28
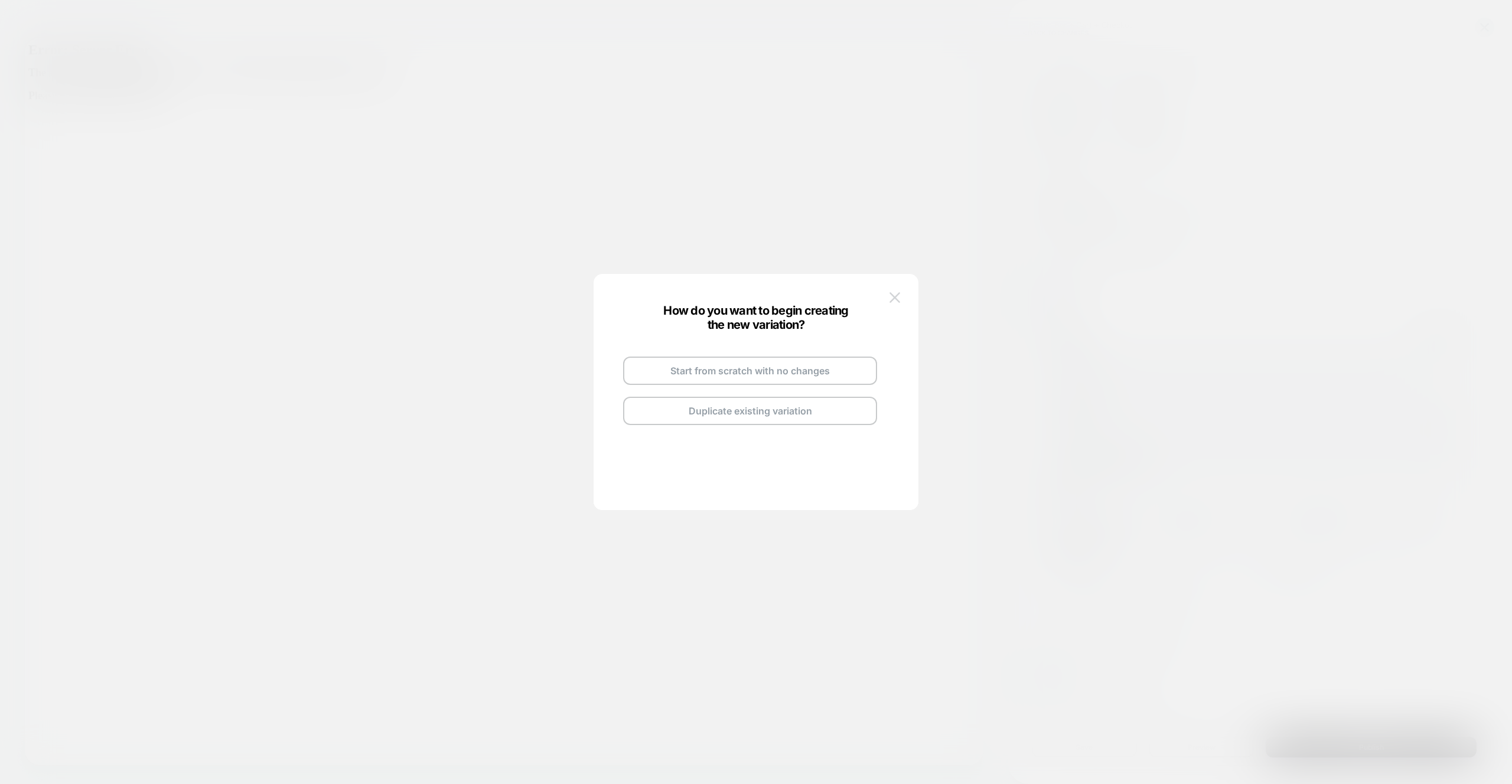
drag, startPoint x: 889, startPoint y: 305, endPoint x: 570, endPoint y: 20, distance: 427.8
click at [889, 305] on button at bounding box center [894, 297] width 18 height 18
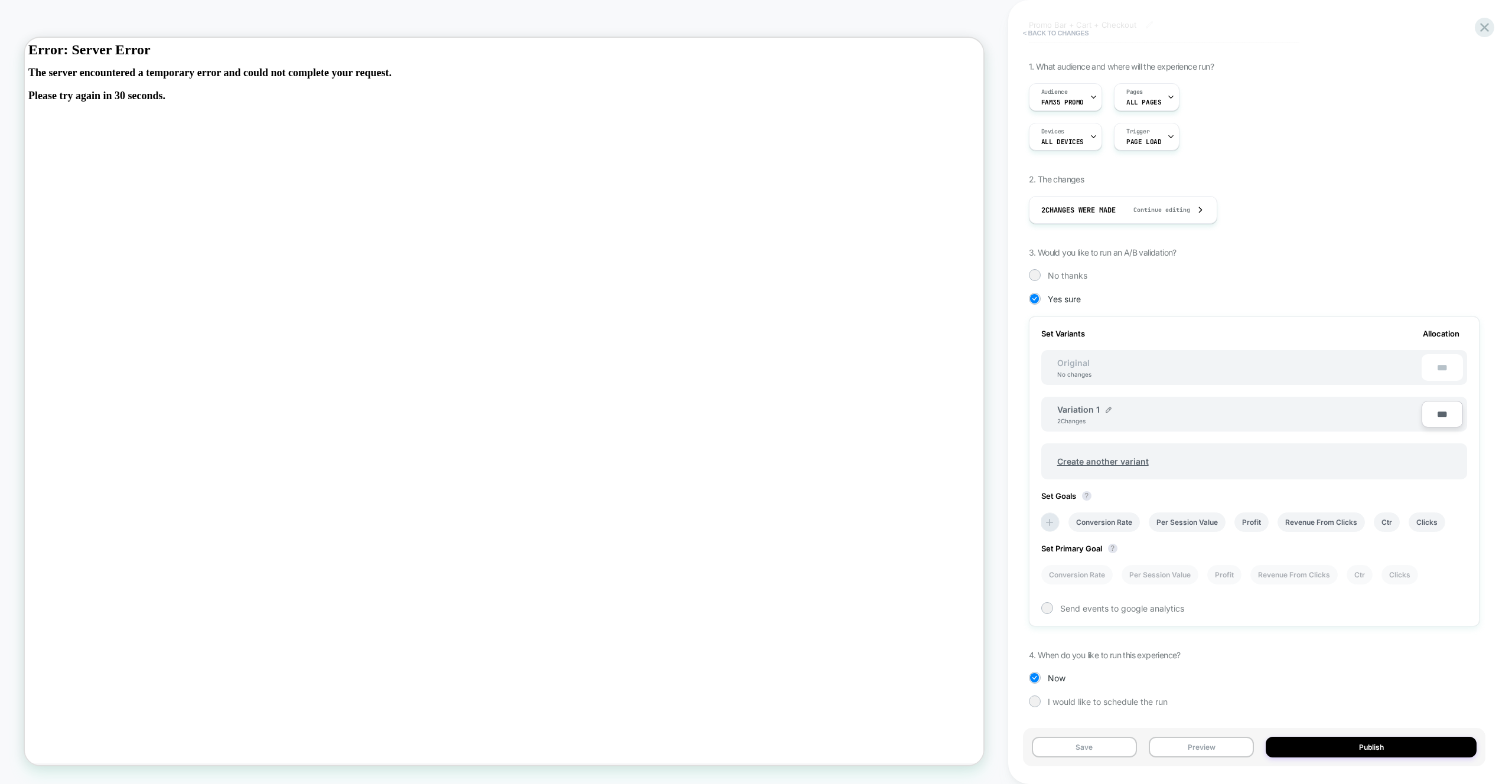
click at [1072, 36] on button "< Back to changes" at bounding box center [1056, 33] width 78 height 19
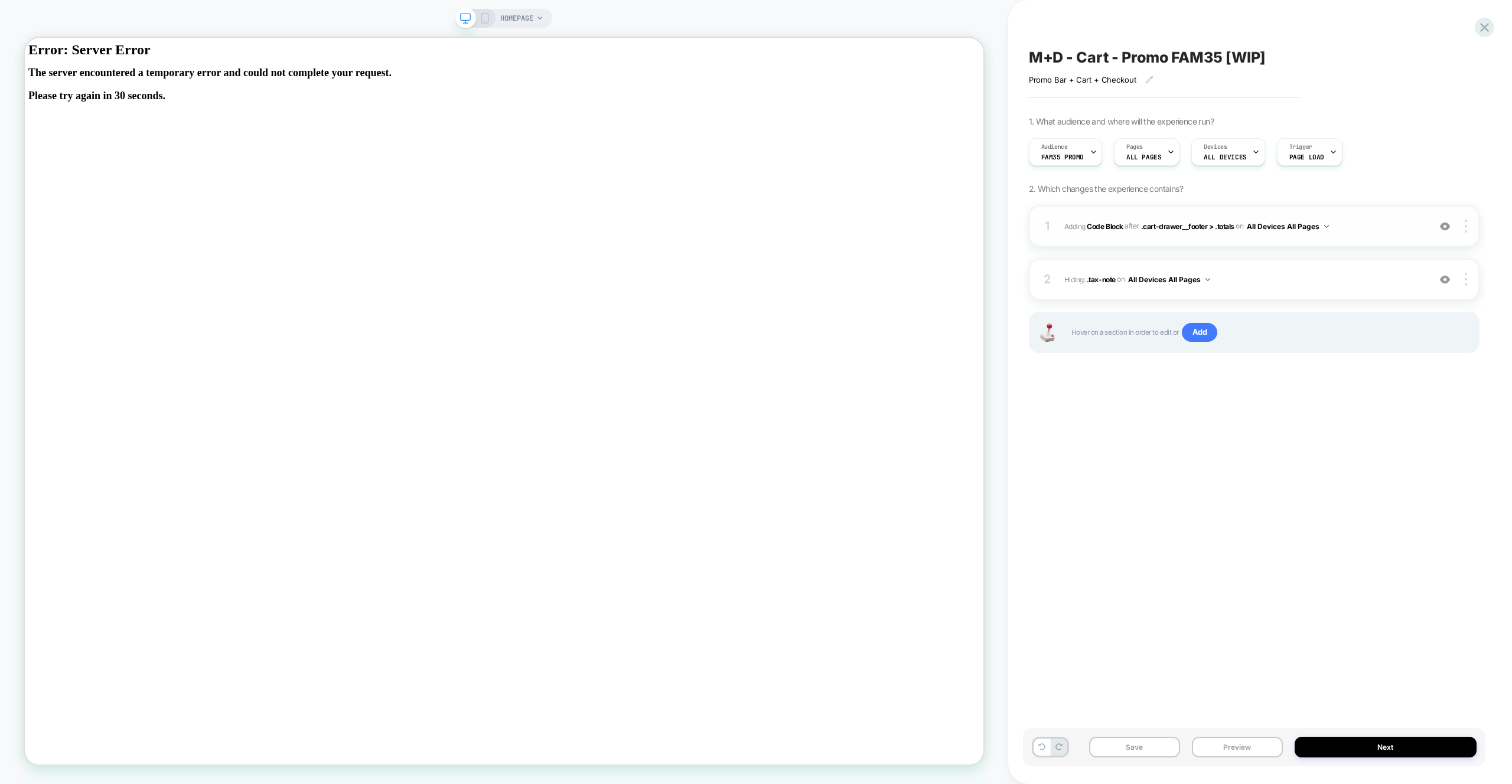
click at [1371, 224] on span "Adding Code Block AFTER .cart-drawer__footer > .totals .cart-drawer__footer > .…" at bounding box center [1243, 227] width 359 height 15
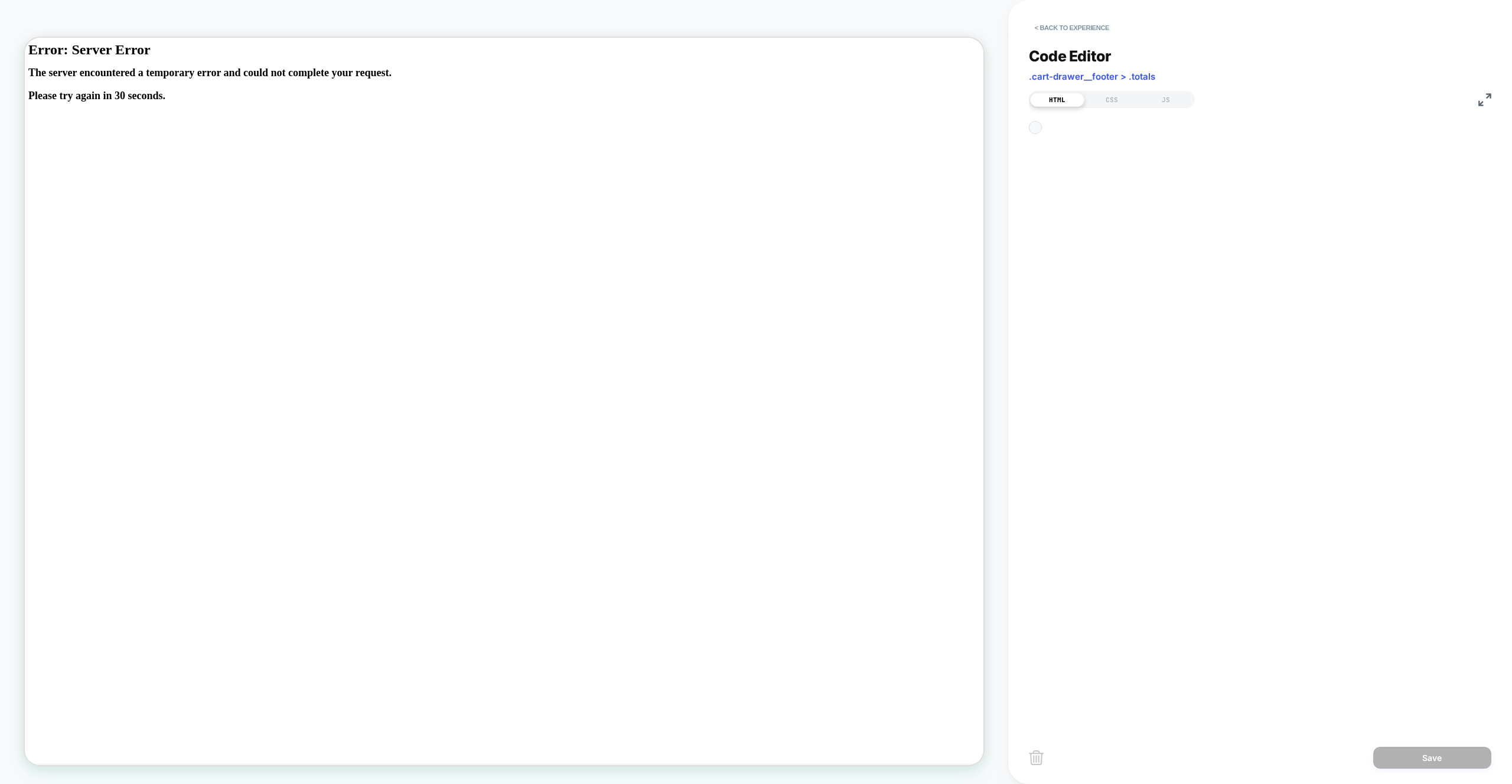
scroll to position [64, 0]
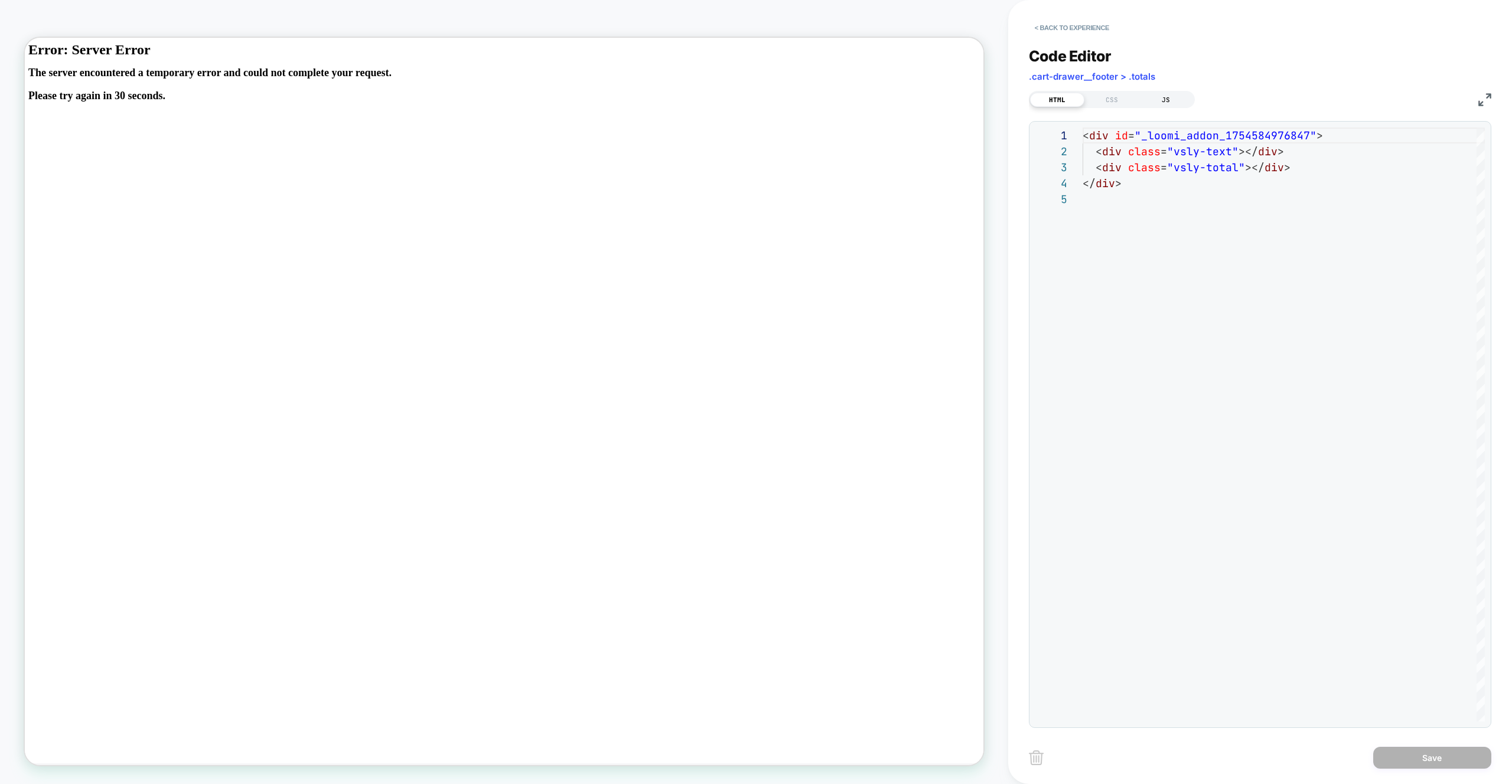
click at [1171, 101] on div "JS" at bounding box center [1166, 100] width 54 height 14
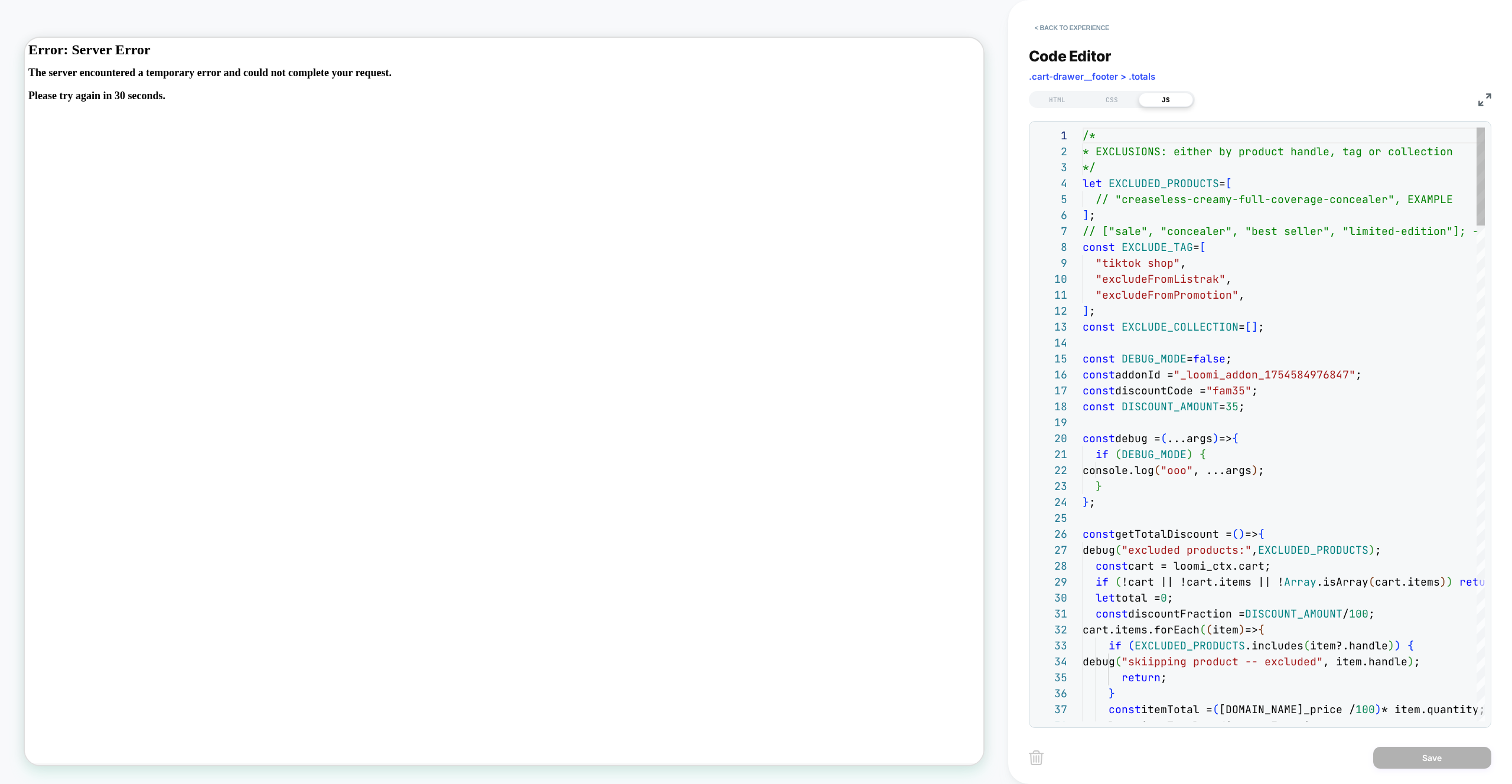
scroll to position [0, 160]
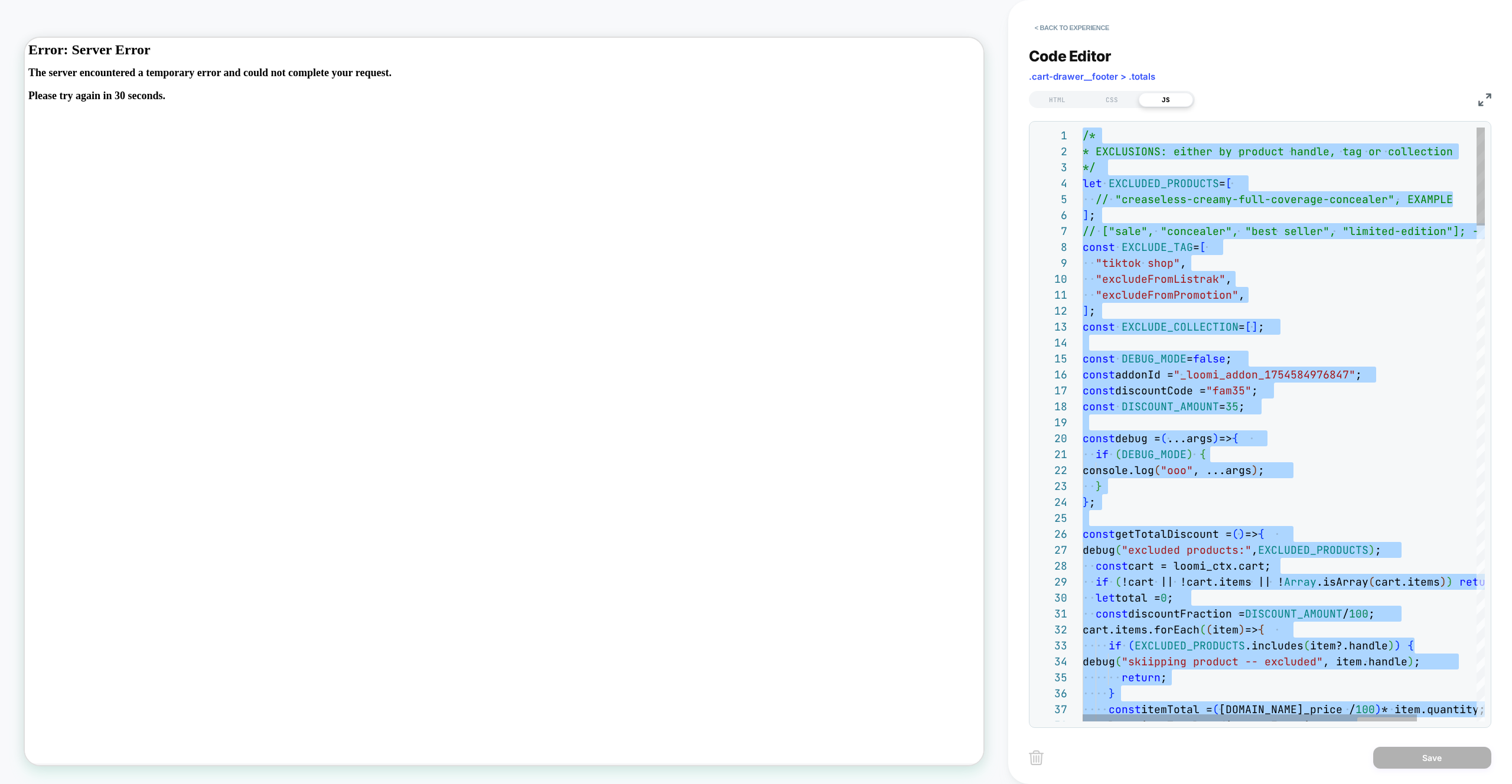
scroll to position [95, 0]
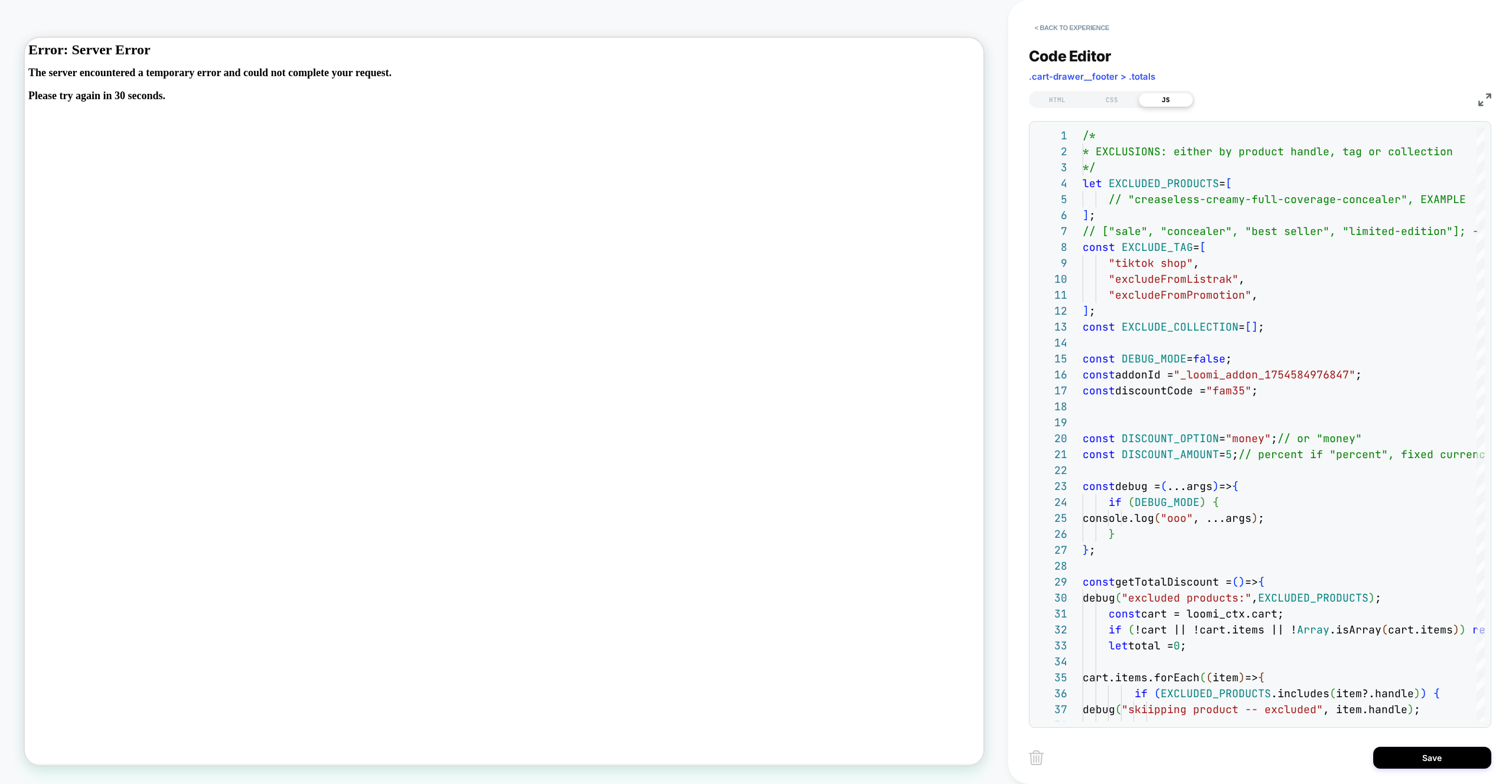
drag, startPoint x: 1481, startPoint y: 97, endPoint x: 1411, endPoint y: 111, distance: 71.4
click at [1481, 97] on img at bounding box center [1485, 100] width 13 height 13
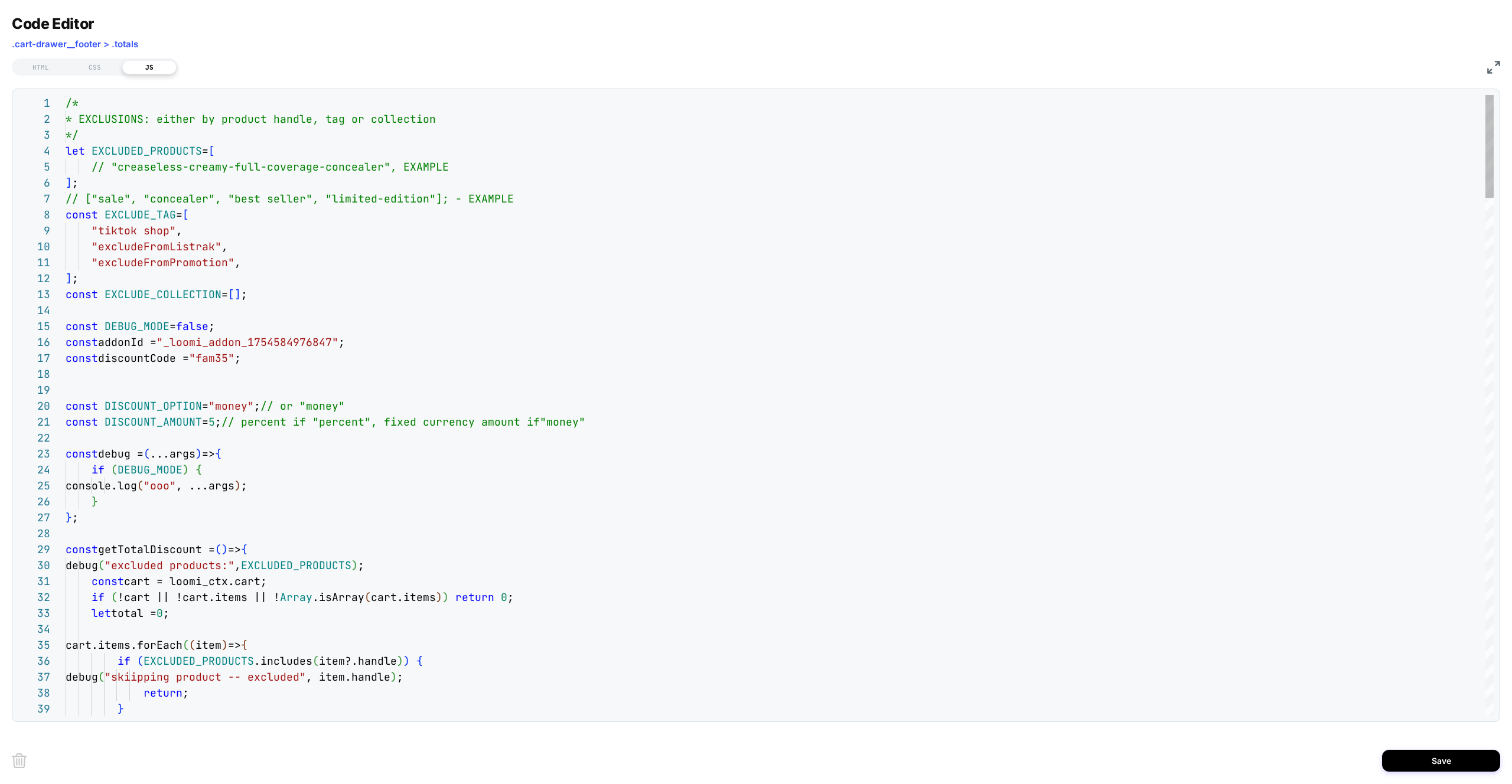
drag, startPoint x: 293, startPoint y: 408, endPoint x: 347, endPoint y: 399, distance: 54.7
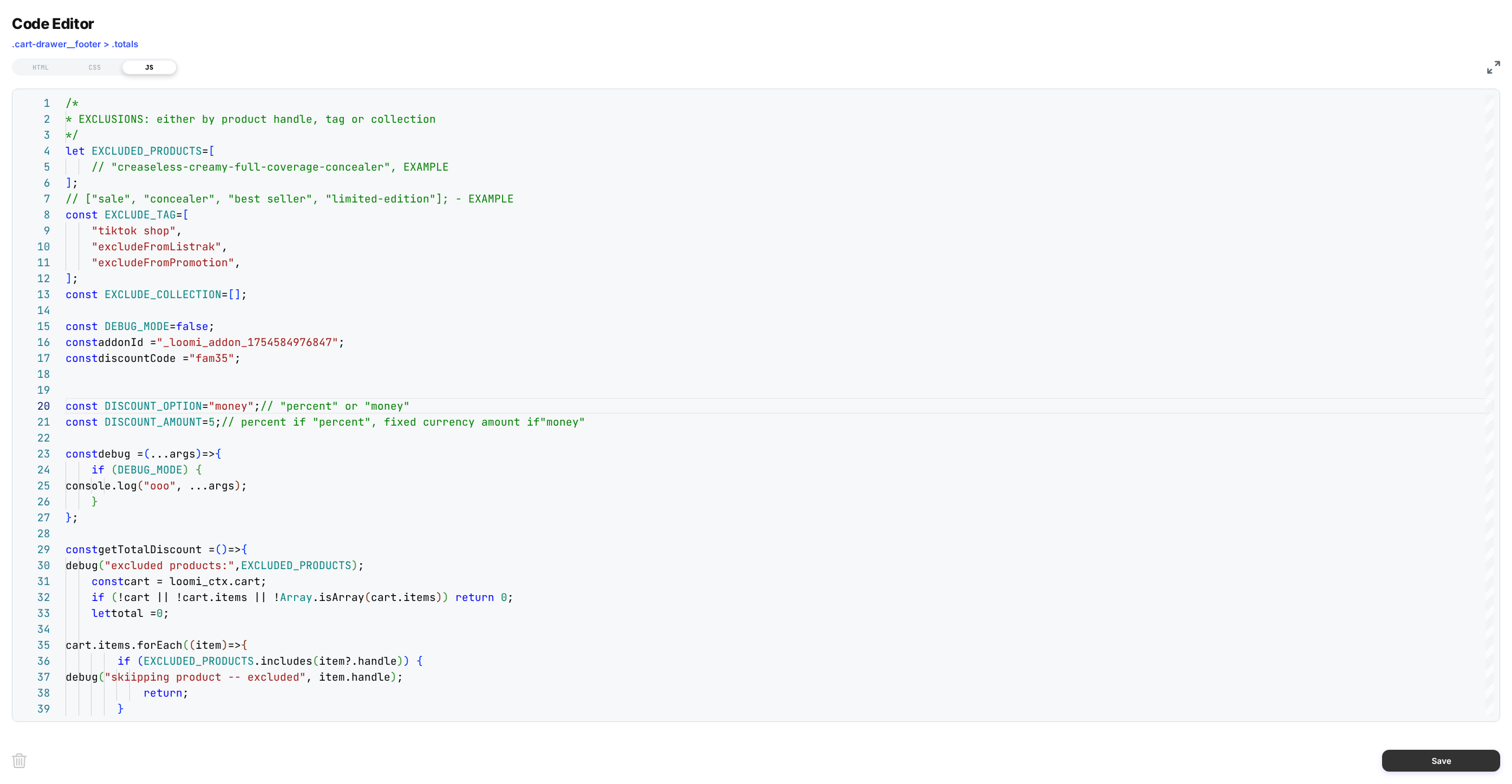
type textarea "**********"
click at [1399, 756] on button "Save" at bounding box center [1441, 761] width 118 height 22
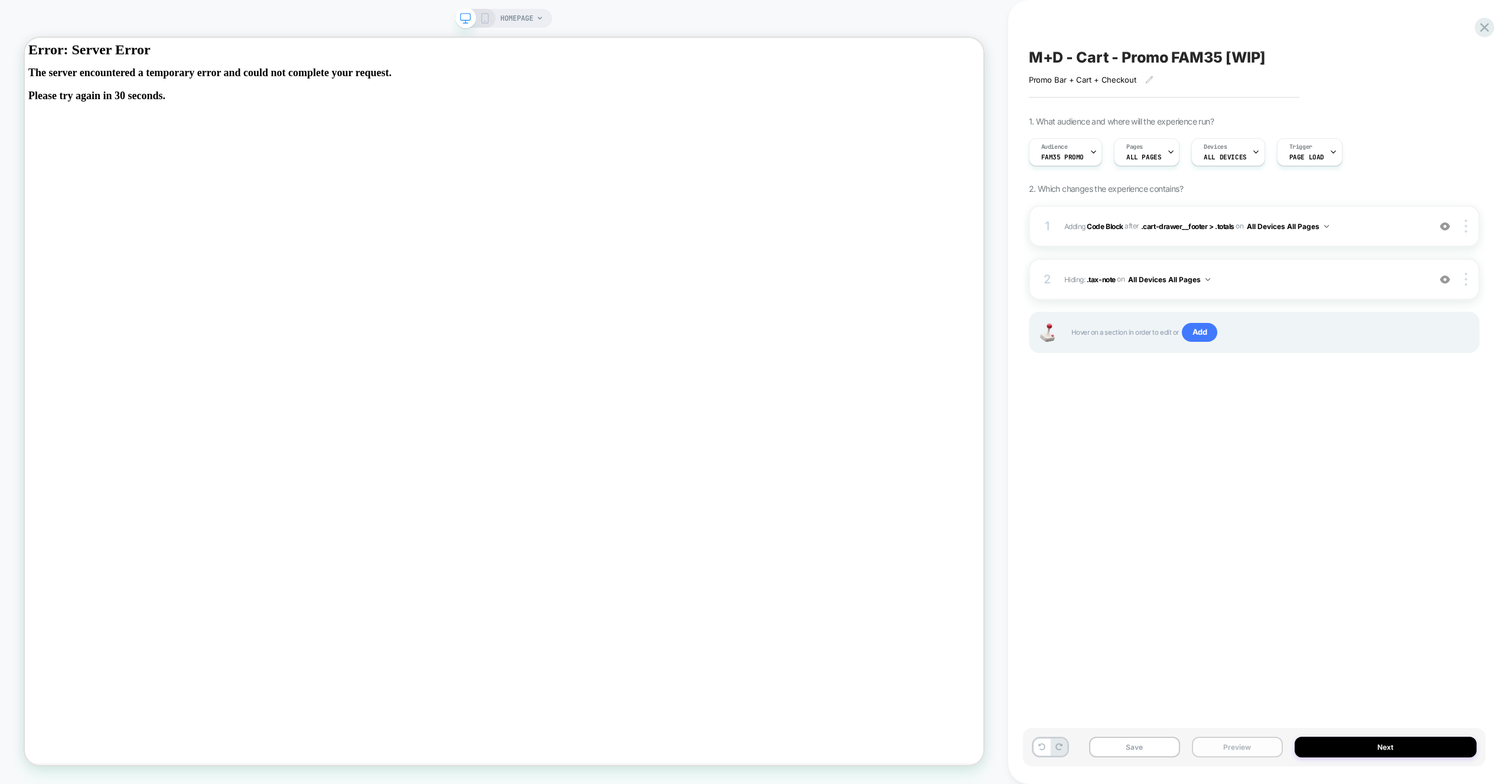
click at [1217, 751] on button "Preview" at bounding box center [1238, 747] width 91 height 21
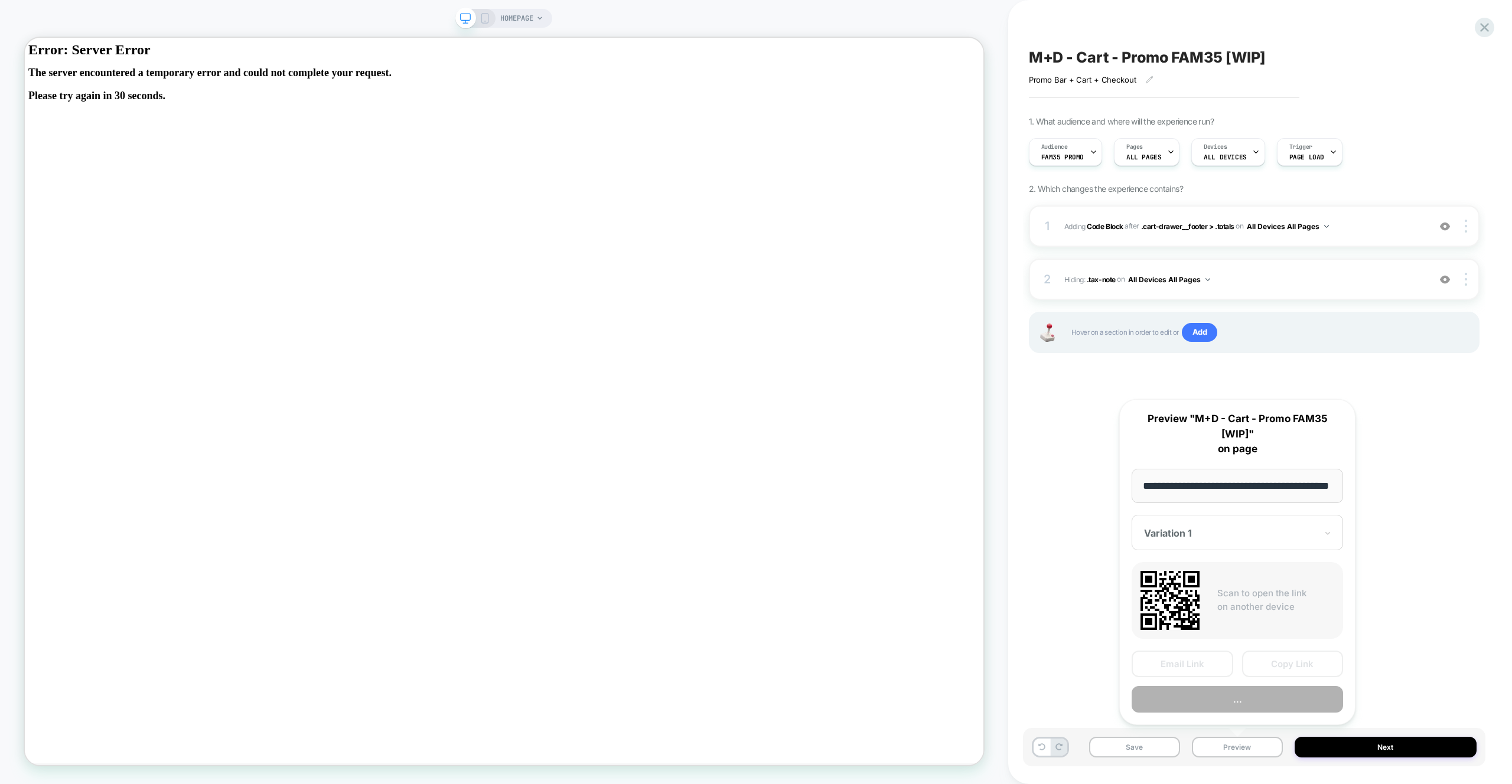
scroll to position [0, 36]
click at [1248, 699] on button "Preview" at bounding box center [1238, 700] width 212 height 27
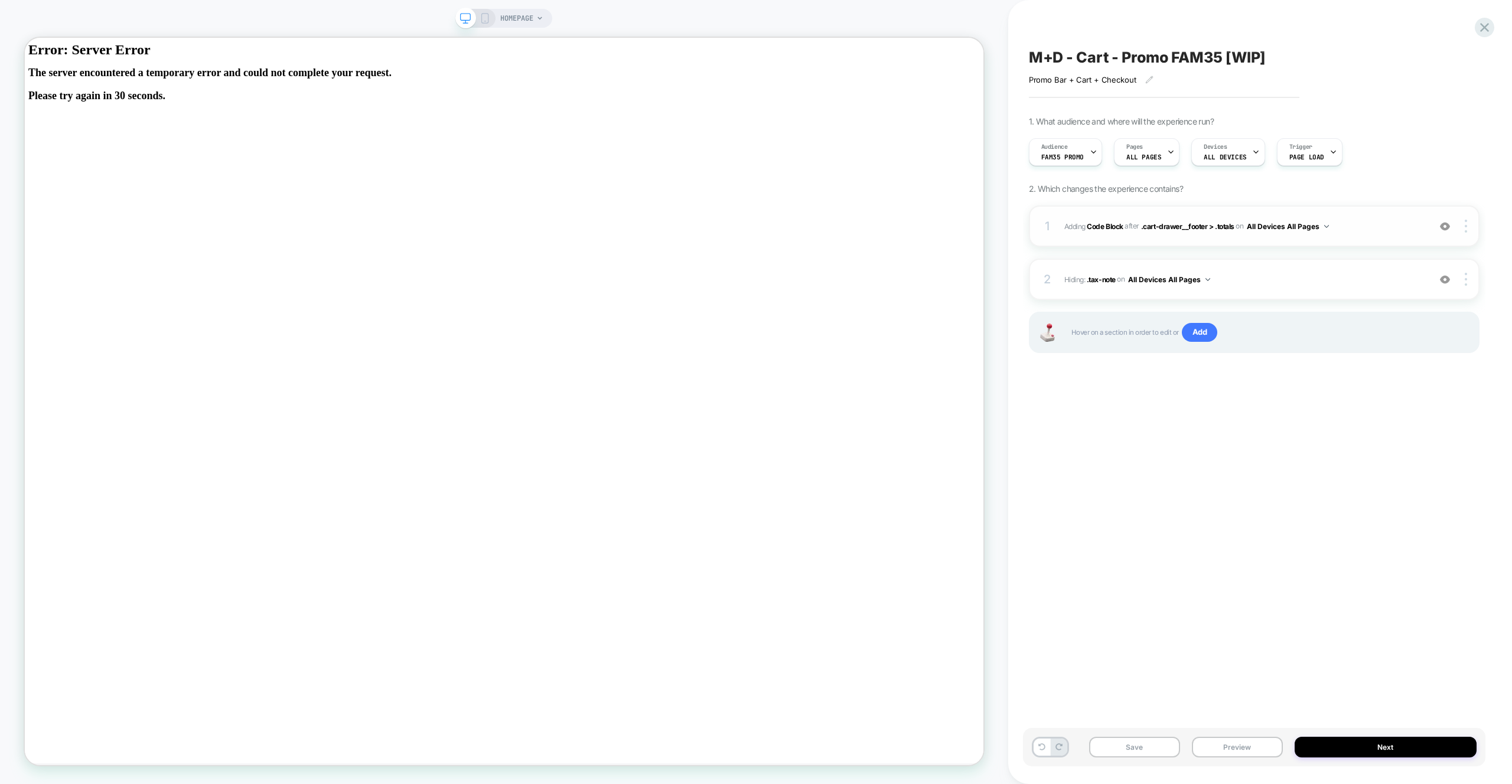
click at [1383, 226] on span "Adding Code Block AFTER .cart-drawer__footer > .totals .cart-drawer__footer > .…" at bounding box center [1243, 227] width 359 height 15
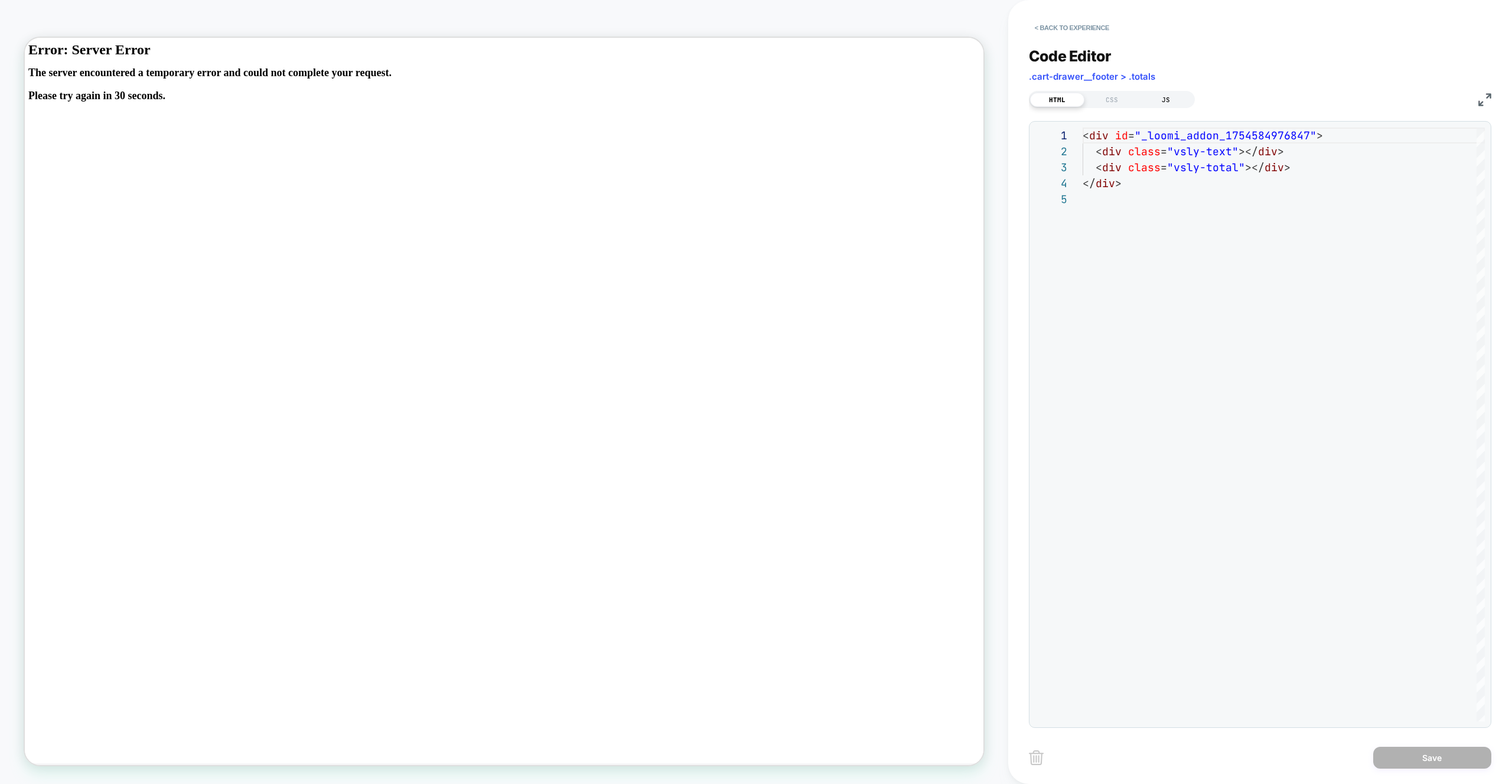
scroll to position [64, 0]
click at [1160, 105] on div "JS" at bounding box center [1166, 100] width 54 height 14
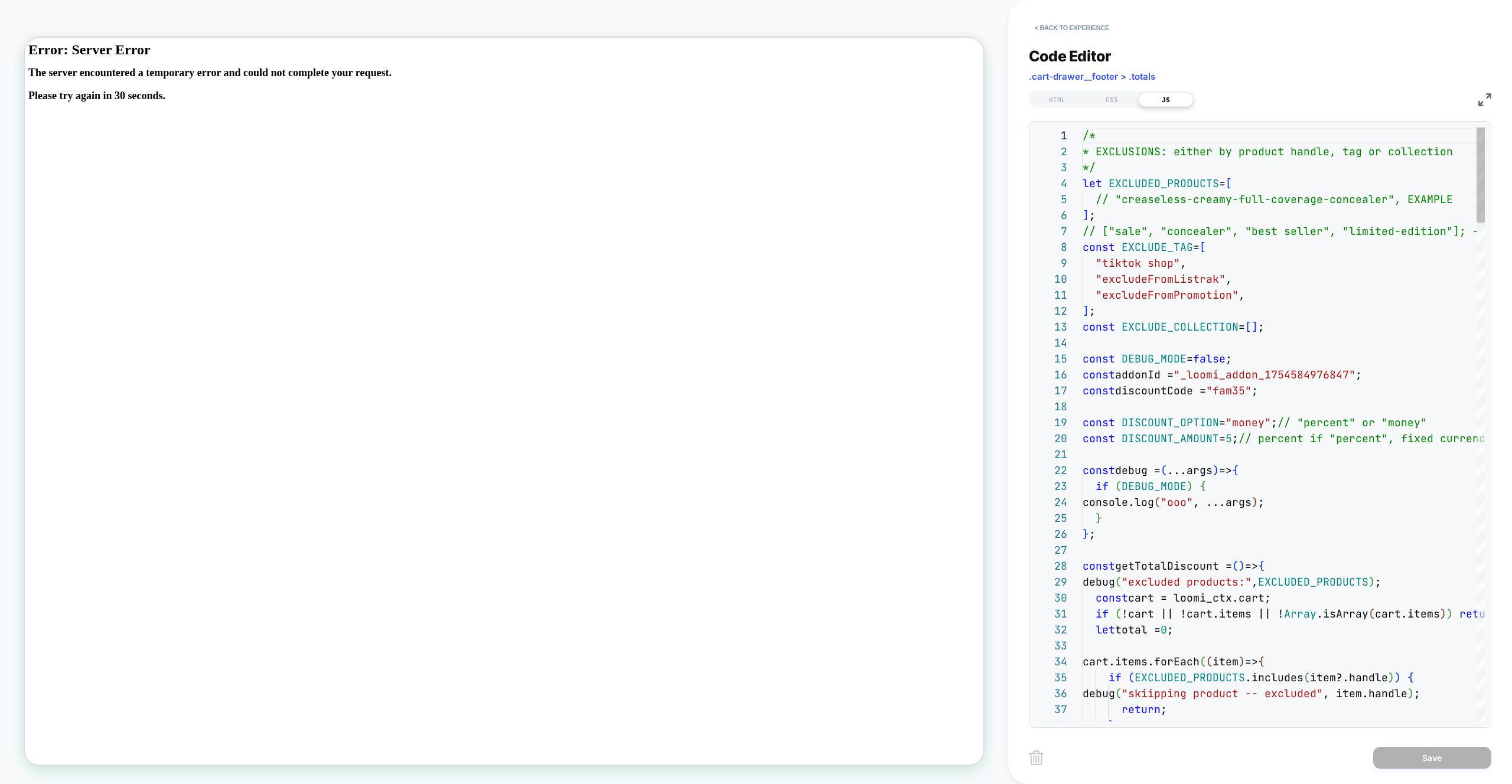
scroll to position [160, 0]
click at [1260, 295] on div ""excludeFromPromotion" ," at bounding box center [1367, 295] width 570 height 16
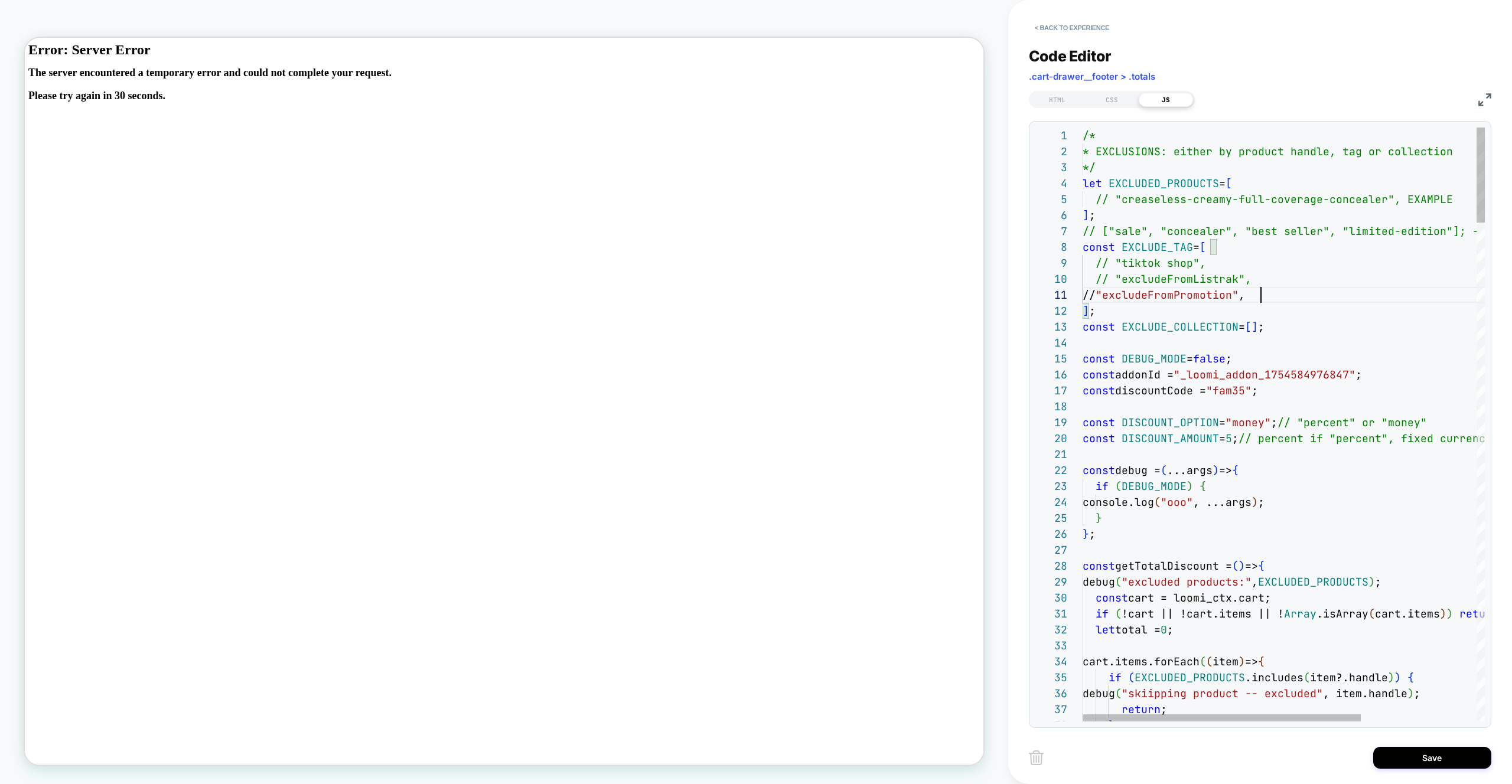
type textarea "**********"
drag, startPoint x: 1433, startPoint y: 756, endPoint x: 1415, endPoint y: 756, distance: 18.0
click at [1433, 756] on button "Save" at bounding box center [1432, 758] width 118 height 22
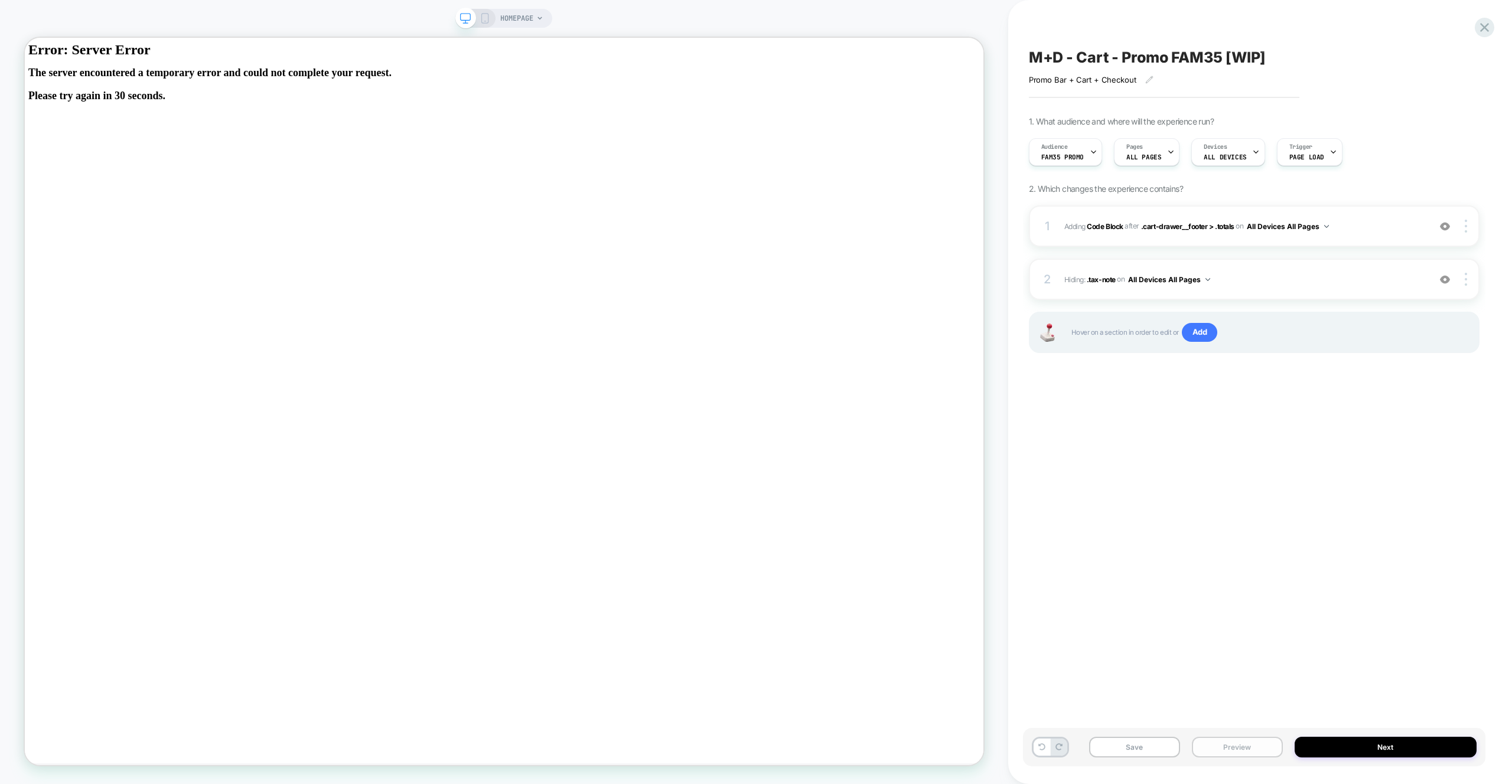
click at [1218, 737] on button "Preview" at bounding box center [1238, 747] width 91 height 21
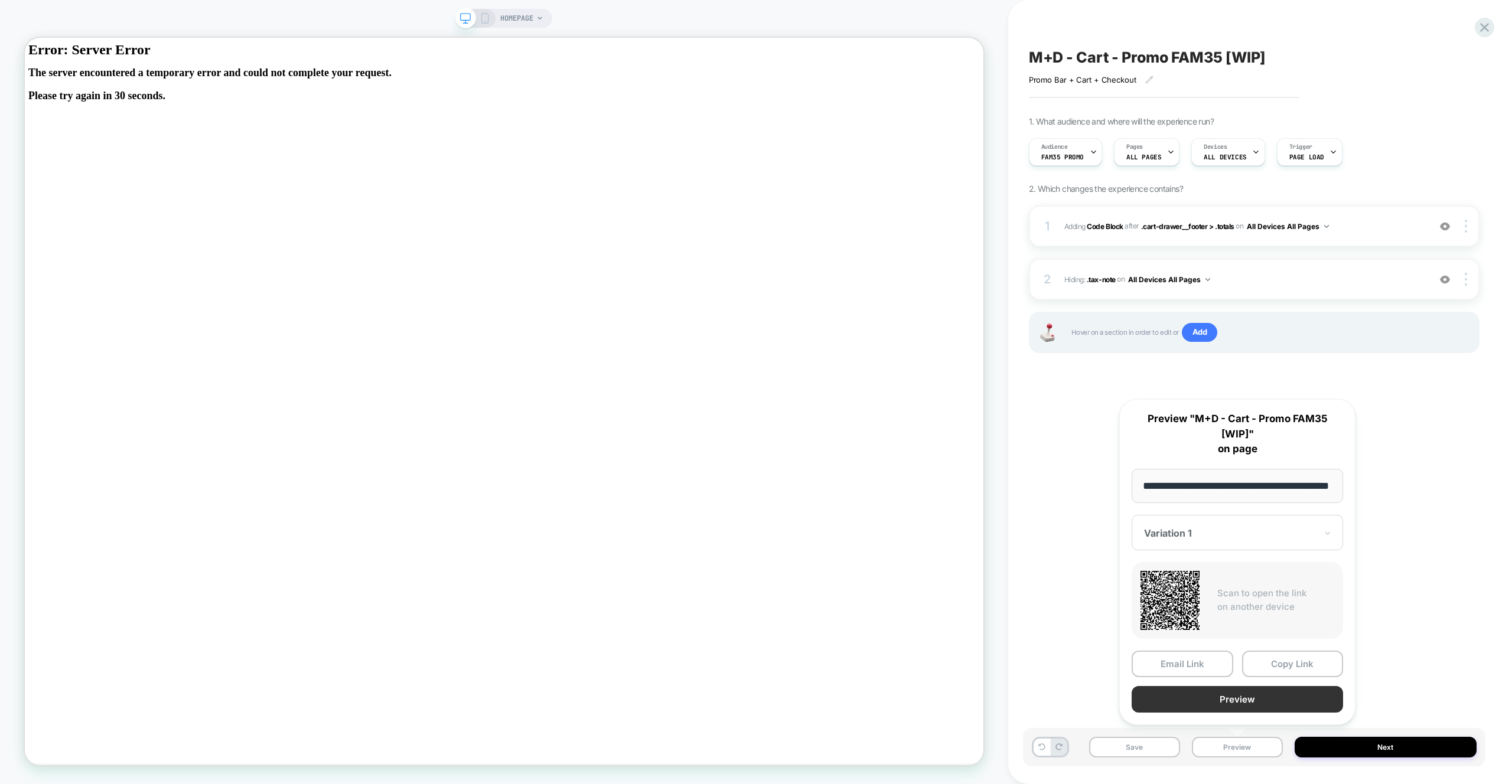
scroll to position [0, 0]
click at [1256, 698] on button "Preview" at bounding box center [1238, 700] width 212 height 27
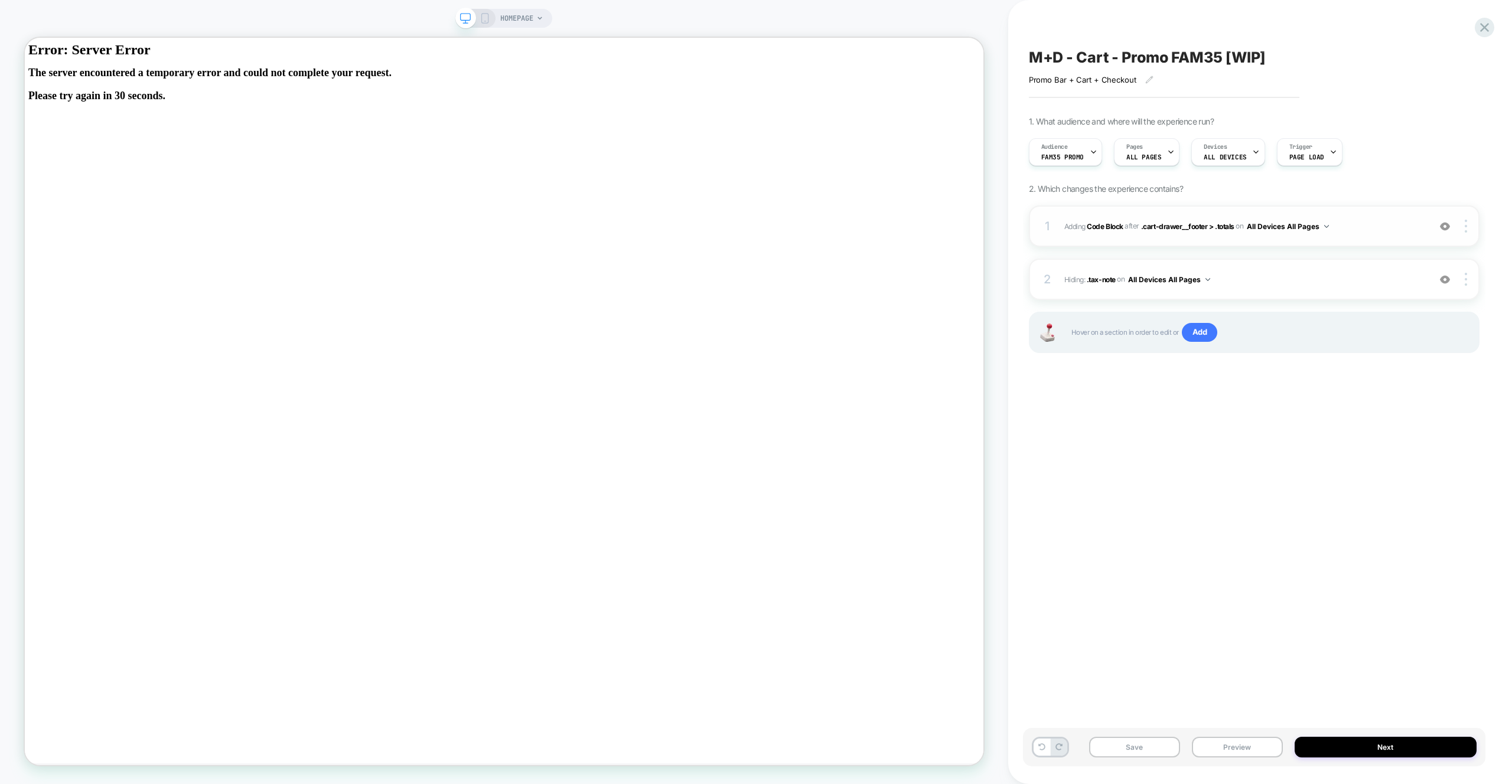
click at [1375, 208] on div "1 Adding Code Block AFTER .cart-drawer__footer > .totals .cart-drawer__footer >…" at bounding box center [1254, 226] width 451 height 41
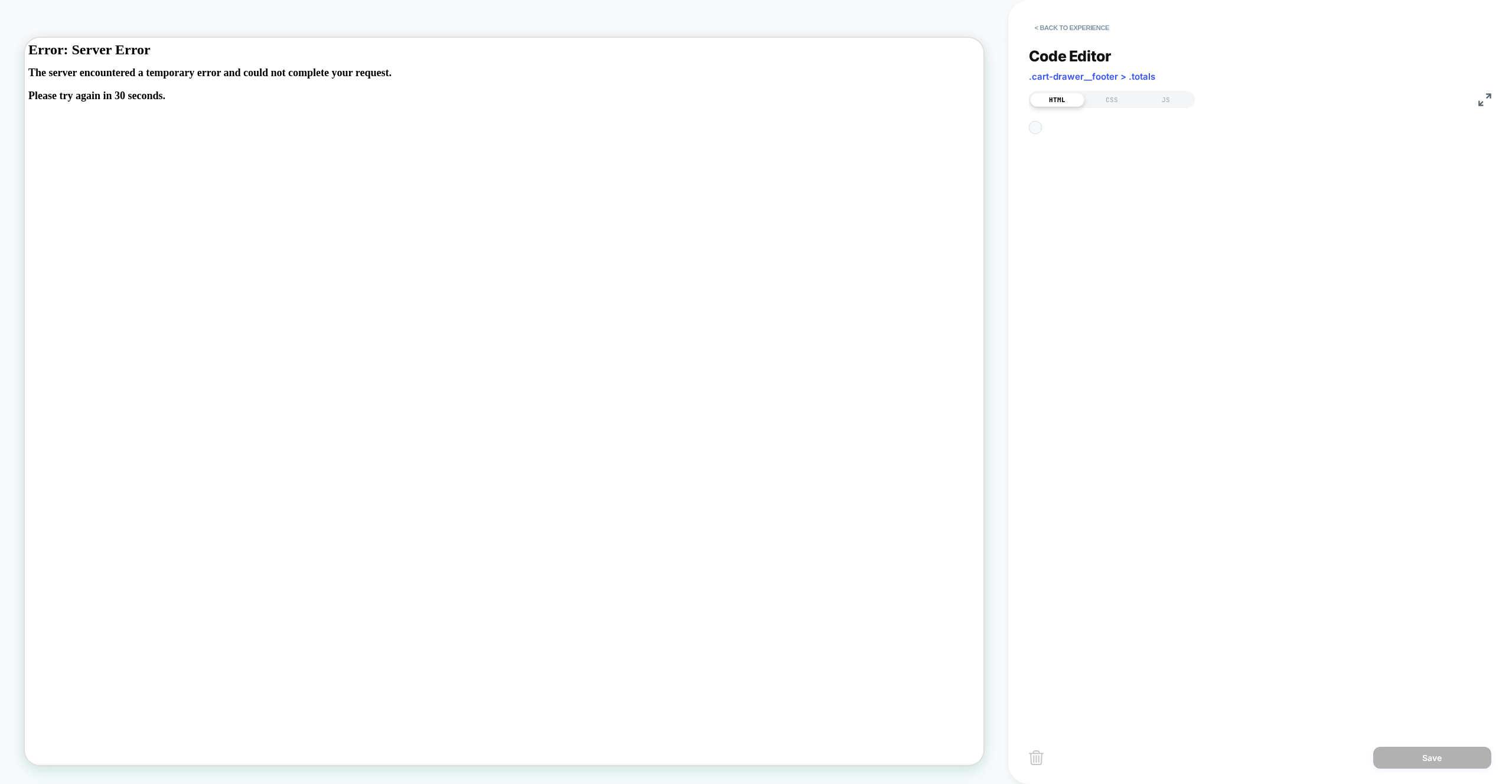
scroll to position [64, 0]
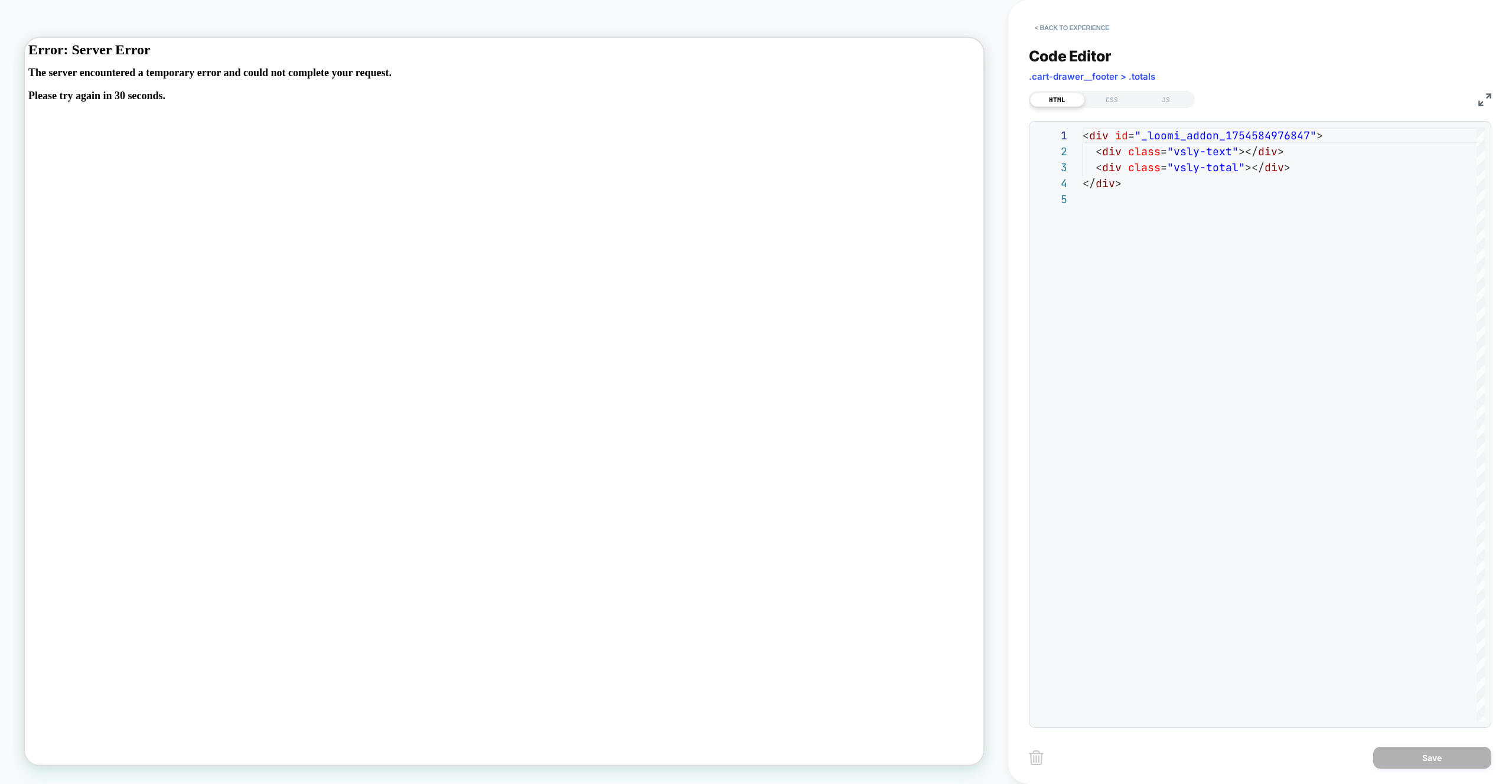
click at [1146, 88] on div "HTML CSS JS" at bounding box center [1260, 98] width 463 height 20
drag, startPoint x: 1154, startPoint y: 92, endPoint x: 1160, endPoint y: 105, distance: 14.3
click at [1154, 93] on div "JS" at bounding box center [1166, 100] width 54 height 14
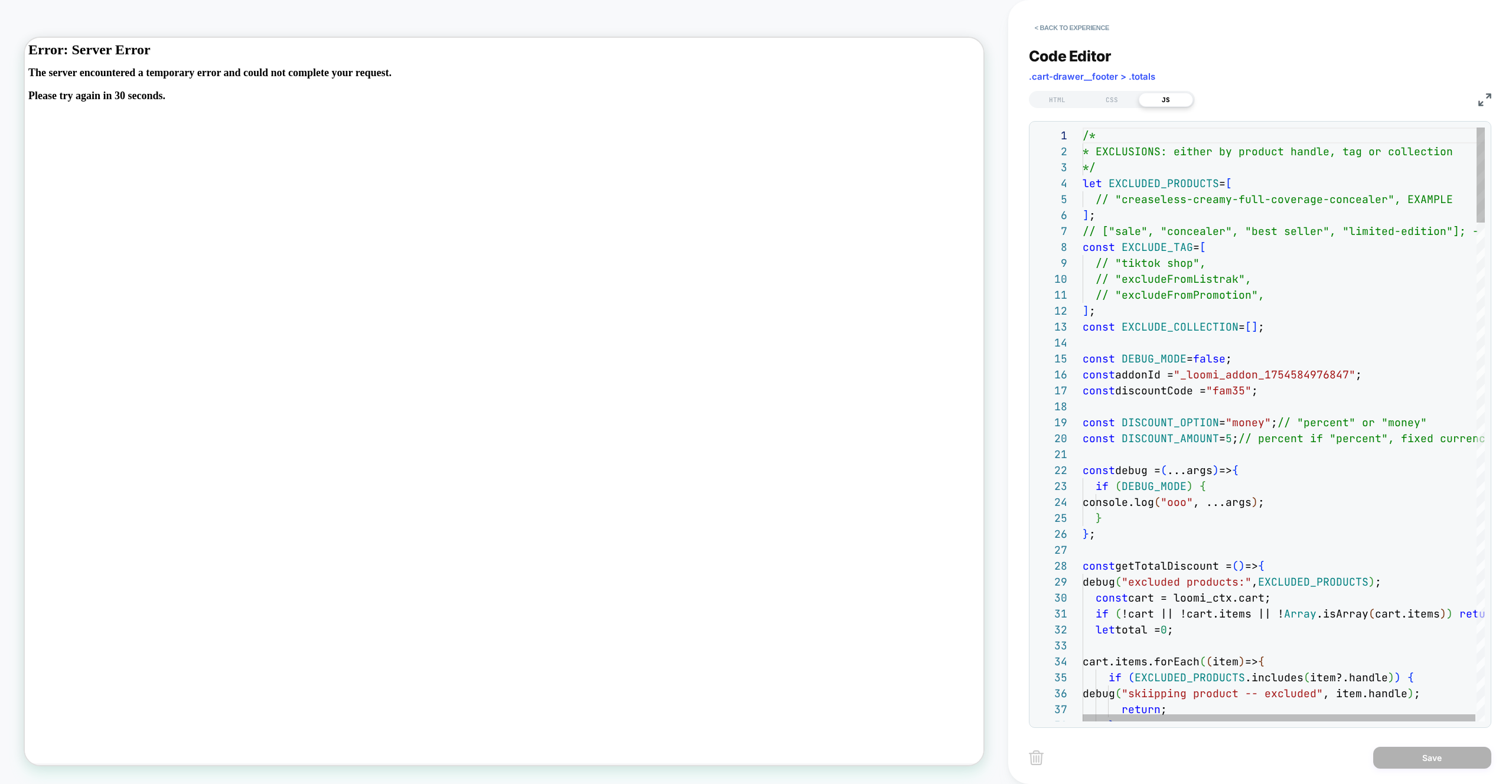
scroll to position [160, 0]
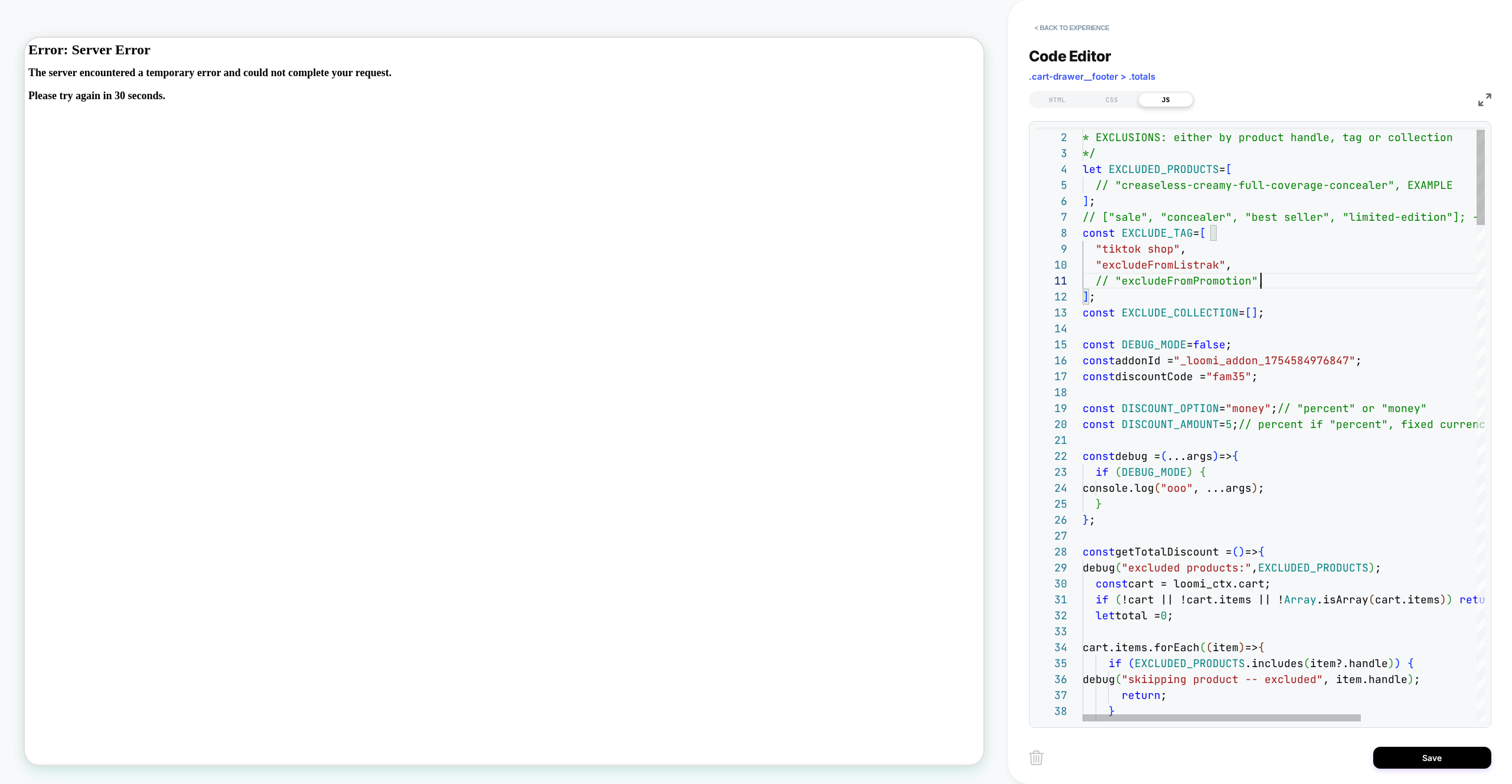
click at [1284, 276] on div "// "excludeFromPromotion"," at bounding box center [1367, 280] width 570 height 16
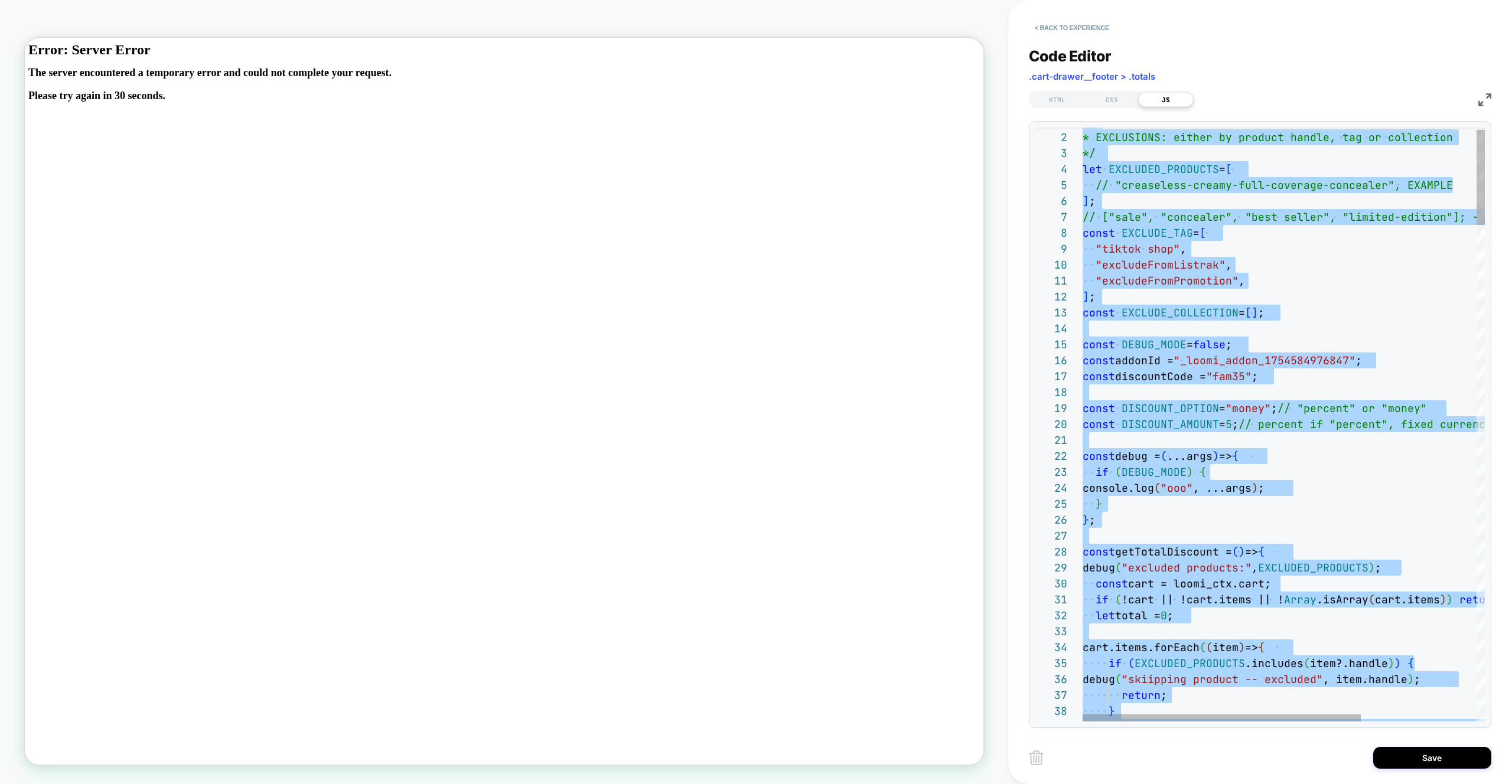
type textarea "**********"
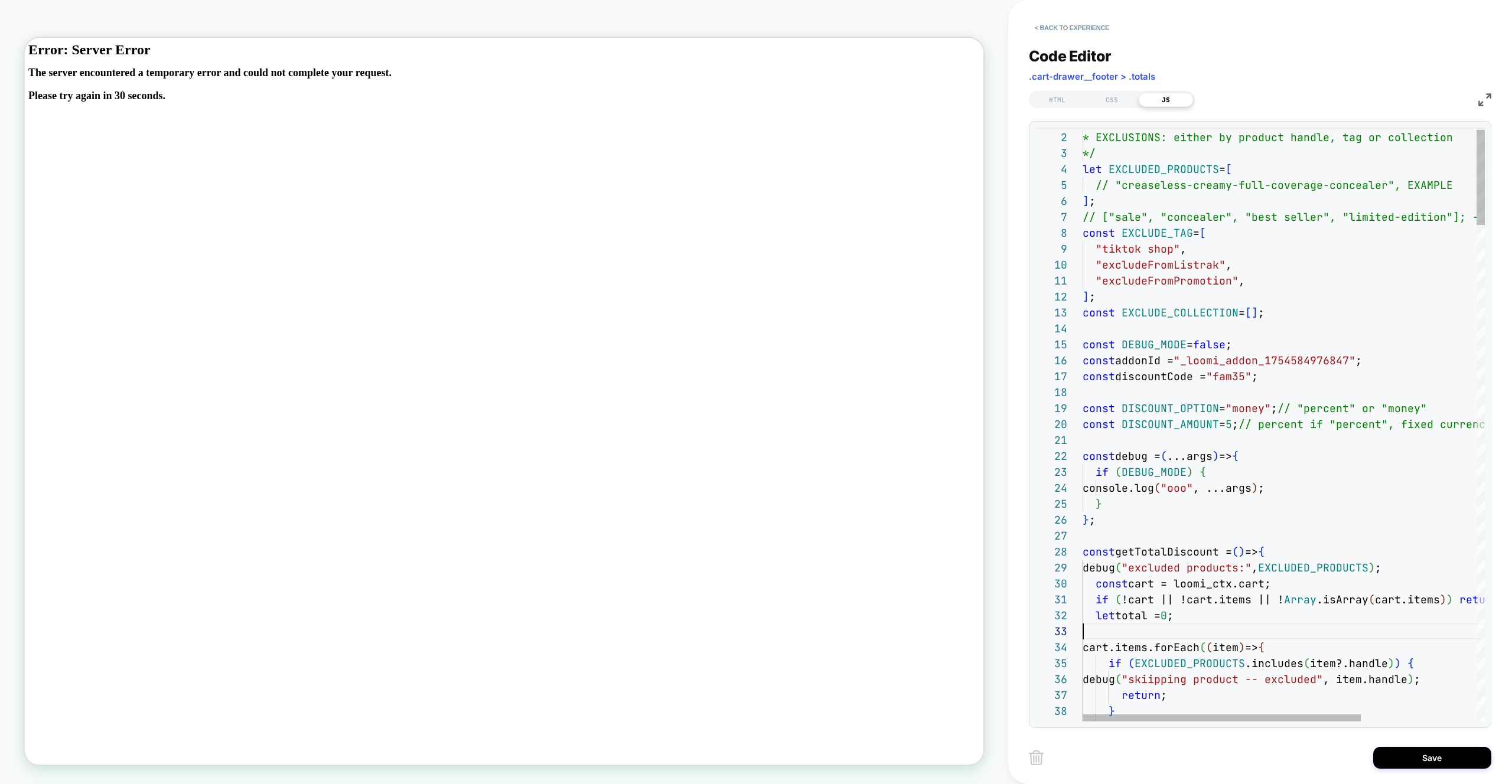
click at [1405, 767] on button "Save" at bounding box center [1432, 758] width 118 height 22
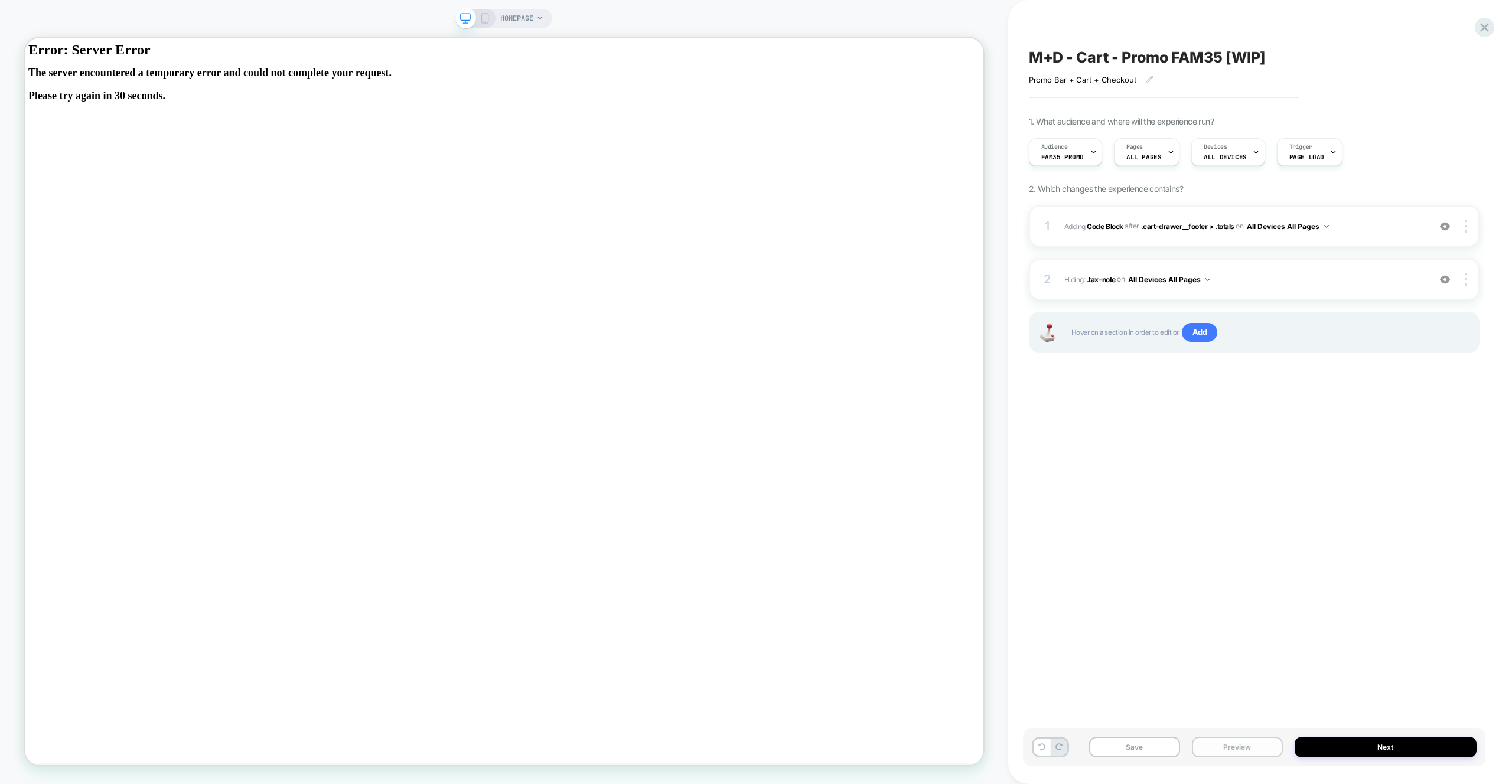
drag, startPoint x: 1248, startPoint y: 753, endPoint x: 1250, endPoint y: 740, distance: 13.2
click at [1248, 753] on button "Preview" at bounding box center [1238, 747] width 91 height 21
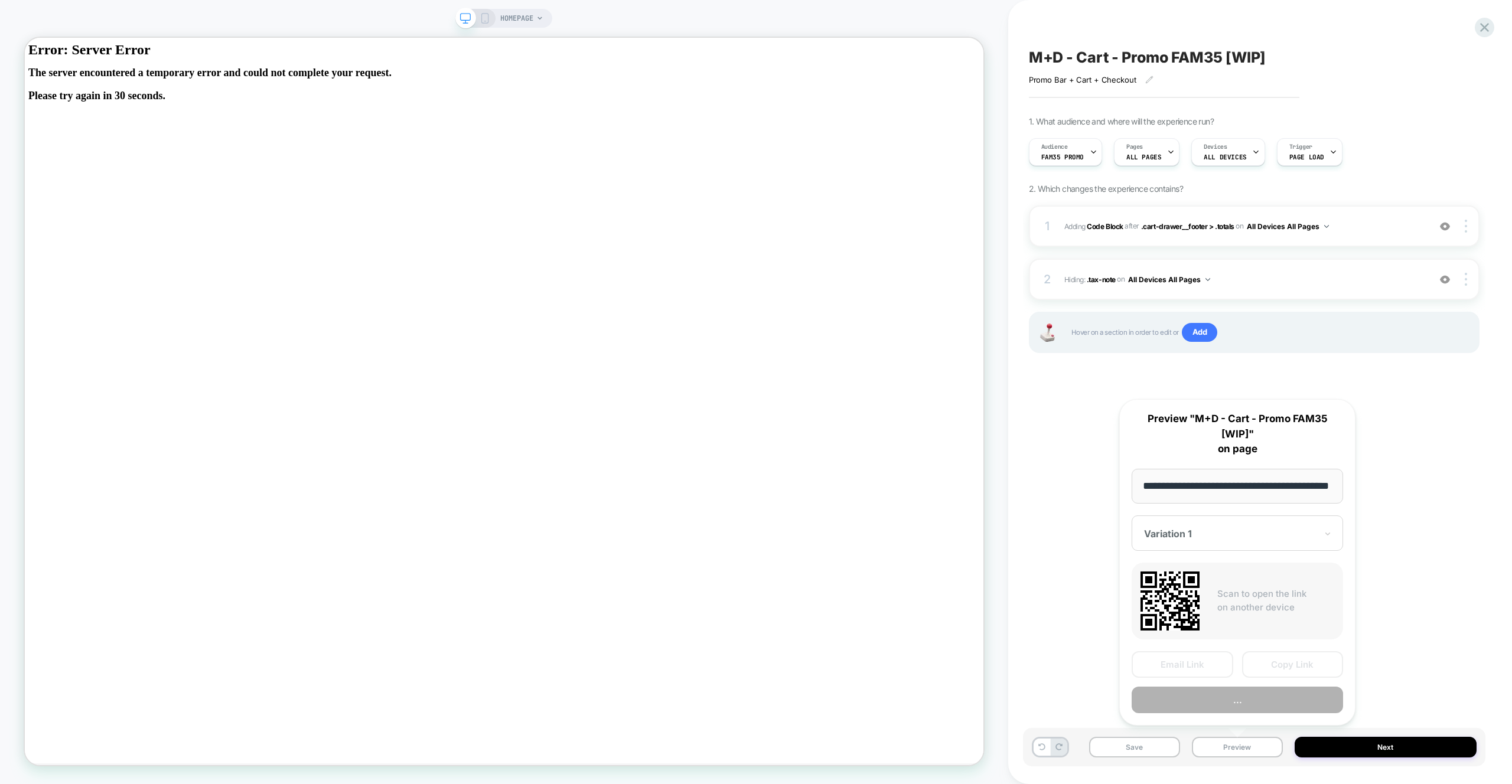
scroll to position [0, 0]
click at [1250, 706] on button "Preview" at bounding box center [1238, 700] width 212 height 27
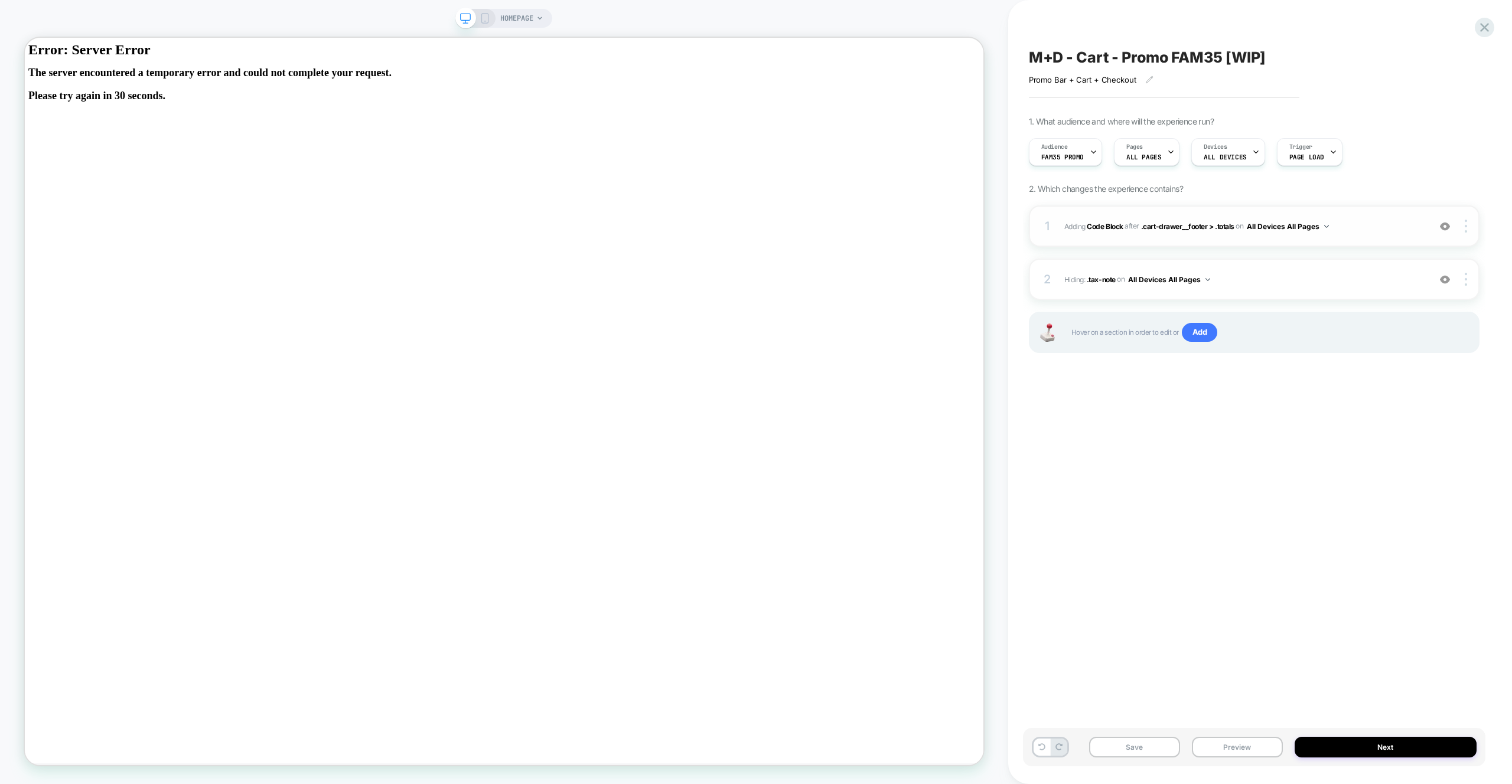
click at [1361, 234] on div "1 Adding Code Block AFTER .cart-drawer__footer > .totals .cart-drawer__footer >…" at bounding box center [1254, 226] width 451 height 41
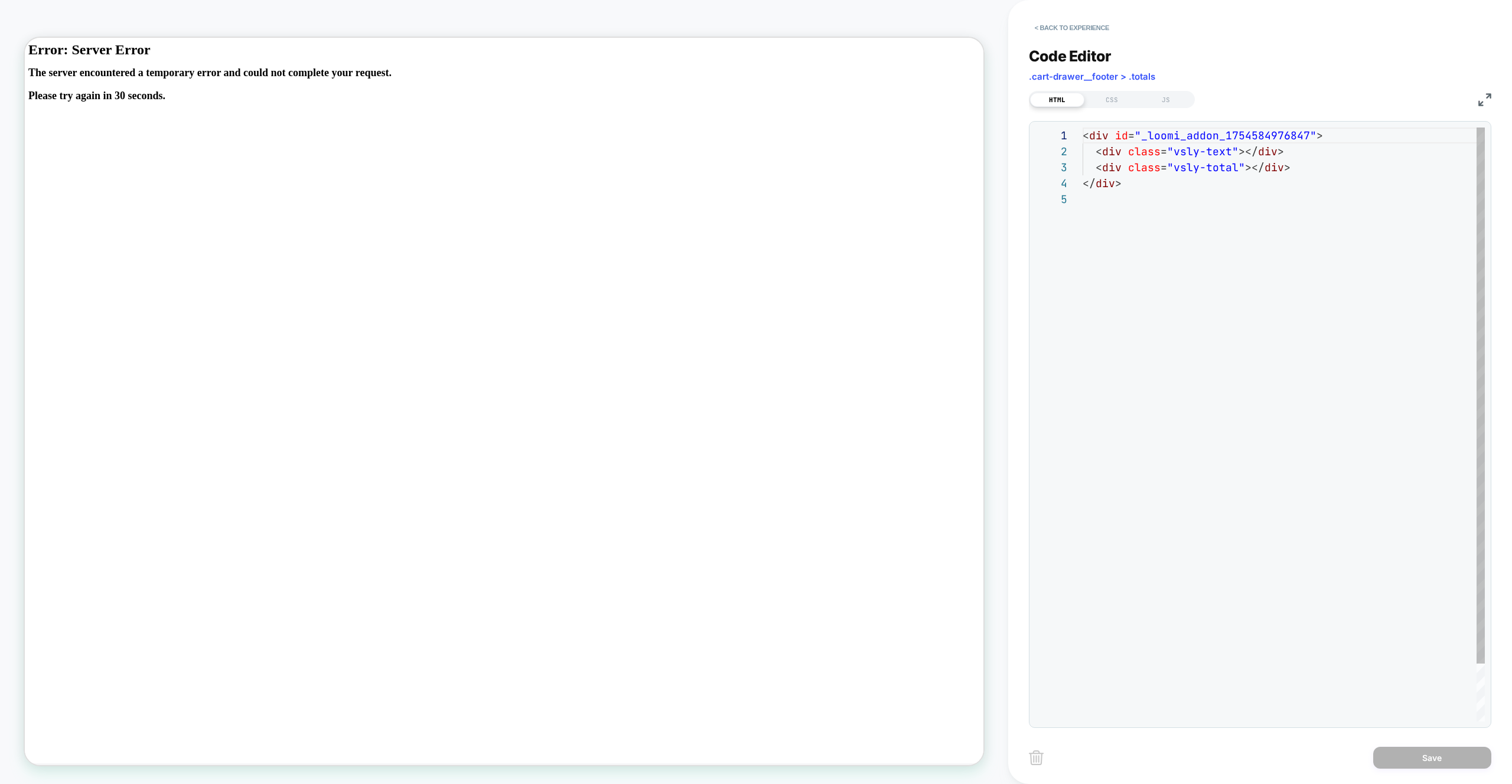
scroll to position [64, 0]
click at [1171, 102] on div "JS" at bounding box center [1166, 100] width 54 height 14
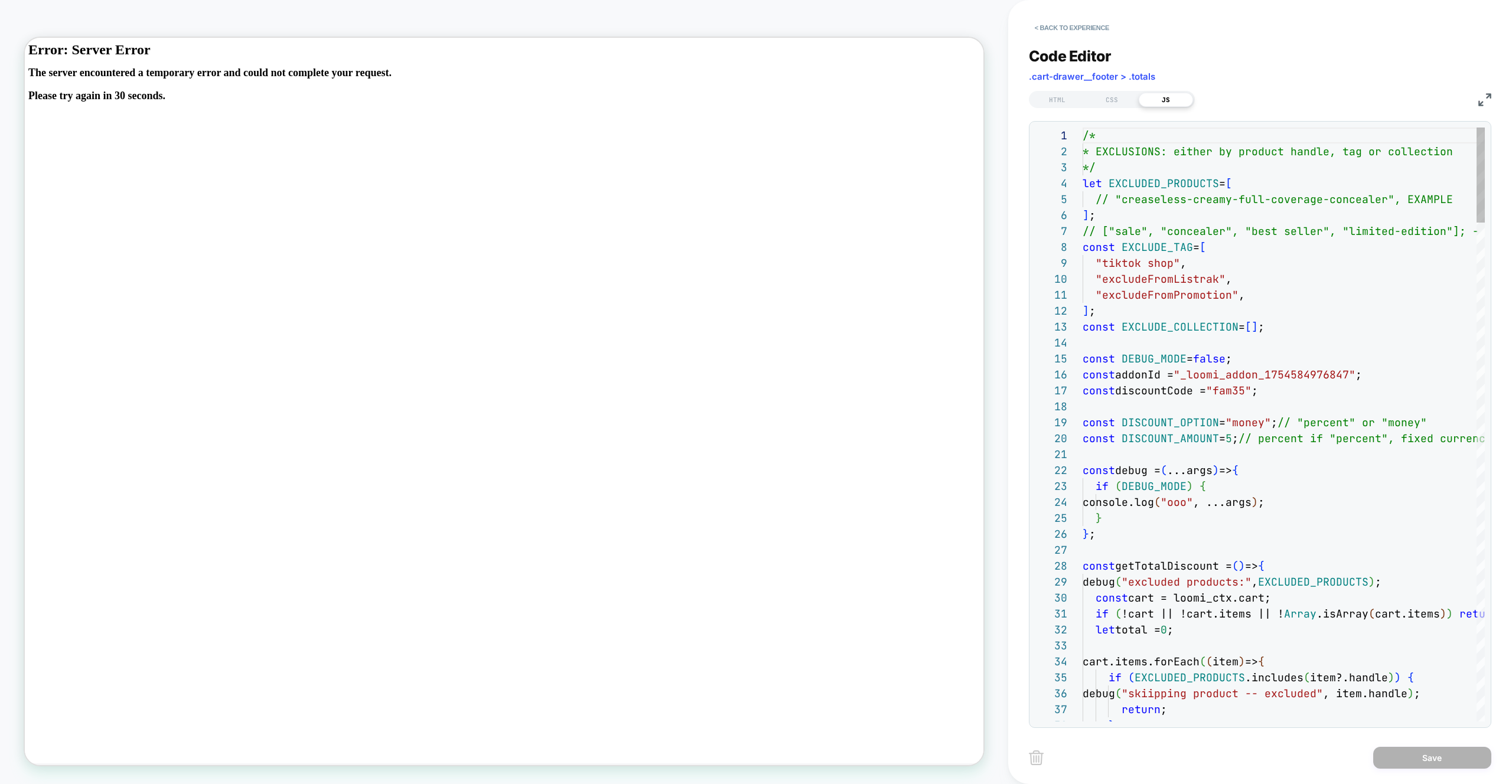
scroll to position [160, 0]
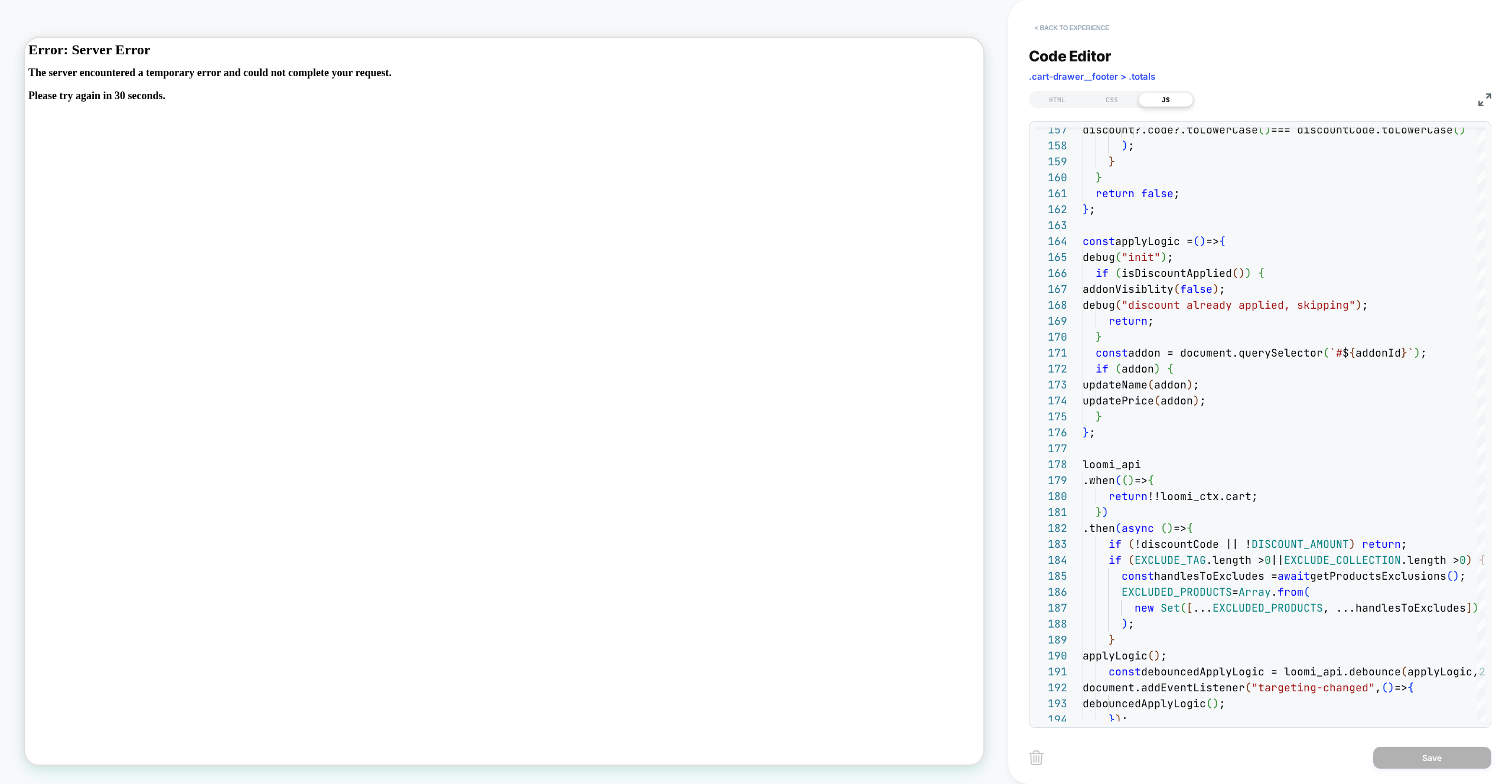
click at [1092, 33] on button "< Back to experience" at bounding box center [1072, 28] width 86 height 19
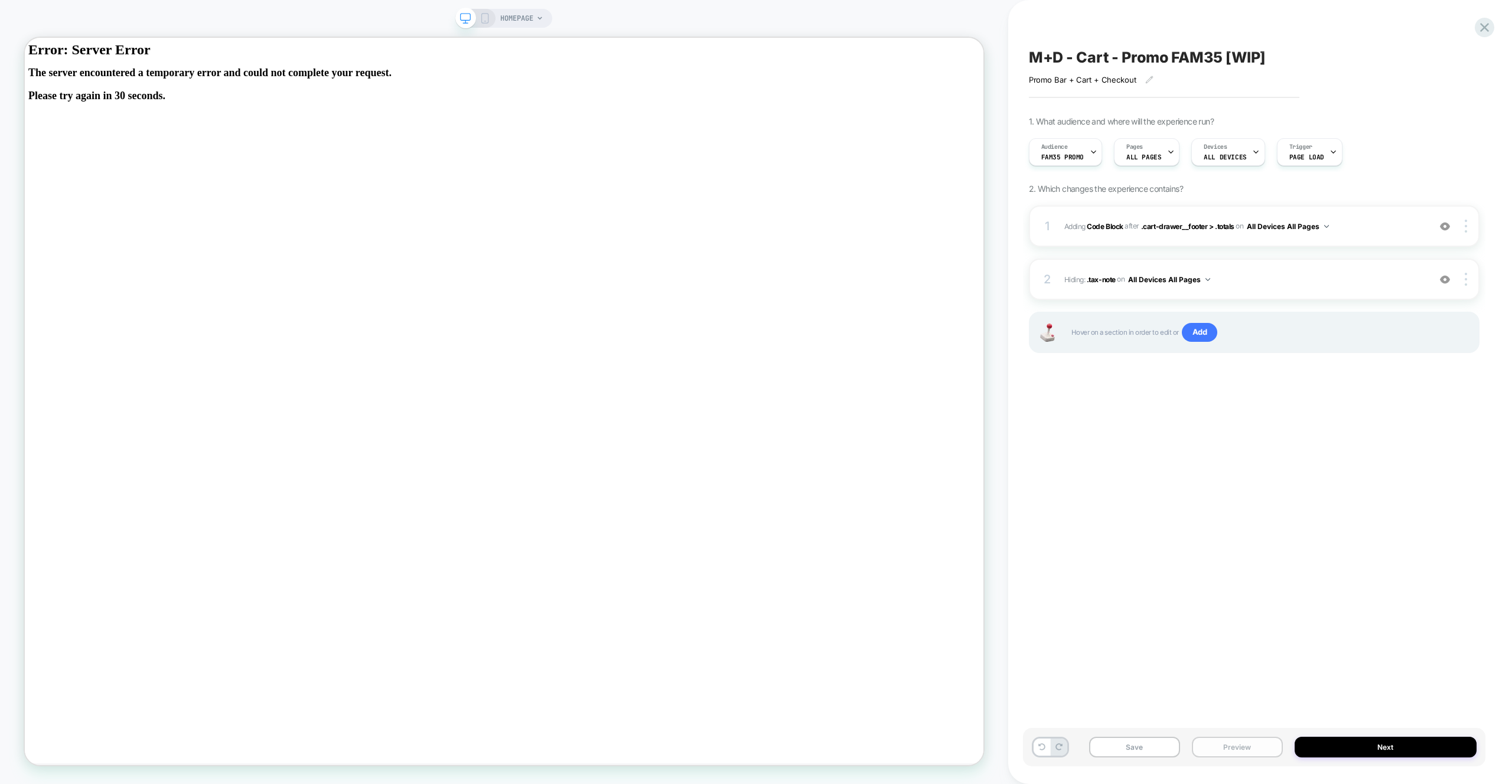
click at [1251, 756] on button "Preview" at bounding box center [1238, 747] width 91 height 21
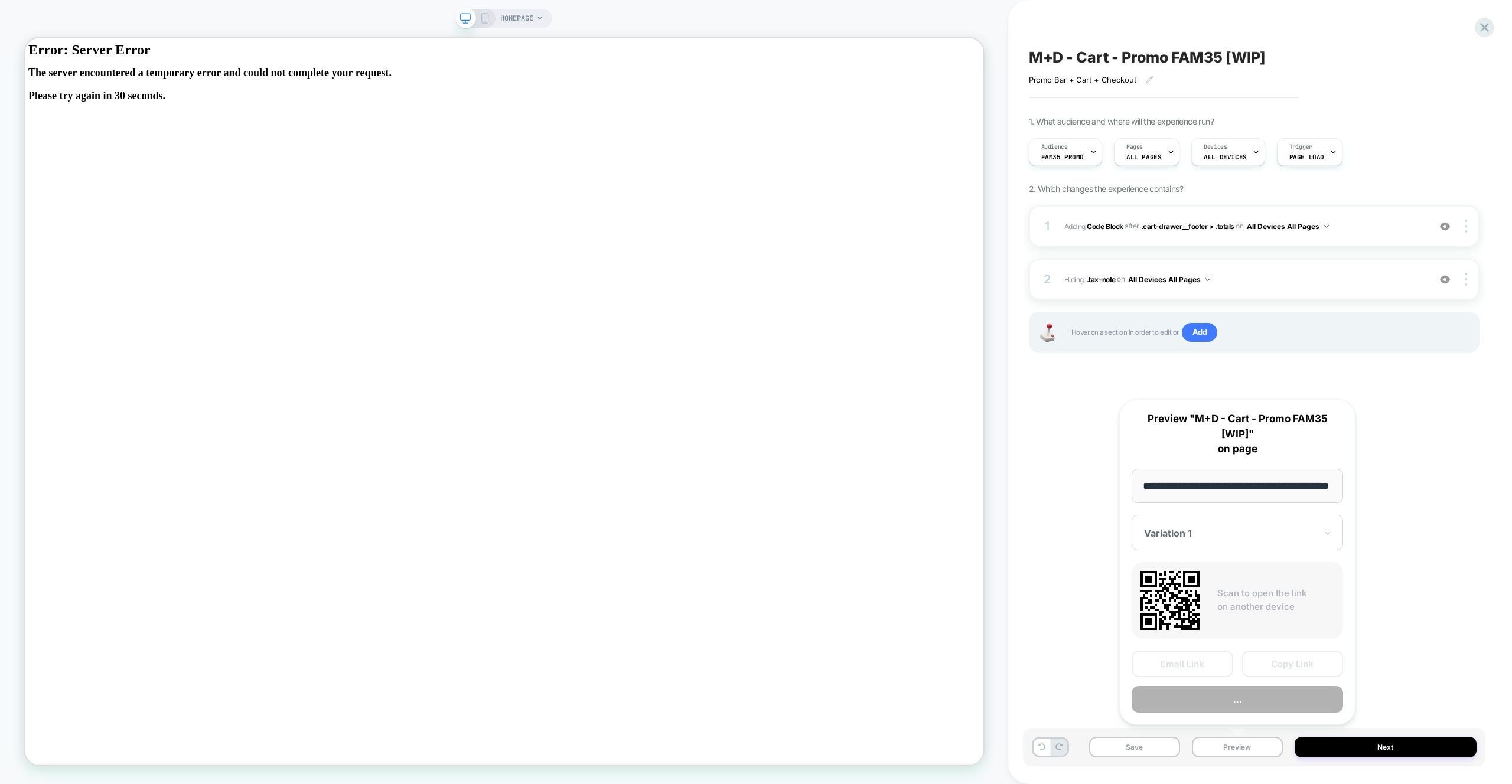
scroll to position [0, 36]
click at [1258, 709] on button "Preview" at bounding box center [1238, 700] width 212 height 27
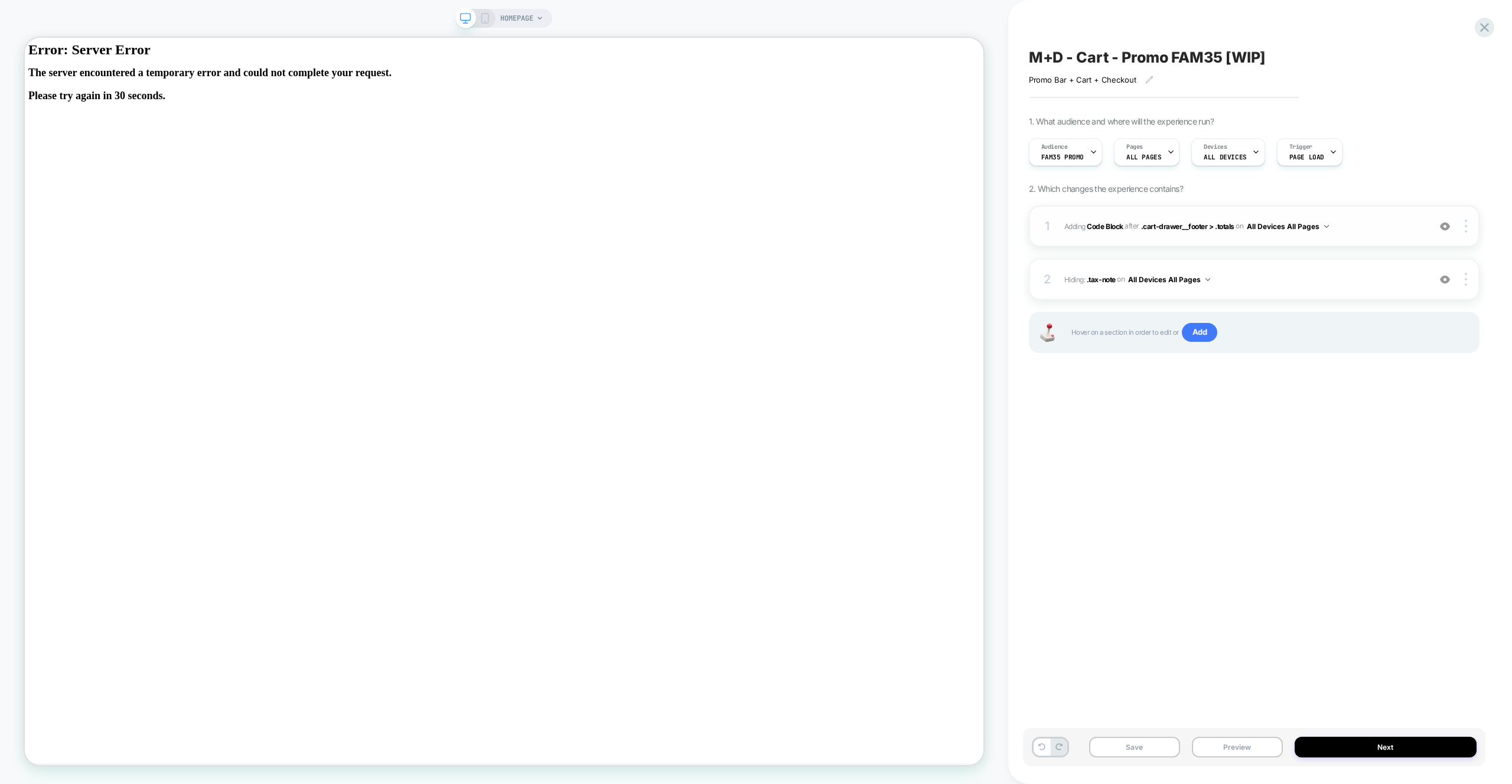
click at [1349, 236] on div "1 Adding Code Block AFTER .cart-drawer__footer > .totals .cart-drawer__footer >…" at bounding box center [1254, 226] width 451 height 41
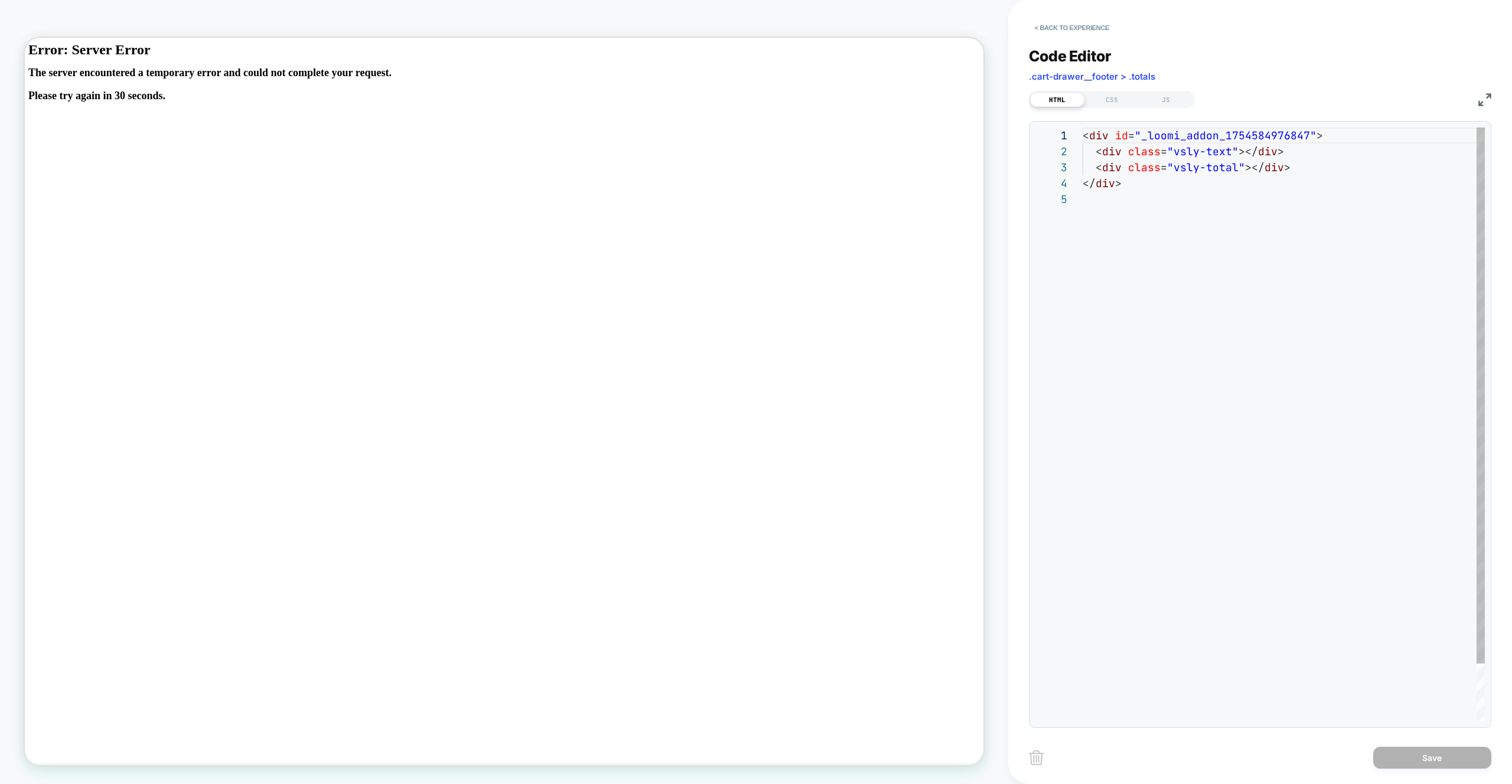
scroll to position [64, 0]
drag, startPoint x: 1166, startPoint y: 100, endPoint x: 1224, endPoint y: 95, distance: 58.2
click at [1166, 100] on div "JS" at bounding box center [1166, 100] width 54 height 14
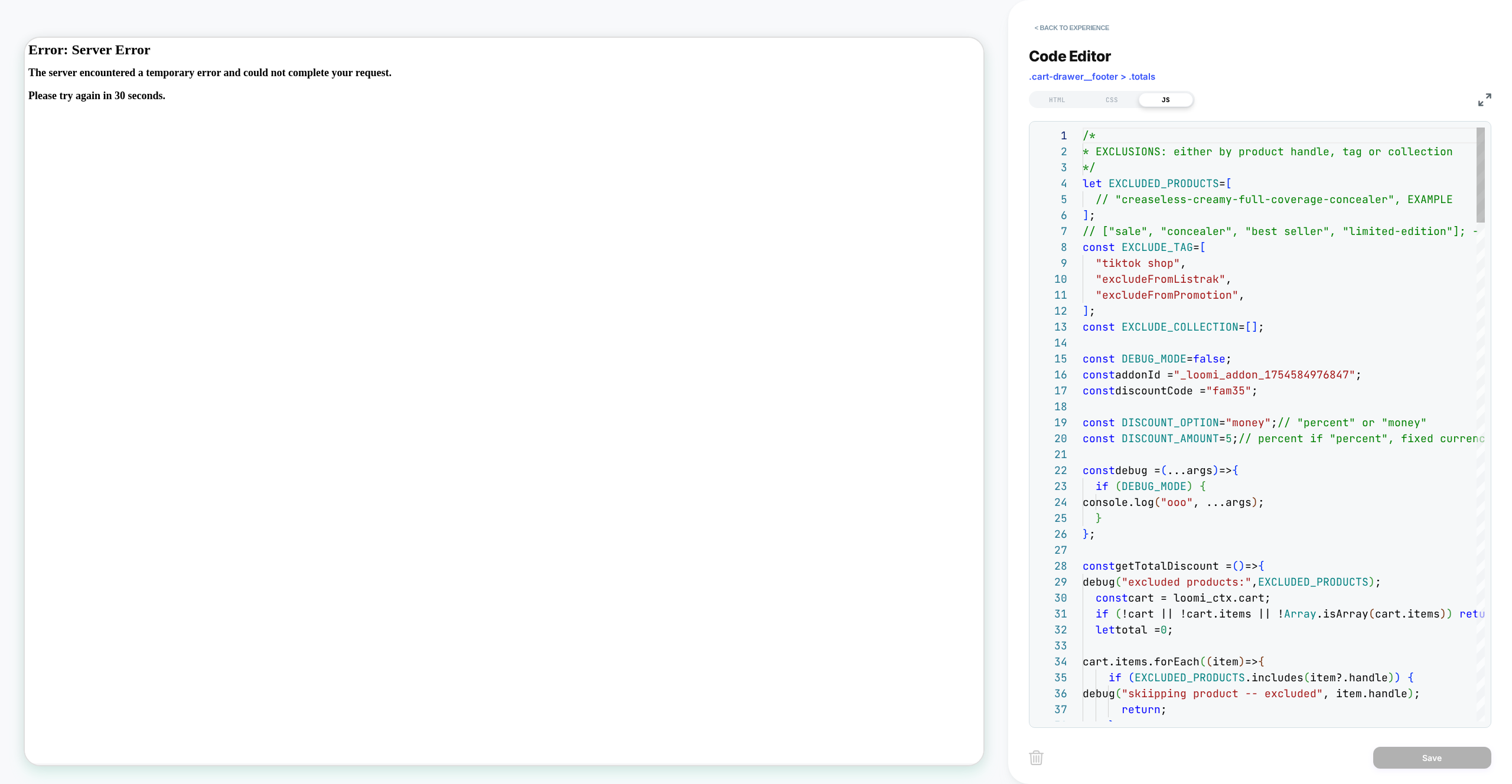
scroll to position [160, 0]
click at [1493, 98] on div "< Back to experience Code Editor .cart-drawer__footer > .totals HTML CSS JS 1 2…" at bounding box center [1260, 392] width 504 height 784
click at [1489, 98] on img at bounding box center [1485, 100] width 13 height 13
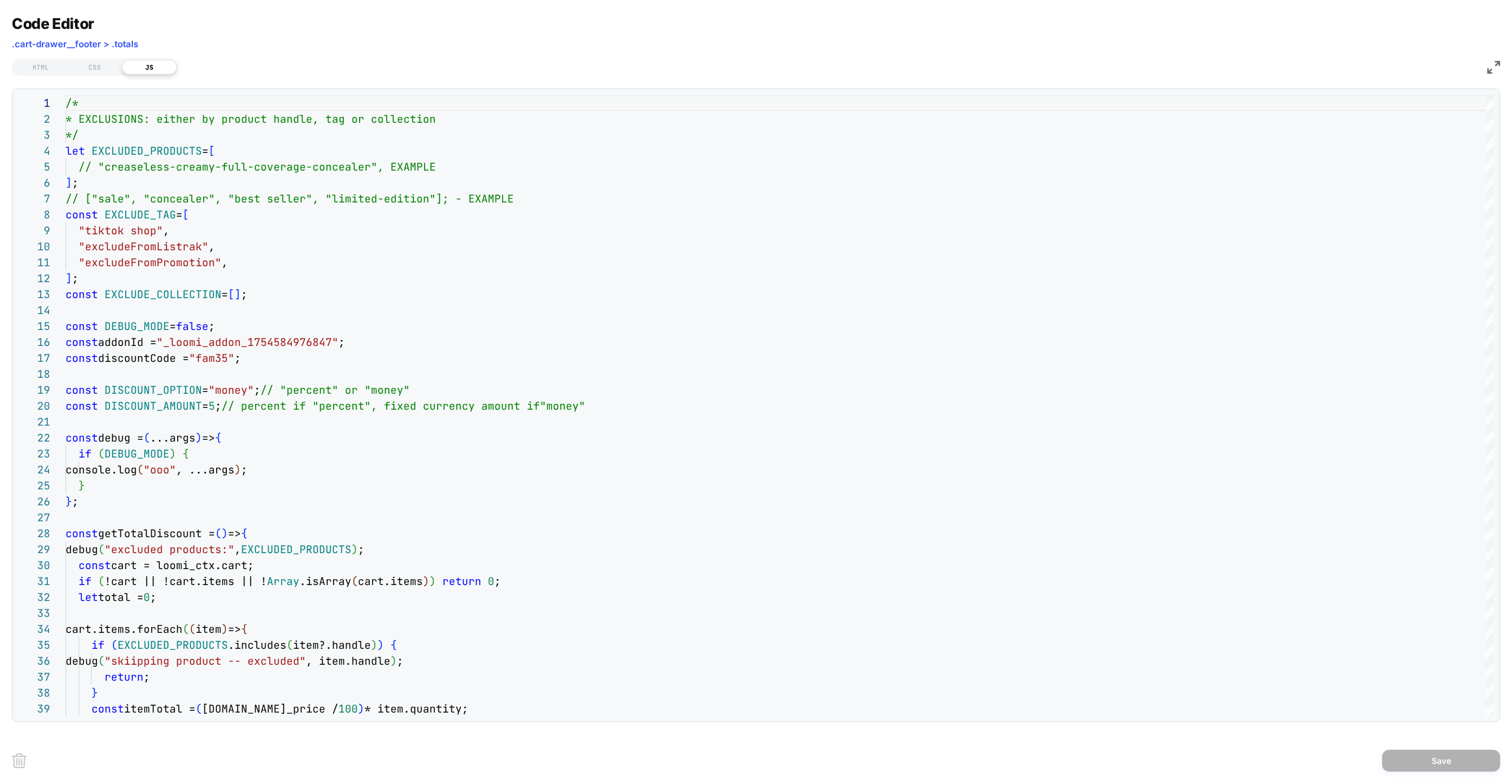
drag, startPoint x: 1490, startPoint y: 65, endPoint x: 1433, endPoint y: 54, distance: 58.1
click at [1490, 65] on img at bounding box center [1494, 68] width 13 height 13
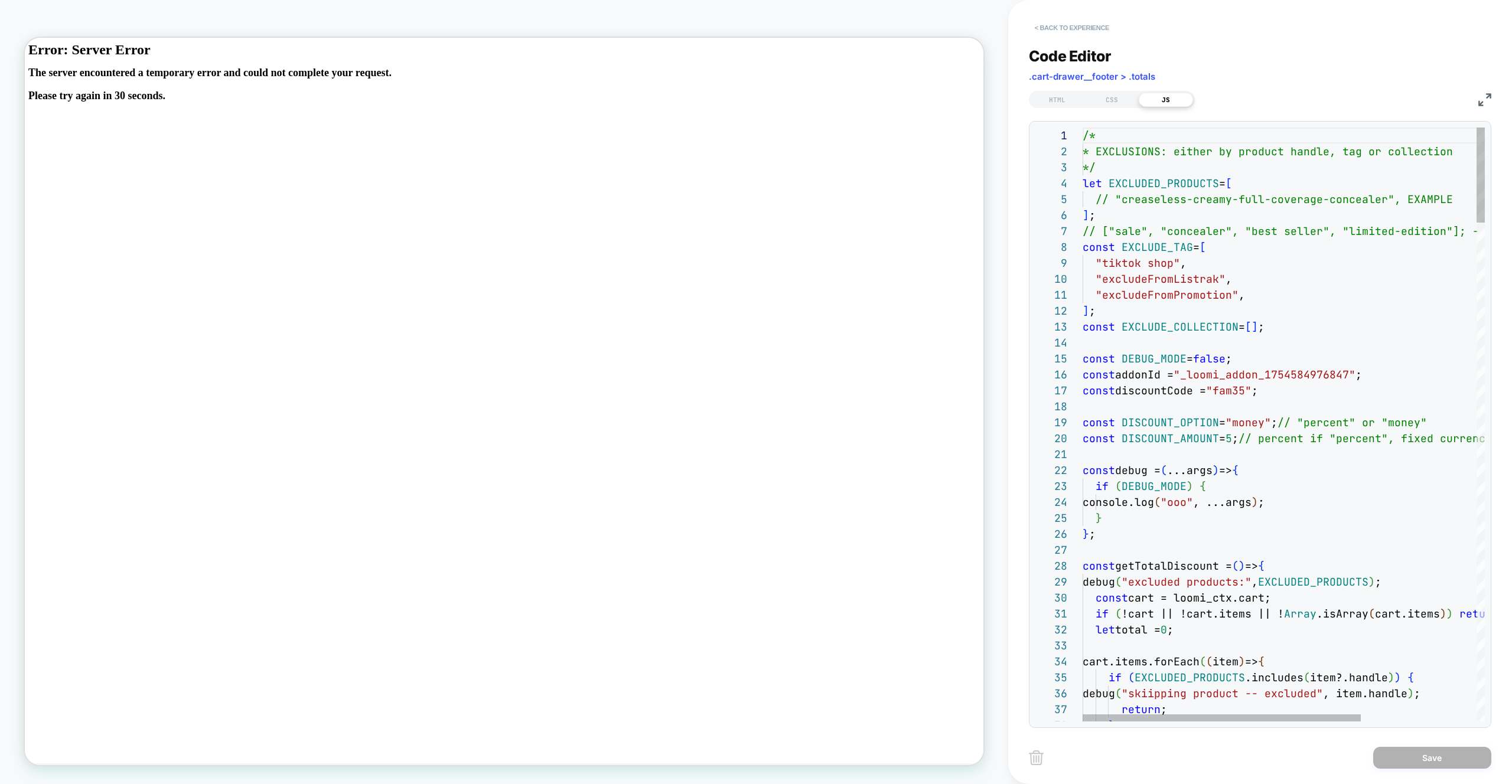
click at [1086, 25] on button "< Back to experience" at bounding box center [1072, 28] width 86 height 19
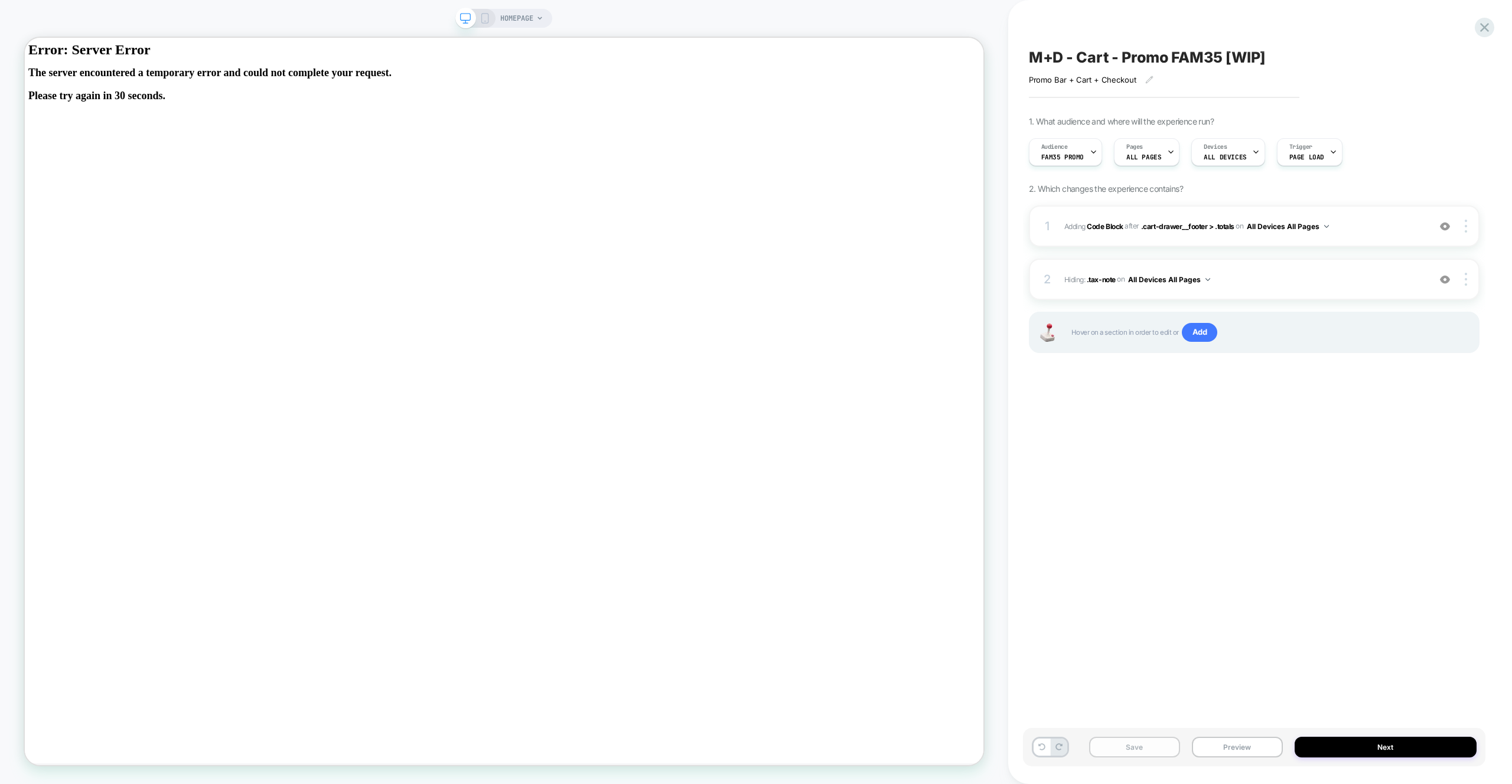
click at [1148, 745] on button "Save" at bounding box center [1135, 747] width 91 height 21
click at [1354, 220] on span "Adding Code Block AFTER .cart-drawer__footer > .totals .cart-drawer__footer > .…" at bounding box center [1243, 227] width 359 height 15
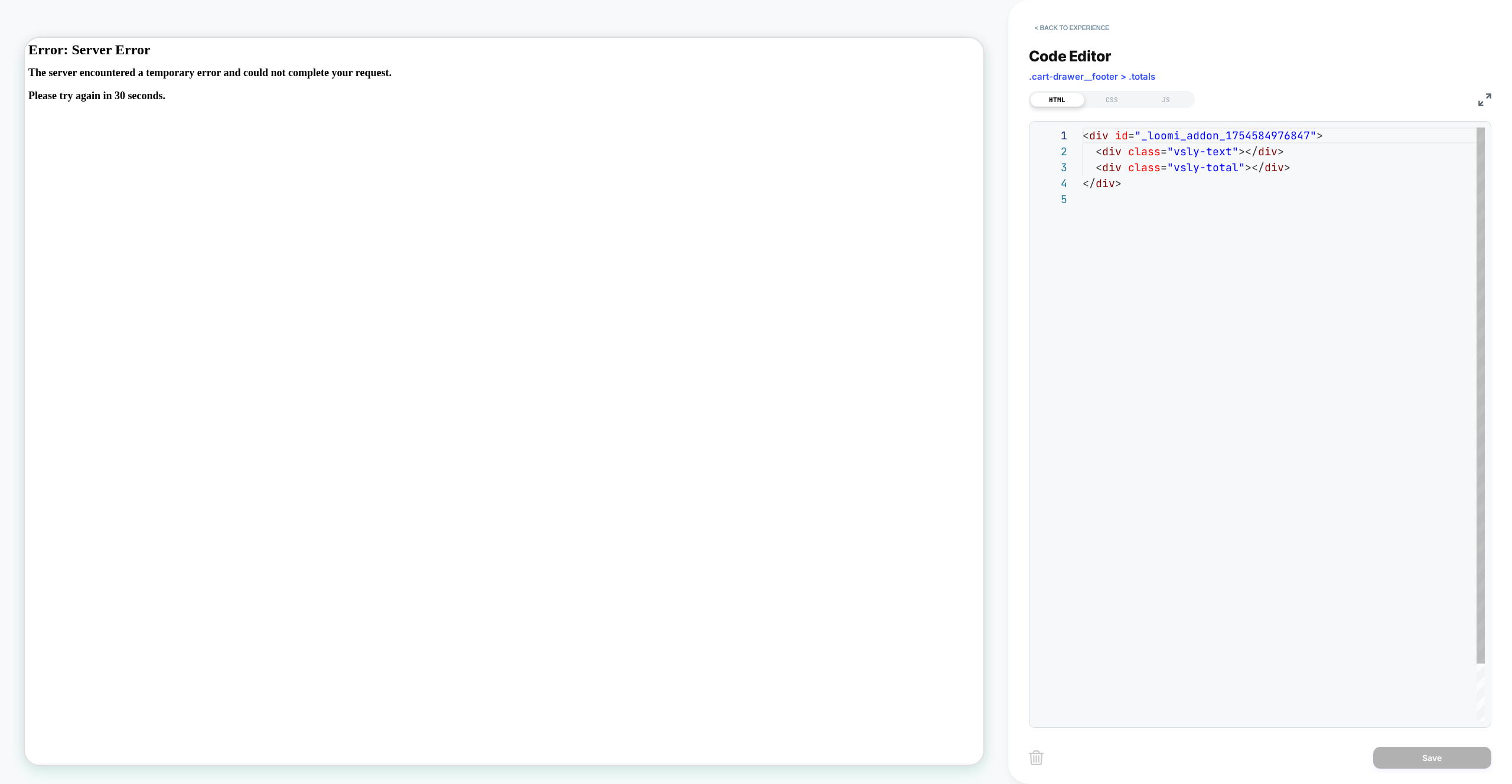
scroll to position [64, 0]
click at [1162, 94] on div "JS" at bounding box center [1166, 100] width 54 height 14
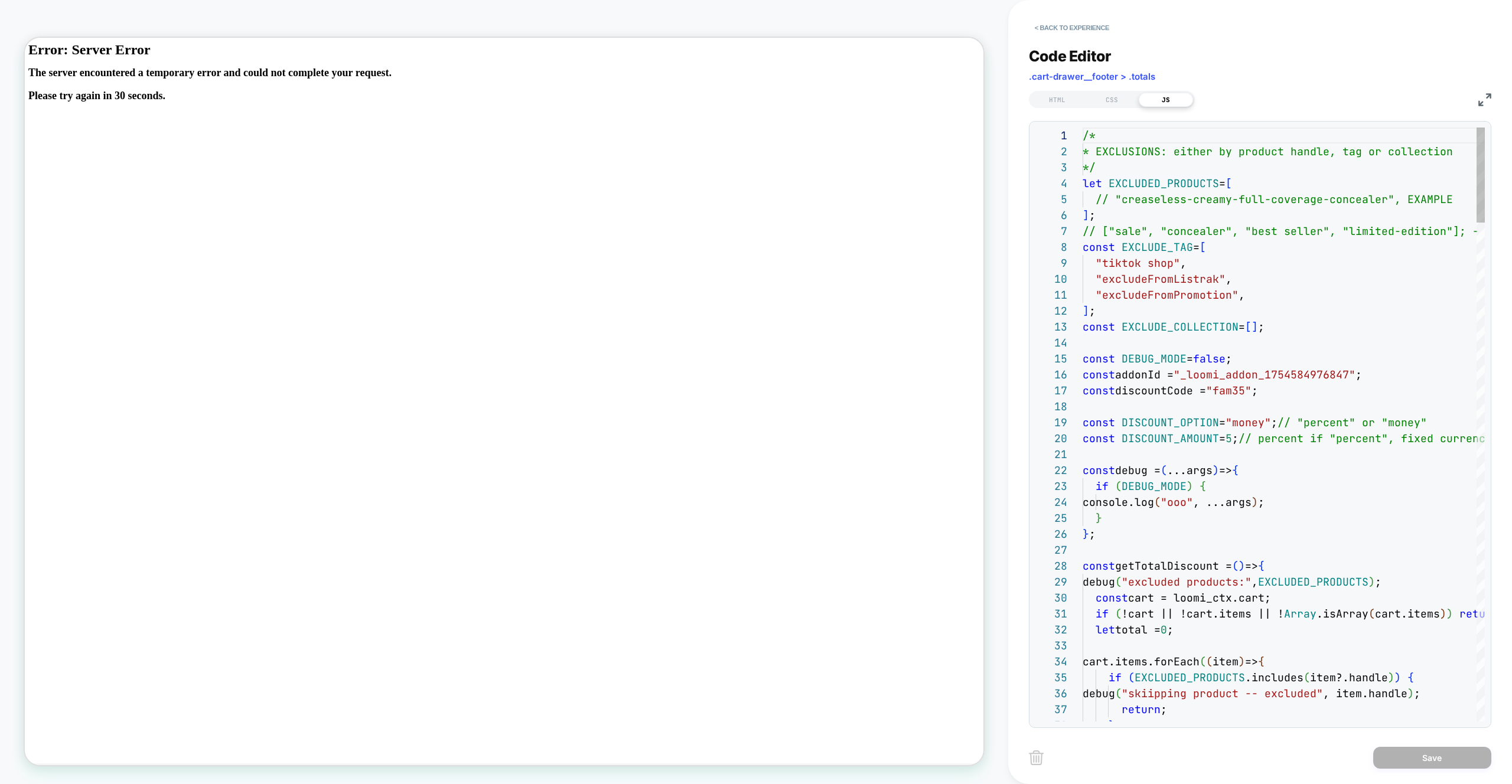
scroll to position [160, 0]
click at [1057, 38] on div "Code Editor .cart-drawer__footer > .totals HTML CSS JS 1 2 3 4 5 6 7 8 9 10 11 …" at bounding box center [1260, 381] width 463 height 696
click at [1064, 35] on button "< Back to experience" at bounding box center [1072, 28] width 86 height 19
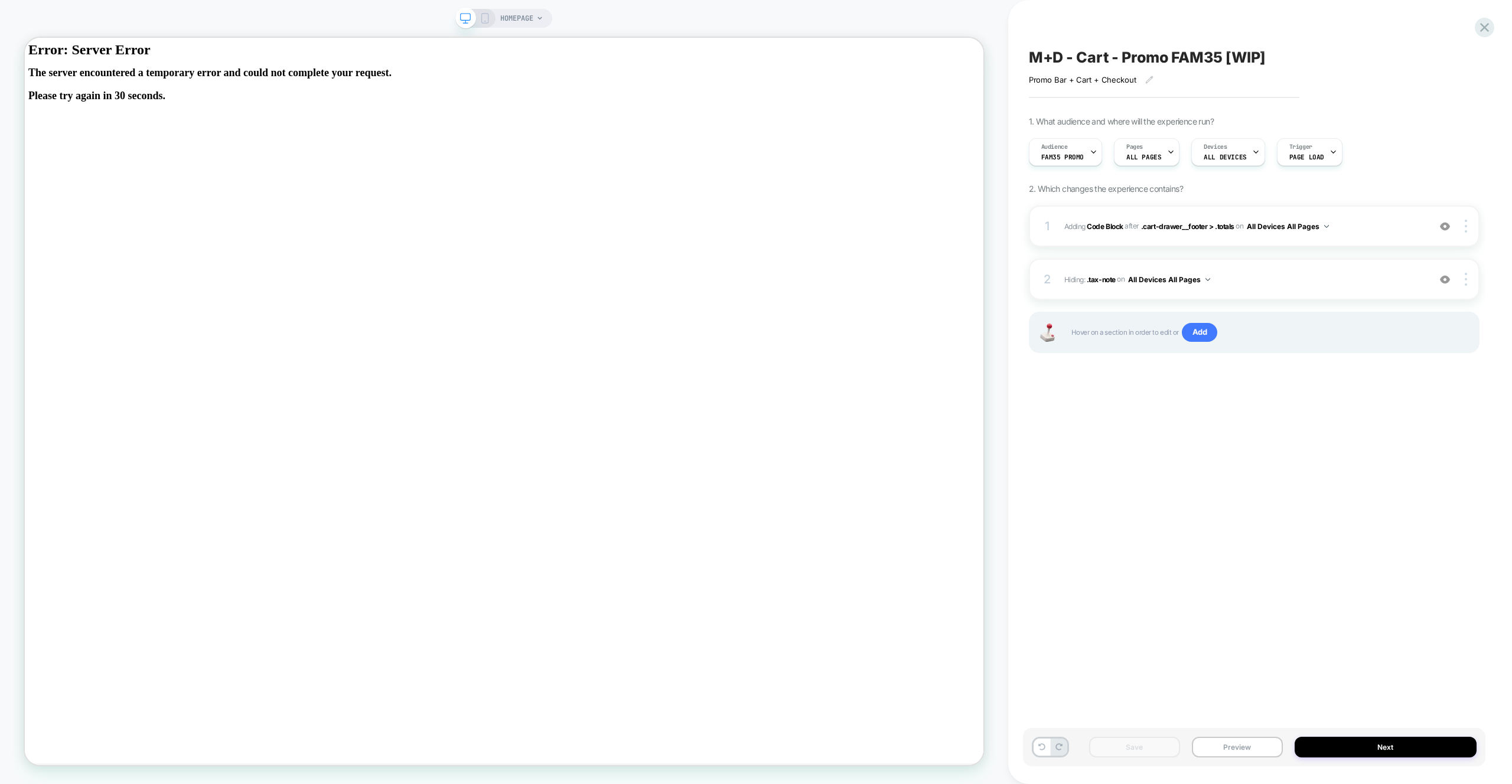
click at [1495, 26] on div "M+D - Cart - Promo FAM35 [WIP] Promo Bar + Cart + Checkout Click to edit experi…" at bounding box center [1260, 392] width 504 height 784
click at [1489, 26] on icon at bounding box center [1484, 27] width 16 height 16
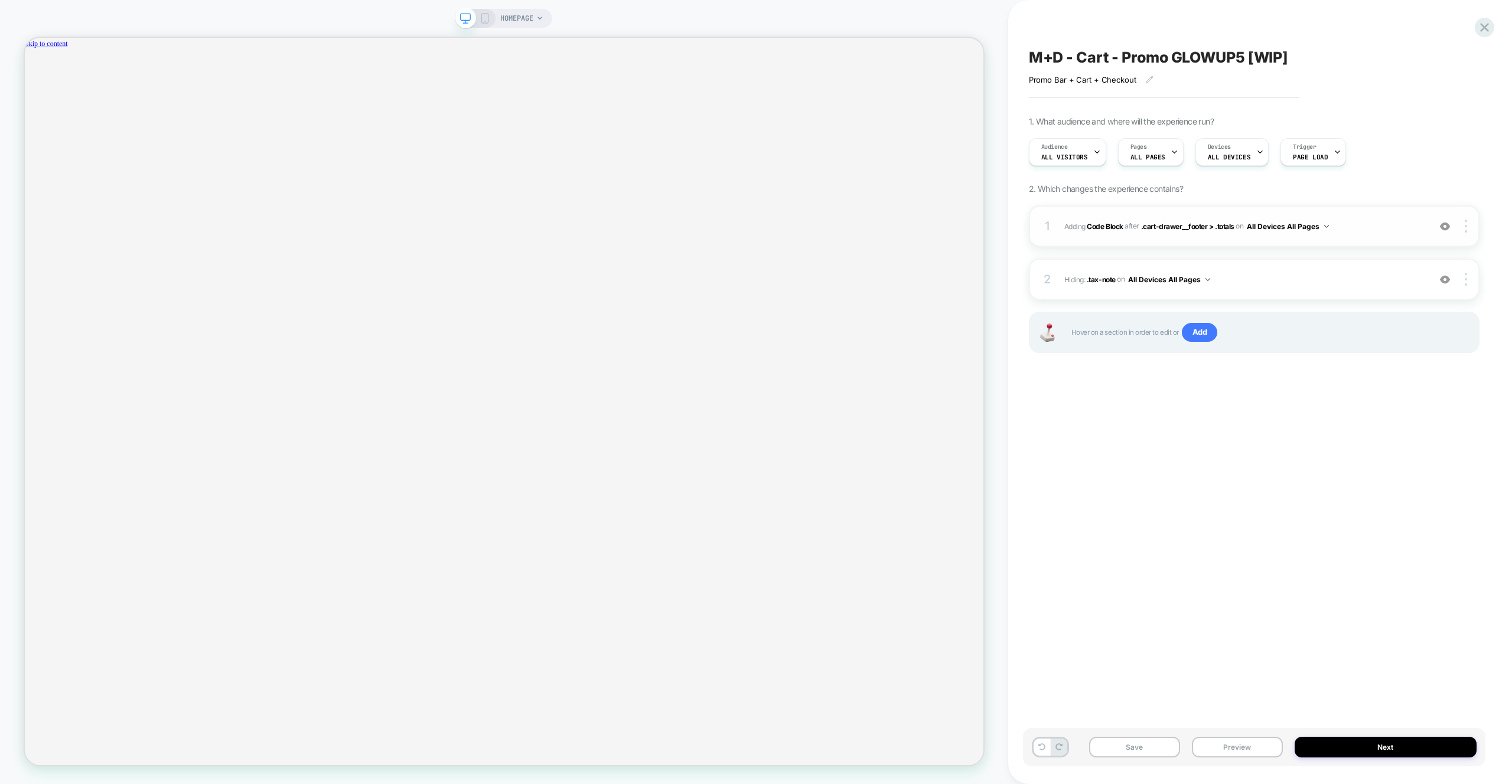
click at [1390, 236] on div "1 Adding Code Block AFTER .cart-drawer__footer > .totals .cart-drawer__footer >…" at bounding box center [1254, 226] width 451 height 41
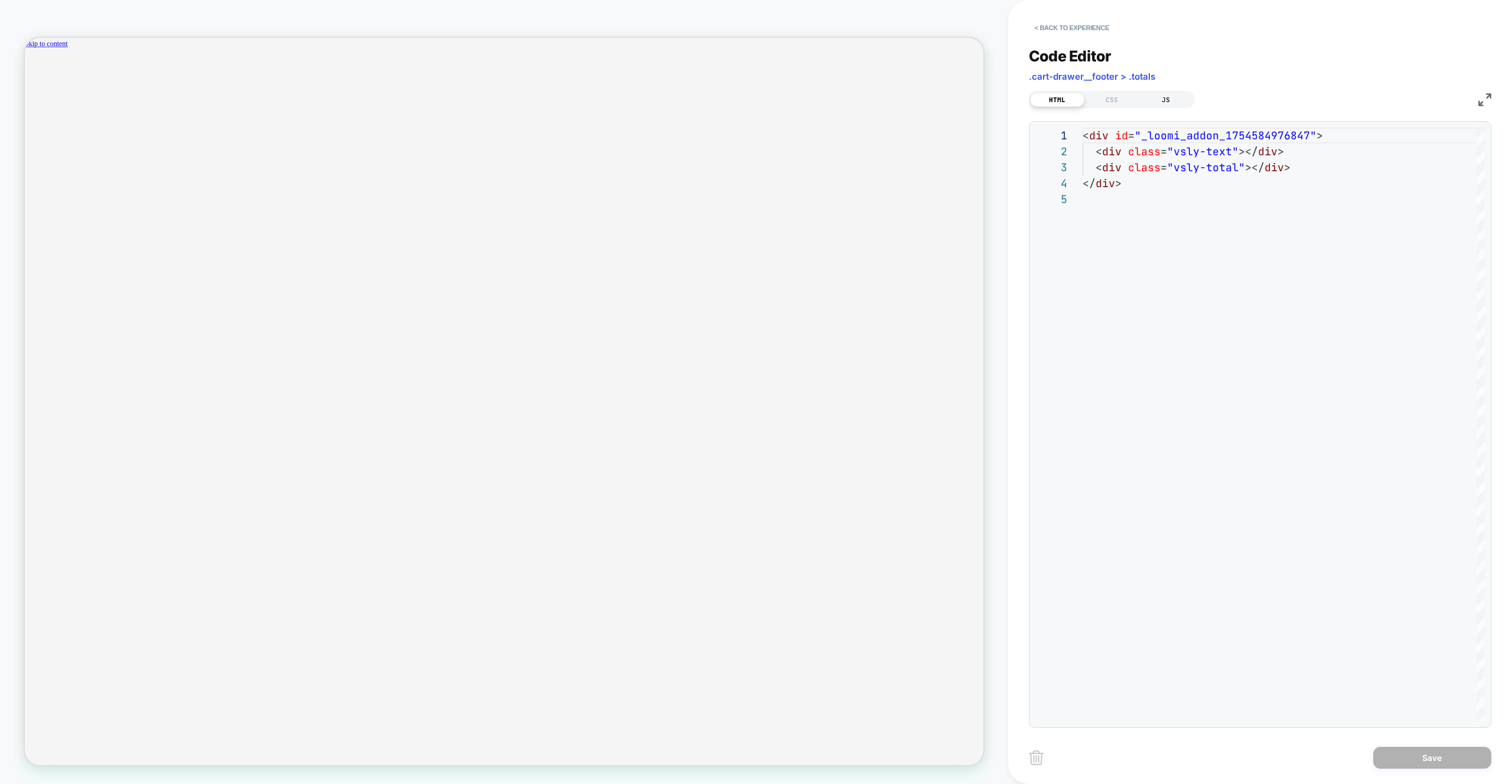
click at [1172, 101] on div "JS" at bounding box center [1166, 100] width 54 height 14
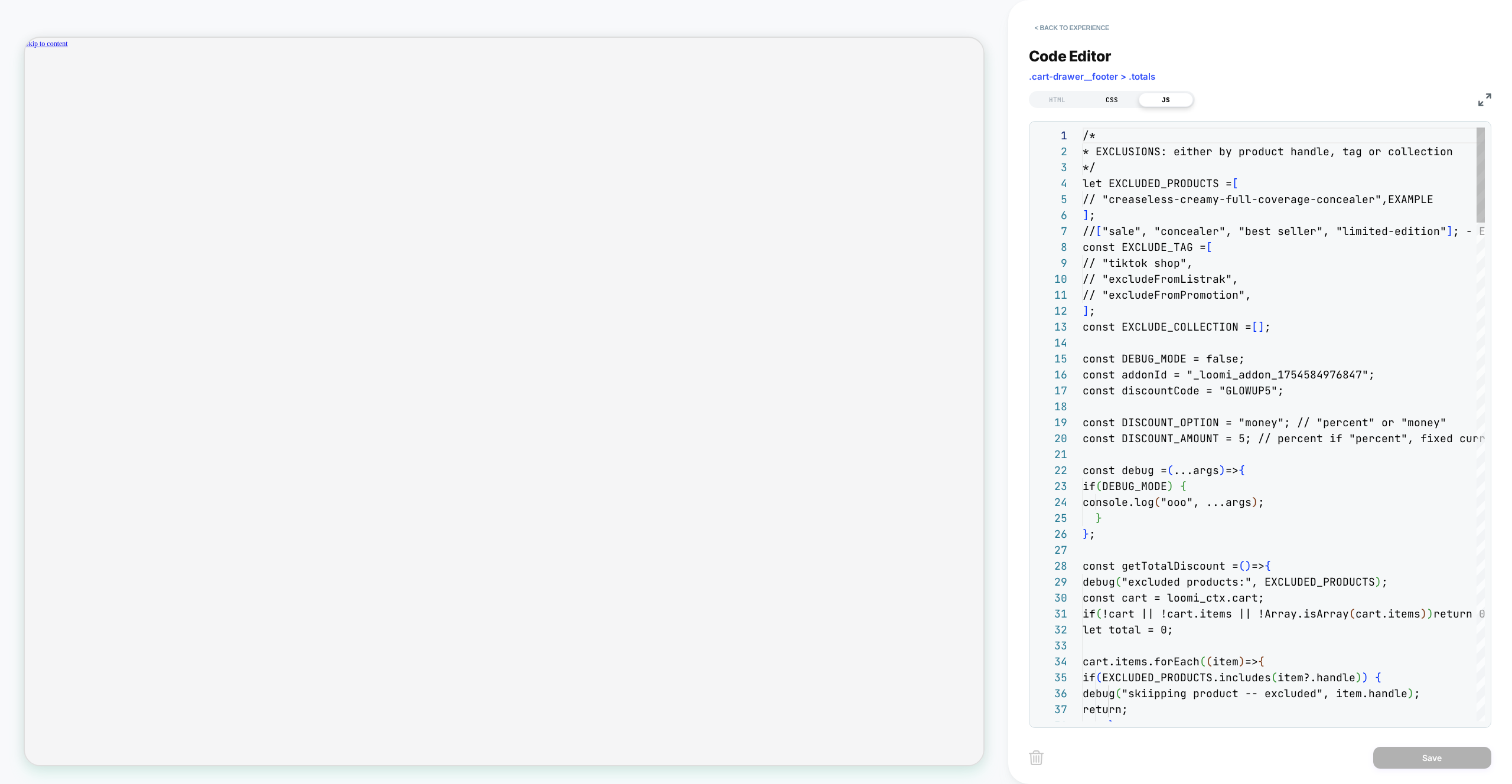
scroll to position [160, 0]
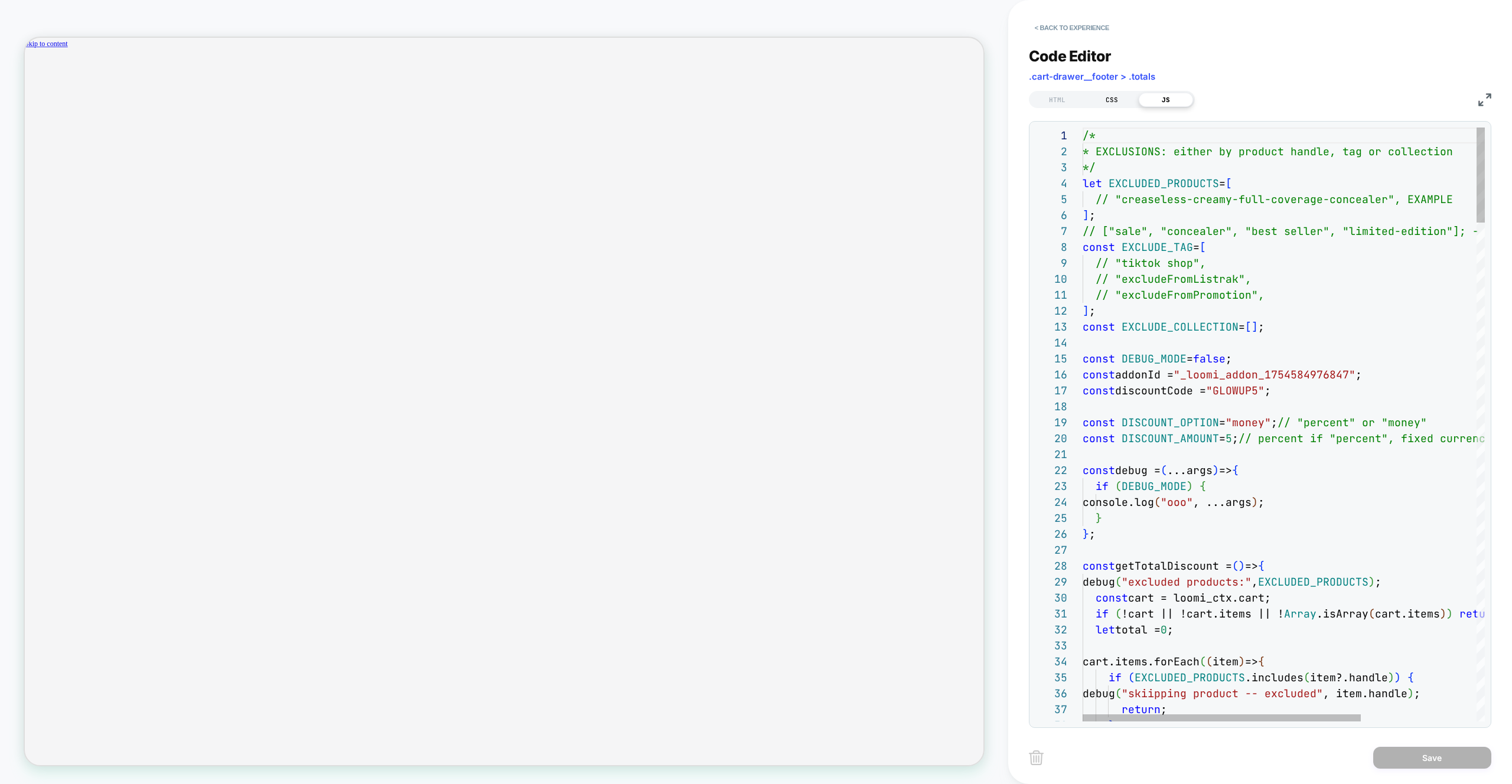
click at [1126, 105] on div "CSS" at bounding box center [1111, 100] width 54 height 14
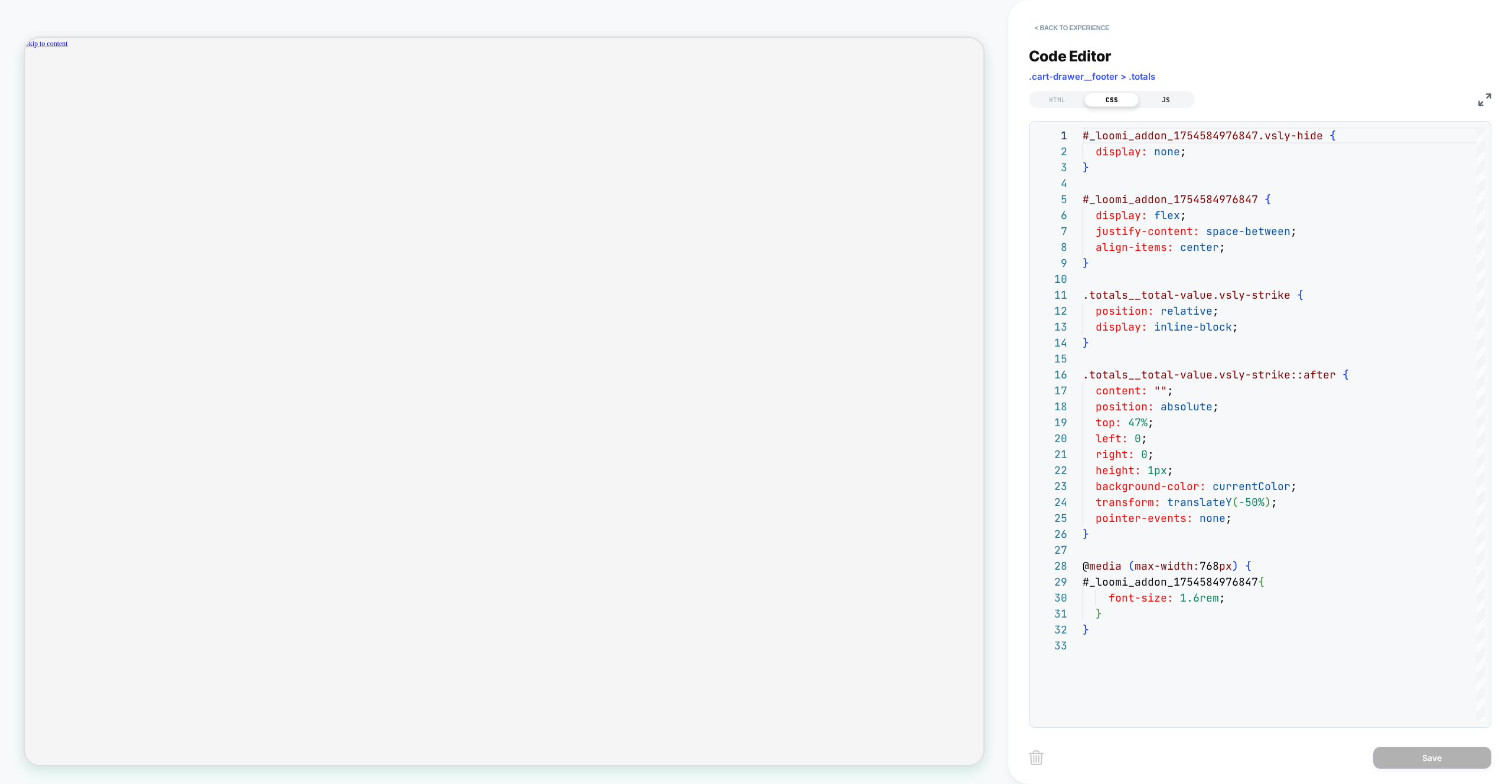
click at [1146, 95] on div "JS" at bounding box center [1166, 100] width 54 height 14
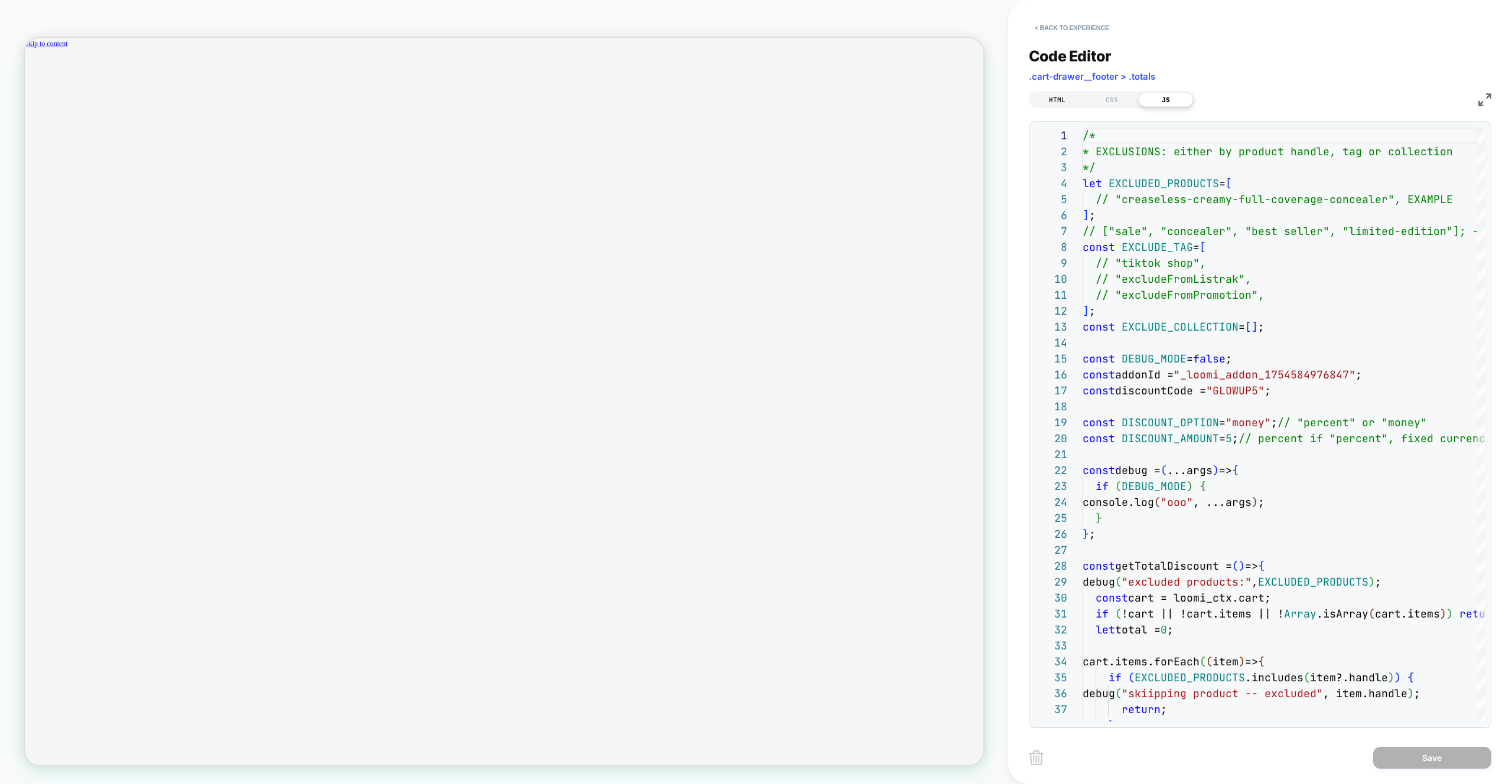
scroll to position [0, 912]
click at [1069, 95] on div "HTML" at bounding box center [1057, 100] width 54 height 14
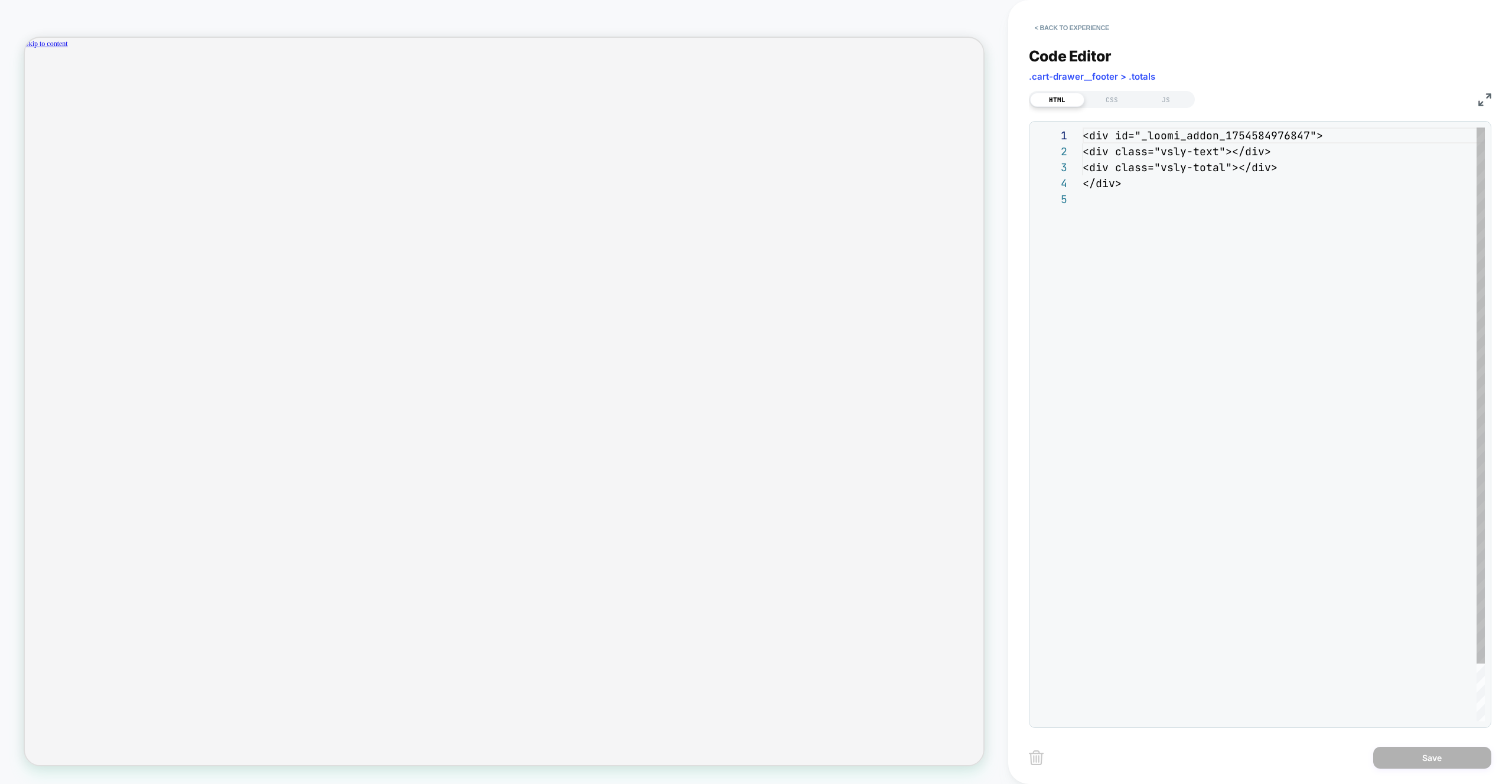
scroll to position [64, 0]
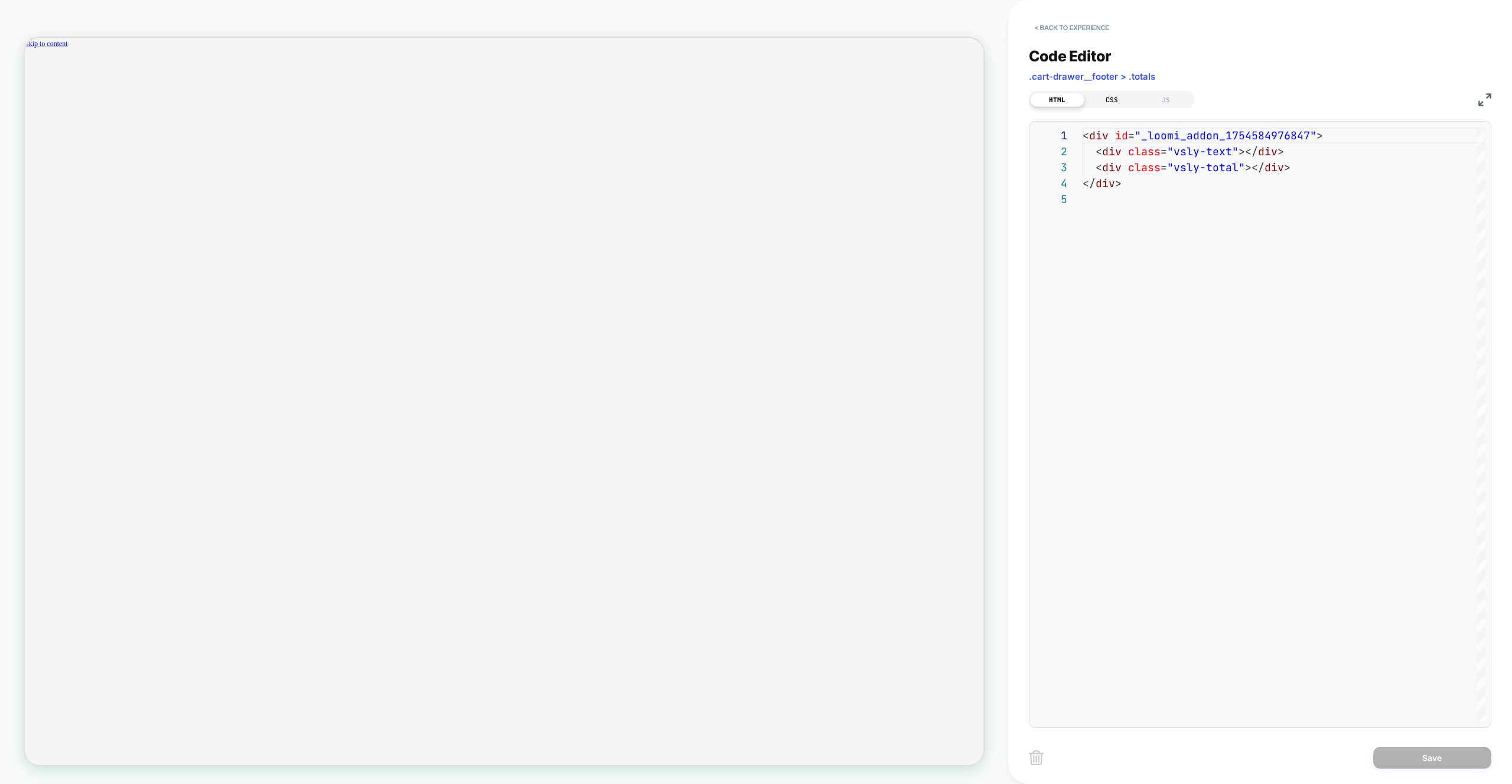
click at [1099, 100] on div "CSS" at bounding box center [1111, 100] width 54 height 14
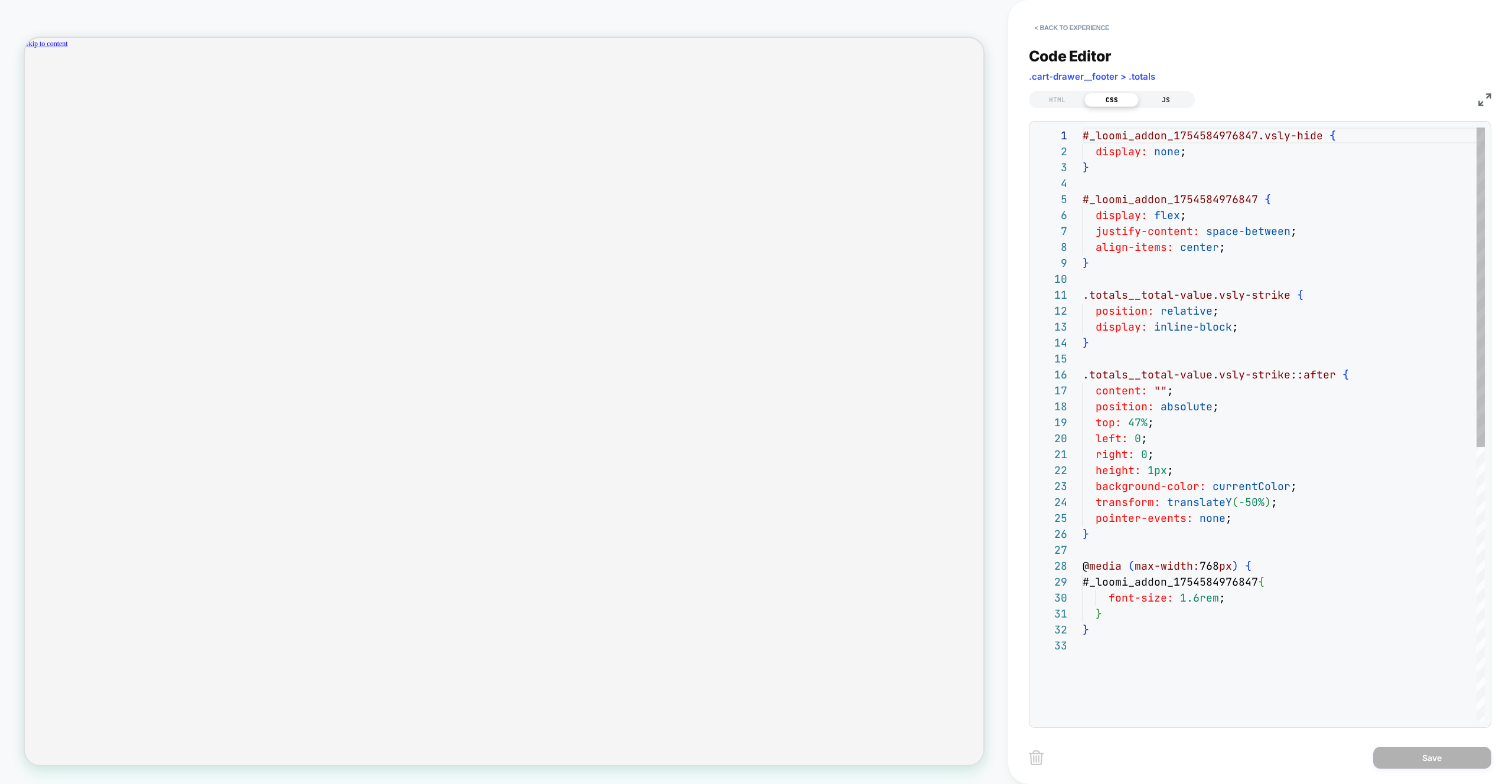
scroll to position [160, 0]
drag, startPoint x: 1178, startPoint y: 100, endPoint x: 1182, endPoint y: 105, distance: 6.4
click at [1178, 100] on div "JS" at bounding box center [1166, 100] width 54 height 14
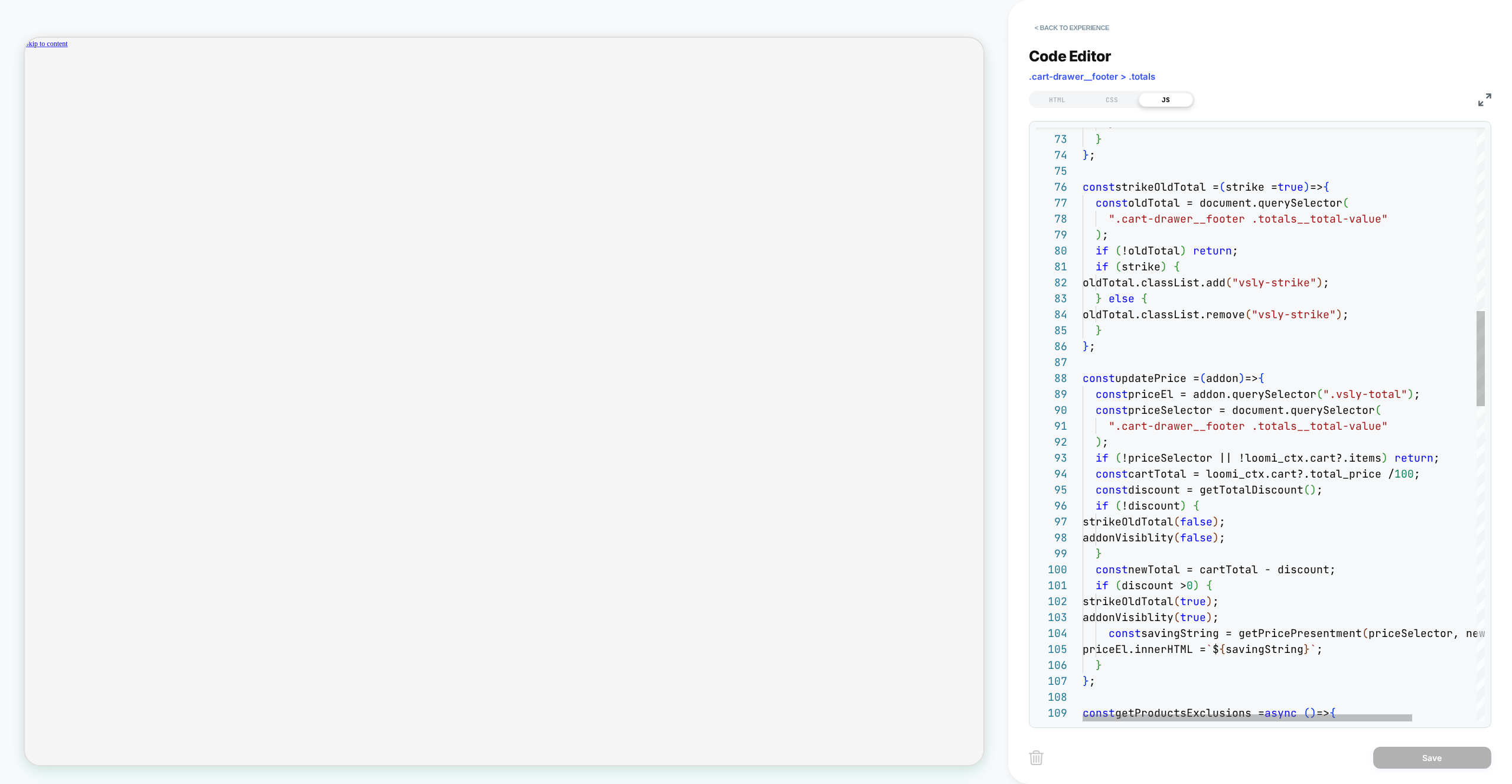
scroll to position [0, 1824]
click at [1491, 103] on img at bounding box center [1485, 100] width 13 height 13
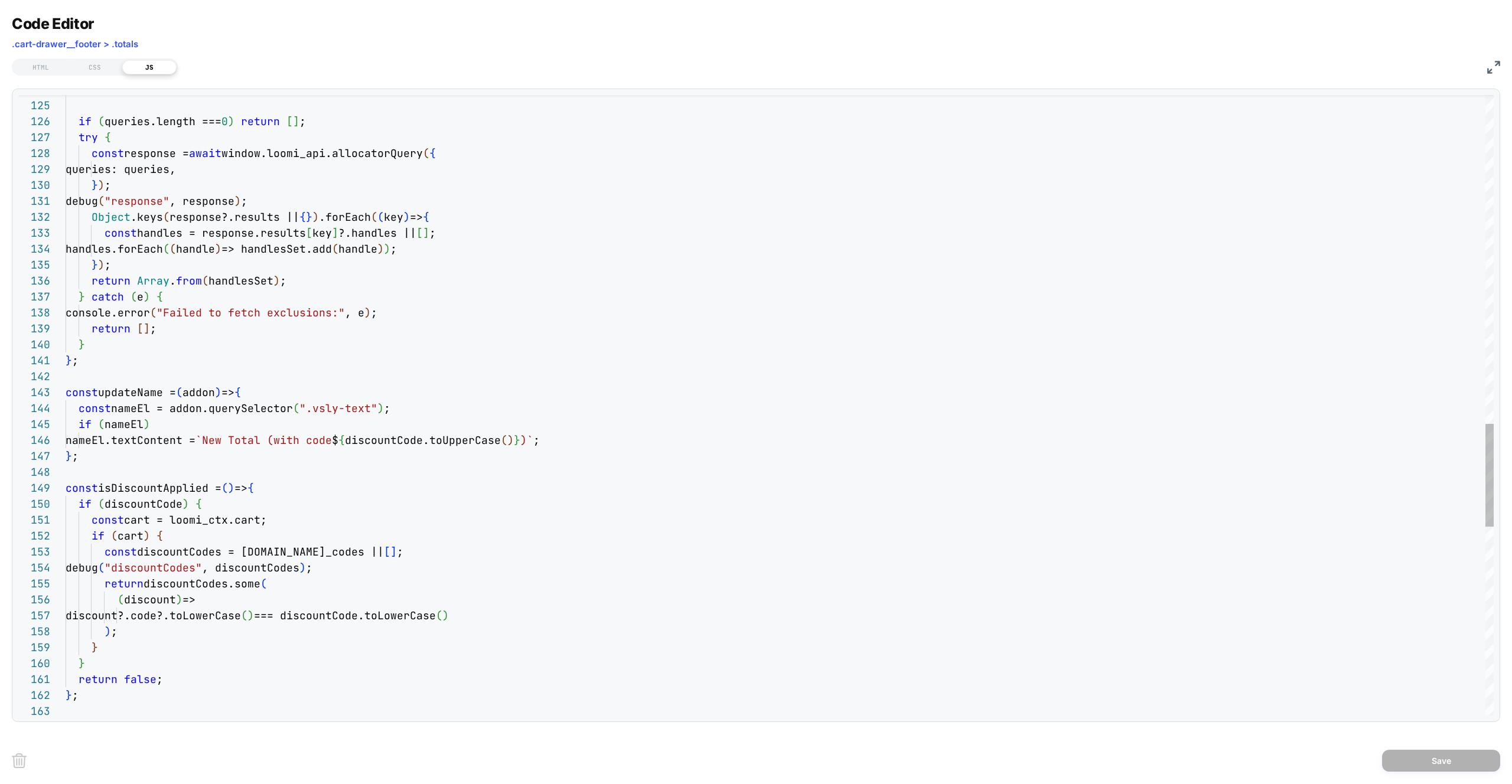
scroll to position [0, 912]
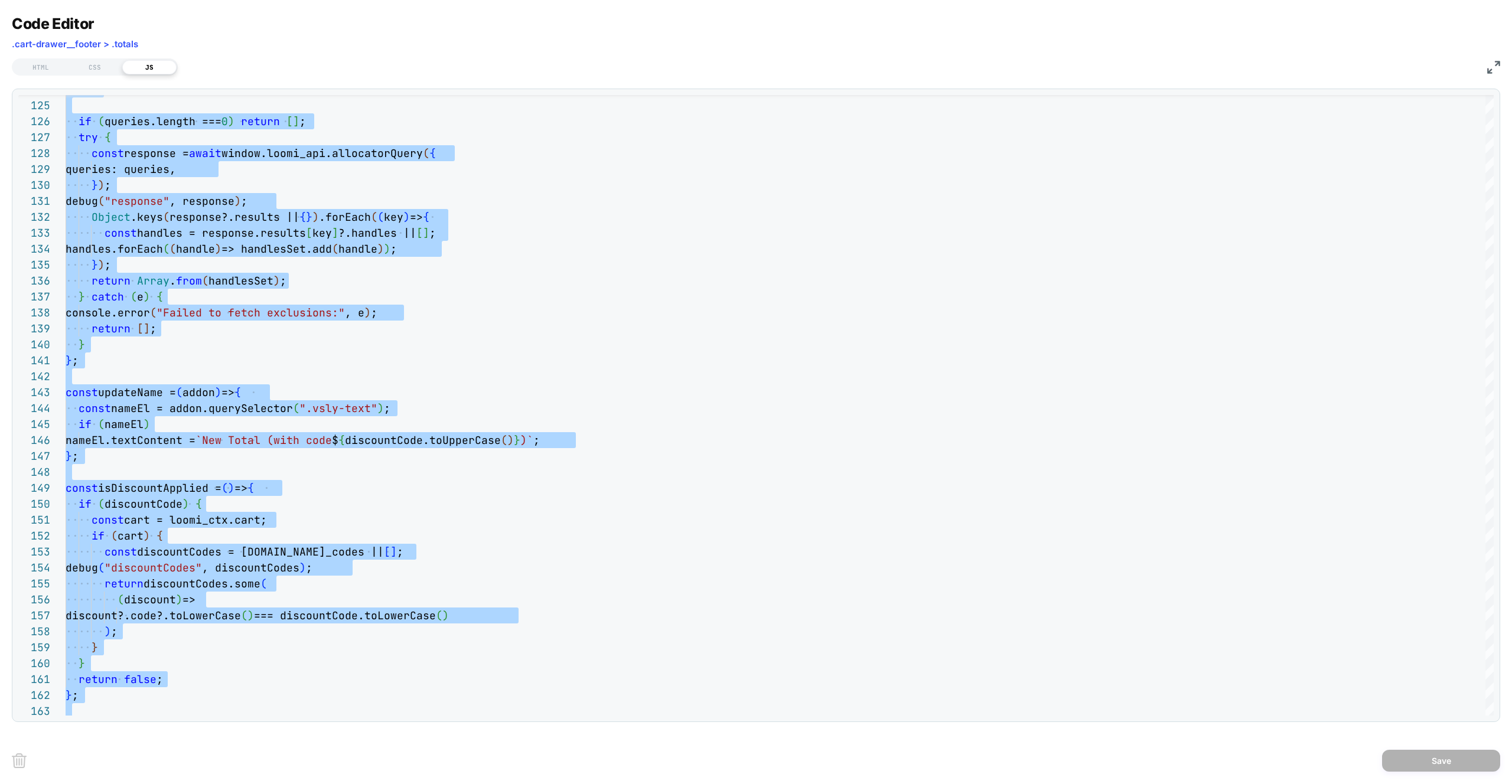
scroll to position [0, 0]
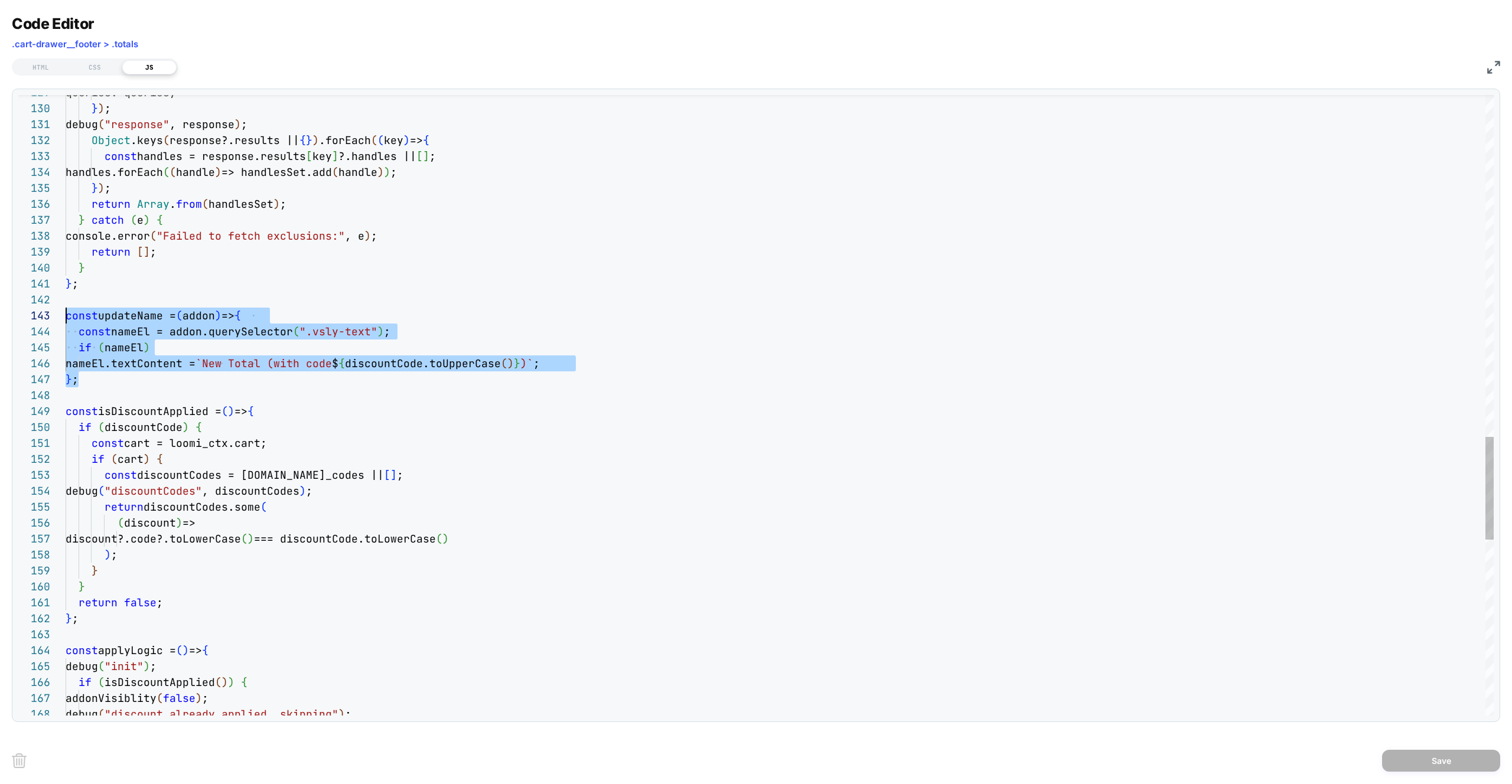
scroll to position [32, 0]
drag, startPoint x: 87, startPoint y: 385, endPoint x: 32, endPoint y: 313, distance: 90.6
type textarea "**********"
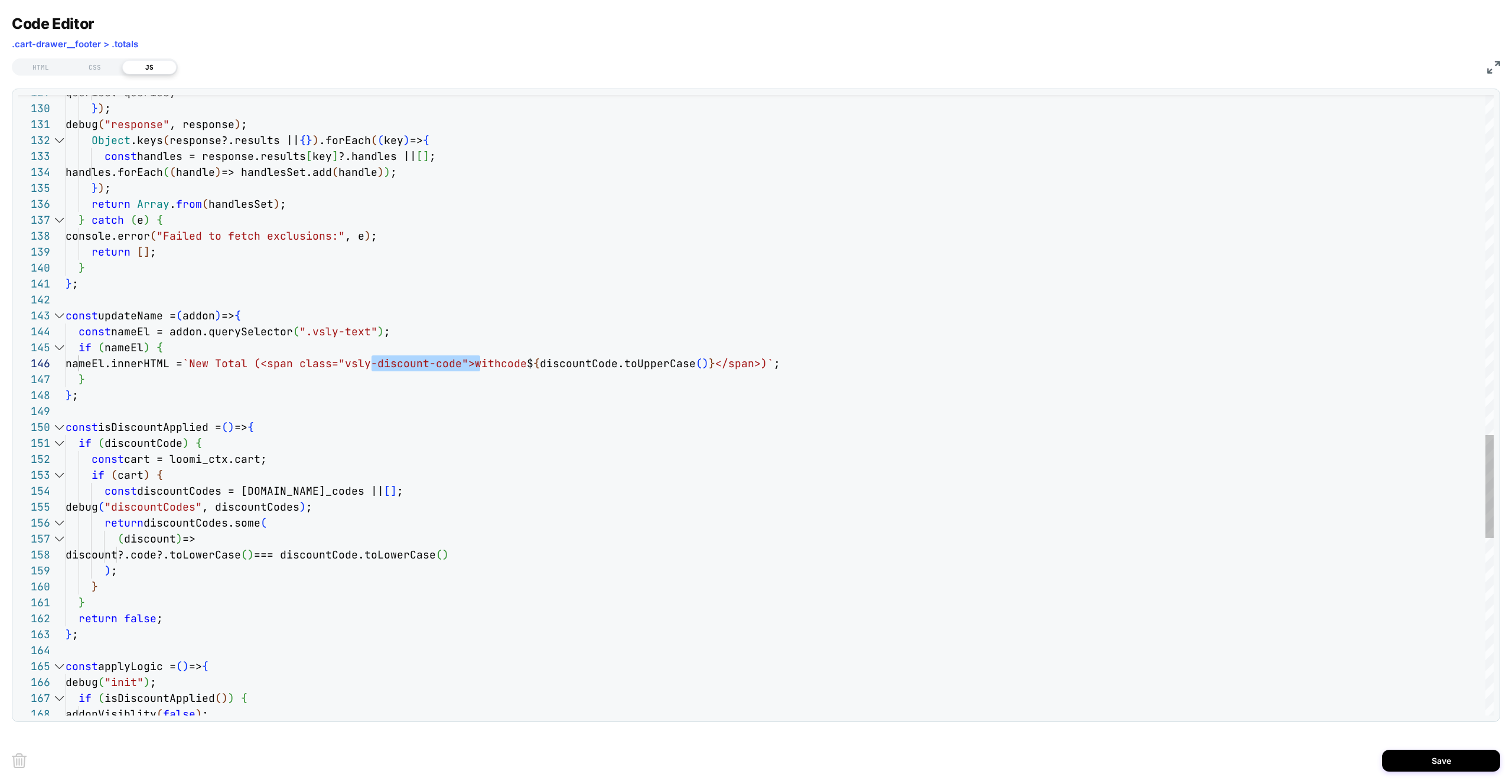
scroll to position [79, 421]
drag, startPoint x: 372, startPoint y: 364, endPoint x: 484, endPoint y: 369, distance: 112.1
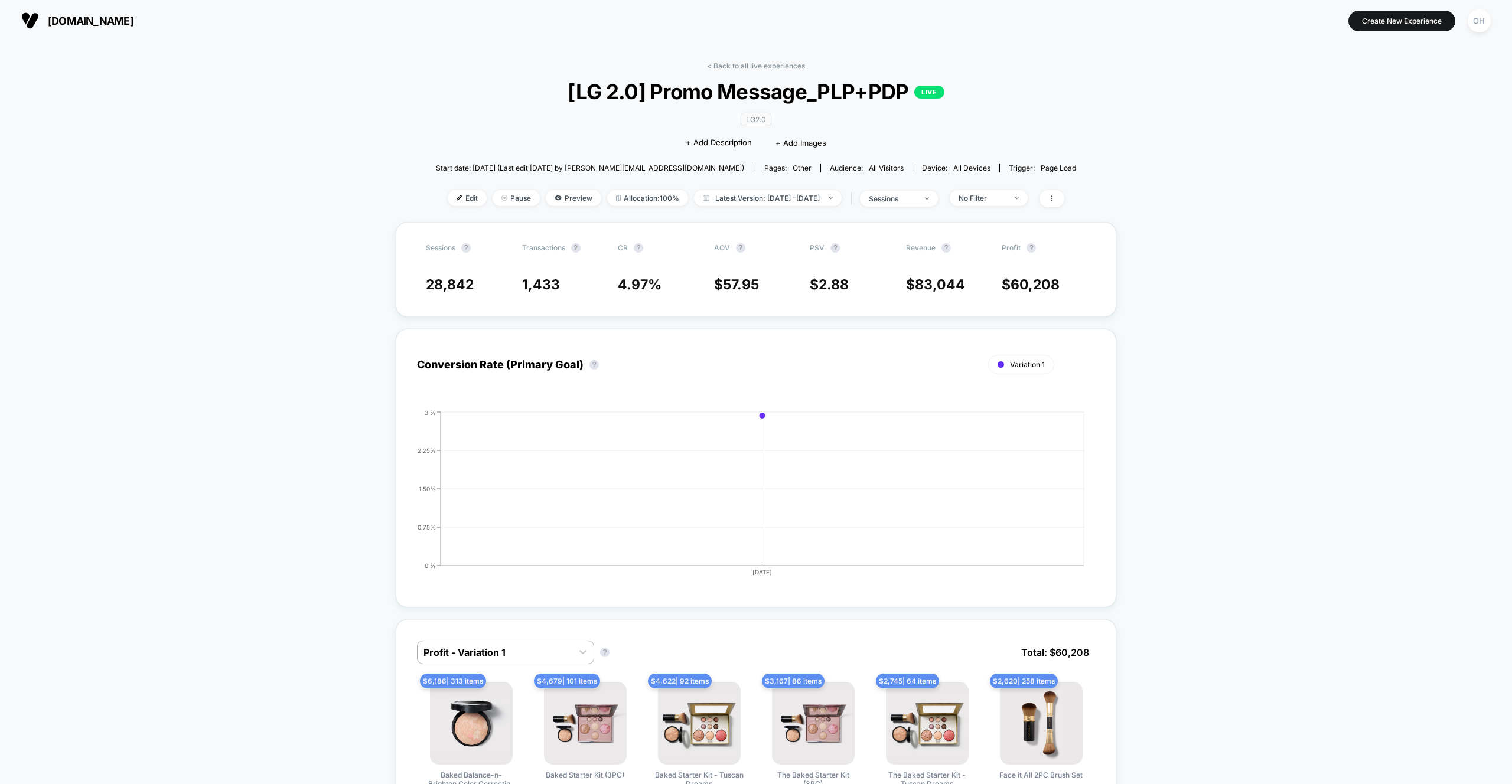
click at [448, 202] on span "Edit" at bounding box center [467, 197] width 39 height 16
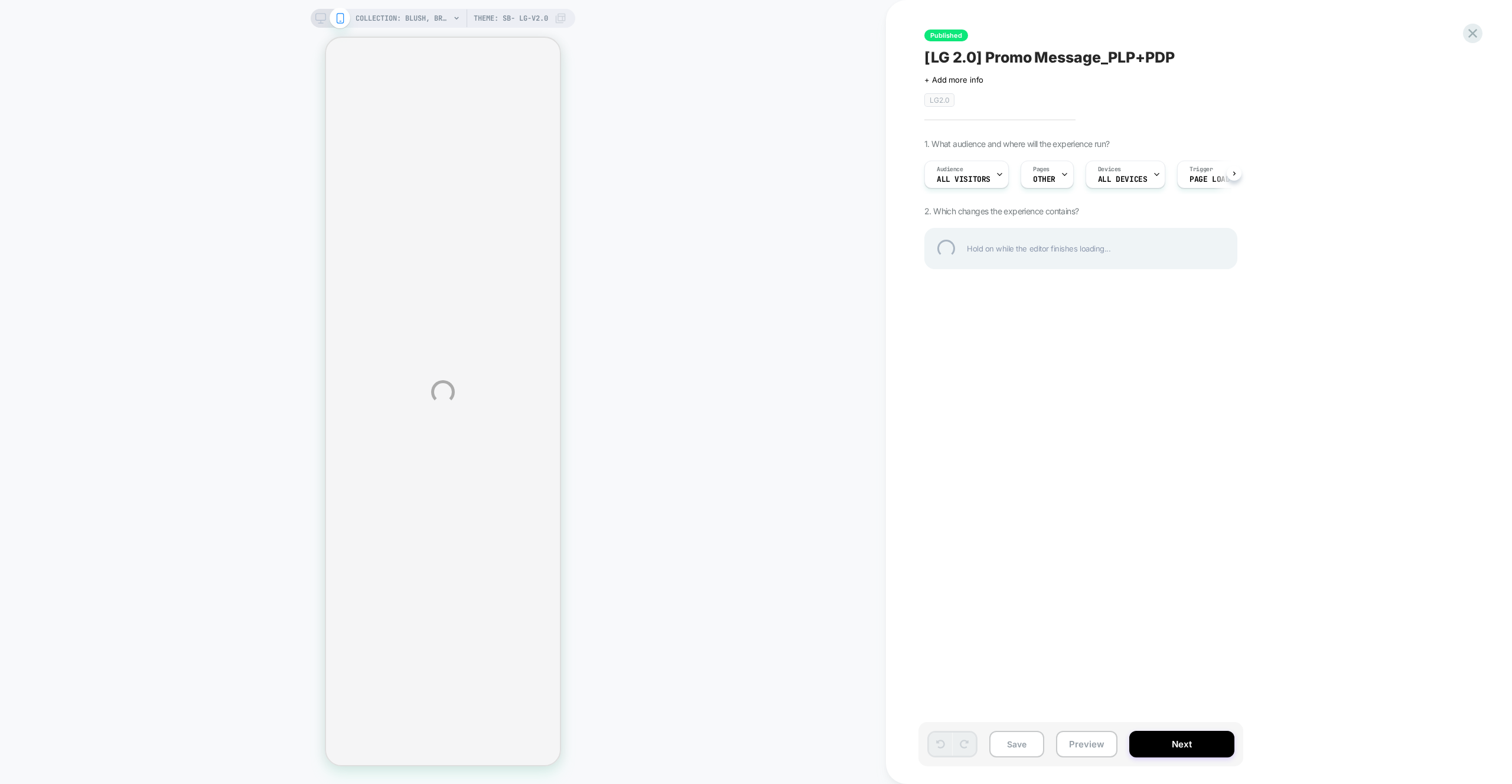
click at [1385, 292] on div "COLLECTION: Blush, Bronzer & Highlighter for Mature Skin (Category) COLLECTION:…" at bounding box center [756, 392] width 1512 height 784
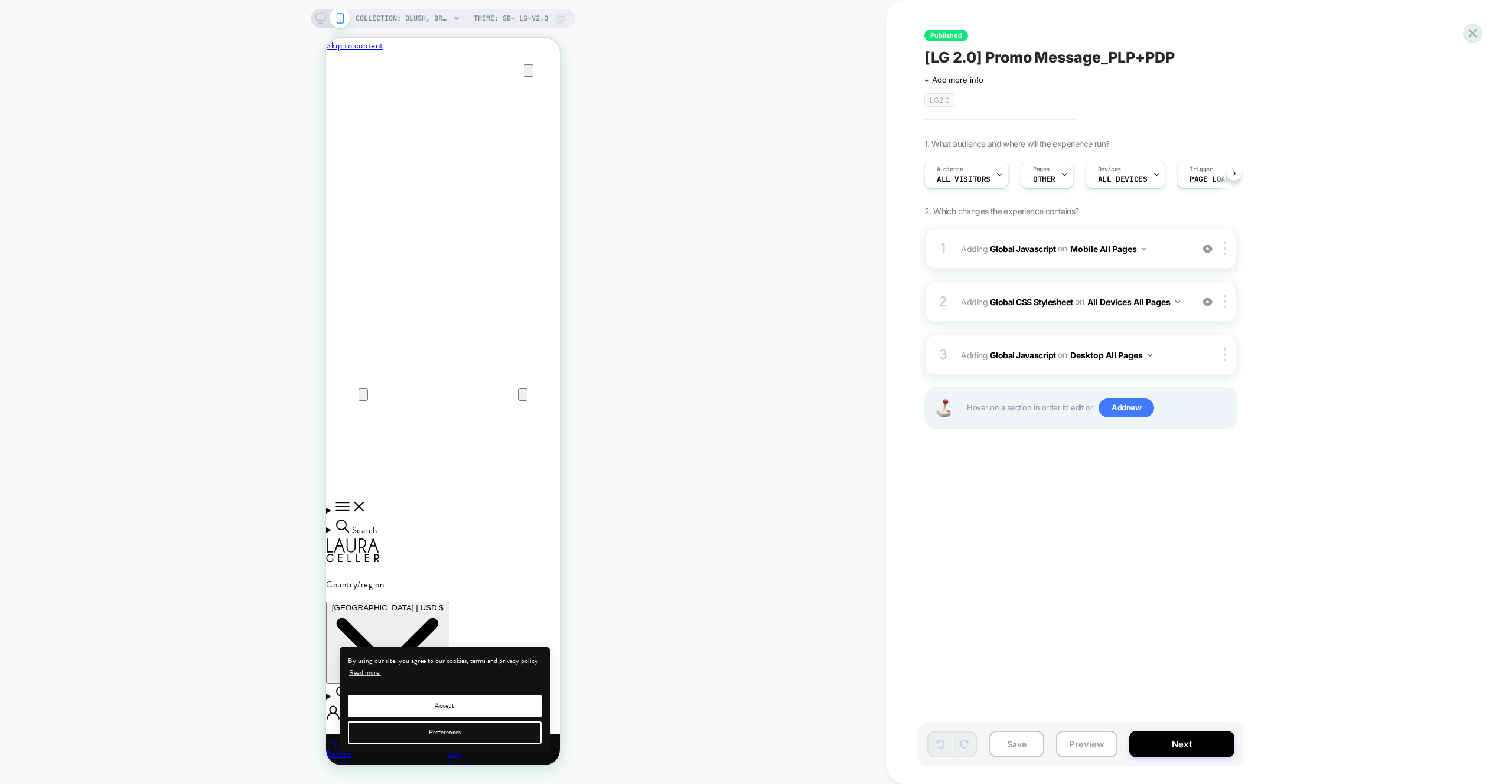
scroll to position [0, 1]
click at [1105, 726] on div "Save Preview Next" at bounding box center [1081, 744] width 325 height 44
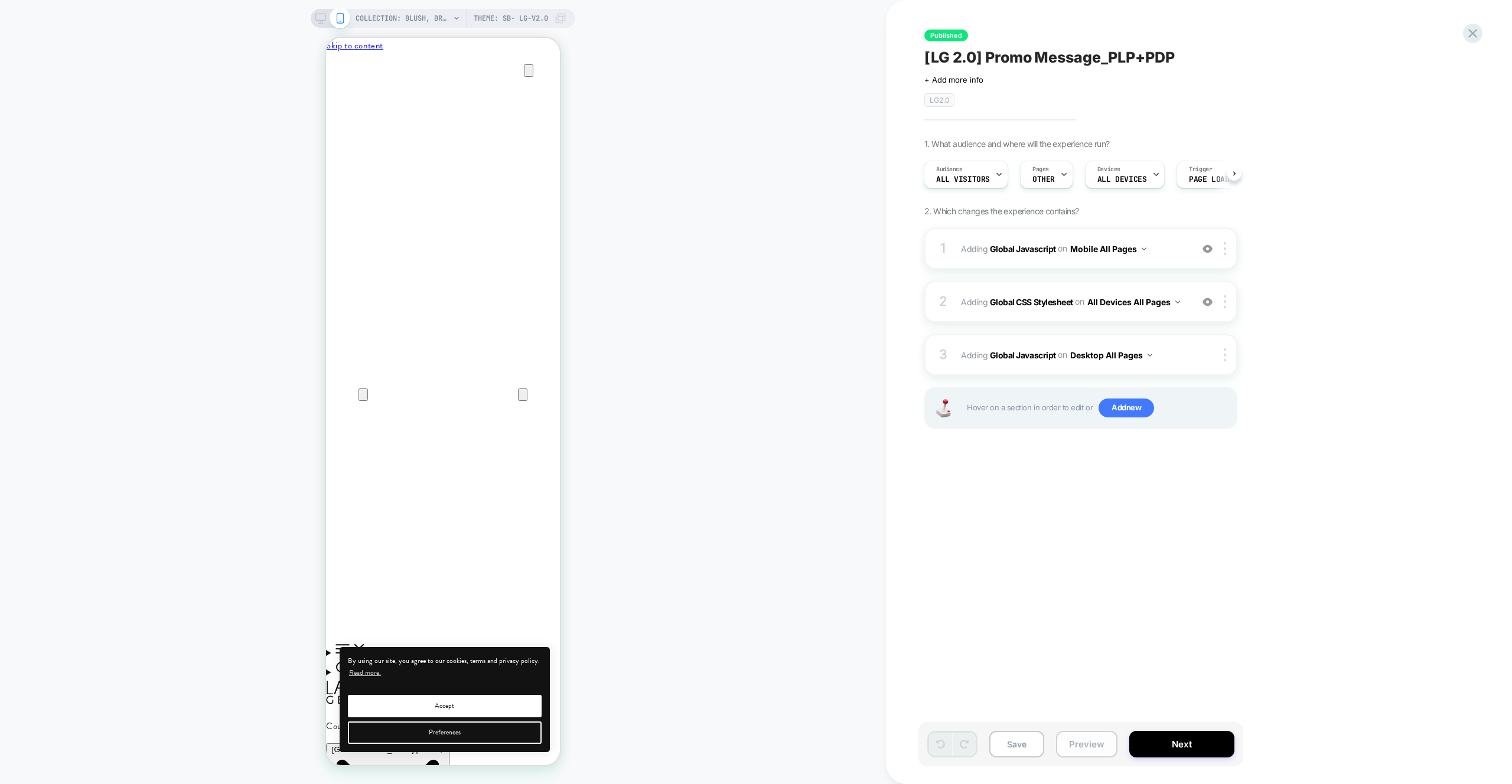
click at [1108, 738] on button "Preview" at bounding box center [1086, 745] width 61 height 27
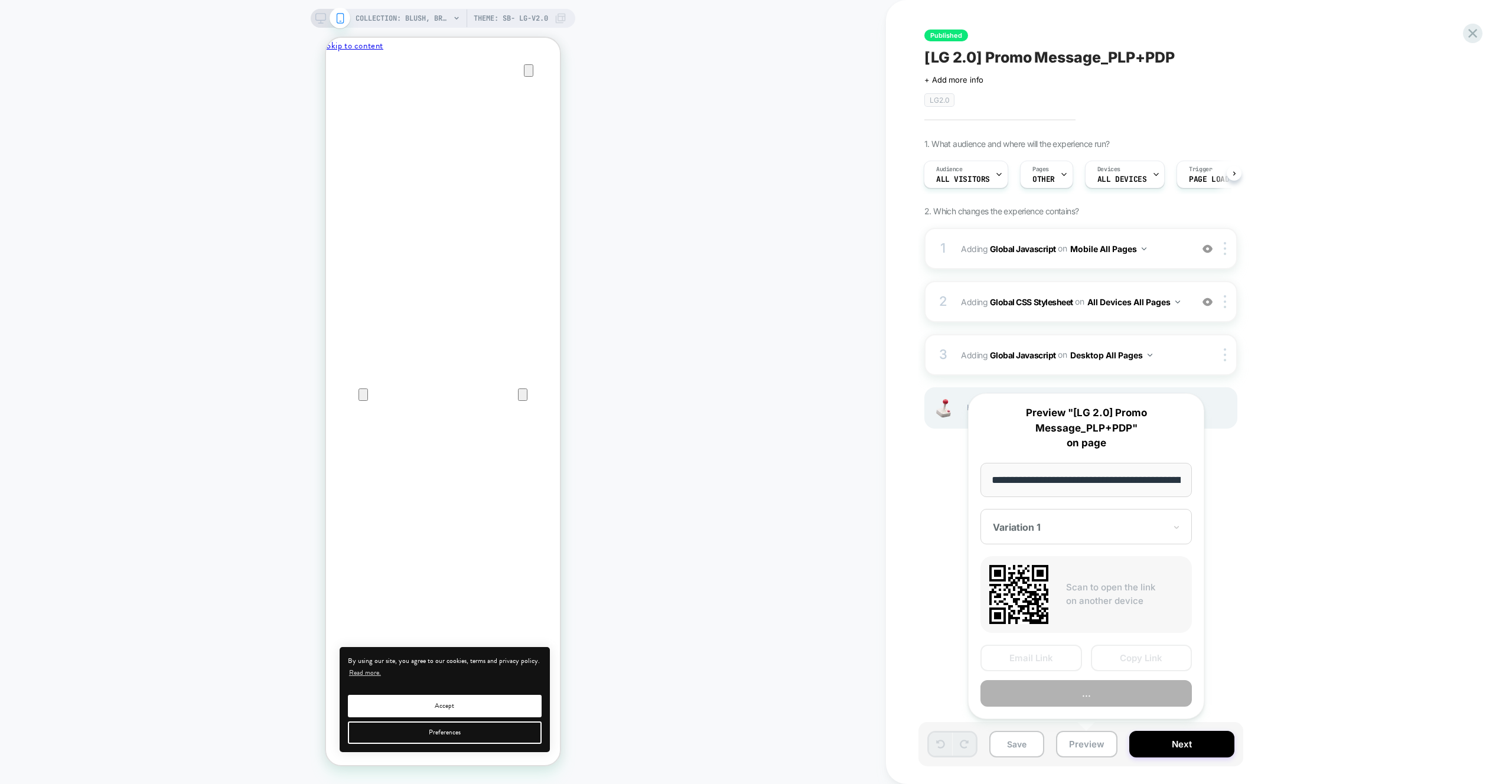
scroll to position [0, 227]
click at [1122, 706] on button "Preview" at bounding box center [1086, 694] width 212 height 27
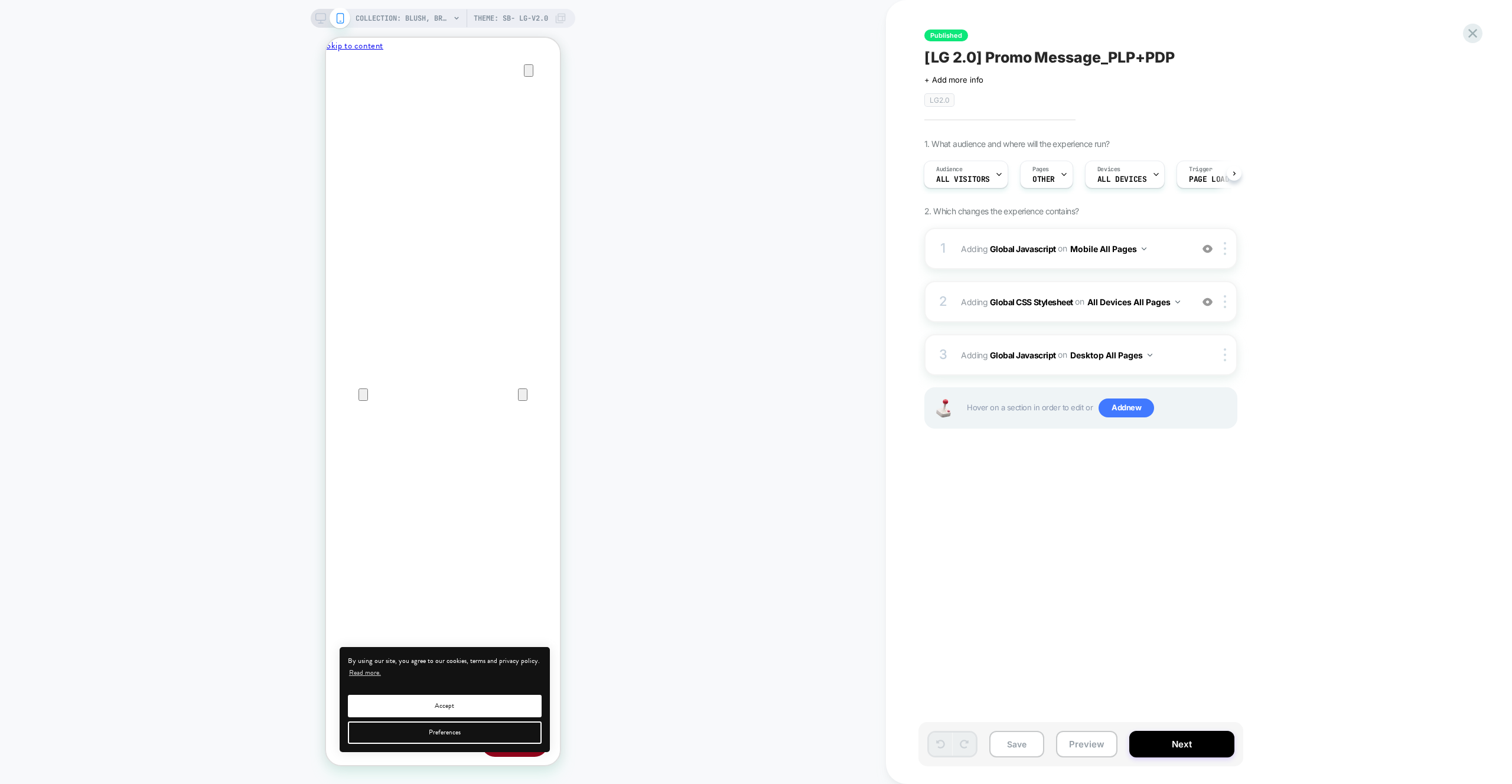
drag, startPoint x: 320, startPoint y: 17, endPoint x: 1459, endPoint y: 105, distance: 1142.4
click at [320, 17] on icon at bounding box center [320, 18] width 11 height 11
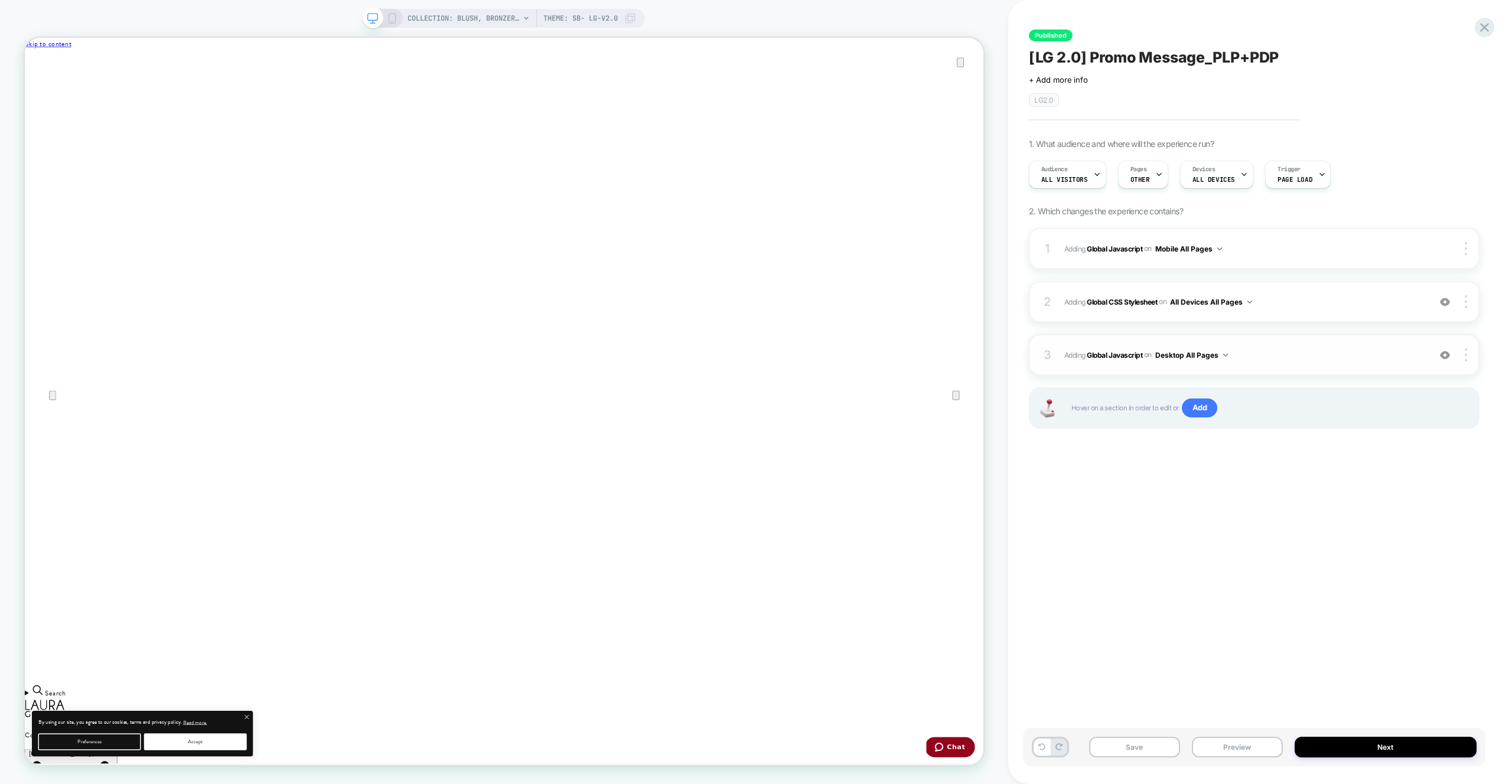
click at [1340, 359] on span "Adding Global Javascript on Desktop All Pages" at bounding box center [1243, 356] width 359 height 15
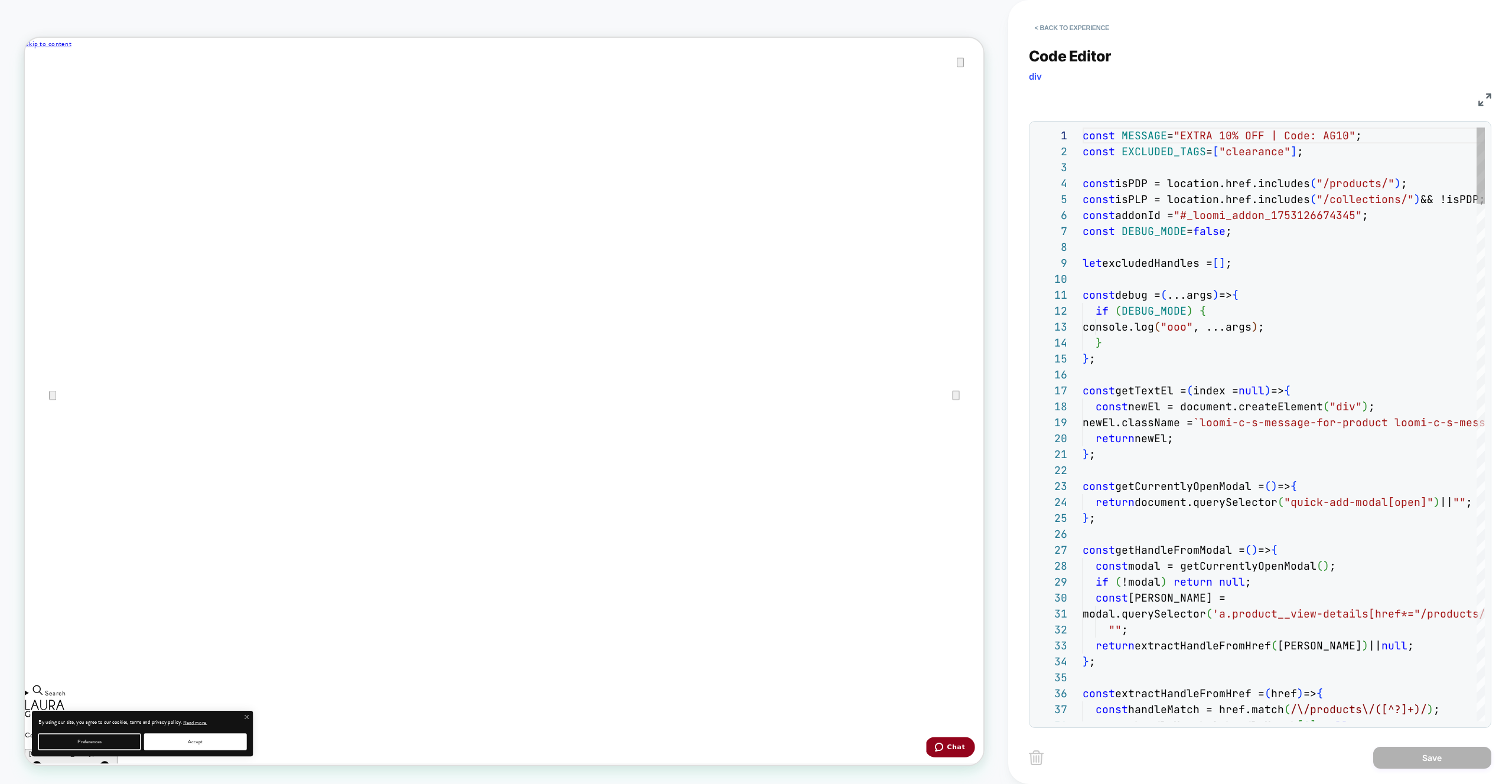
scroll to position [160, 0]
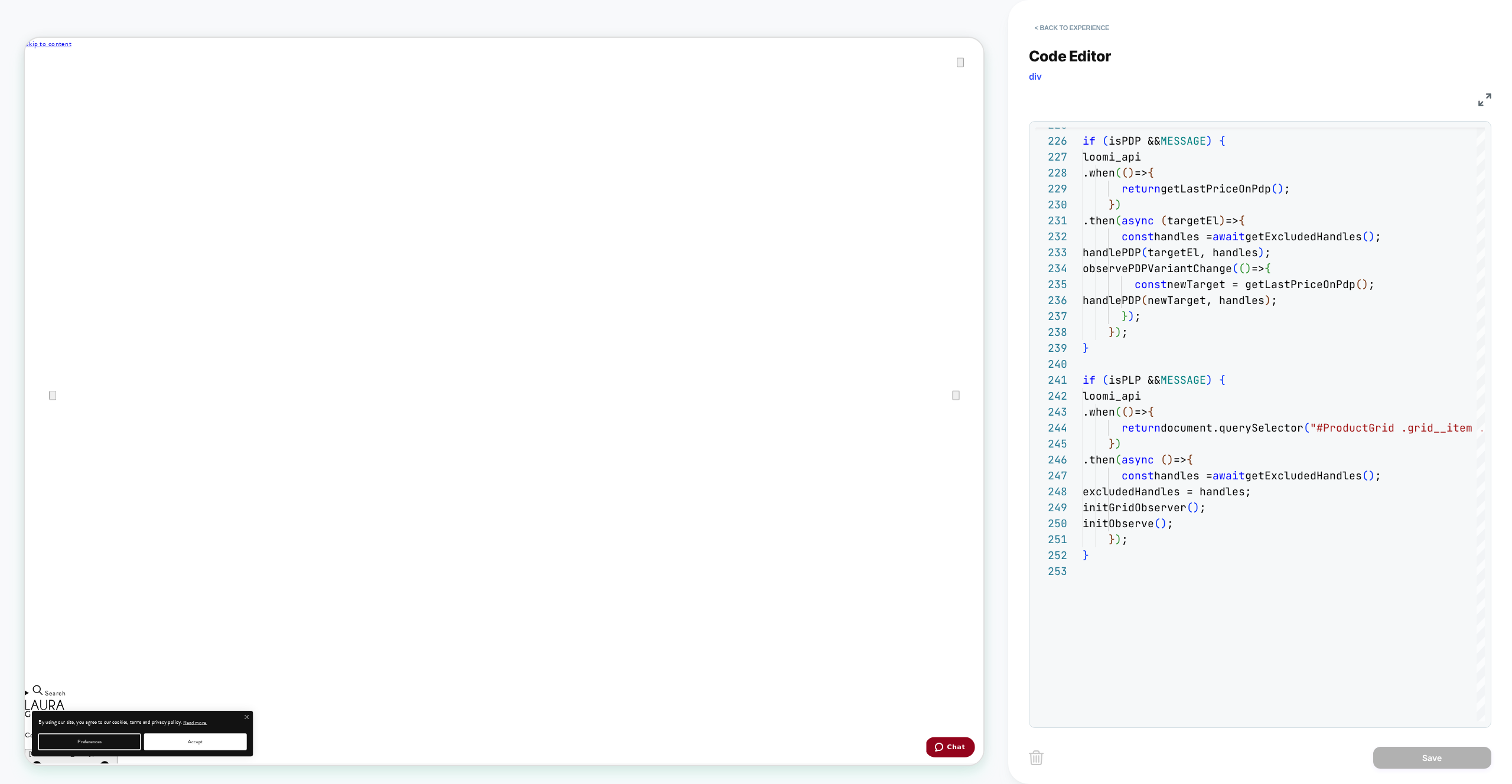
click at [1484, 97] on img at bounding box center [1485, 100] width 13 height 13
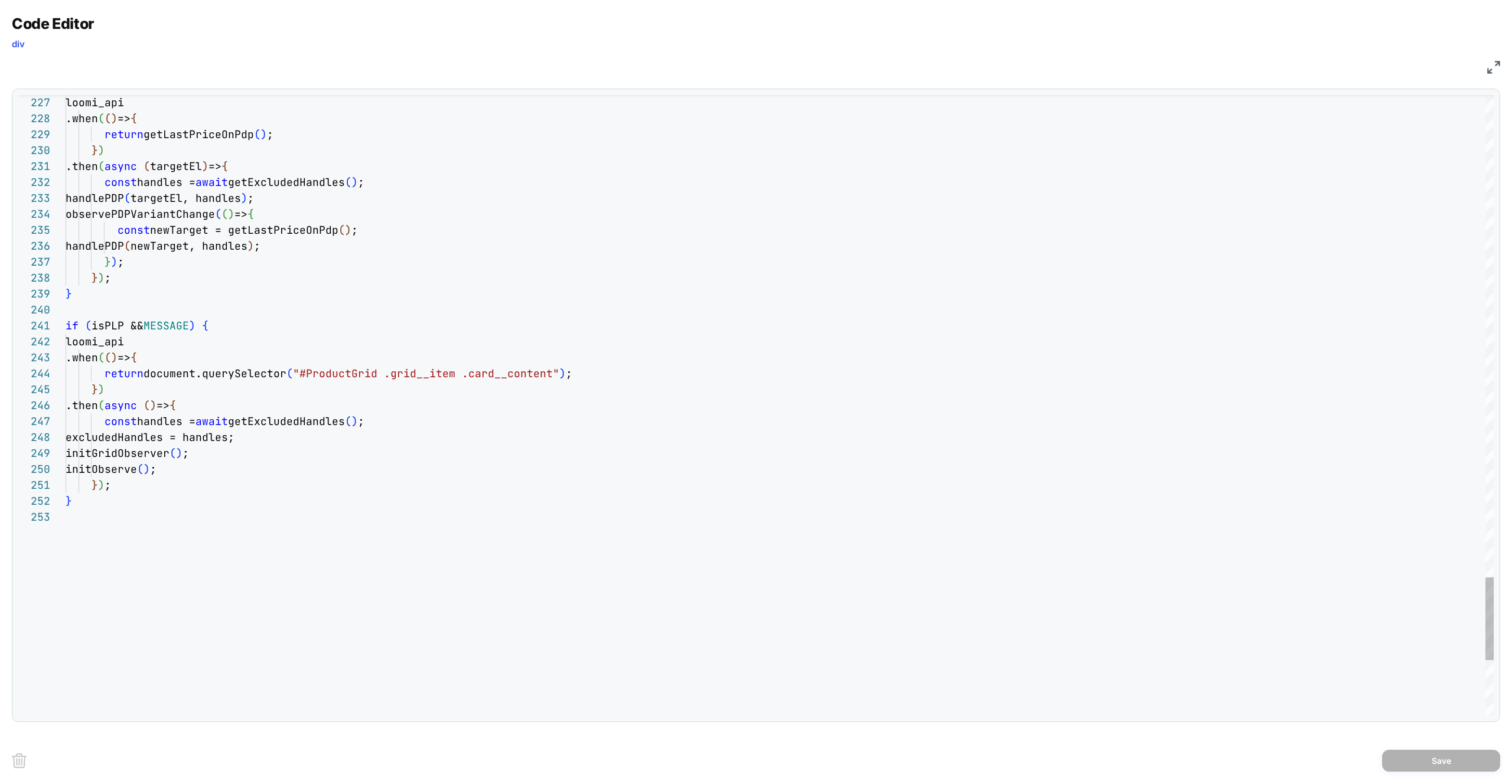
type textarea "**********"
drag, startPoint x: 1495, startPoint y: 69, endPoint x: 1449, endPoint y: 61, distance: 46.7
click at [1495, 69] on img at bounding box center [1494, 68] width 13 height 13
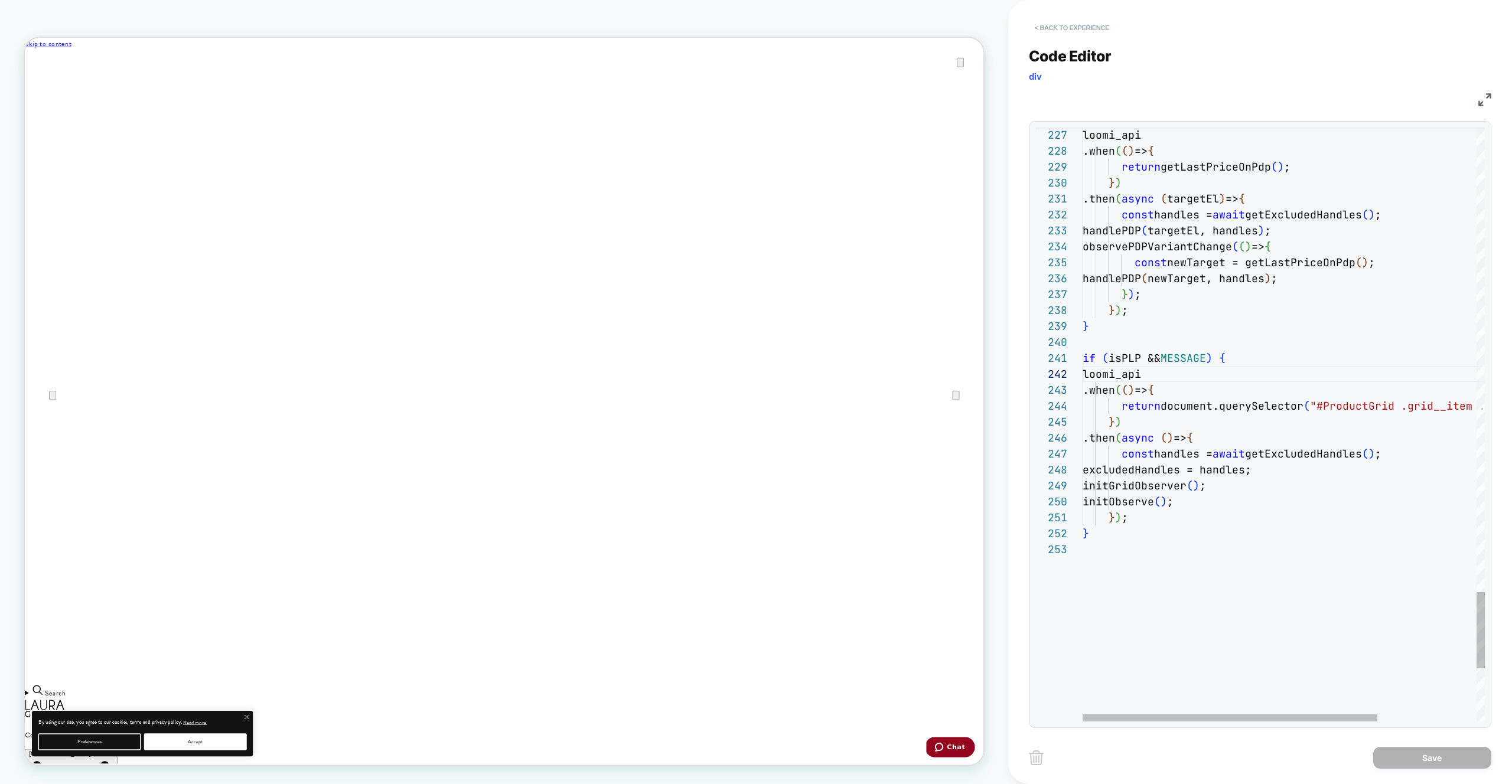
click at [1100, 33] on button "< Back to experience" at bounding box center [1072, 28] width 86 height 19
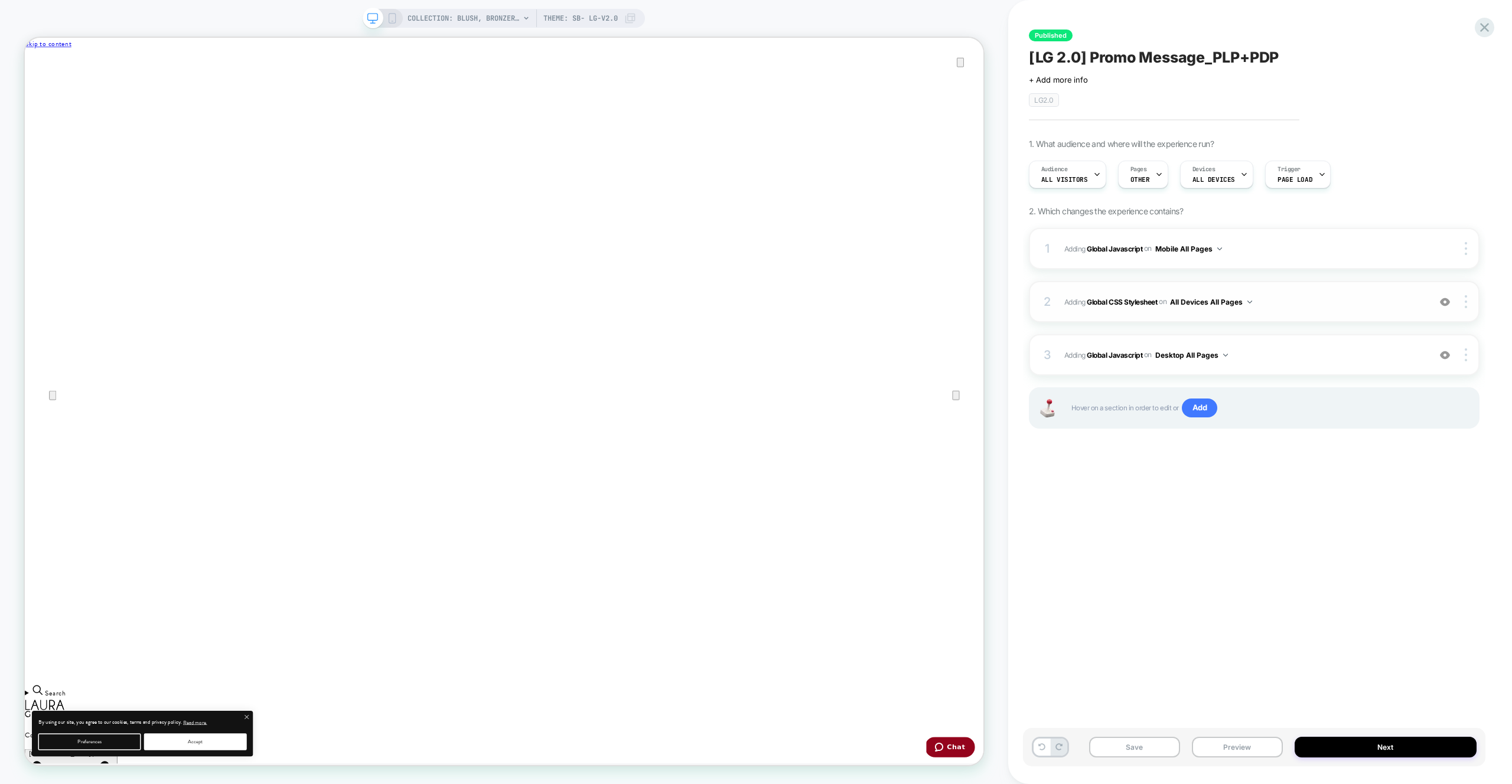
click at [1323, 308] on span "Adding Global CSS Stylesheet on All Devices All Pages" at bounding box center [1243, 302] width 359 height 15
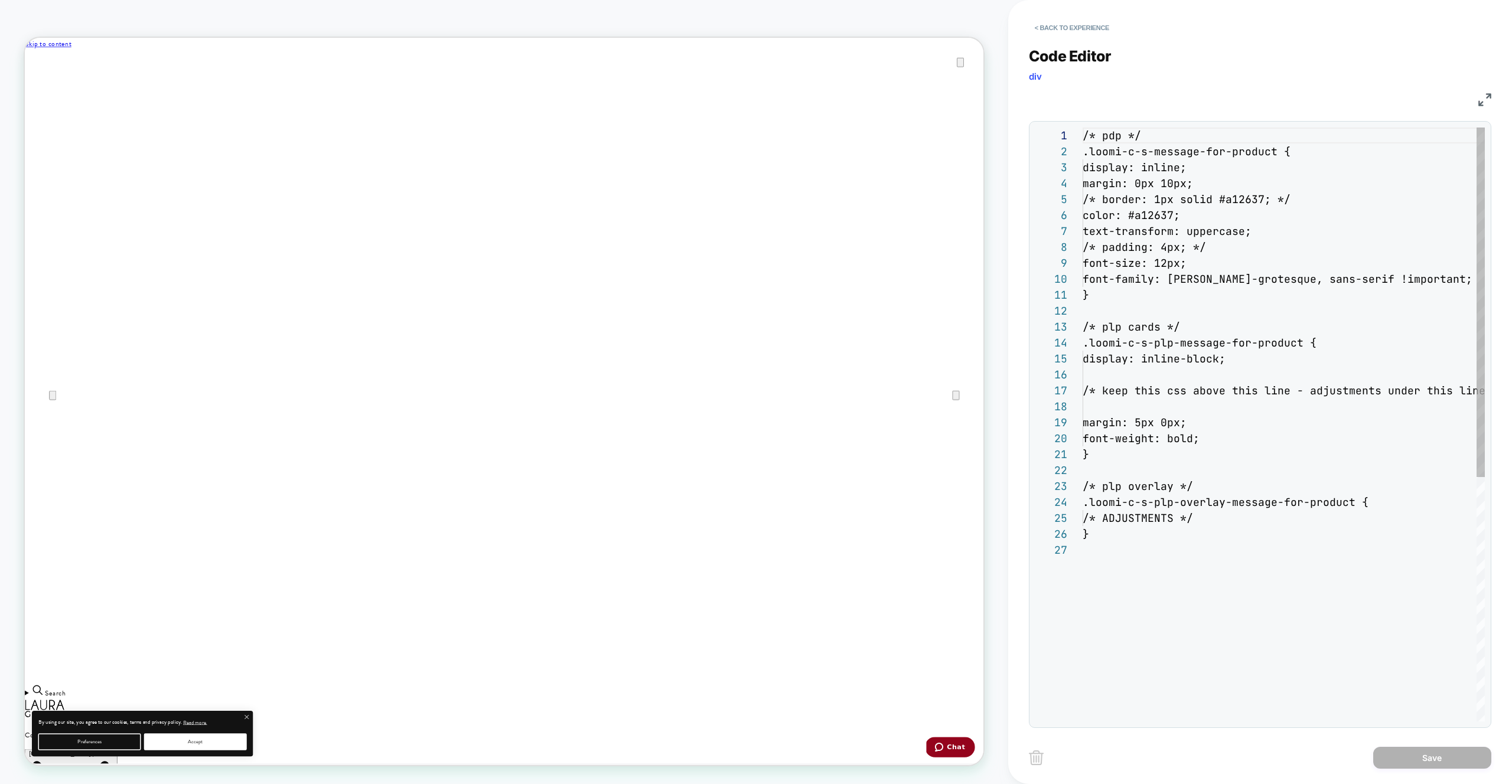
scroll to position [160, 0]
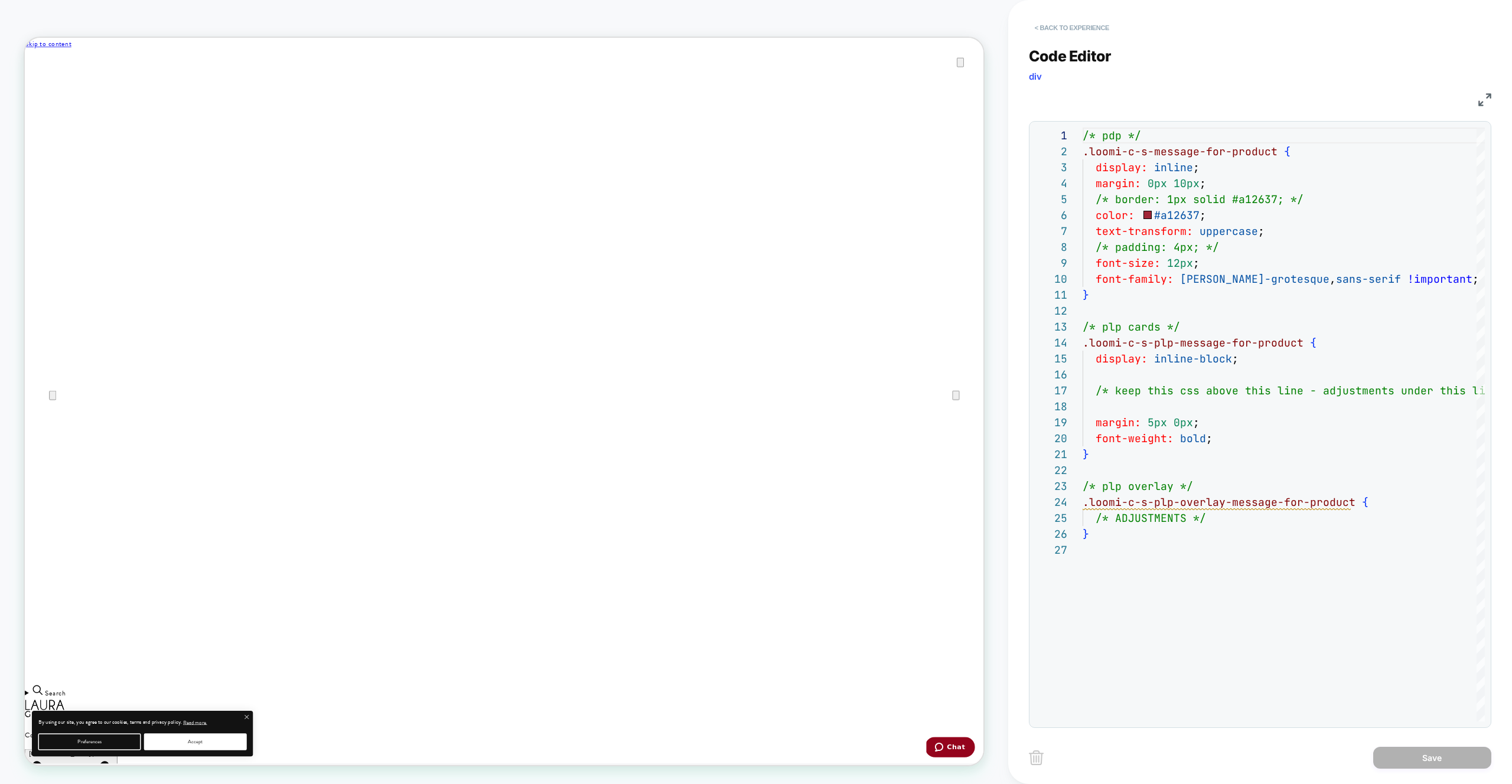
click at [1059, 26] on button "< Back to experience" at bounding box center [1072, 28] width 86 height 19
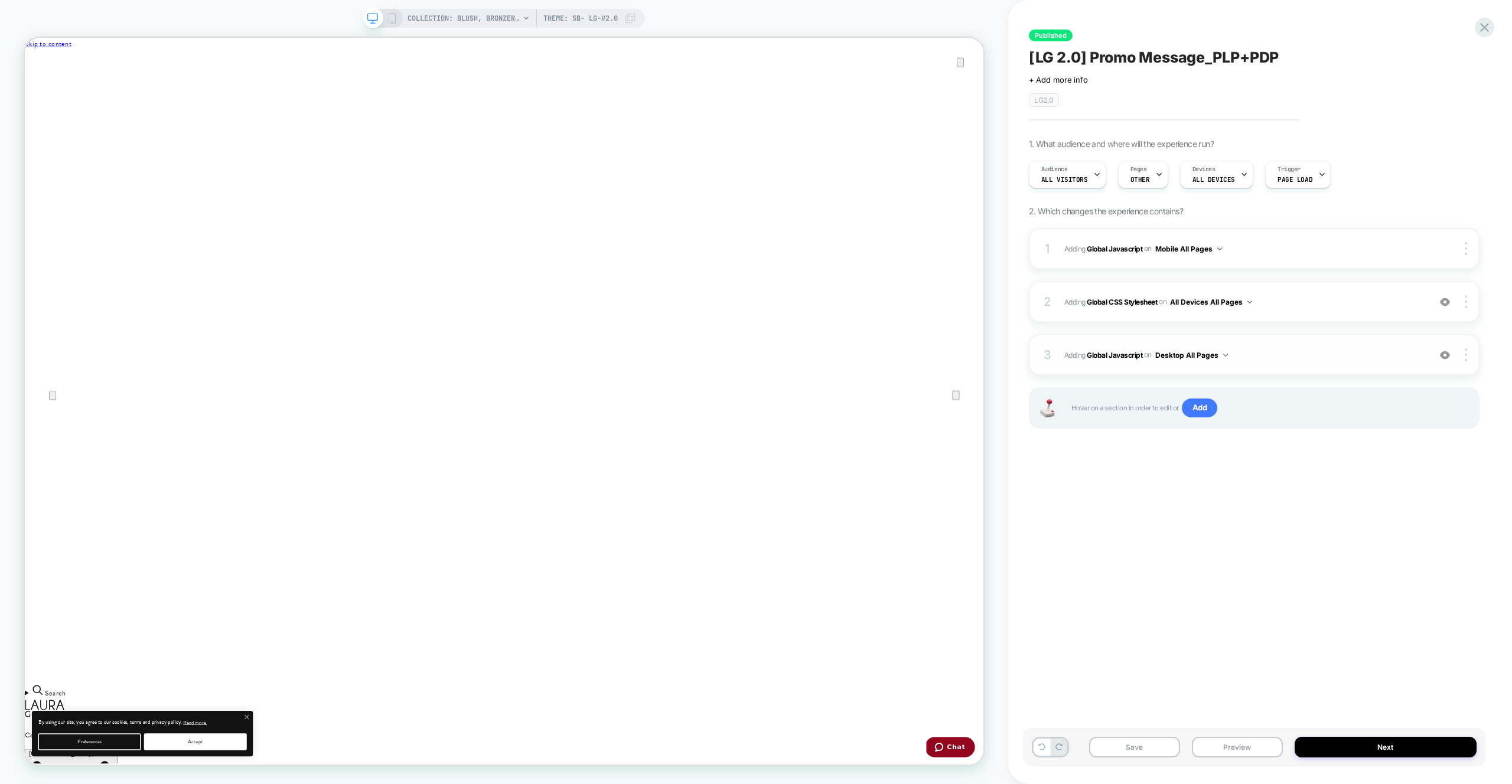
click at [1327, 359] on span "Adding Global Javascript on Desktop All Pages" at bounding box center [1243, 356] width 359 height 15
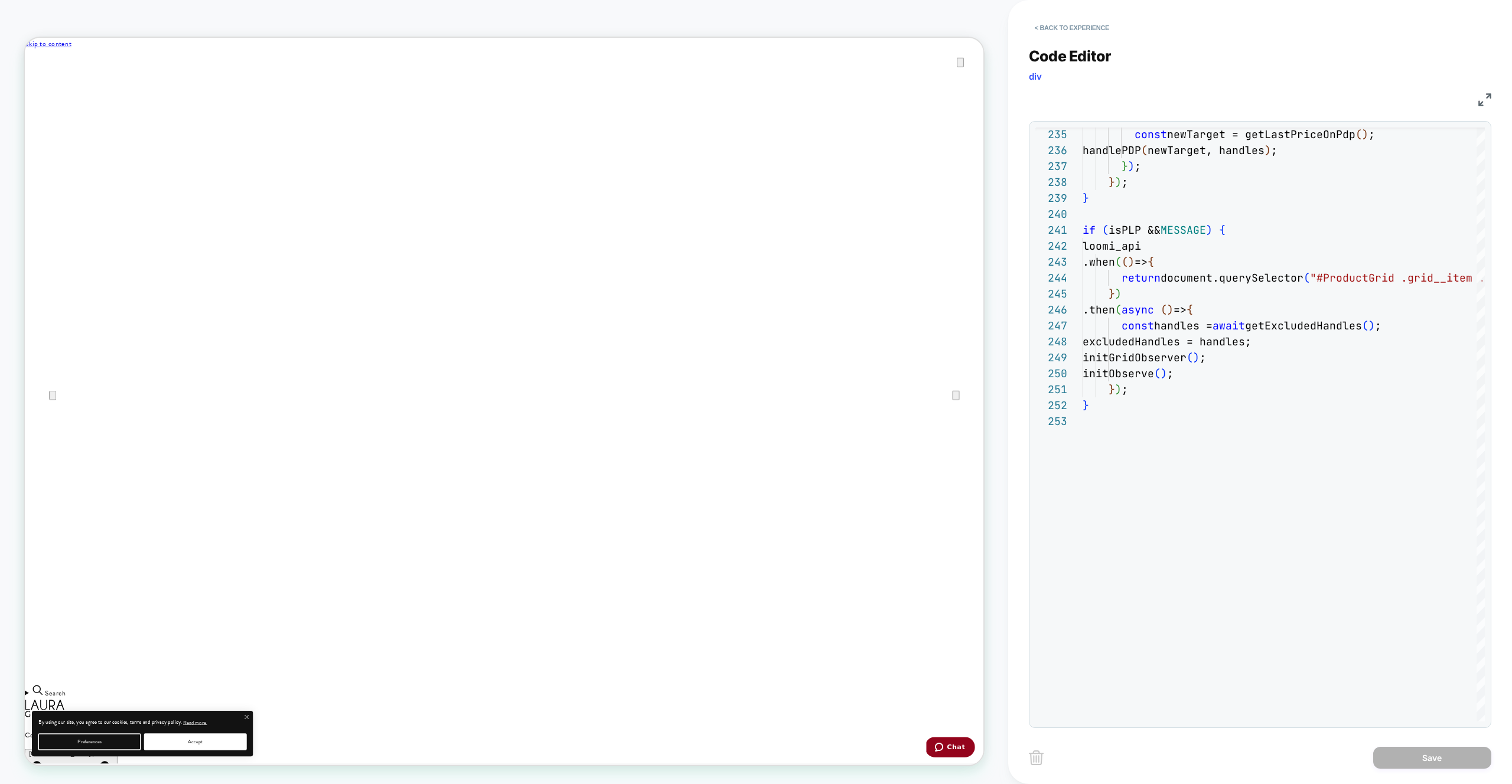
drag, startPoint x: 1089, startPoint y: 49, endPoint x: 1076, endPoint y: 38, distance: 17.0
click at [1089, 49] on span "Code Editor" at bounding box center [1070, 55] width 83 height 18
click at [1074, 37] on div "**********" at bounding box center [1260, 381] width 463 height 696
click at [1069, 33] on button "< Back to experience" at bounding box center [1072, 28] width 86 height 19
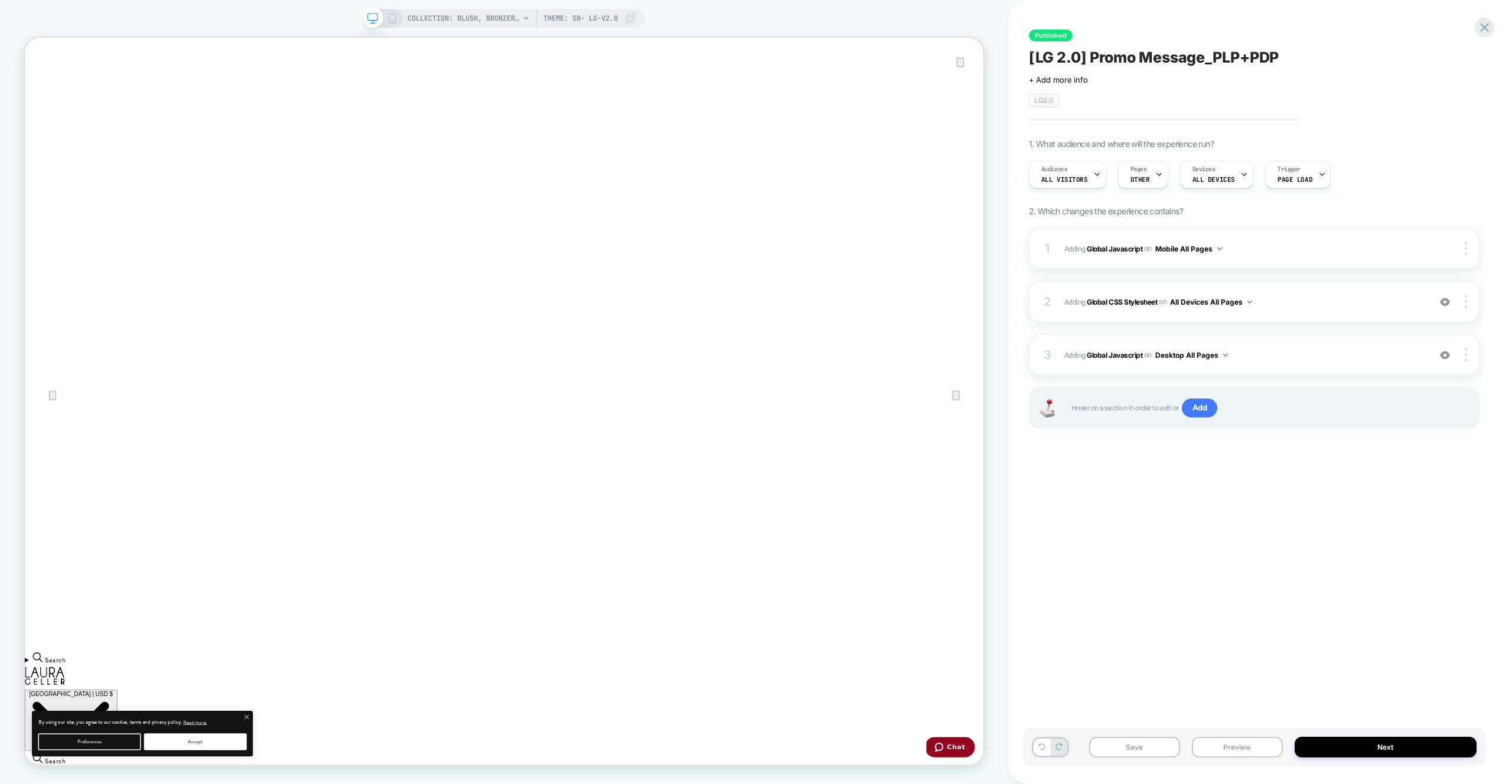
drag, startPoint x: 1274, startPoint y: 25, endPoint x: 1302, endPoint y: 23, distance: 28.1
click at [1274, 25] on div "Published [LG 2.0] Promo Message_PLP+PDP Click to edit experience details + Add…" at bounding box center [1254, 392] width 463 height 761
click at [1359, 25] on div "Published [LG 2.0] Promo Message_PLP+PDP Click to edit experience details + Add…" at bounding box center [1254, 392] width 463 height 761
click at [1322, 352] on span "Adding Global Javascript on Desktop All Pages" at bounding box center [1243, 356] width 359 height 15
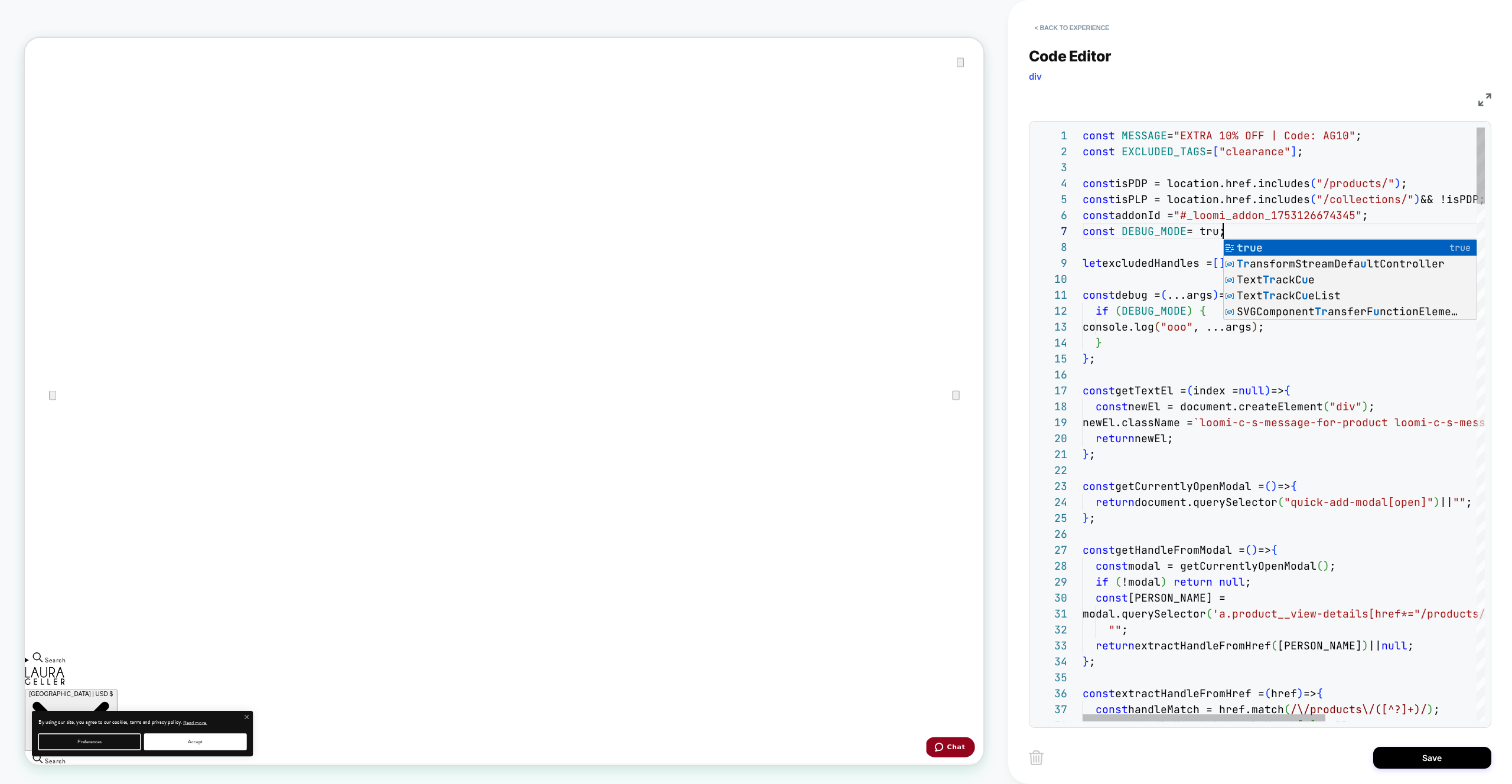
scroll to position [95, 146]
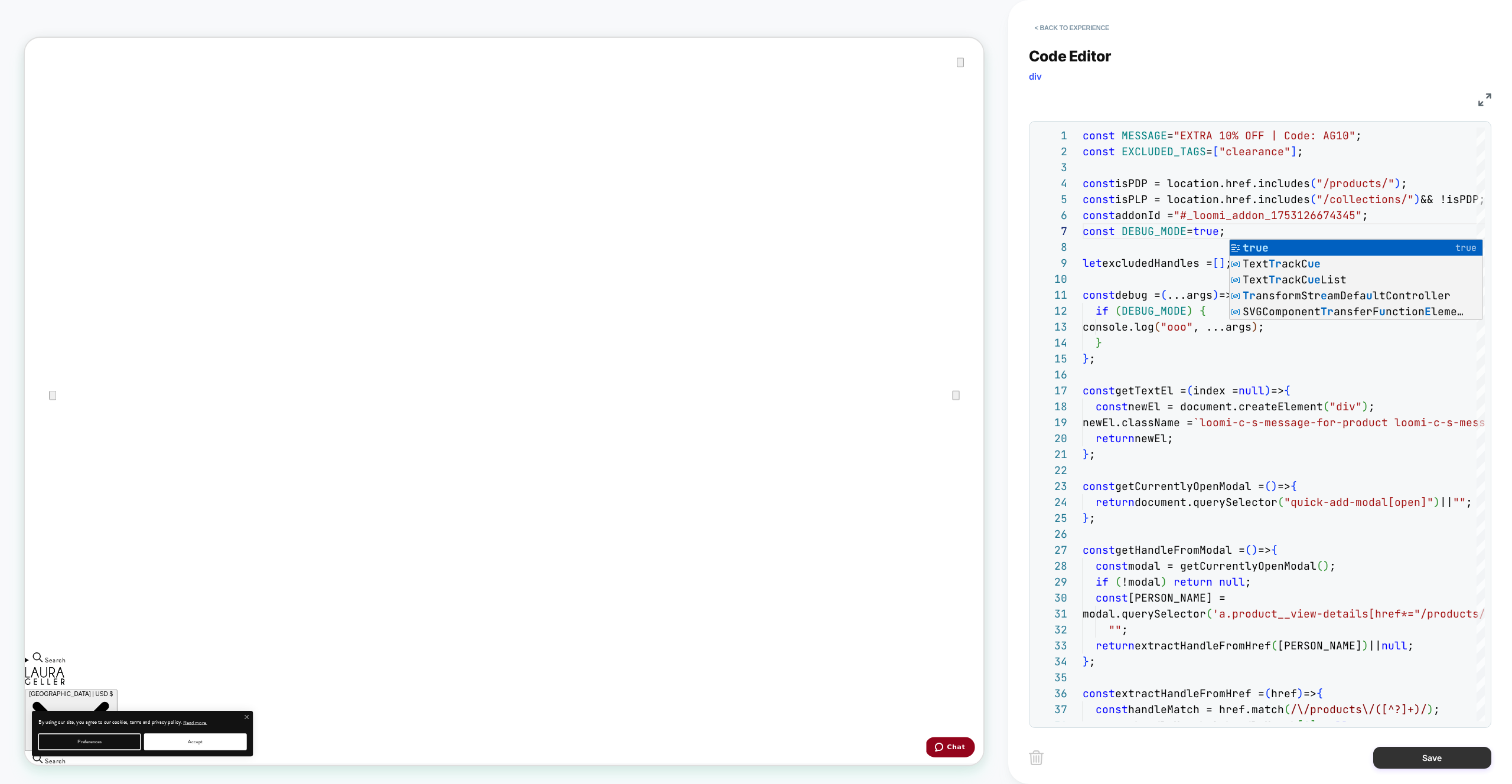
type textarea "**********"
drag, startPoint x: 1417, startPoint y: 756, endPoint x: 1354, endPoint y: 757, distance: 63.0
click at [1417, 756] on button "Save" at bounding box center [1432, 758] width 118 height 22
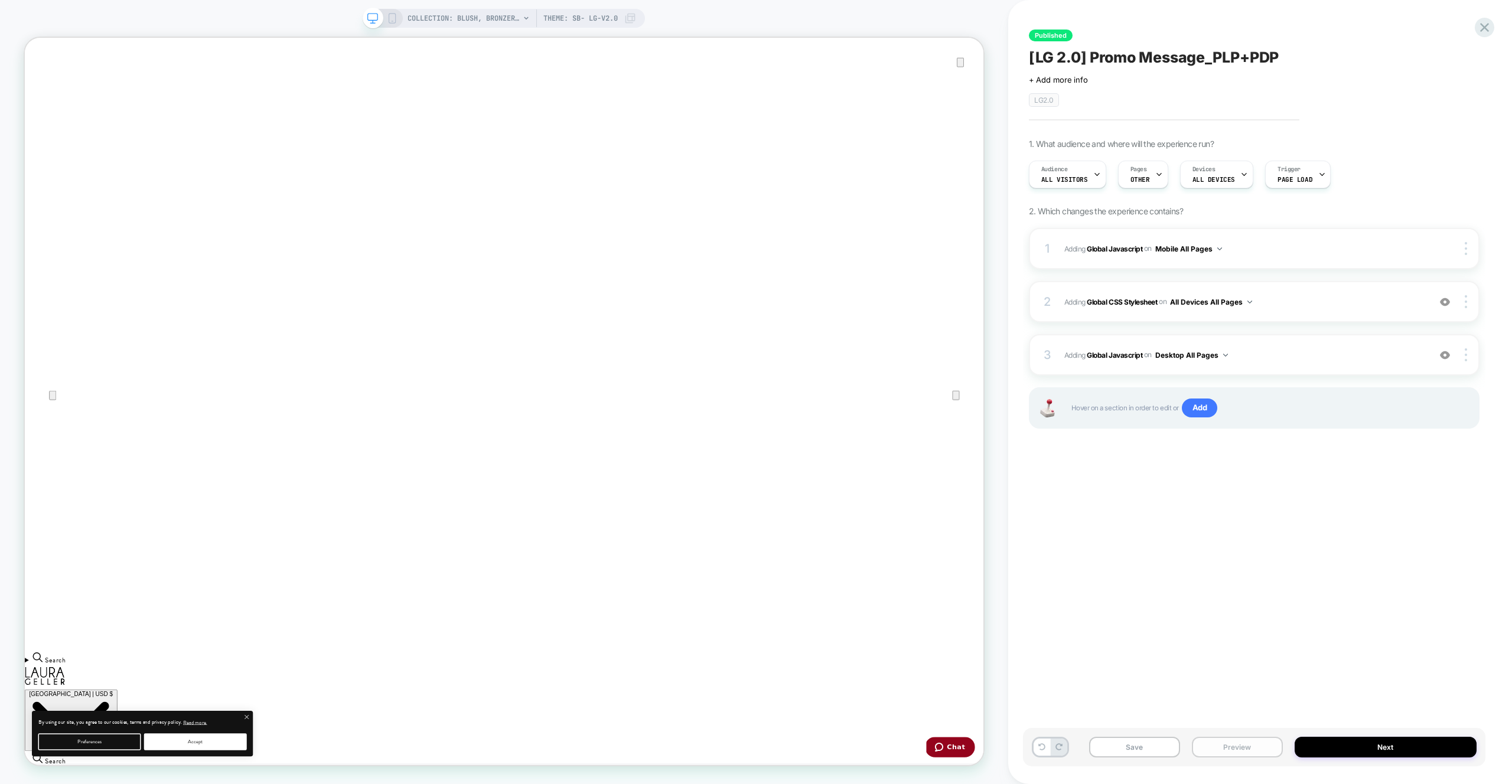
click at [1227, 740] on button "Preview" at bounding box center [1238, 747] width 91 height 21
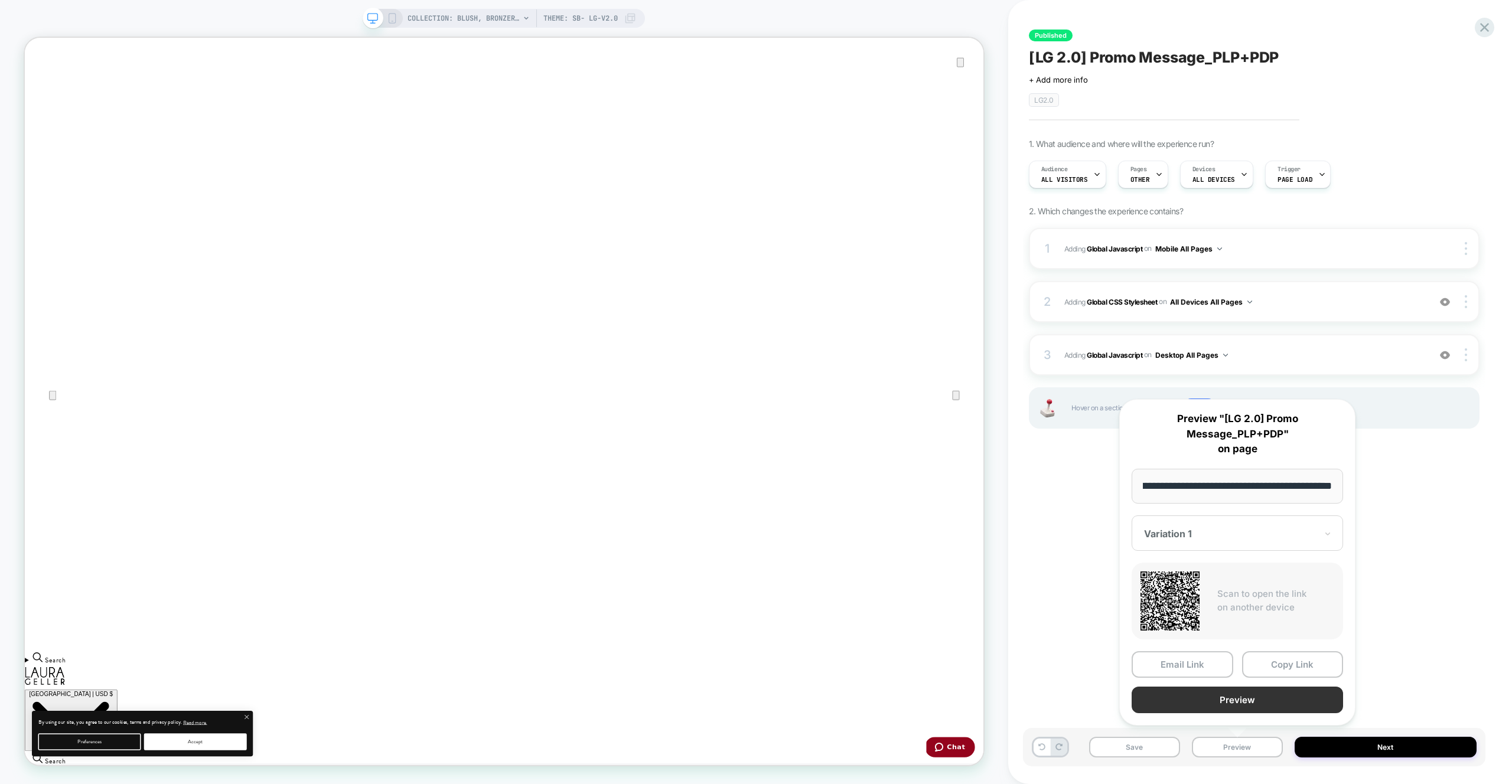
scroll to position [0, 0]
click at [1233, 710] on button "Preview" at bounding box center [1238, 700] width 212 height 27
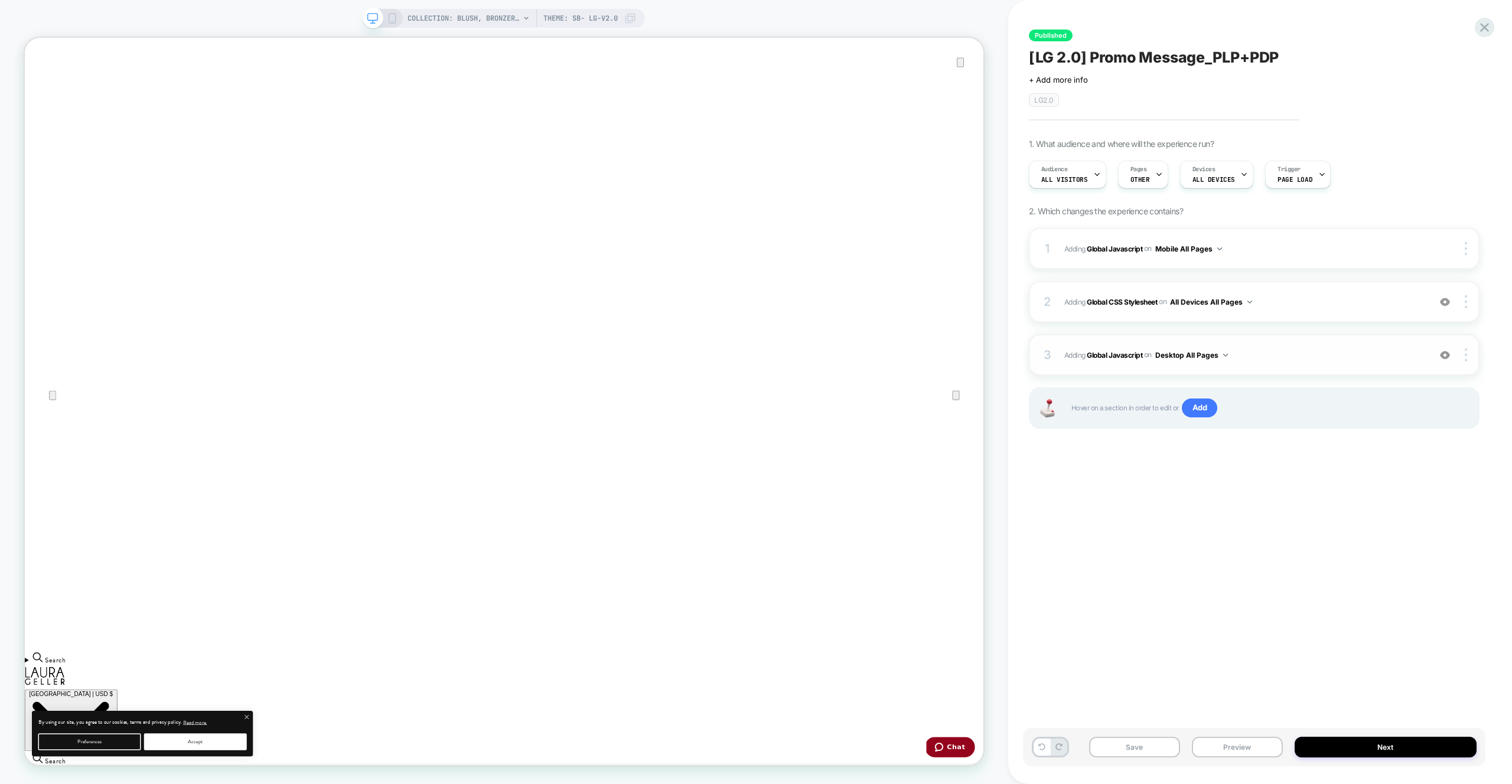
click at [1284, 352] on span "Adding Global Javascript on Desktop All Pages" at bounding box center [1243, 356] width 359 height 15
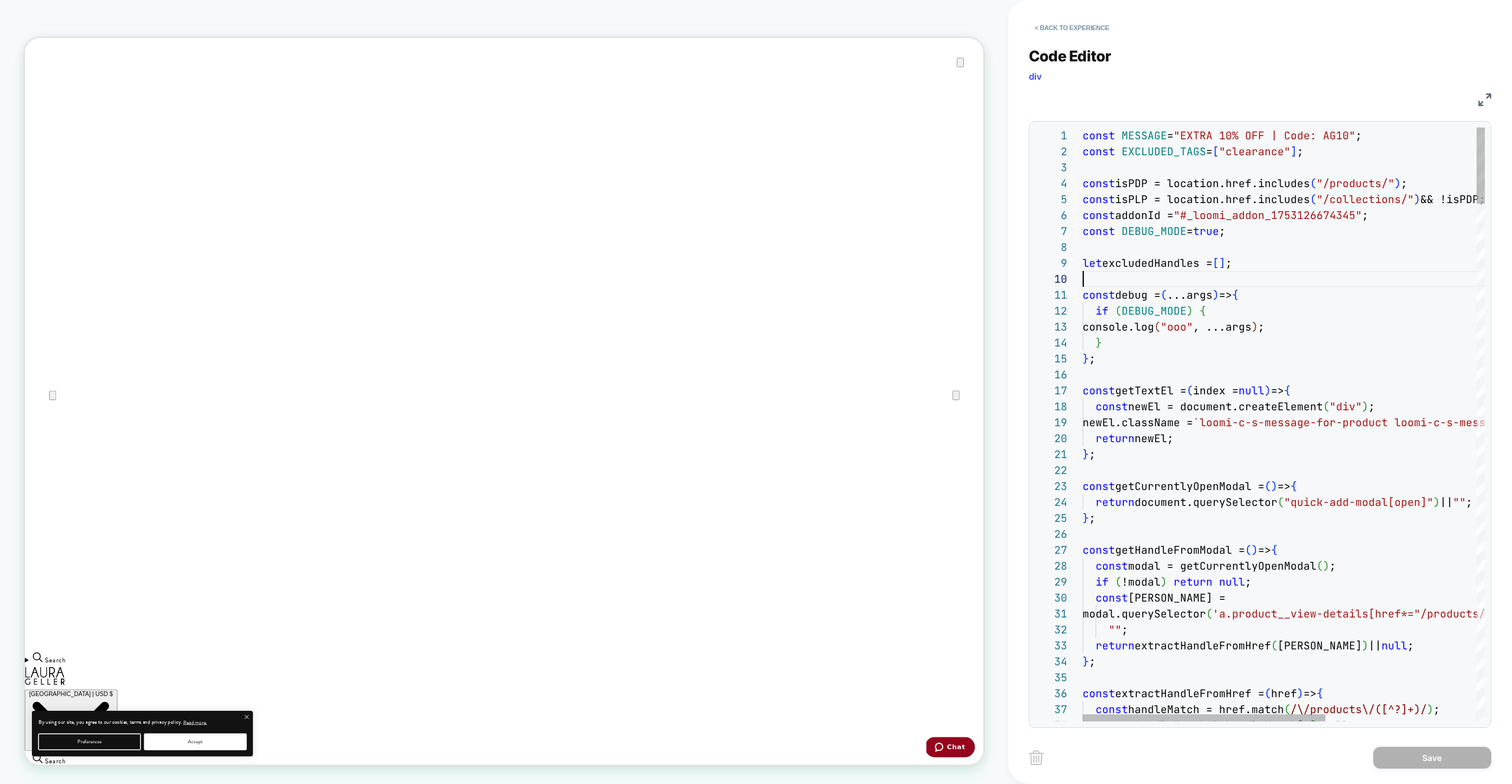
type textarea "**********"
type textarea "**"
type textarea "**********"
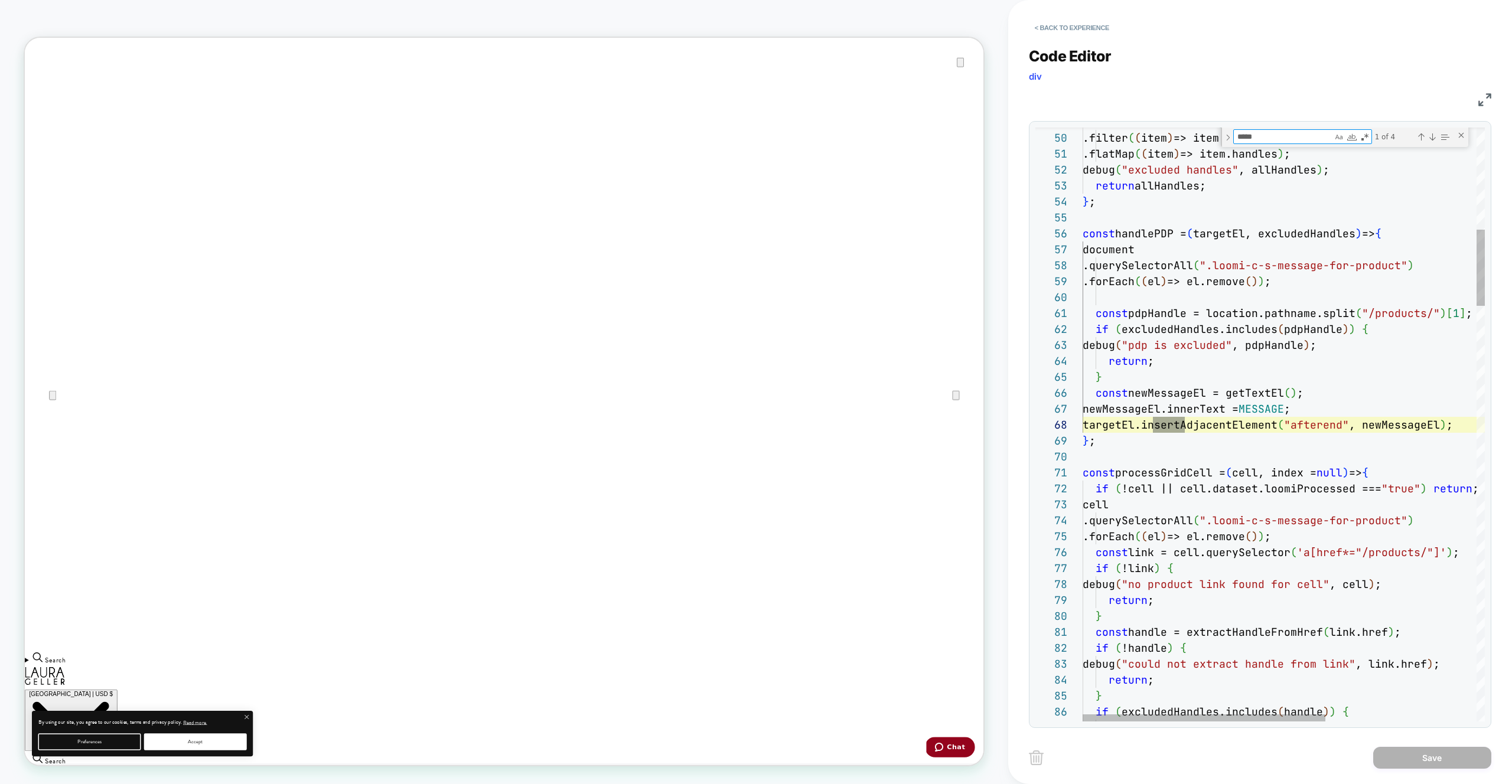
type textarea "******"
type textarea "**********"
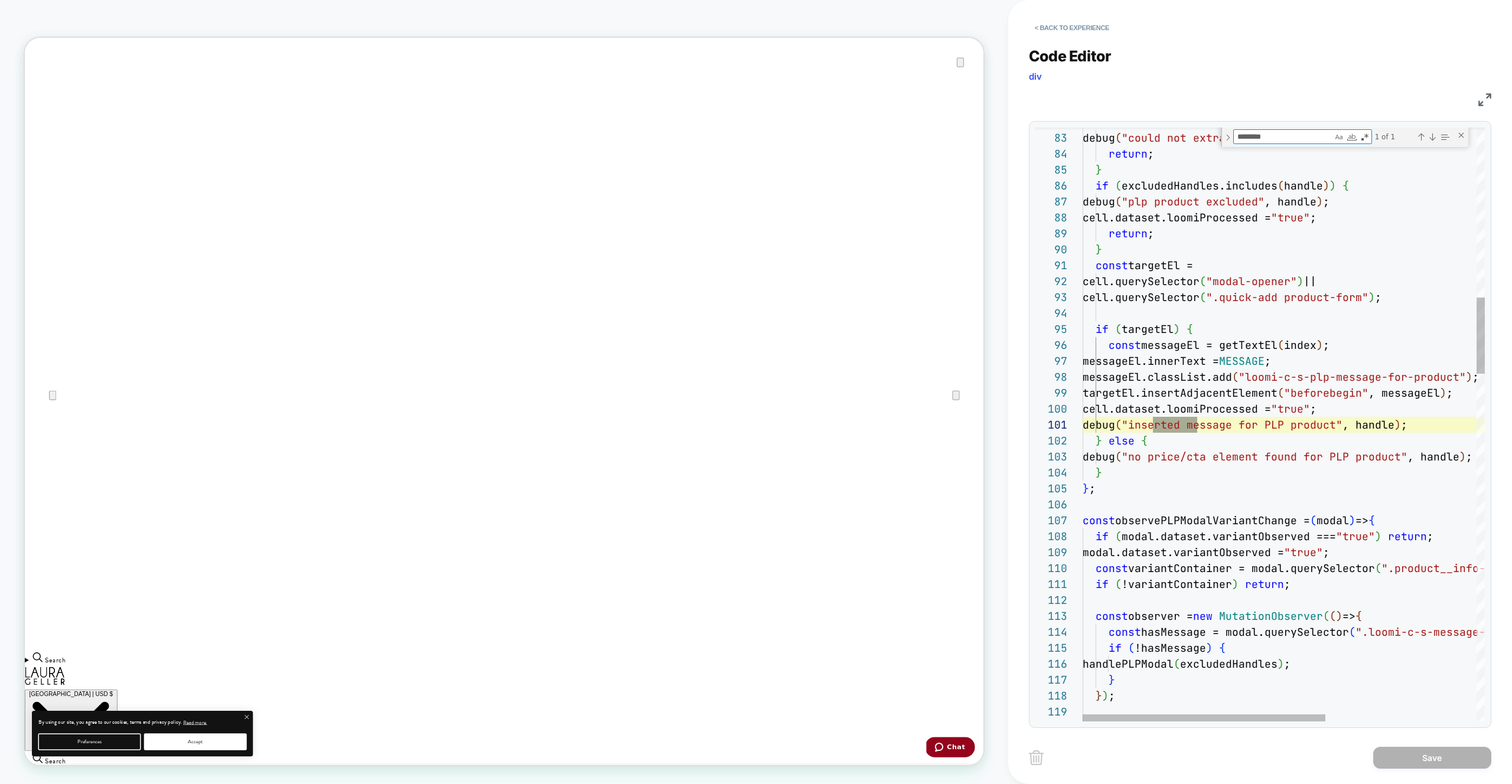
scroll to position [160, 121]
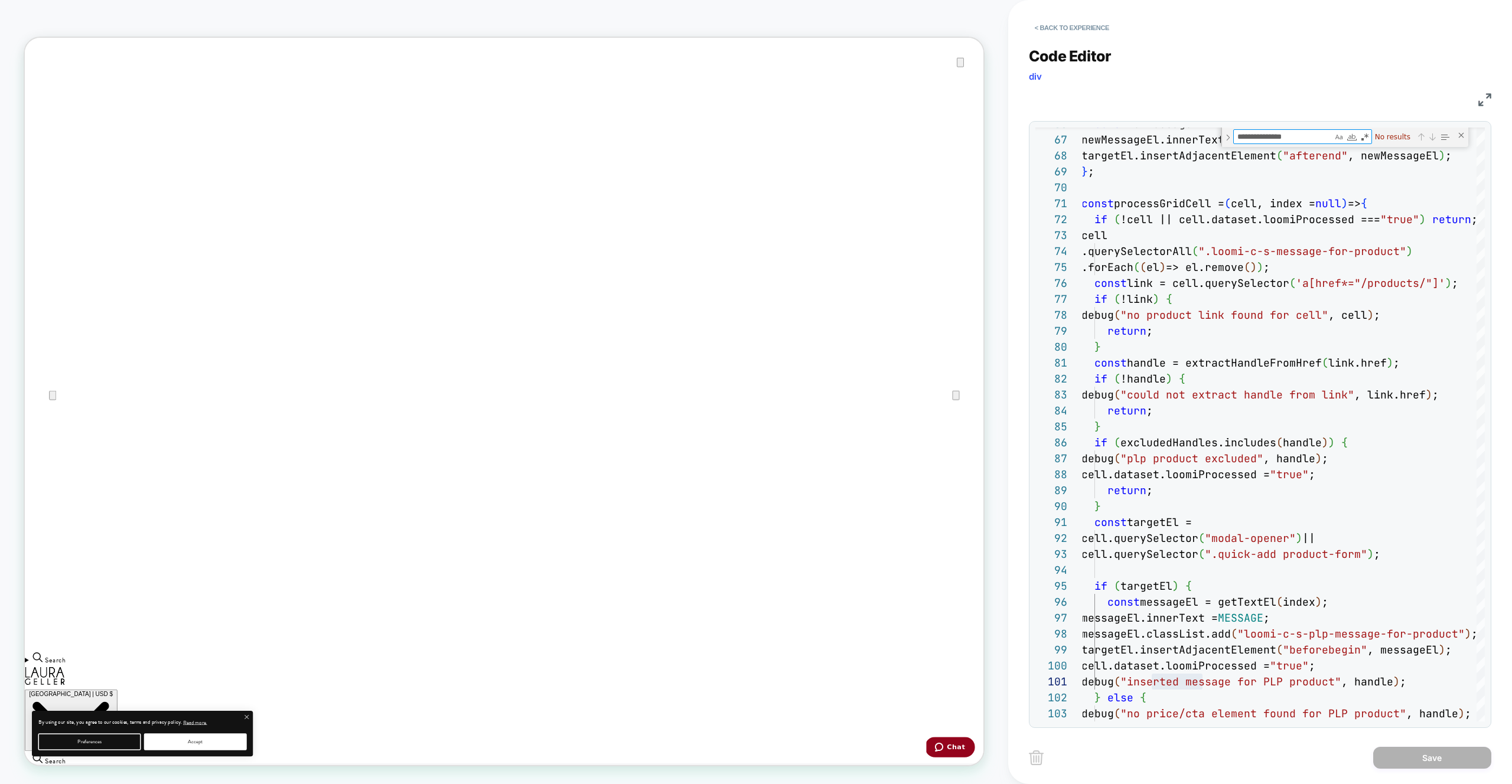
type textarea "**********"
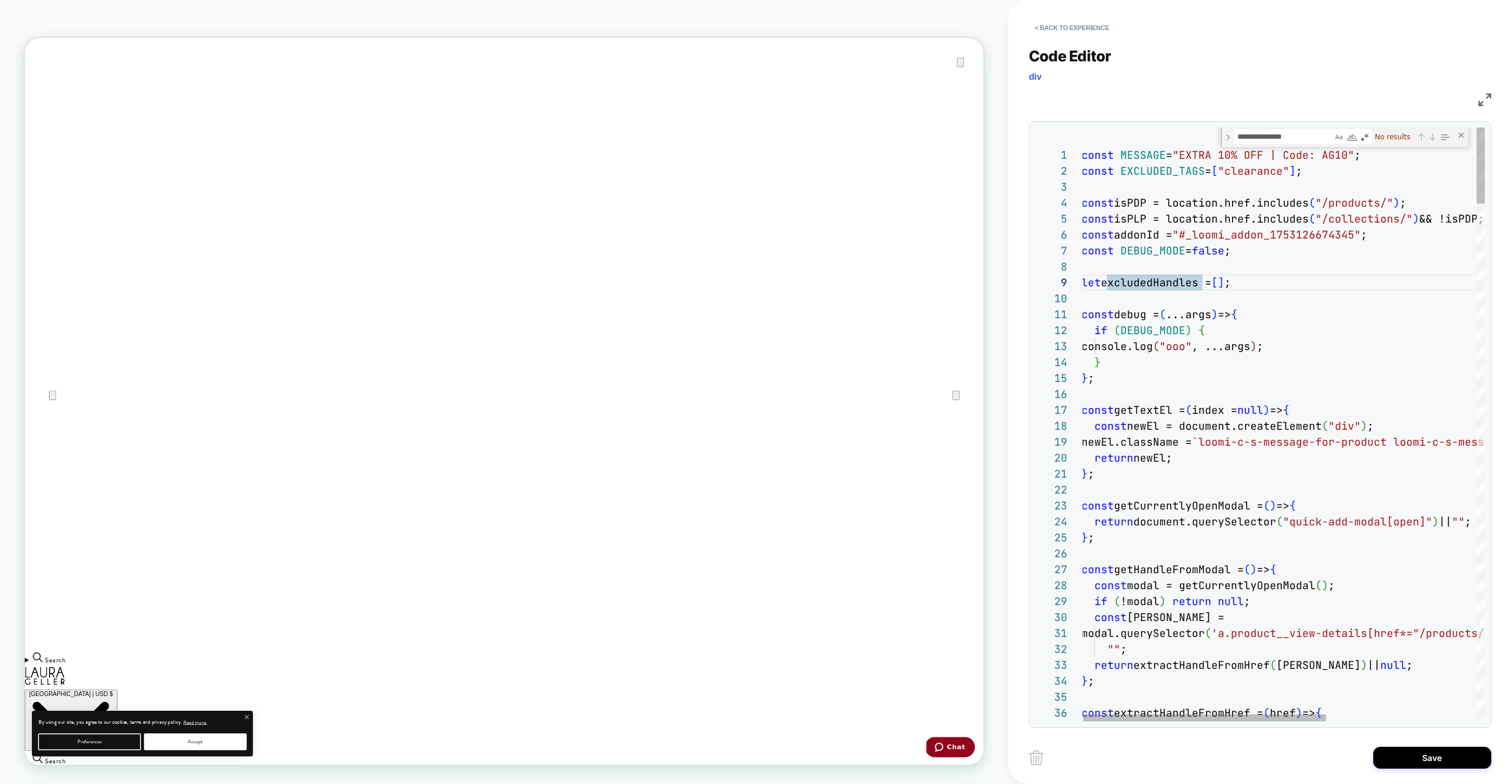
click at [1082, 270] on div at bounding box center [1408, 266] width 653 height 16
drag, startPoint x: 1208, startPoint y: 264, endPoint x: 1258, endPoint y: 259, distance: 50.2
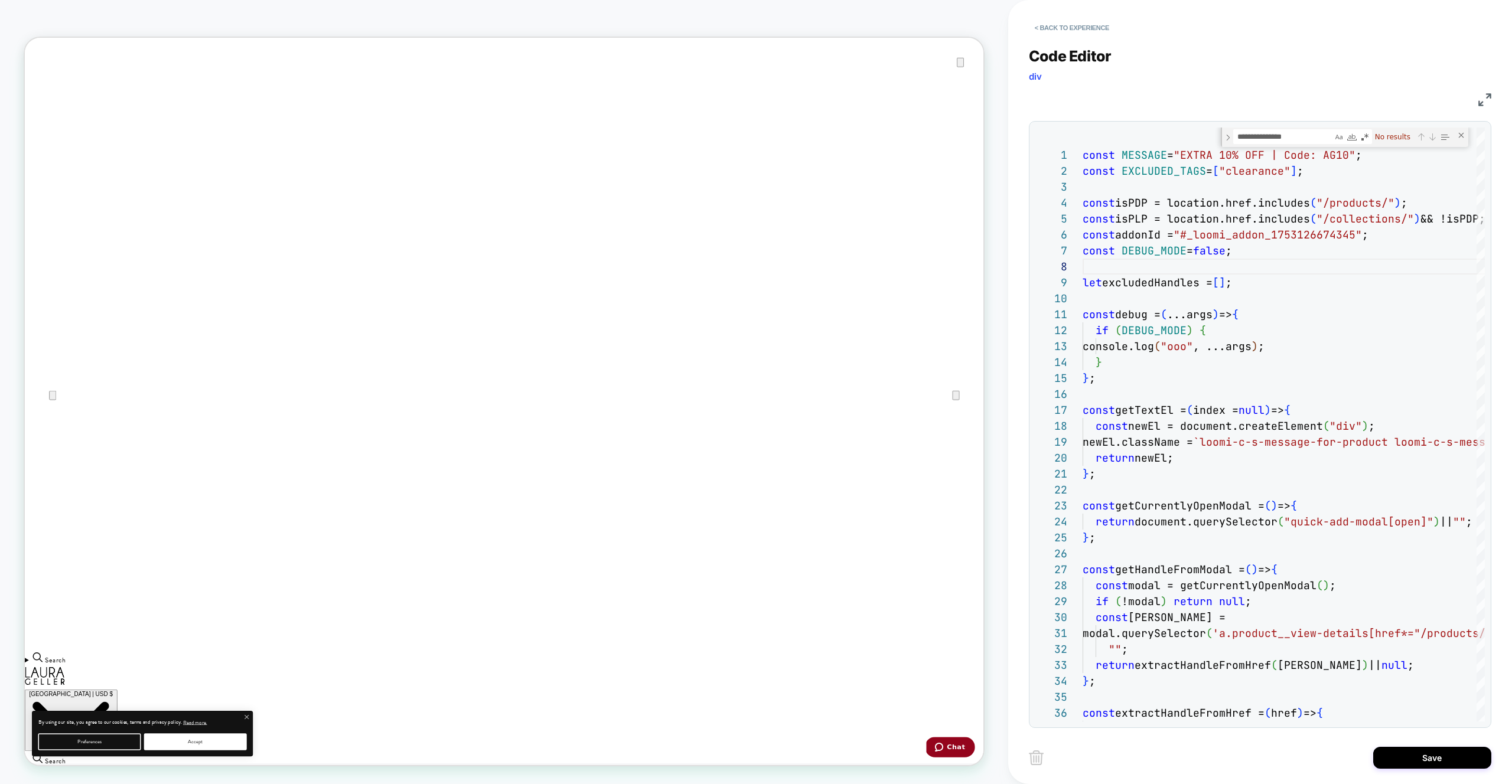
type textarea "**********"
click at [1086, 23] on button "< Back to experience" at bounding box center [1072, 28] width 86 height 19
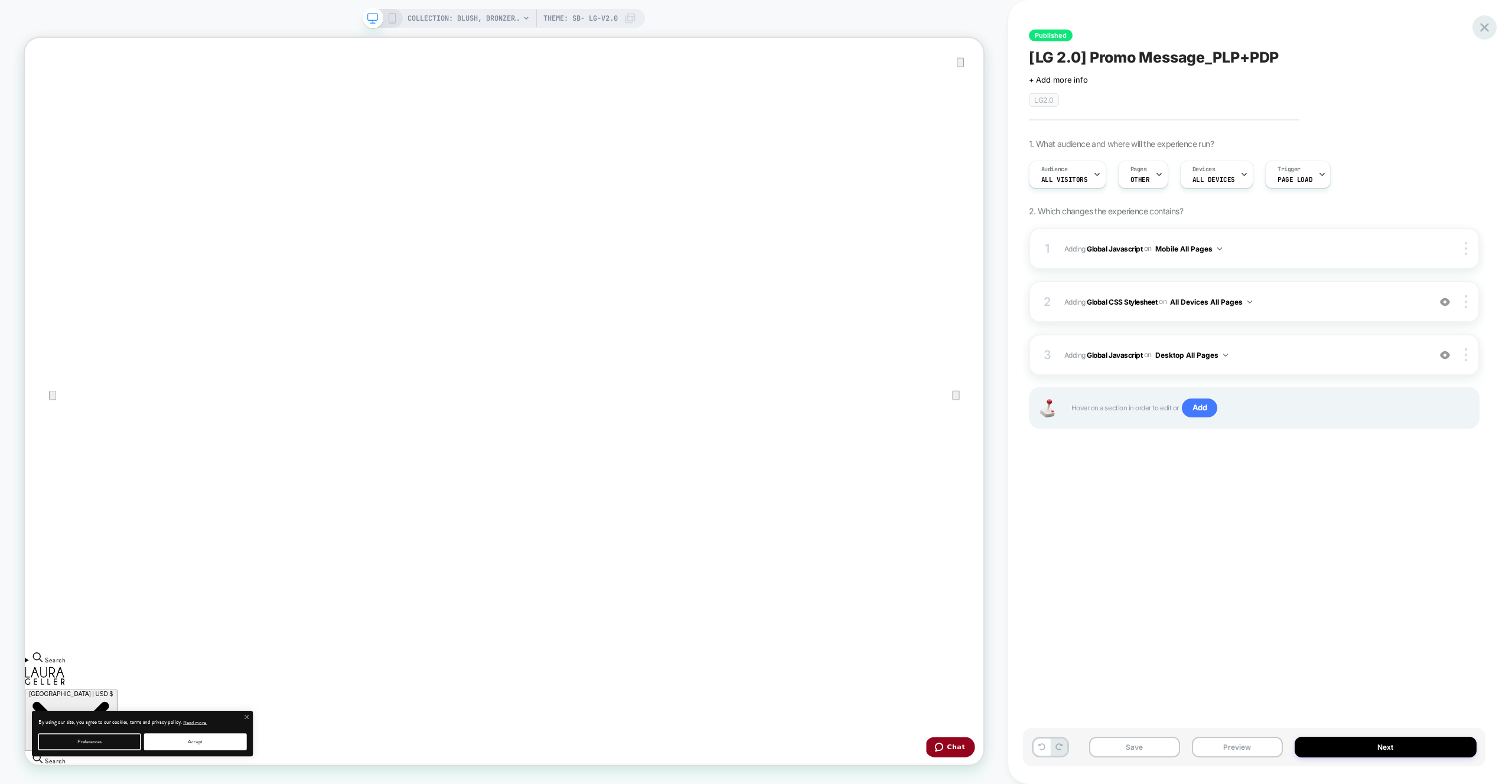
click at [1481, 25] on icon at bounding box center [1484, 28] width 9 height 9
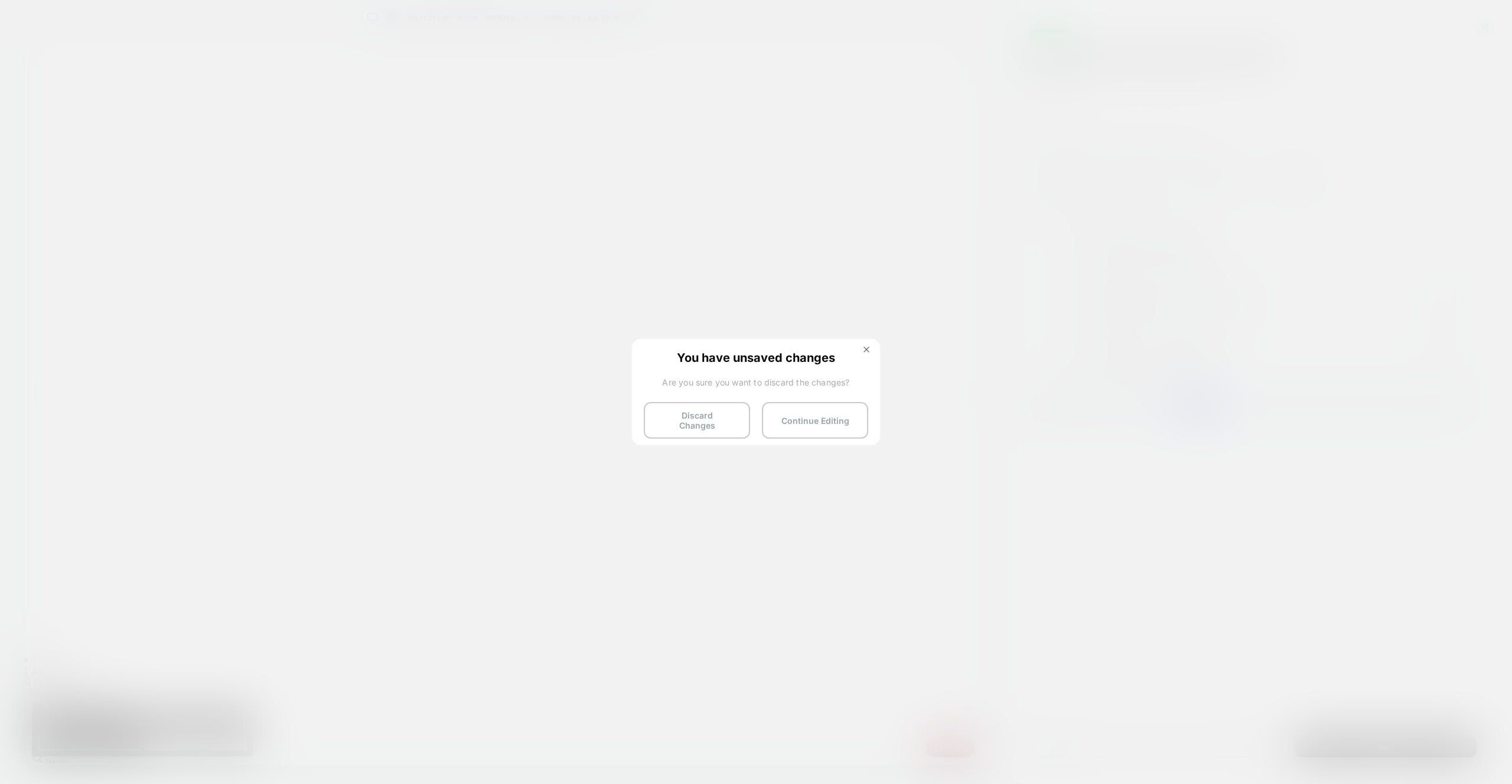
click at [714, 421] on button "Discard Changes" at bounding box center [696, 421] width 106 height 37
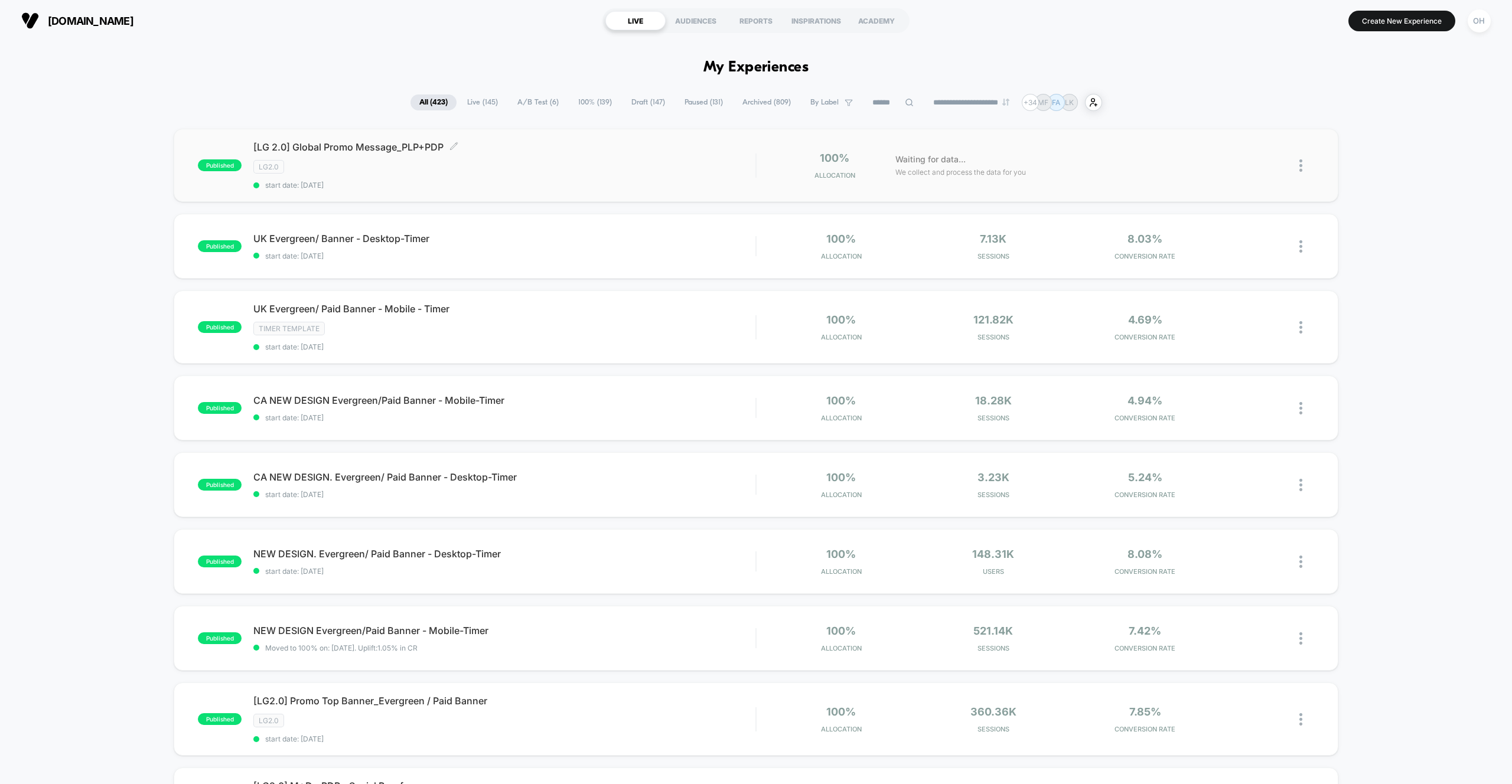
click at [603, 161] on div "LG2.0" at bounding box center [505, 167] width 502 height 13
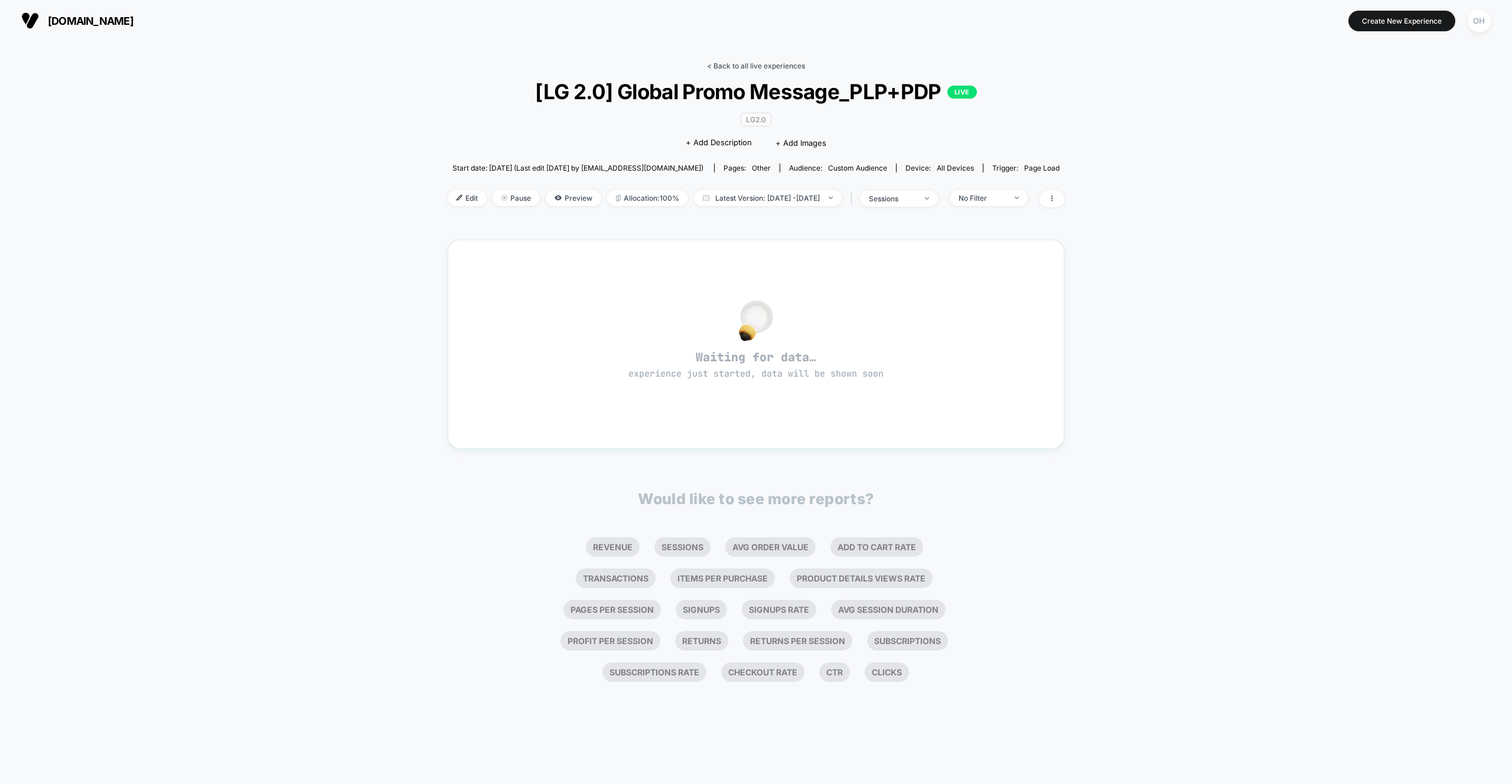
click at [764, 63] on link "< Back to all live experiences" at bounding box center [756, 65] width 98 height 9
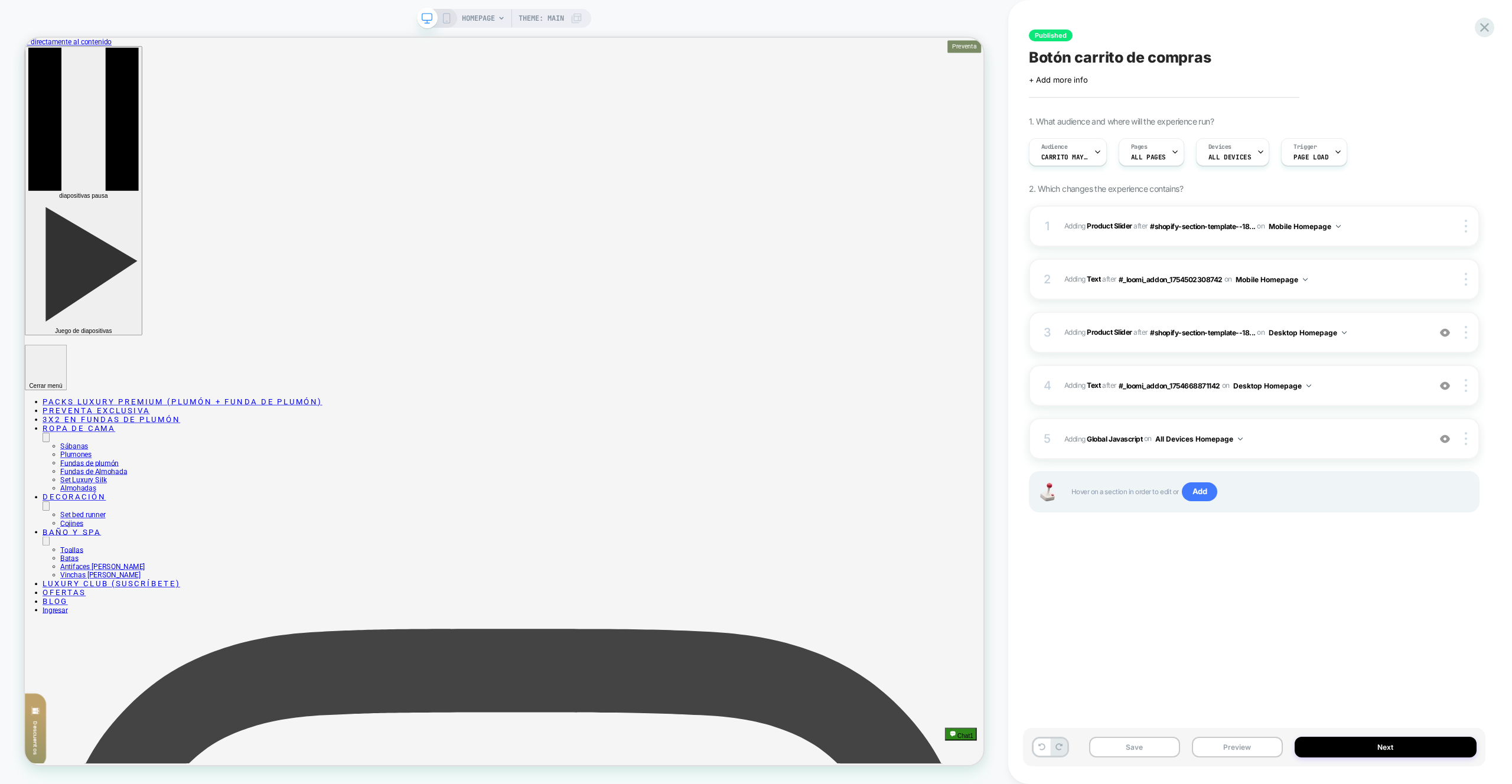
scroll to position [404, 0]
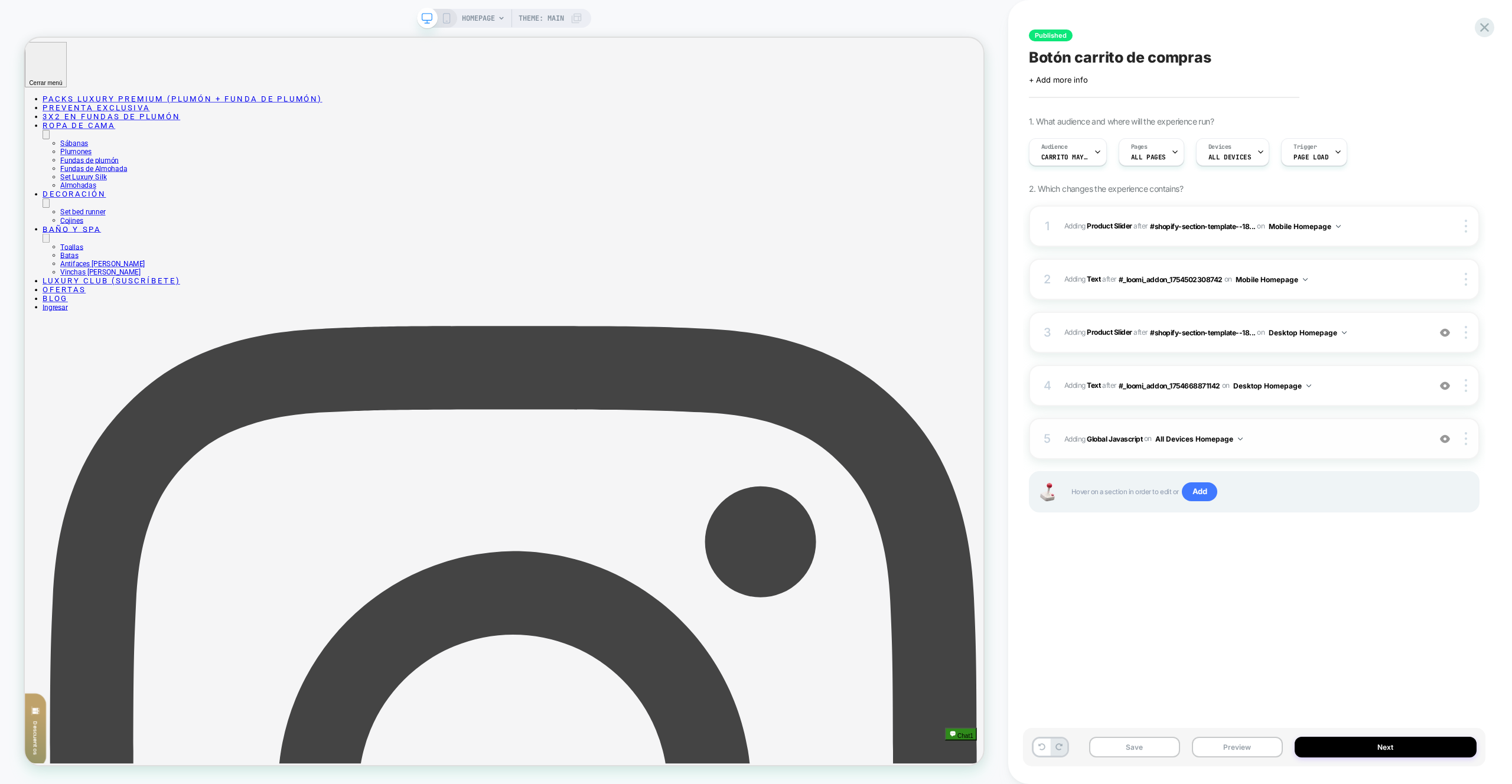
click at [1310, 437] on span "Adding Global Javascript on All Devices Homepage" at bounding box center [1243, 439] width 359 height 15
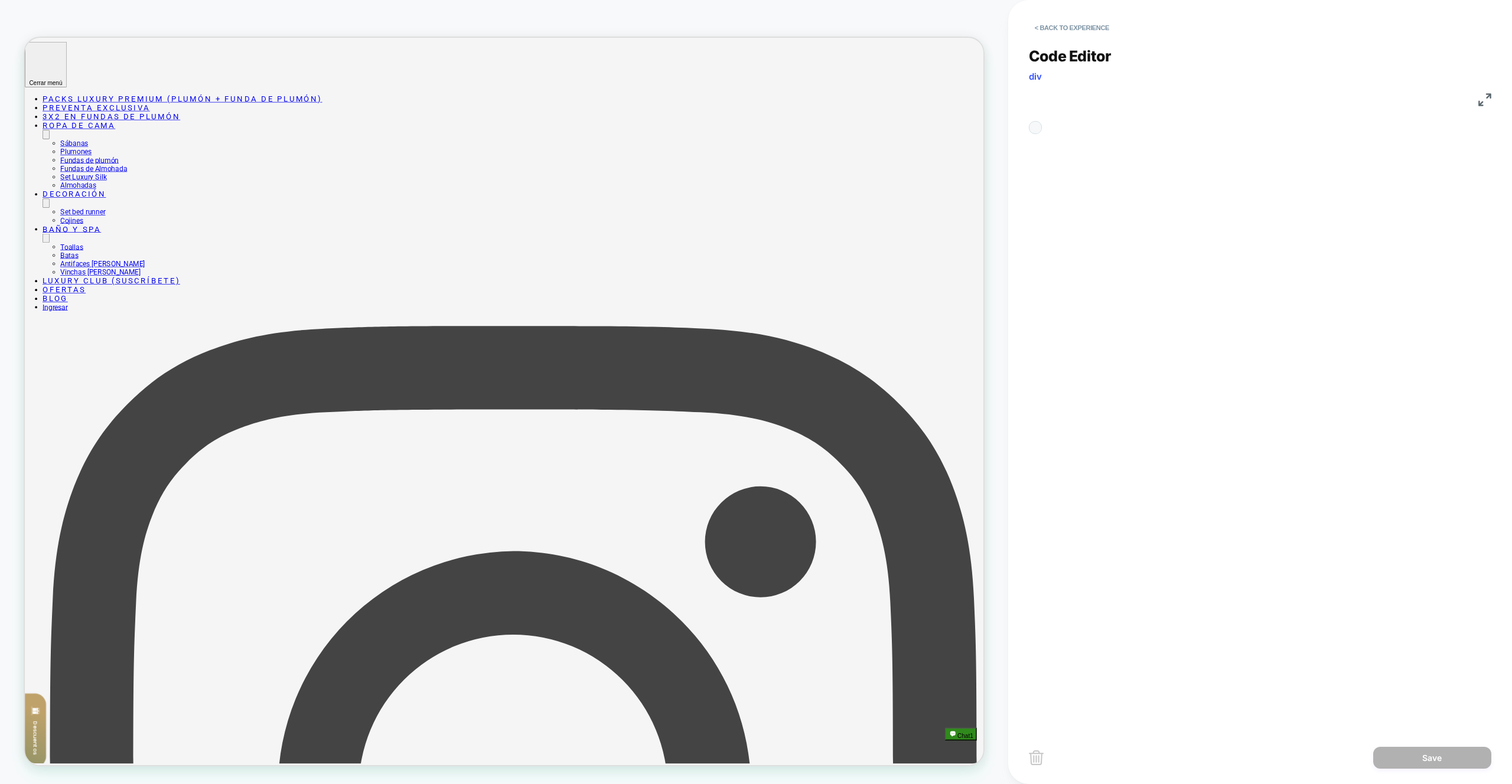
scroll to position [160, 0]
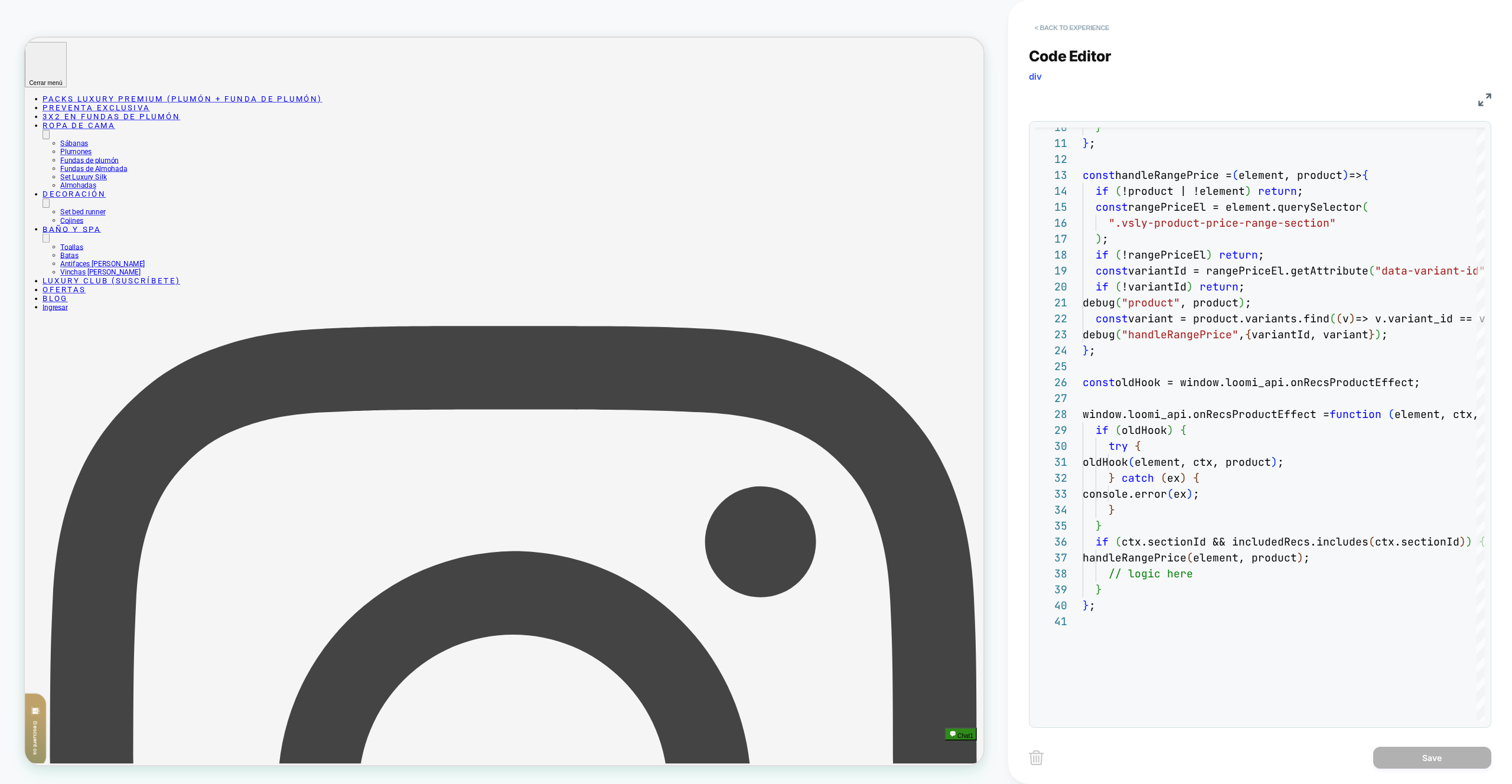
click at [1078, 36] on button "< Back to experience" at bounding box center [1072, 28] width 86 height 19
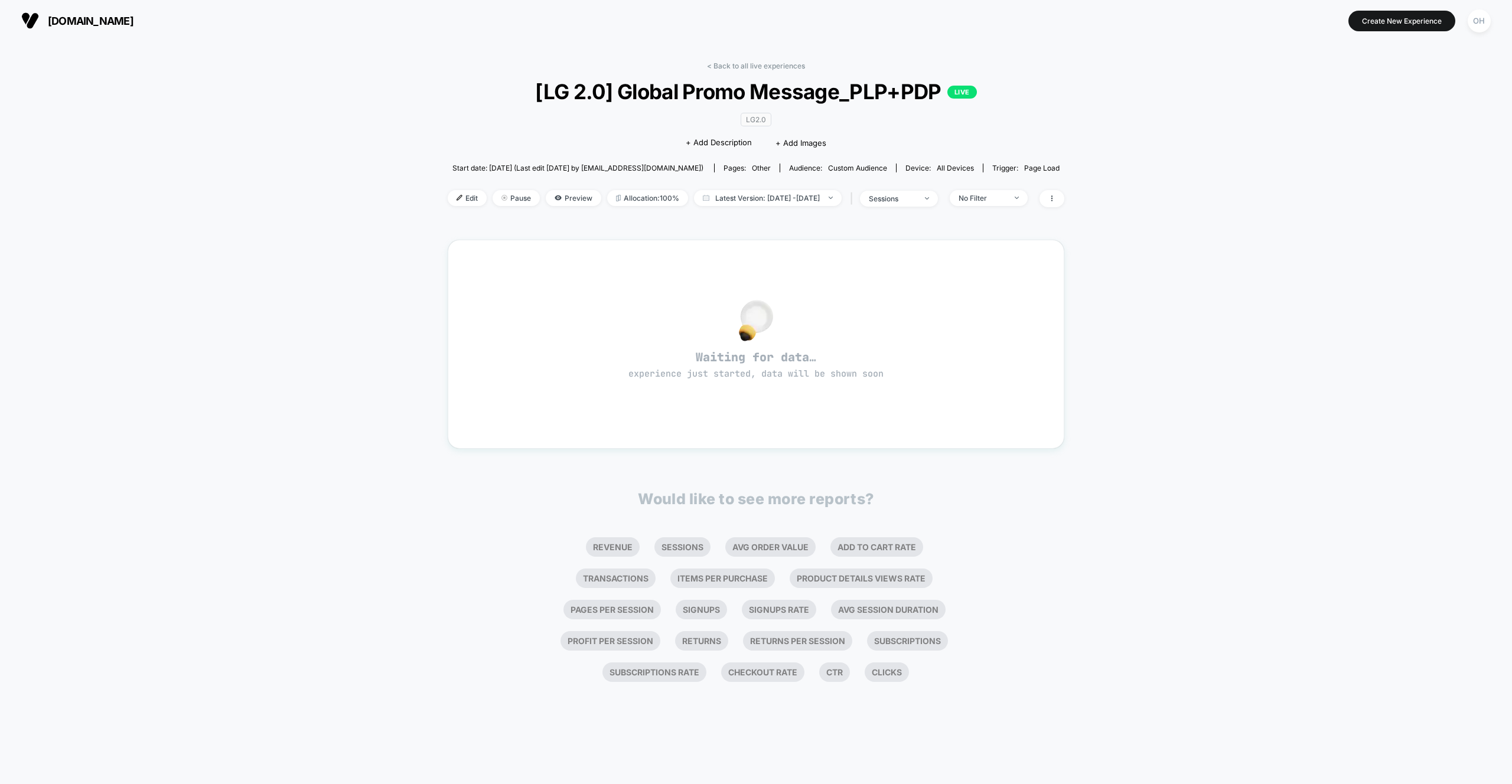
click at [452, 201] on span "Edit" at bounding box center [467, 197] width 39 height 16
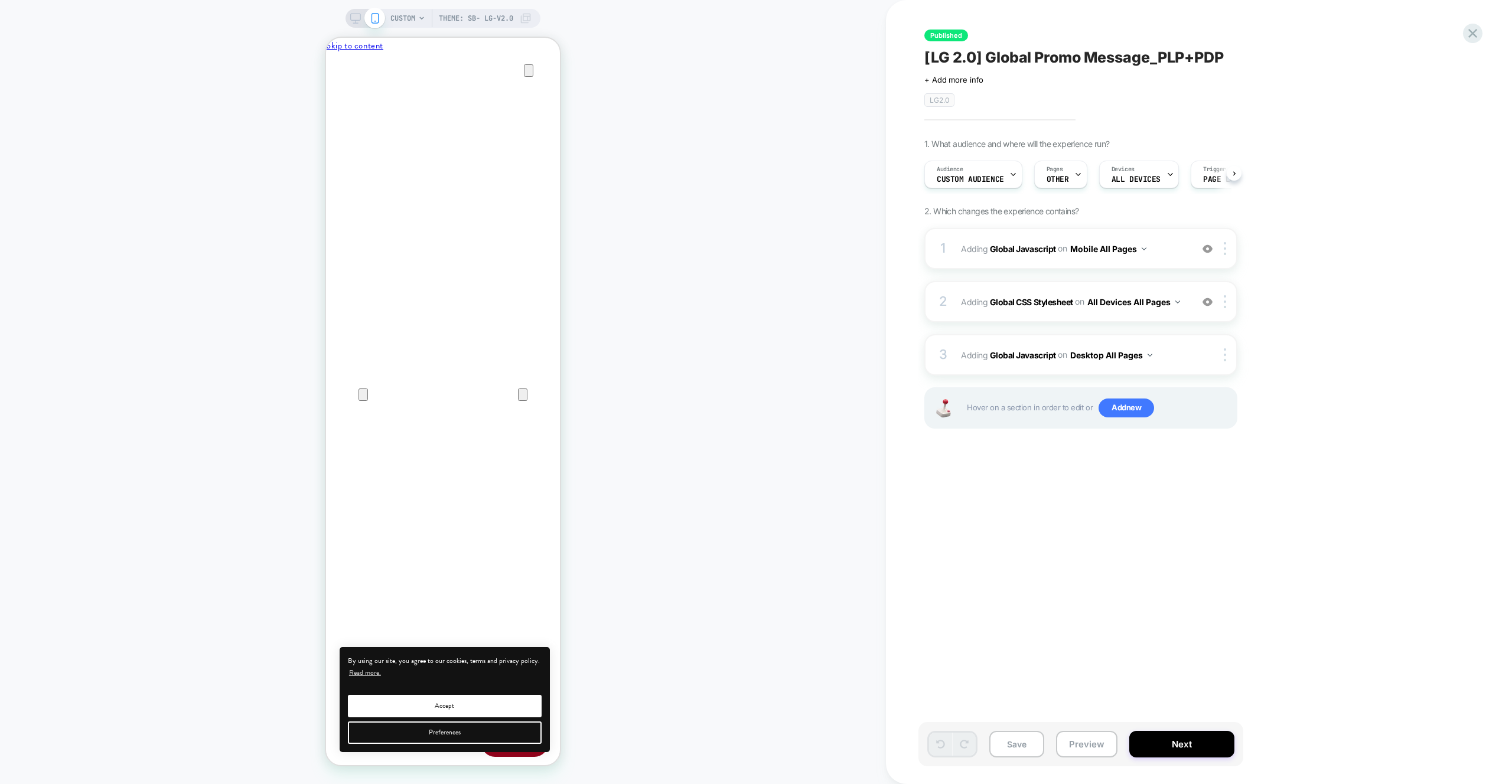
scroll to position [0, 1]
click at [993, 181] on span "Custom Audience" at bounding box center [970, 180] width 67 height 8
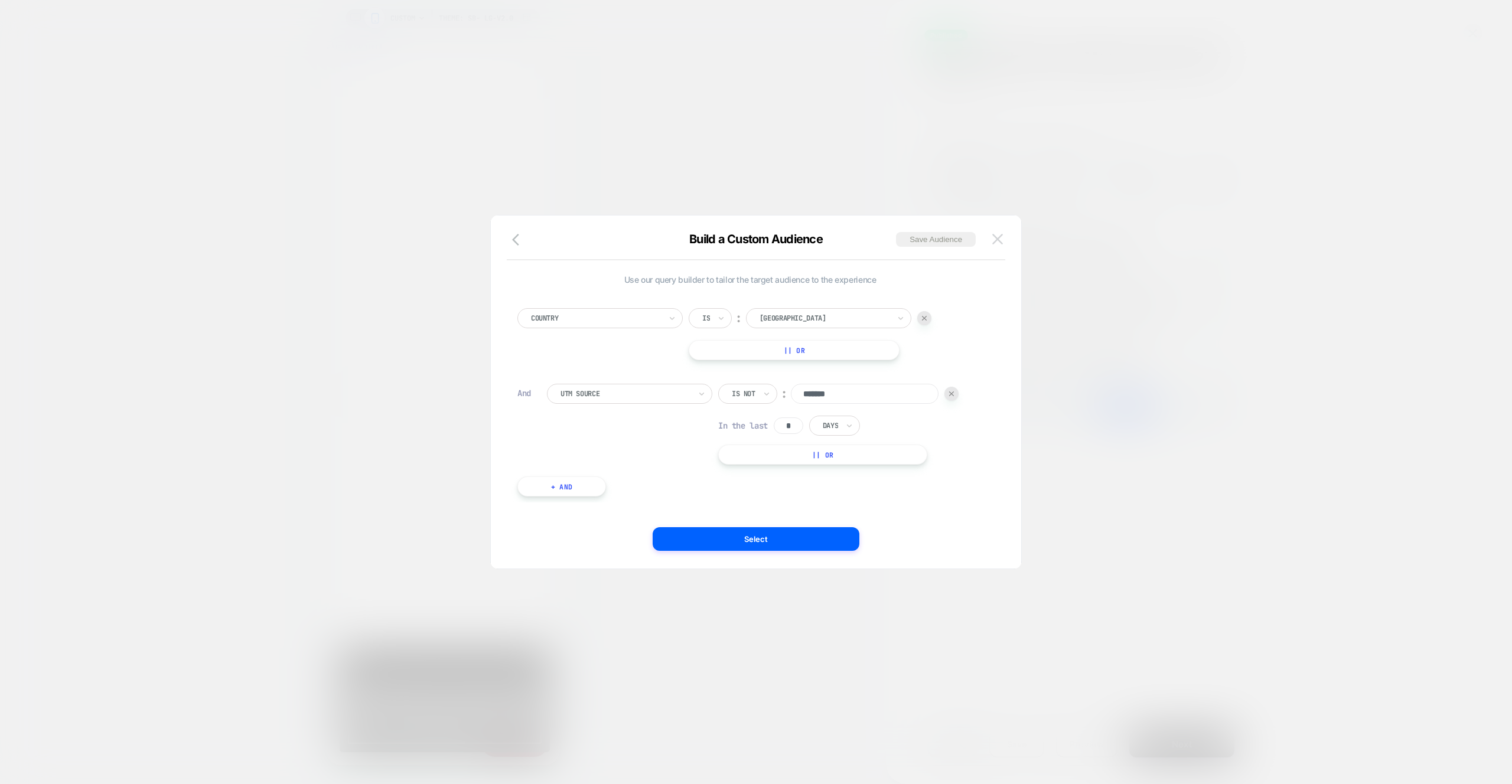
click at [997, 240] on img at bounding box center [997, 239] width 11 height 10
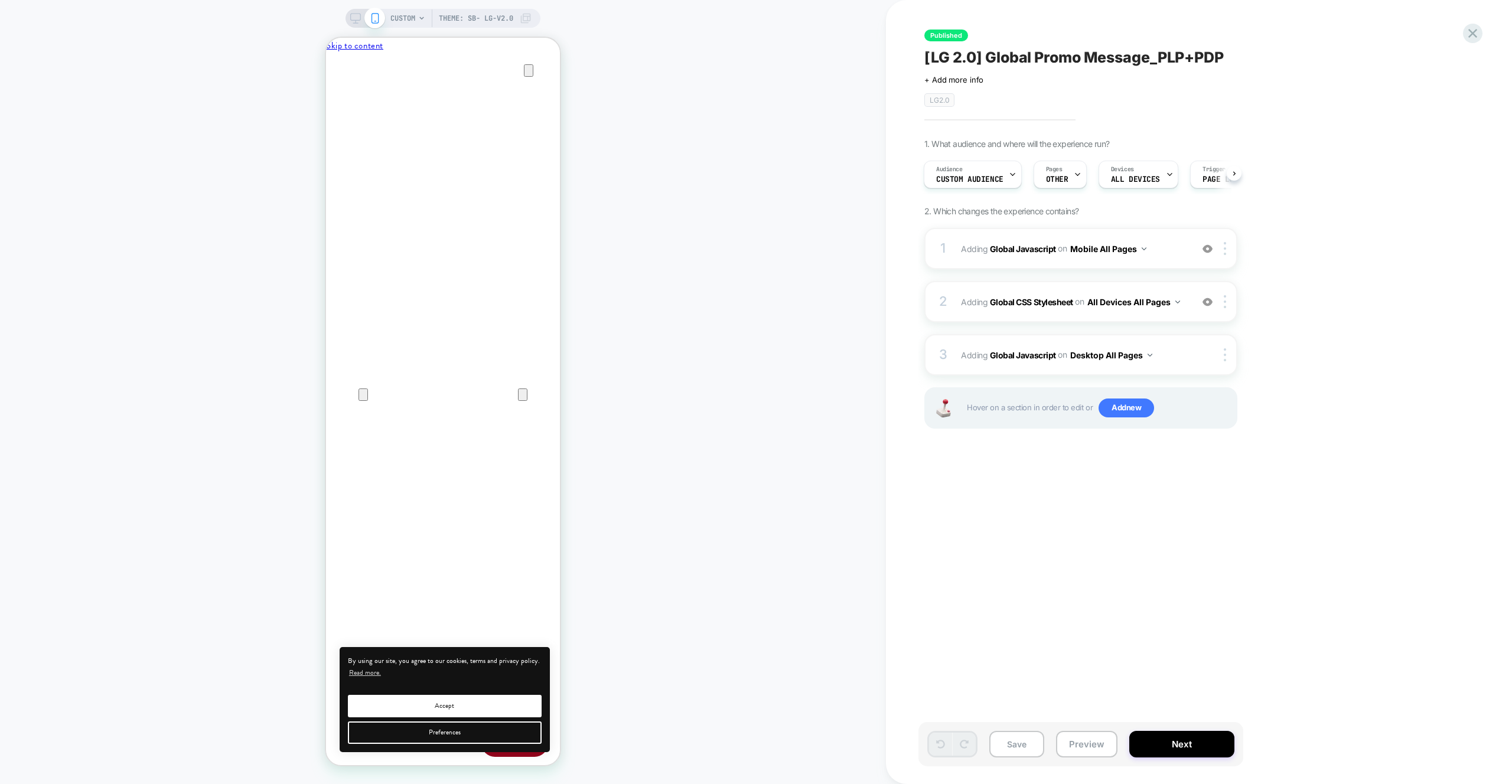
click at [859, 234] on div "CUSTOM Theme: SB- LG-v2.0" at bounding box center [443, 392] width 886 height 761
click at [1098, 740] on button "Preview" at bounding box center [1086, 745] width 61 height 27
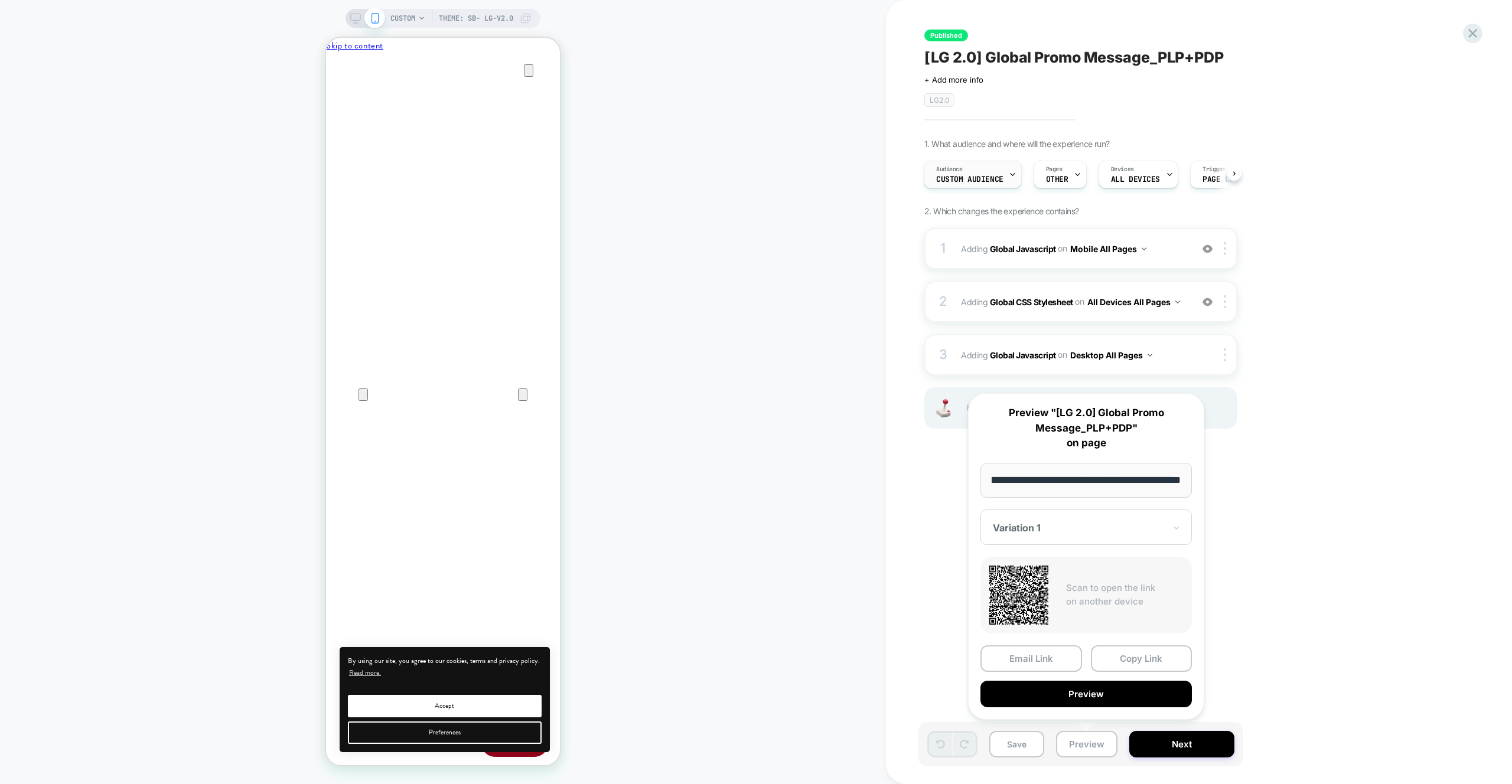
scroll to position [0, 0]
click at [996, 171] on div "Audience Custom Audience" at bounding box center [970, 175] width 91 height 27
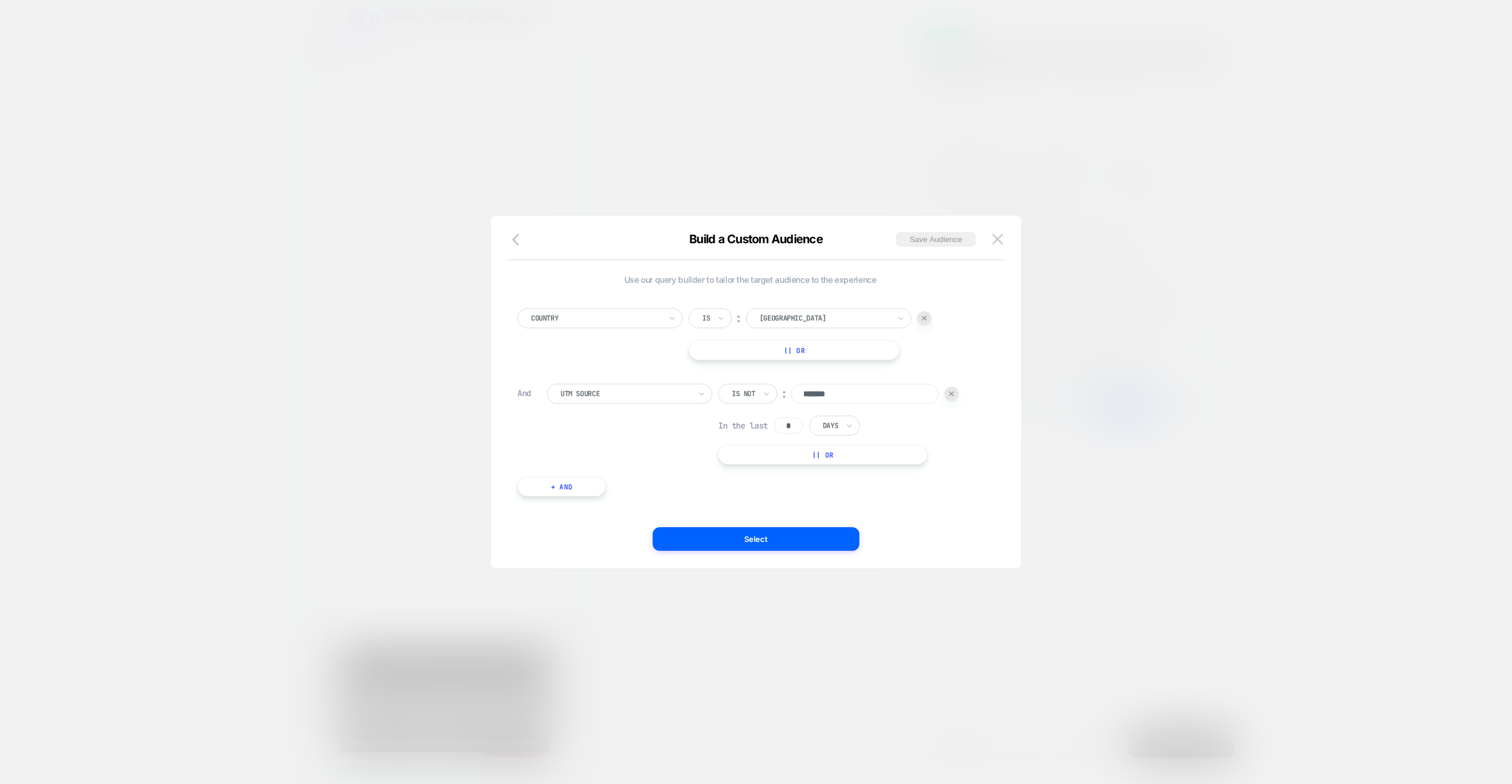
click at [815, 355] on button "|| Or" at bounding box center [794, 351] width 211 height 20
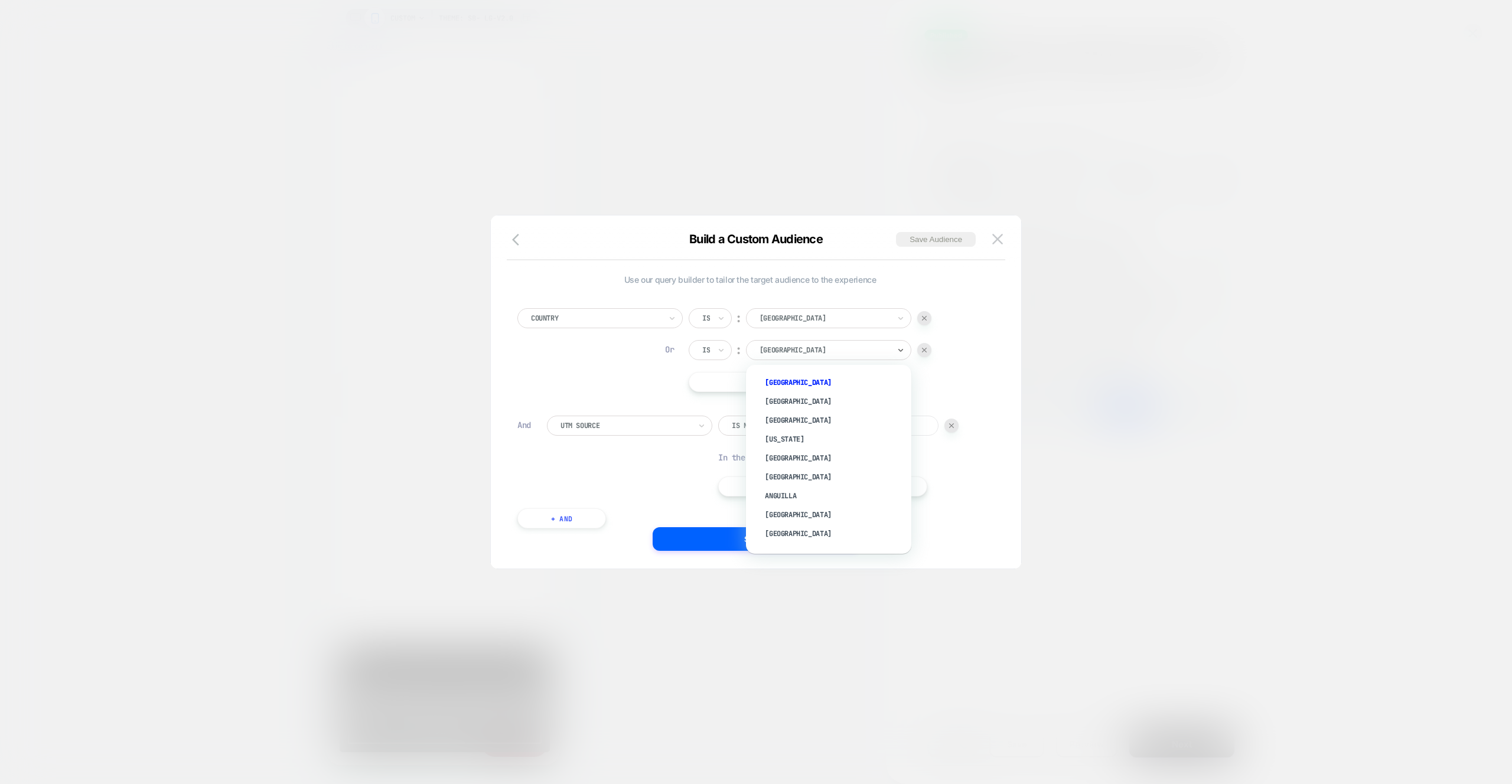
click at [792, 346] on div at bounding box center [824, 350] width 130 height 11
type input "******"
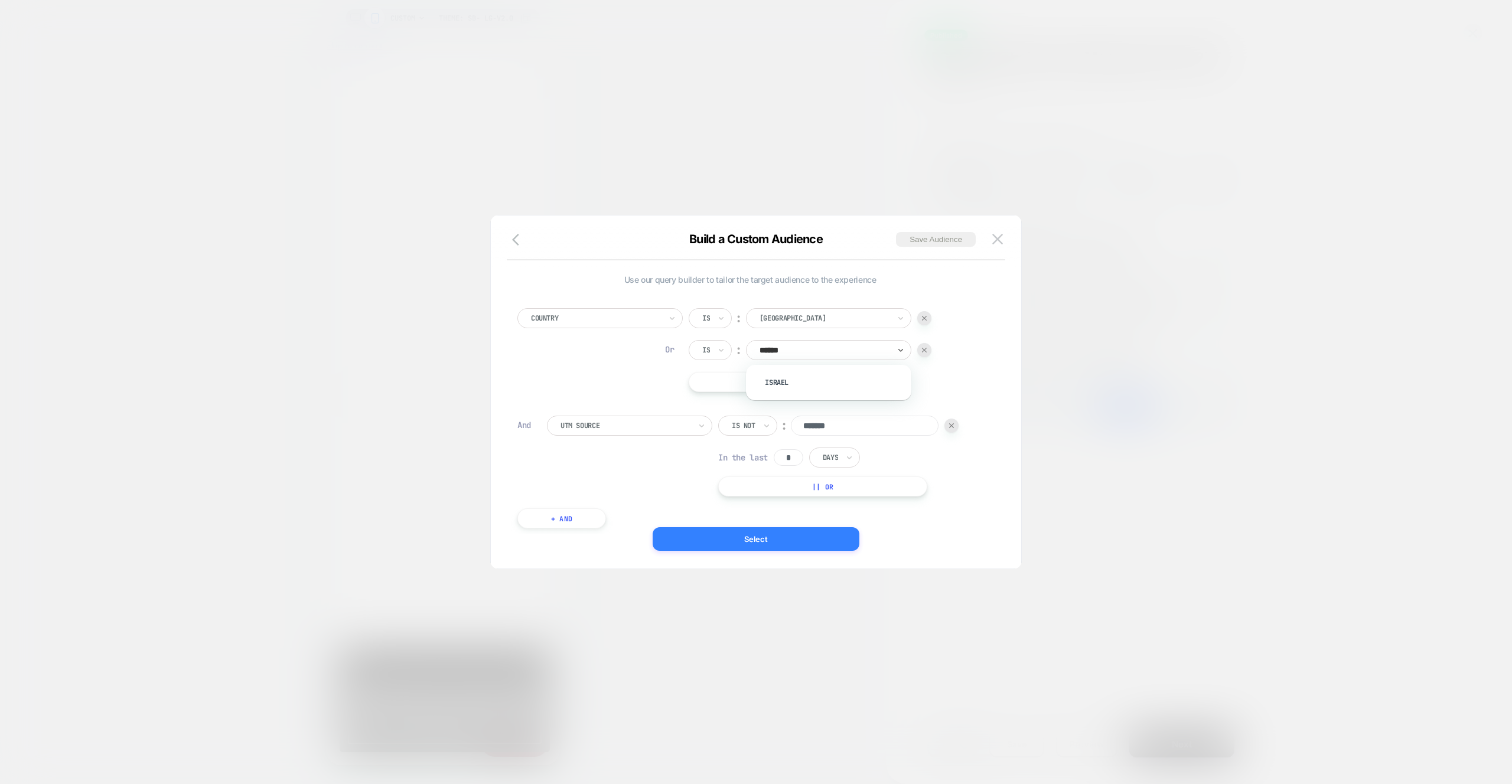
drag, startPoint x: 781, startPoint y: 388, endPoint x: 827, endPoint y: 530, distance: 149.3
click at [781, 388] on div "Israel" at bounding box center [835, 382] width 154 height 19
click at [802, 523] on div "Country Is ︰ USA Or Is ︰ Israel || Or And UTM Source Is not ︰ ******* In the la…" at bounding box center [750, 412] width 477 height 244
click at [802, 530] on button "Select" at bounding box center [756, 539] width 207 height 23
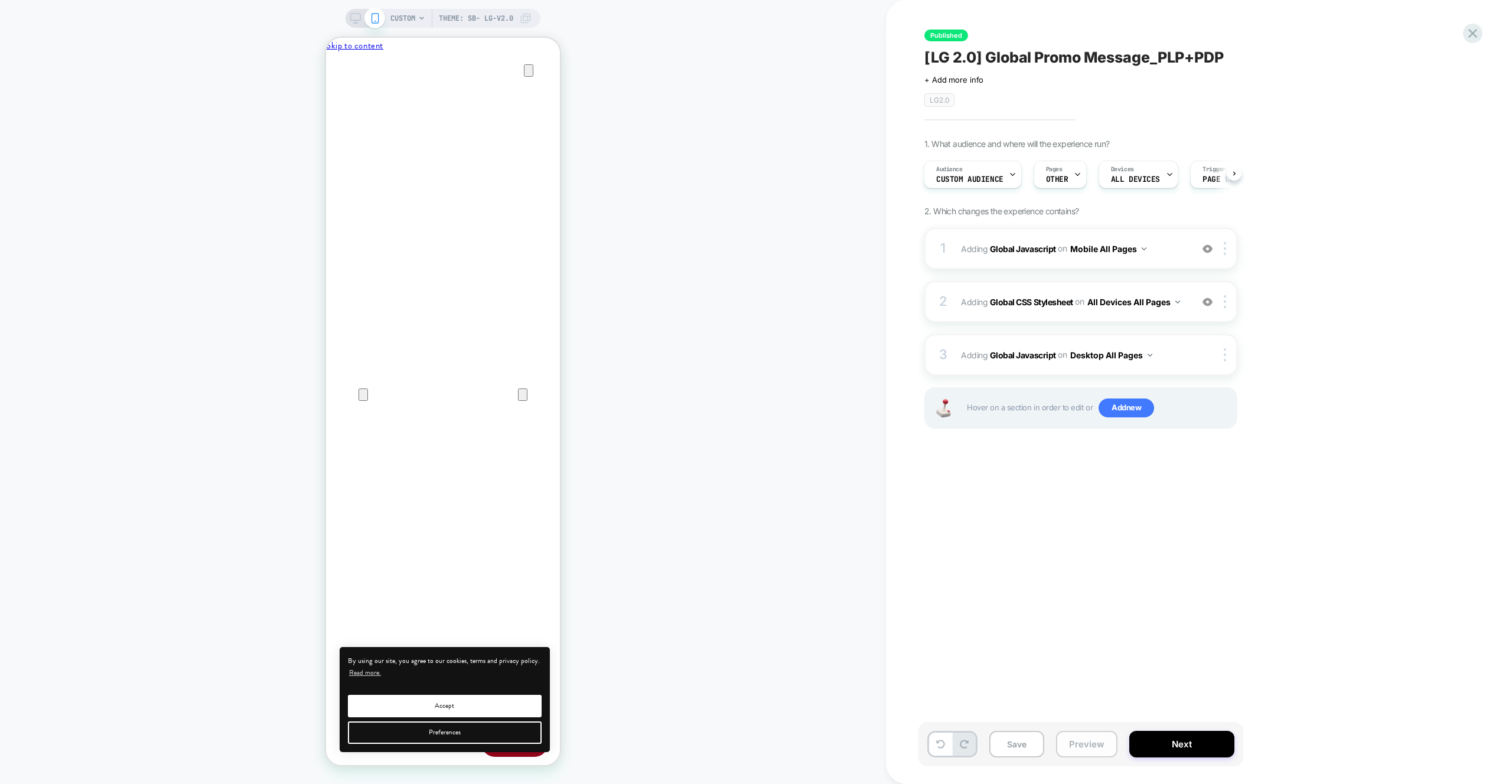
click at [1096, 742] on button "Preview" at bounding box center [1086, 745] width 61 height 27
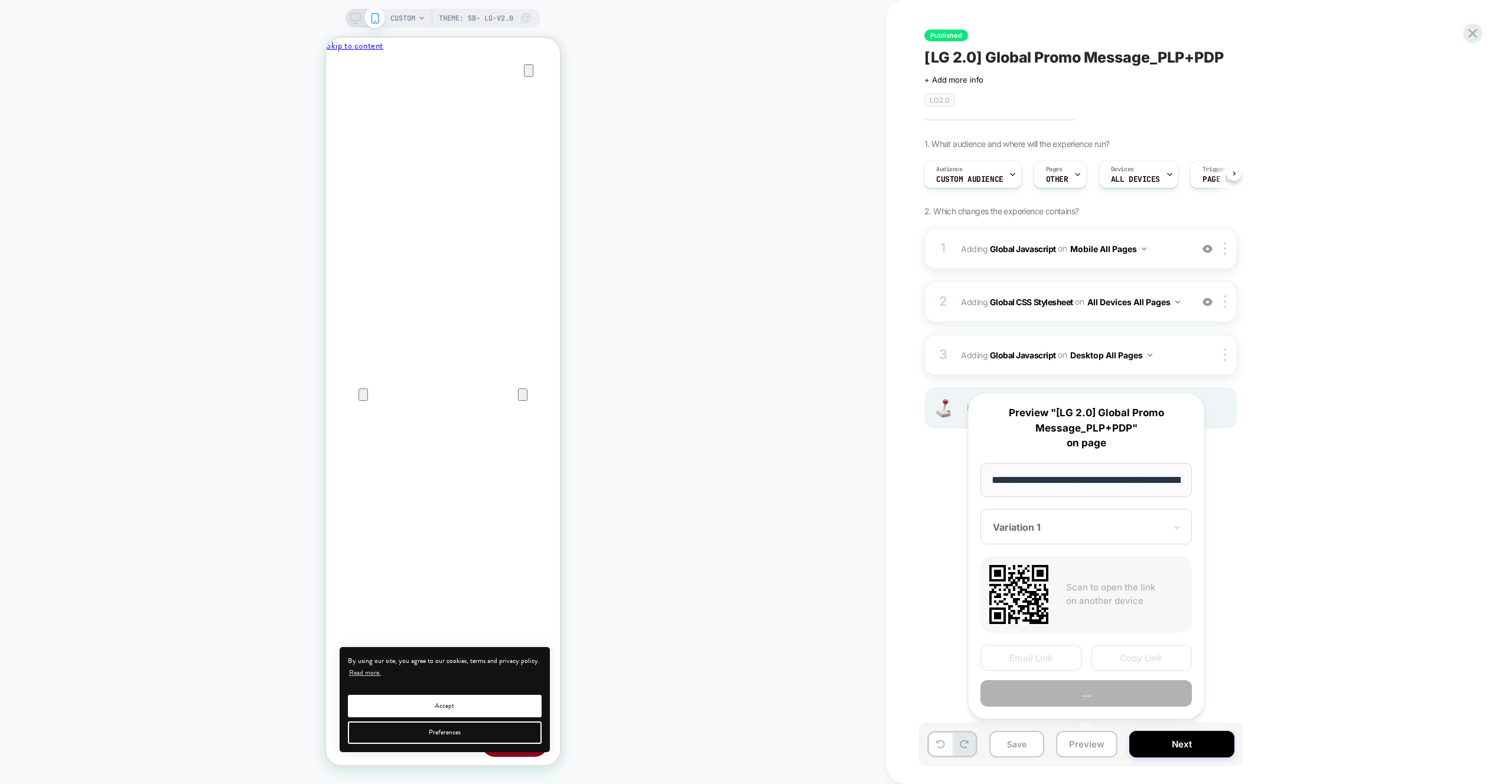
scroll to position [0, 252]
click at [1100, 690] on button "Preview" at bounding box center [1086, 694] width 212 height 27
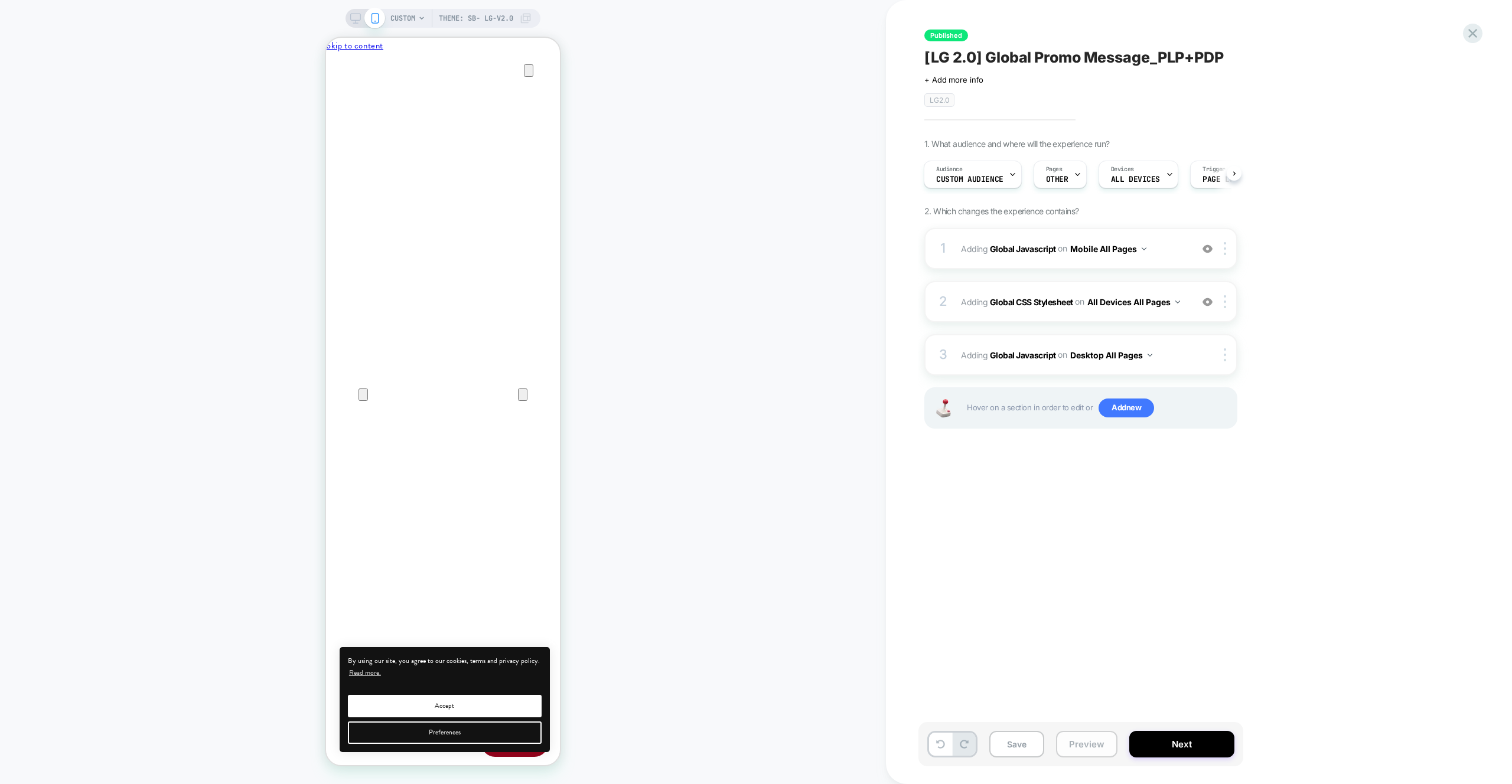
click at [1089, 746] on button "Preview" at bounding box center [1086, 745] width 61 height 27
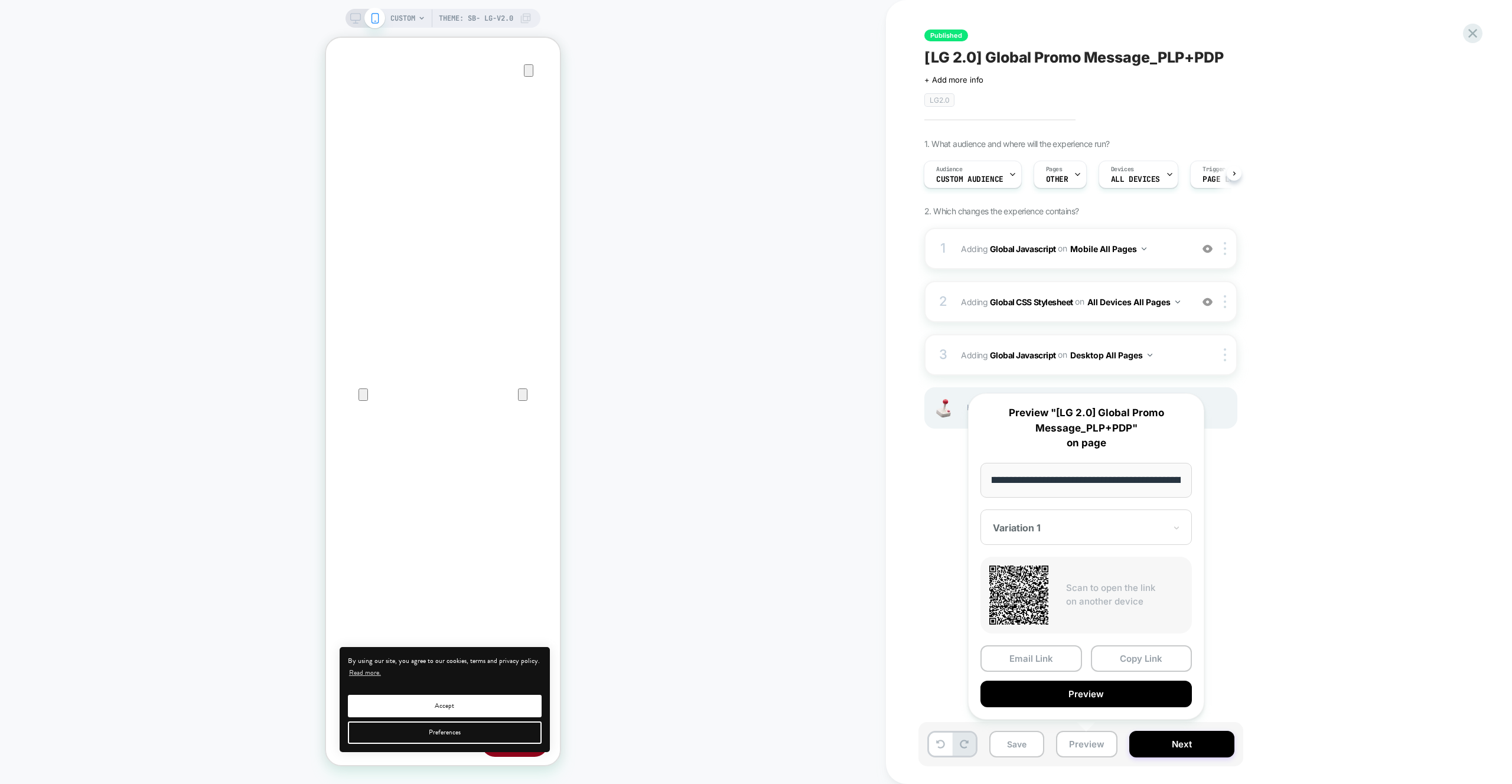
scroll to position [0, 79]
click at [397, 17] on span "CUSTOM" at bounding box center [403, 18] width 25 height 19
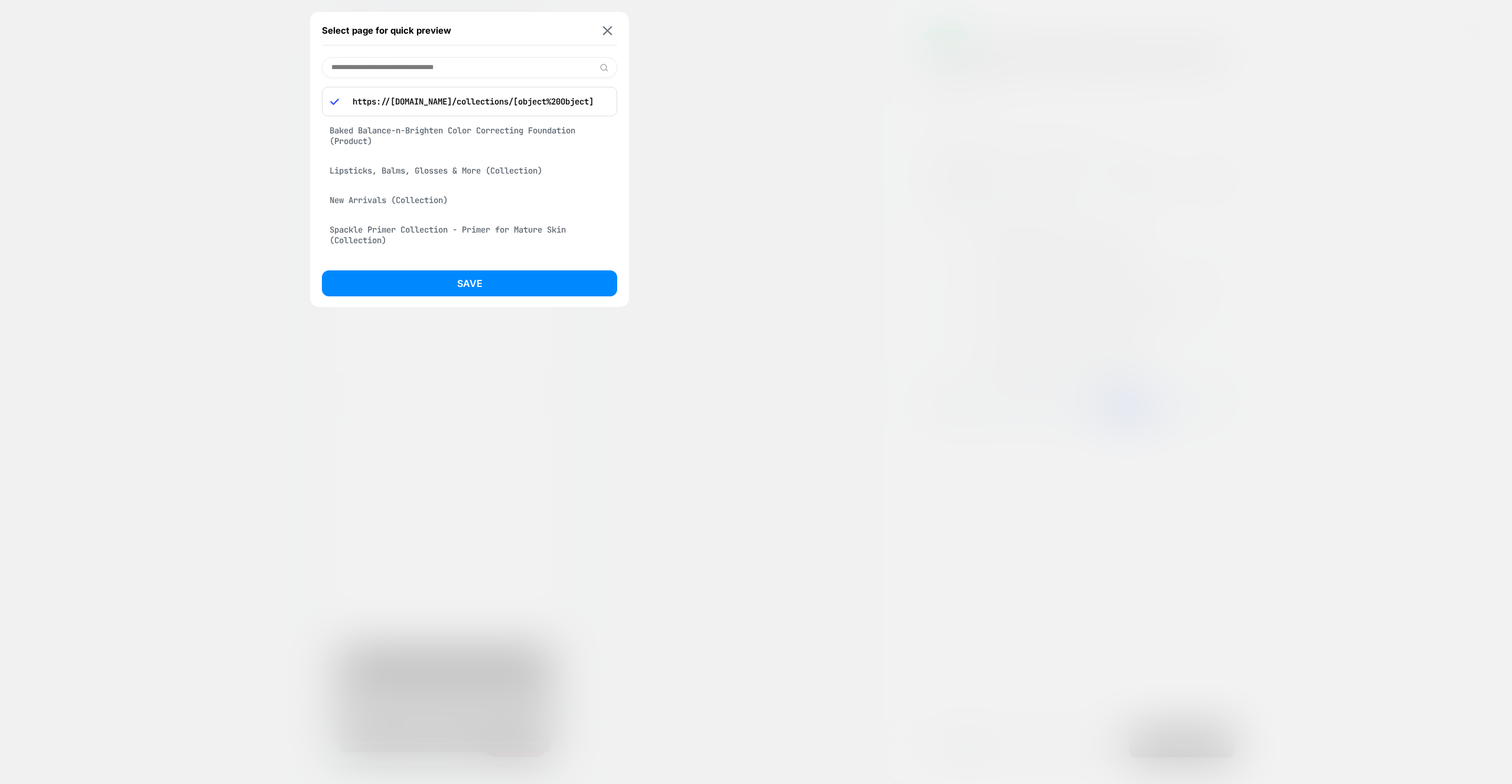
click at [510, 140] on div "Baked Balance-n-Brighten Color Correcting Foundation (Product)" at bounding box center [469, 136] width 295 height 33
click at [524, 135] on div "Lipsticks, Balms, Glosses & More (Collection)" at bounding box center [469, 138] width 295 height 23
click at [418, 73] on input at bounding box center [469, 67] width 295 height 21
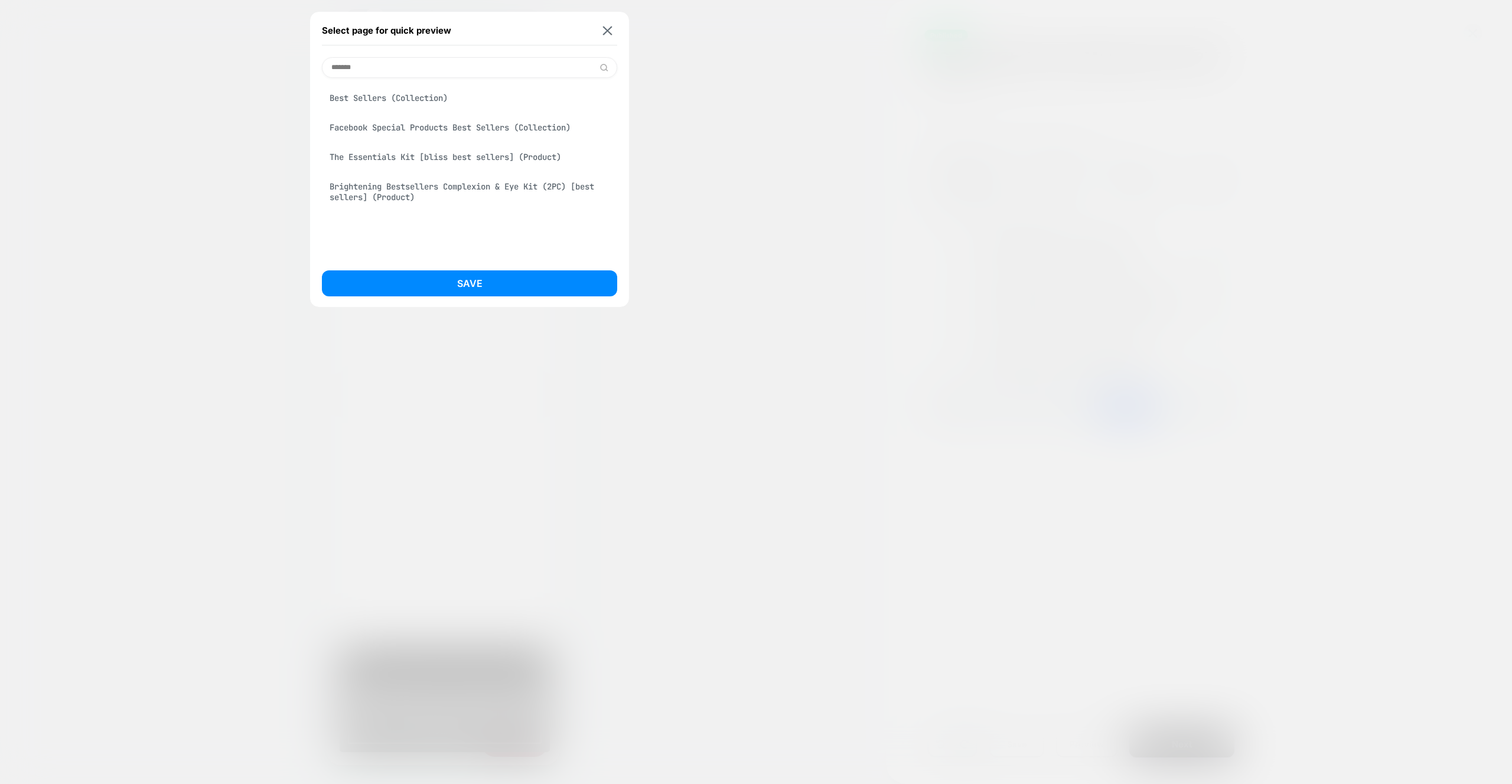
type input "*******"
click at [417, 99] on div "Best Sellers (Collection)" at bounding box center [469, 98] width 295 height 23
click at [487, 279] on button "Save" at bounding box center [469, 283] width 295 height 26
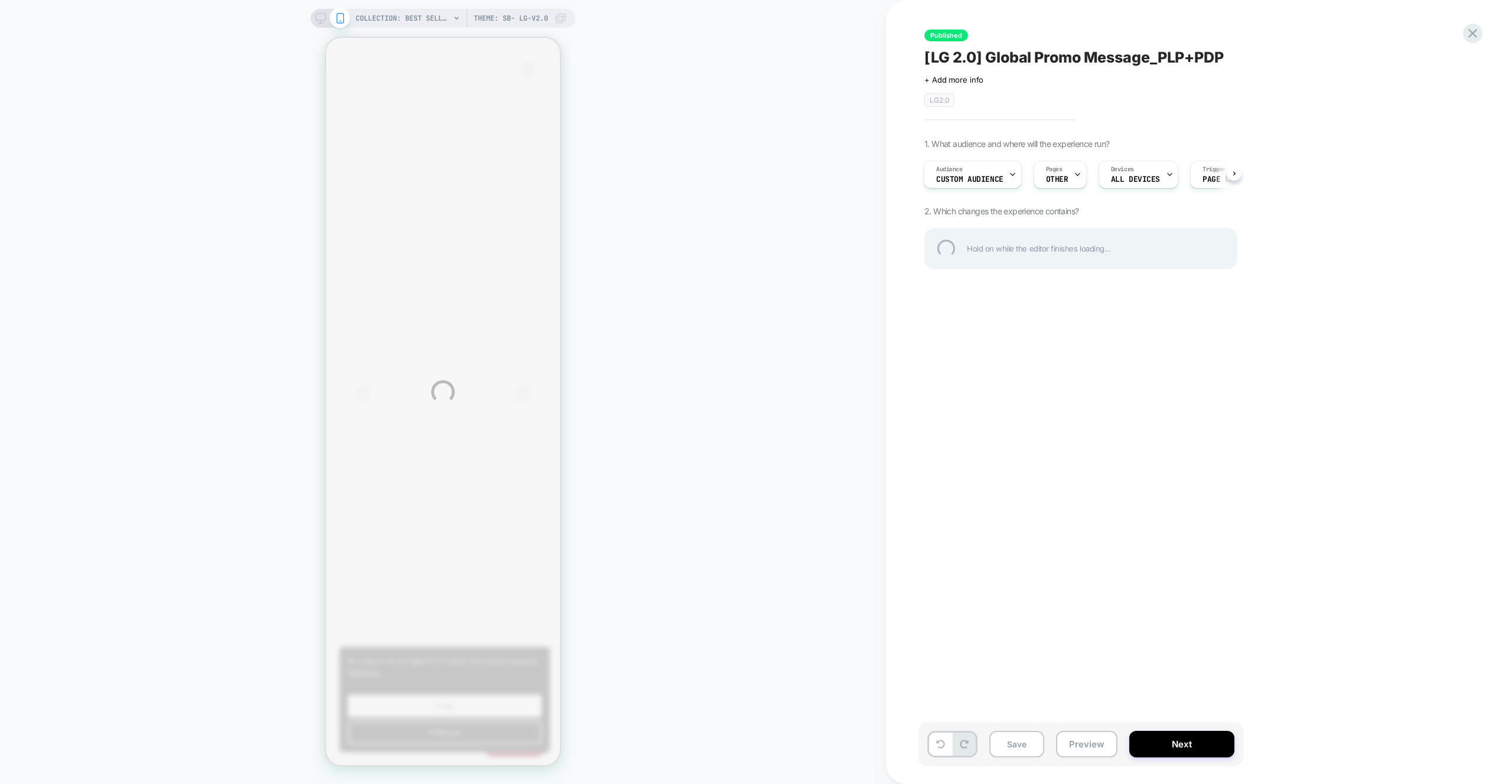
click at [685, 289] on div "COLLECTION: Best Sellers (Category) COLLECTION: Best Sellers (Category) Theme: …" at bounding box center [756, 392] width 1512 height 784
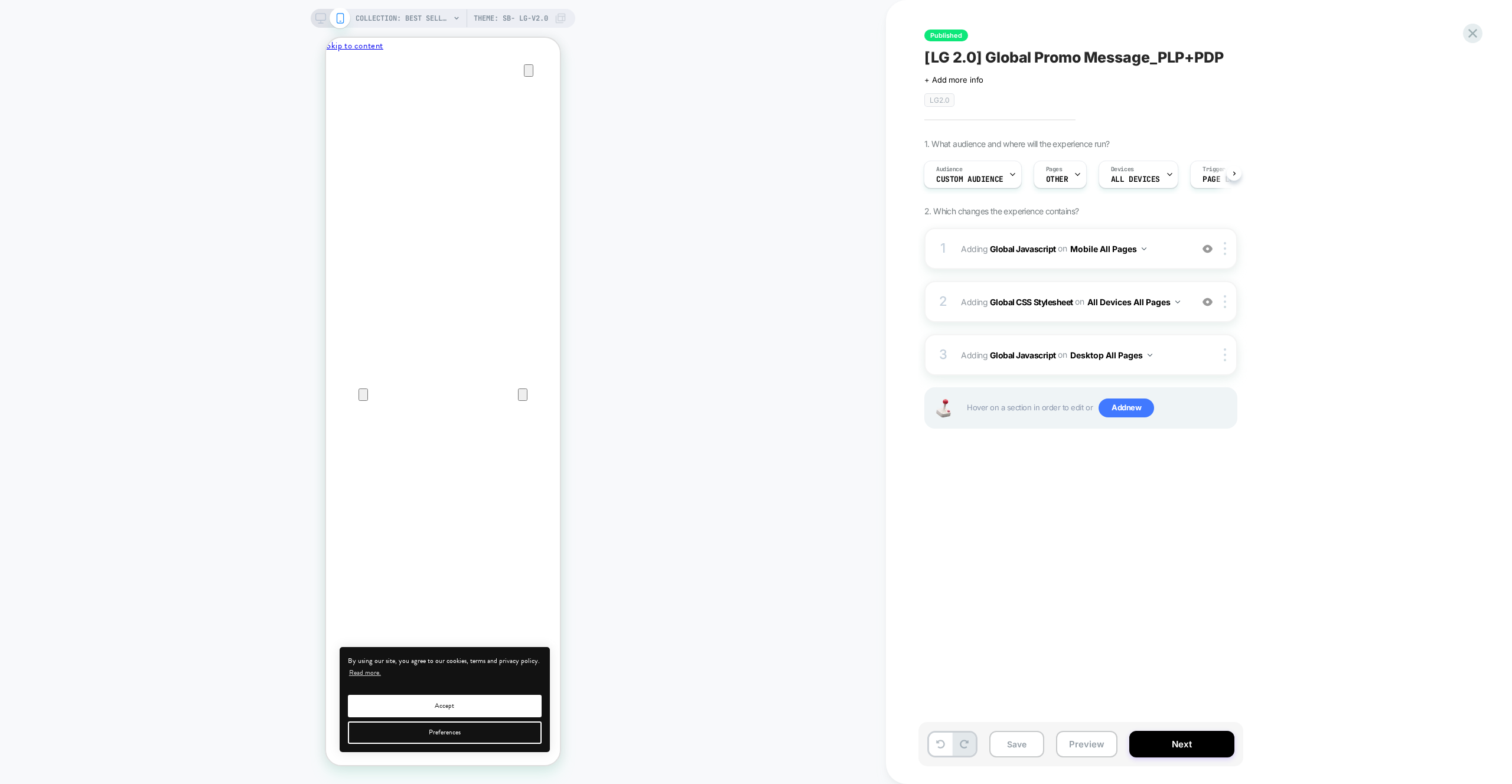
click at [1090, 739] on button "Preview" at bounding box center [1086, 745] width 61 height 27
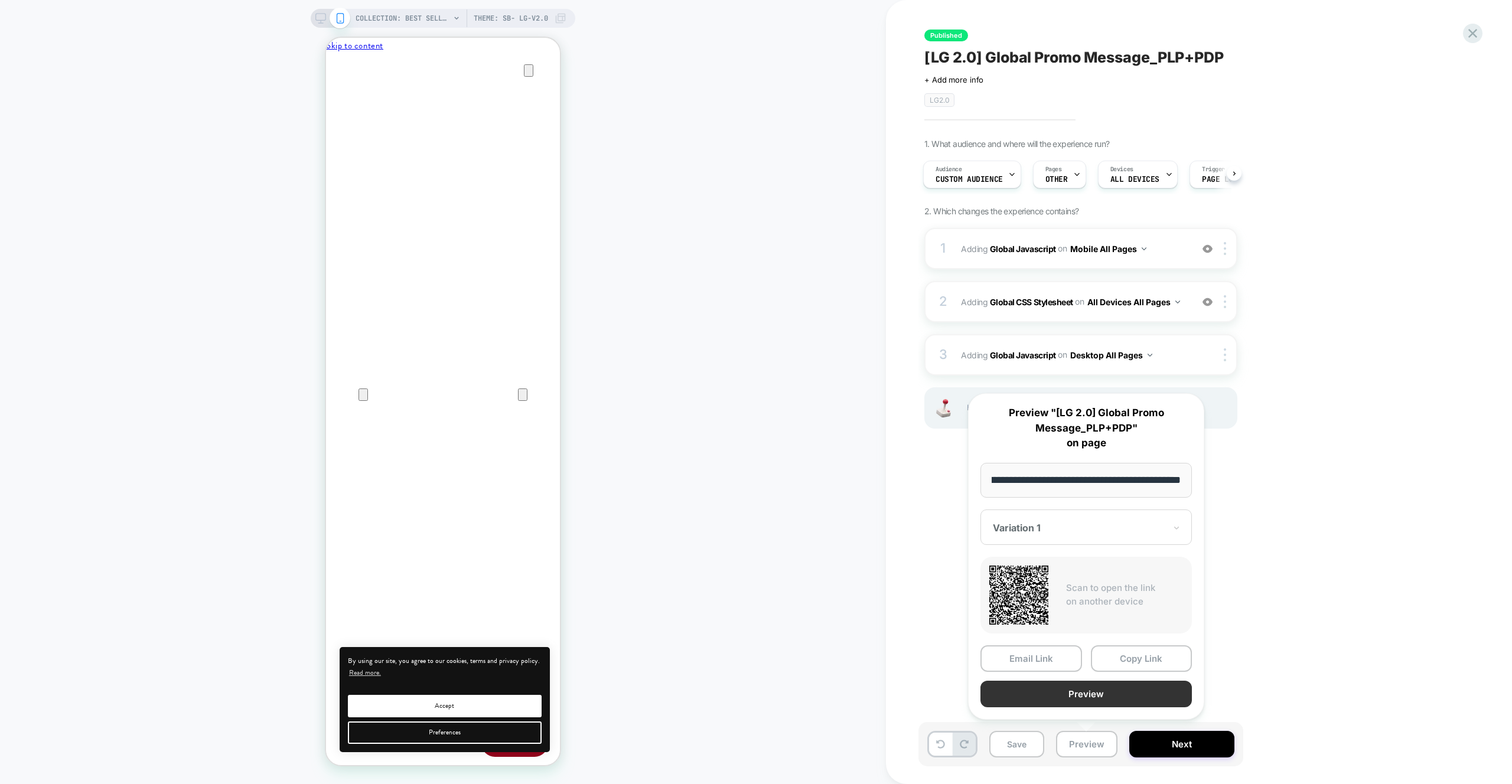
click at [1099, 688] on button "Preview" at bounding box center [1086, 694] width 212 height 27
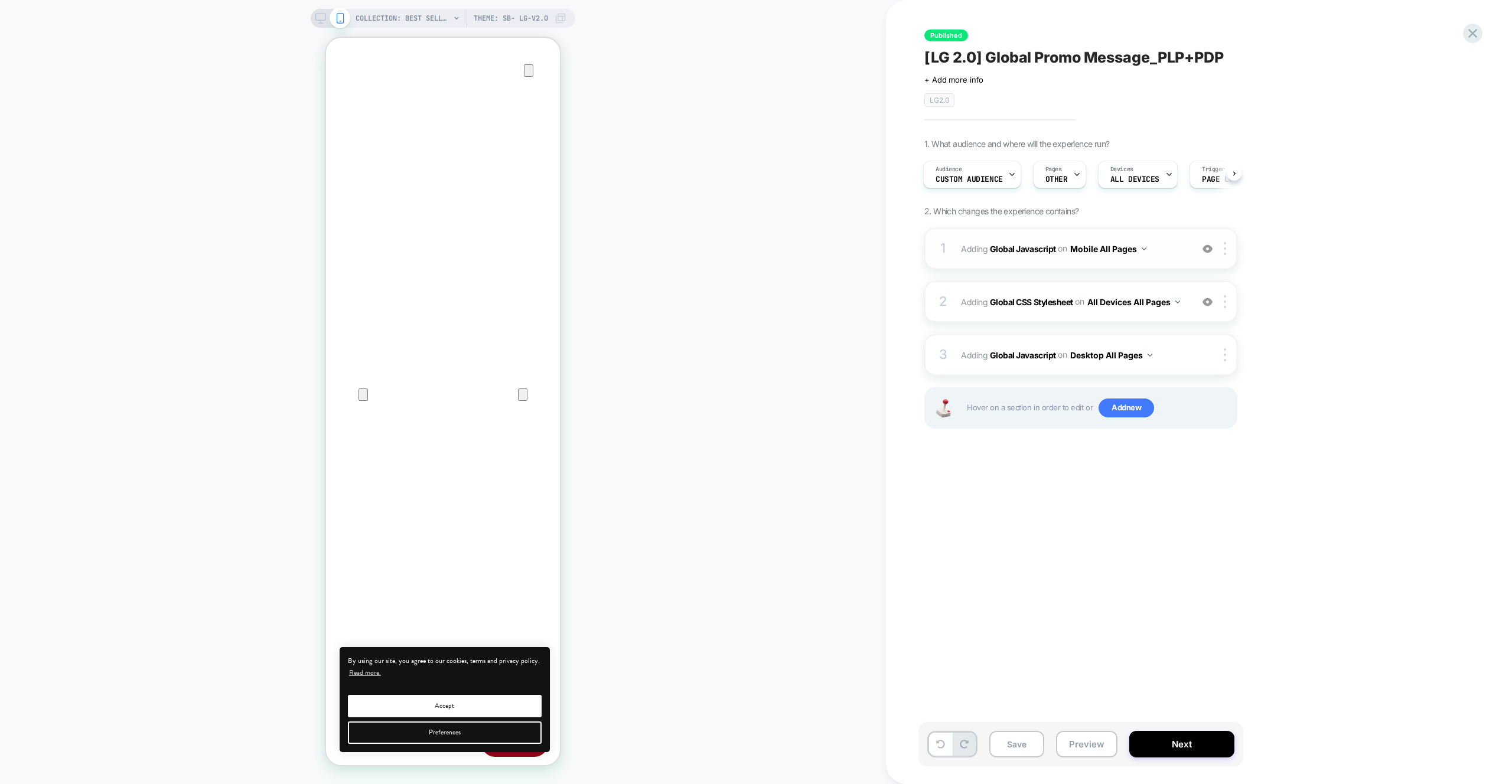
click at [1174, 252] on span "Adding Global Javascript on Mobile All Pages" at bounding box center [1074, 249] width 225 height 17
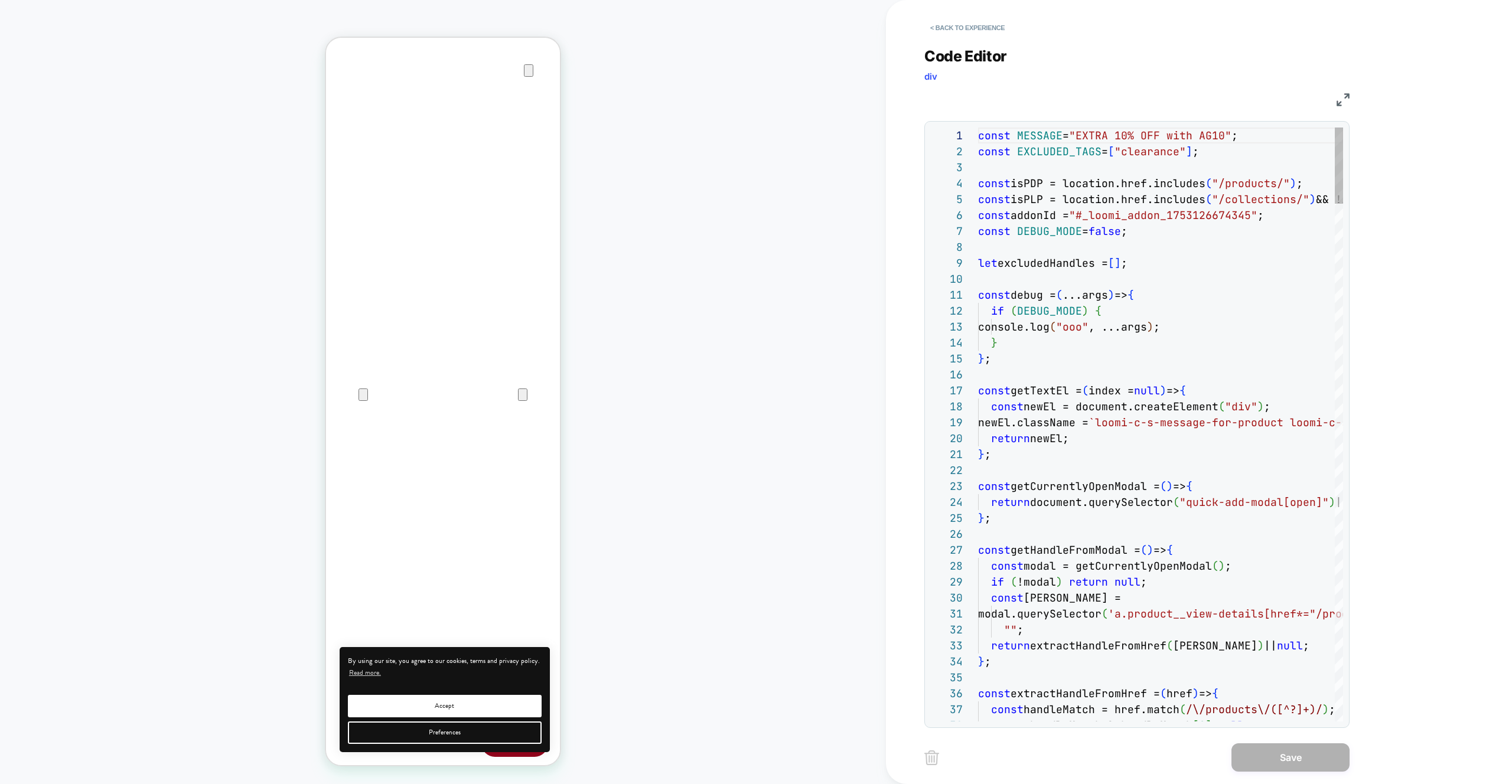
scroll to position [160, 0]
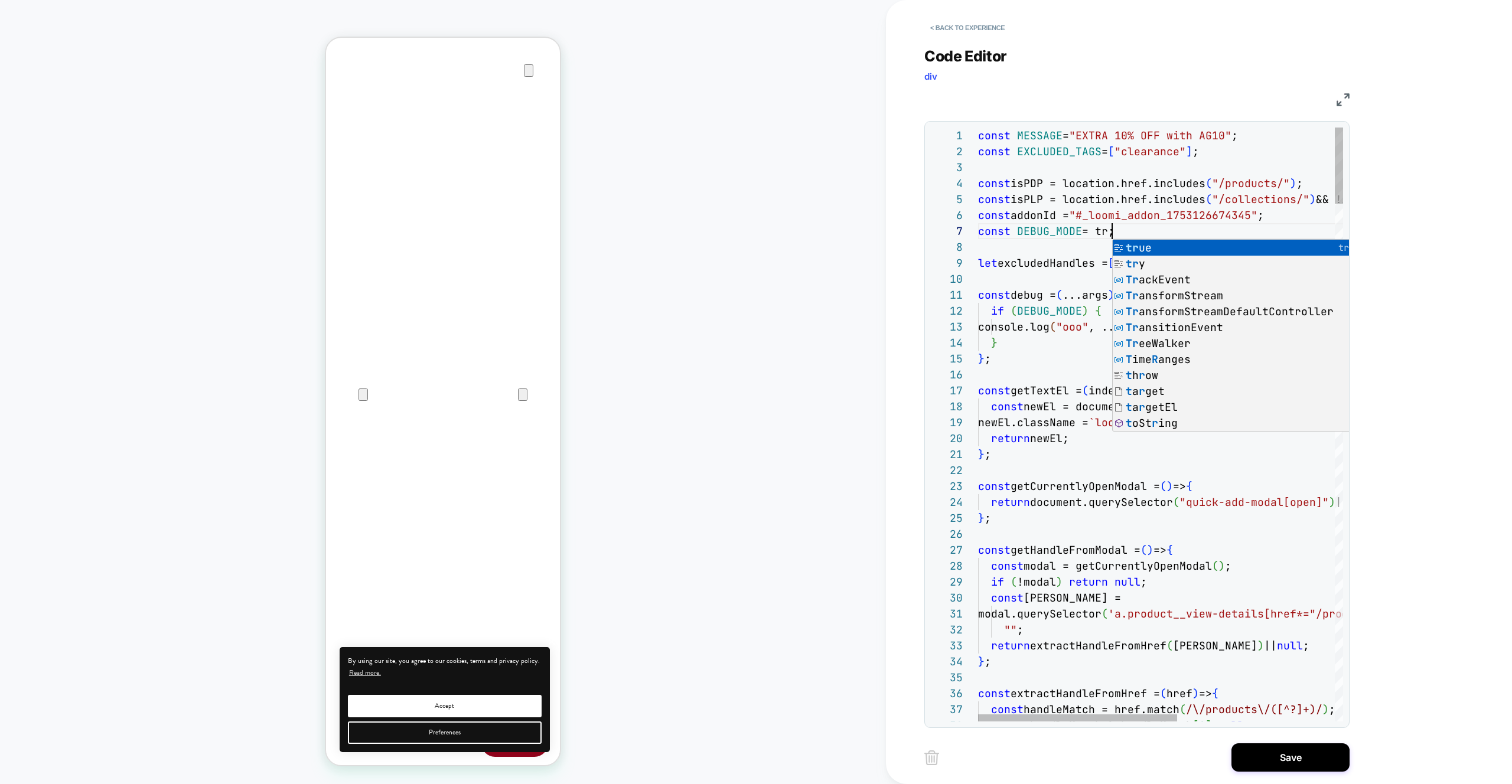
scroll to position [95, 146]
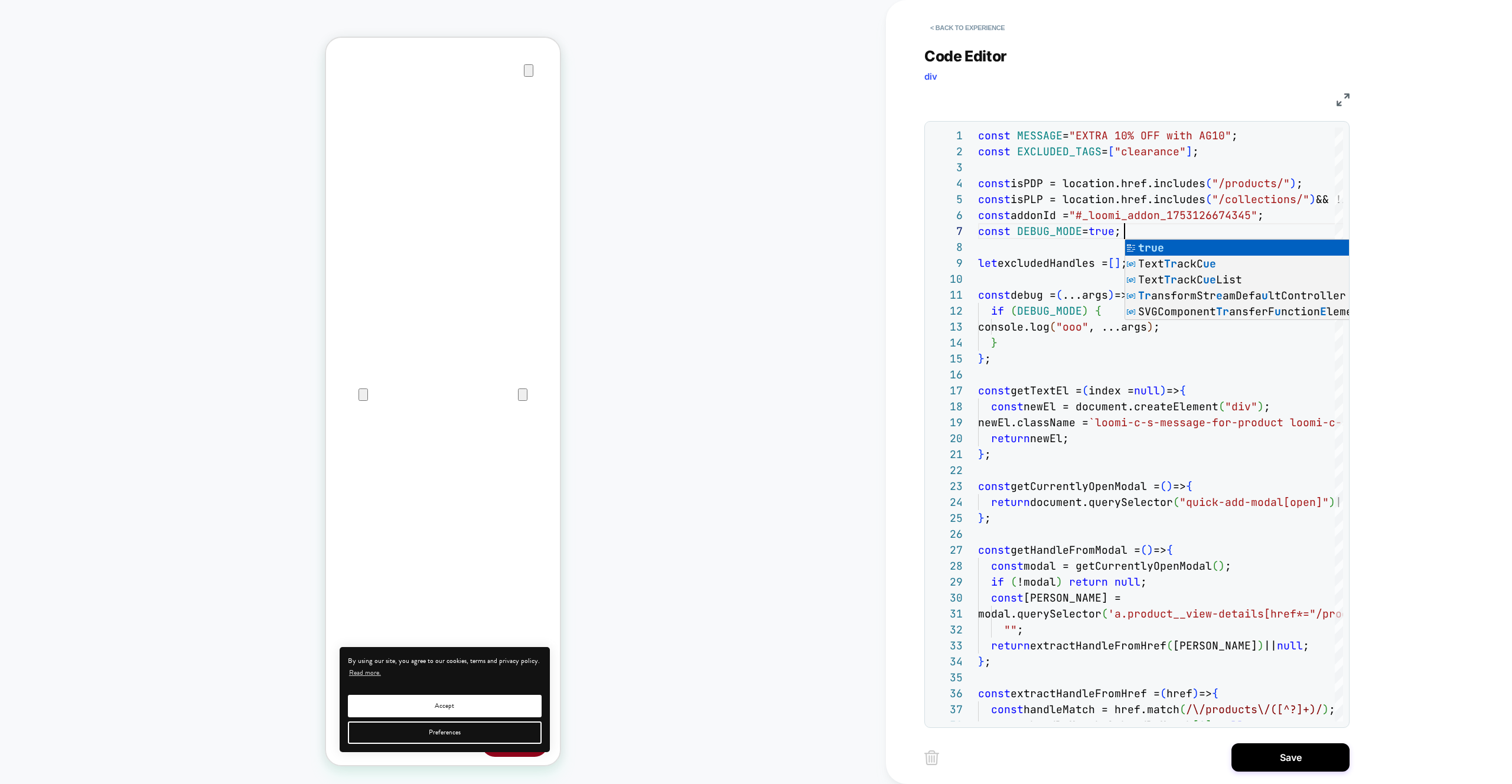
type textarea "**********"
click at [1284, 761] on button "Save" at bounding box center [1290, 758] width 118 height 28
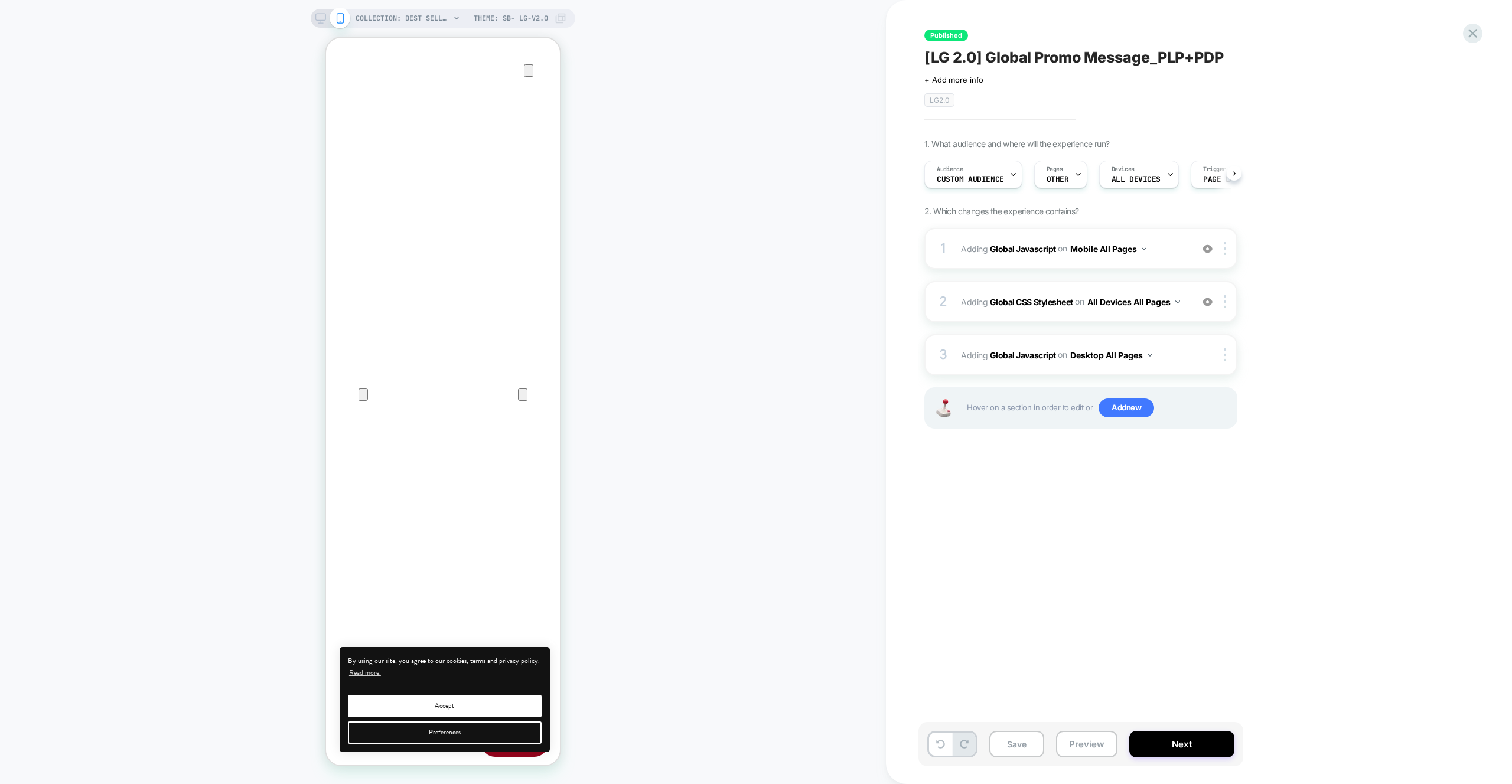
scroll to position [0, 1]
click at [325, 23] on div at bounding box center [331, 18] width 30 height 11
click at [316, 20] on rect at bounding box center [321, 17] width 10 height 7
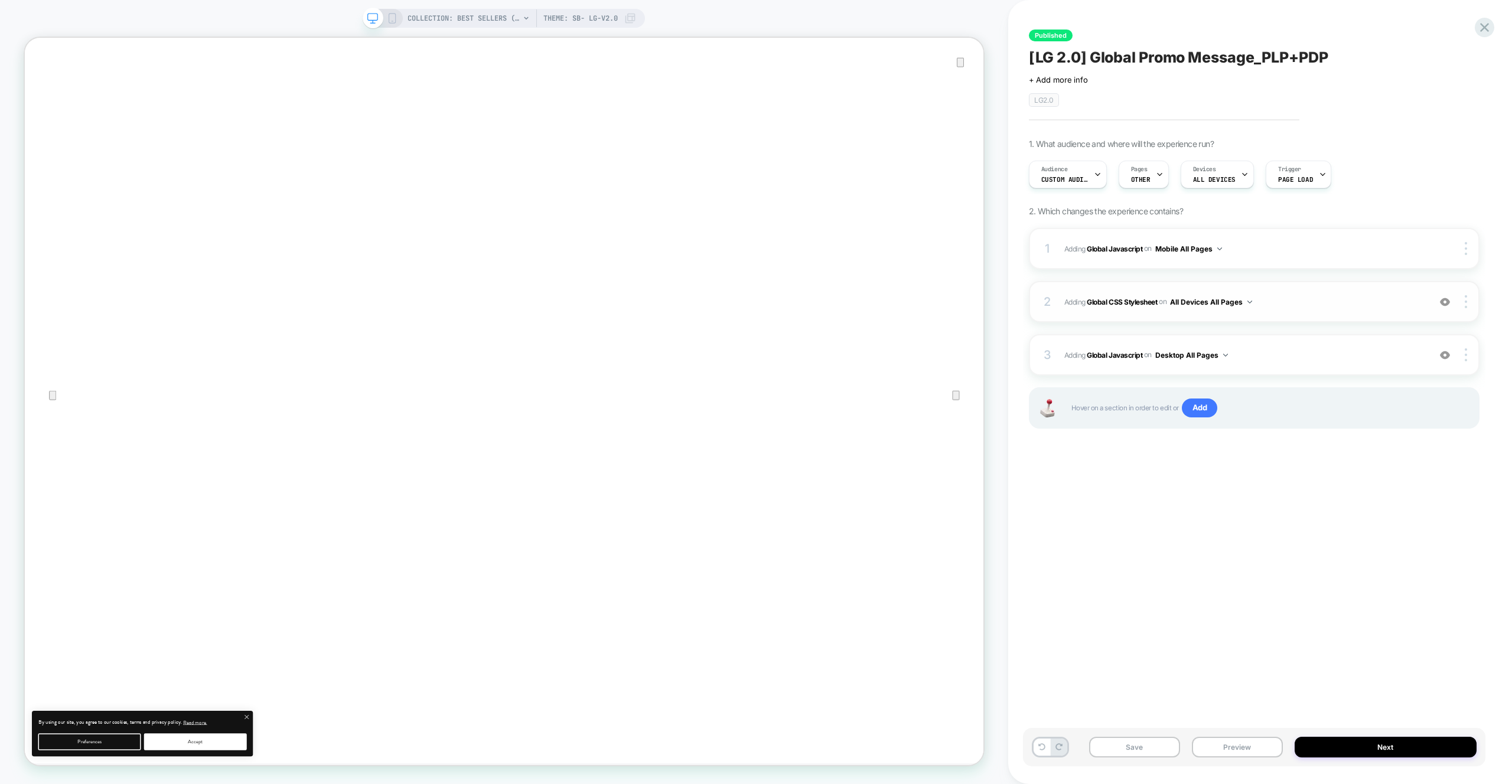
click at [1317, 293] on div "2 Adding Global CSS Stylesheet on All Devices All Pages Add Before Add After Ta…" at bounding box center [1254, 301] width 451 height 41
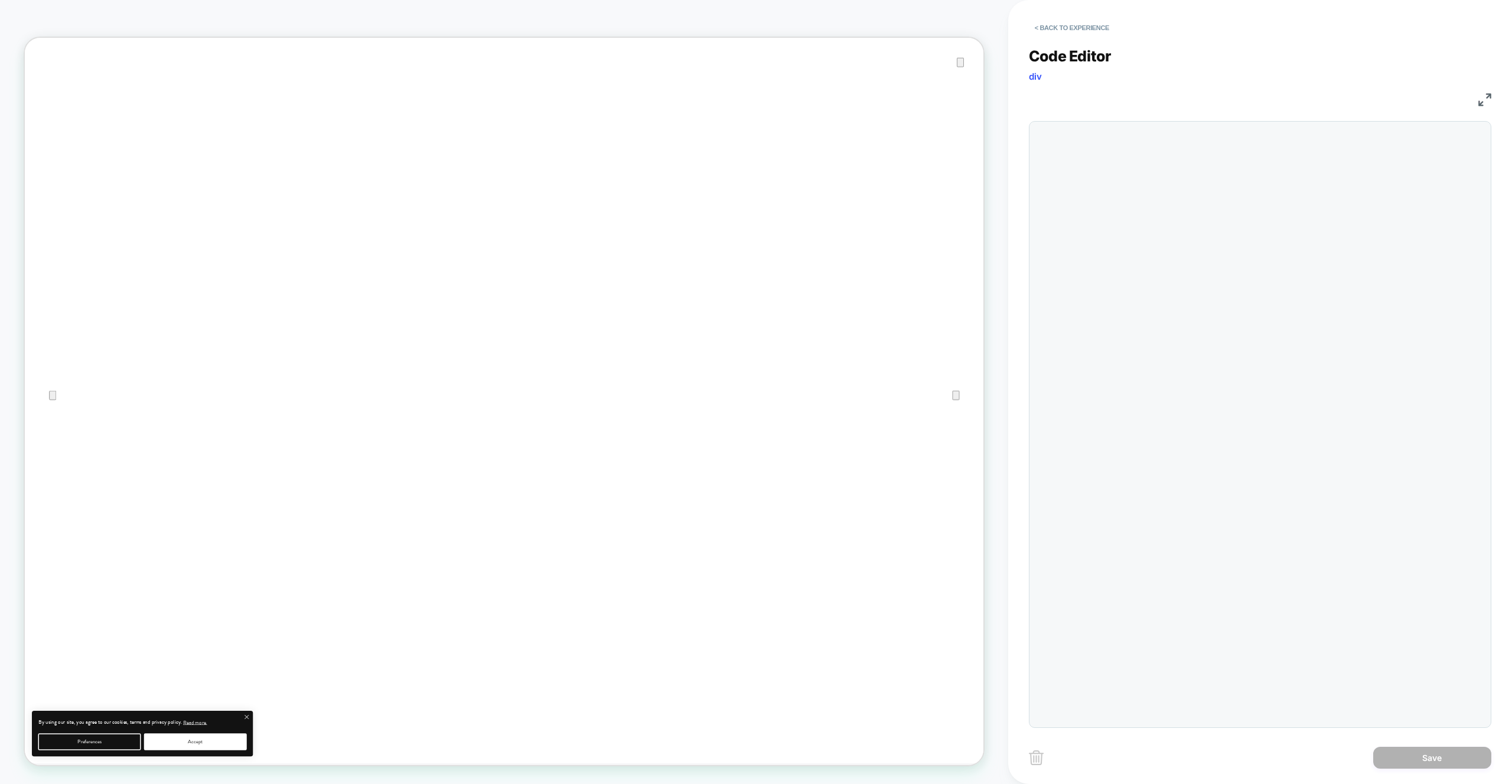
scroll to position [160, 0]
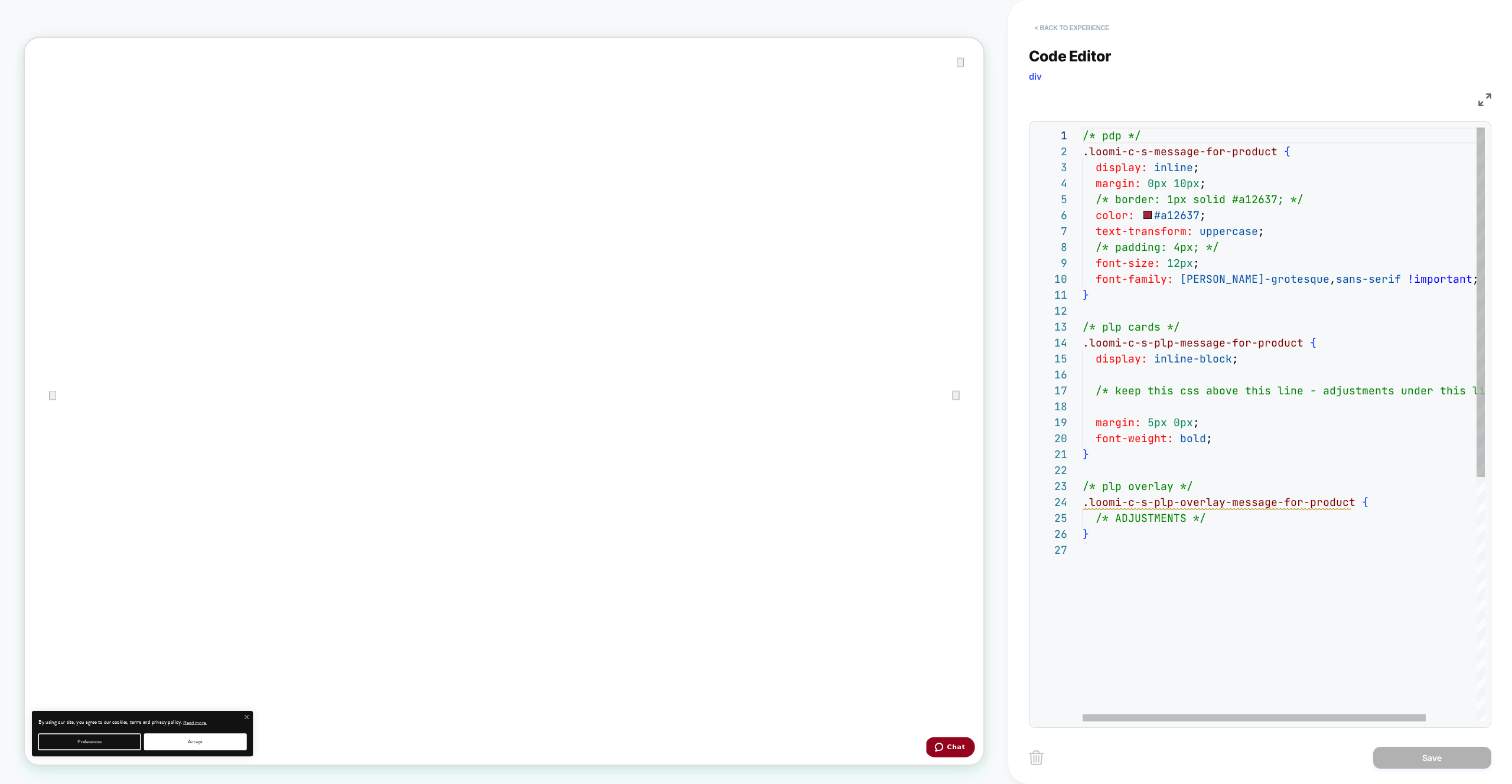
drag, startPoint x: 1060, startPoint y: 17, endPoint x: 1064, endPoint y: 23, distance: 7.2
click at [1060, 17] on div "< Back to experience" at bounding box center [1281, 18] width 504 height 35
click at [1064, 27] on button "< Back to experience" at bounding box center [1072, 28] width 86 height 19
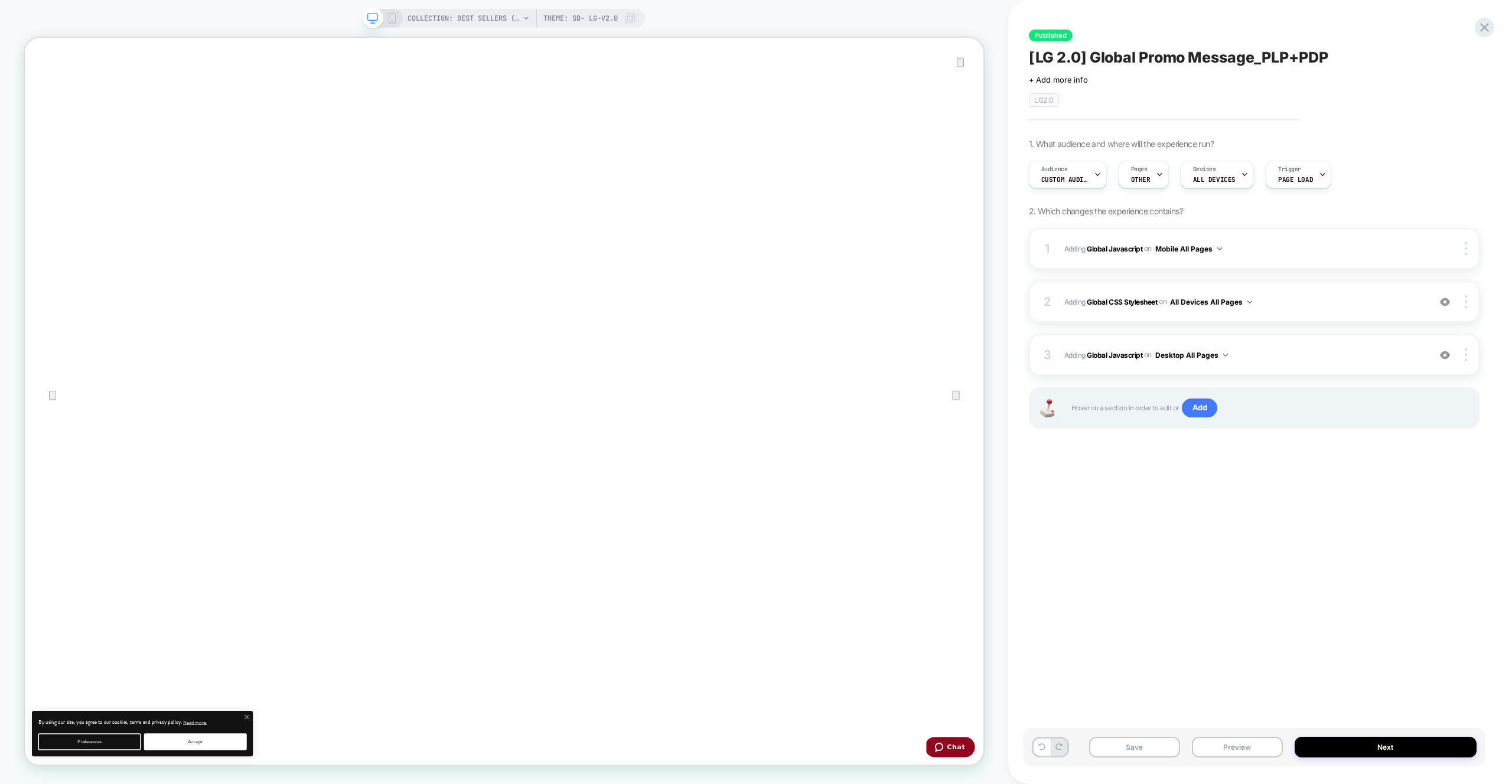
click at [1284, 359] on span "Adding Global Javascript on Desktop All Pages" at bounding box center [1243, 356] width 359 height 15
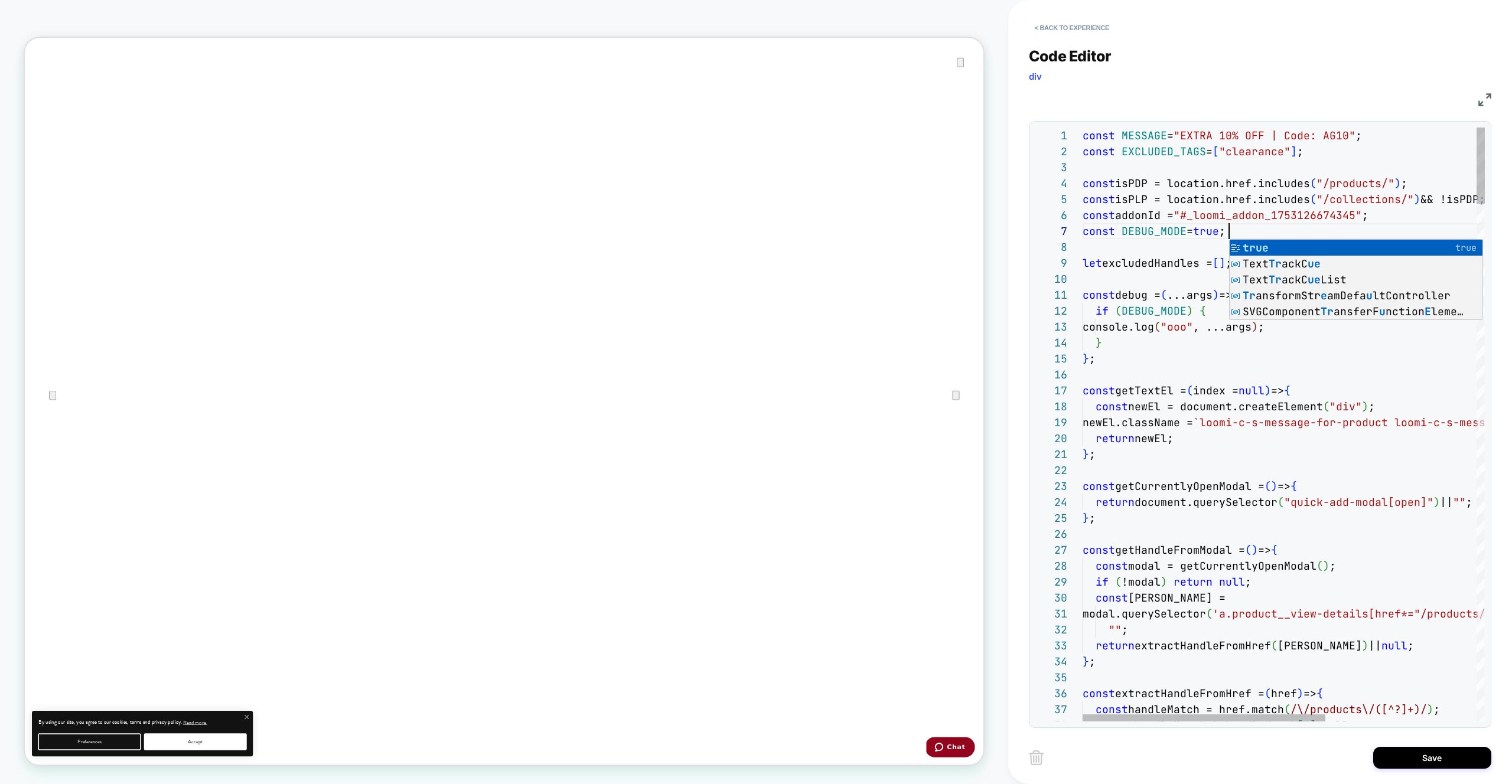
scroll to position [95, 146]
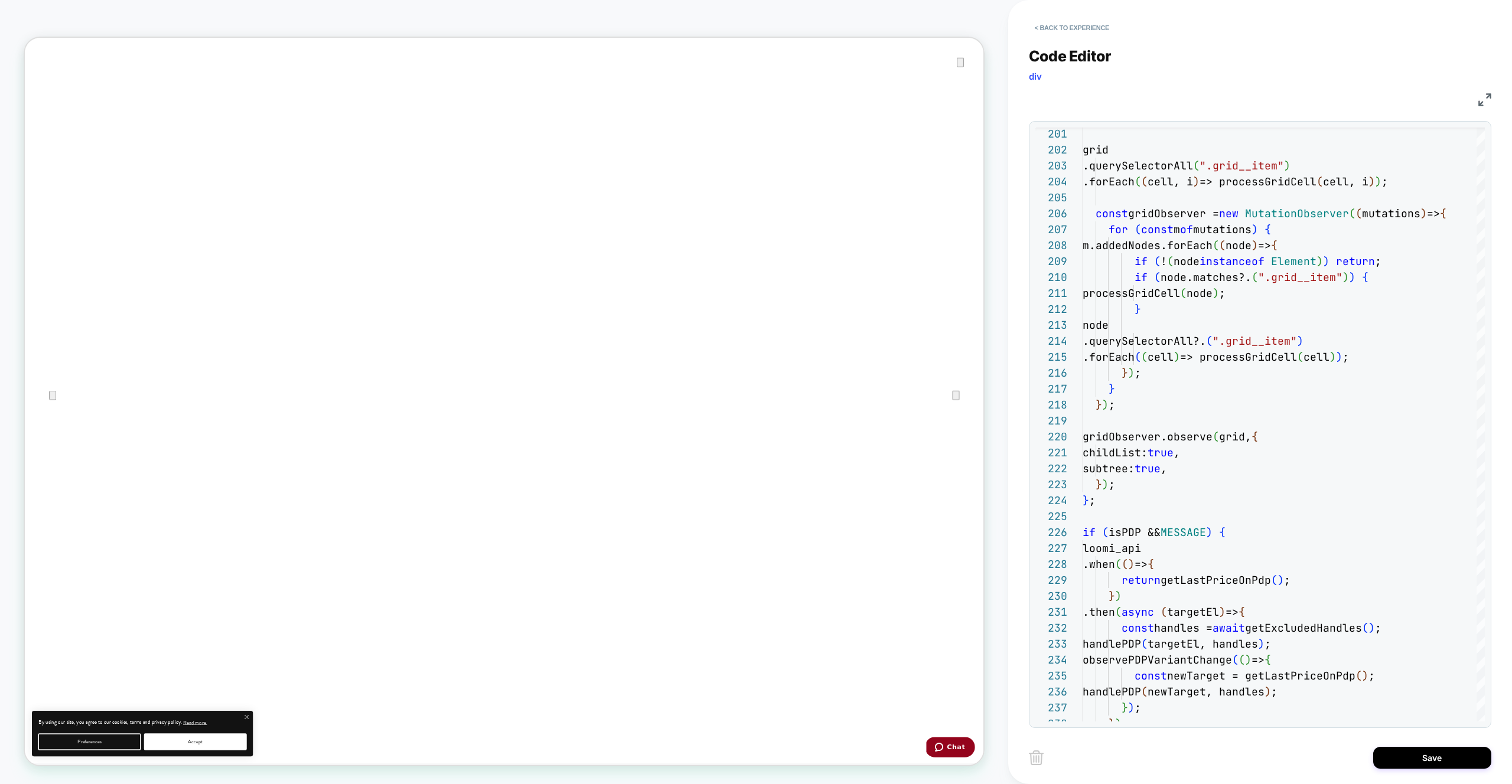
click at [1374, 772] on div "< Back to experience Code Editor div JS 238 237 236 235 234 232 233 231 230 229…" at bounding box center [1260, 392] width 463 height 784
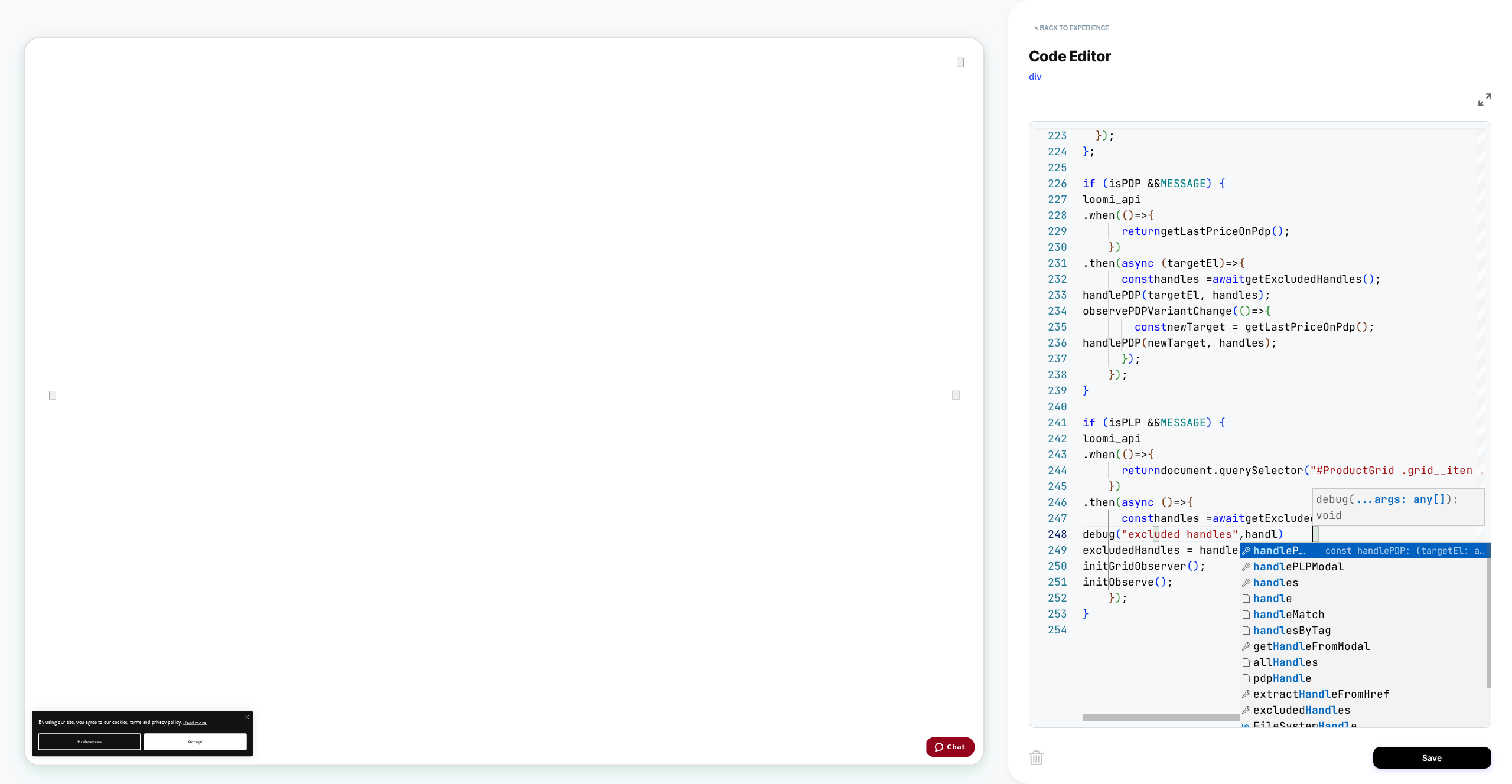
scroll to position [111, 242]
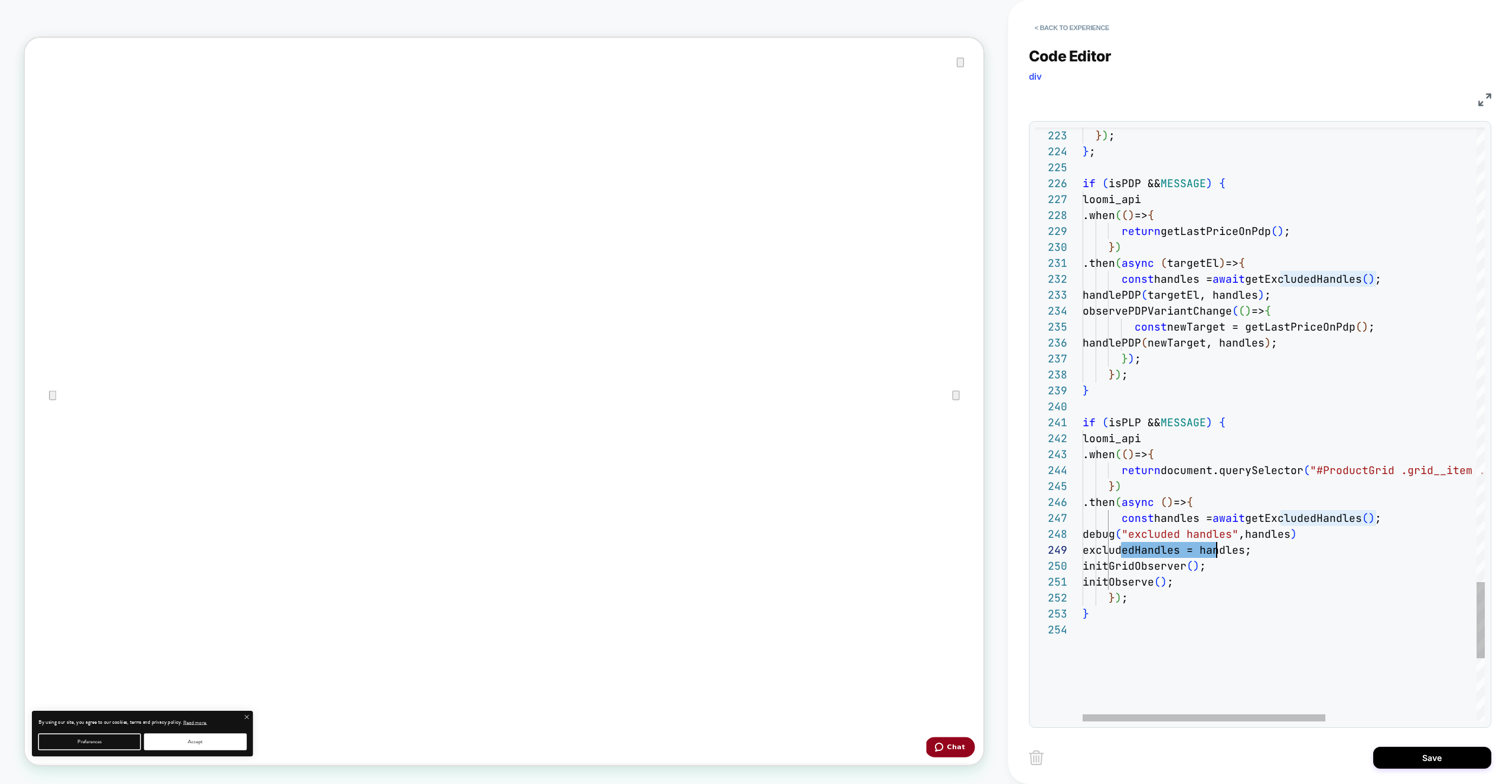
scroll to position [144, 121]
click at [1477, 100] on div "JS" at bounding box center [1260, 98] width 463 height 20
click at [1484, 100] on img at bounding box center [1485, 100] width 13 height 13
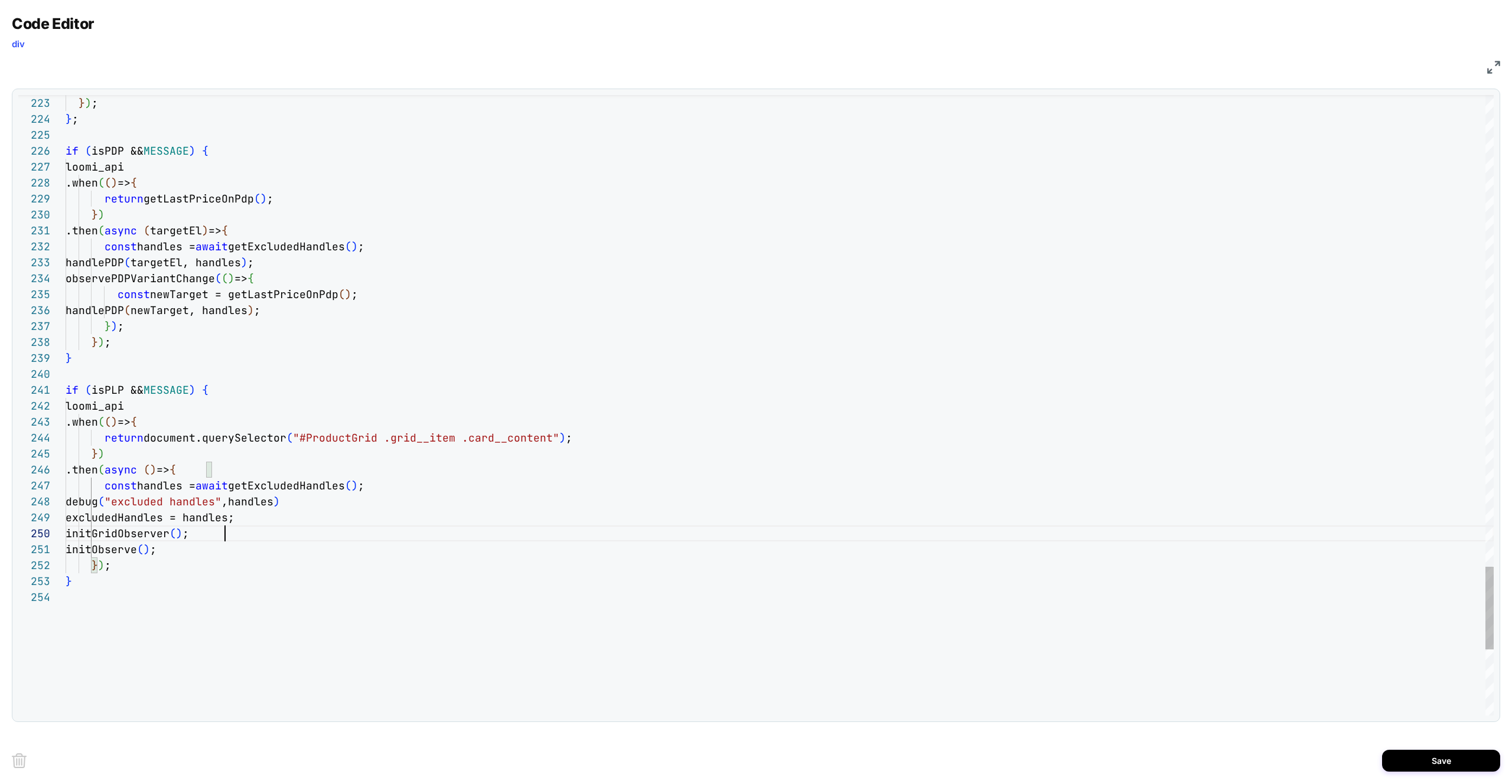
drag, startPoint x: 209, startPoint y: 513, endPoint x: 199, endPoint y: 519, distance: 11.7
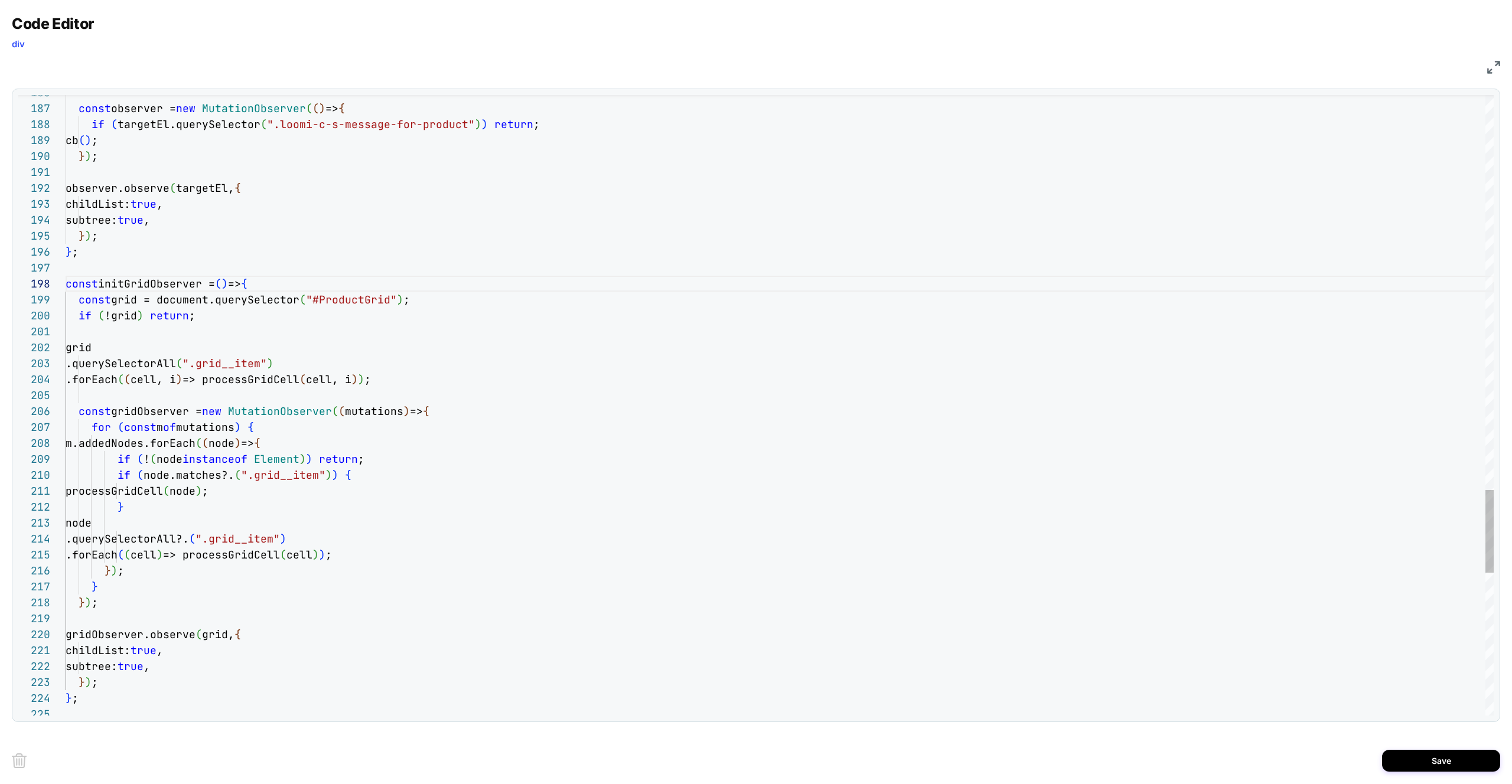
scroll to position [32, 77]
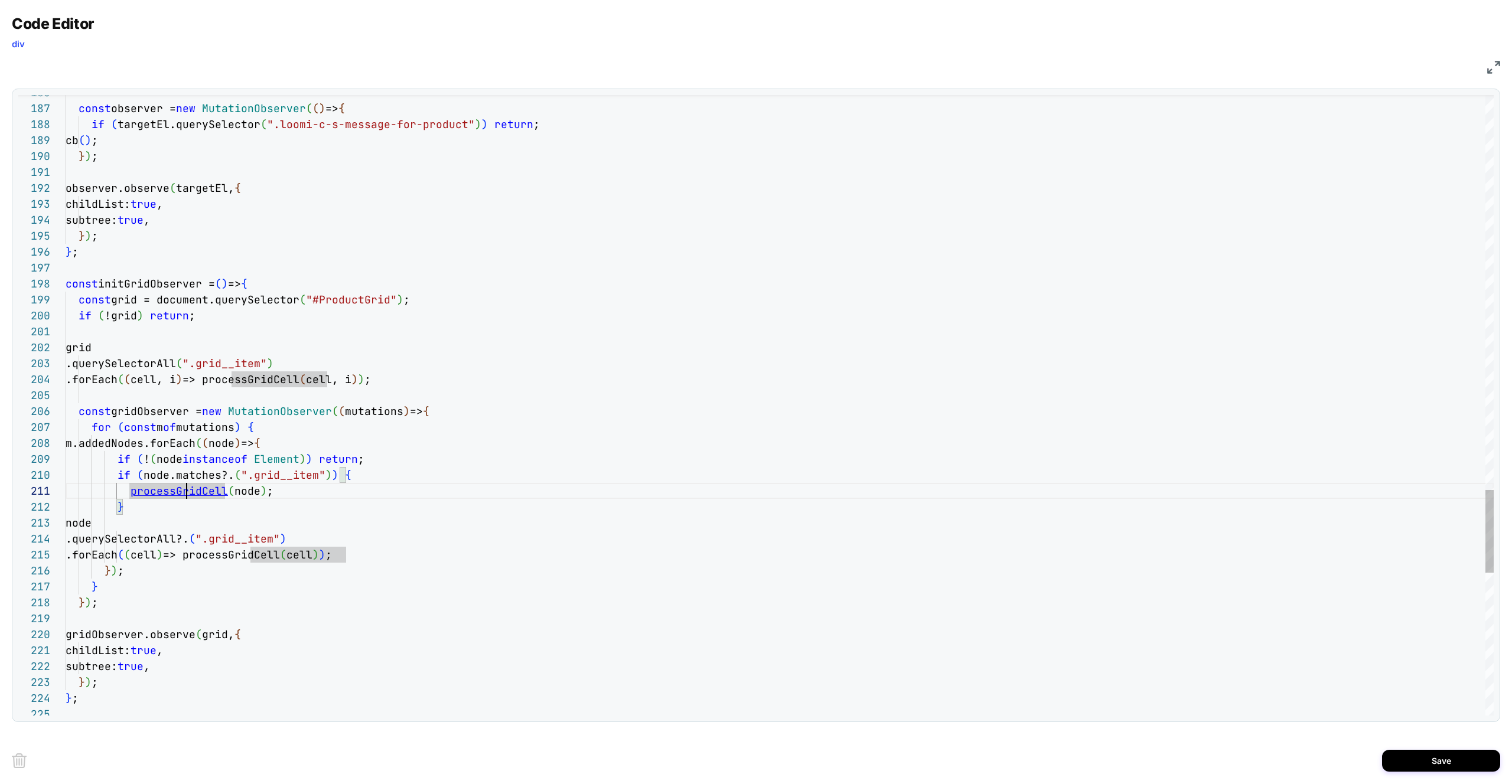
scroll to position [0, 38]
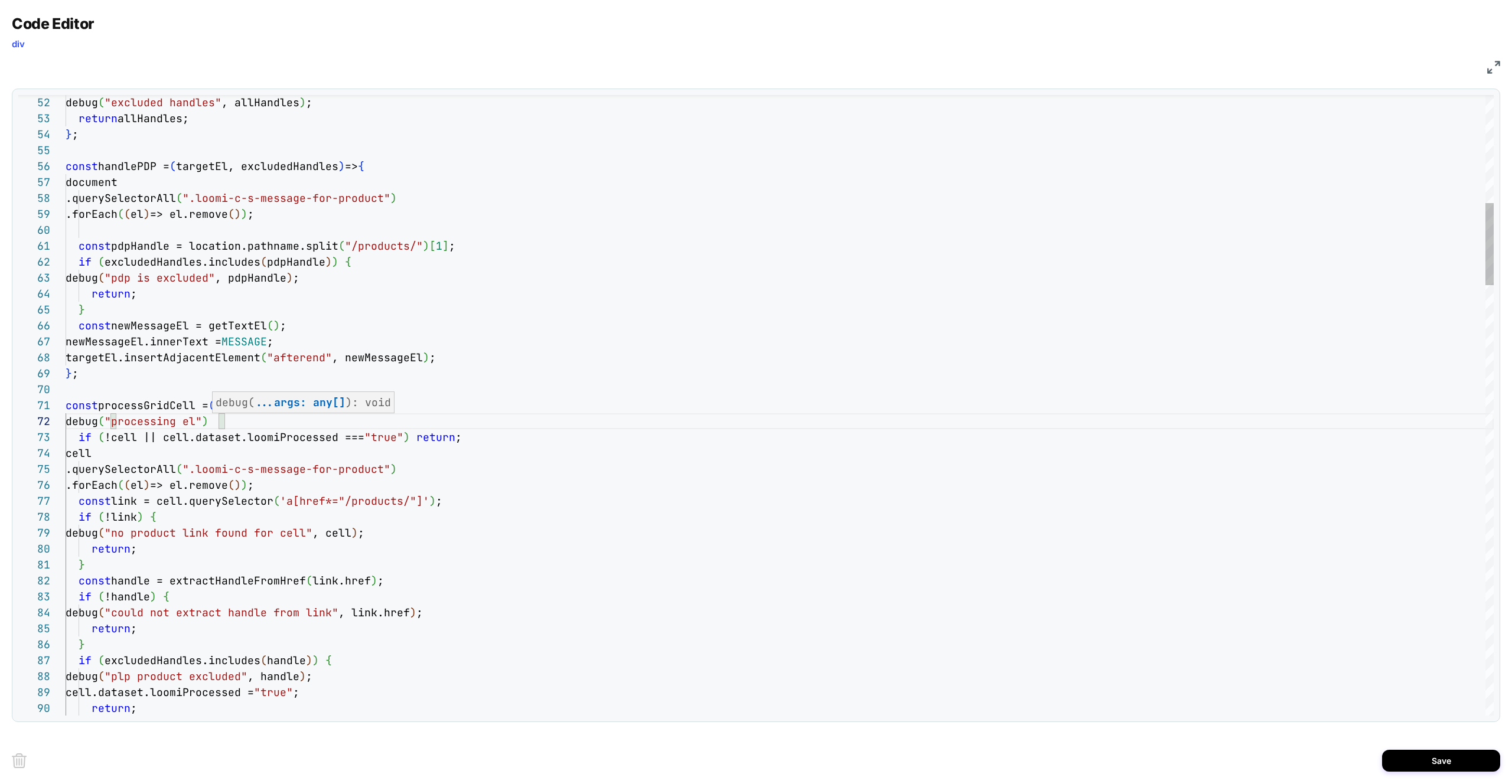
scroll to position [16, 141]
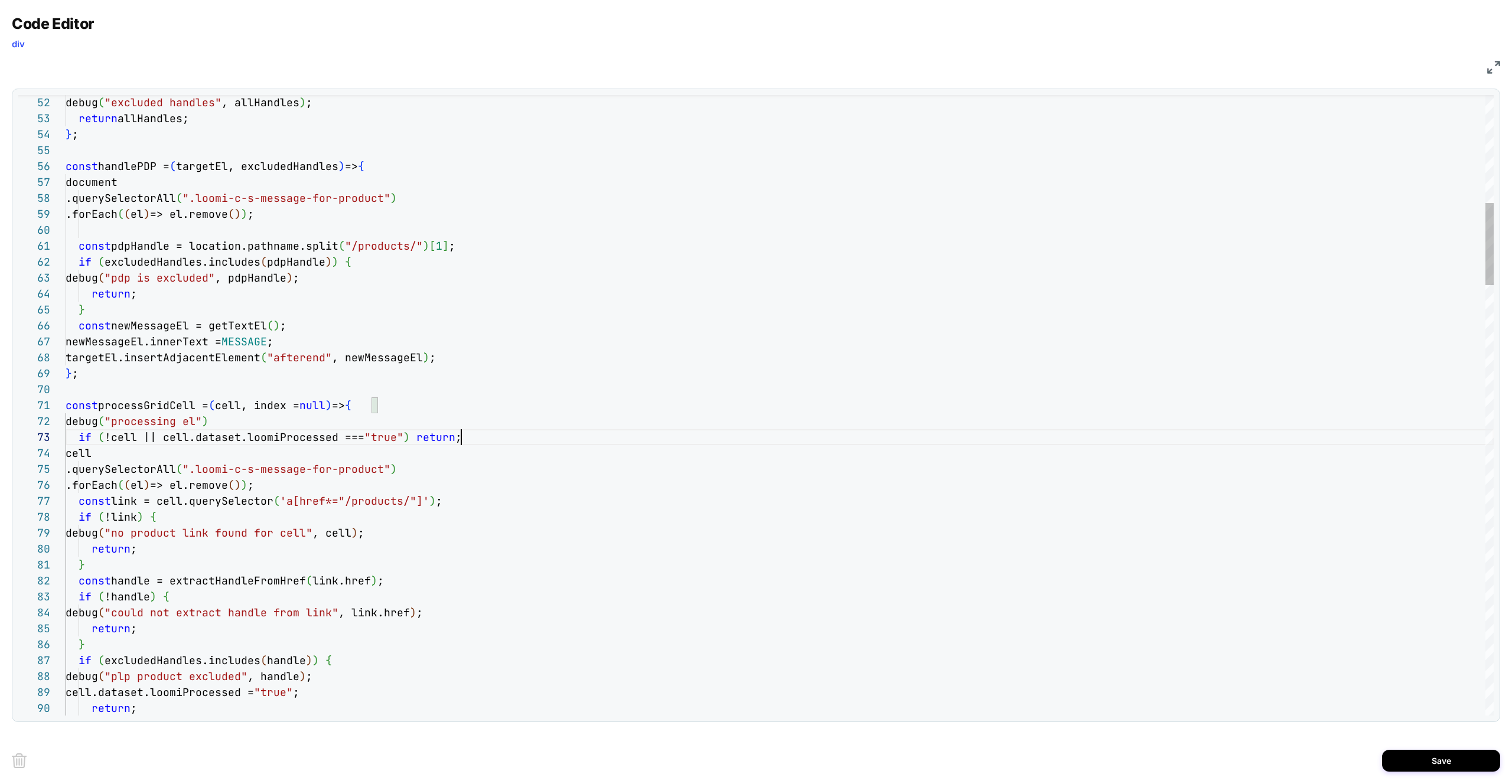
type textarea "**********"
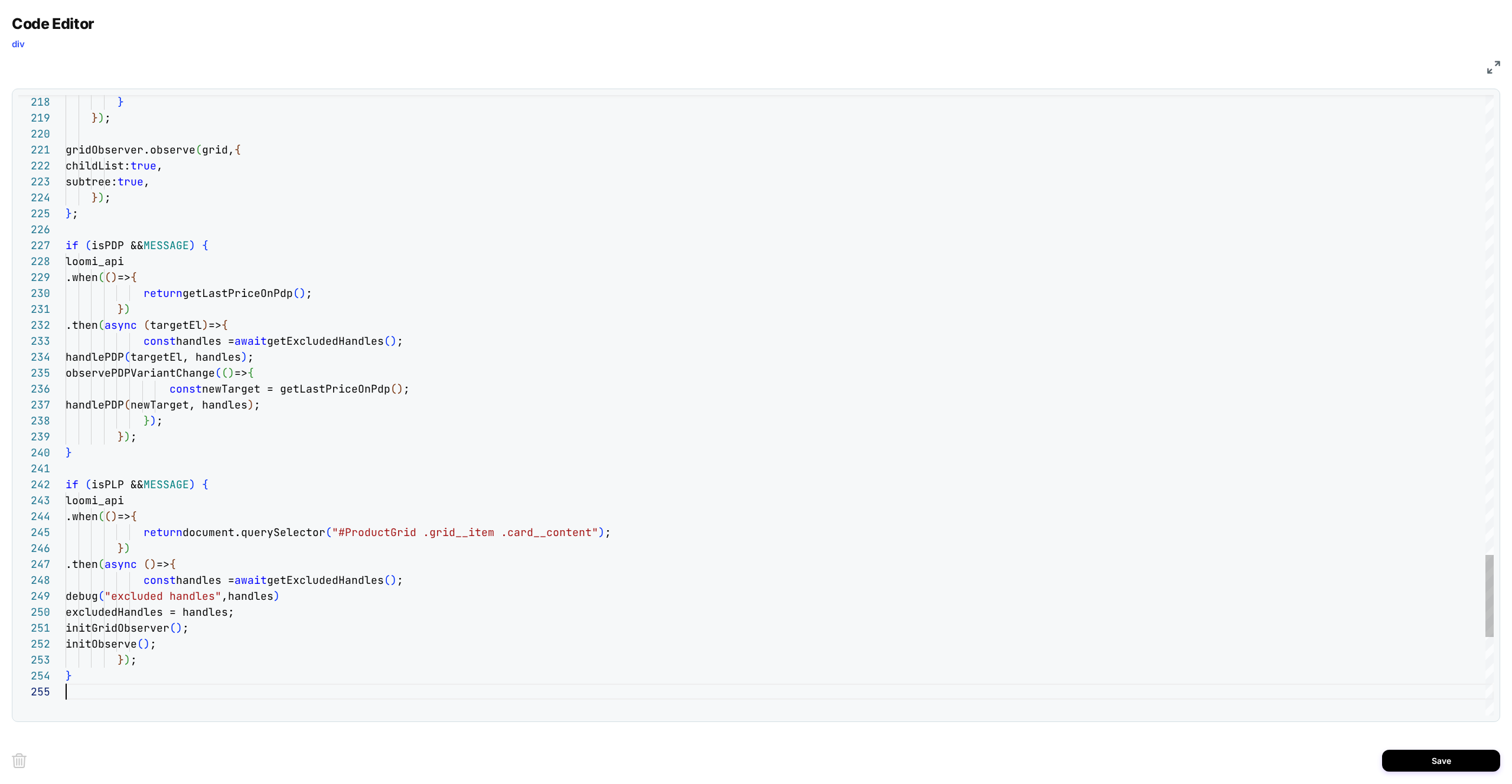
scroll to position [64, 0]
click at [1381, 756] on div "Save" at bounding box center [756, 761] width 1489 height 47
drag, startPoint x: 1423, startPoint y: 757, endPoint x: 1318, endPoint y: 746, distance: 105.6
click at [1422, 757] on button "Save" at bounding box center [1441, 761] width 118 height 22
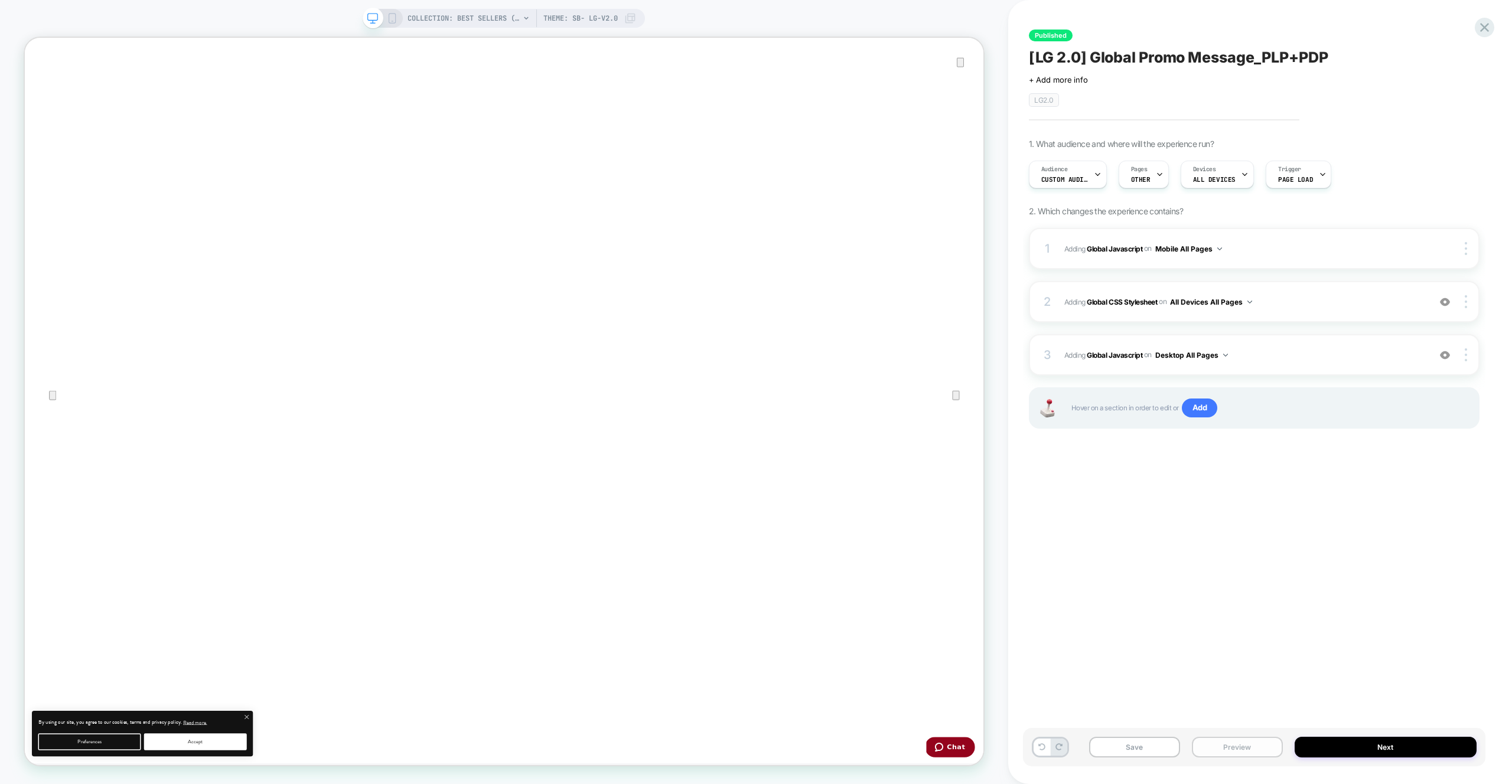
drag, startPoint x: 1202, startPoint y: 748, endPoint x: 1202, endPoint y: 738, distance: 10.0
click at [1202, 748] on button "Preview" at bounding box center [1238, 747] width 91 height 21
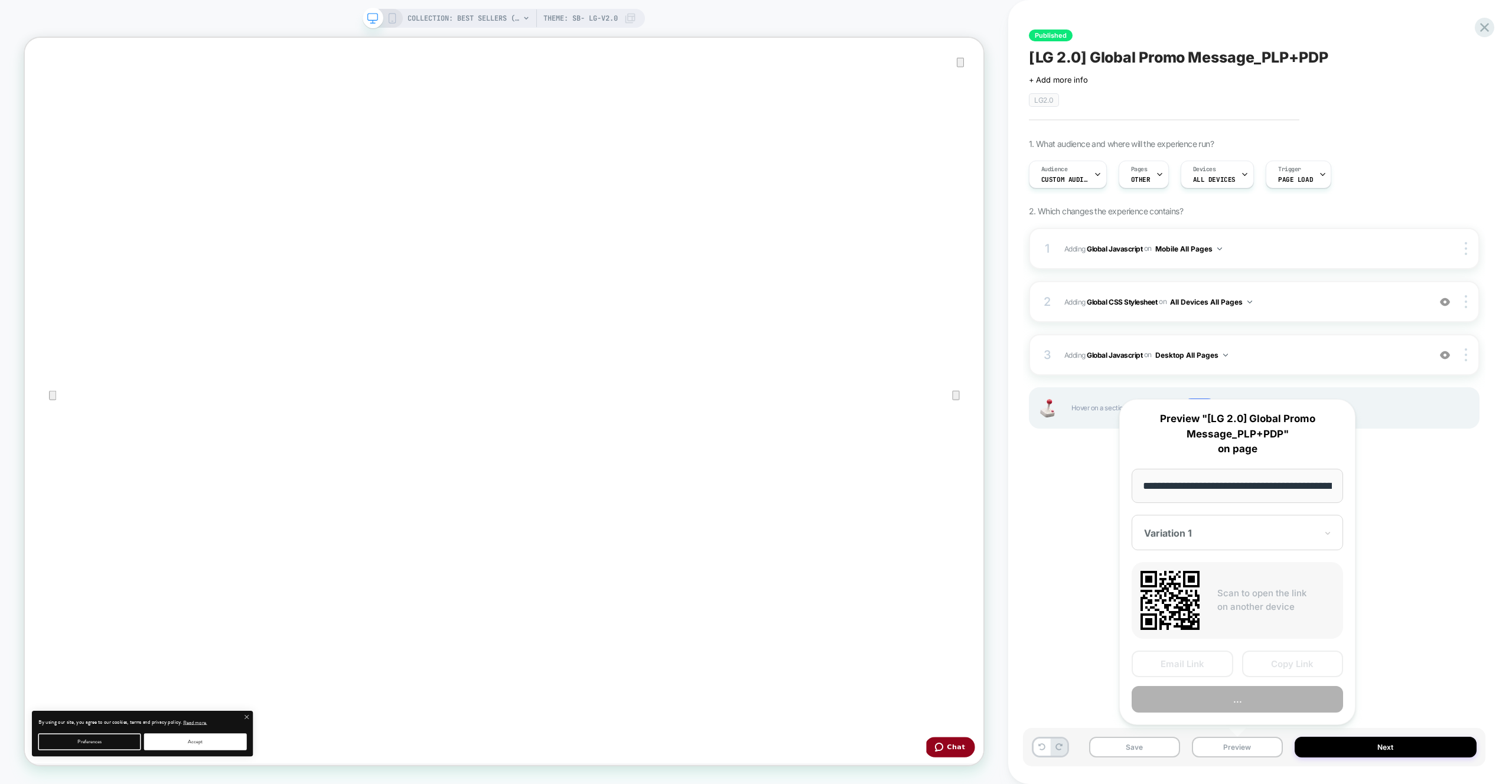
scroll to position [0, 220]
click at [1202, 704] on button "Preview" at bounding box center [1238, 700] width 212 height 27
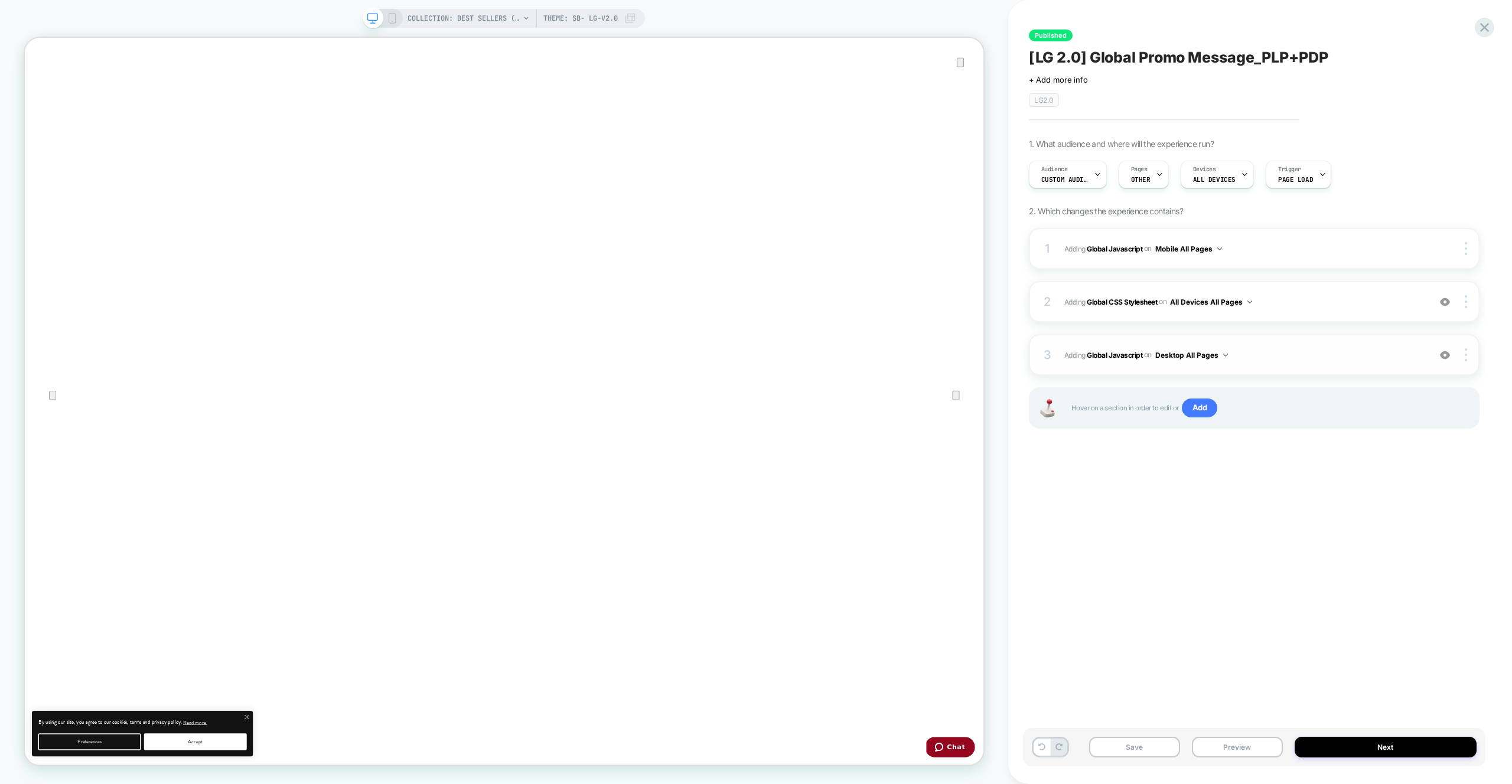
click at [1290, 345] on div "3 Adding Global Javascript on Desktop All Pages Add Before Add After Copy to Mo…" at bounding box center [1254, 355] width 451 height 41
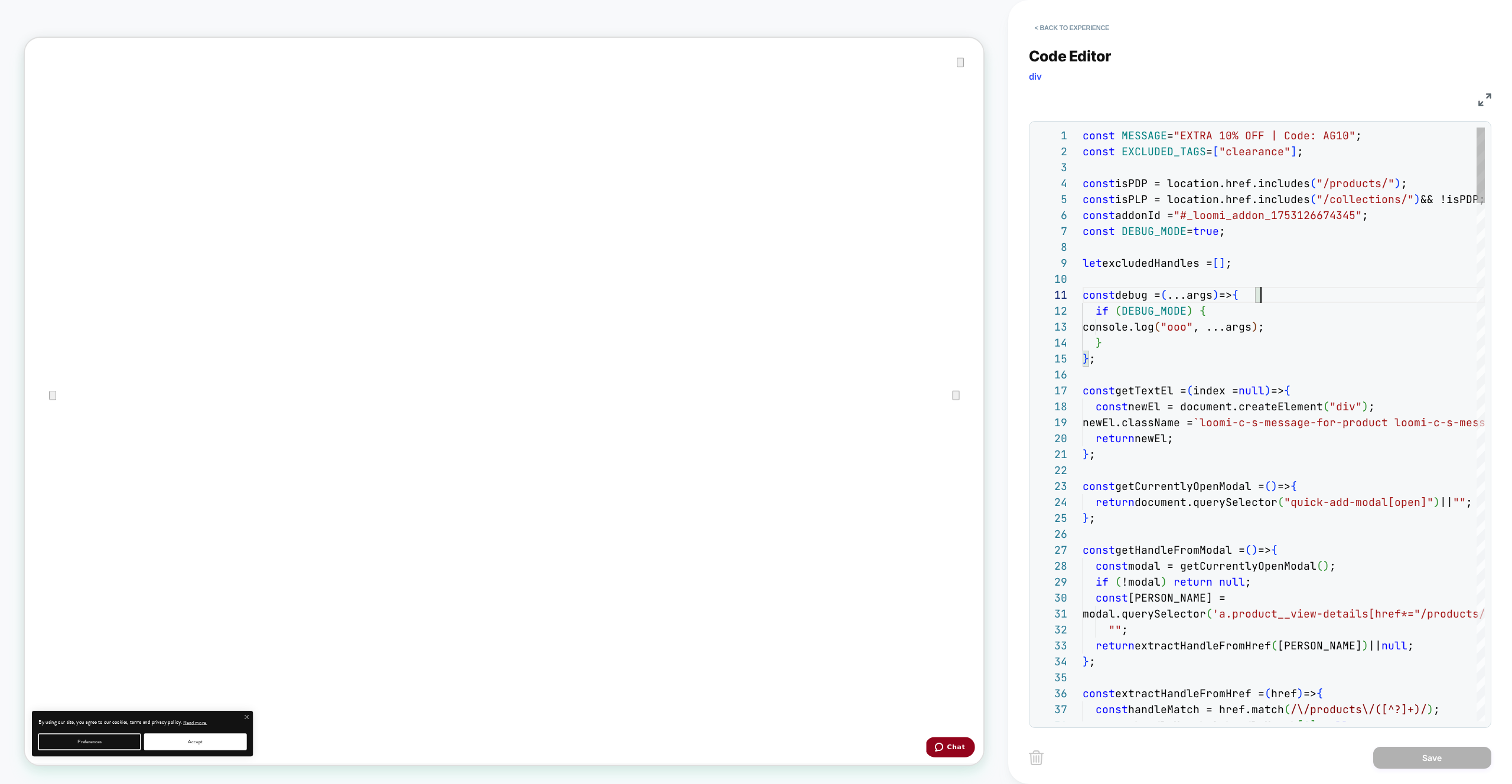
scroll to position [0, 178]
type textarea "**********"
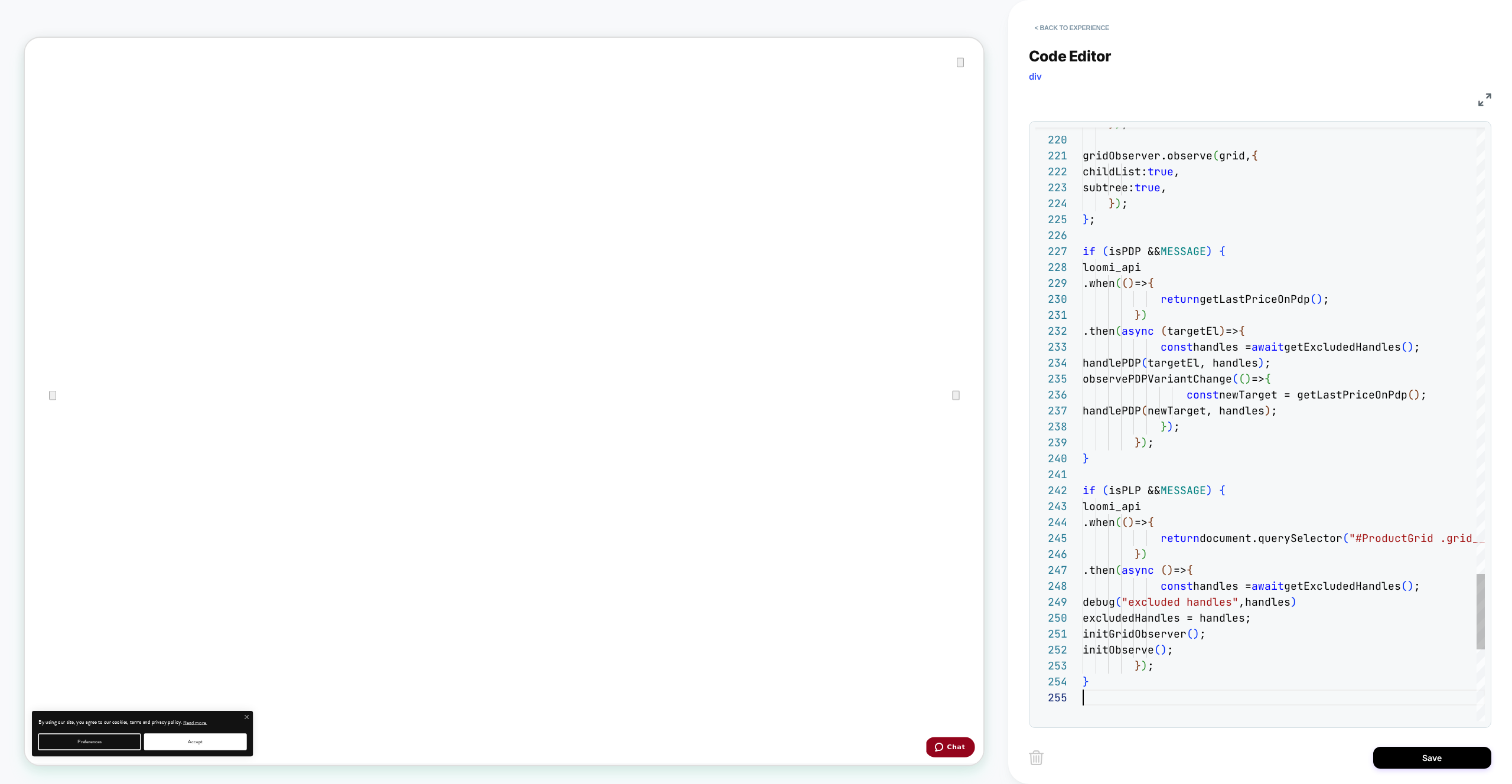
scroll to position [64, 0]
click at [1402, 758] on button "Save" at bounding box center [1432, 758] width 118 height 22
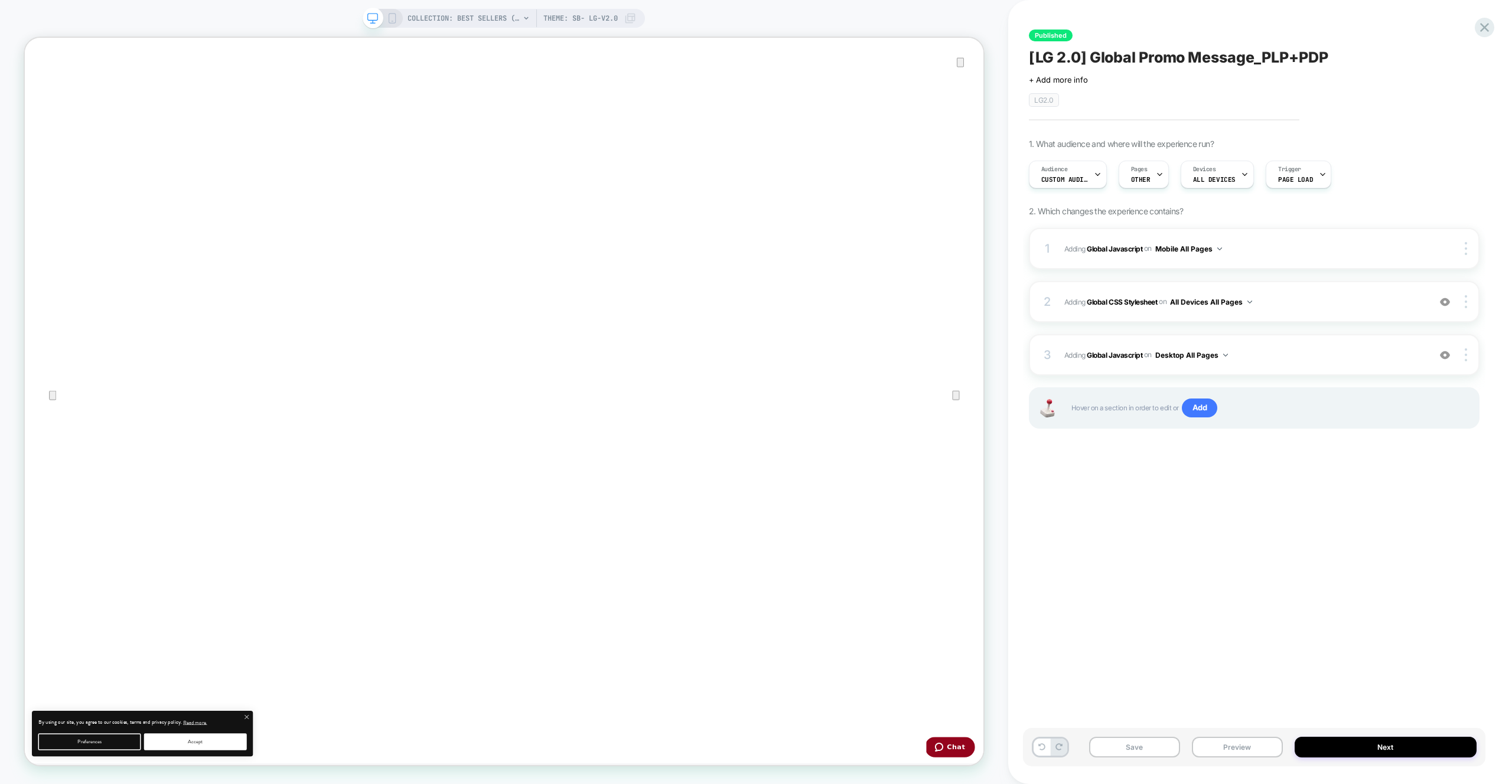
click at [1302, 612] on div "Published [LG 2.0] Global Promo Message_PLP+PDP Click to edit experience detail…" at bounding box center [1254, 392] width 463 height 761
click at [1296, 611] on div "Published [LG 2.0] Global Promo Message_PLP+PDP Click to edit experience detail…" at bounding box center [1254, 392] width 463 height 761
click at [1076, 156] on div "Audience Custom Audience Pages OTHER Devices ALL DEVICES Trigger Page Load" at bounding box center [1248, 174] width 451 height 39
click at [1076, 176] on span "Custom Audience" at bounding box center [1065, 180] width 47 height 8
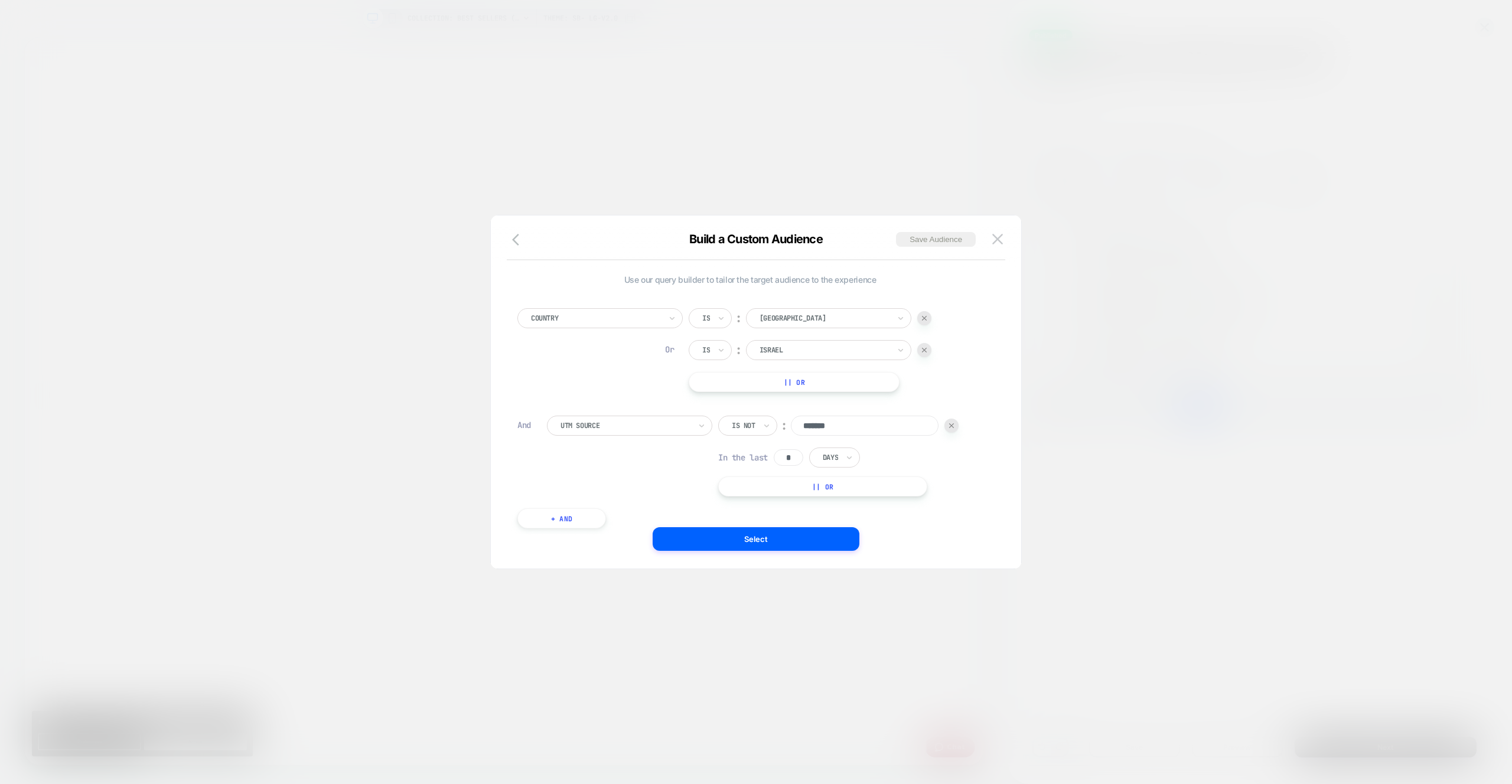
click at [924, 350] on img at bounding box center [925, 351] width 5 height 5
click at [997, 243] on img at bounding box center [997, 239] width 11 height 10
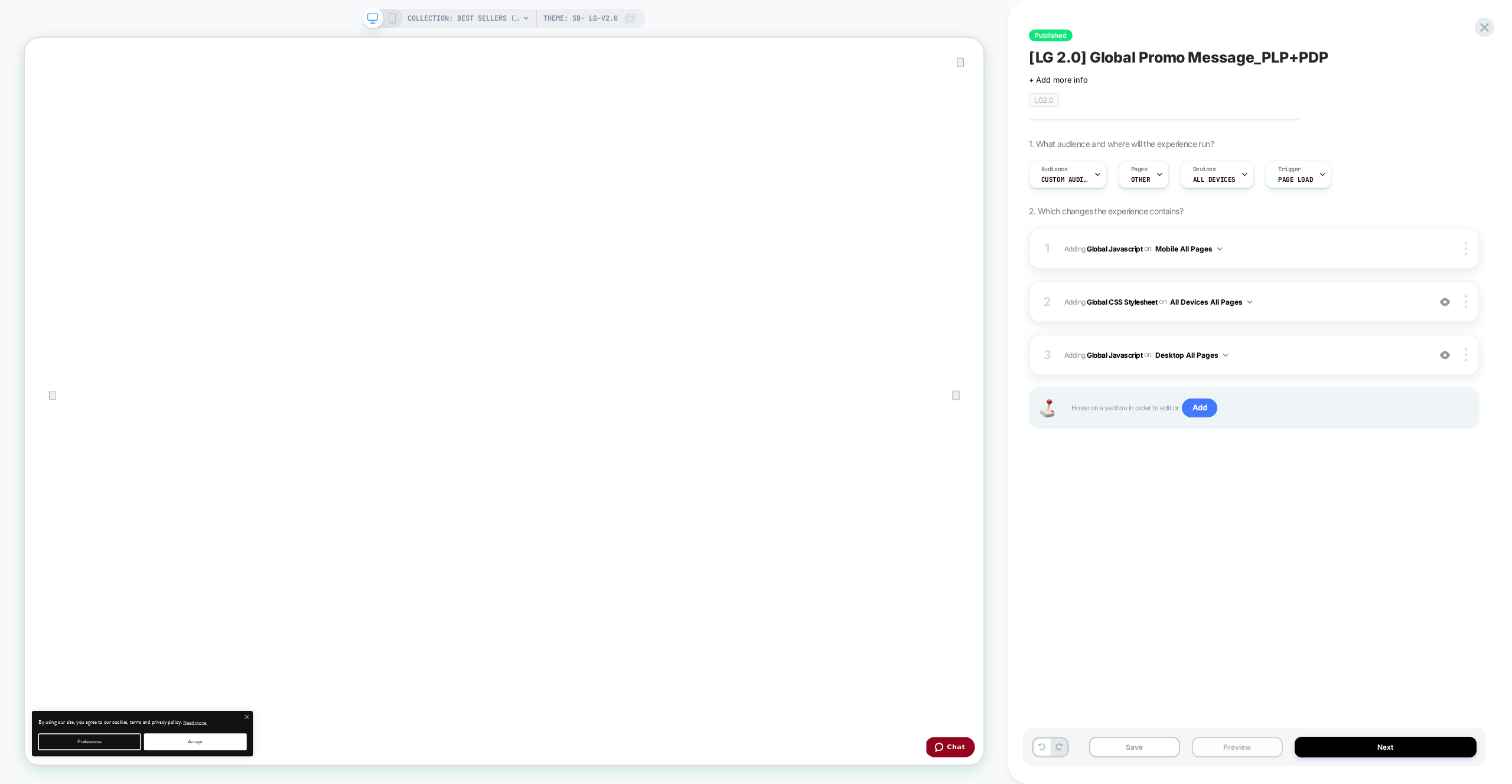
click at [1234, 738] on button "Preview" at bounding box center [1238, 747] width 91 height 21
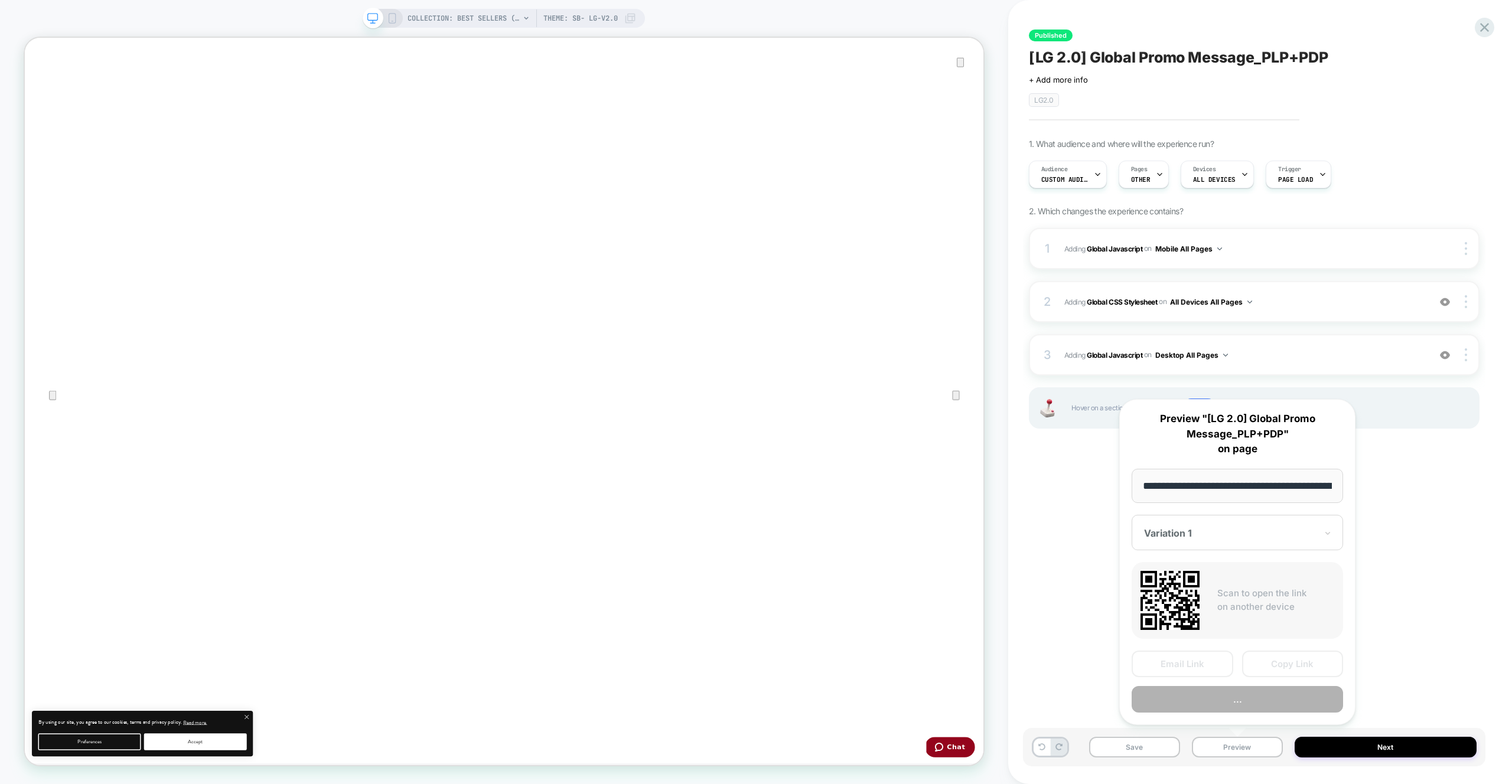
scroll to position [0, 220]
drag, startPoint x: 1293, startPoint y: 660, endPoint x: 1358, endPoint y: 661, distance: 65.0
click at [1293, 660] on button "Copy Link" at bounding box center [1293, 665] width 101 height 27
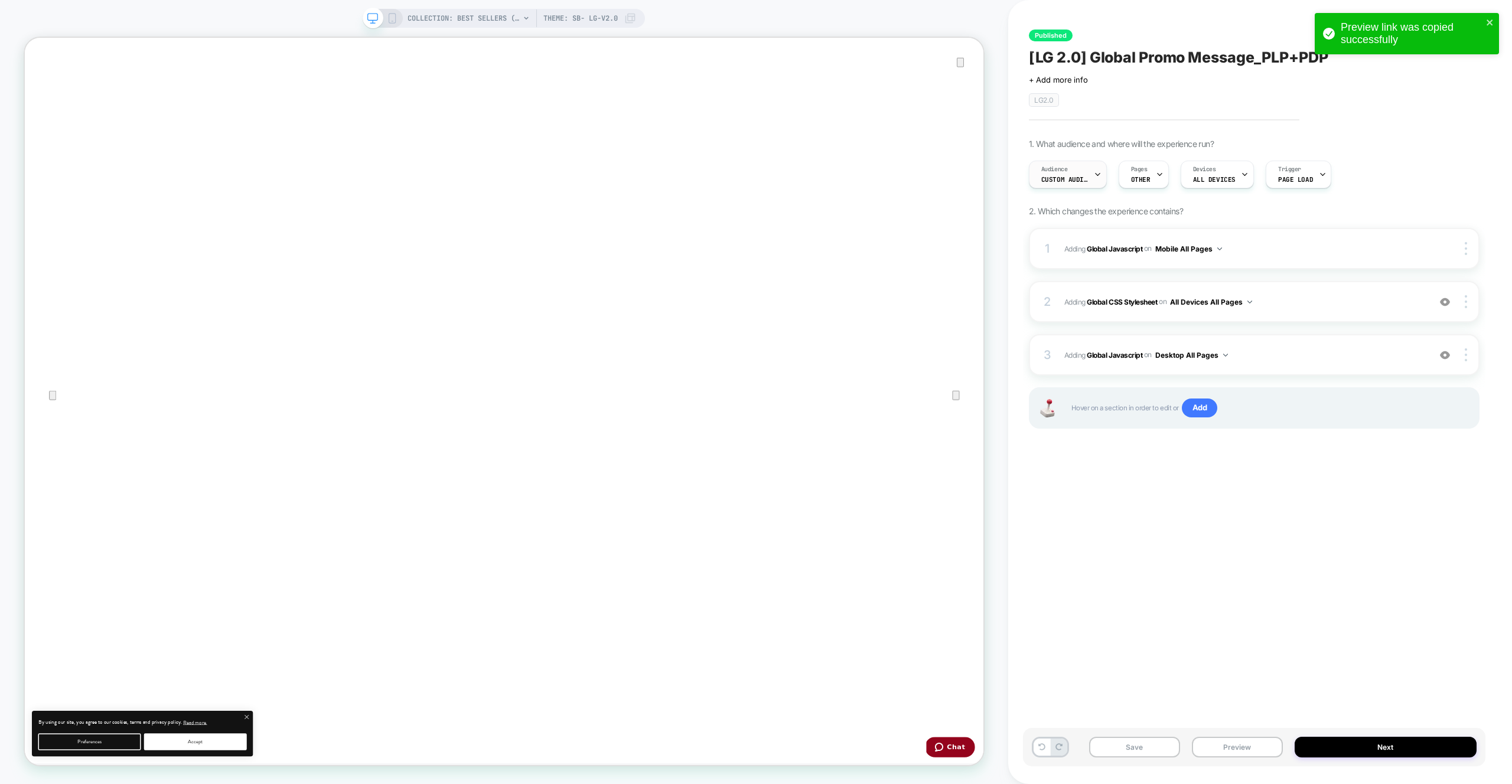
click at [1077, 177] on span "Custom Audience" at bounding box center [1065, 180] width 47 height 8
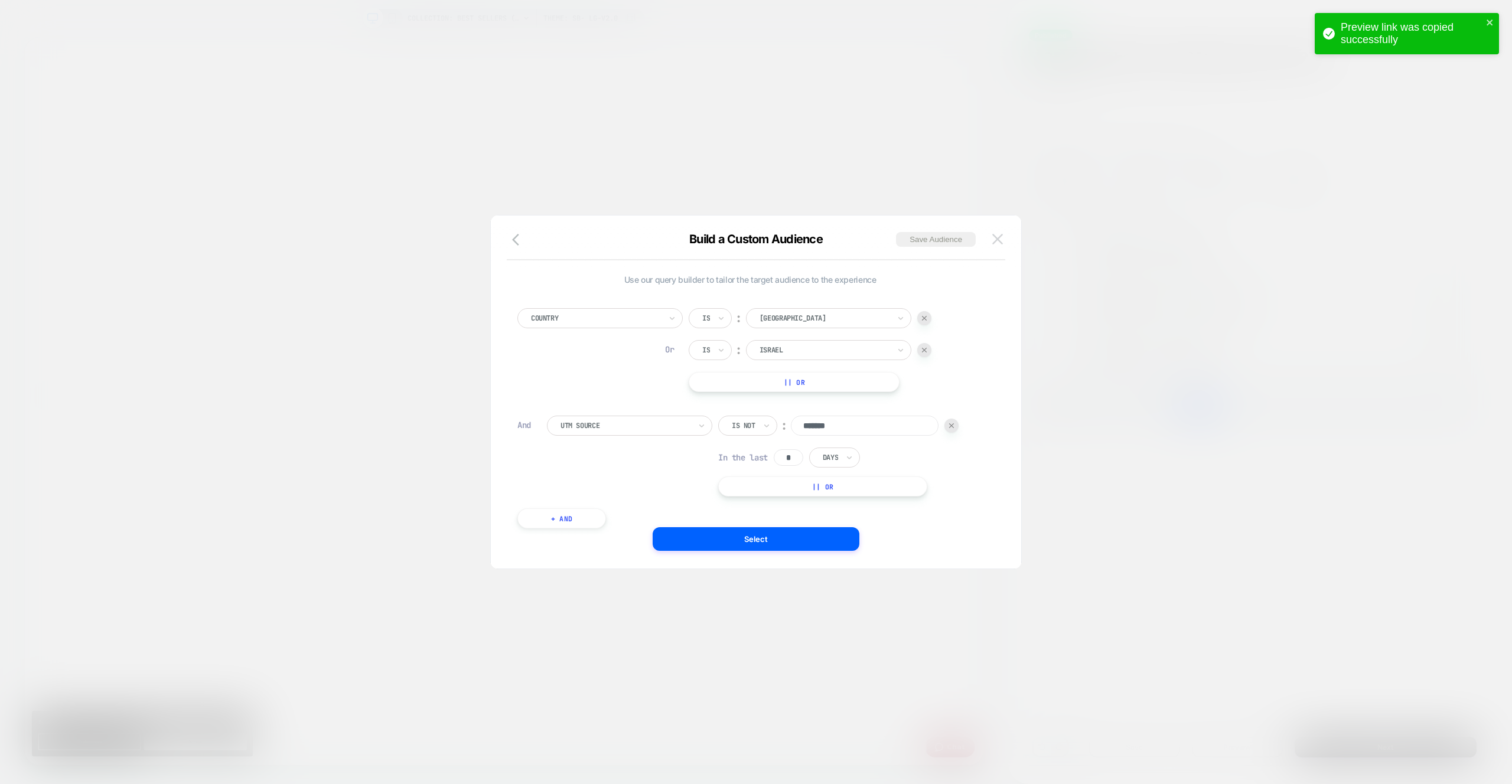
click at [999, 240] on img at bounding box center [997, 239] width 11 height 10
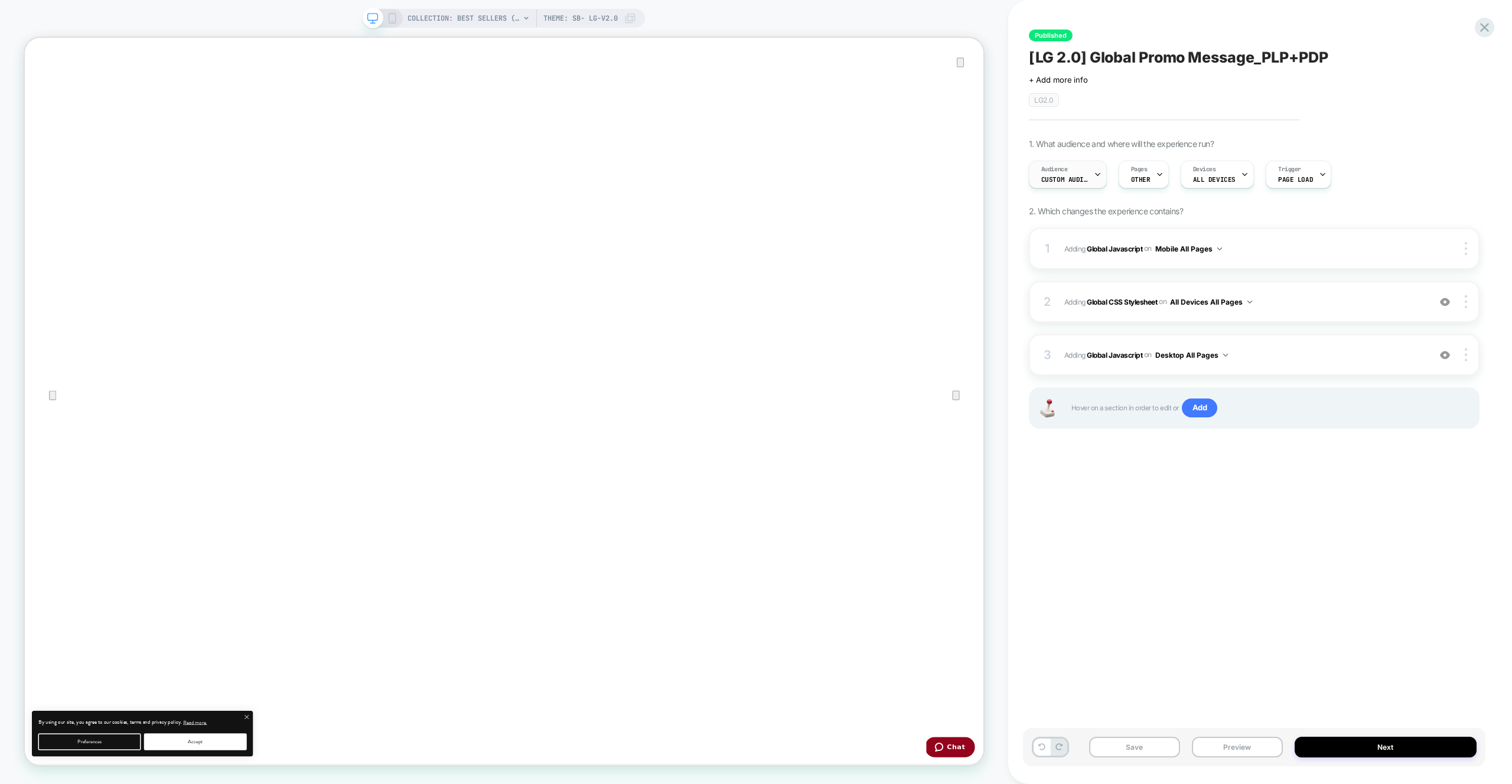
click at [1059, 174] on div "Audience Custom Audience" at bounding box center [1064, 175] width 71 height 27
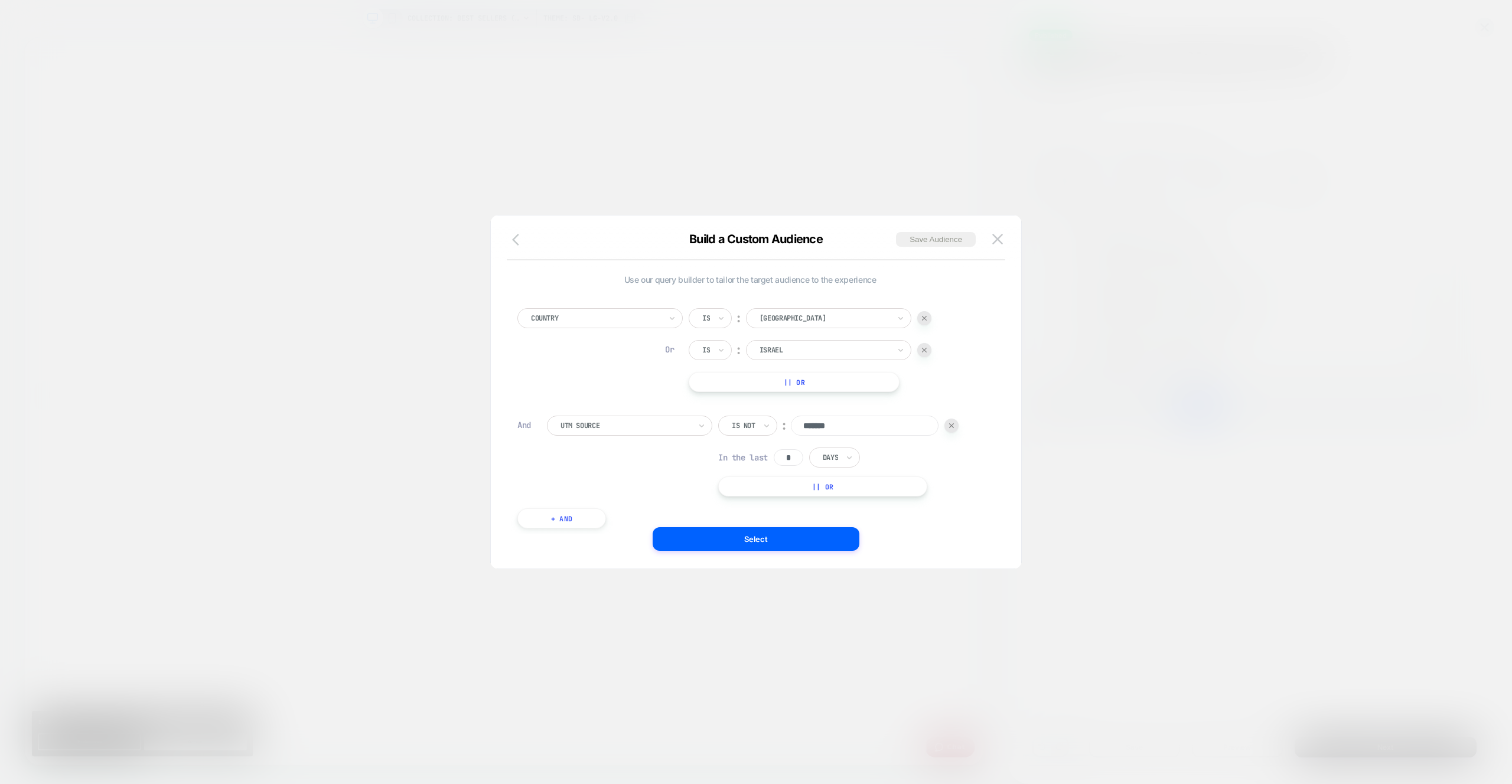
click at [524, 249] on button "button" at bounding box center [519, 240] width 21 height 17
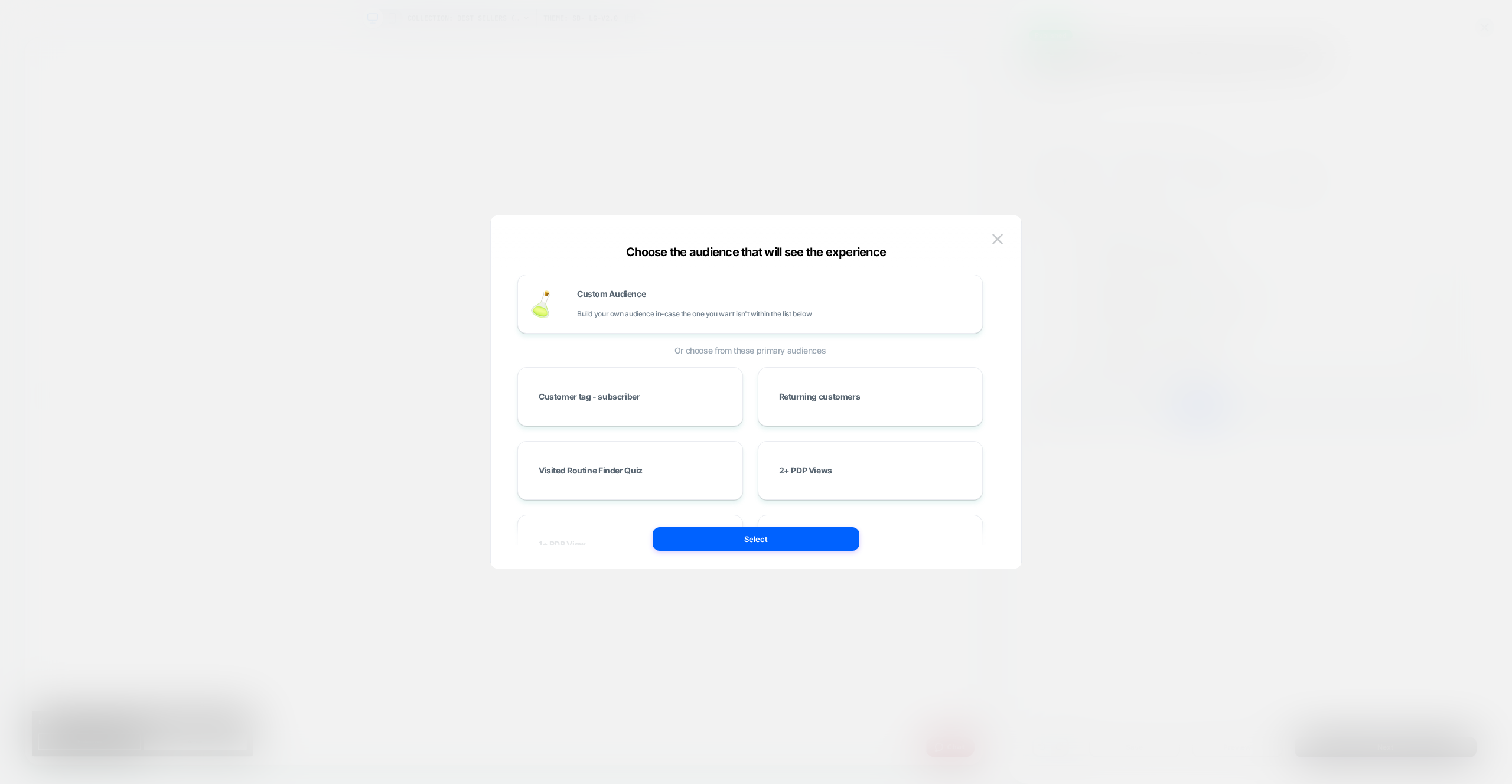
drag, startPoint x: 733, startPoint y: 541, endPoint x: 741, endPoint y: 541, distance: 8.0
click at [733, 541] on button "Select" at bounding box center [756, 539] width 207 height 23
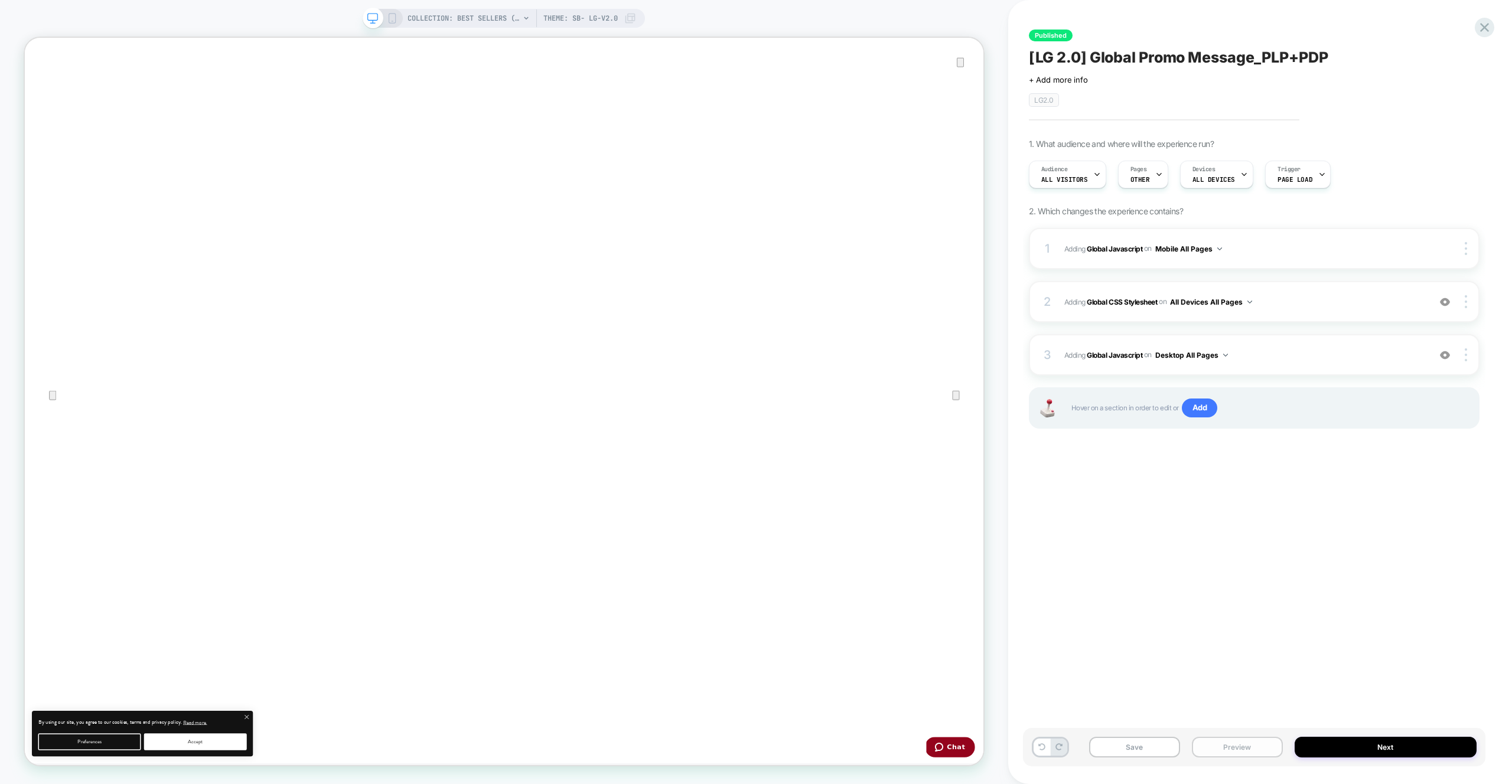
click at [1220, 752] on button "Preview" at bounding box center [1238, 747] width 91 height 21
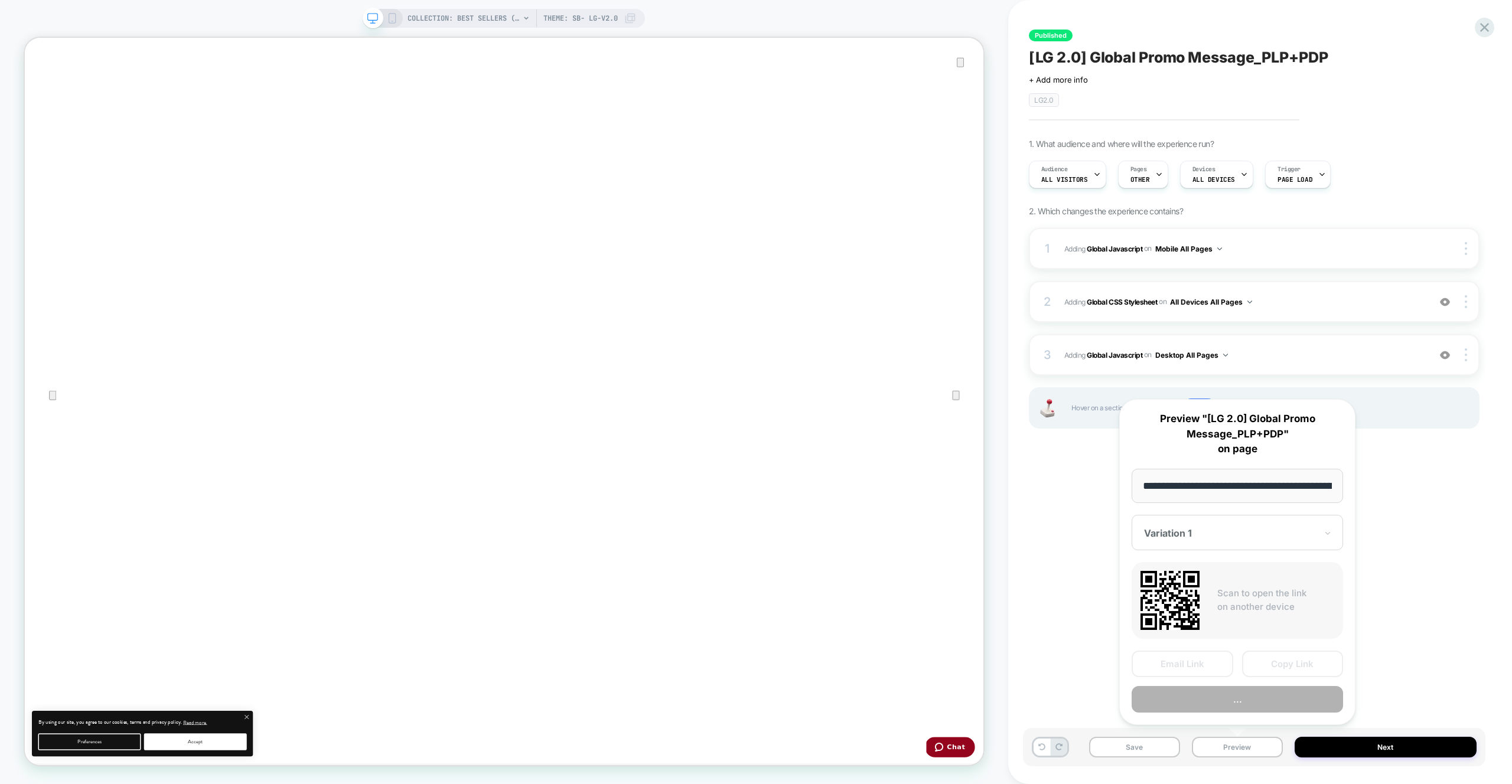
scroll to position [0, 220]
drag, startPoint x: 1279, startPoint y: 673, endPoint x: 1117, endPoint y: 662, distance: 162.4
click at [1279, 673] on button "Copy Link" at bounding box center [1293, 665] width 101 height 27
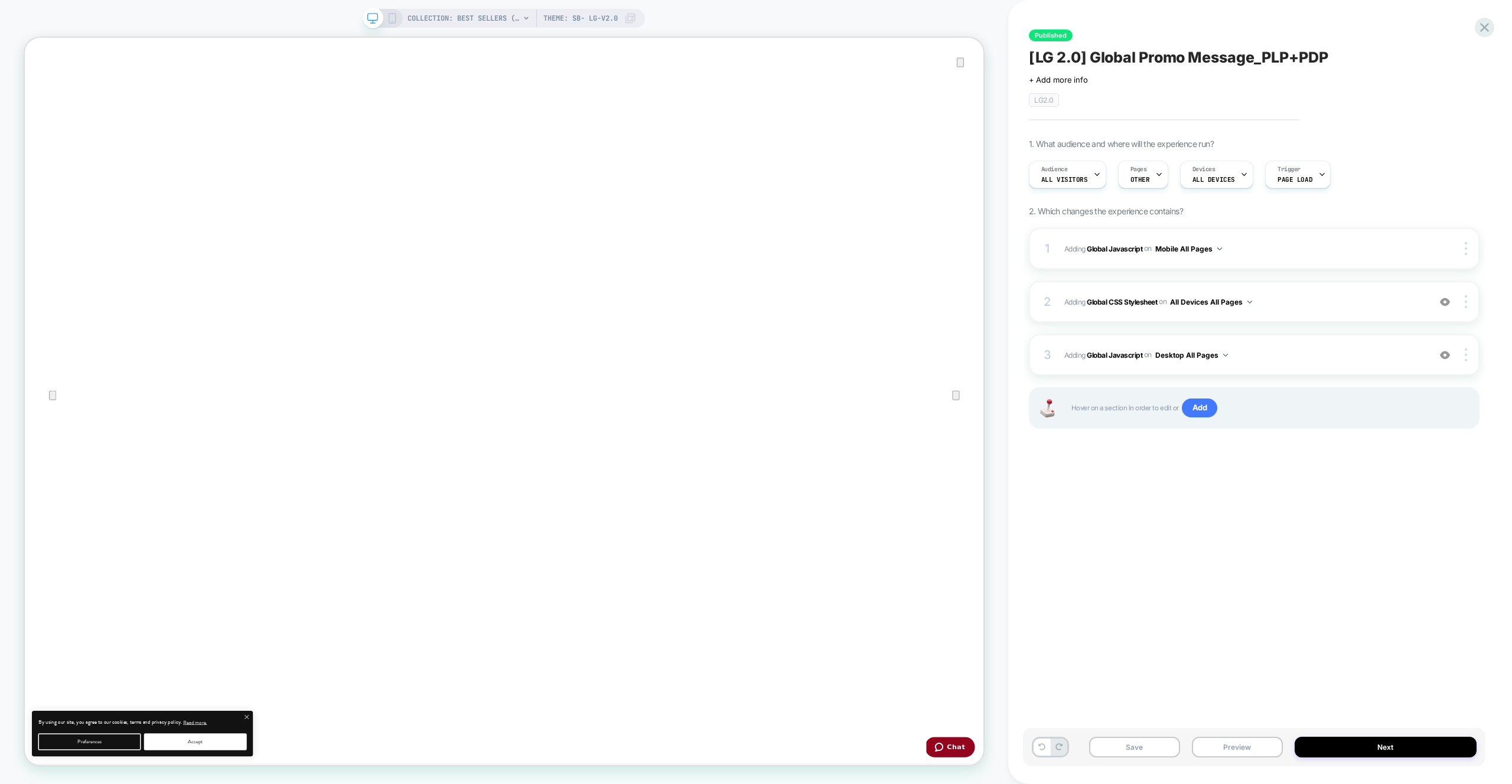
click at [1119, 20] on div "Published [LG 2.0] Global Promo Message_PLP+PDP Click to edit experience detail…" at bounding box center [1254, 392] width 463 height 761
click at [1145, 169] on div "Pages OTHER" at bounding box center [1140, 175] width 44 height 27
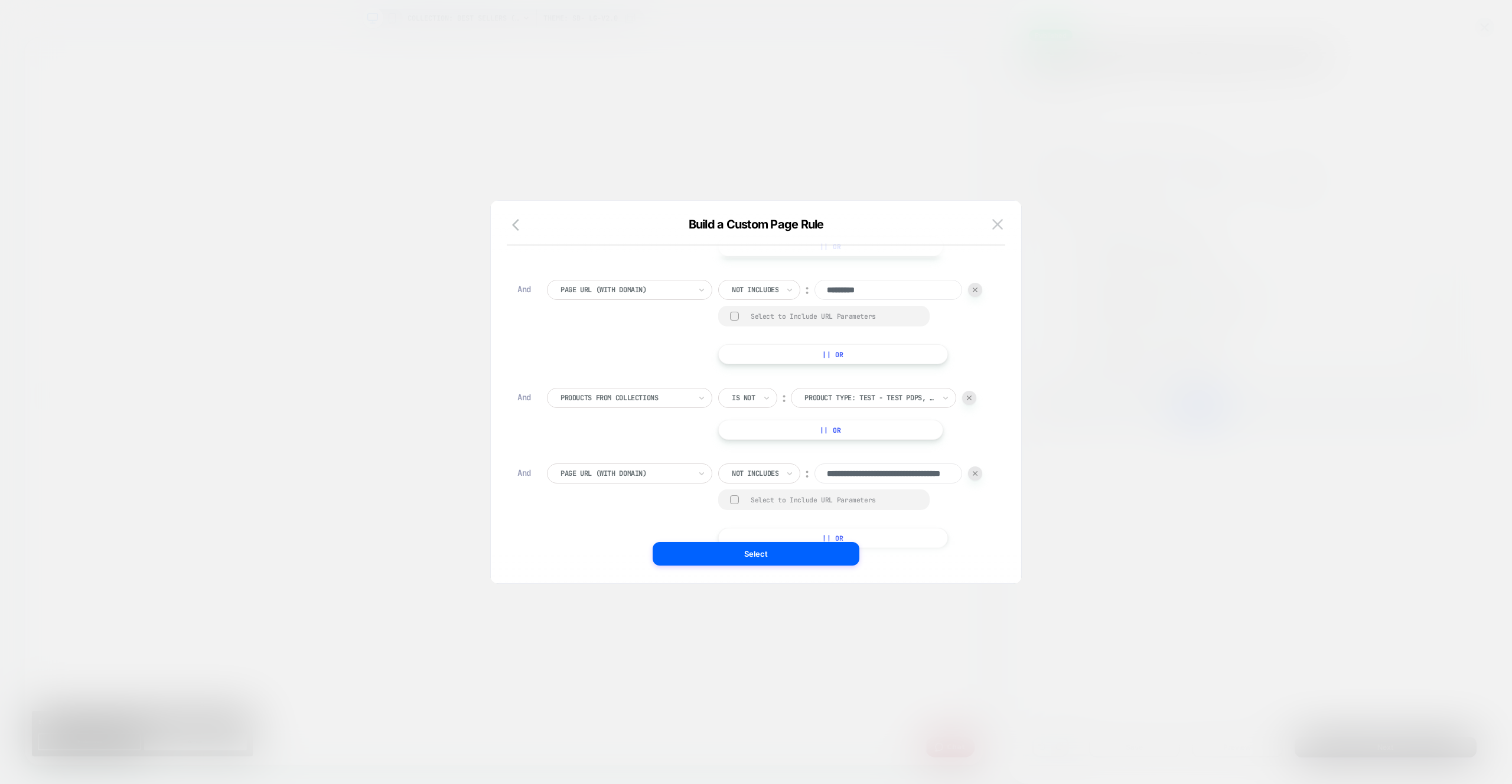
scroll to position [354, 0]
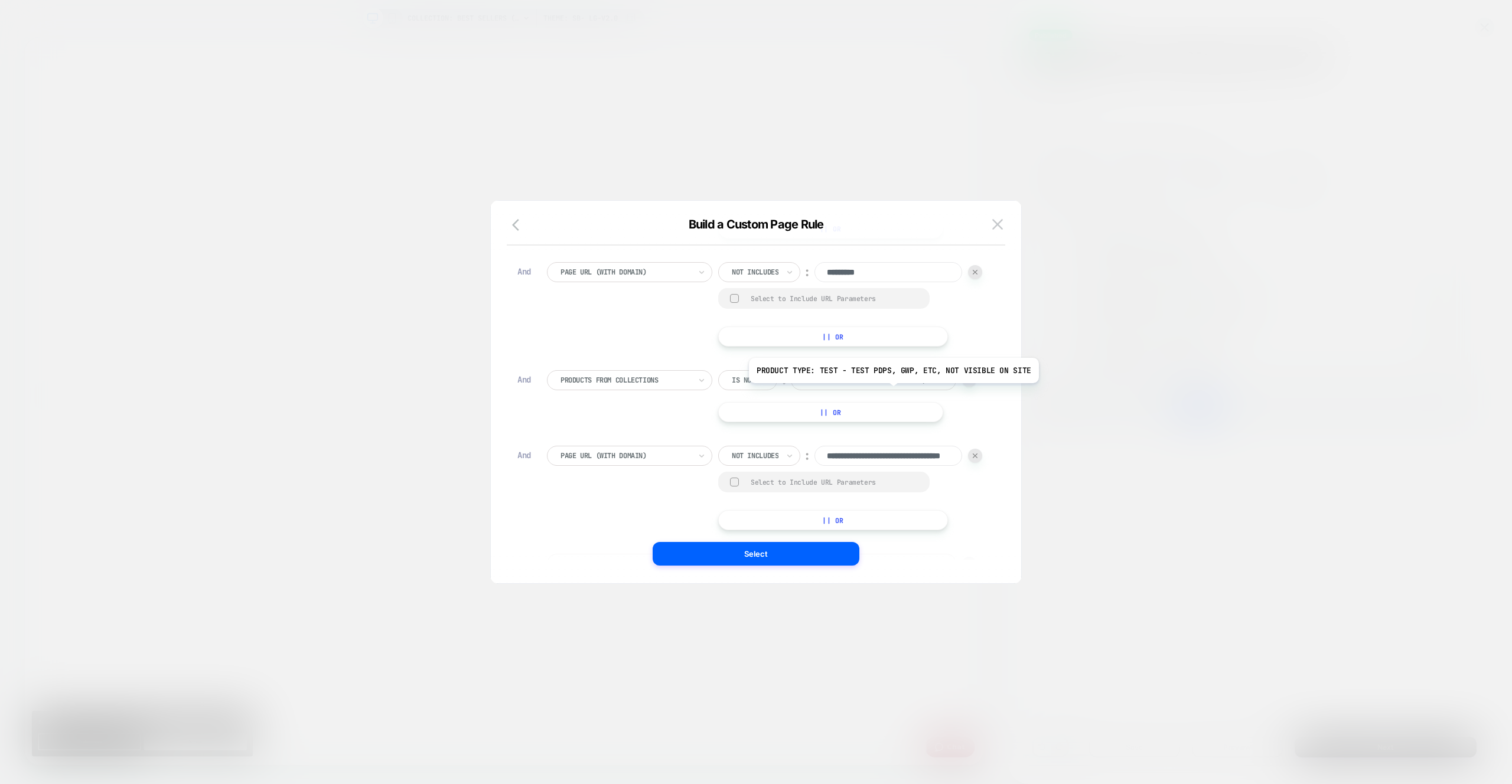
click at [890, 391] on div "Product Type: Test - Test PDPS, GWP, etc, not visible on Site" at bounding box center [874, 381] width 166 height 20
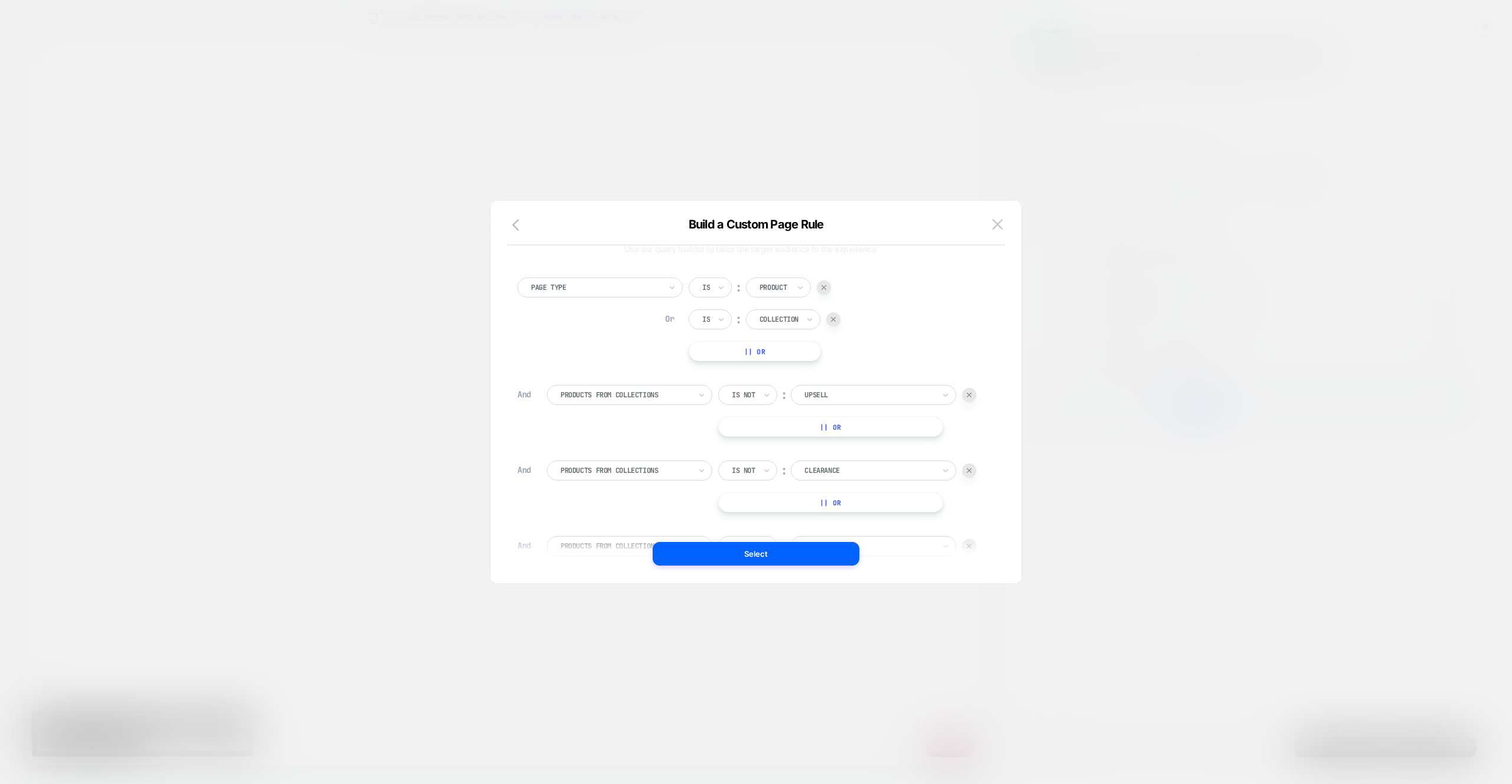
scroll to position [0, 0]
click at [1008, 223] on div "Build a Custom Page Rule" at bounding box center [756, 232] width 530 height 28
click at [1003, 223] on button at bounding box center [997, 224] width 18 height 18
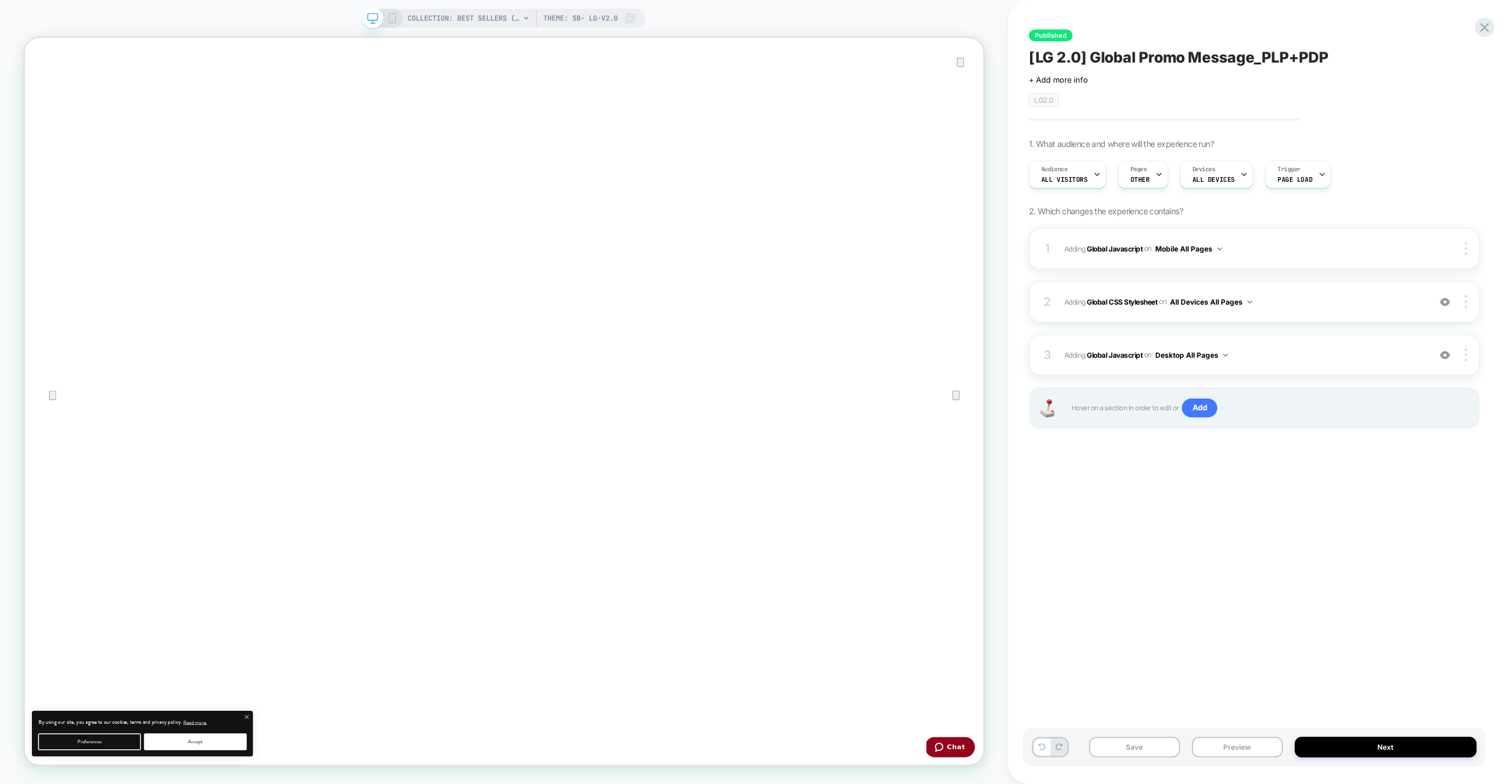
click at [393, 16] on icon at bounding box center [392, 18] width 11 height 11
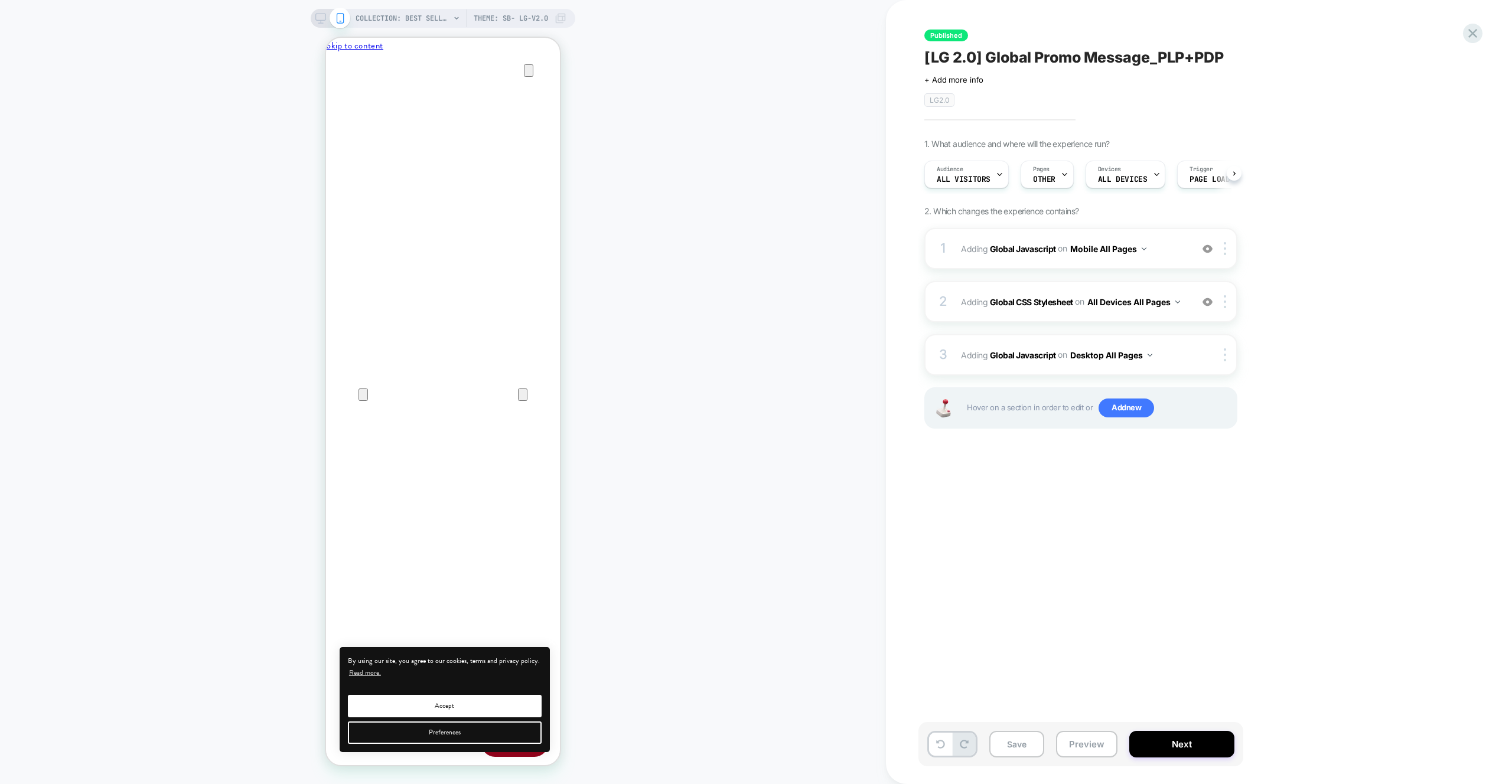
scroll to position [0, 1]
click at [1166, 242] on span "Adding Global Javascript on Mobile All Pages" at bounding box center [1074, 249] width 225 height 17
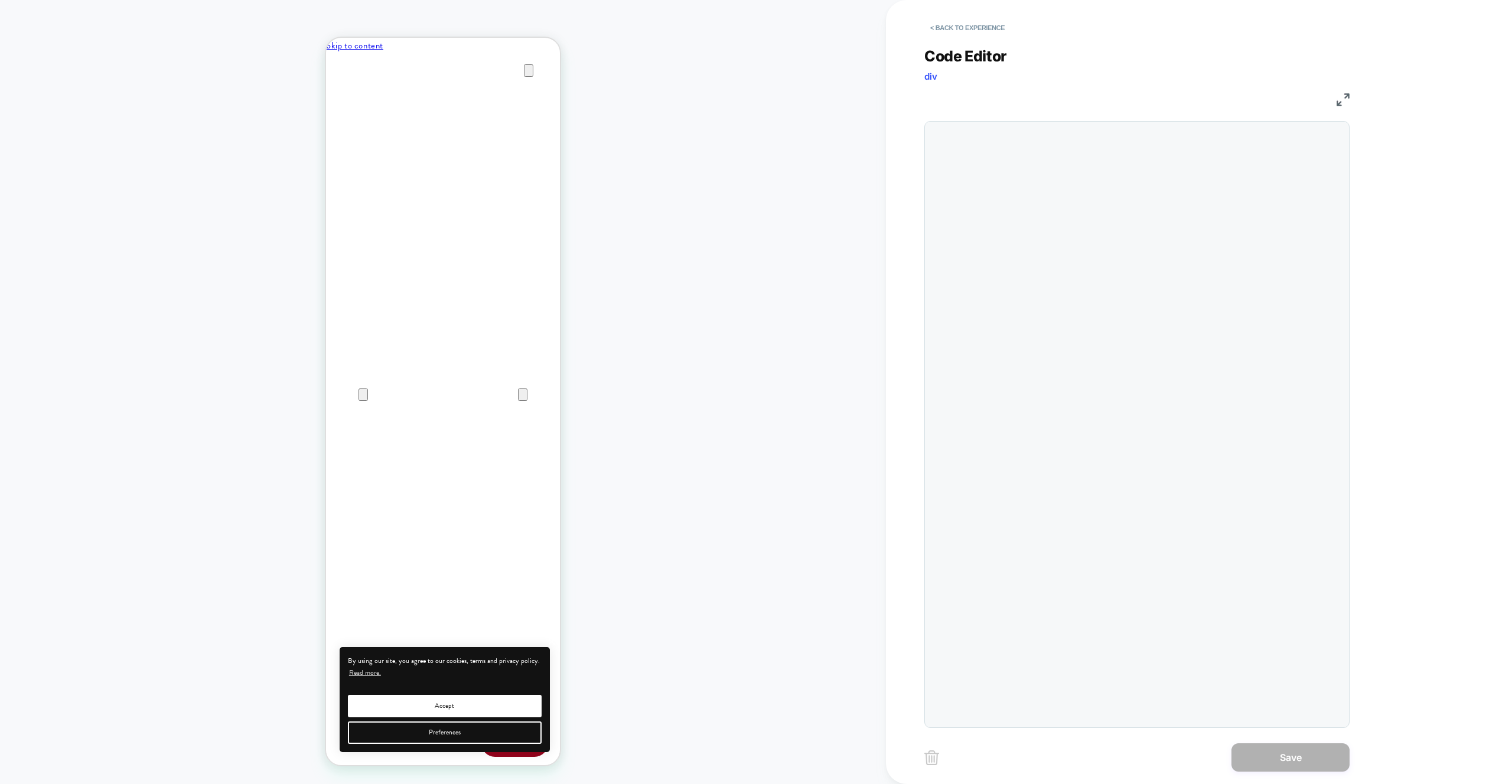
scroll to position [160, 0]
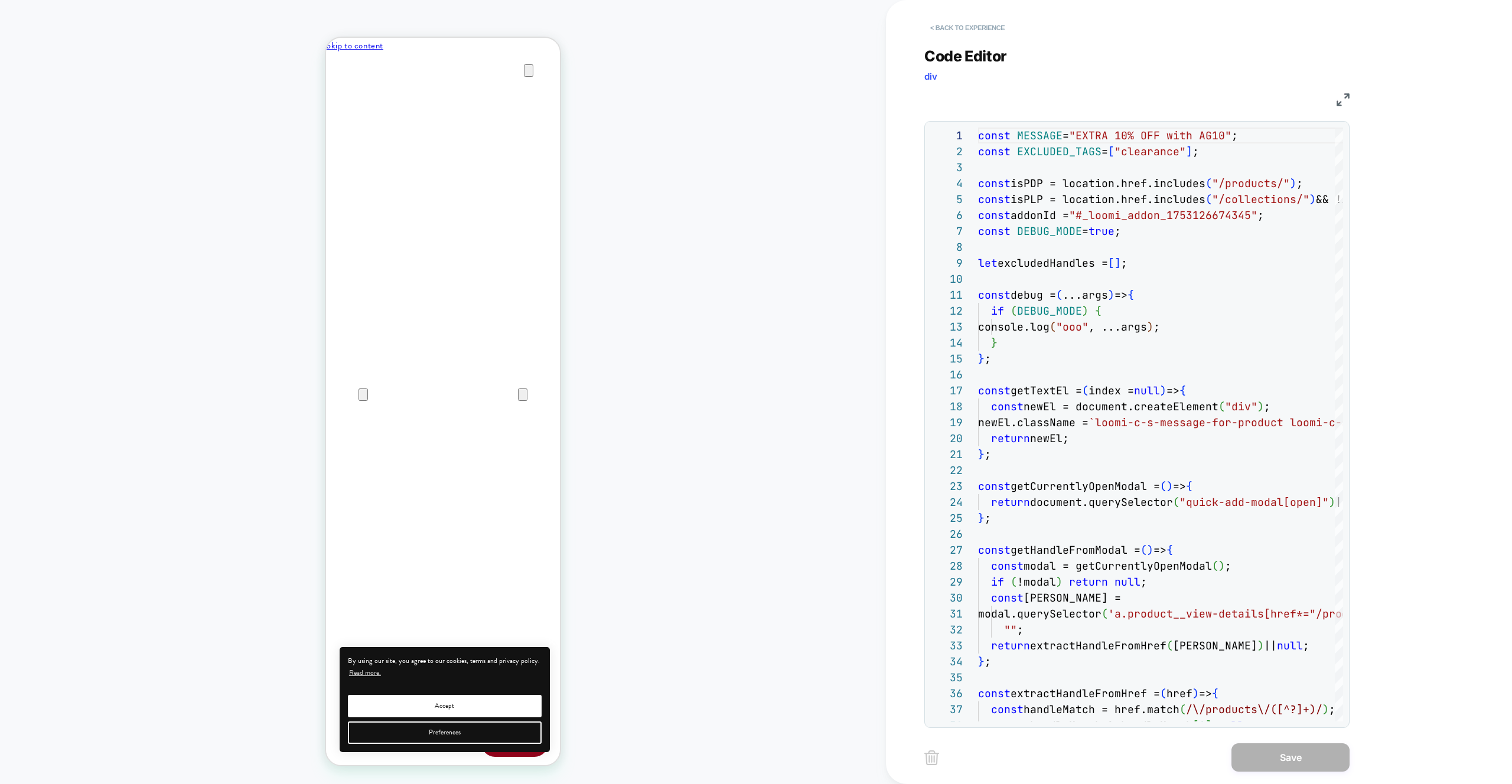
click at [971, 33] on button "< Back to experience" at bounding box center [967, 28] width 86 height 19
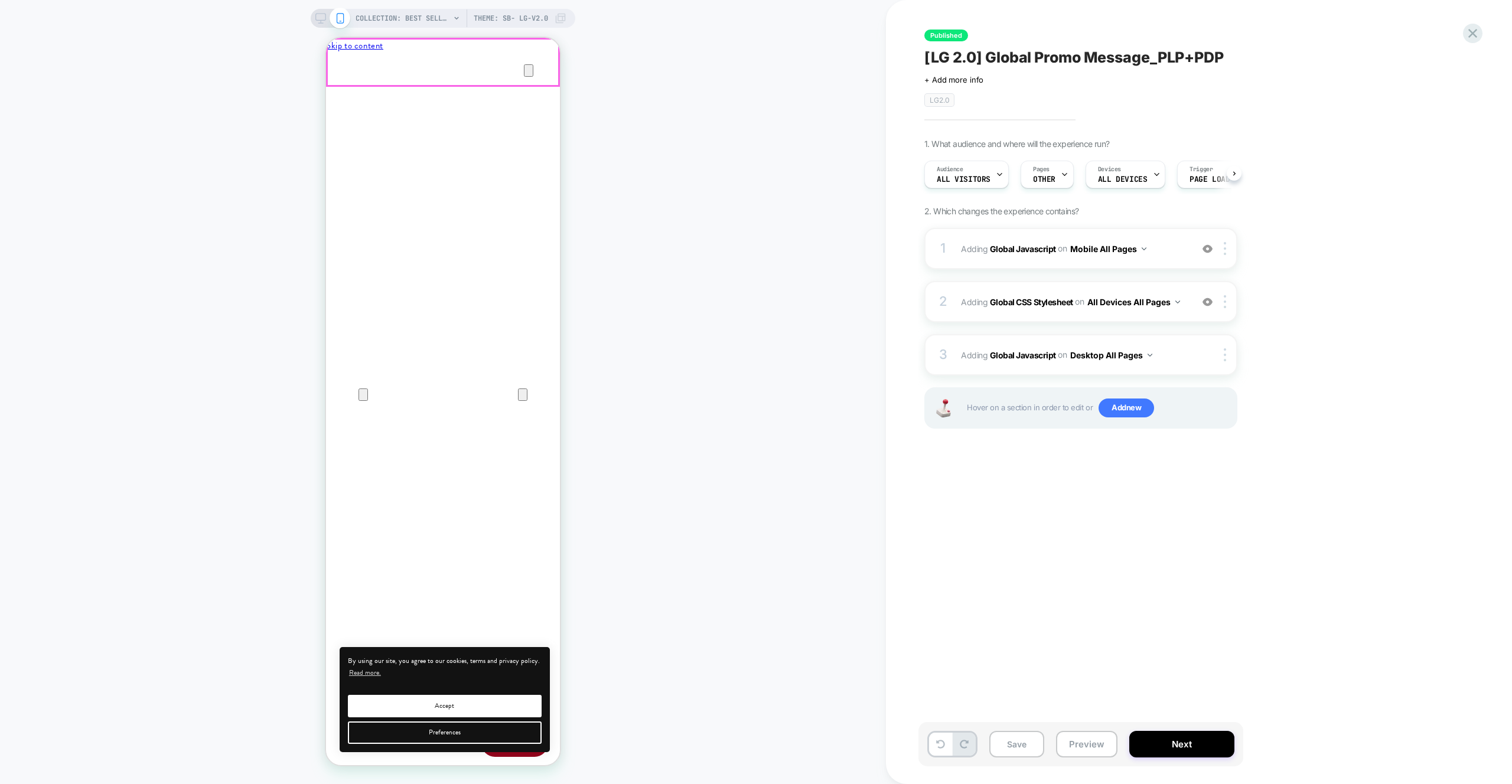
scroll to position [0, 1]
click at [318, 18] on icon at bounding box center [320, 18] width 11 height 11
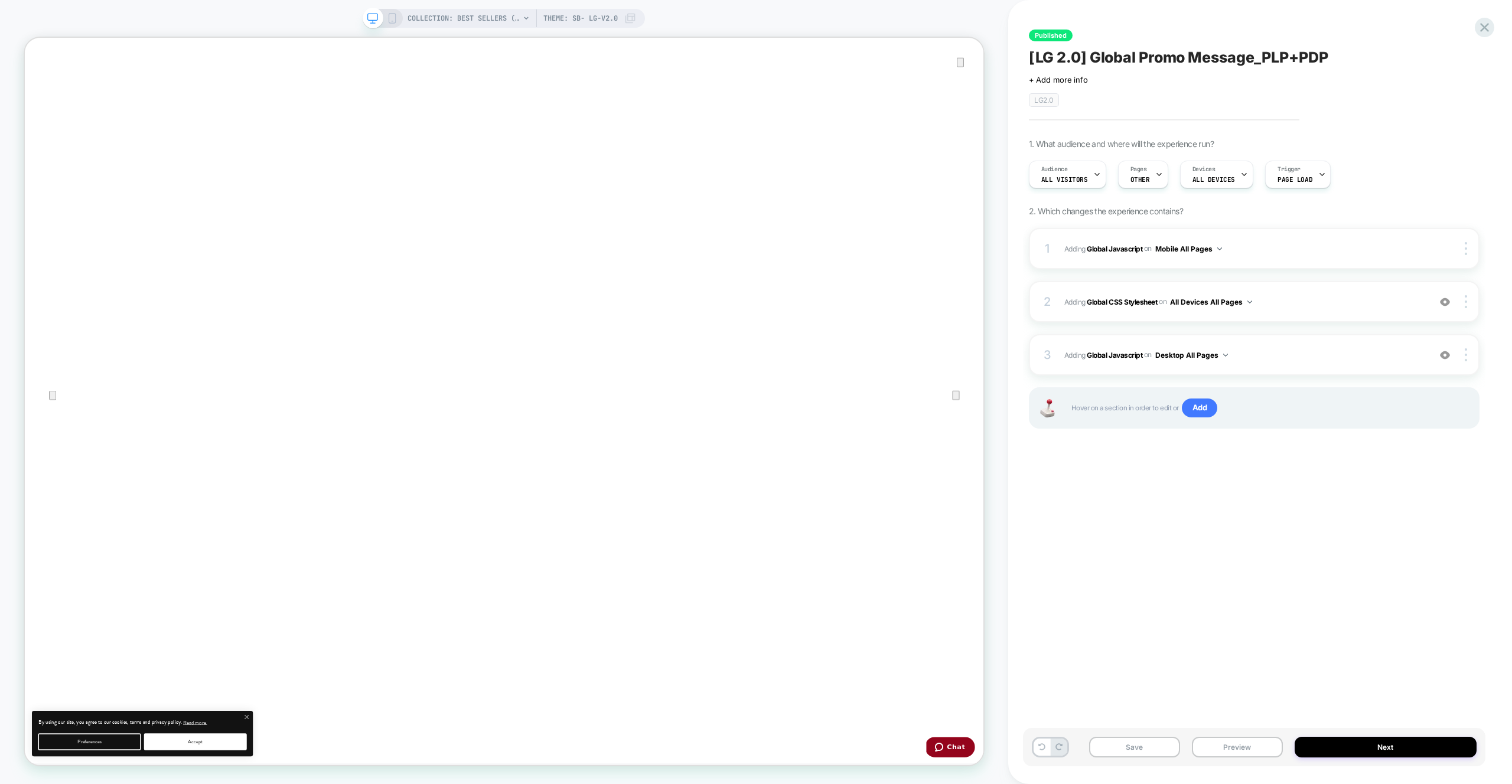
click at [1312, 377] on div "1 Adding Global Javascript on Mobile All Pages Copy to Desktop Target All Devic…" at bounding box center [1254, 342] width 451 height 230
click at [1307, 366] on div "3 Adding Global Javascript on Desktop All Pages Add Before Add After Copy to Mo…" at bounding box center [1254, 355] width 451 height 41
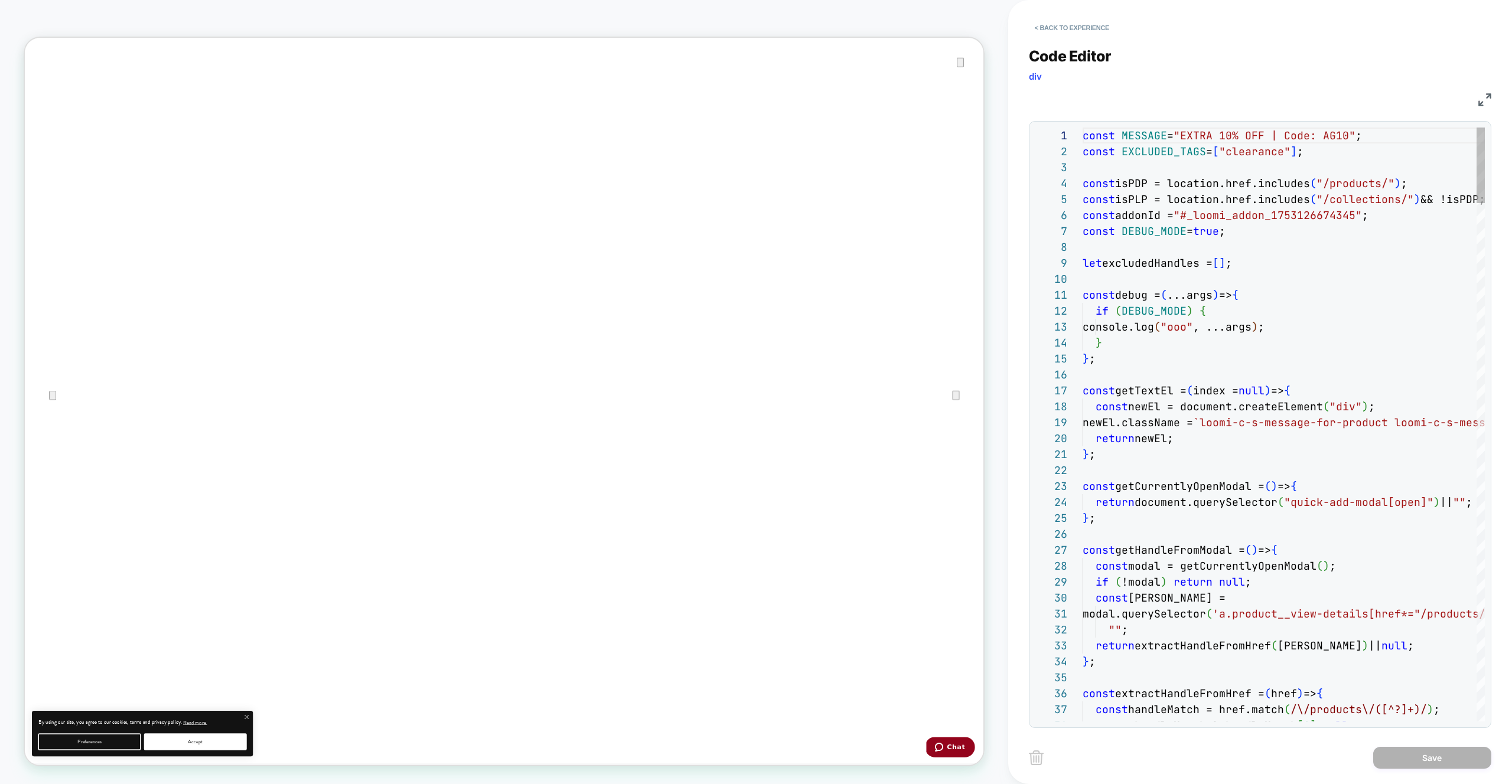
scroll to position [160, 0]
click at [1214, 228] on span "true" at bounding box center [1206, 231] width 26 height 13
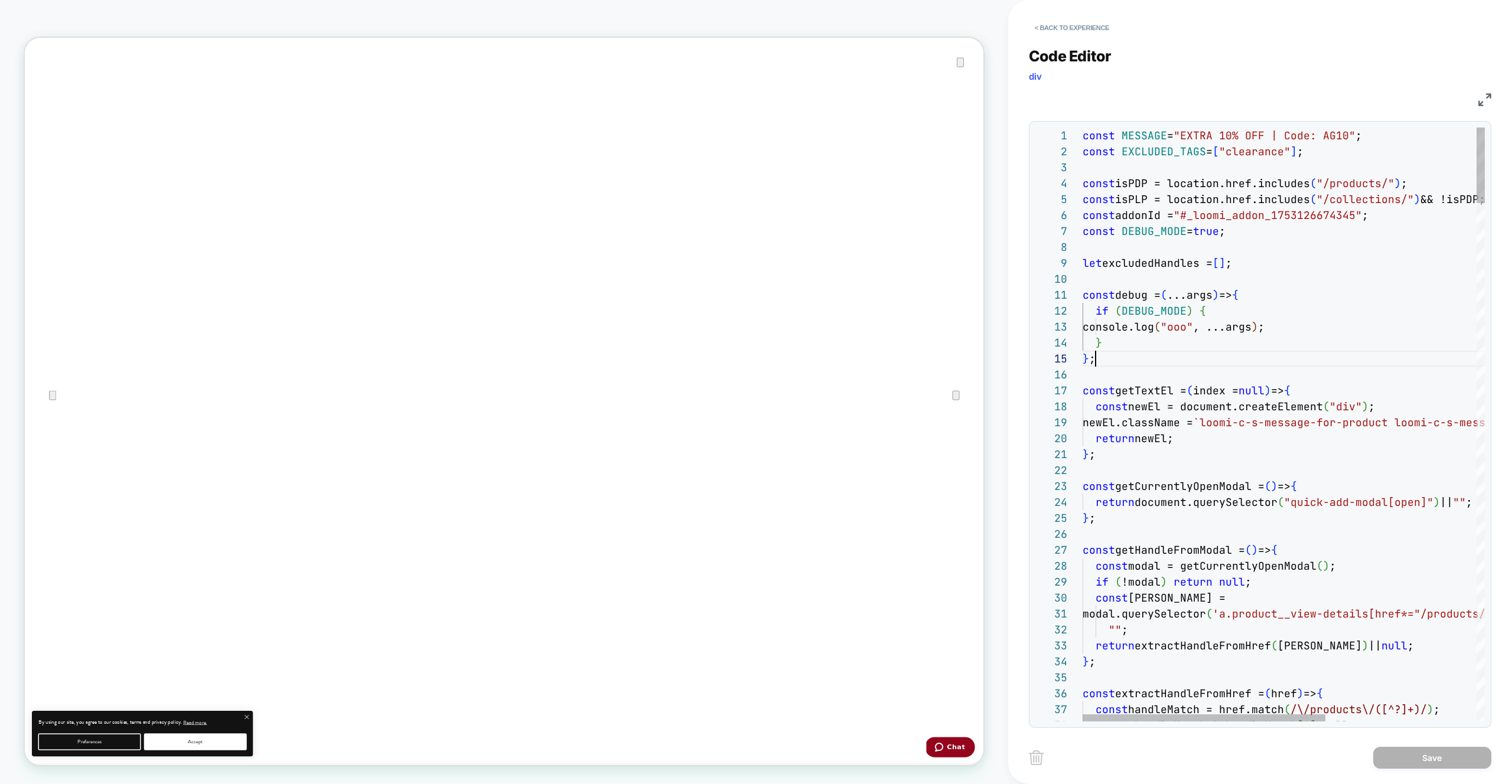
type textarea "**********"
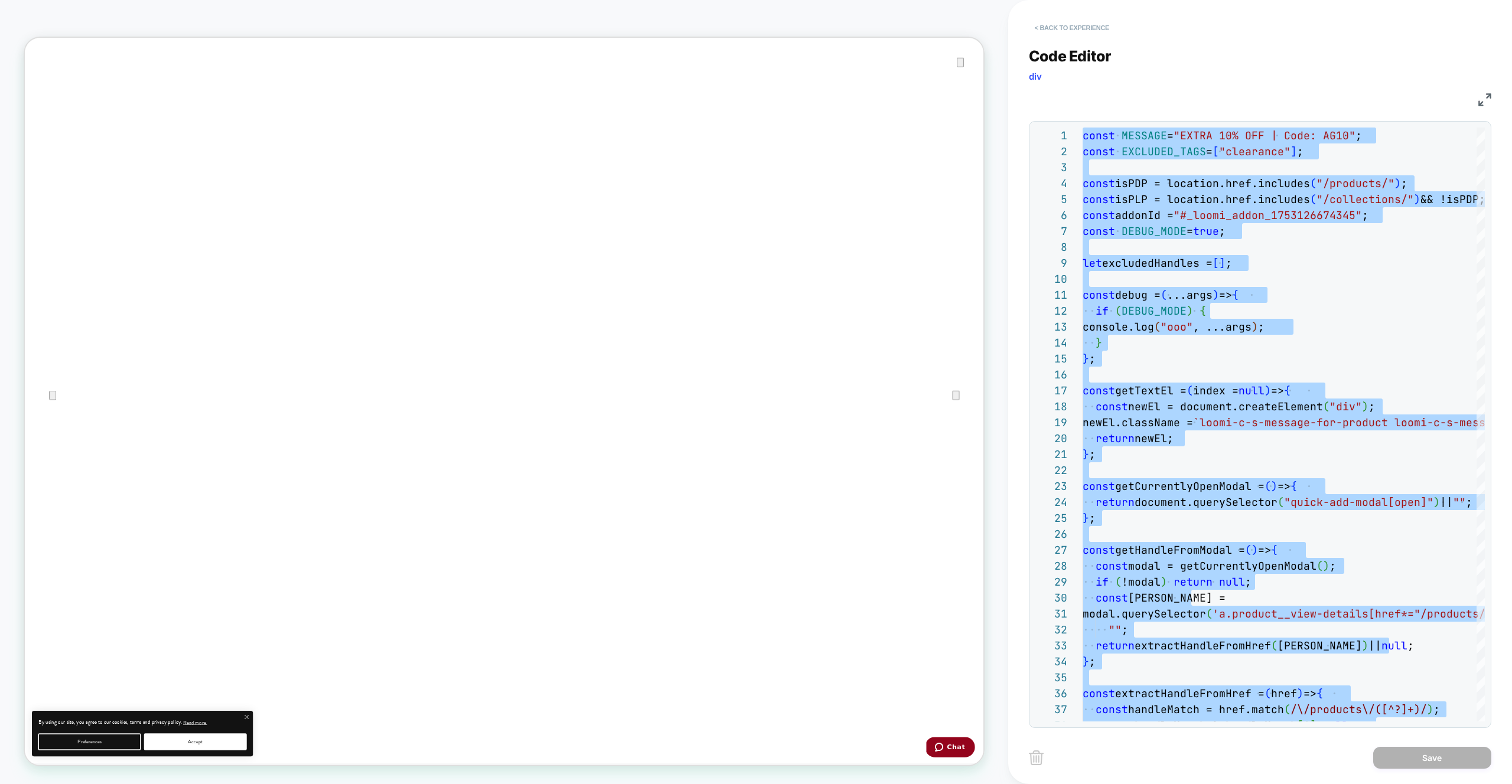
click at [1065, 31] on button "< Back to experience" at bounding box center [1072, 28] width 86 height 19
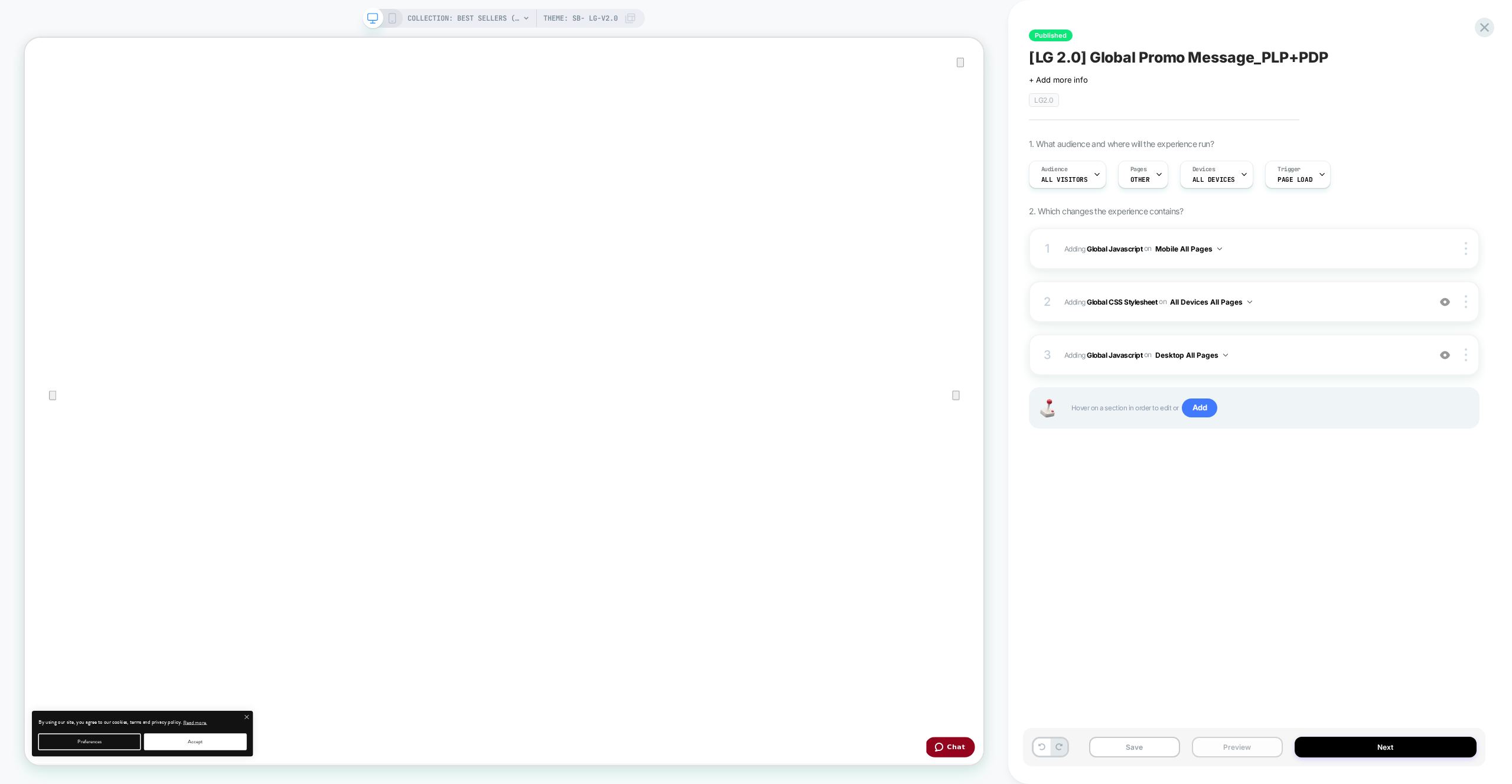
click at [1241, 751] on button "Preview" at bounding box center [1238, 747] width 91 height 21
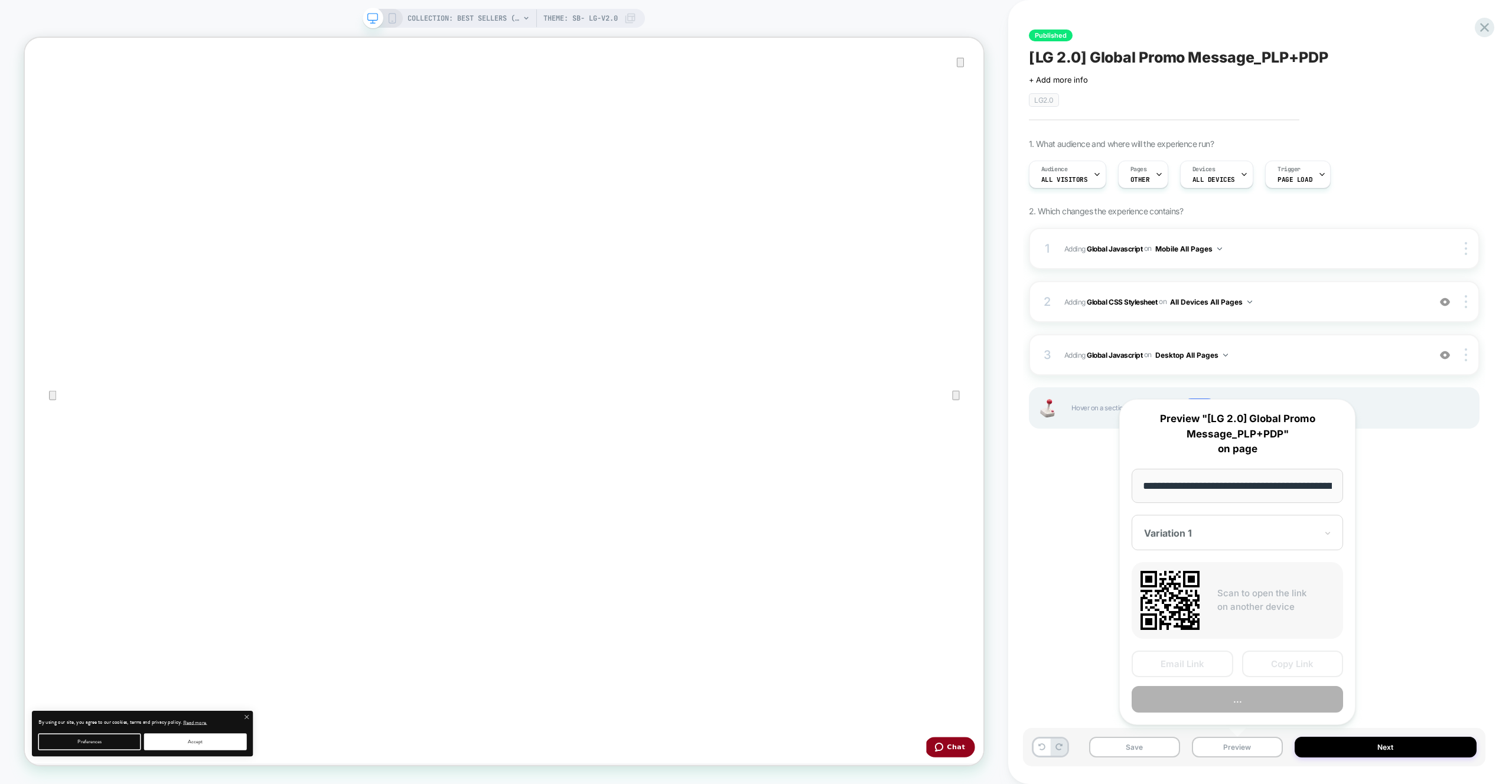
scroll to position [0, 220]
click at [1248, 718] on div "**********" at bounding box center [1238, 562] width 236 height 326
click at [1248, 713] on div "**********" at bounding box center [1238, 562] width 236 height 326
click at [1248, 699] on button "Preview" at bounding box center [1238, 700] width 212 height 27
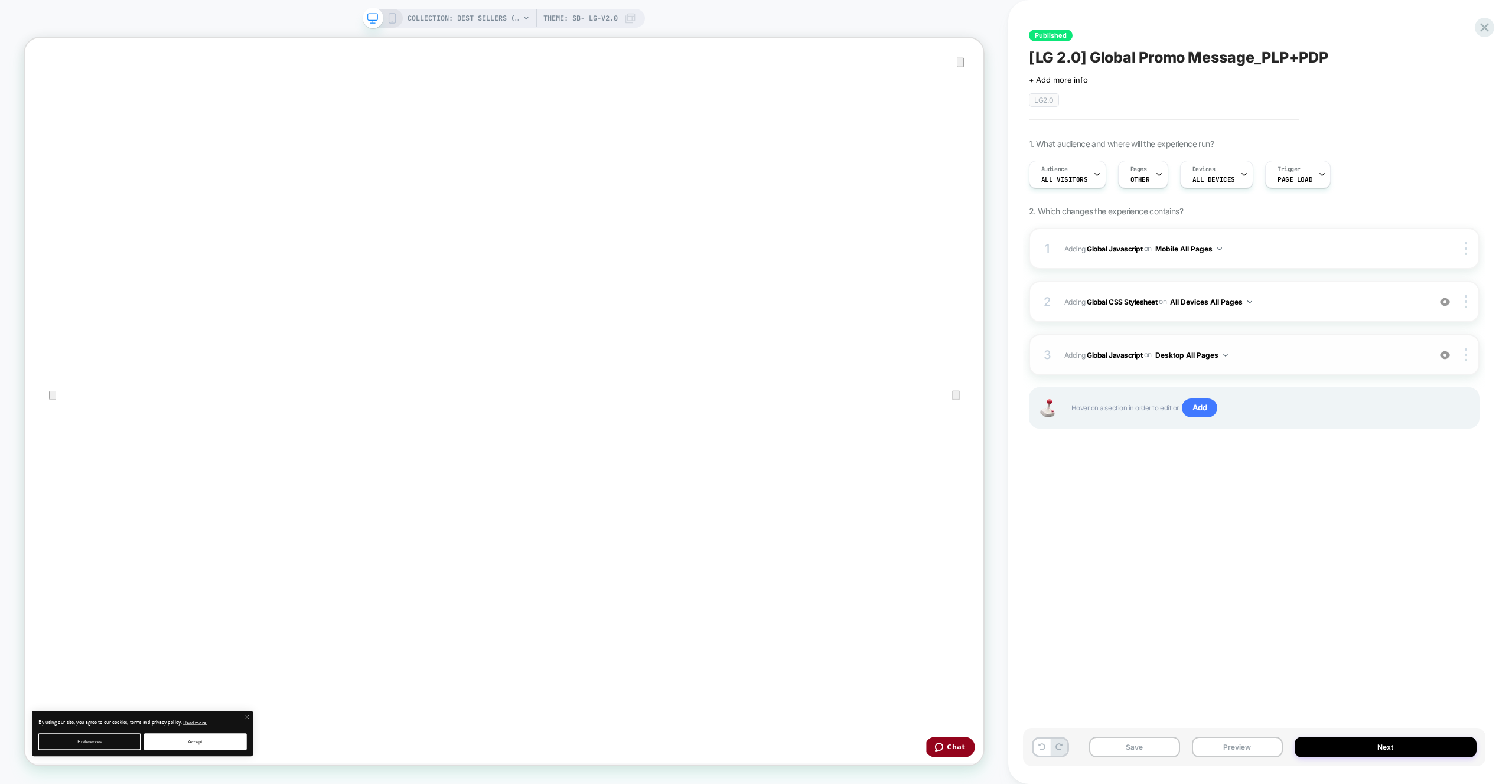
click at [1329, 345] on div "3 Adding Global Javascript on Desktop All Pages Add Before Add After Copy to Mo…" at bounding box center [1254, 355] width 451 height 41
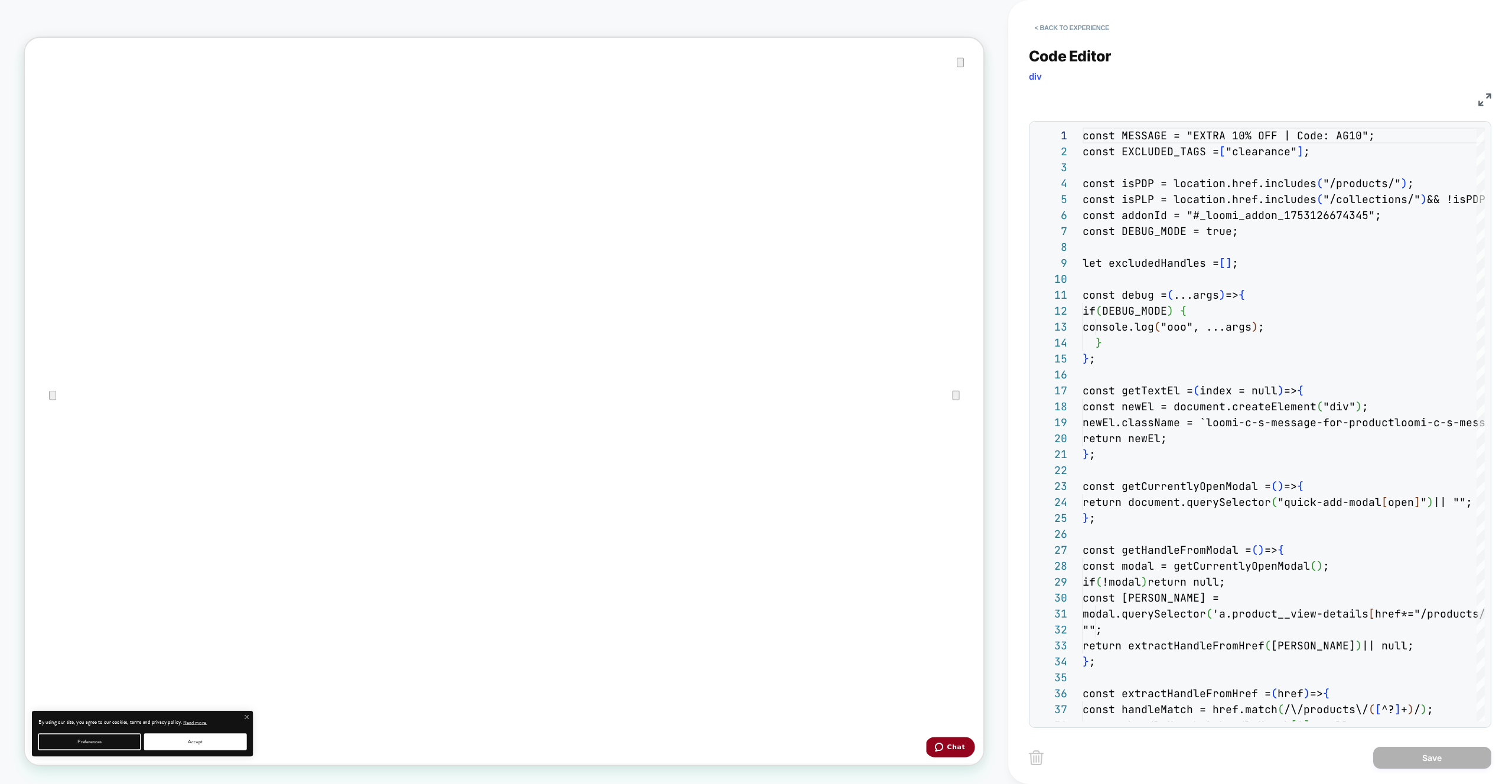
scroll to position [160, 0]
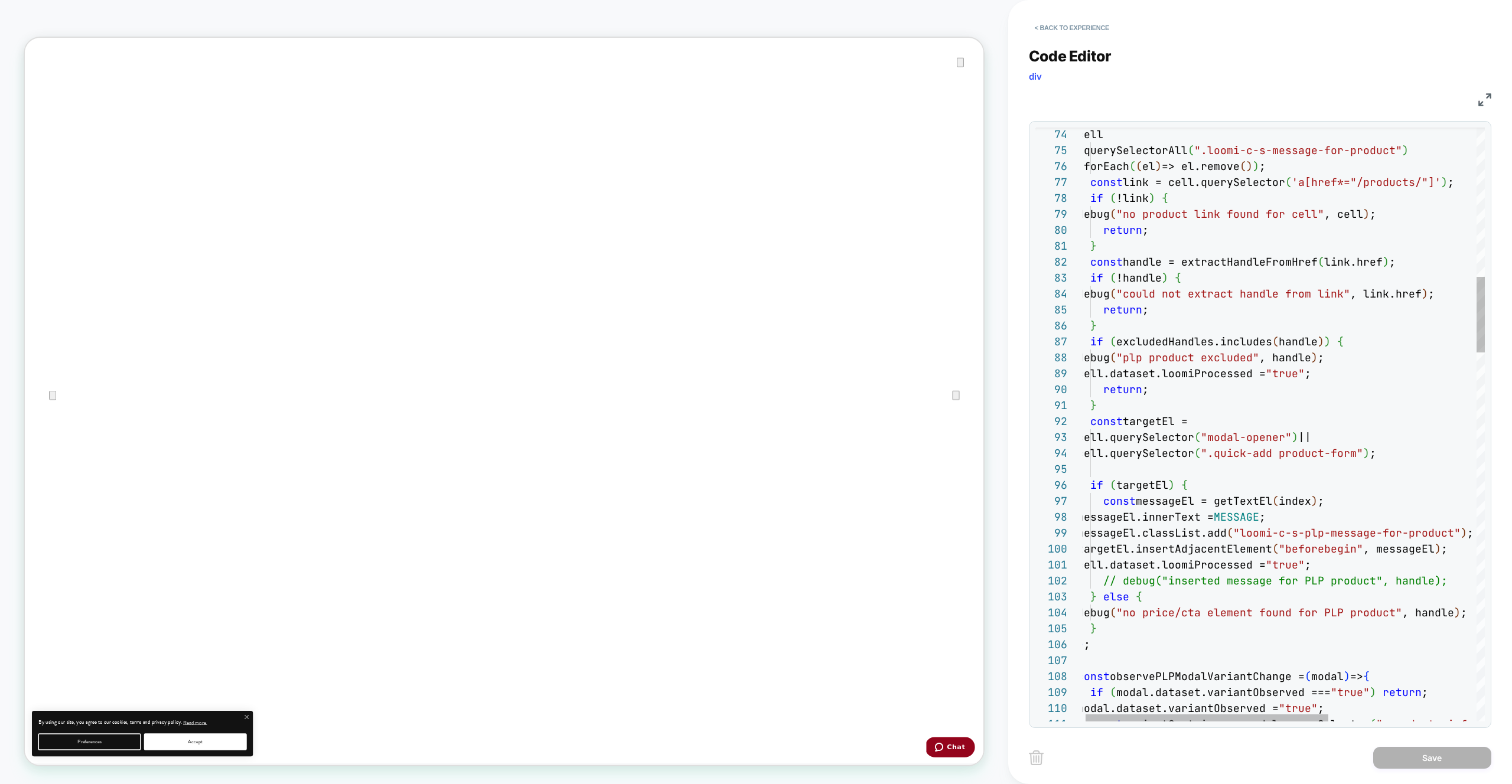
type textarea "**********"
click at [1399, 437] on div "cell.querySelector ( "modal-opener" ) ||" at bounding box center [1404, 437] width 653 height 16
drag, startPoint x: 1052, startPoint y: 13, endPoint x: 1054, endPoint y: 19, distance: 6.3
click at [1053, 13] on div "< Back to experience" at bounding box center [1281, 18] width 504 height 35
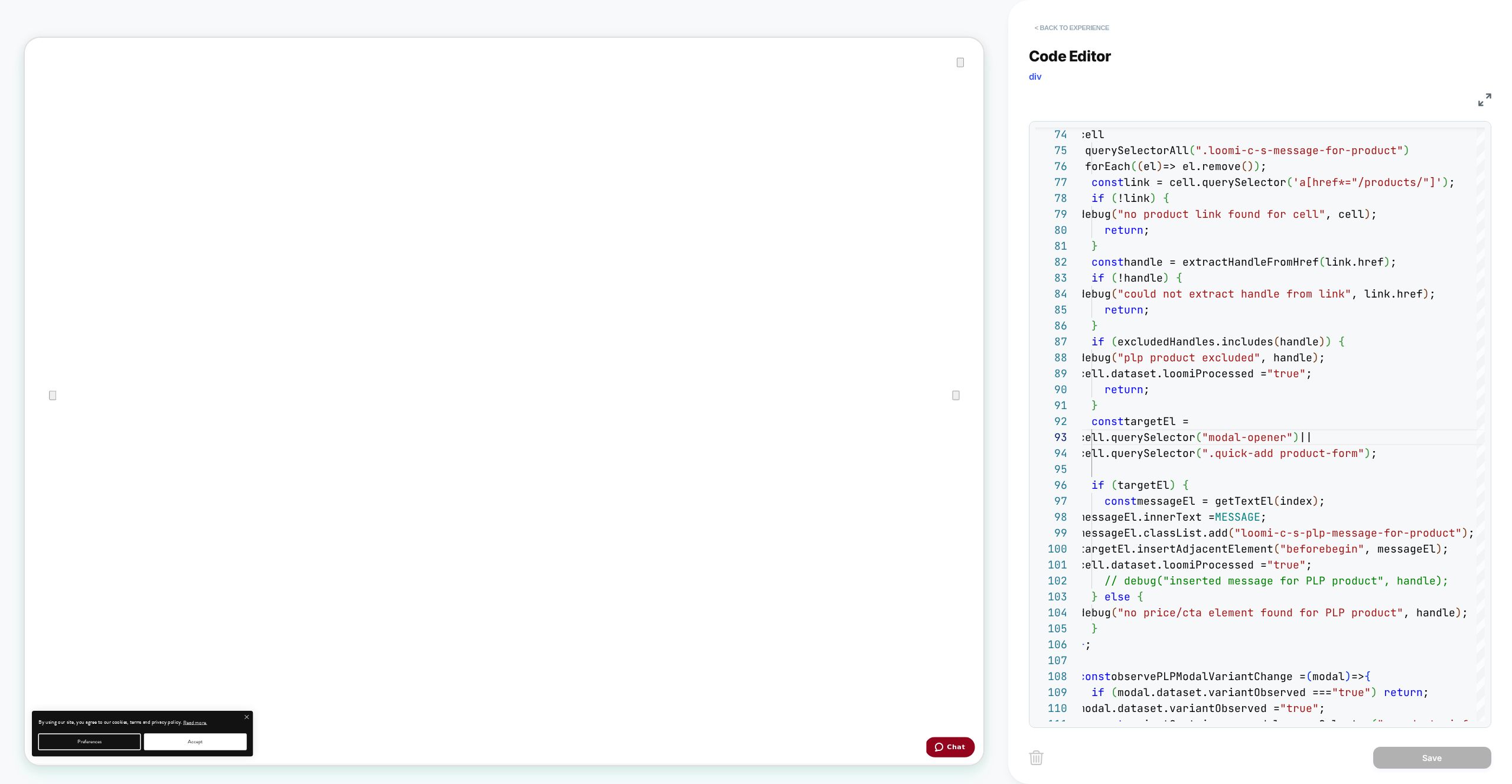
click at [1055, 21] on button "< Back to experience" at bounding box center [1072, 28] width 86 height 19
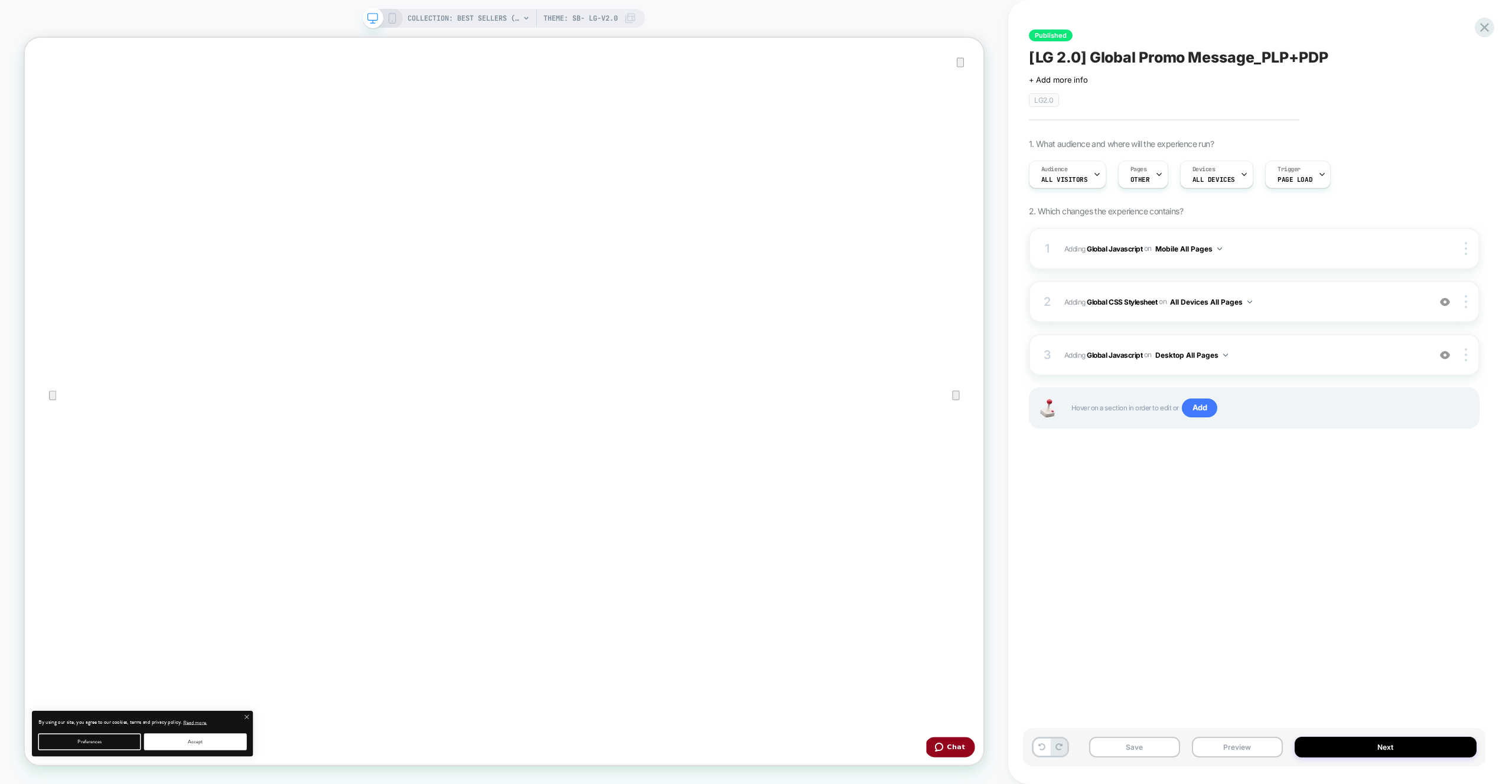
click at [1055, 21] on div "Published [LG 2.0] Global Promo Message_PLP+PDP Click to edit experience detail…" at bounding box center [1254, 392] width 463 height 761
click at [1286, 366] on div "3 Adding Global Javascript on Desktop All Pages Add Before Add After Copy to Mo…" at bounding box center [1254, 355] width 451 height 41
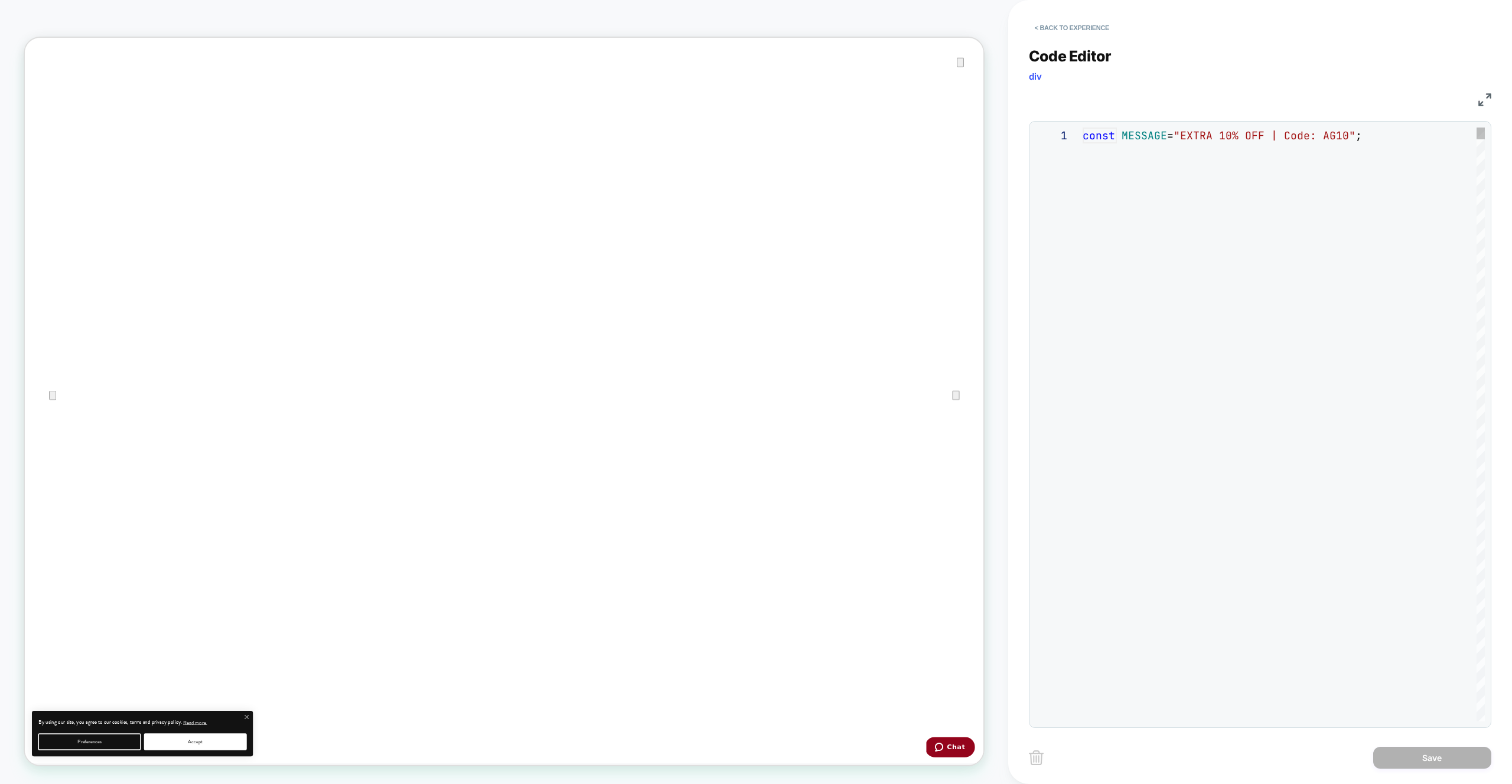
scroll to position [160, 0]
click at [1078, 43] on div "**********" at bounding box center [1260, 381] width 463 height 696
click at [1075, 31] on button "< Back to experience" at bounding box center [1072, 28] width 86 height 19
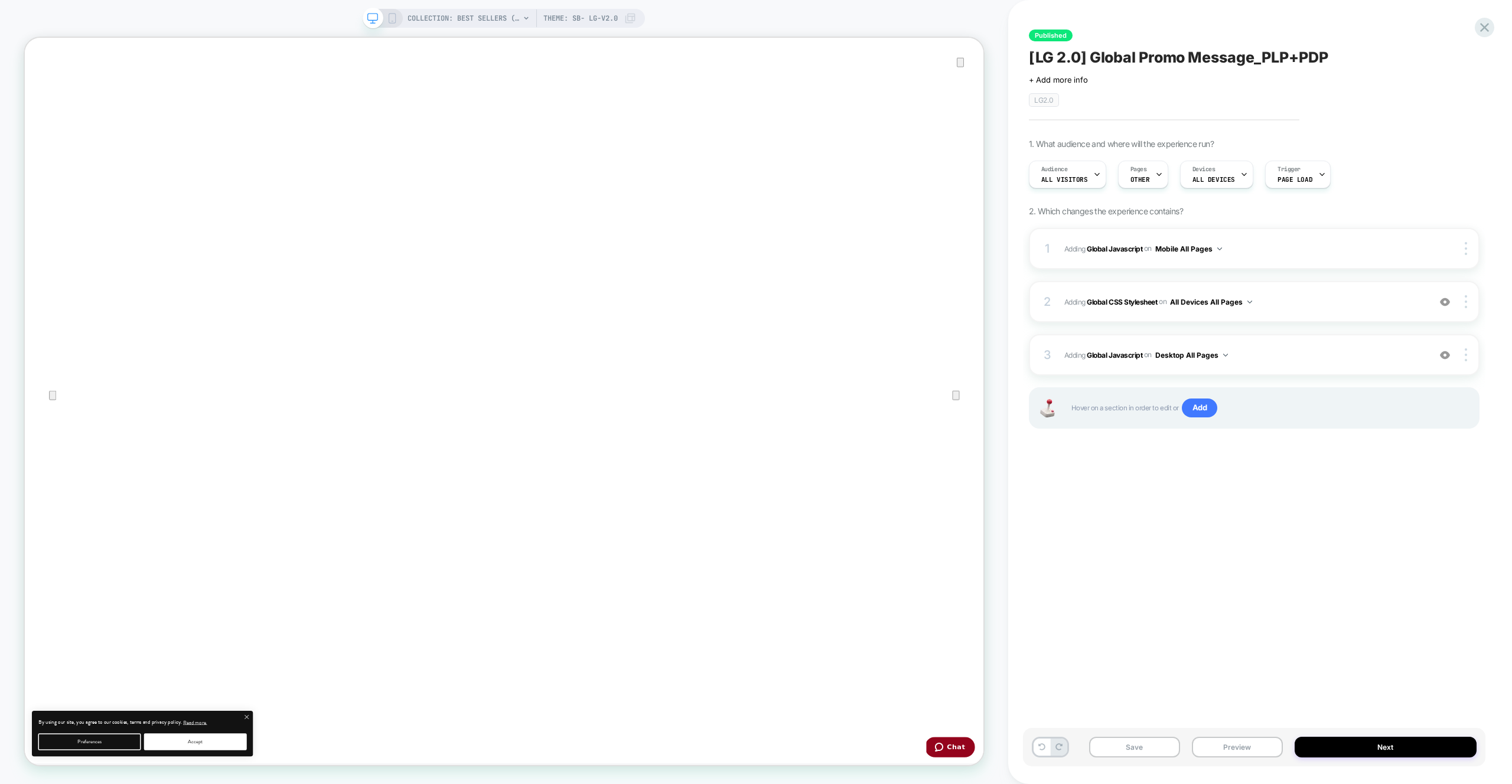
click at [1500, 33] on div "Published [LG 2.0] Global Promo Message_PLP+PDP Click to edit experience detail…" at bounding box center [1260, 392] width 504 height 784
click at [1474, 29] on div at bounding box center [1484, 27] width 24 height 24
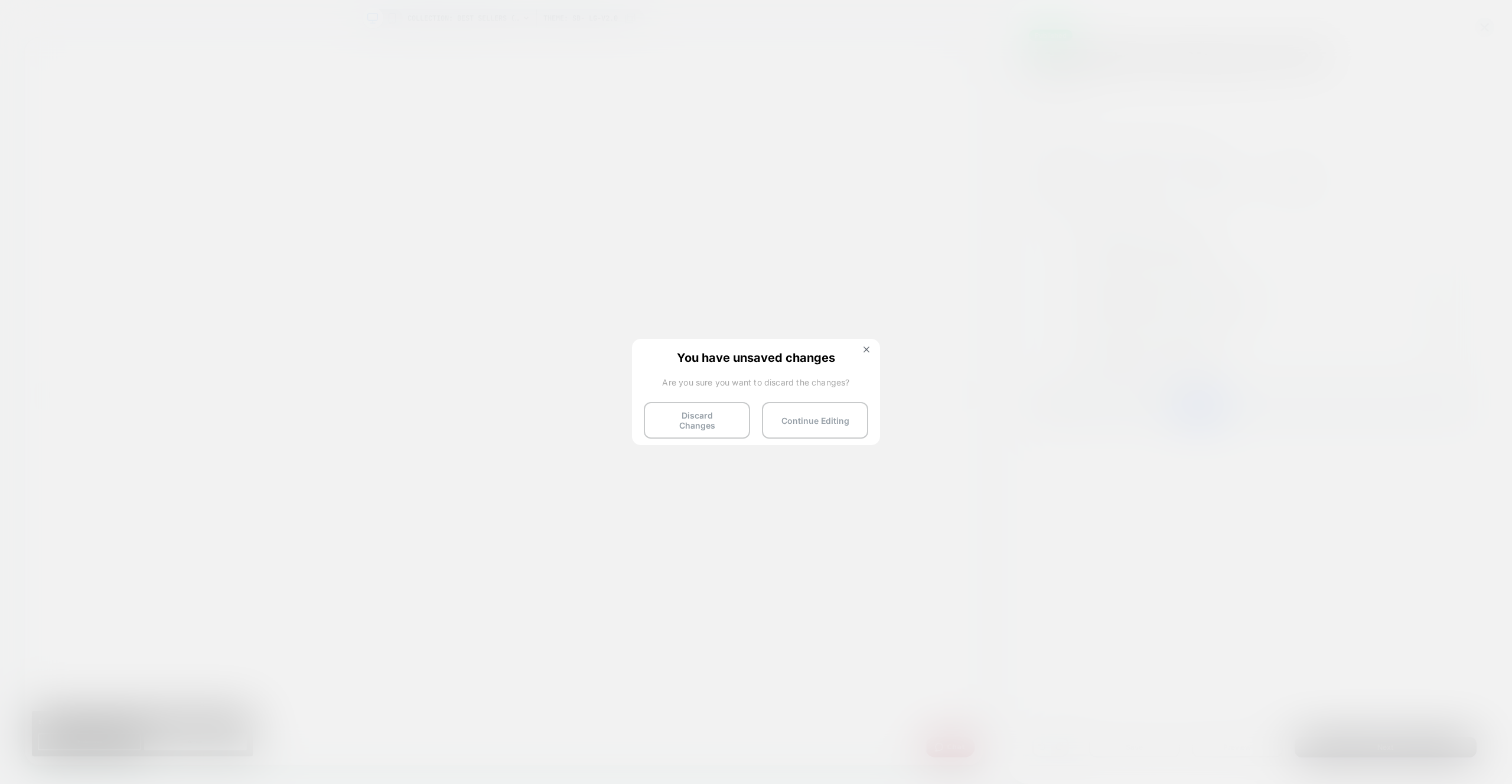
click at [658, 412] on button "Discard Changes" at bounding box center [696, 421] width 106 height 37
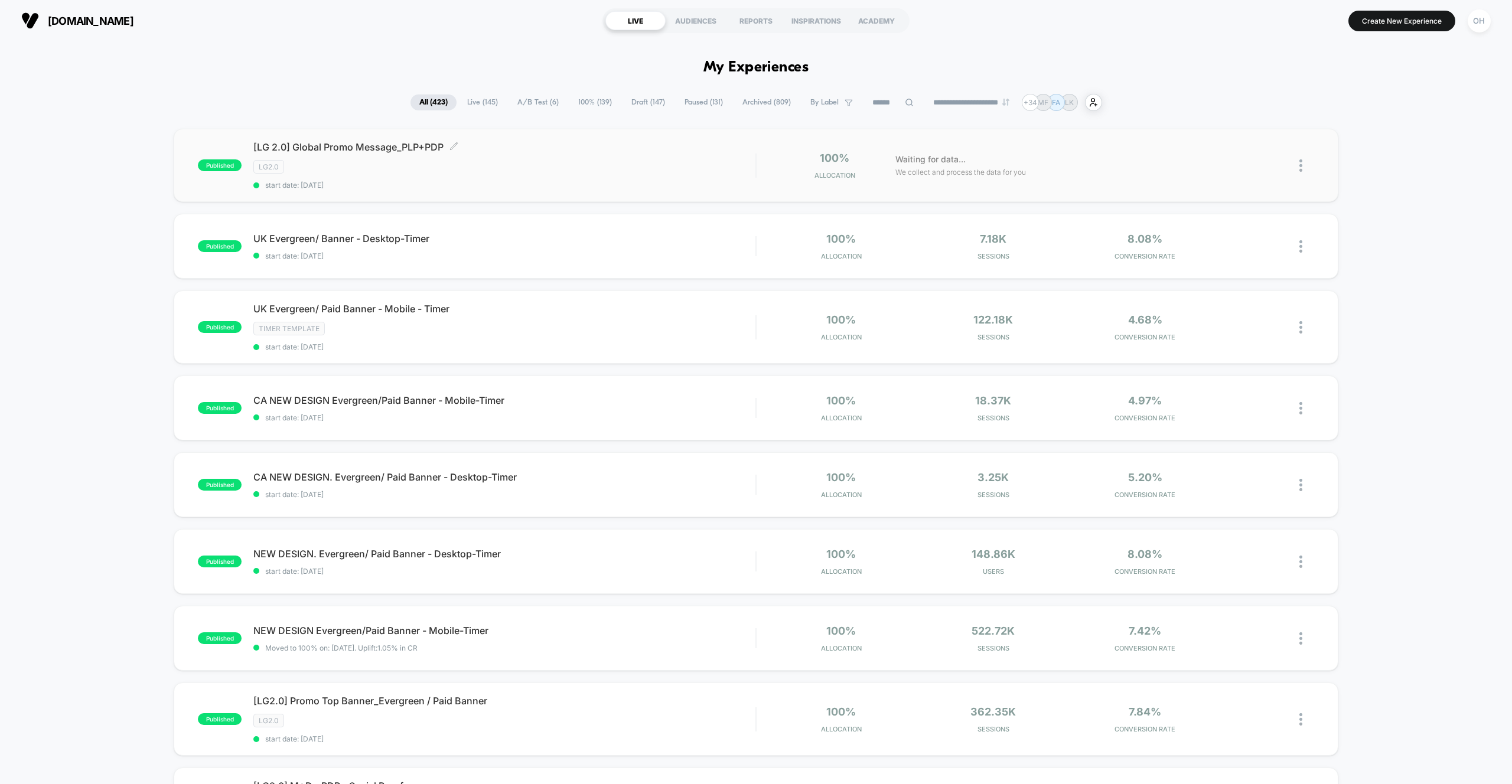
click at [543, 162] on div "LG2.0" at bounding box center [505, 167] width 502 height 13
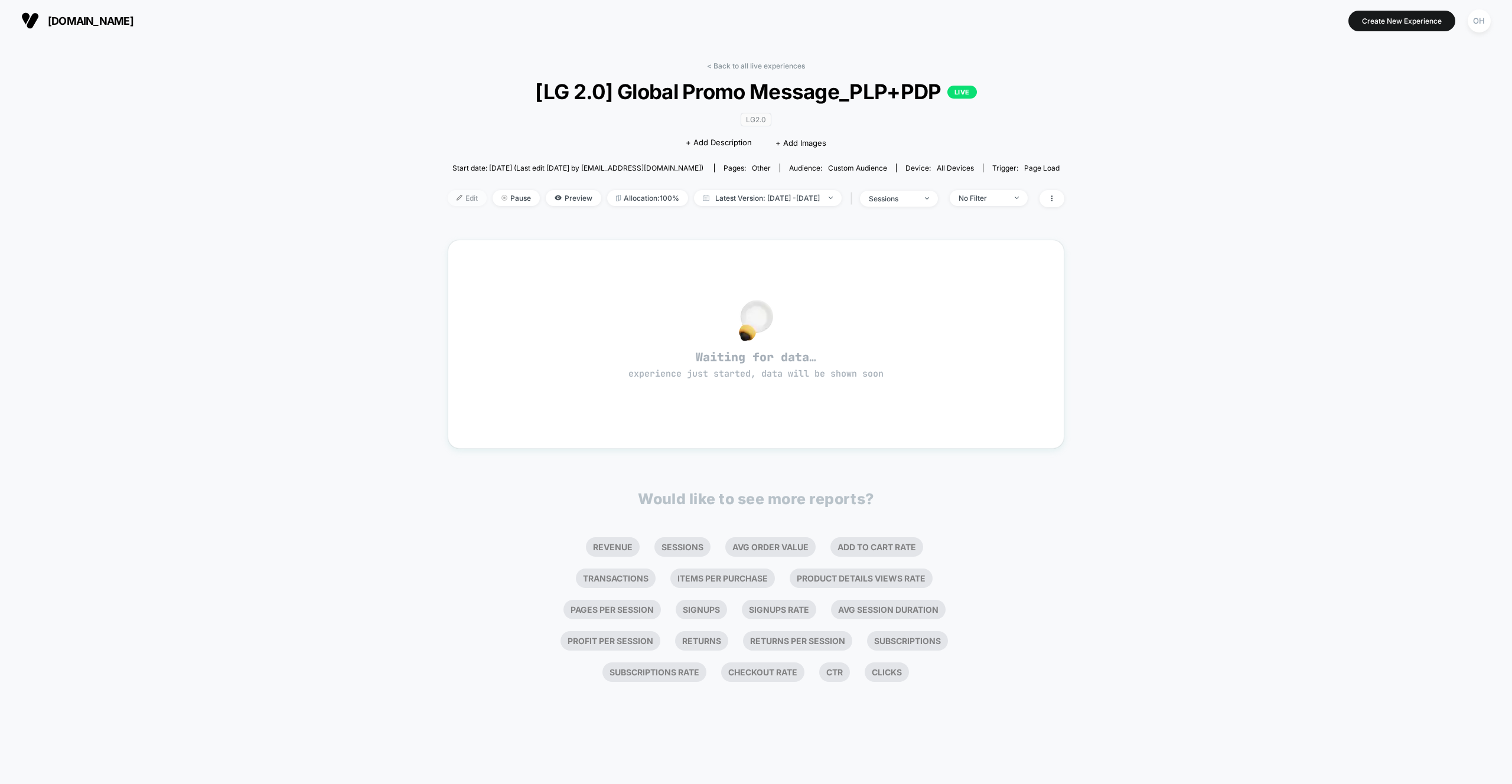
click at [448, 200] on span "Edit" at bounding box center [467, 197] width 39 height 16
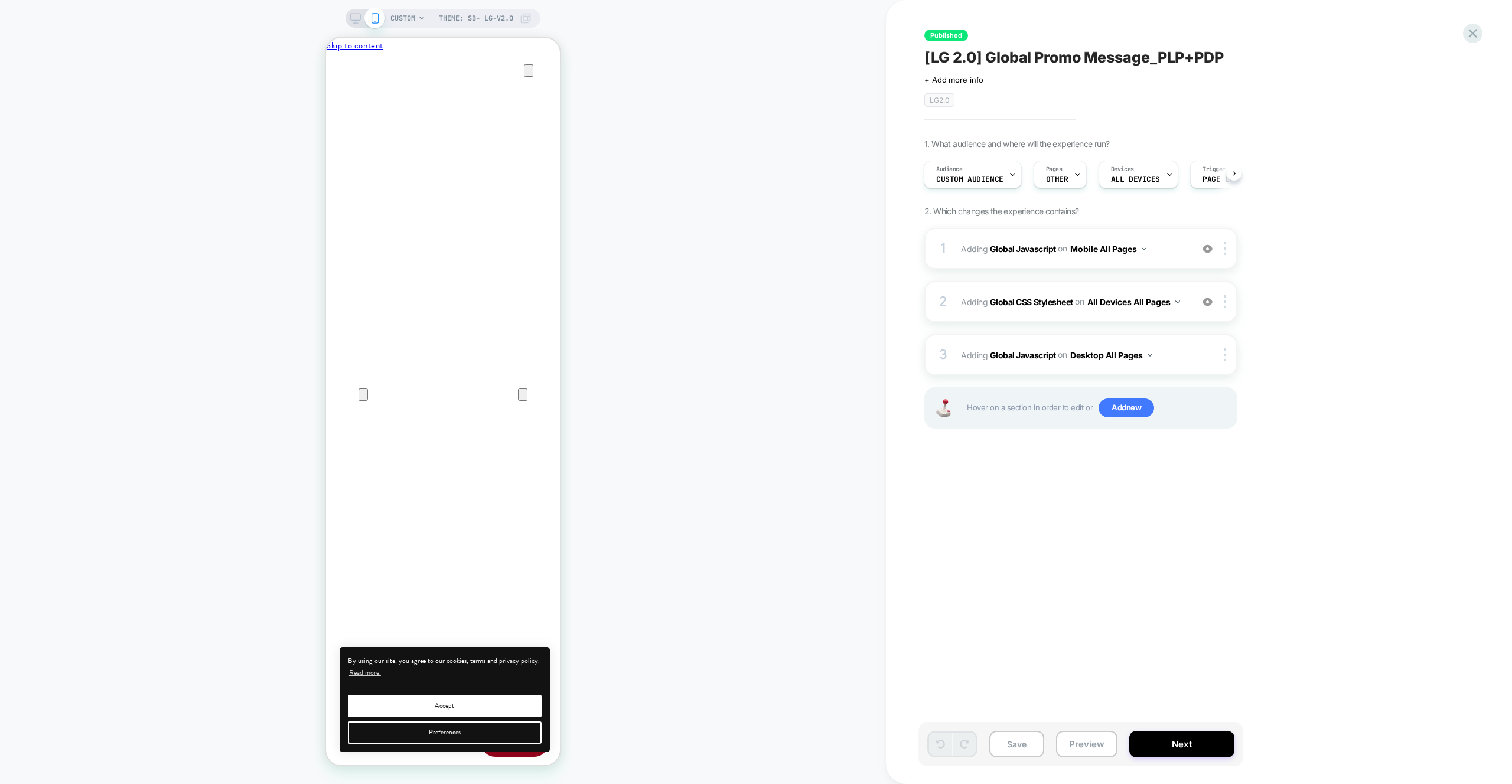
click at [359, 16] on rect at bounding box center [356, 17] width 10 height 7
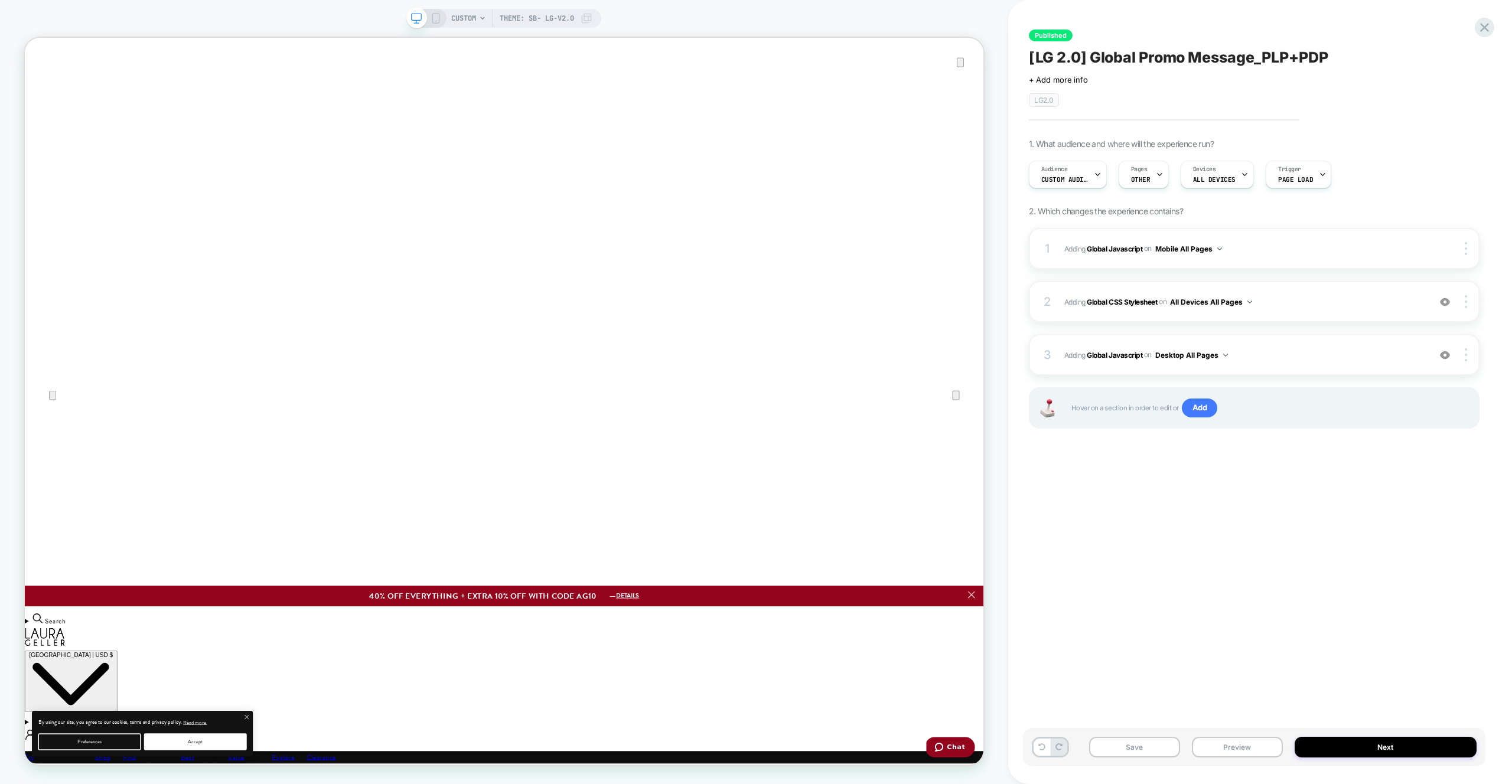
click at [465, 12] on span "CUSTOM" at bounding box center [464, 18] width 25 height 19
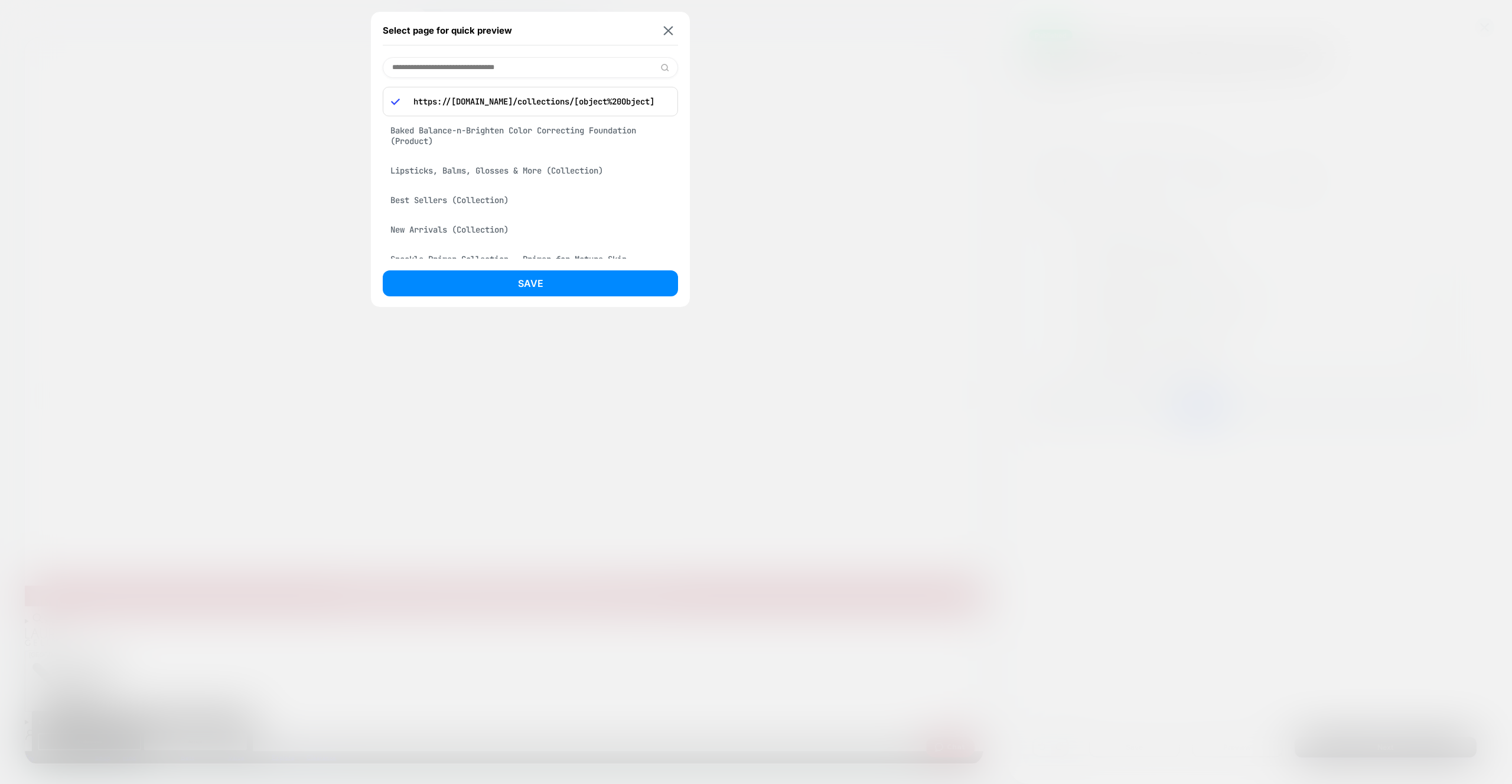
click at [479, 68] on input at bounding box center [530, 67] width 295 height 21
type input "**********"
click at [461, 100] on div "Best Sellers (Collection)" at bounding box center [530, 98] width 295 height 23
drag, startPoint x: 543, startPoint y: 279, endPoint x: 550, endPoint y: 281, distance: 7.3
click at [543, 279] on button "Save" at bounding box center [530, 283] width 295 height 26
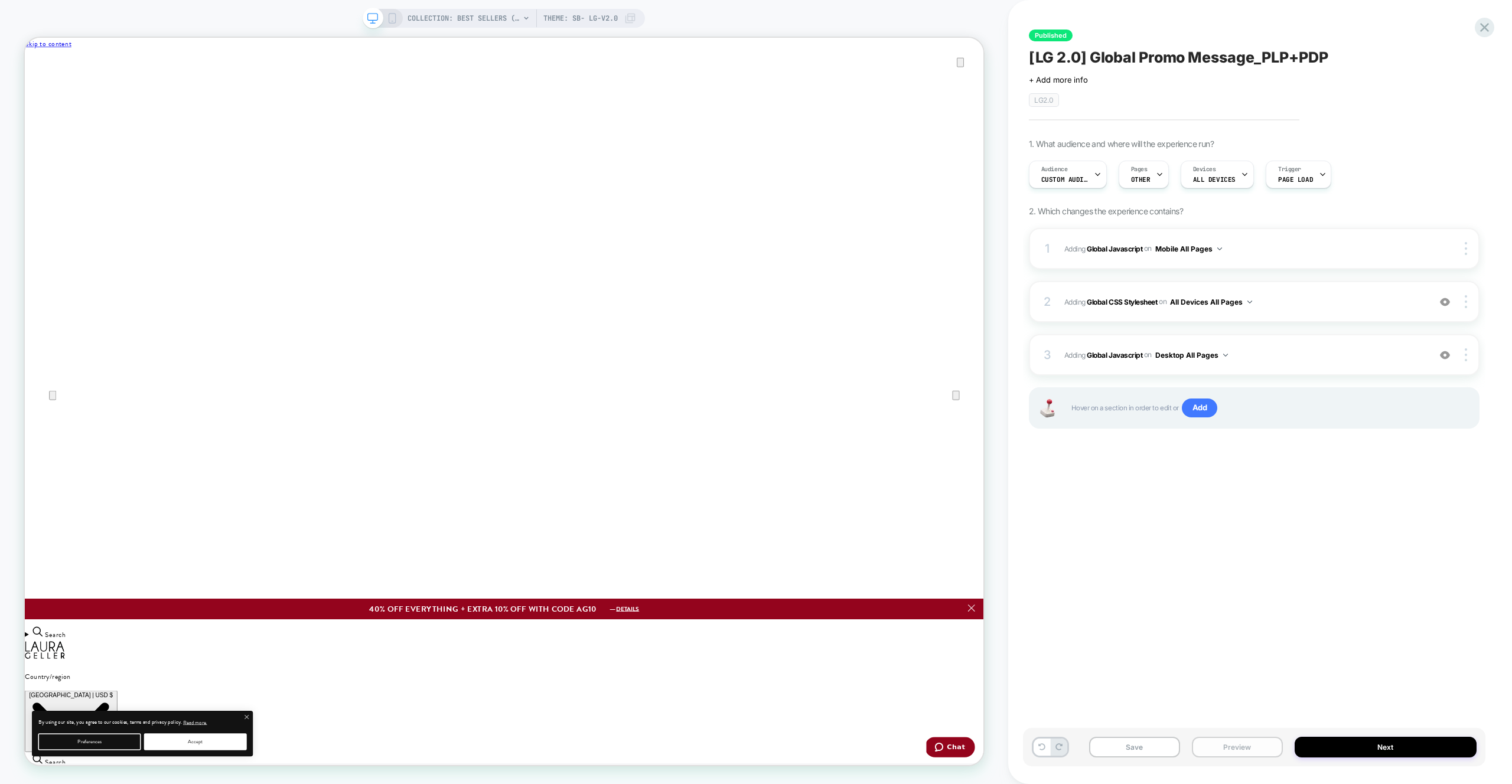
click at [1243, 746] on button "Preview" at bounding box center [1238, 747] width 91 height 21
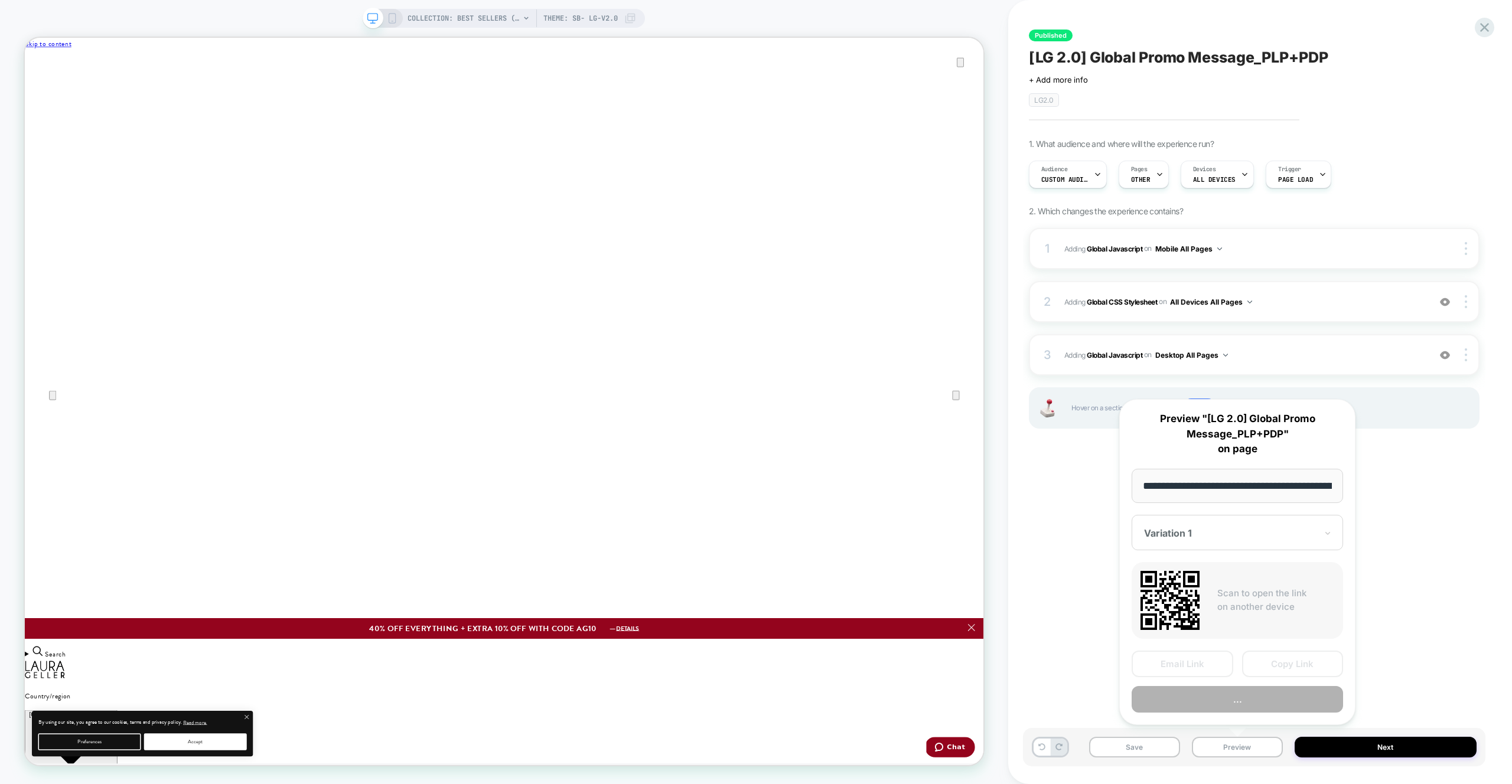
scroll to position [0, 220]
click at [1253, 704] on button "Preview" at bounding box center [1238, 700] width 212 height 27
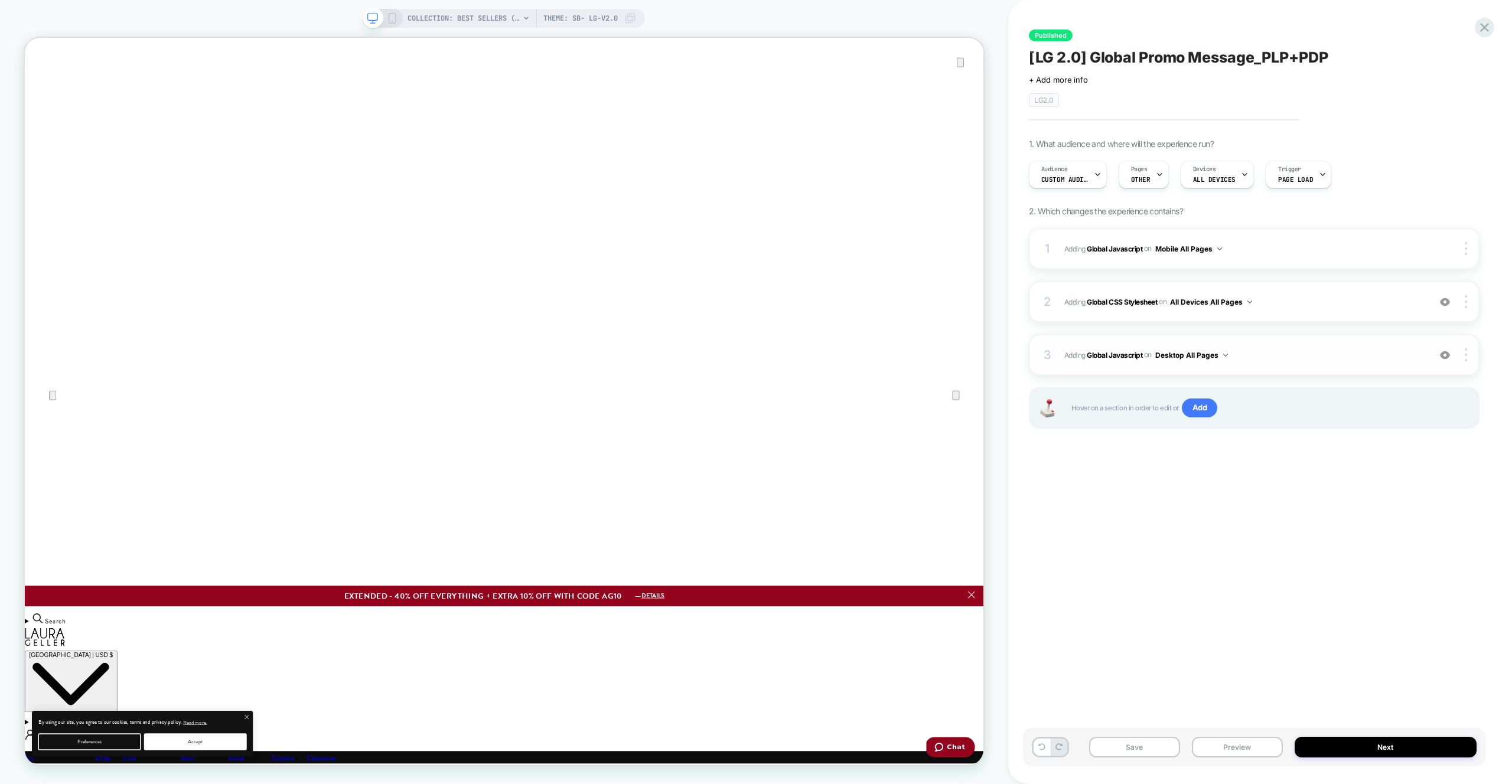
click at [1317, 360] on span "Adding Global Javascript on Desktop All Pages" at bounding box center [1243, 356] width 359 height 15
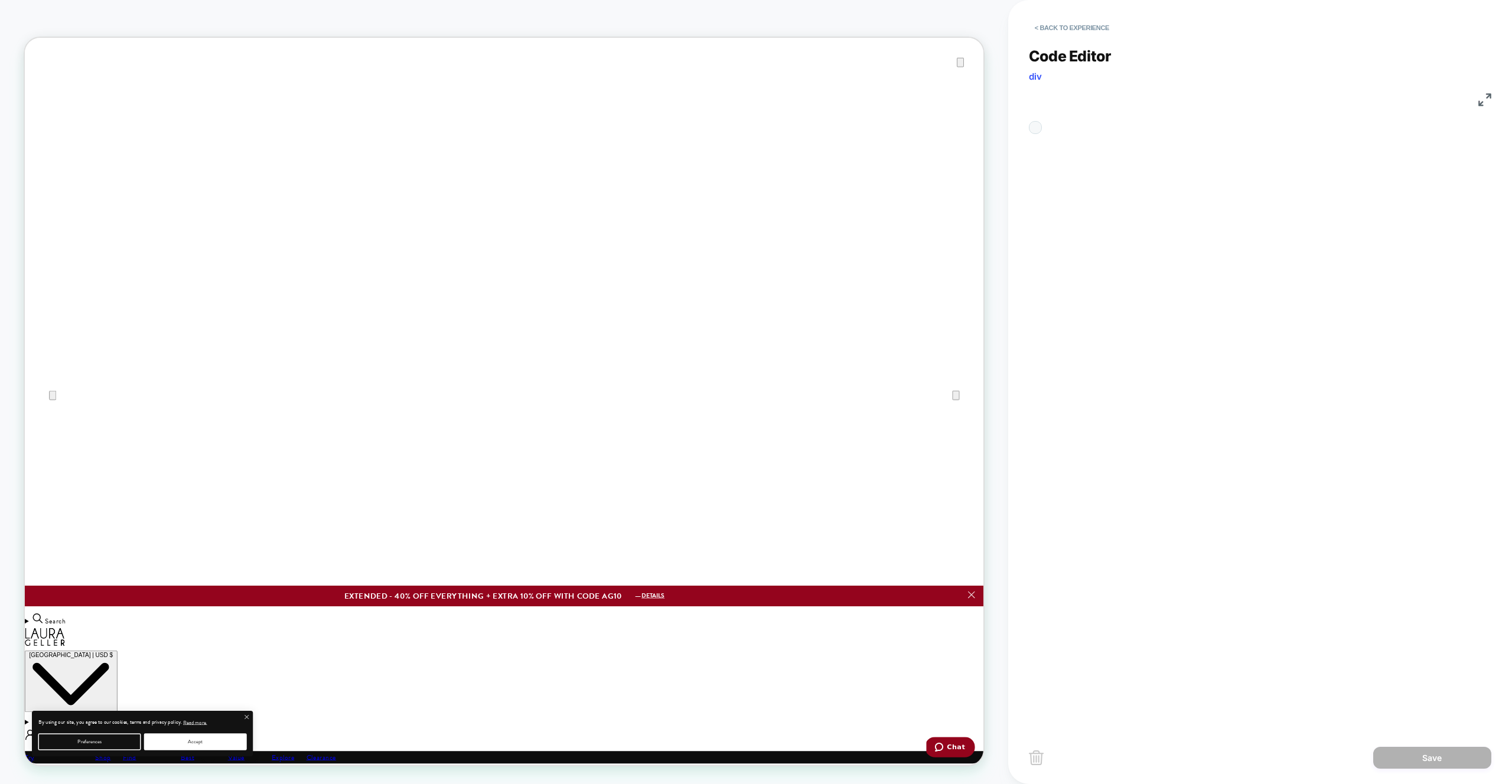
scroll to position [160, 0]
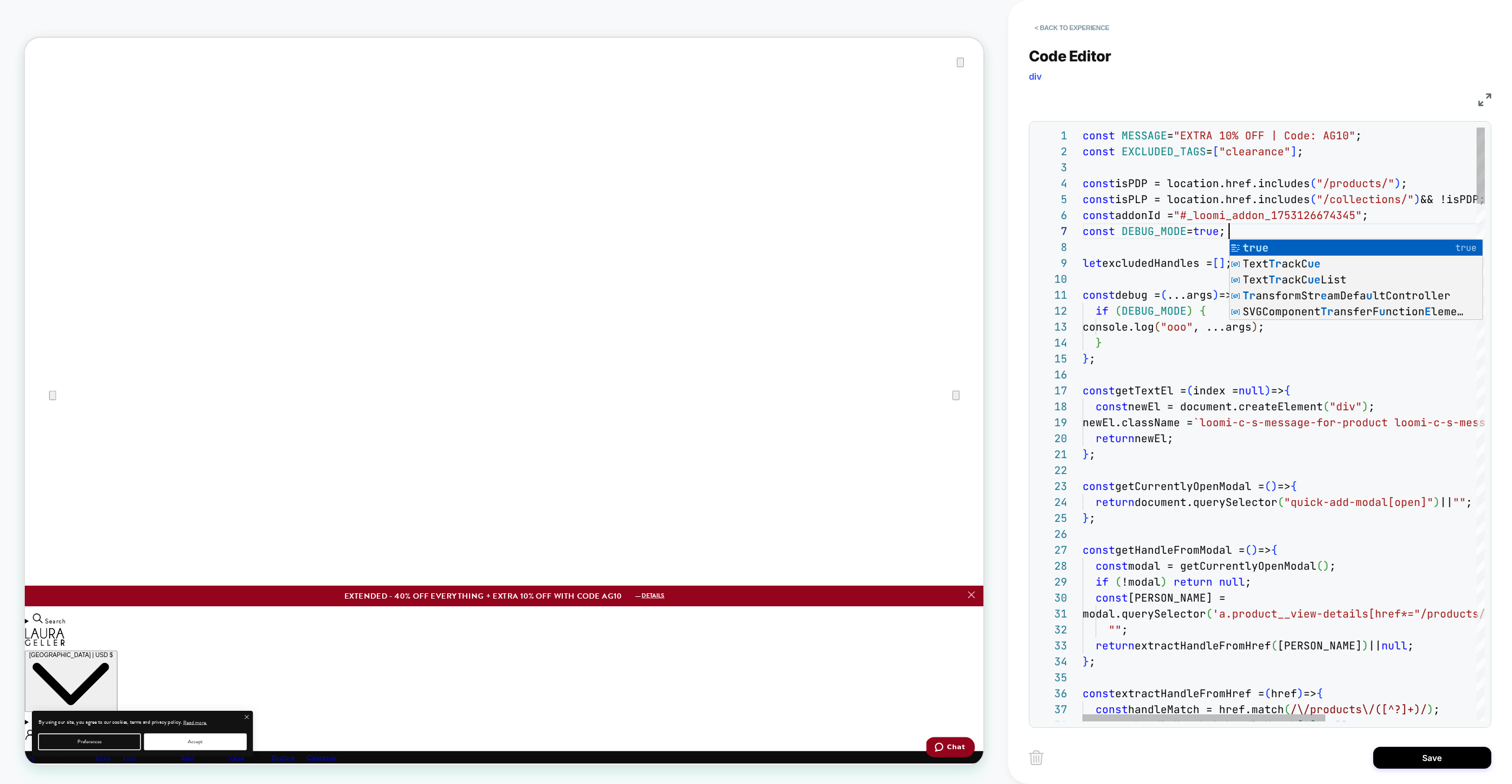
scroll to position [95, 146]
type textarea "**********"
drag, startPoint x: 1413, startPoint y: 752, endPoint x: 1328, endPoint y: 749, distance: 85.1
click at [1412, 751] on button "Save" at bounding box center [1432, 758] width 118 height 22
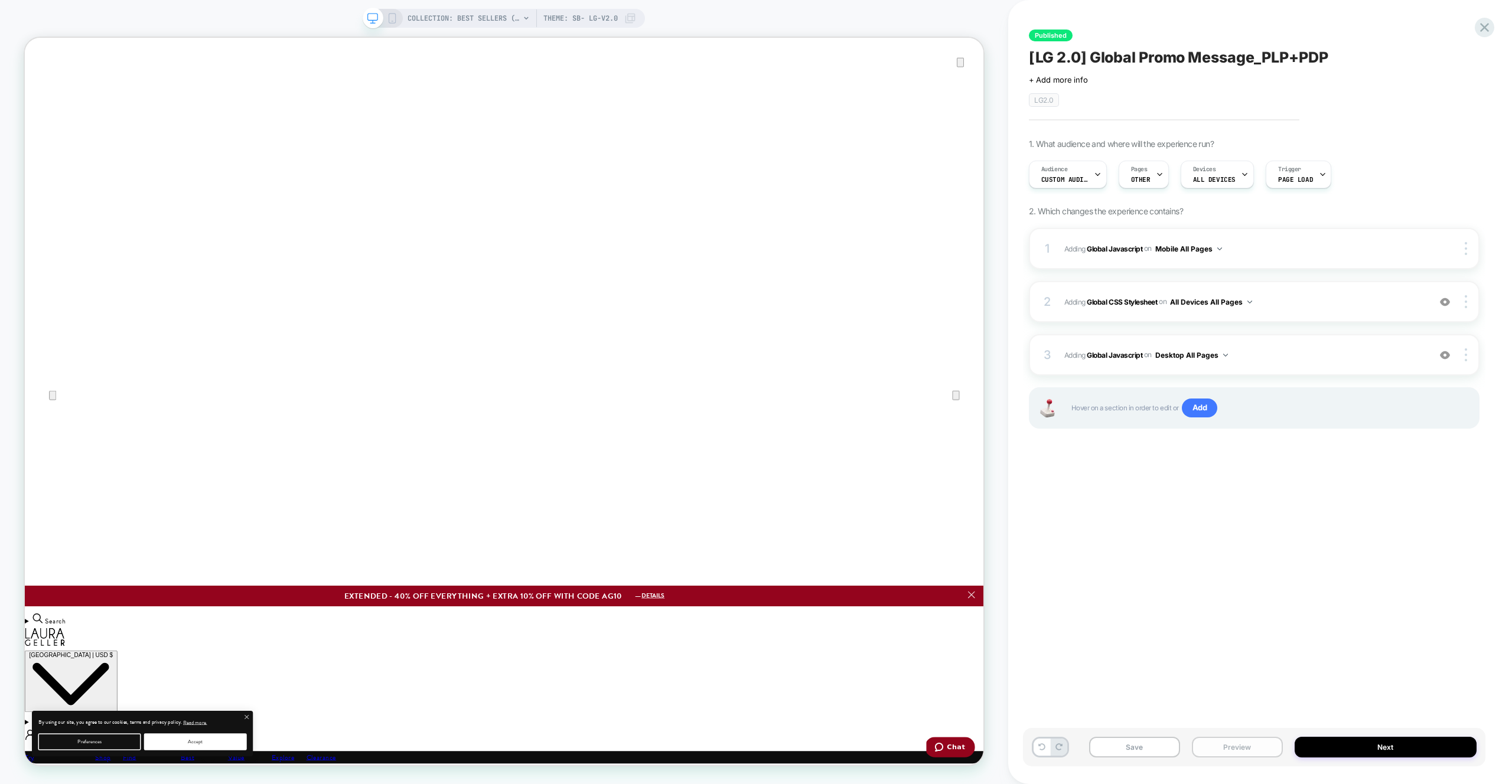
click at [1233, 752] on button "Preview" at bounding box center [1238, 747] width 91 height 21
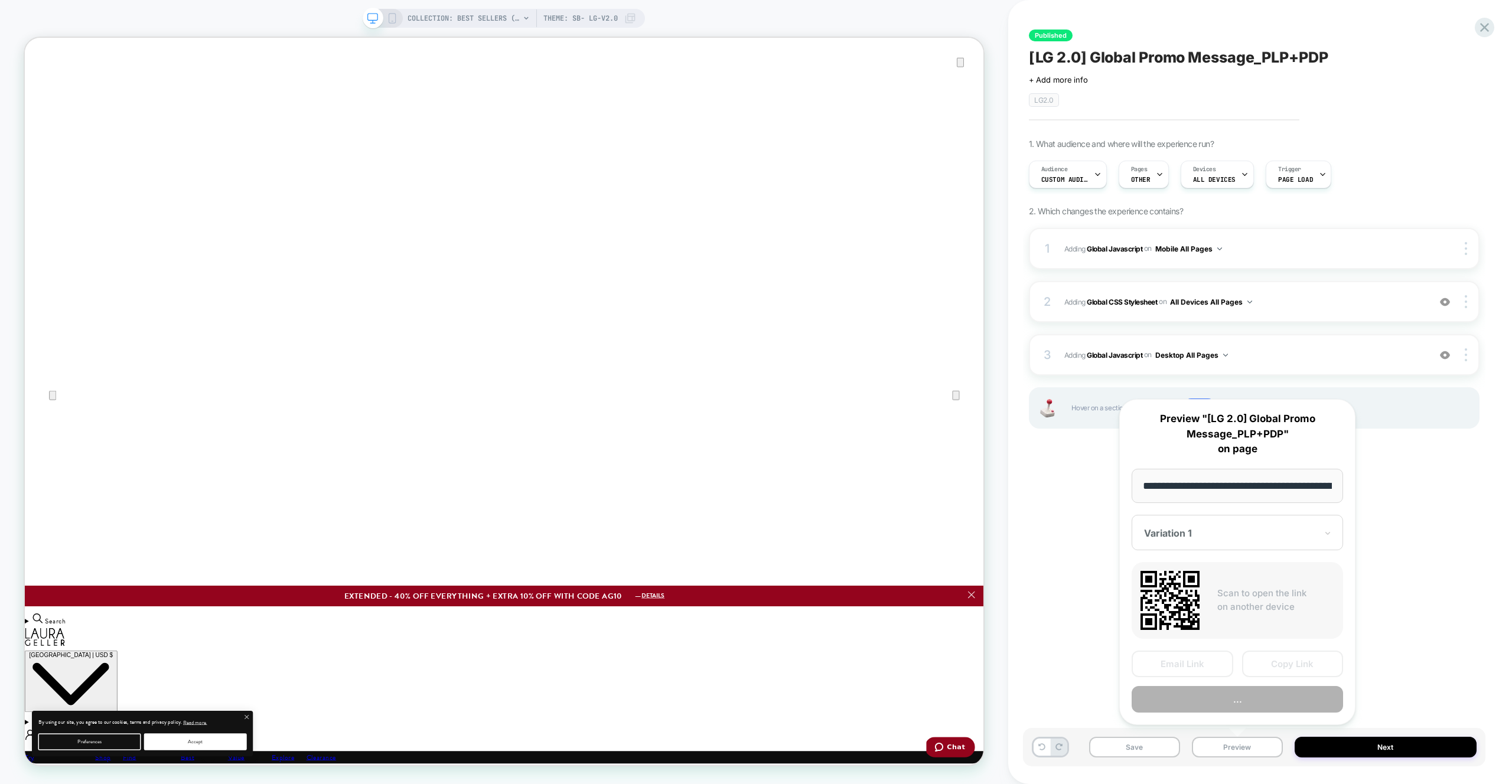
scroll to position [0, 220]
click at [1239, 702] on button "Preview" at bounding box center [1238, 700] width 212 height 27
